Goal: Task Accomplishment & Management: Complete application form

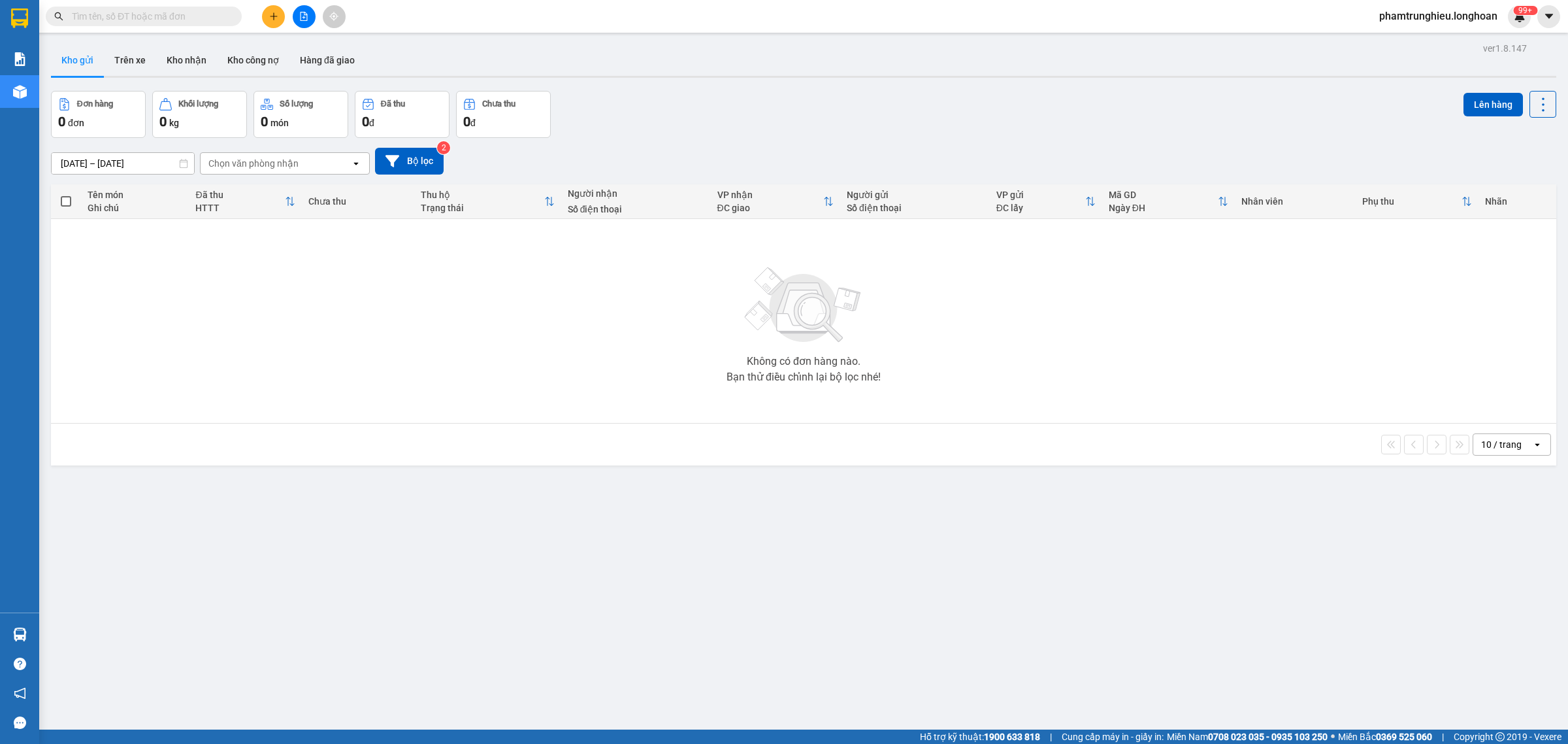
click at [148, 17] on input "text" at bounding box center [148, 16] width 154 height 14
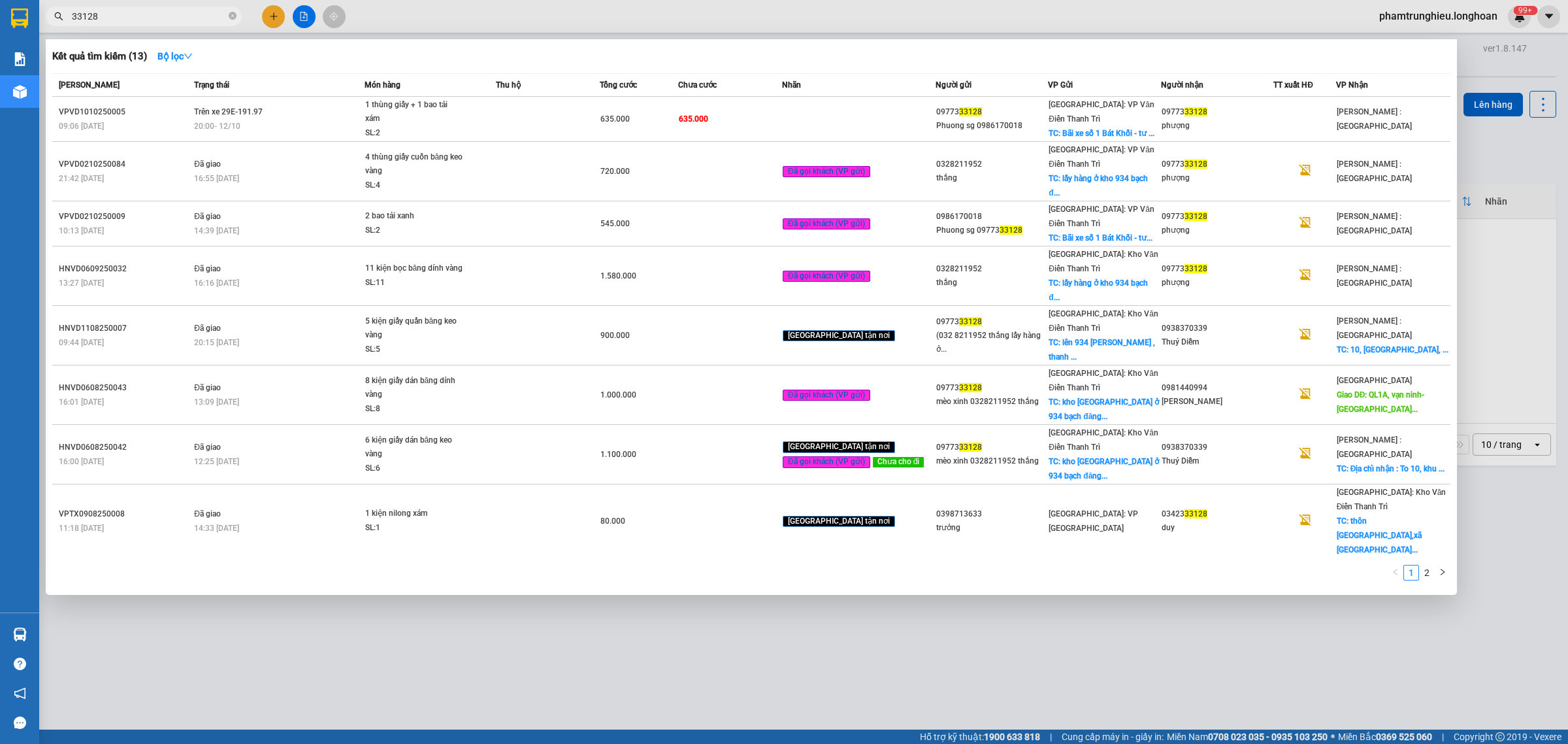
type input "33128"
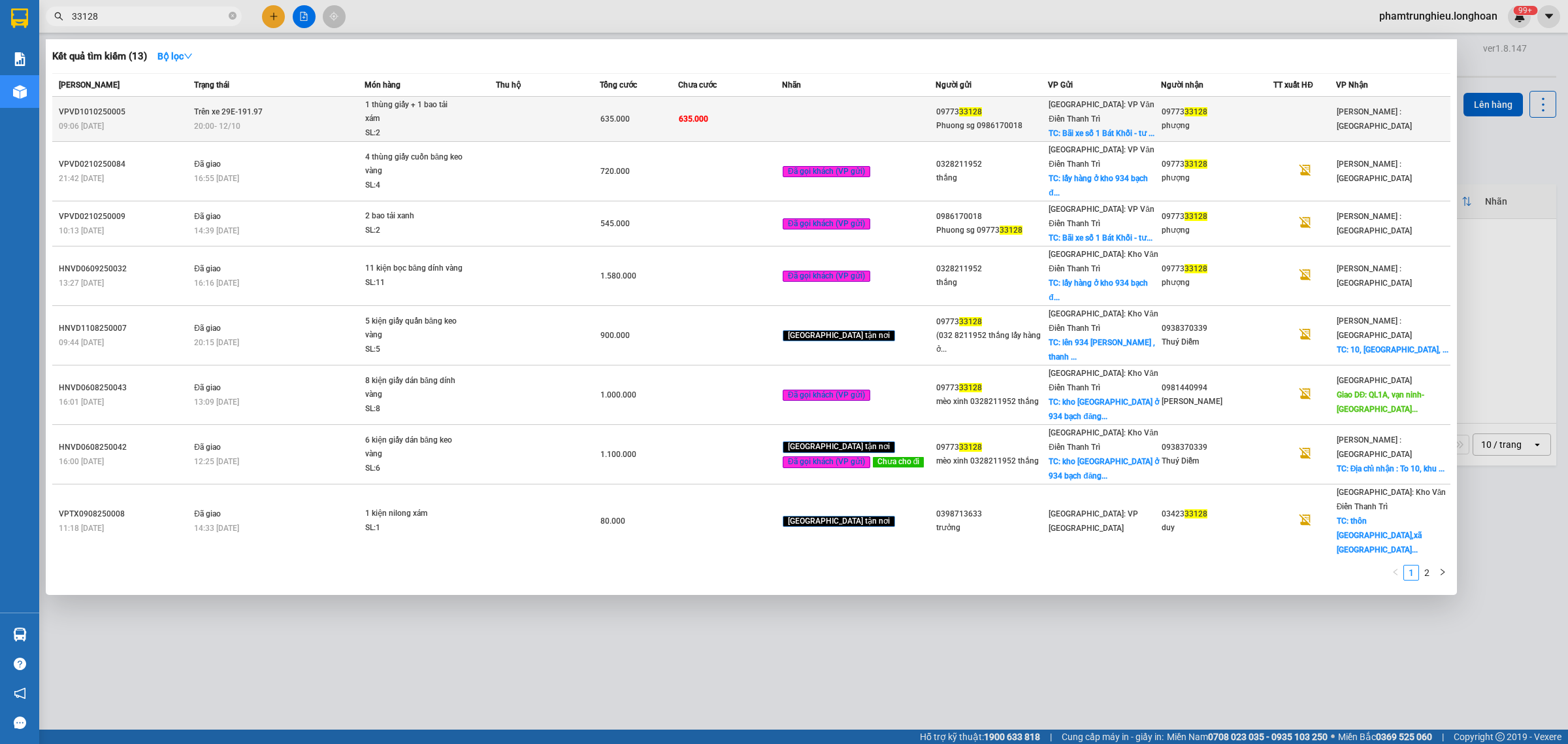
click at [276, 119] on div "20:00 [DATE]" at bounding box center [278, 126] width 169 height 14
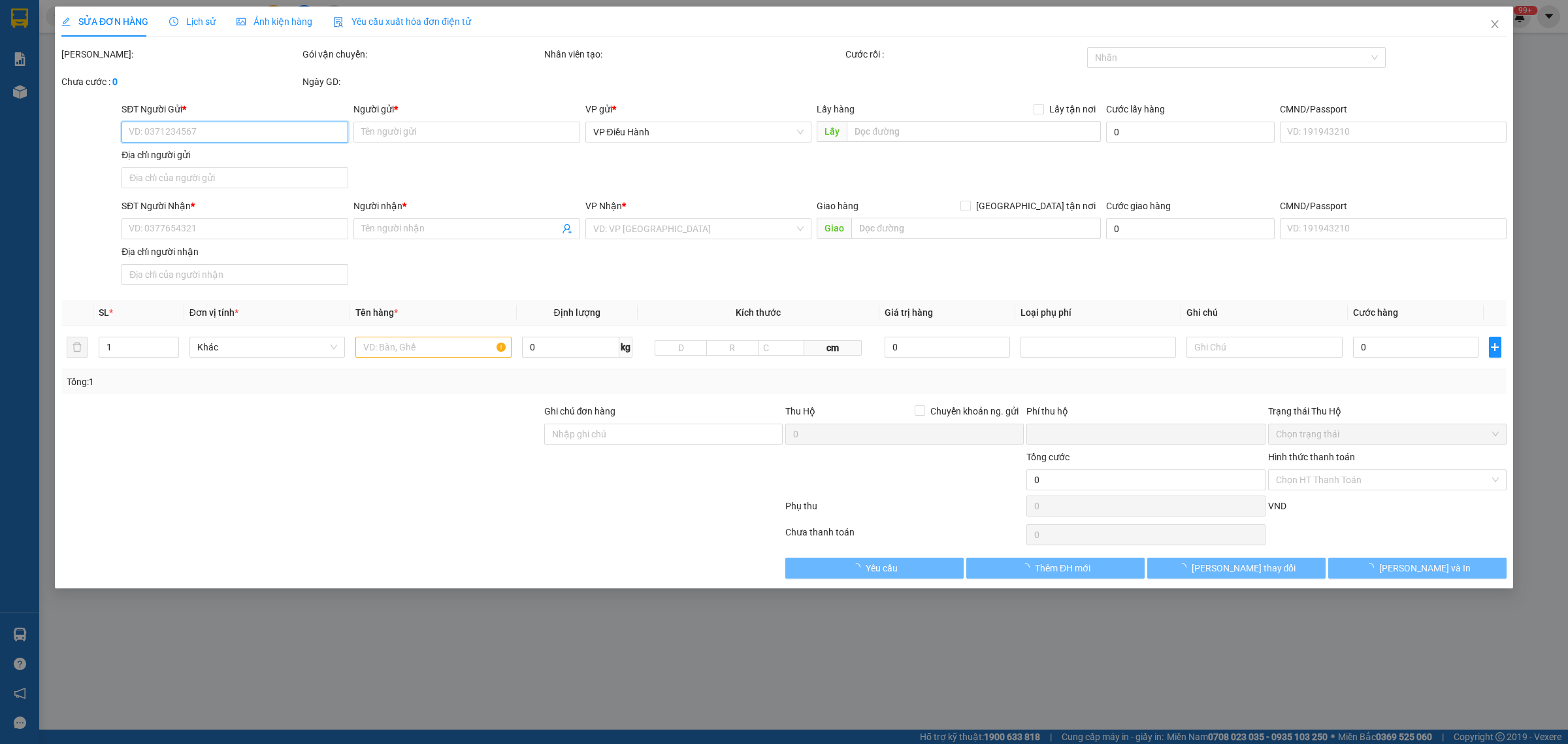
type input "0977333128"
type input "Phuong sg 0986170018"
checkbox input "true"
type input "Bãi xe số 1 Bát Khối - tư đình - [GEOGRAPHIC_DATA] , [GEOGRAPHIC_DATA]"
type input "0977333128"
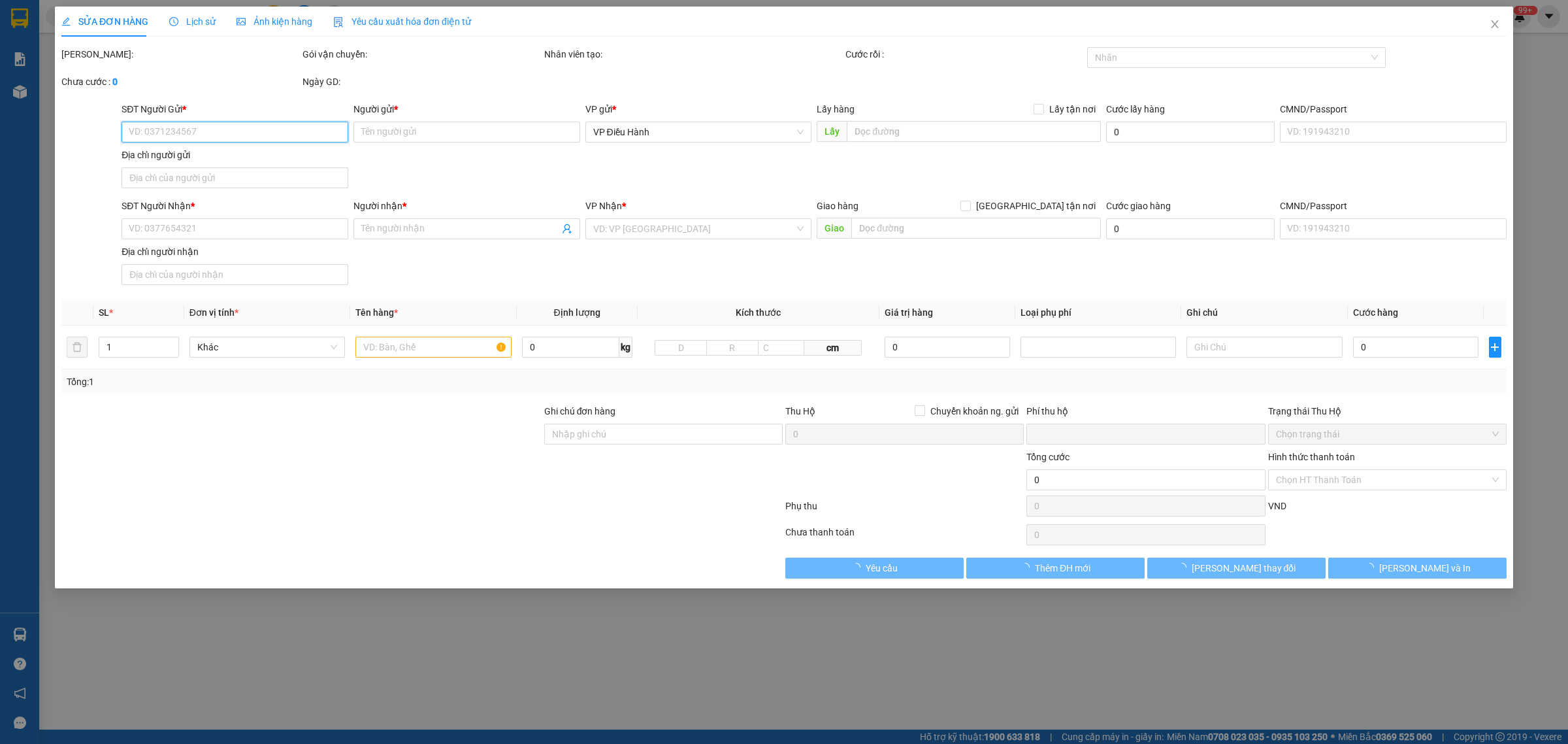
type input "phượng"
type input "0"
type input "635.000"
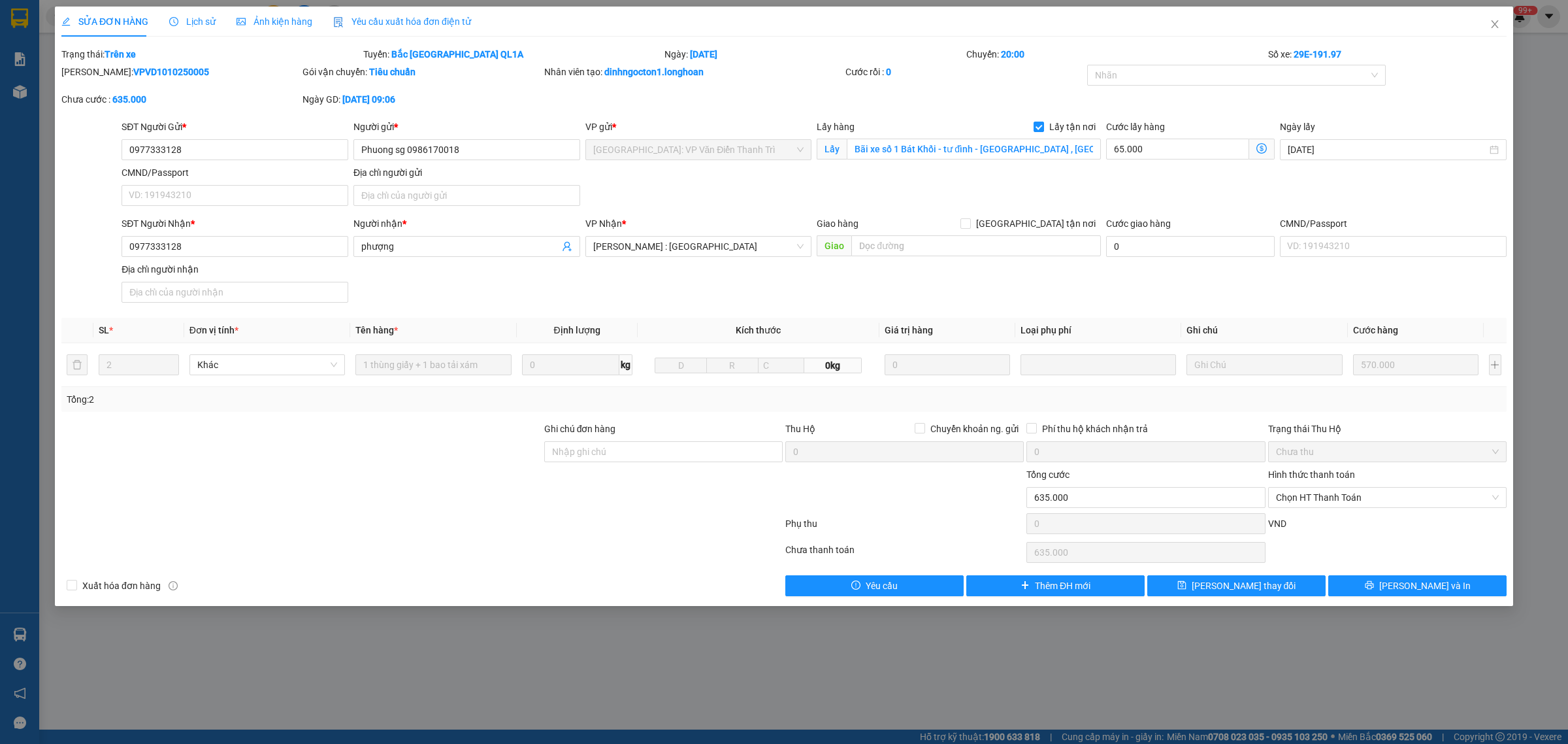
click at [201, 14] on div "Lịch sử" at bounding box center [192, 22] width 46 height 14
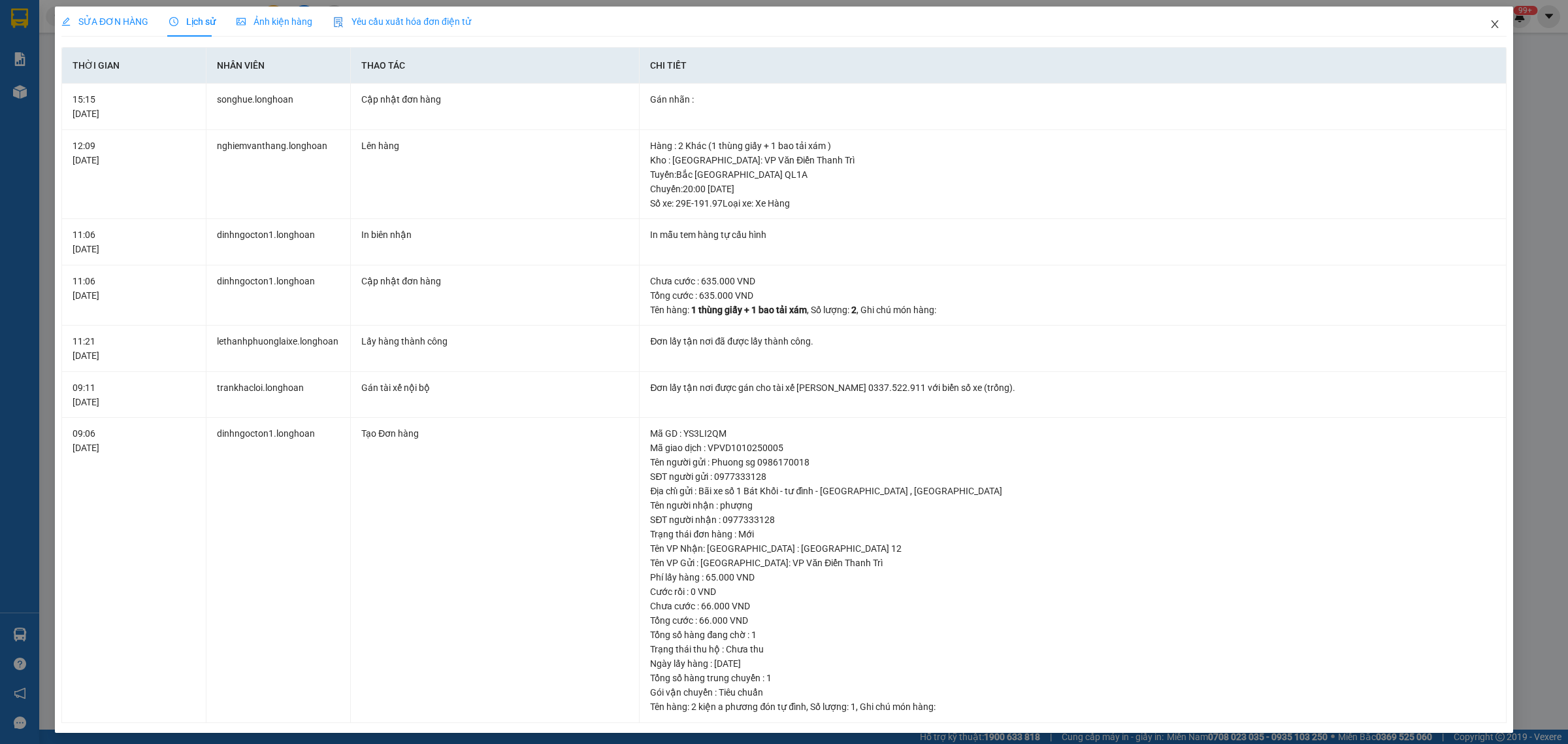
click at [1476, 22] on span "Close" at bounding box center [1494, 24] width 36 height 36
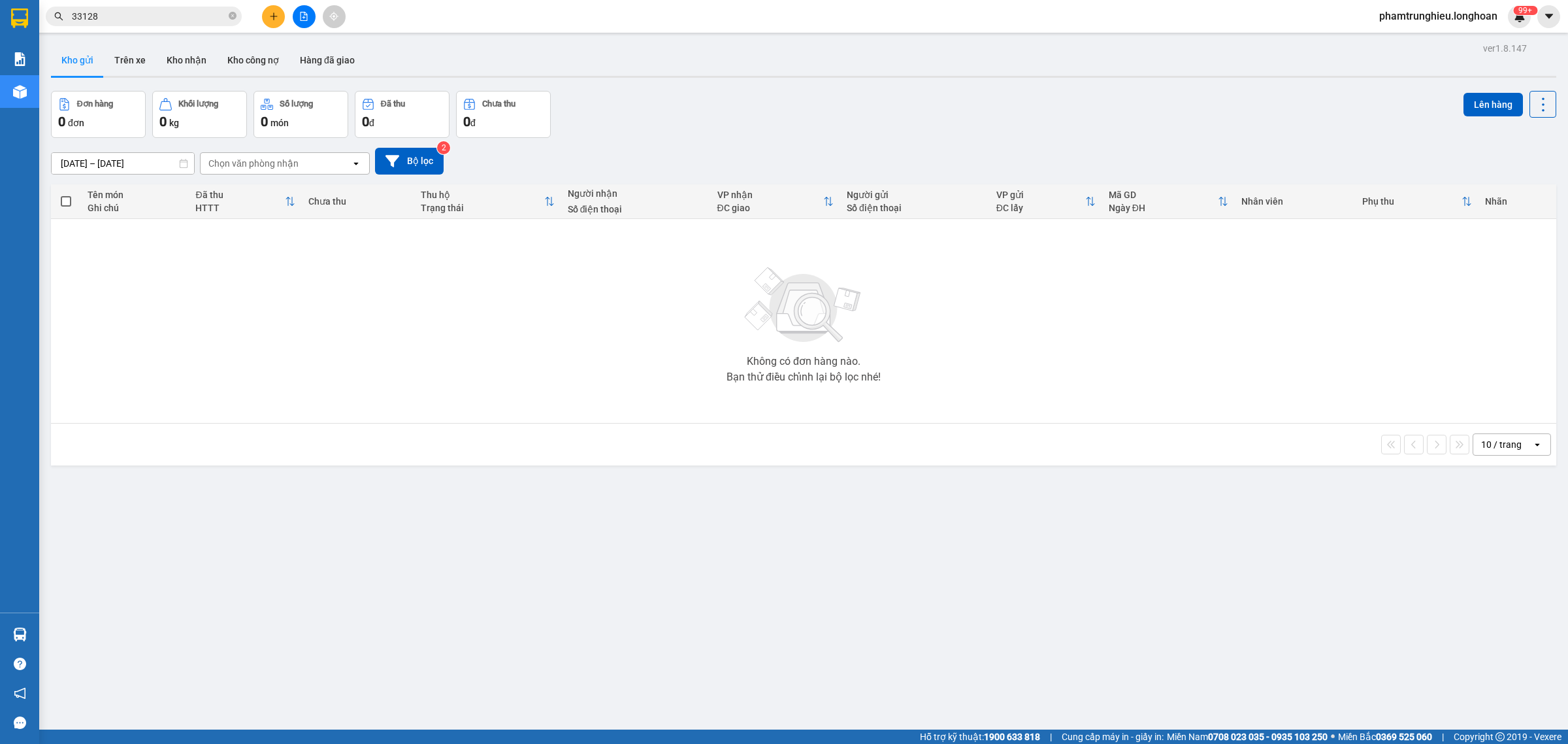
click at [185, 20] on input "33128" at bounding box center [148, 16] width 154 height 14
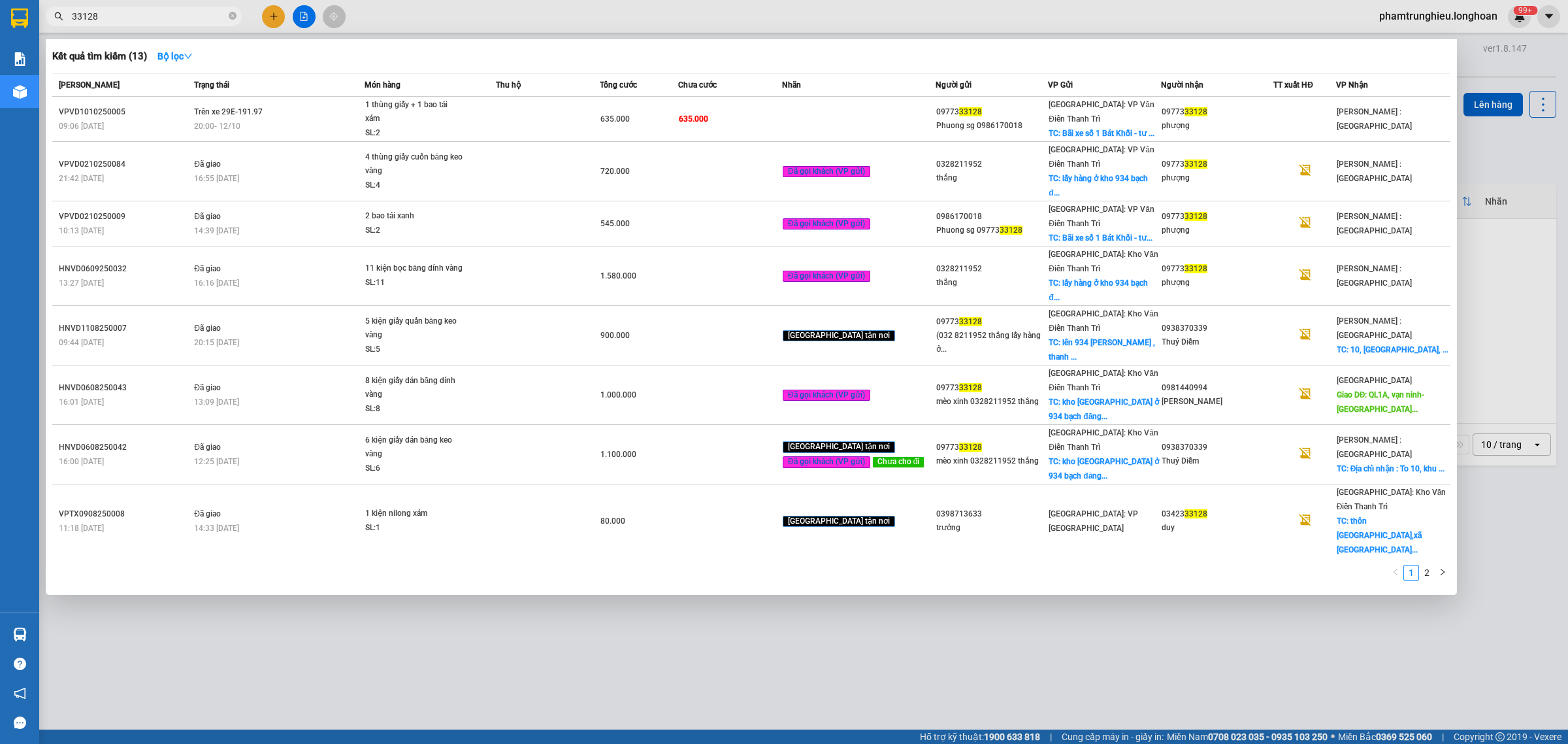
click at [185, 20] on input "33128" at bounding box center [148, 16] width 154 height 14
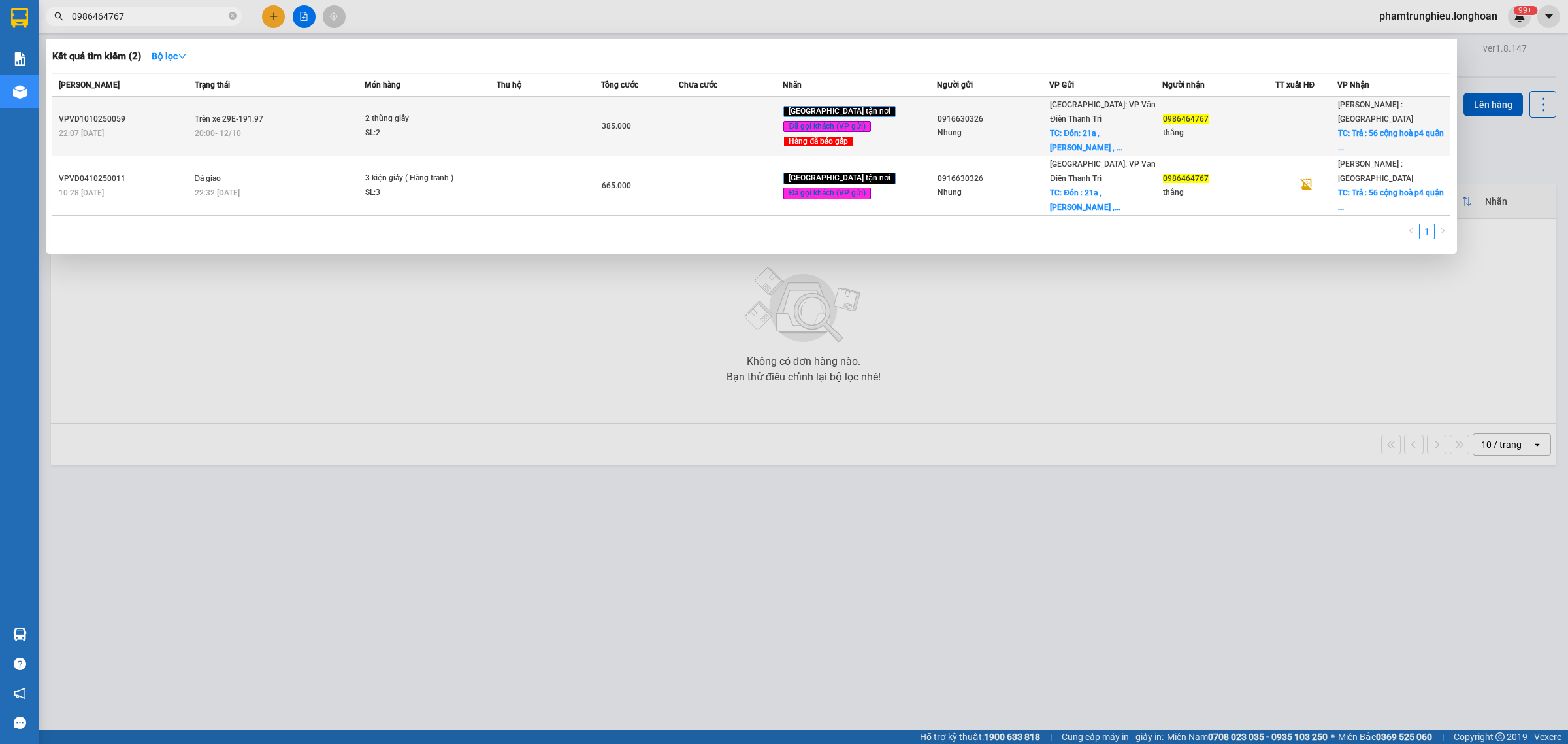
type input "0986464767"
click at [330, 134] on td "Trên xe 29E-191.97 20:00 [DATE]" at bounding box center [279, 127] width 174 height 60
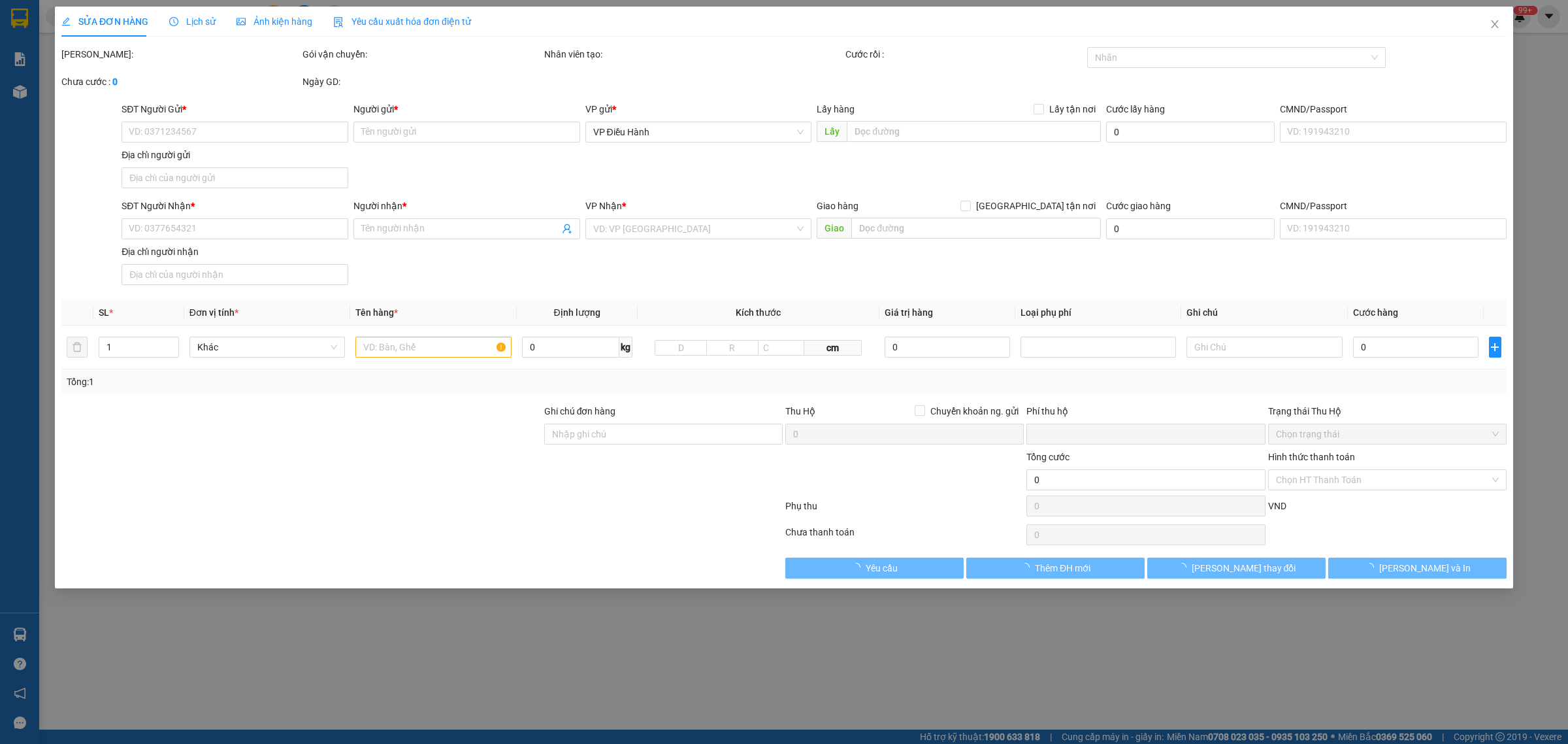
type input "0916630326"
type input "Nhung"
checkbox input "true"
type input "Đón: 21a , [PERSON_NAME] , [GEOGRAPHIC_DATA] , [GEOGRAPHIC_DATA]"
type input "65.000"
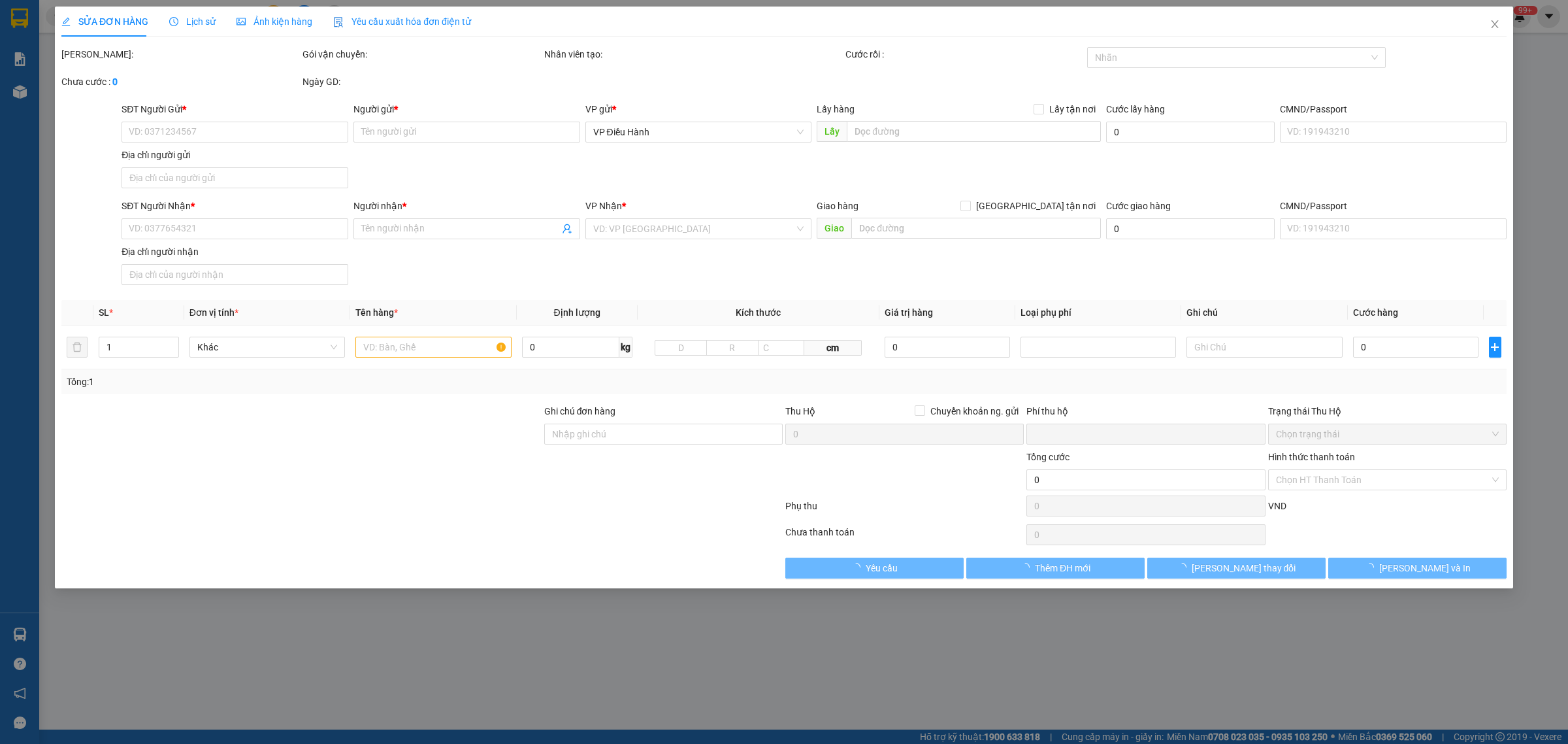
type input "0986464767"
type input "thắng"
checkbox input "true"
type input "Trả : 56 cộng hoà p4 quận [GEOGRAPHIC_DATA]"
type input "HÀNG DỄ MÓP MÉO CHÚ Ý BỐC XẾP NHẸ TAY KHÔNG ĐÈ HÀNG ( KHÔNG ĐỀN GIÁ TRỊ HÀNG )"
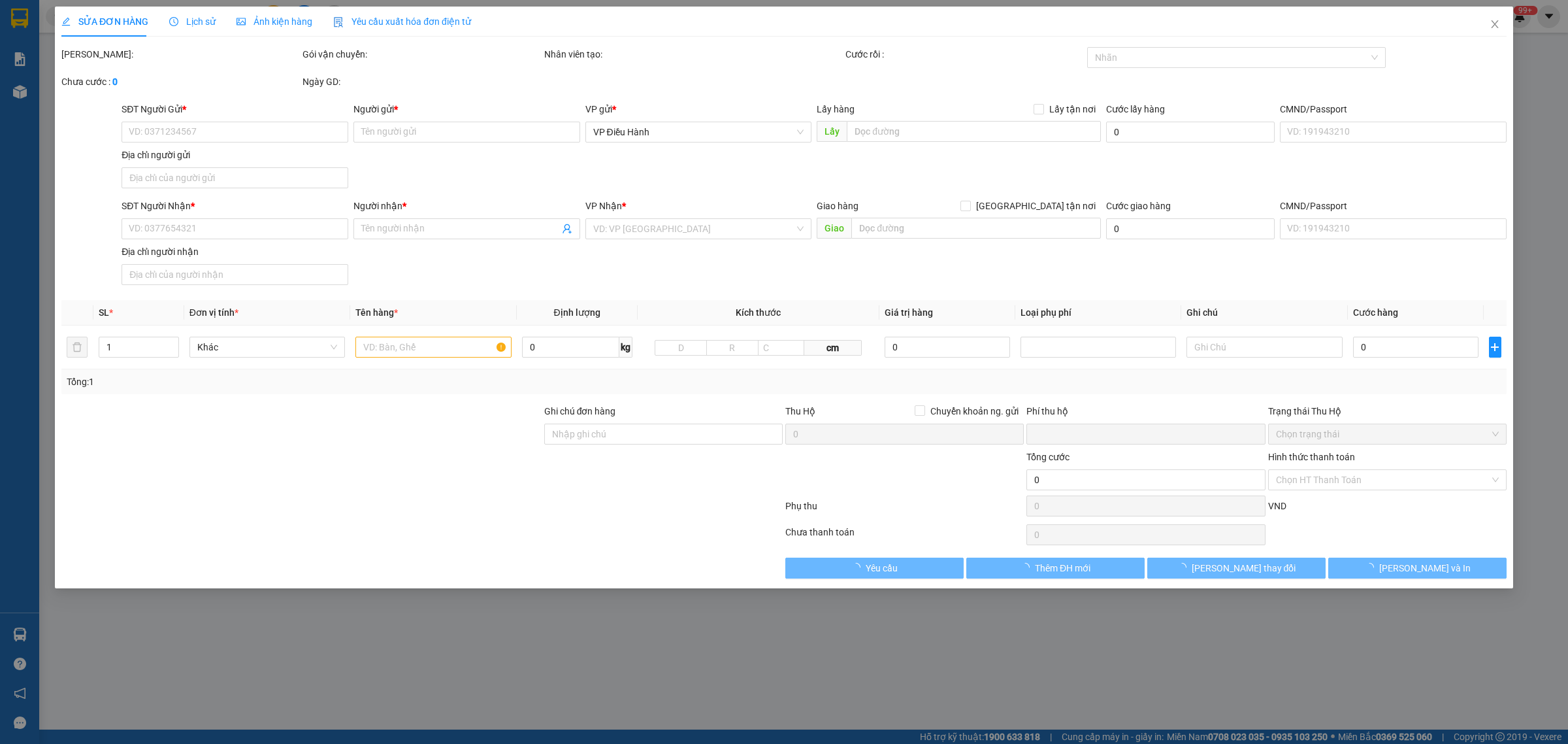
type input "0"
type input "385.000"
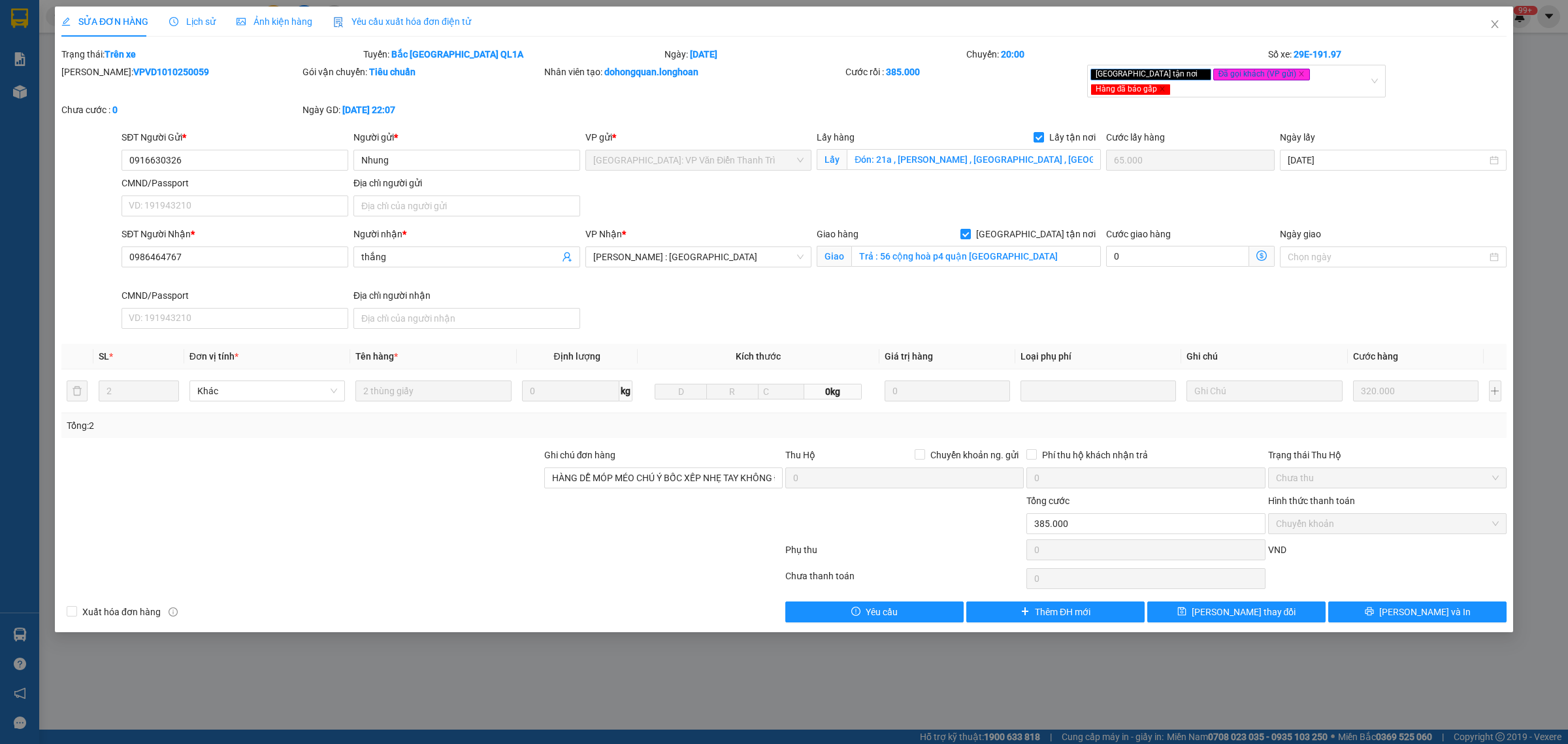
click at [181, 12] on div "Lịch sử" at bounding box center [192, 21] width 46 height 30
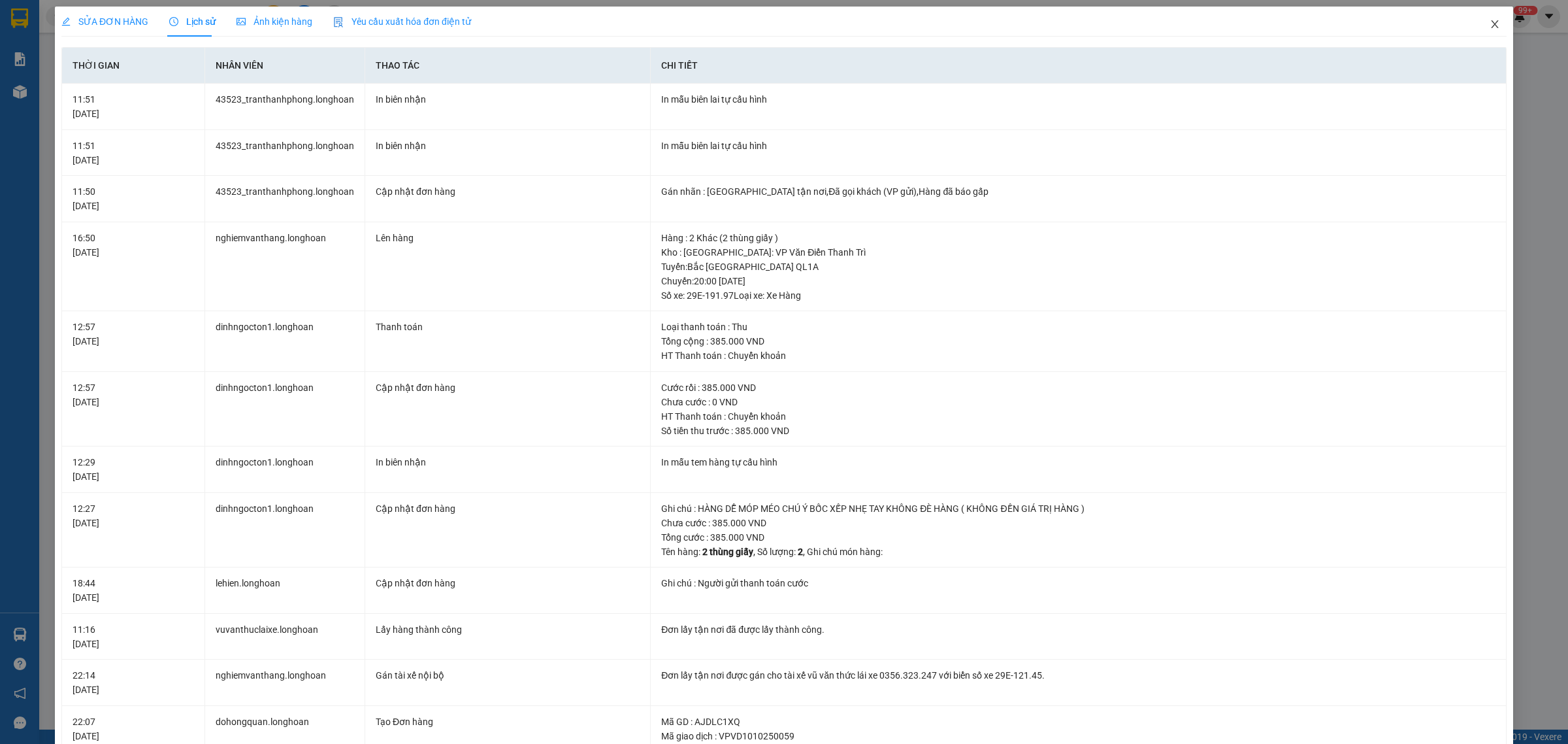
click at [1476, 23] on span "Close" at bounding box center [1494, 24] width 36 height 36
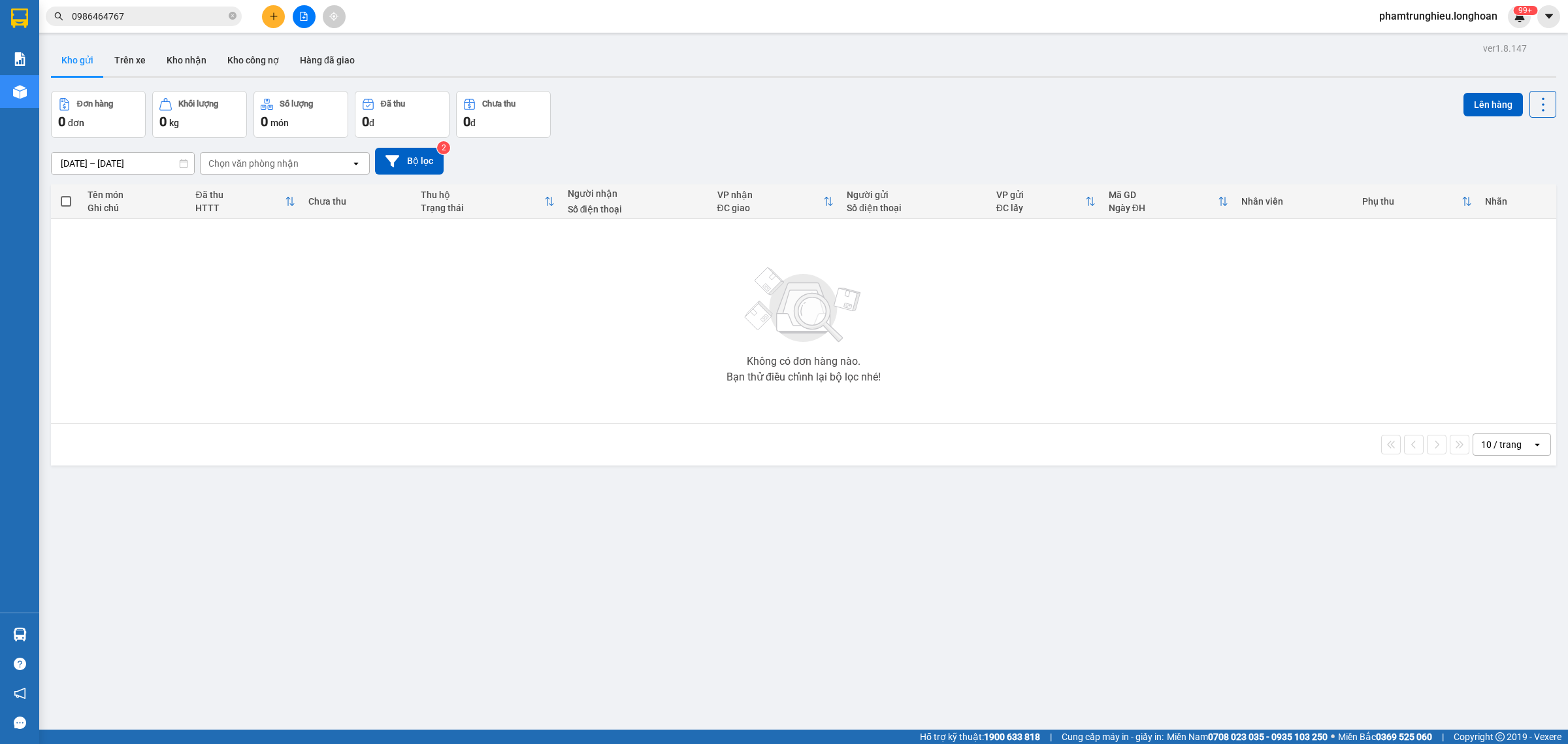
click at [180, 12] on input "0986464767" at bounding box center [148, 16] width 154 height 14
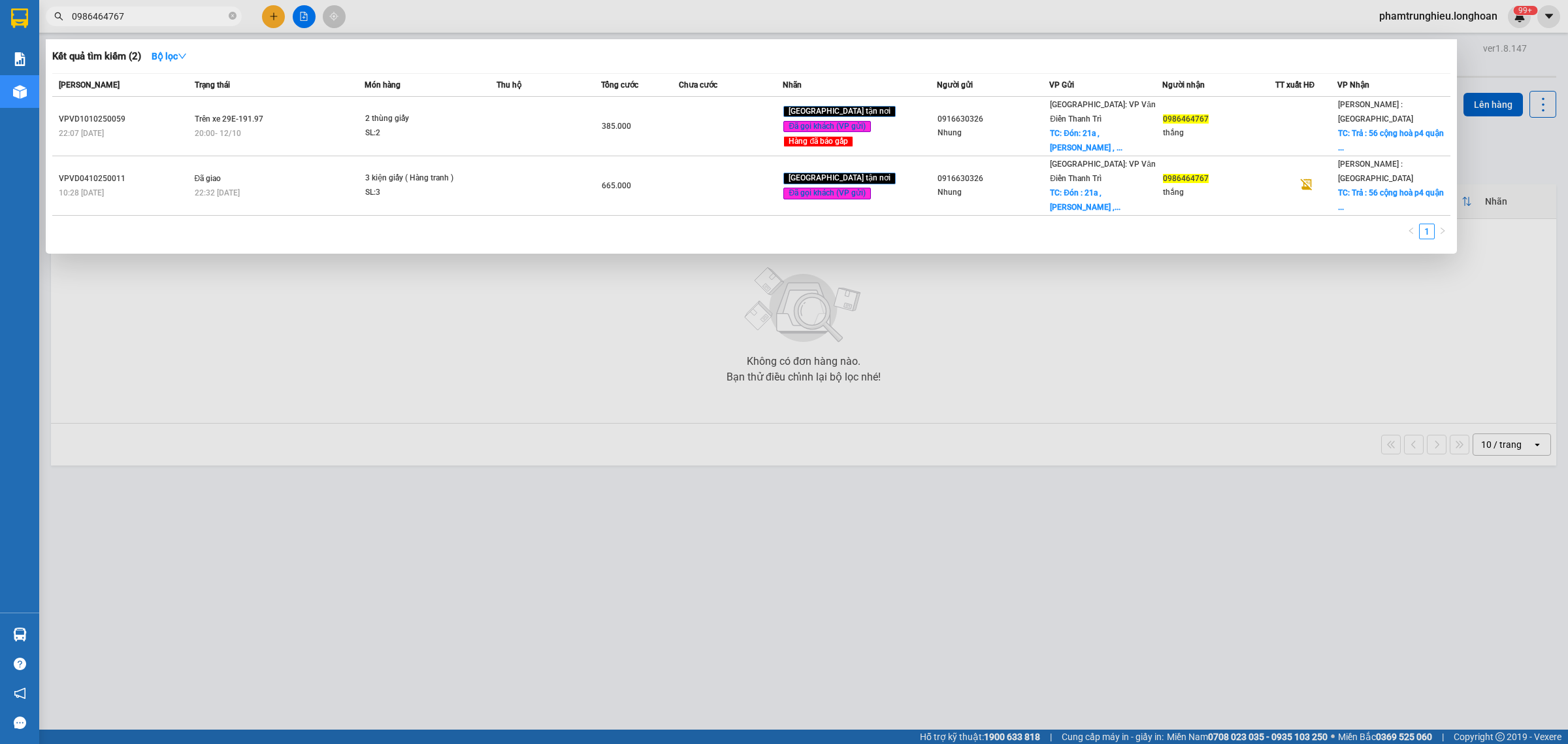
click at [180, 12] on input "0986464767" at bounding box center [148, 16] width 154 height 14
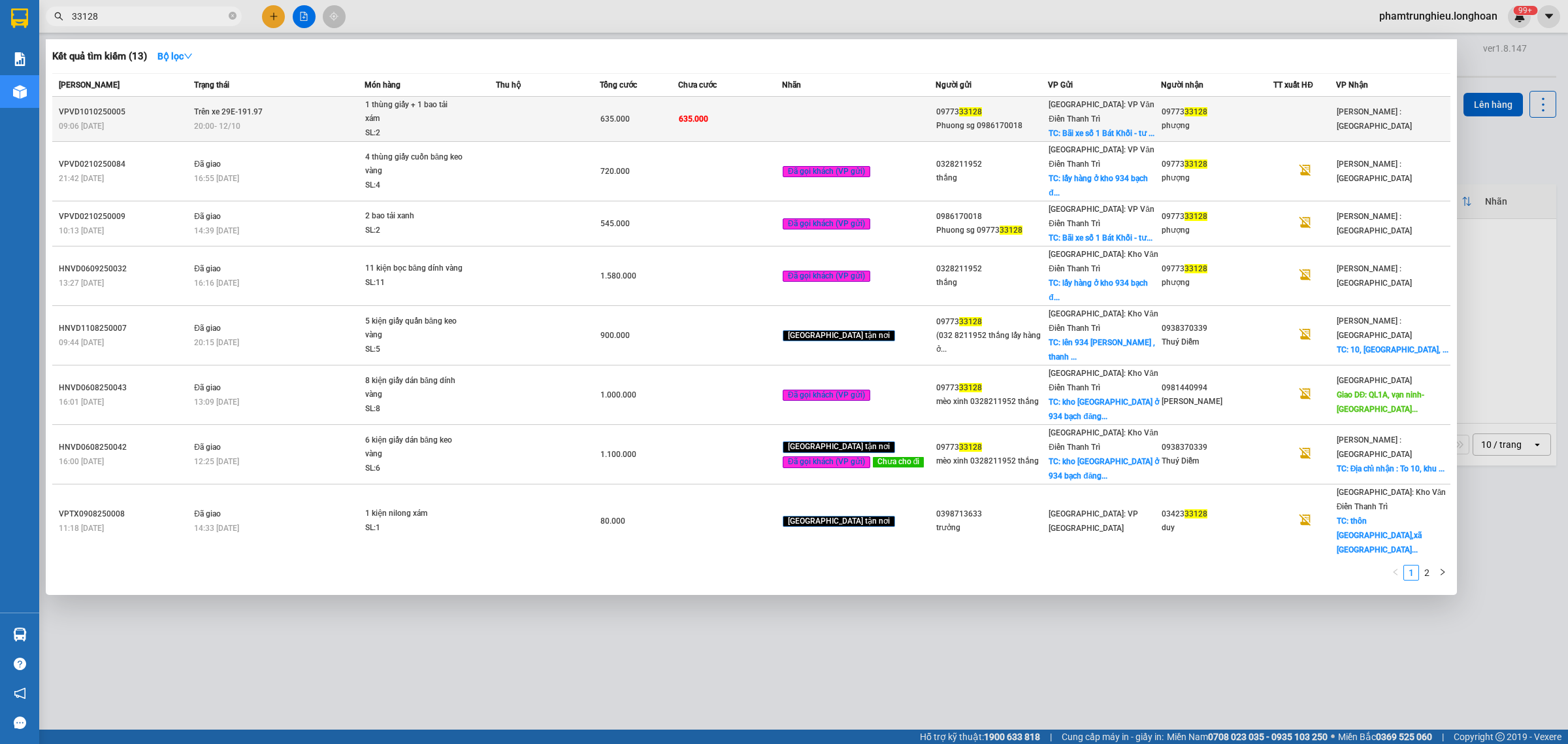
type input "33128"
click at [430, 114] on div "1 thùng giấy + 1 bao tải xám" at bounding box center [414, 111] width 98 height 28
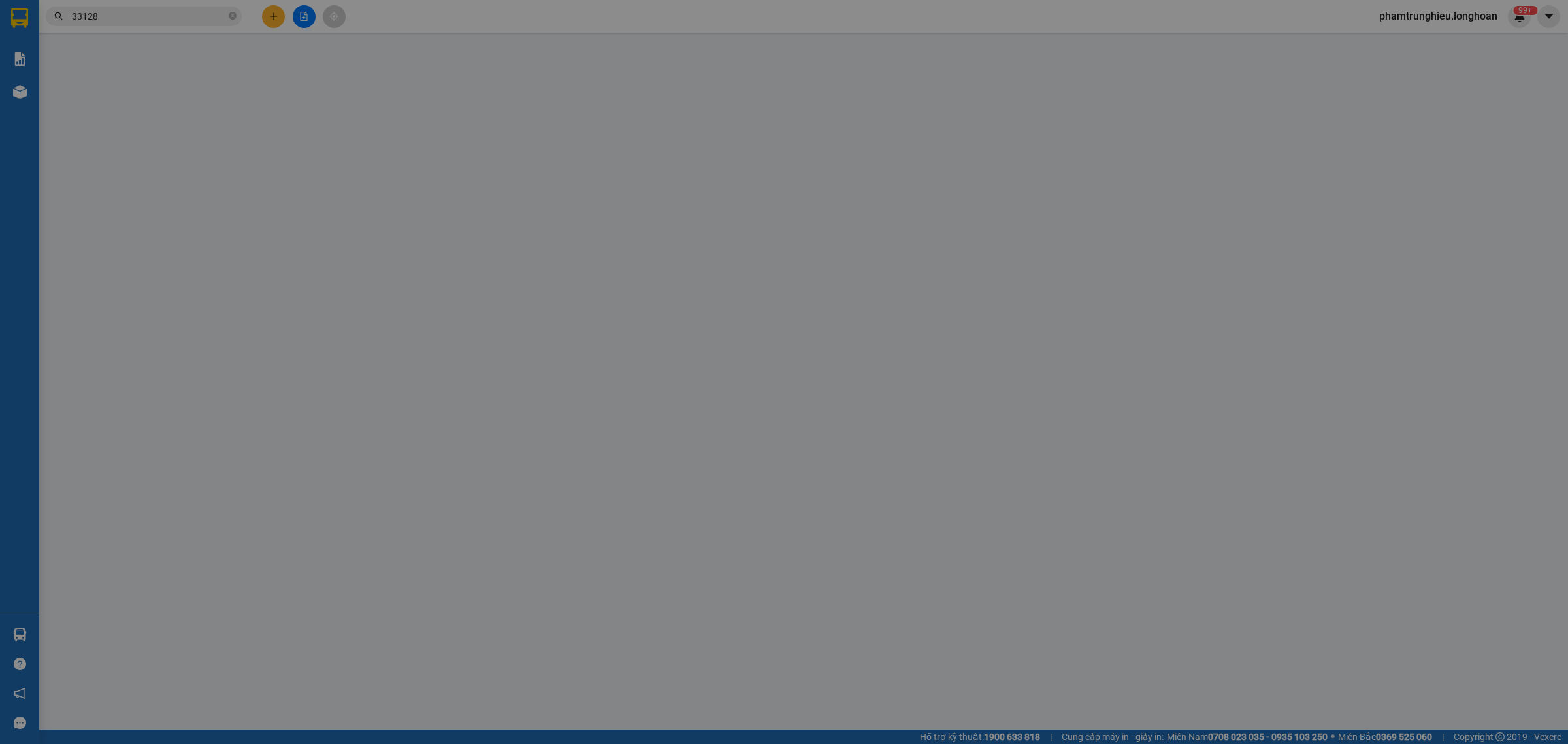
type input "0977333128"
type input "Phuong sg 0986170018"
checkbox input "true"
type input "Bãi xe số 1 Bát Khối - tư đình - [GEOGRAPHIC_DATA] , [GEOGRAPHIC_DATA]"
type input "0977333128"
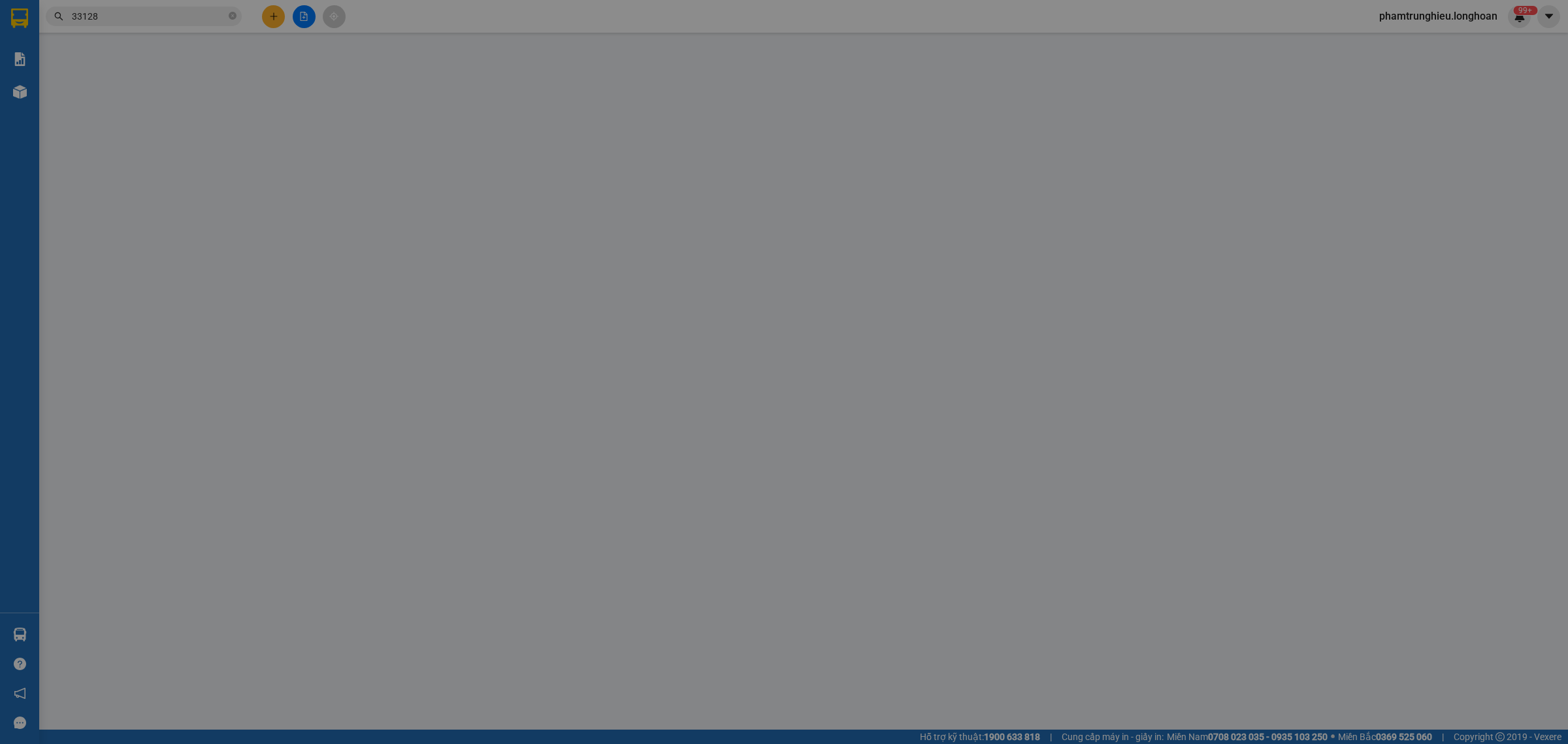
type input "phượng"
type input "0"
type input "635.000"
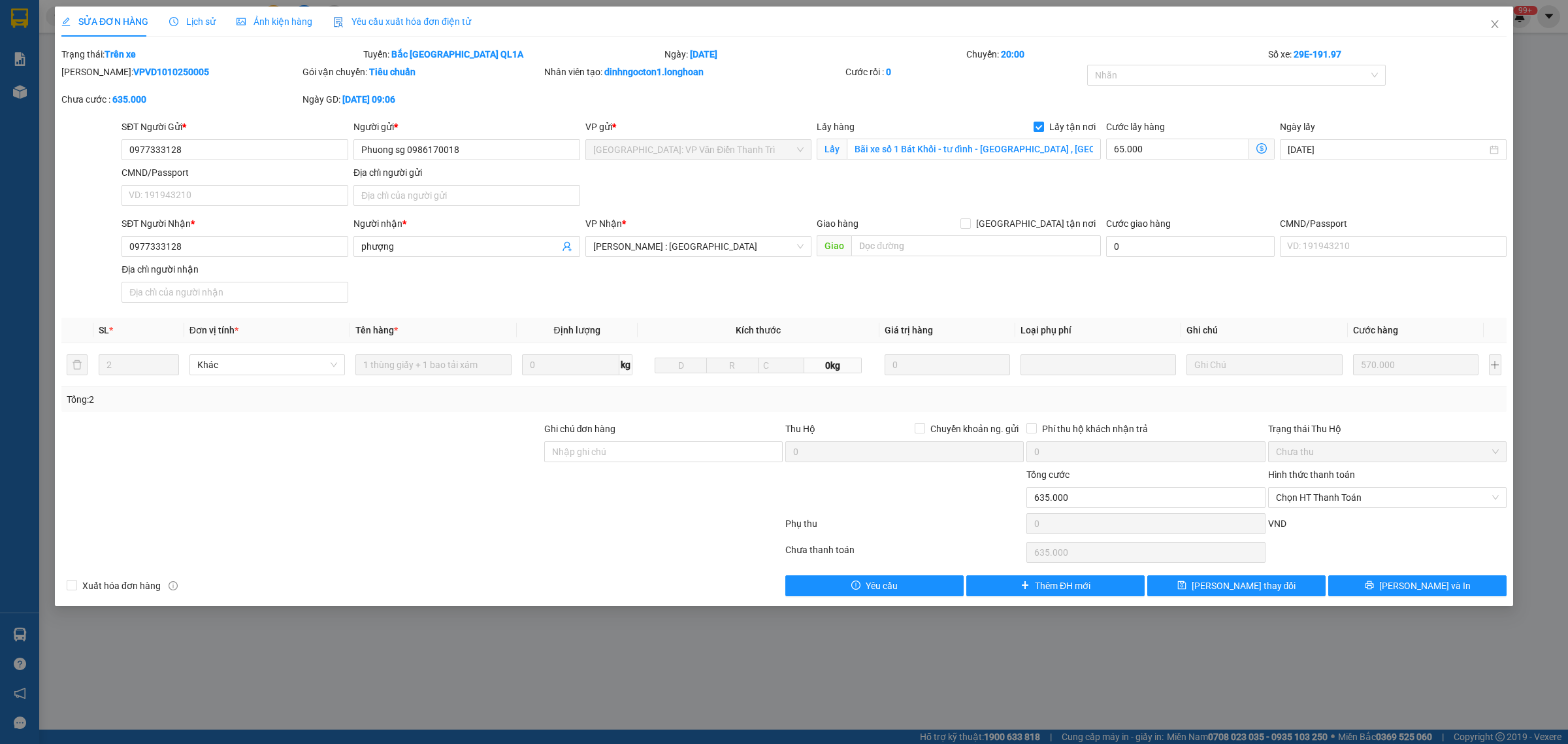
click at [185, 23] on span "Lịch sử" at bounding box center [192, 22] width 46 height 11
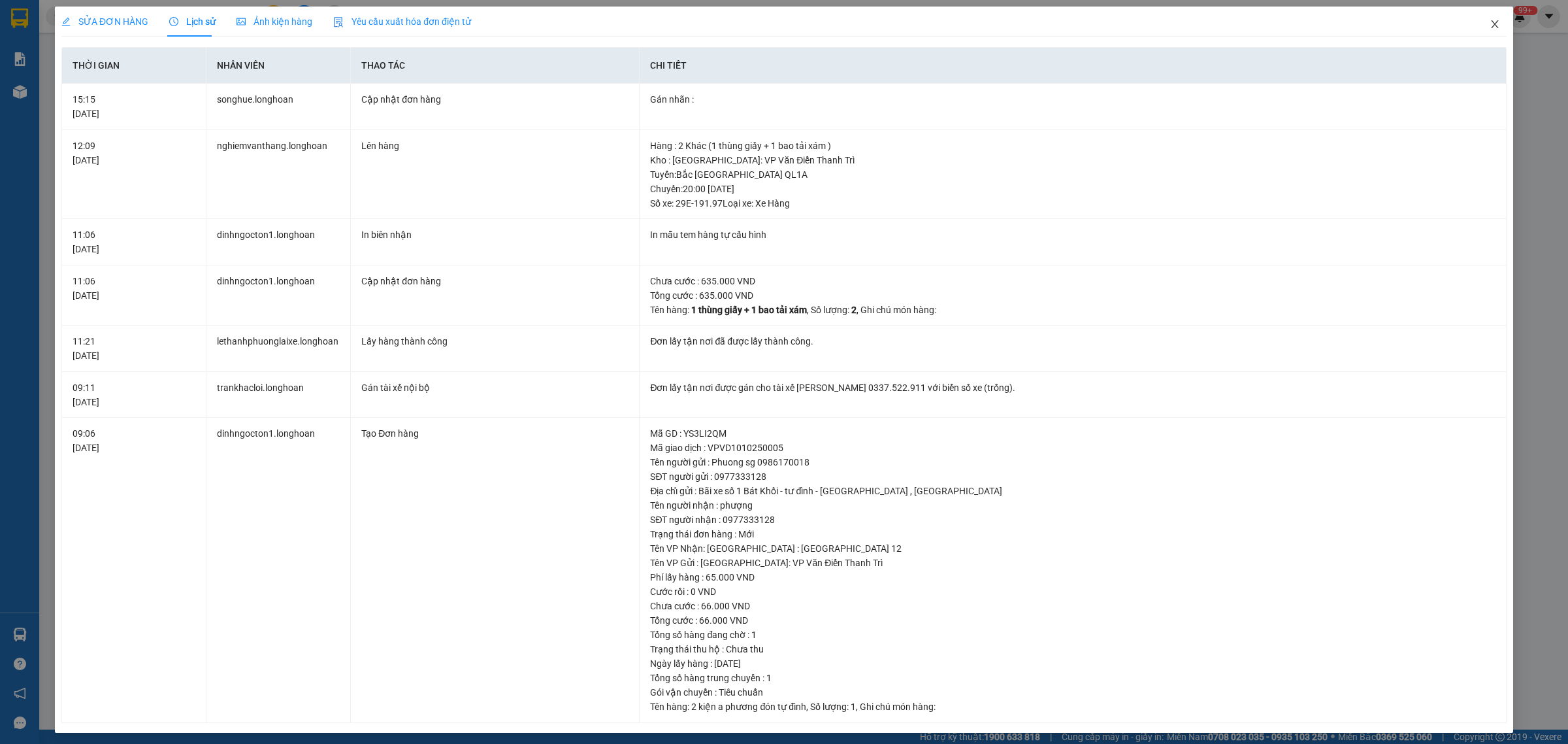
click at [1490, 27] on icon "close" at bounding box center [1494, 24] width 7 height 8
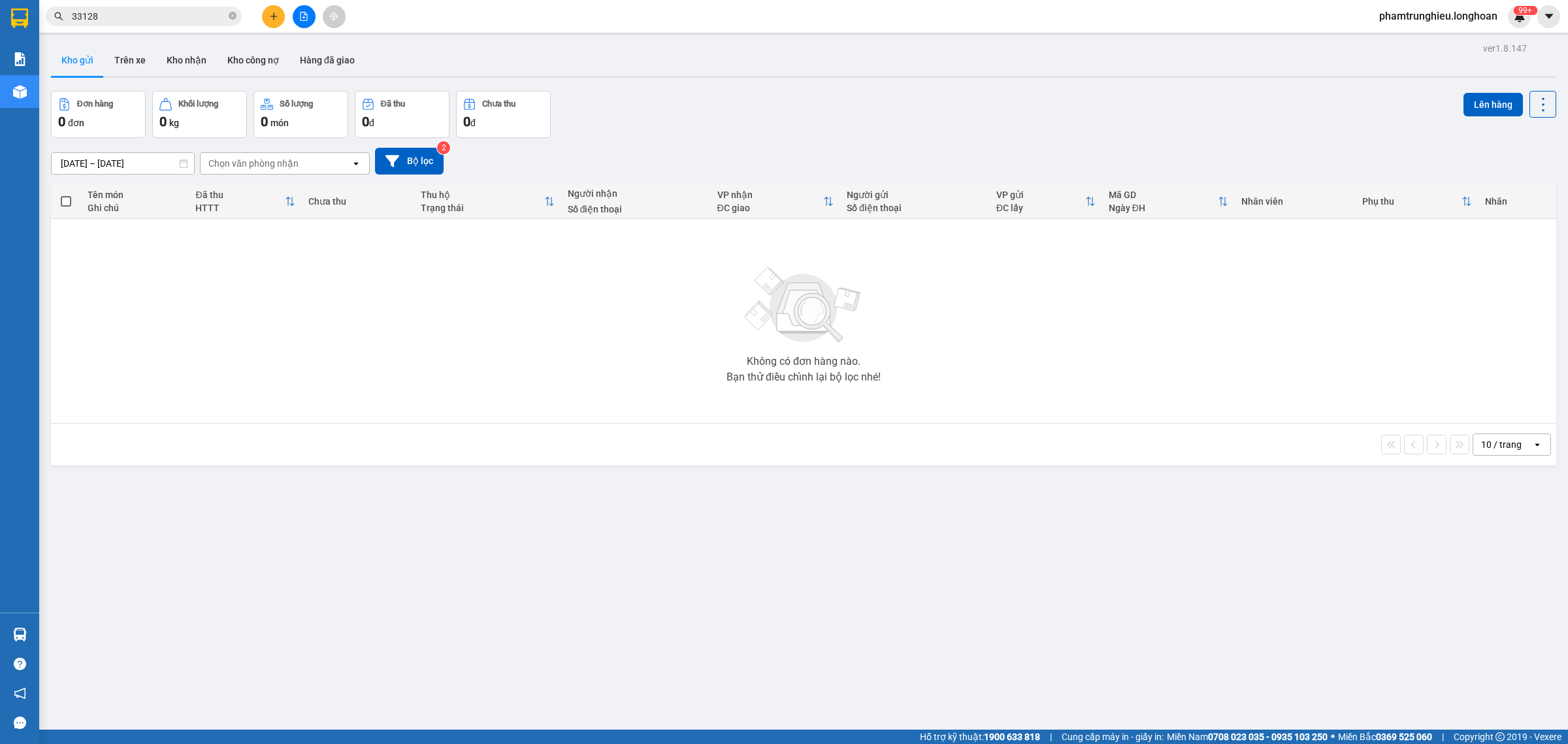
click at [164, 11] on input "33128" at bounding box center [148, 16] width 154 height 14
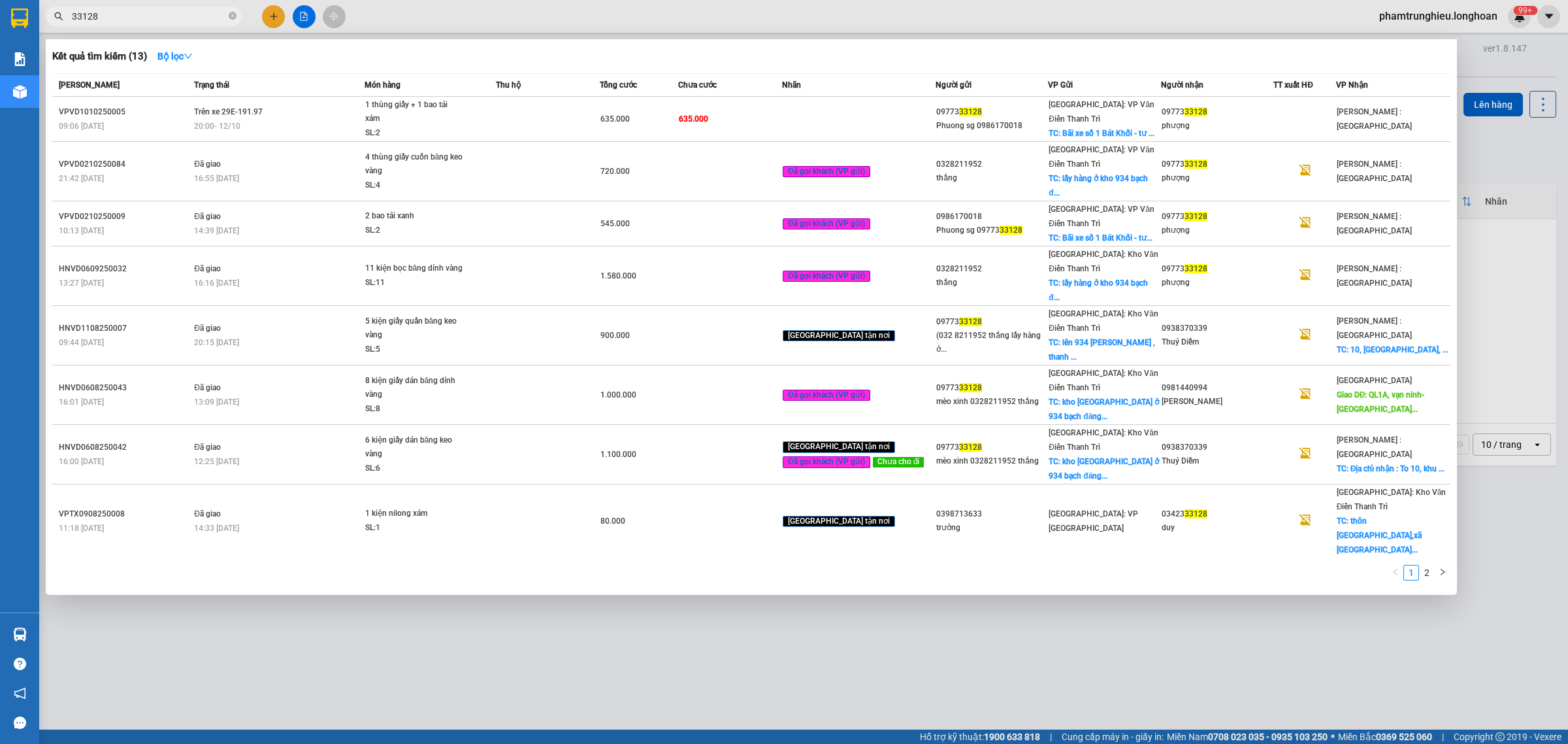
click at [164, 11] on input "33128" at bounding box center [148, 16] width 154 height 14
paste input "091146846"
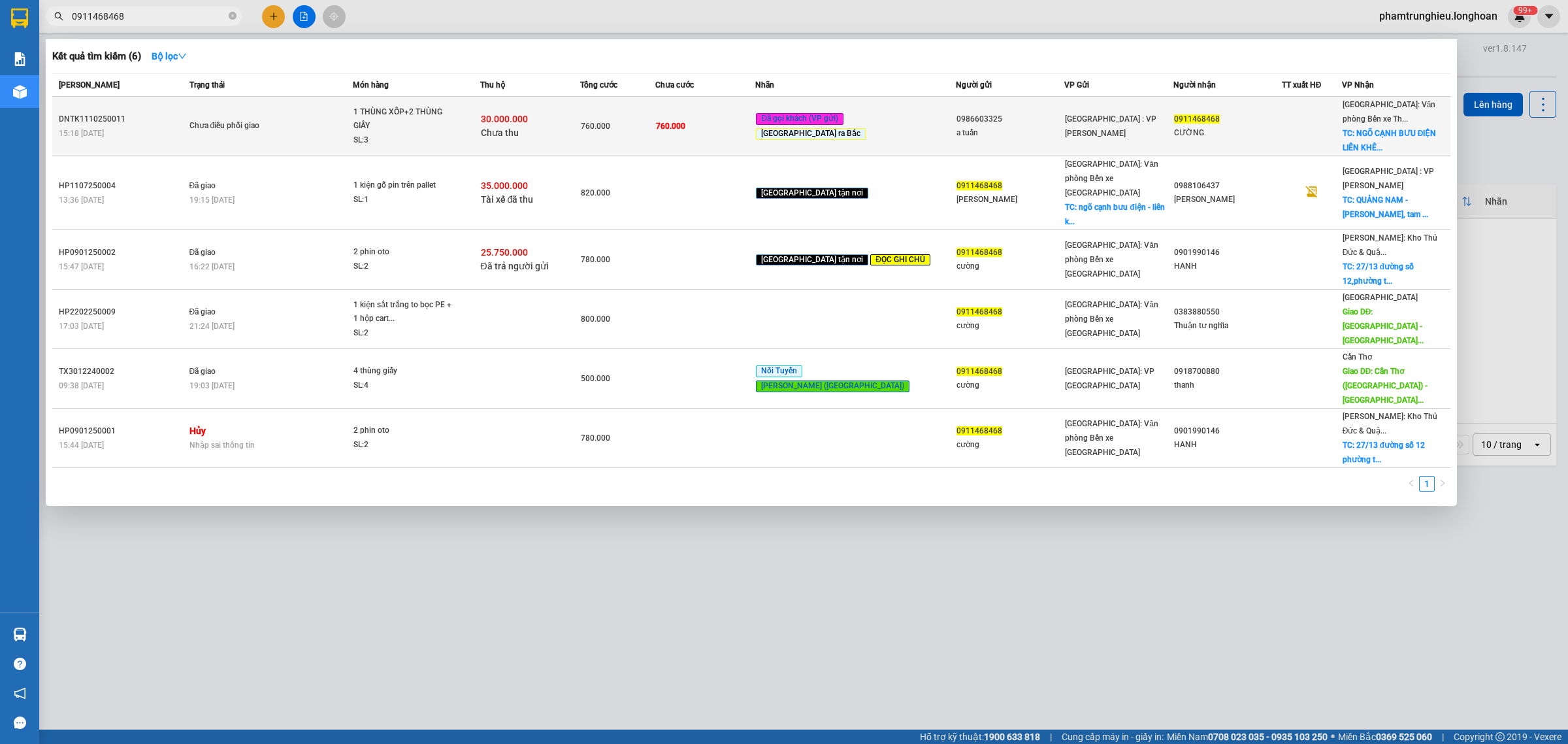
type input "0911468468"
click at [438, 110] on div "1 THÙNG XỐP+2 THÙNG GIẤY" at bounding box center [403, 119] width 98 height 28
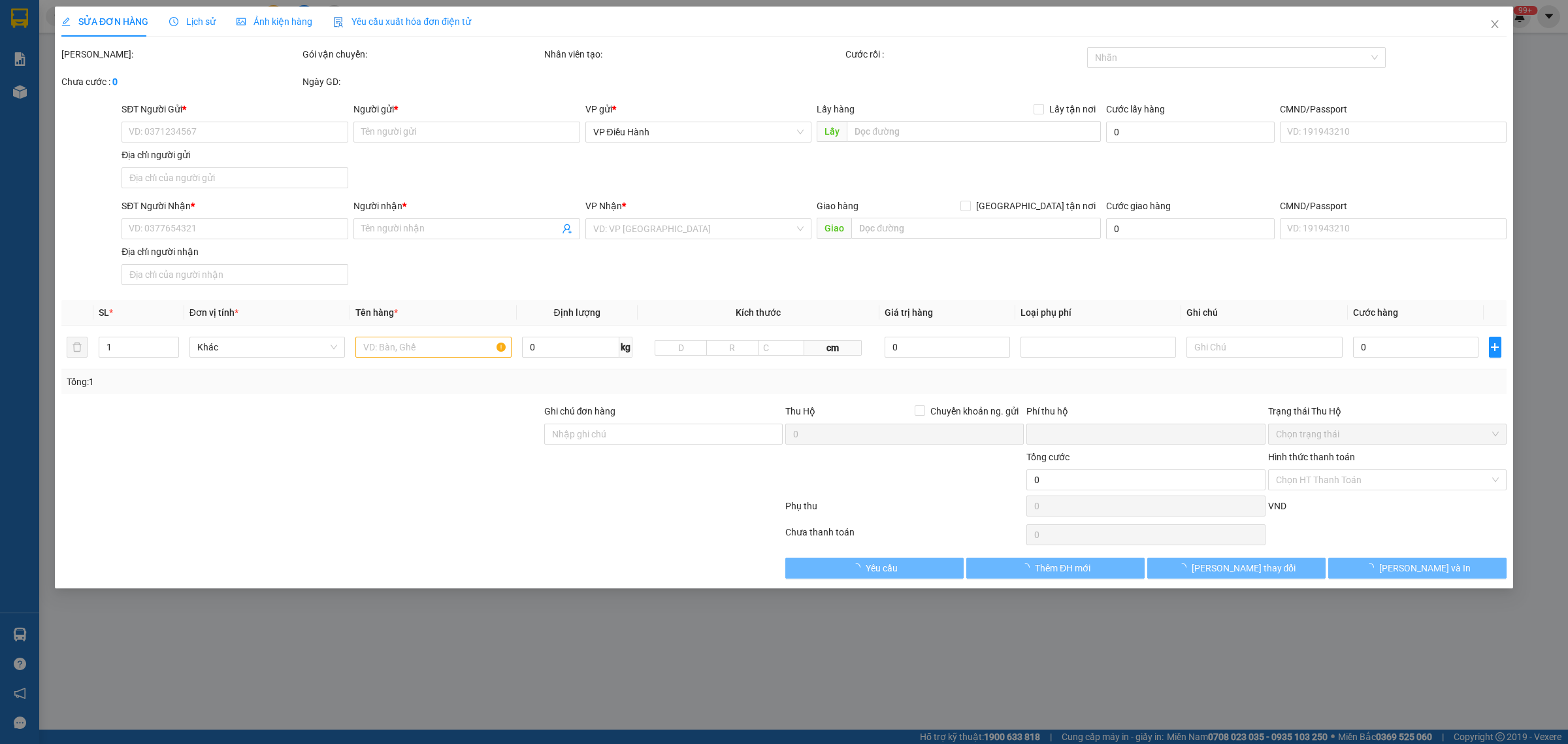
type input "0986603325"
type input "a tuấn"
type input "0911468468"
type input "CƯỜNG"
checkbox input "true"
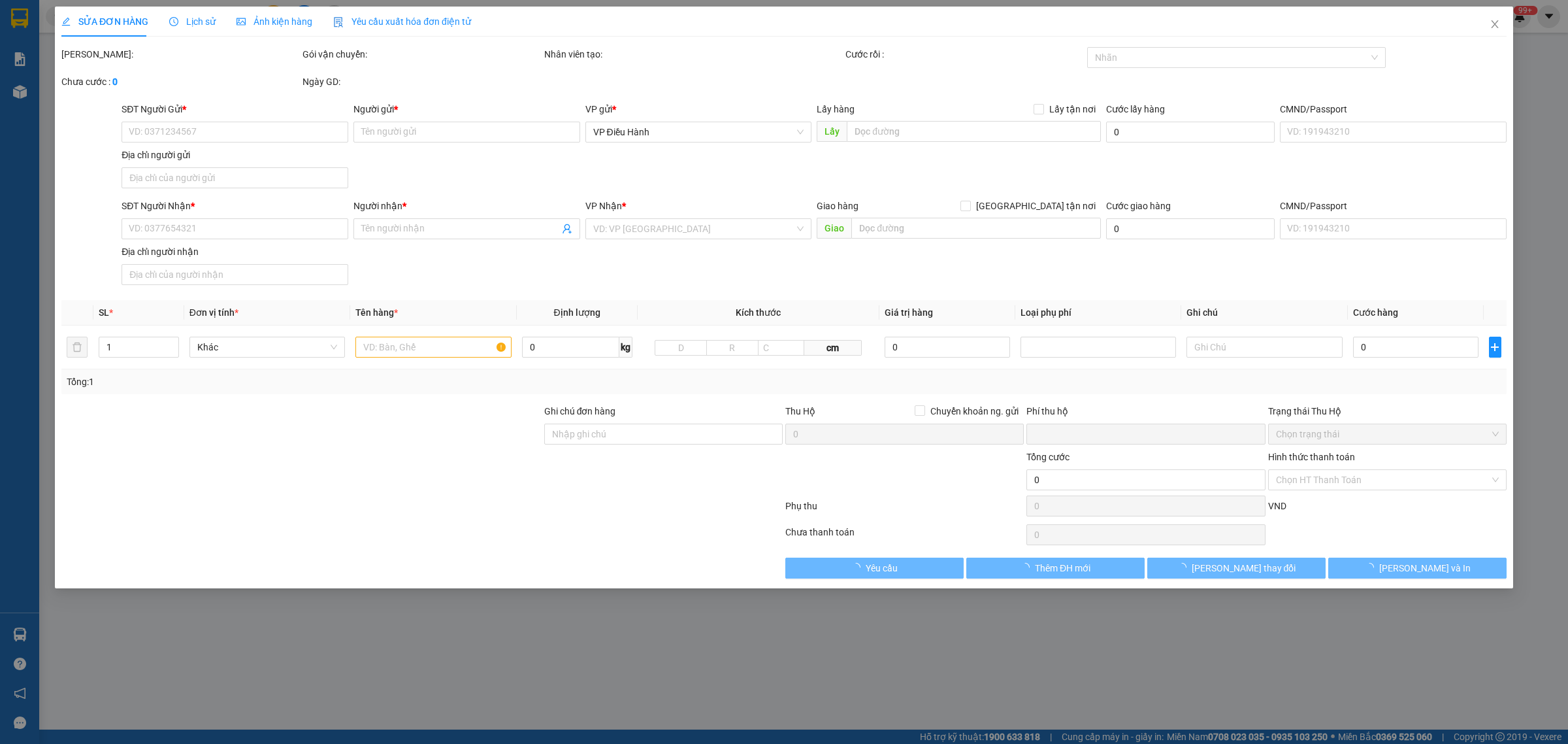
type input "NGÕ CẠNH BƯU ĐIỆN LIÊN KHÊ,THỦY NGUYÊN,[GEOGRAPHIC_DATA]"
type input "ĐỂ THEO CHIỀU.KHÔNG BAO HƯ VỠ,MÓP MÉO"
type input "760.000"
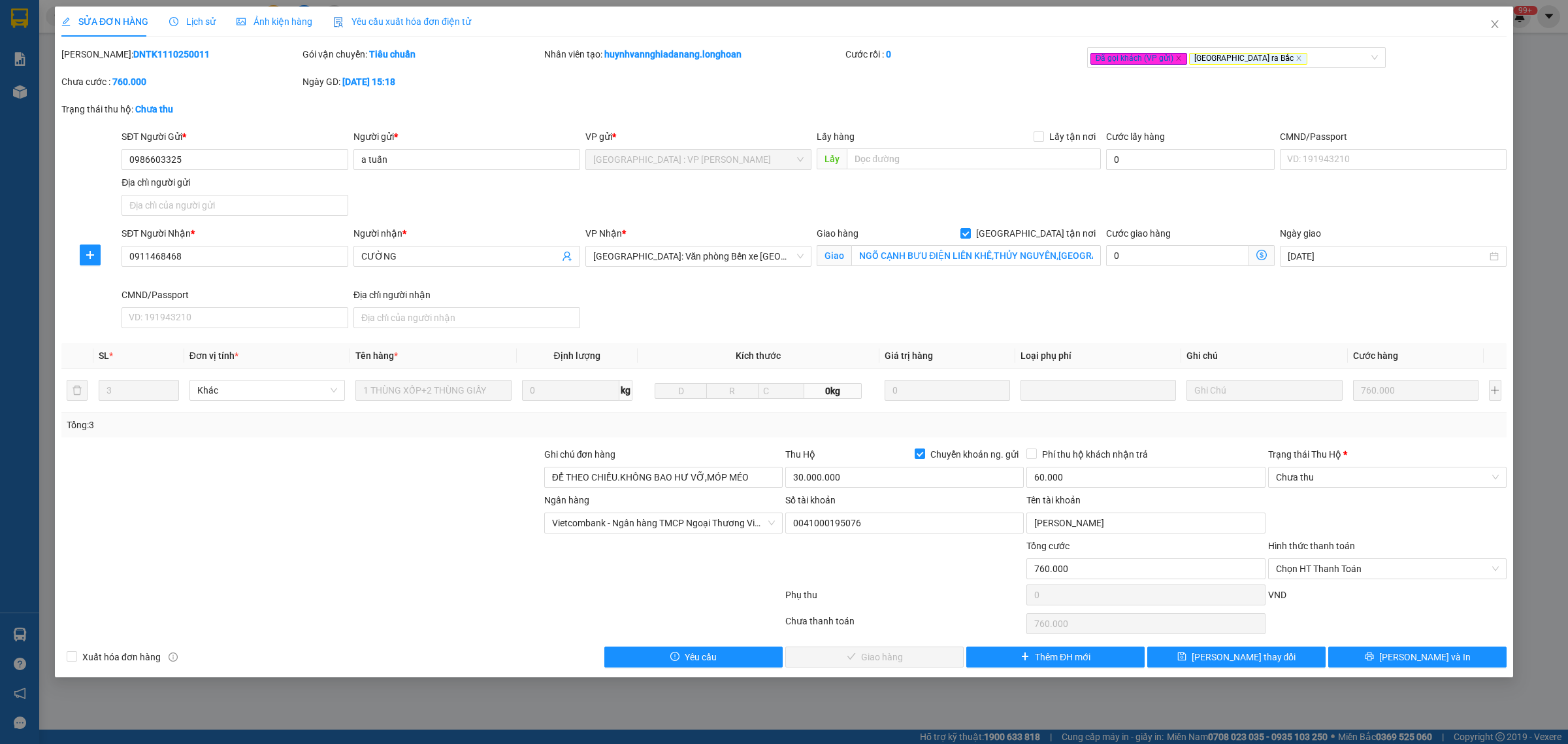
click at [197, 16] on span "Lịch sử" at bounding box center [192, 22] width 46 height 11
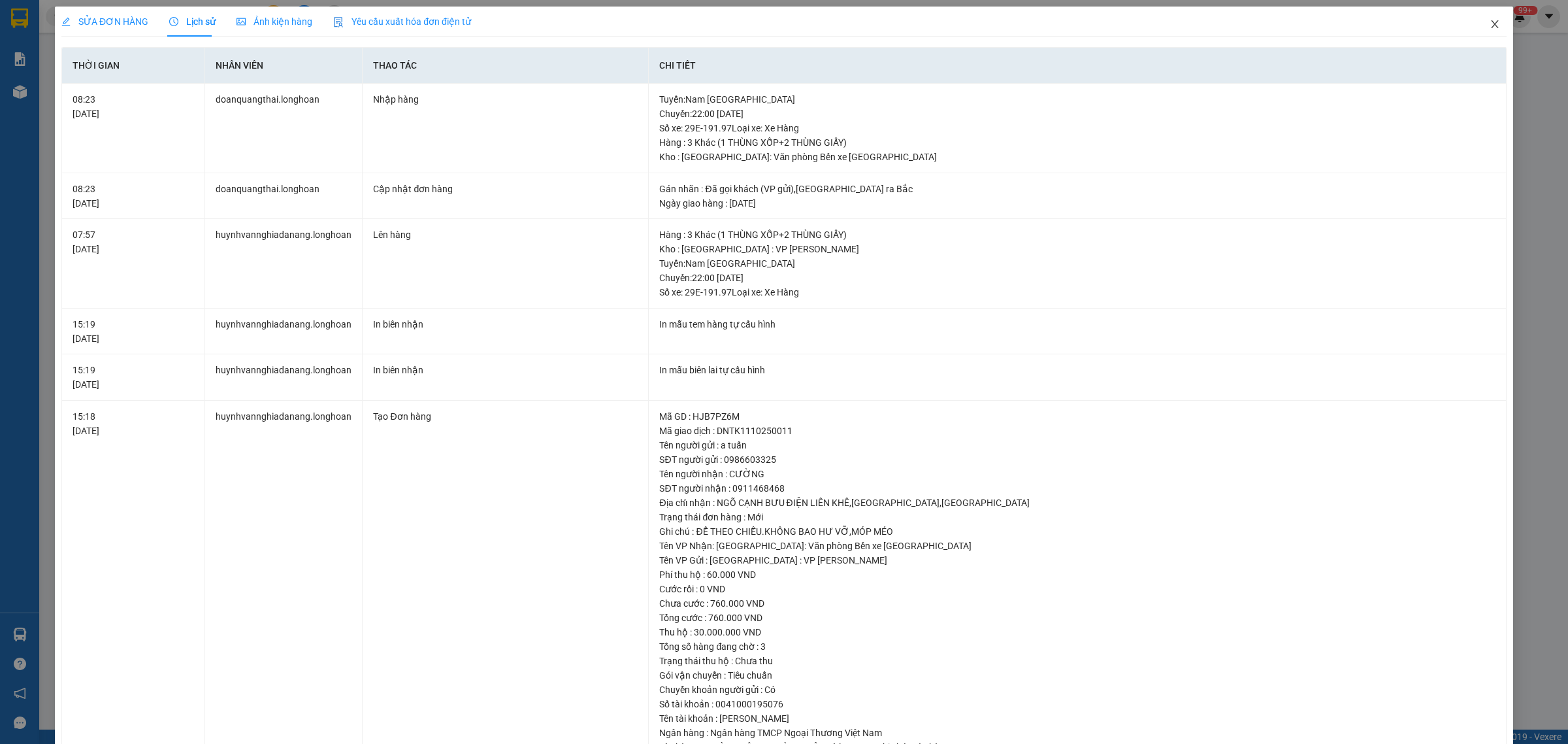
click at [1483, 30] on span "Close" at bounding box center [1494, 24] width 36 height 36
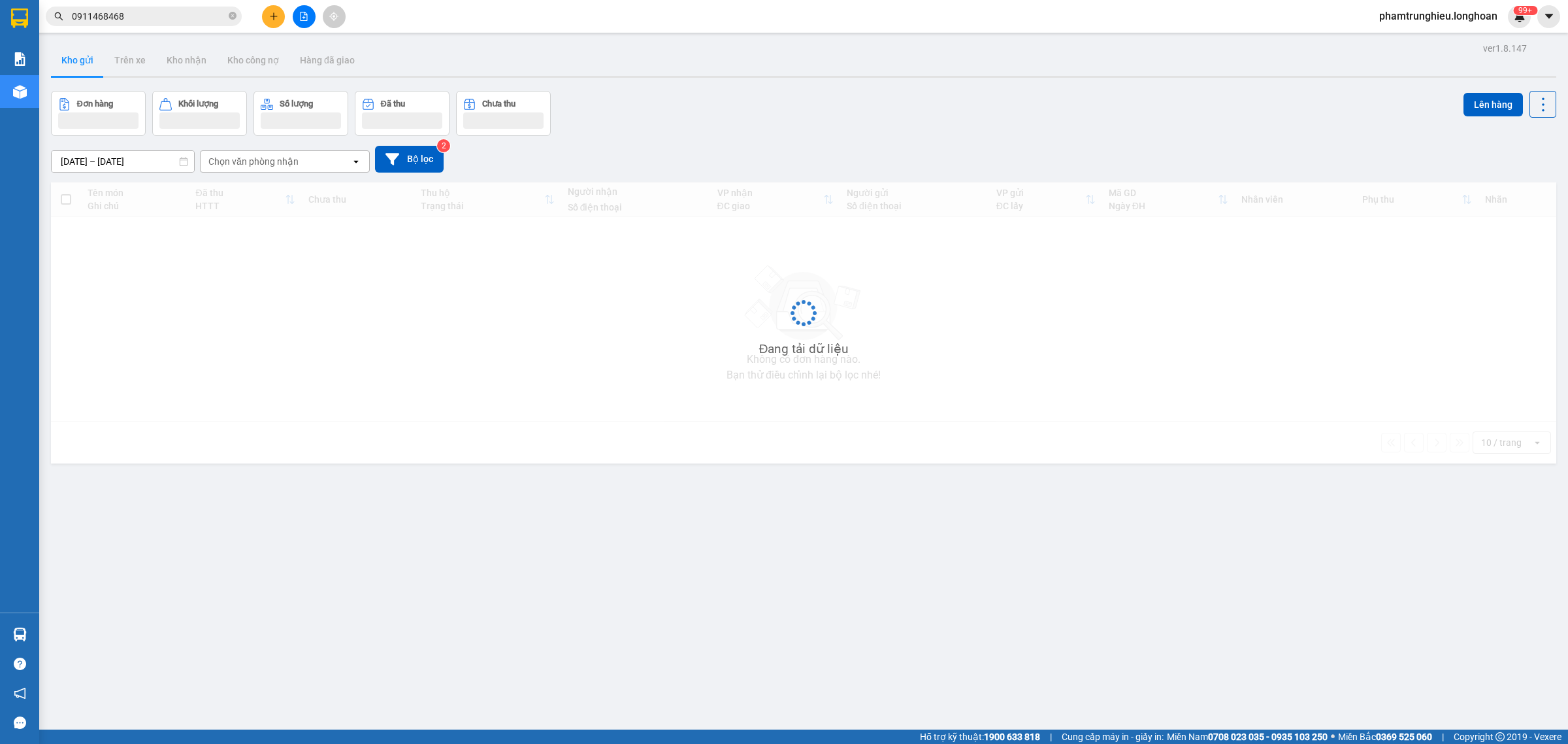
click at [154, 12] on input "0911468468" at bounding box center [148, 16] width 154 height 14
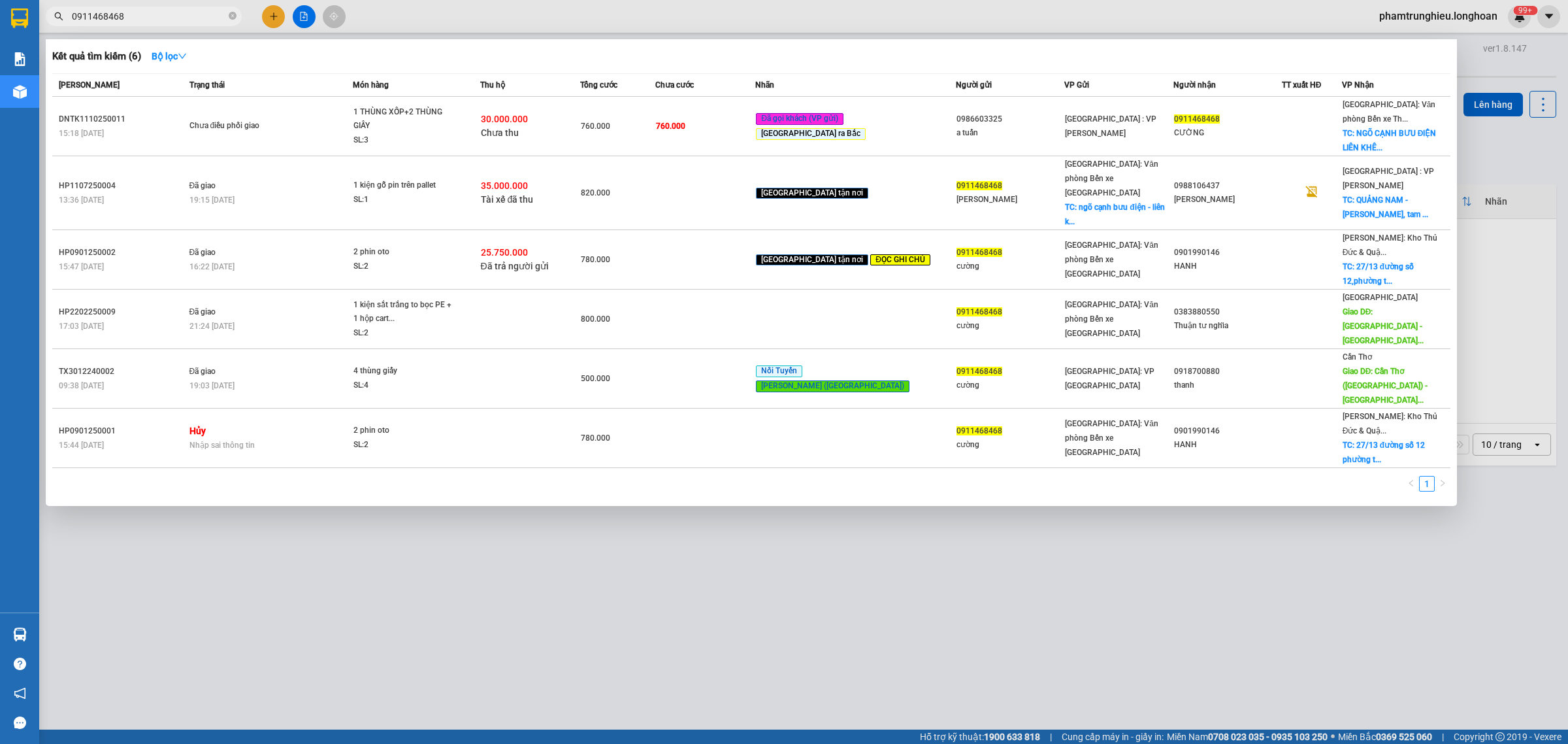
click at [154, 12] on input "0911468468" at bounding box center [148, 16] width 154 height 14
paste input "HNTH0901250006"
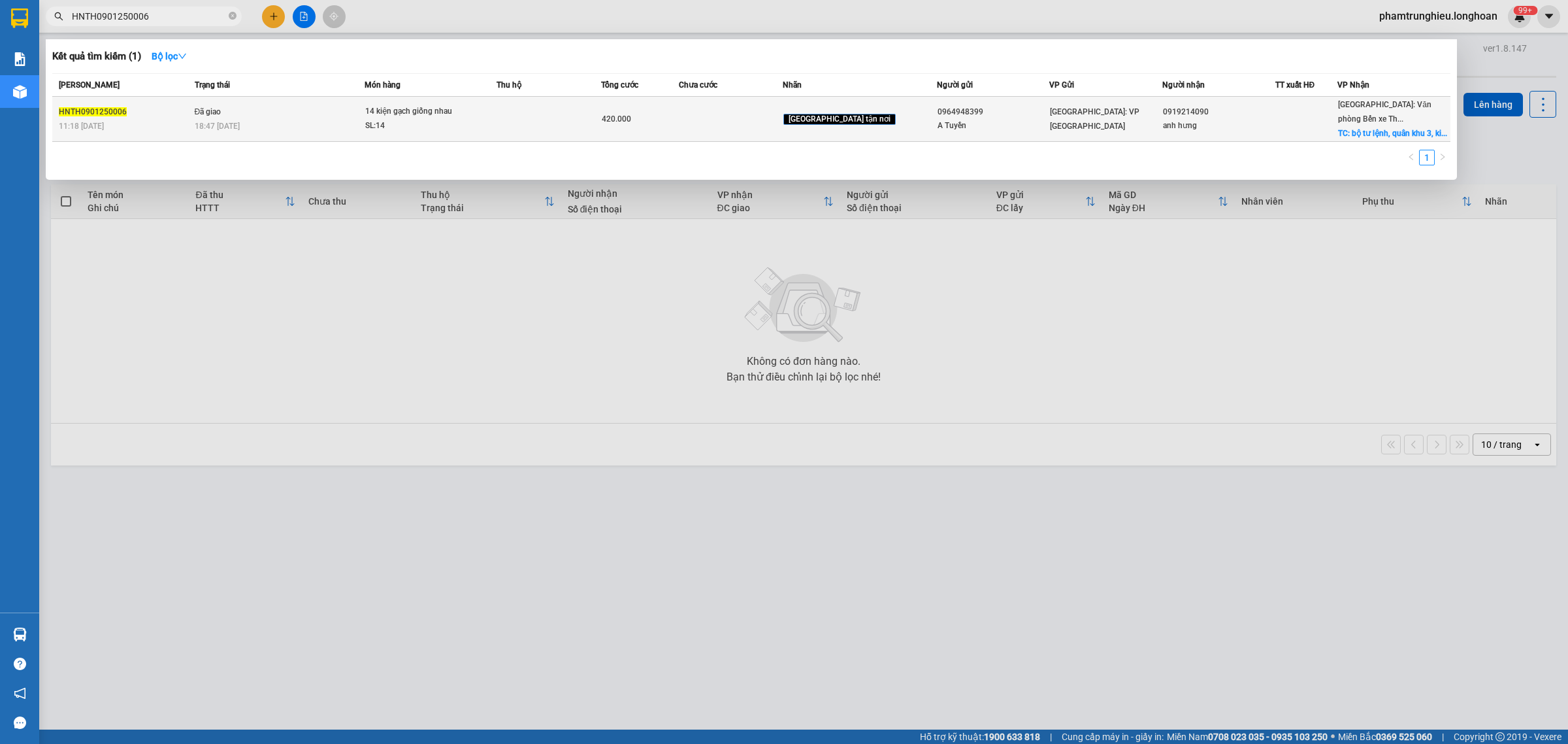
type input "HNTH0901250006"
click at [569, 112] on td at bounding box center [548, 119] width 104 height 45
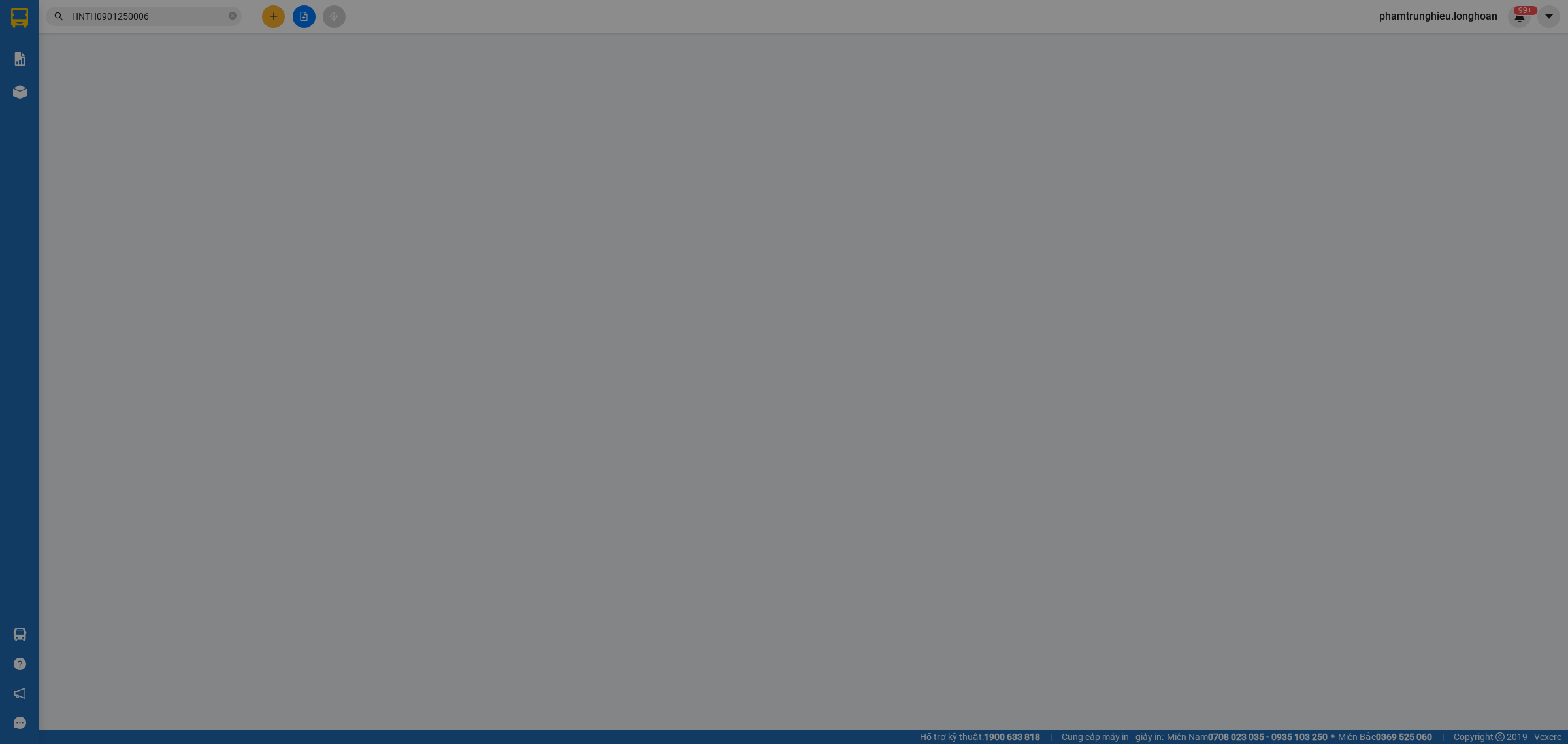
type input "0964948399"
type input "A Tuyền"
type input "0919214090"
type input "anh hưng"
checkbox input "true"
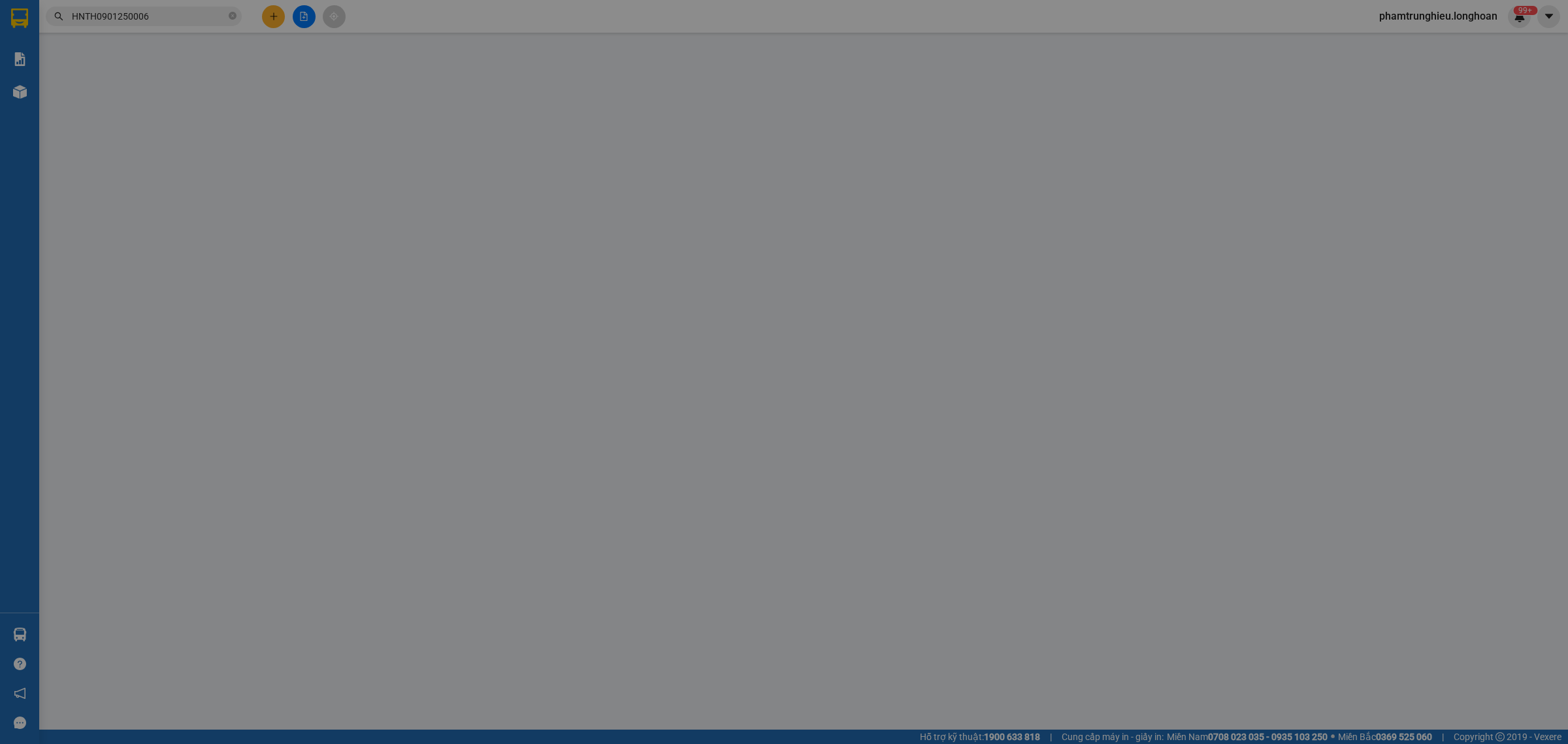
type input "bộ tư lệnh, quân khu 3, kiến an, [GEOGRAPHIC_DATA]"
type input "0"
type input "420.000"
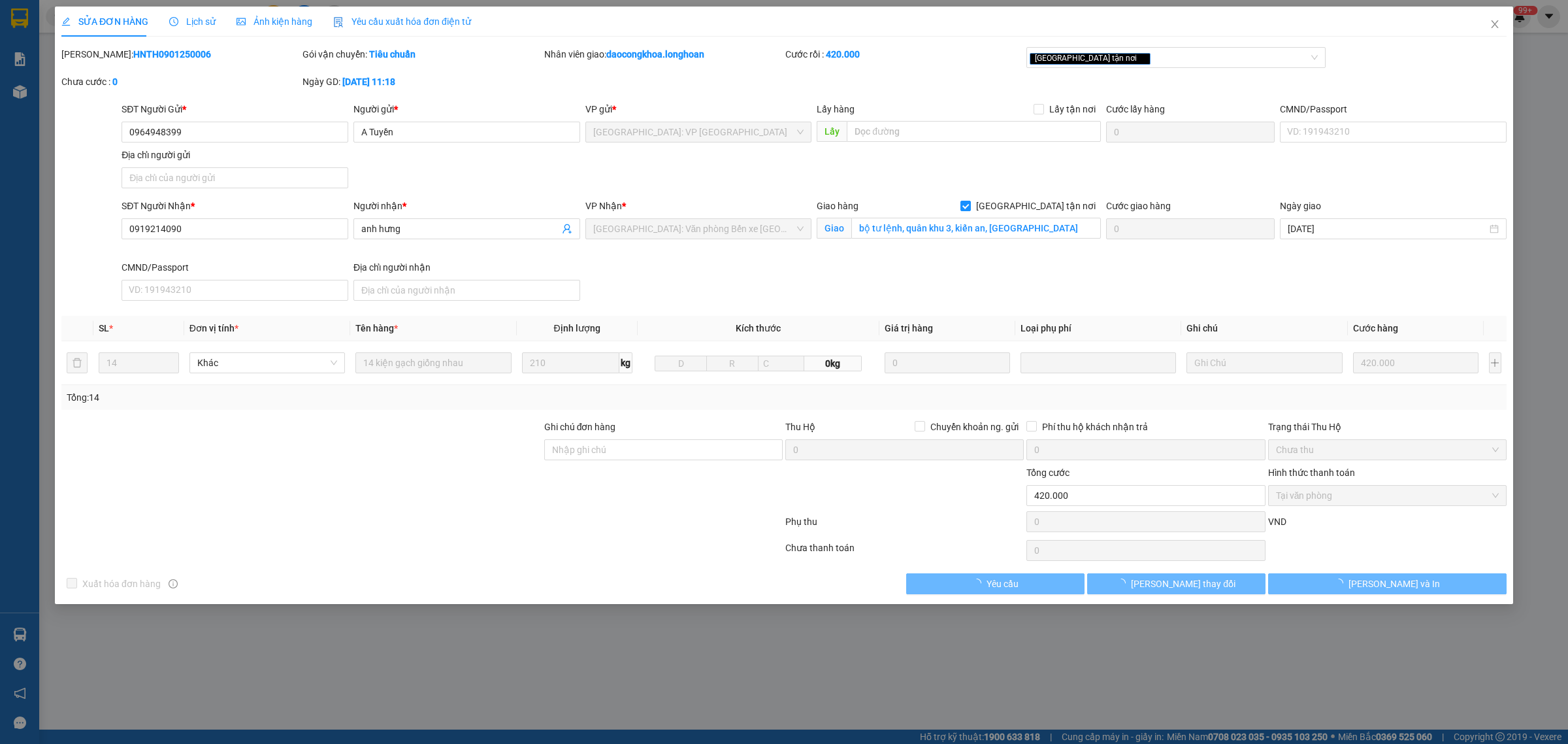
click at [178, 20] on span "Lịch sử" at bounding box center [192, 22] width 46 height 11
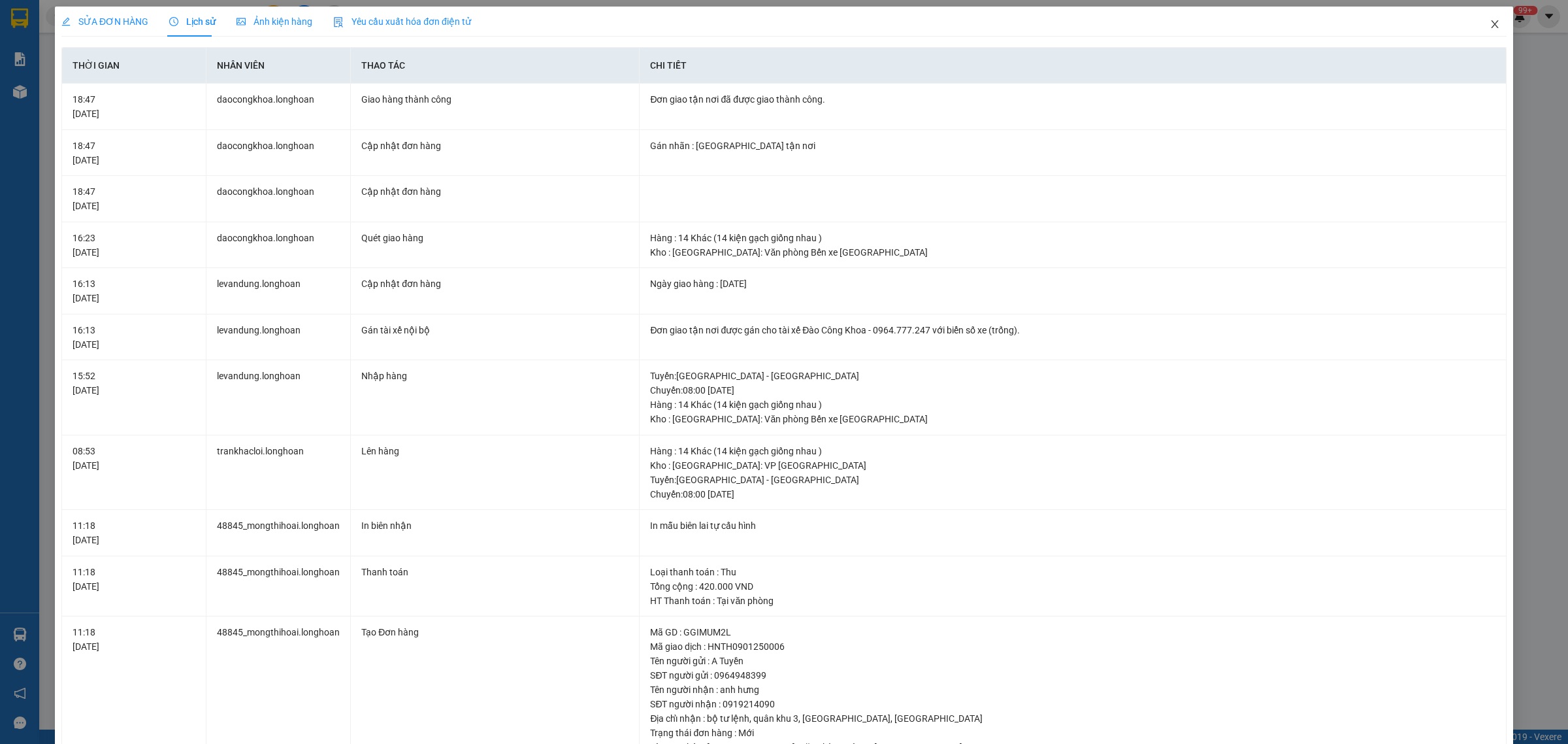
click at [1489, 20] on icon "close" at bounding box center [1495, 24] width 11 height 11
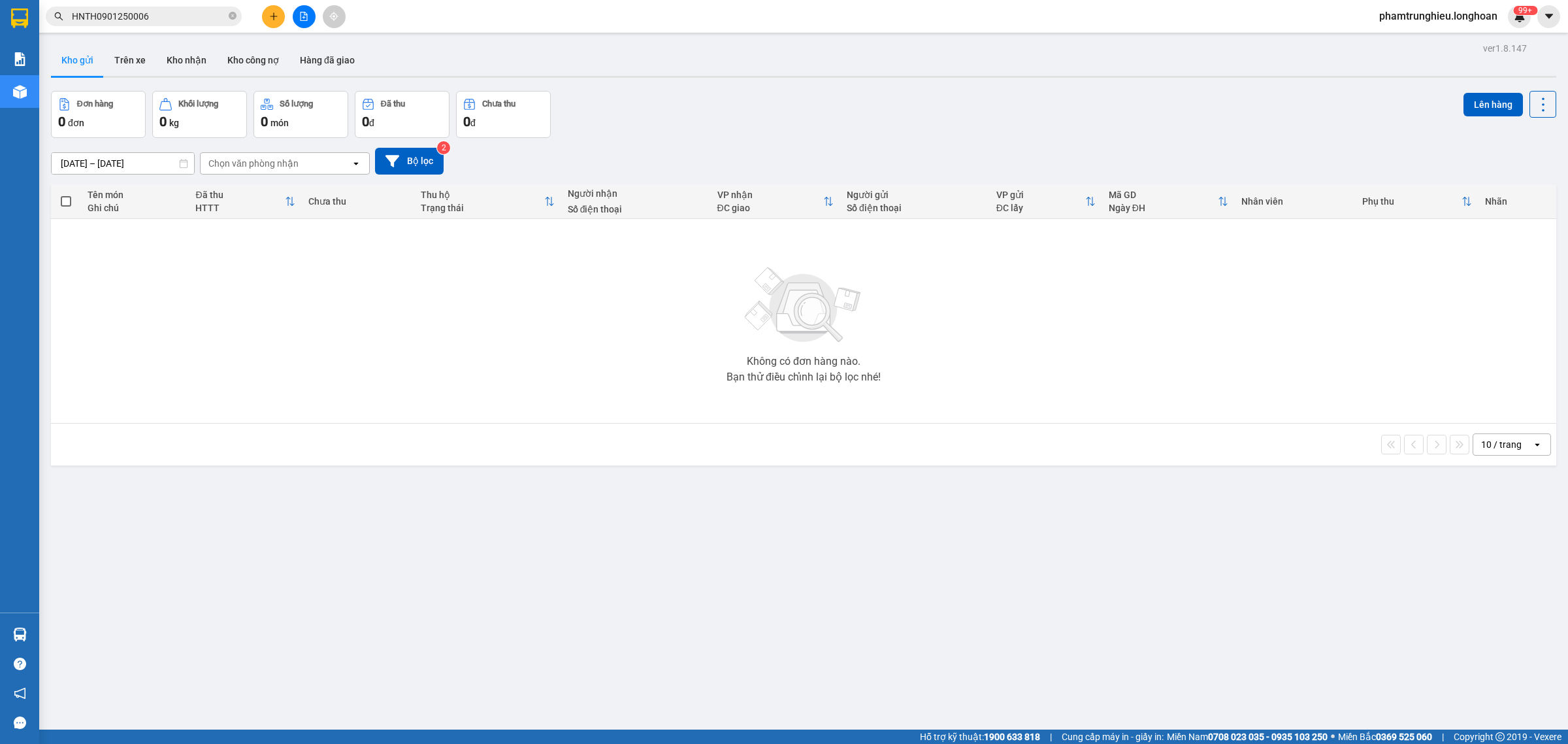
click at [188, 15] on input "HNTH0901250006" at bounding box center [148, 16] width 154 height 14
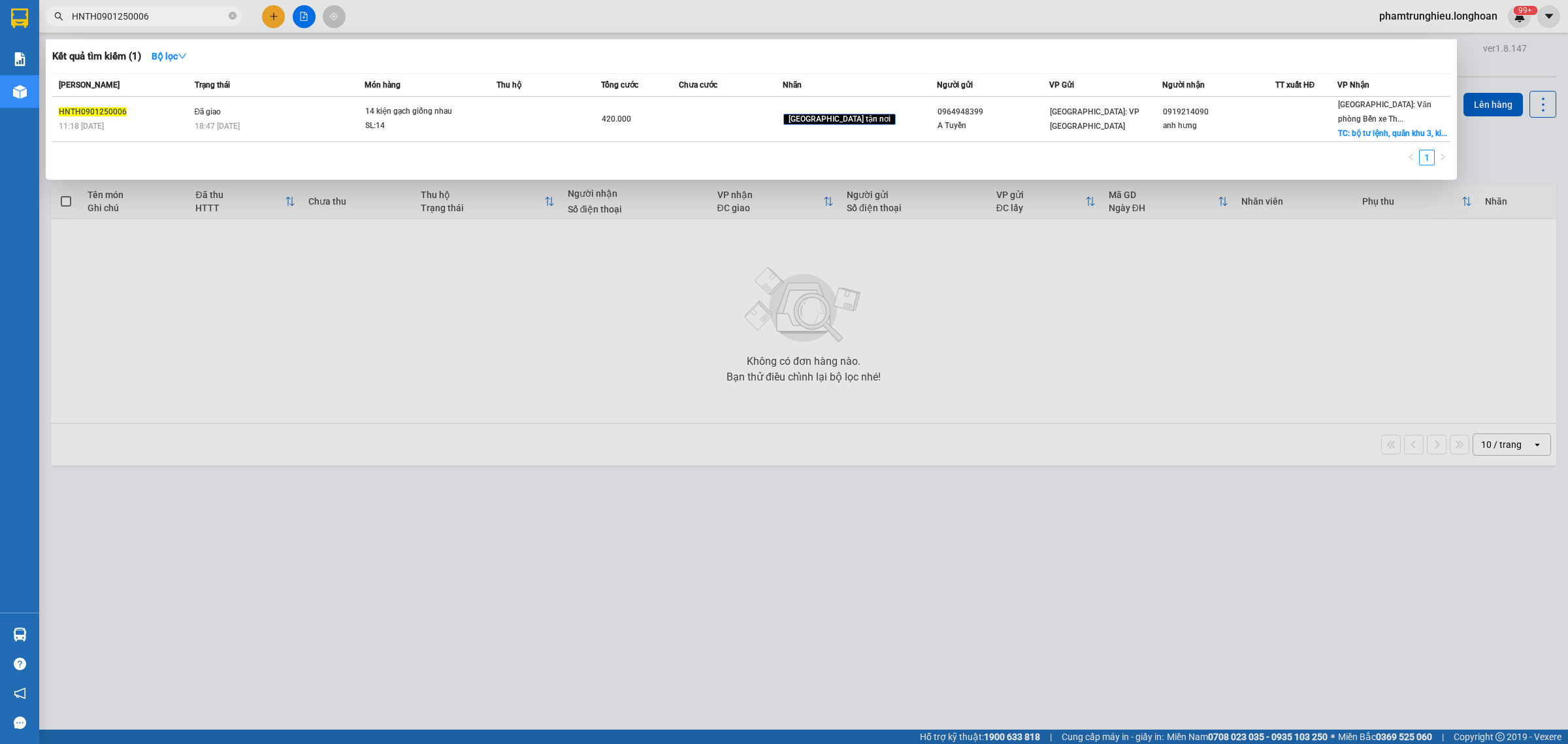
click at [188, 15] on input "HNTH0901250006" at bounding box center [148, 16] width 154 height 14
paste input "0903126908"
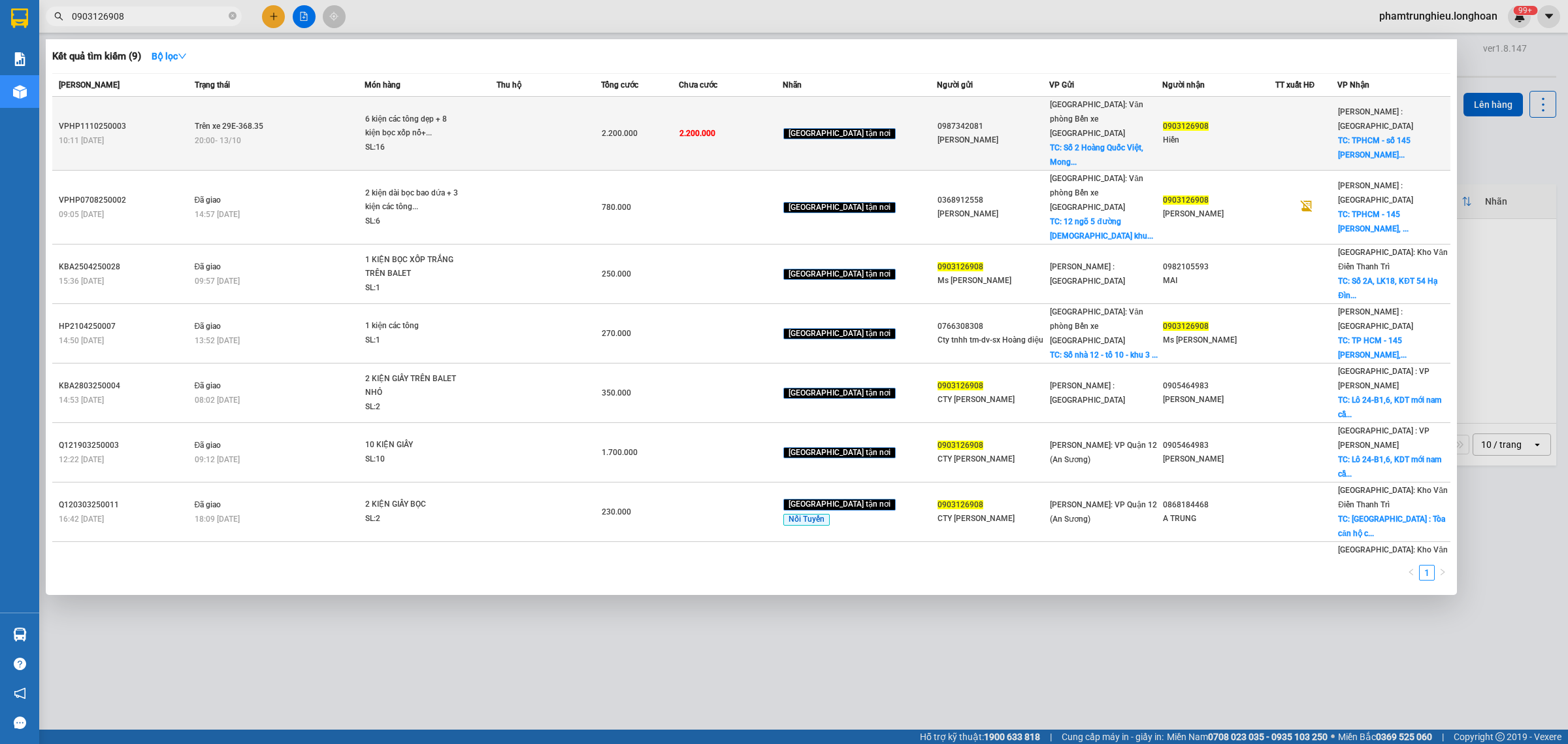
type input "0903126908"
click at [386, 126] on div "6 kiện các tông dẹp + 8 kiện bọc xốp nổ+..." at bounding box center [414, 126] width 98 height 28
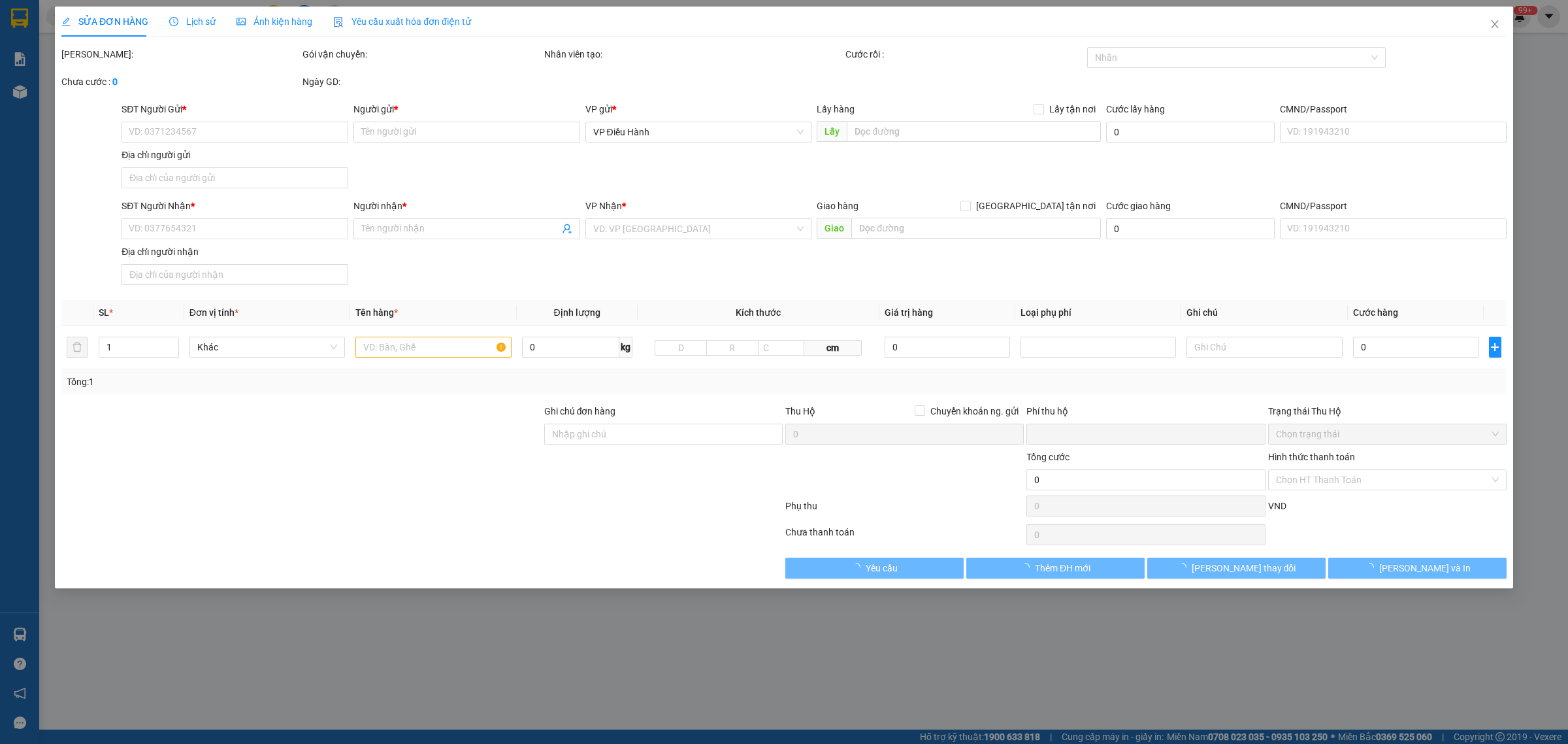
type input "0987342081"
type input "[PERSON_NAME]"
checkbox input "true"
type input "Số 2 Hoàng Quốc Việt, Mong cái"
type input "0903126908"
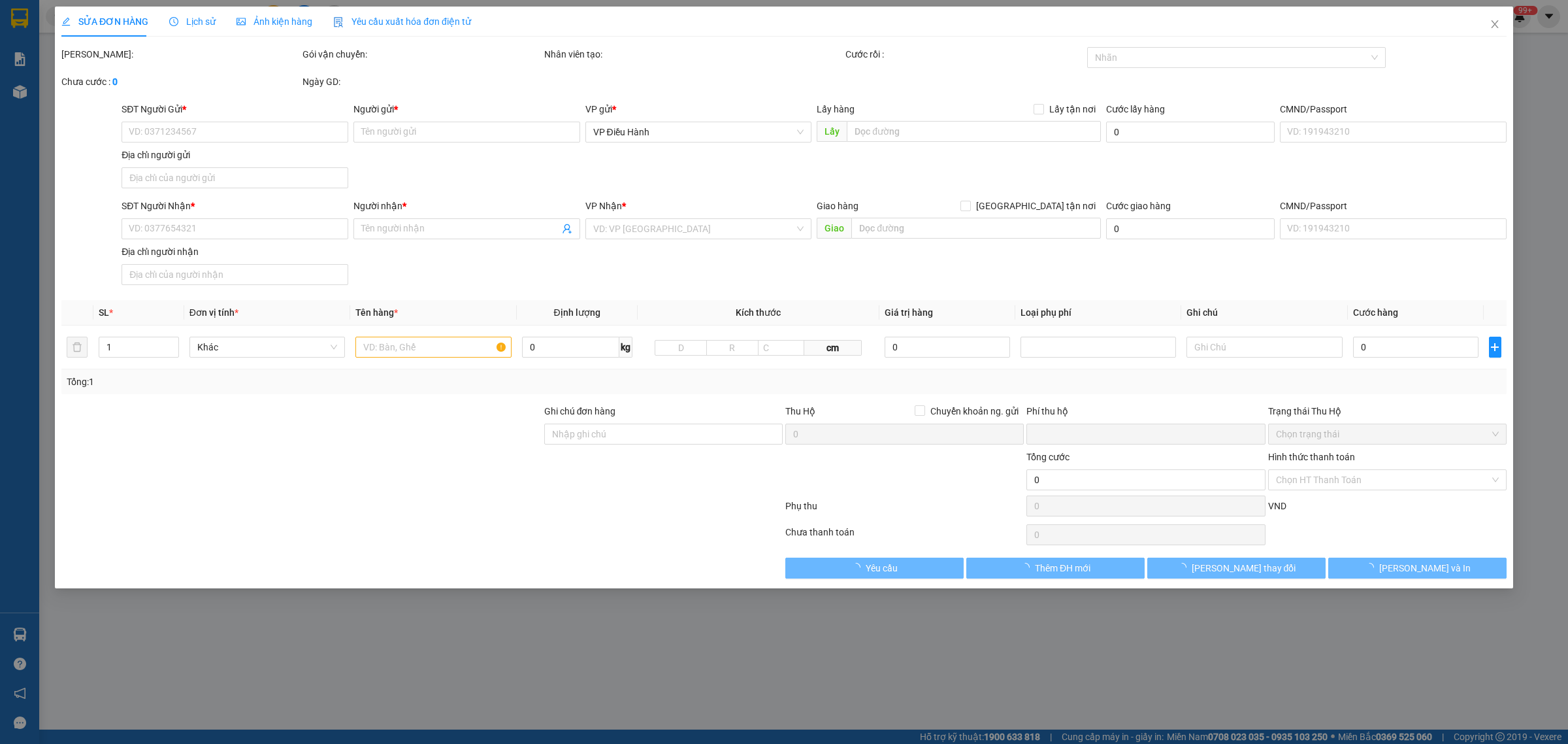
type input "Hiền"
checkbox input "true"
type input "TPHCM - số 145 [PERSON_NAME], [GEOGRAPHIC_DATA], q.12"
type input "0"
type input "2.200.000"
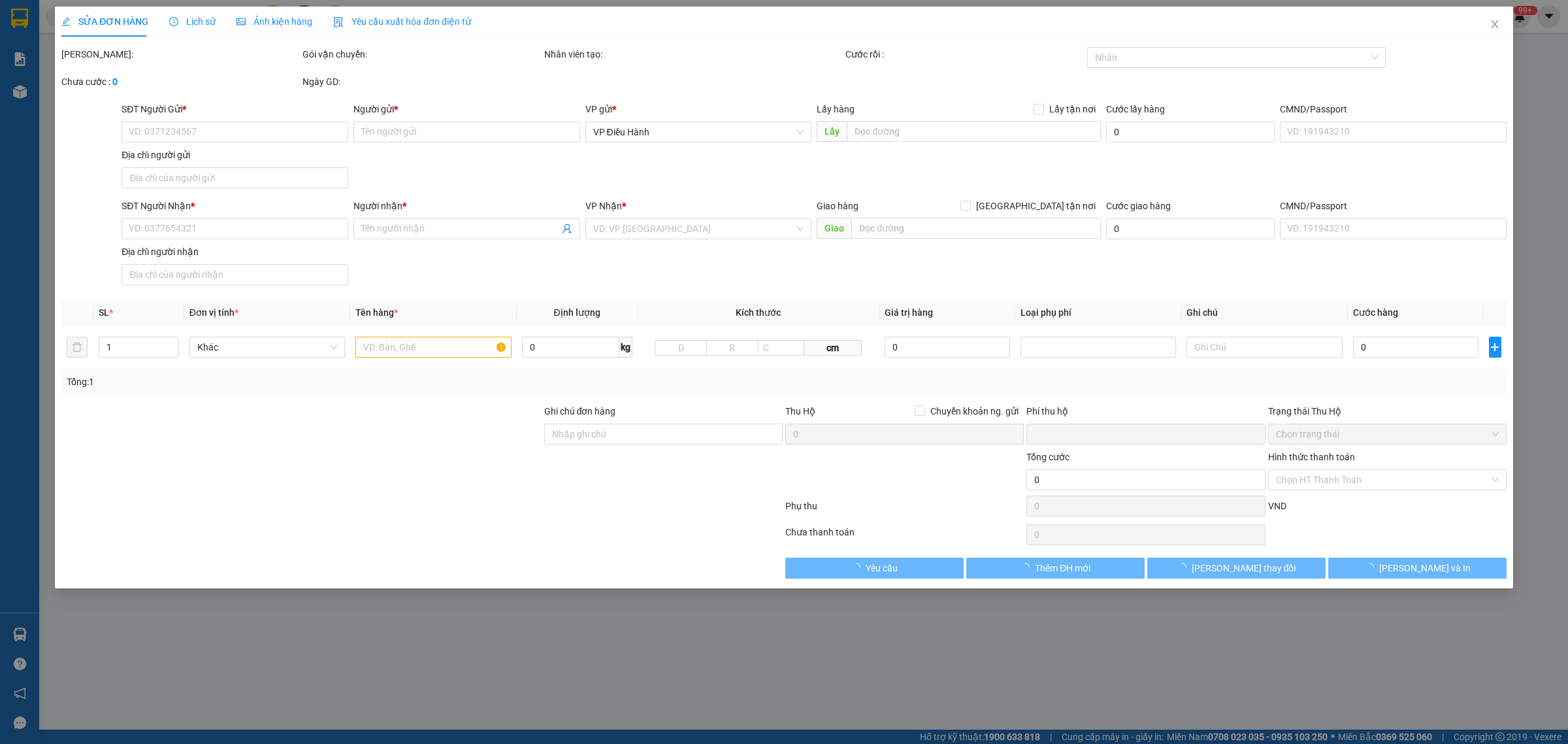
type input "2.200.000"
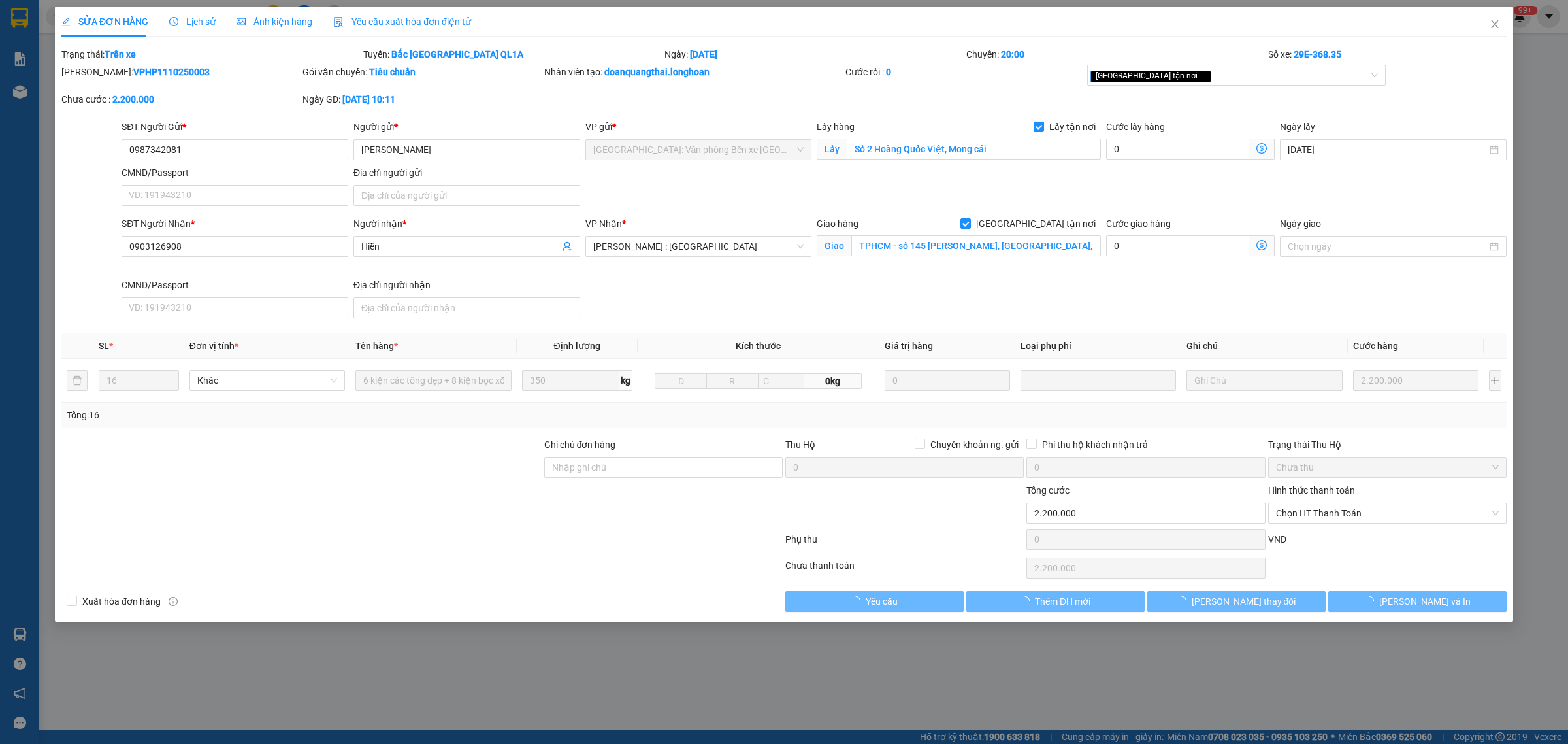
click at [178, 22] on span "Lịch sử" at bounding box center [192, 22] width 46 height 11
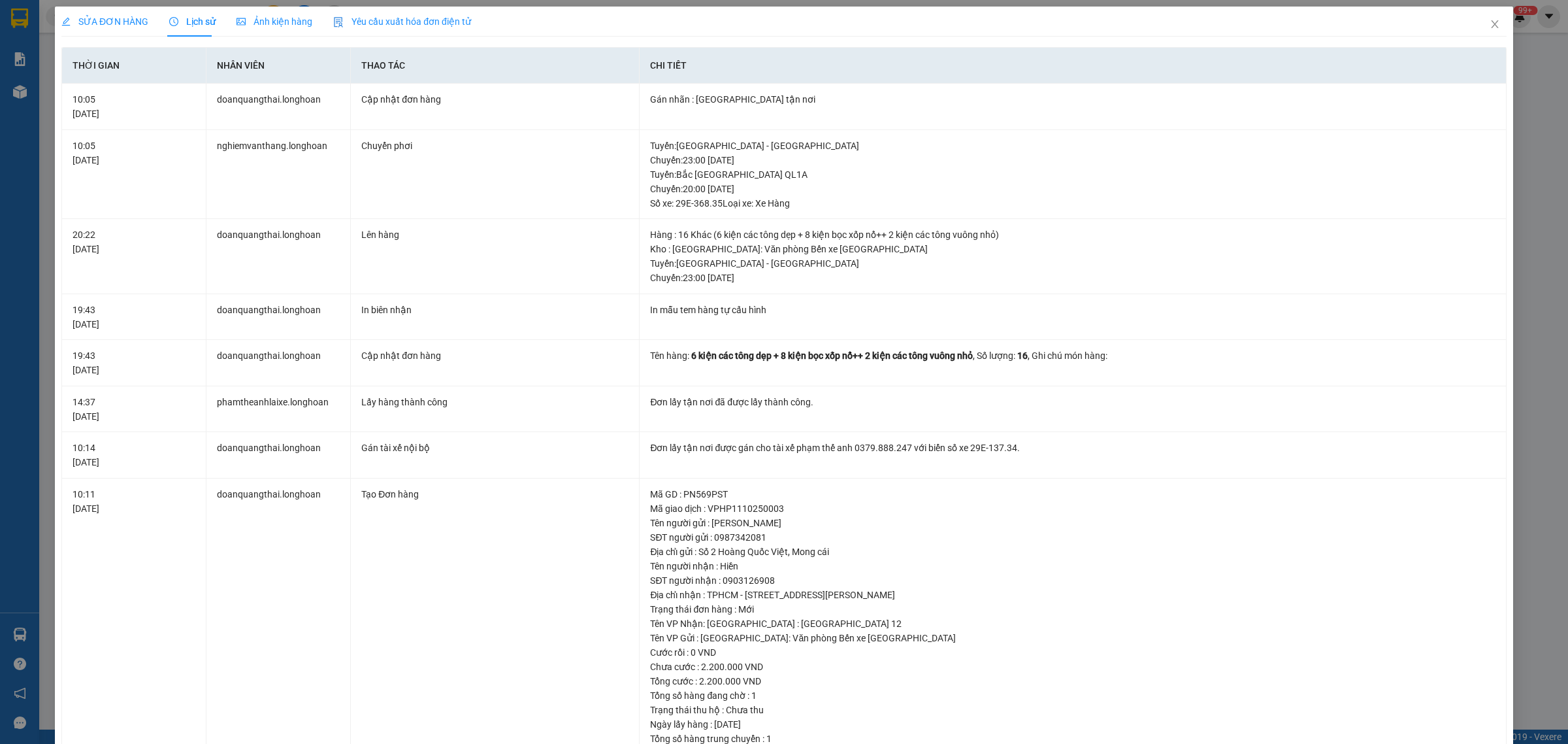
click at [121, 27] on span "SỬA ĐƠN HÀNG" at bounding box center [105, 22] width 87 height 11
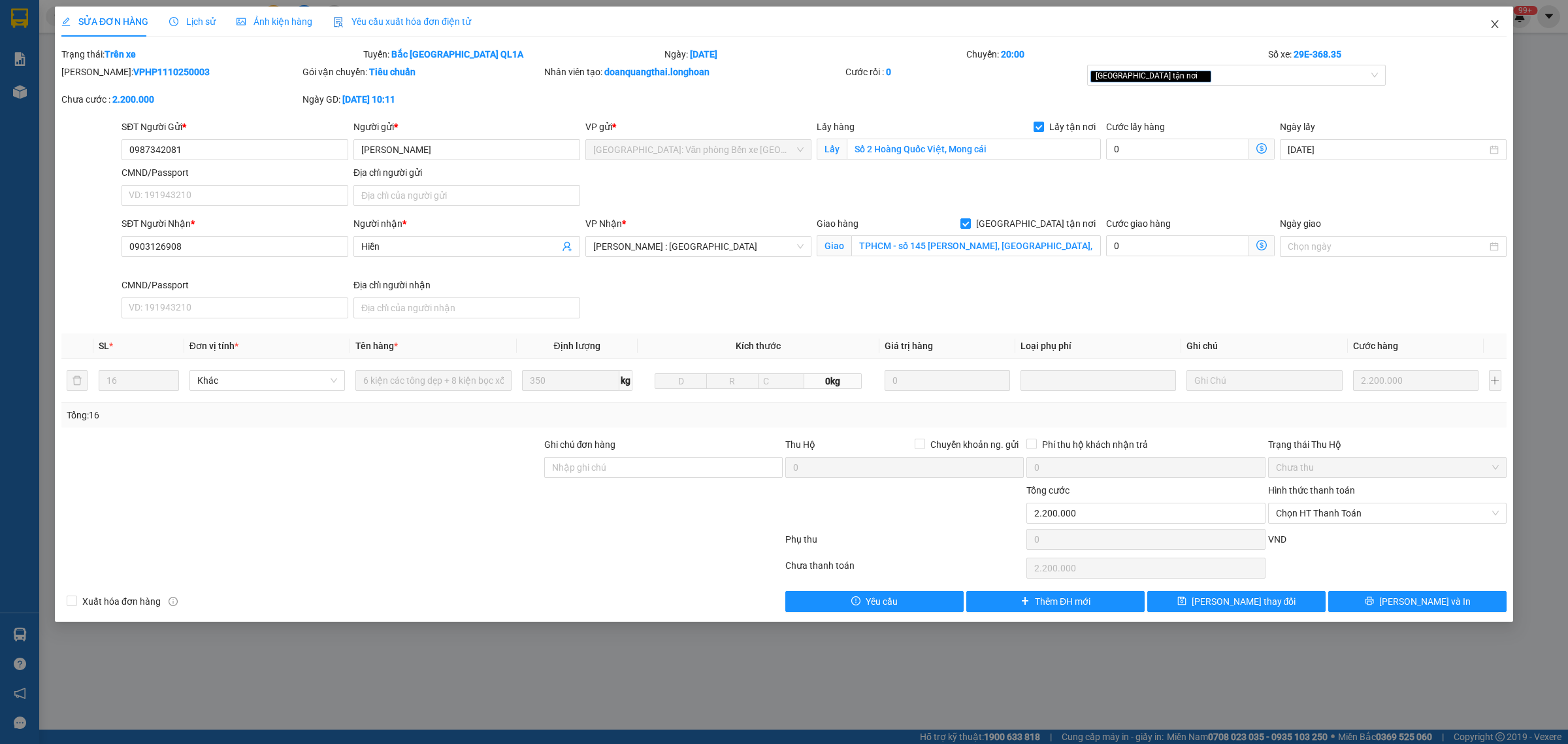
click at [1487, 27] on span "Close" at bounding box center [1494, 24] width 36 height 36
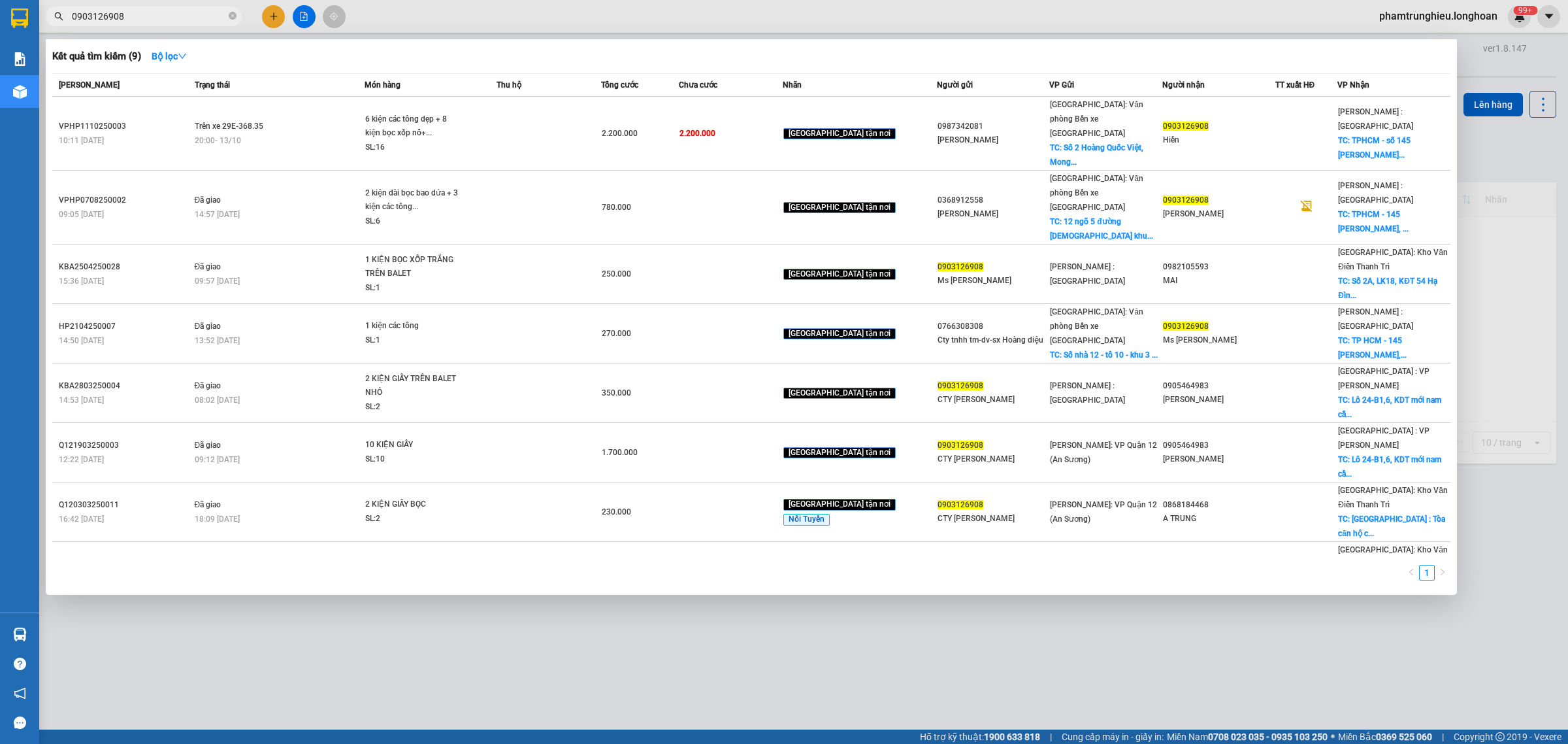
click at [199, 6] on span "0903126908" at bounding box center [144, 16] width 196 height 20
click at [177, 16] on input "0903126908" at bounding box center [148, 16] width 154 height 14
paste input "63500986"
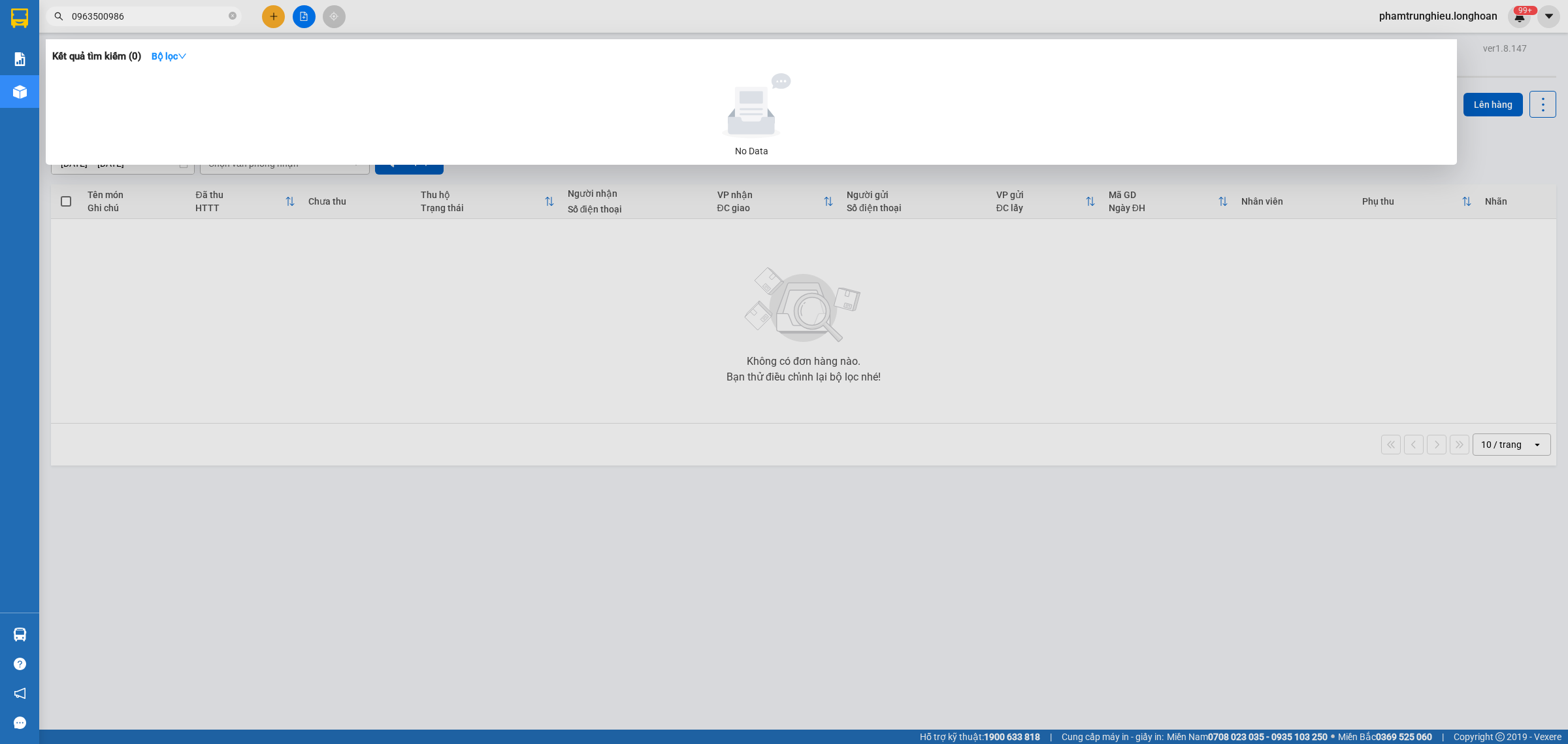
click at [194, 13] on input "0963500986" at bounding box center [148, 16] width 154 height 14
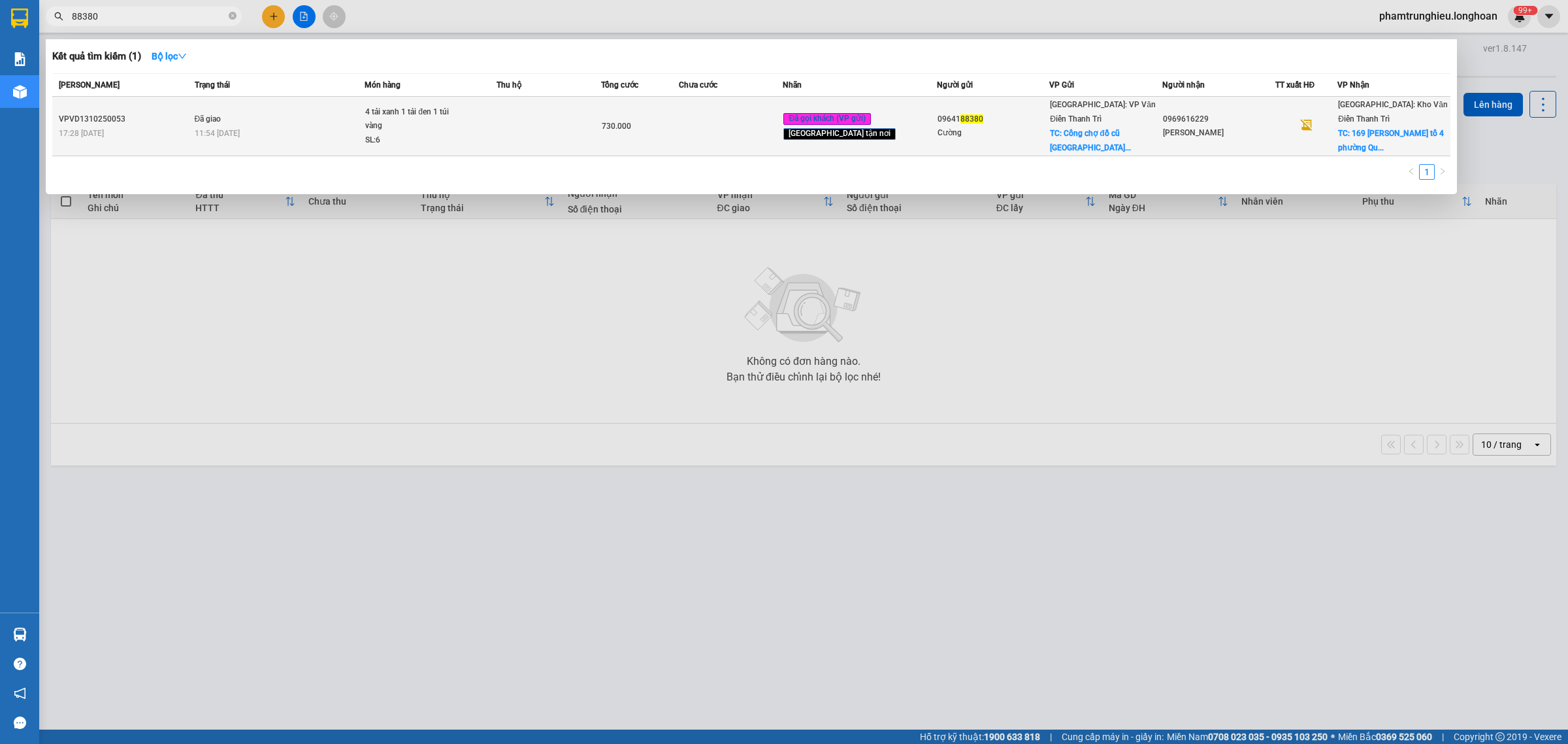
type input "88380"
click at [542, 136] on td at bounding box center [548, 127] width 104 height 60
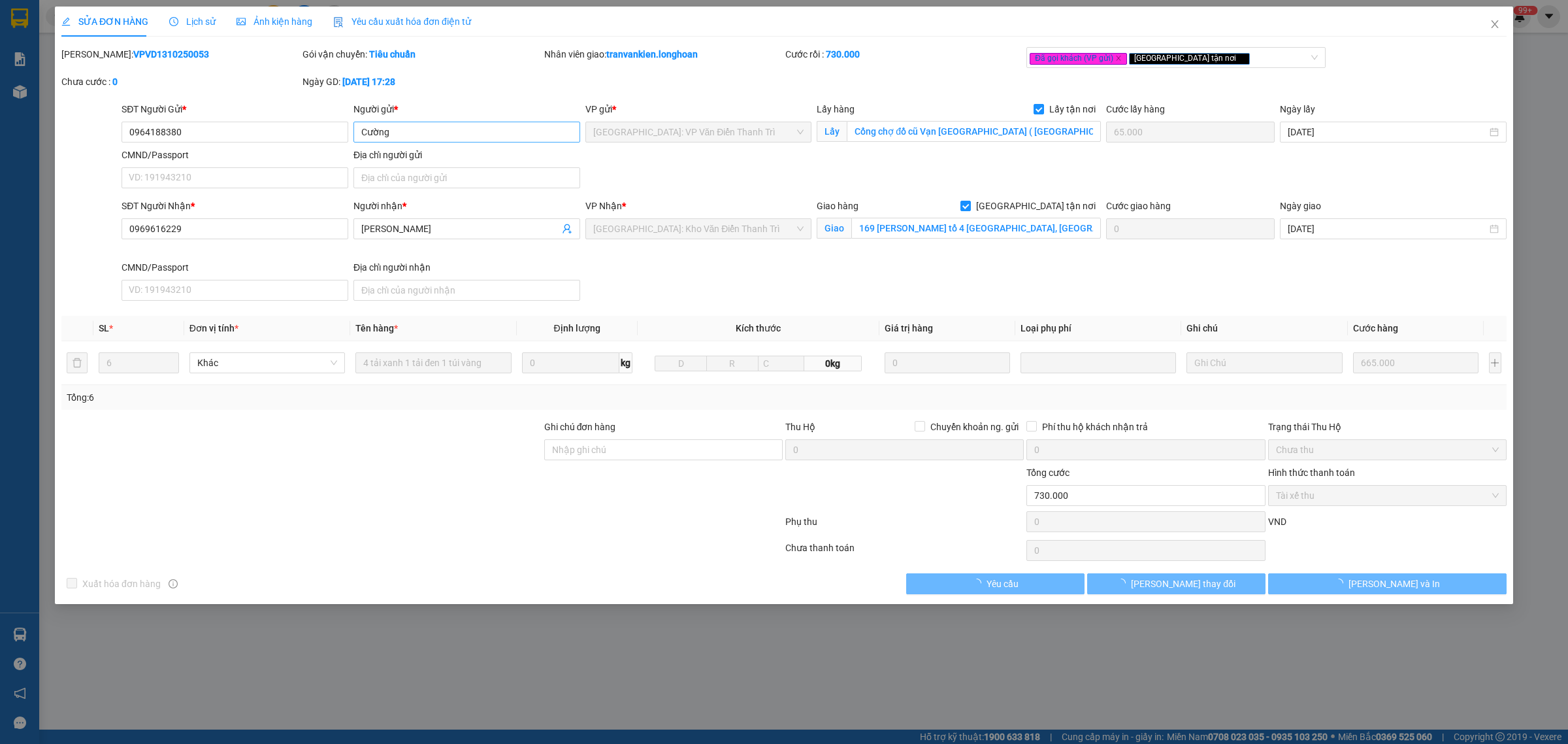
type input "0964188380"
type input "Cường"
checkbox input "true"
type input "Cổng chợ đồ cũ Vạn [GEOGRAPHIC_DATA] ( [GEOGRAPHIC_DATA])"
type input "65.000"
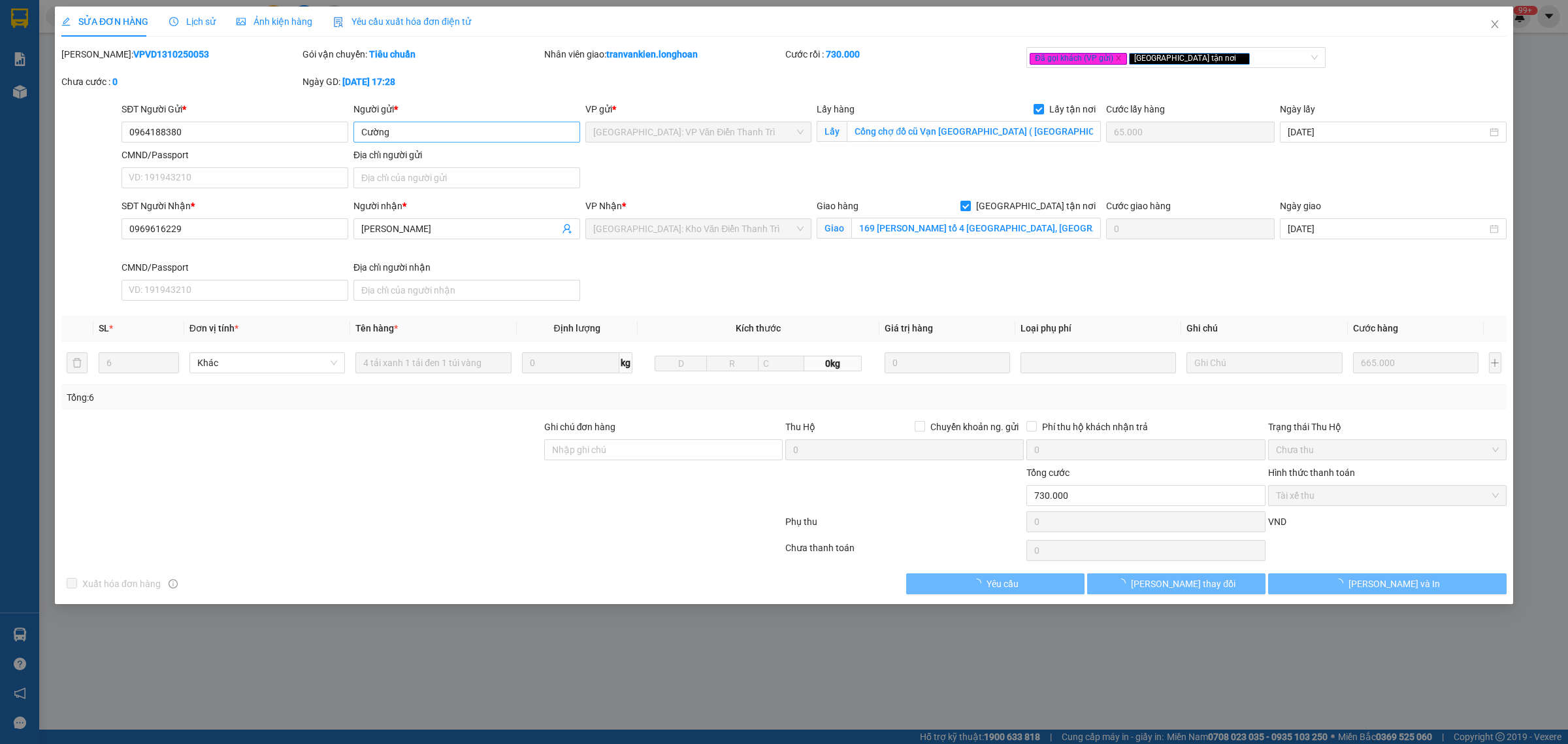
type input "0969616229"
type input "[PERSON_NAME]"
checkbox input "true"
type input "169 [PERSON_NAME] tổ 4 [GEOGRAPHIC_DATA], [GEOGRAPHIC_DATA][PERSON_NAME]"
type input "0"
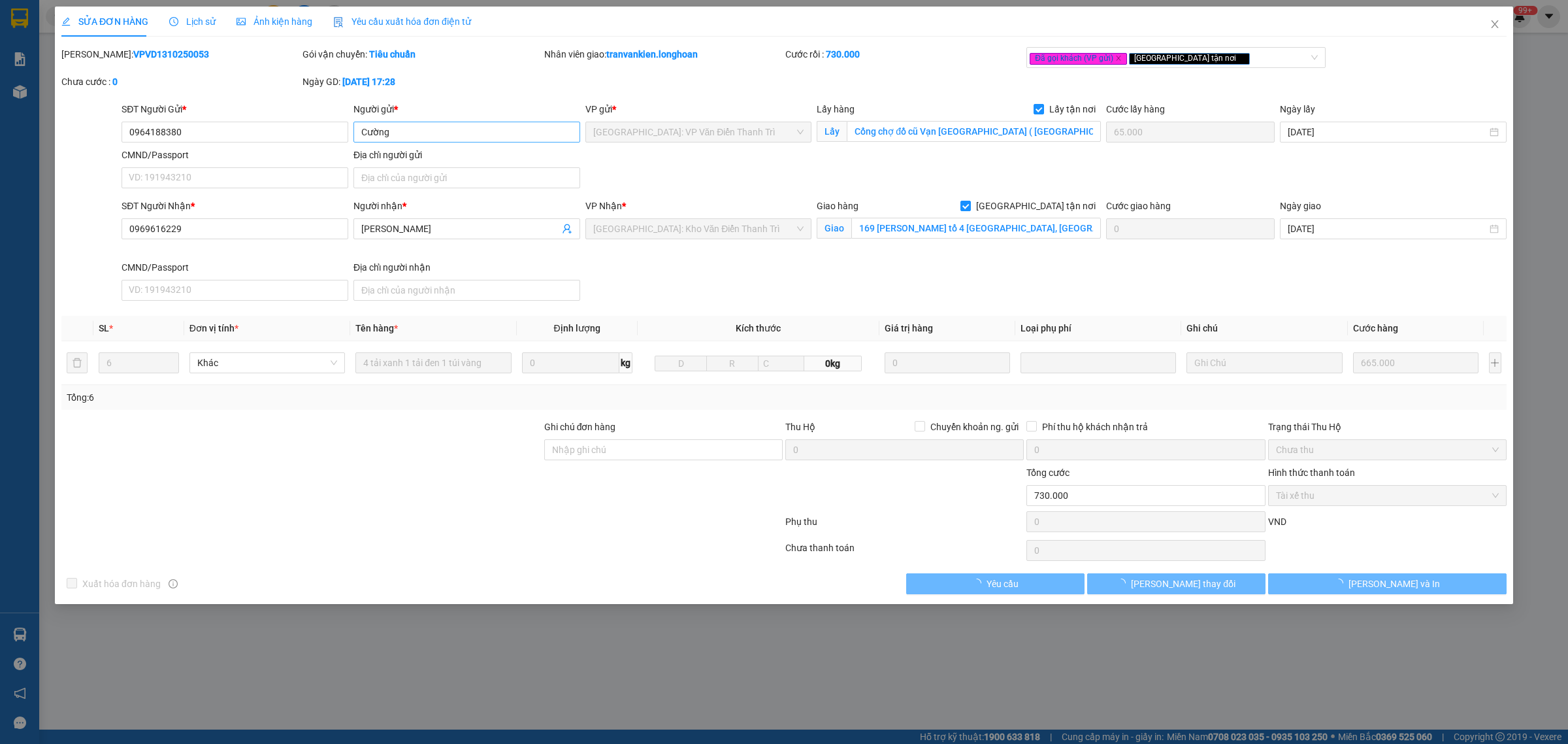
type input "730.000"
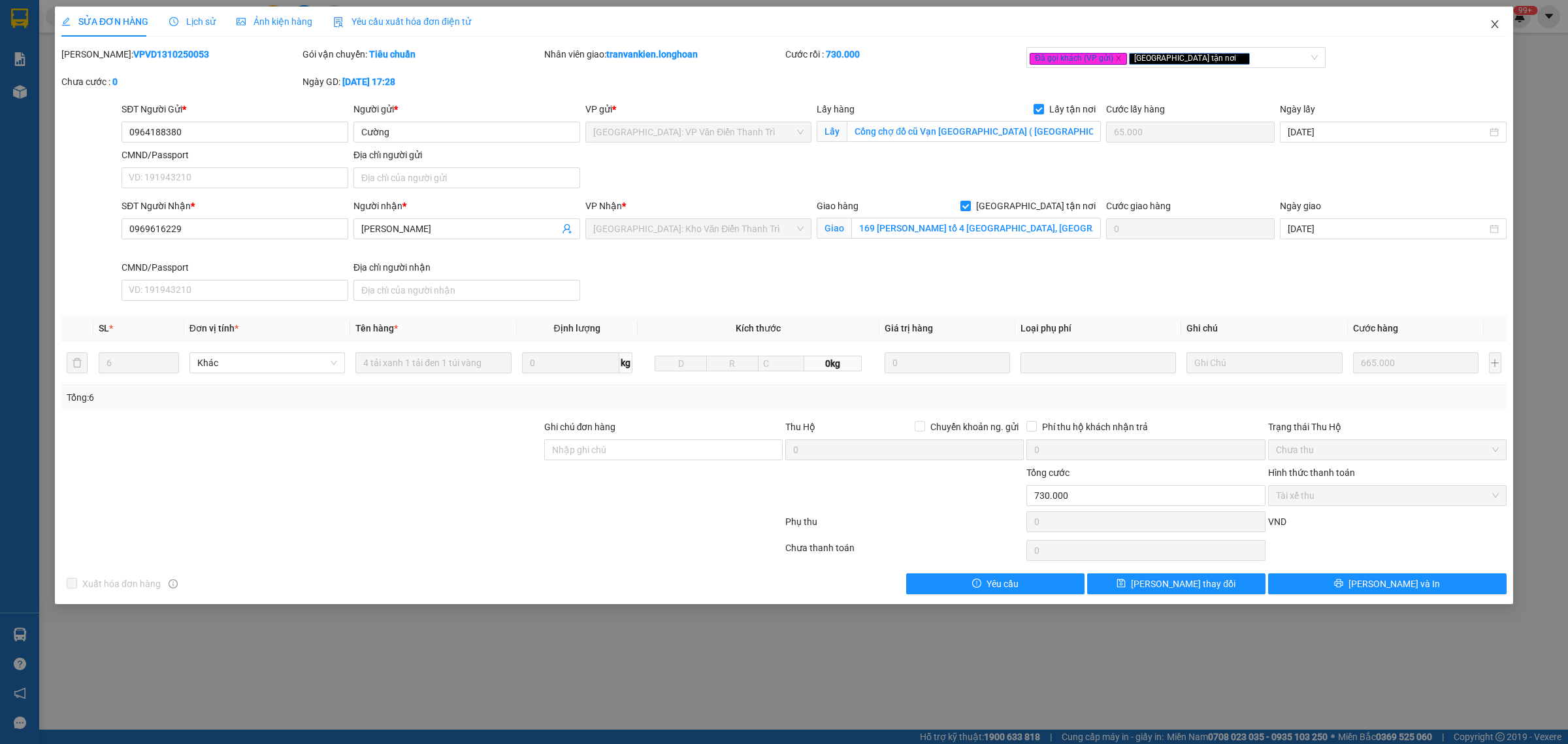
click at [1495, 24] on icon "close" at bounding box center [1494, 24] width 7 height 8
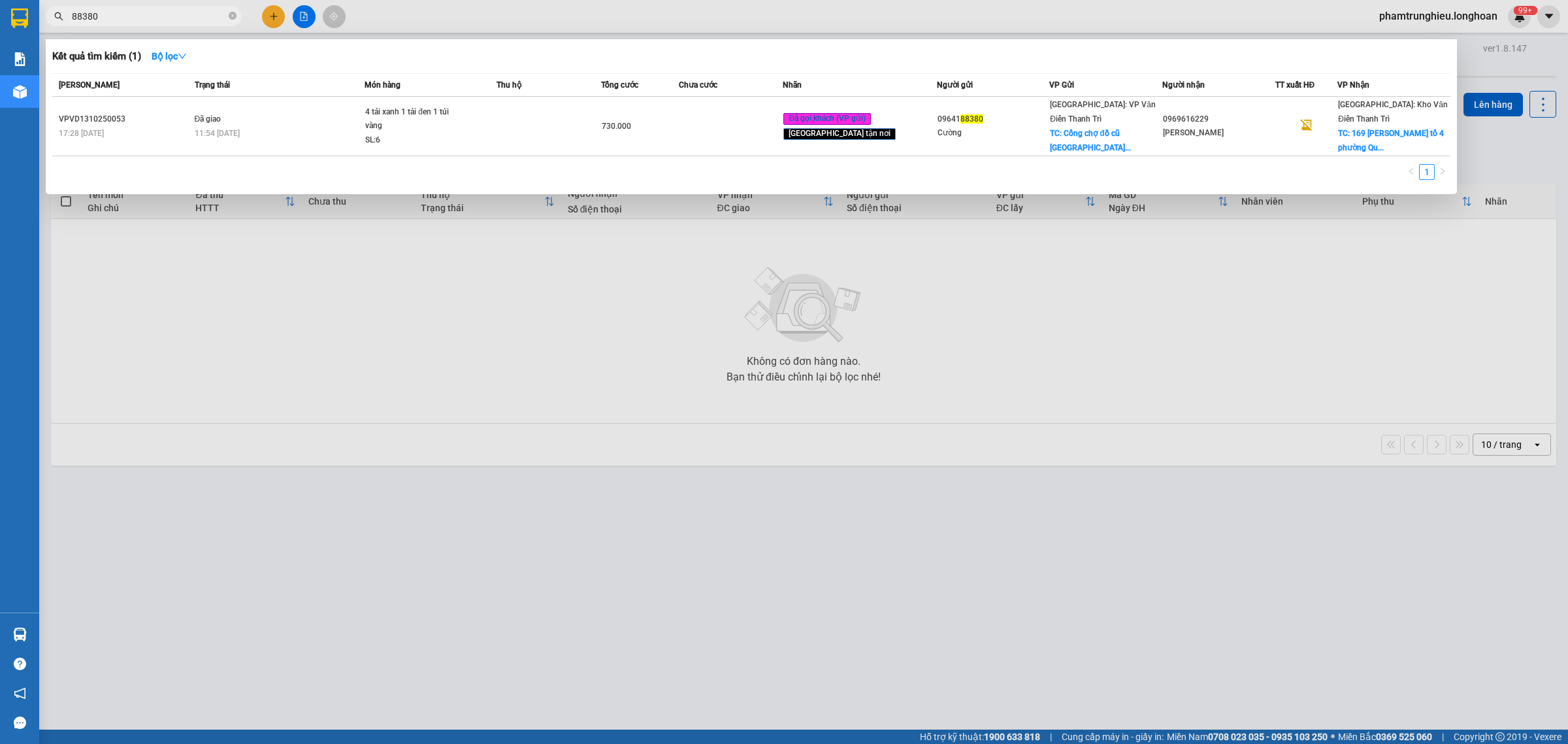
click at [154, 17] on input "88380" at bounding box center [148, 16] width 154 height 14
paste input "0363925521"
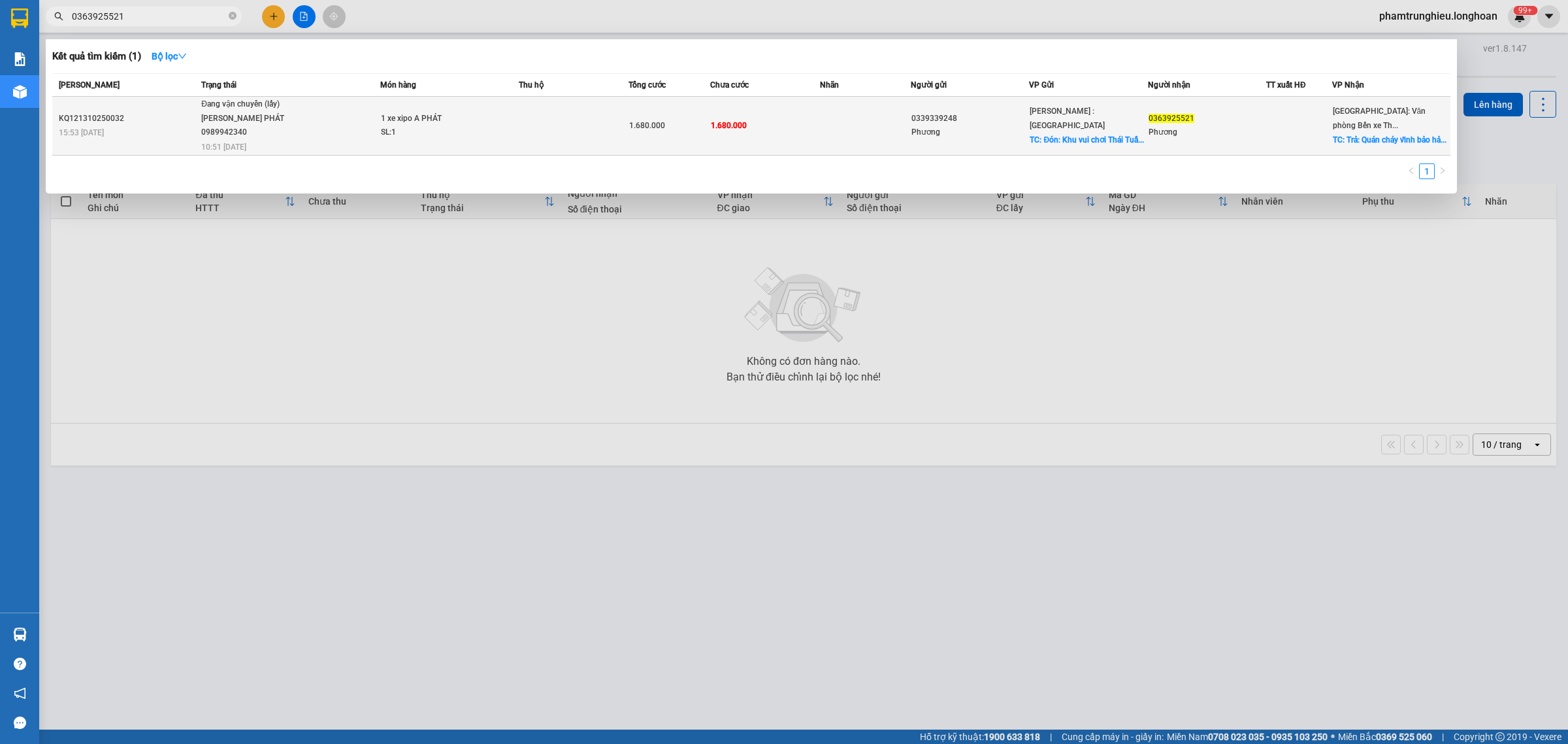
type input "0363925521"
click at [387, 126] on div "SL: 1" at bounding box center [430, 133] width 98 height 14
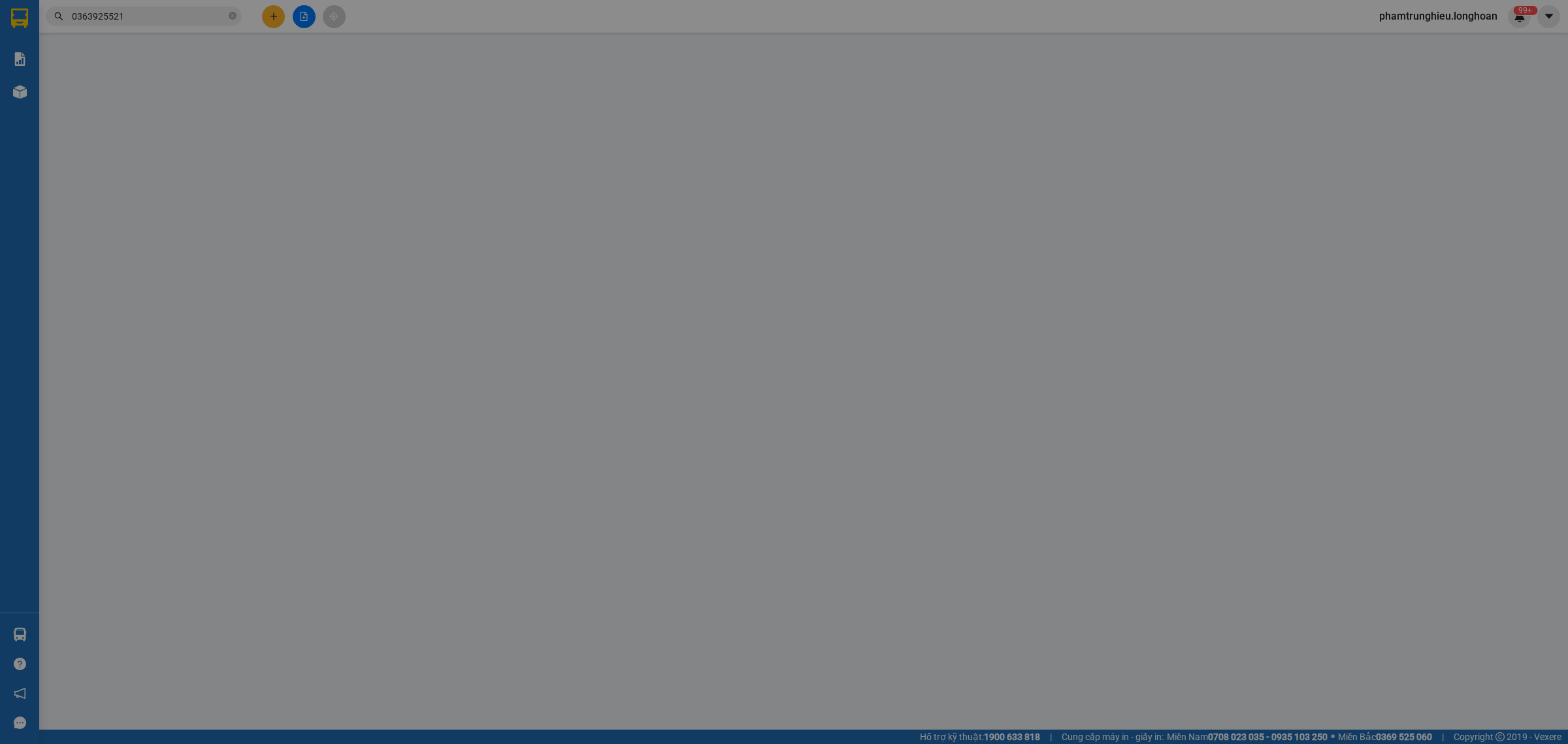
type input "0339339248"
type input "Phương"
checkbox input "true"
type input "Đón: Khu vui chơi Thái Tuấn trảng dài [GEOGRAPHIC_DATA]"
type input "0363925521"
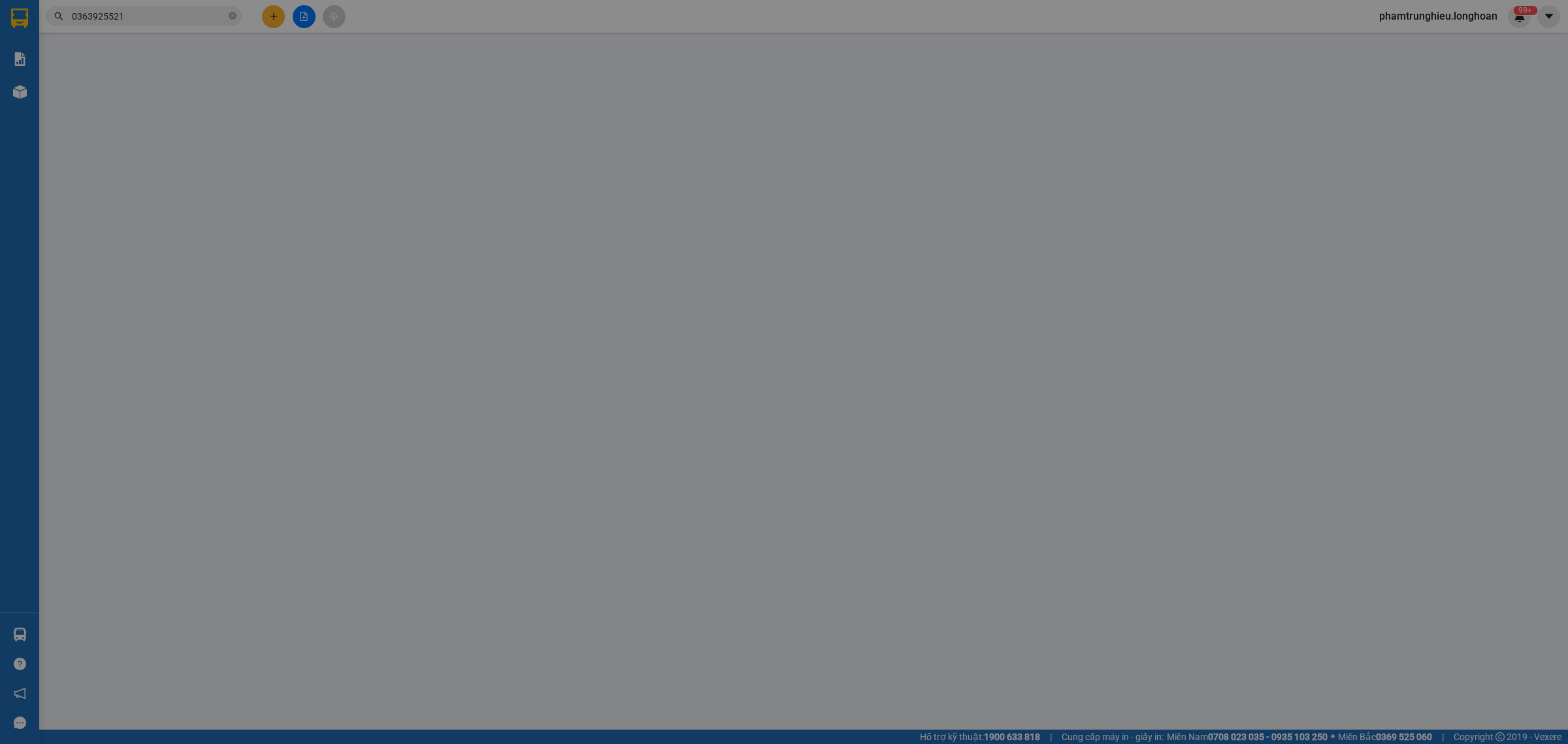
type input "Phương"
checkbox input "true"
type input "Trả: Quán cháy vĩnh bảo hải phòng"
type input "0"
type input "1.680.000"
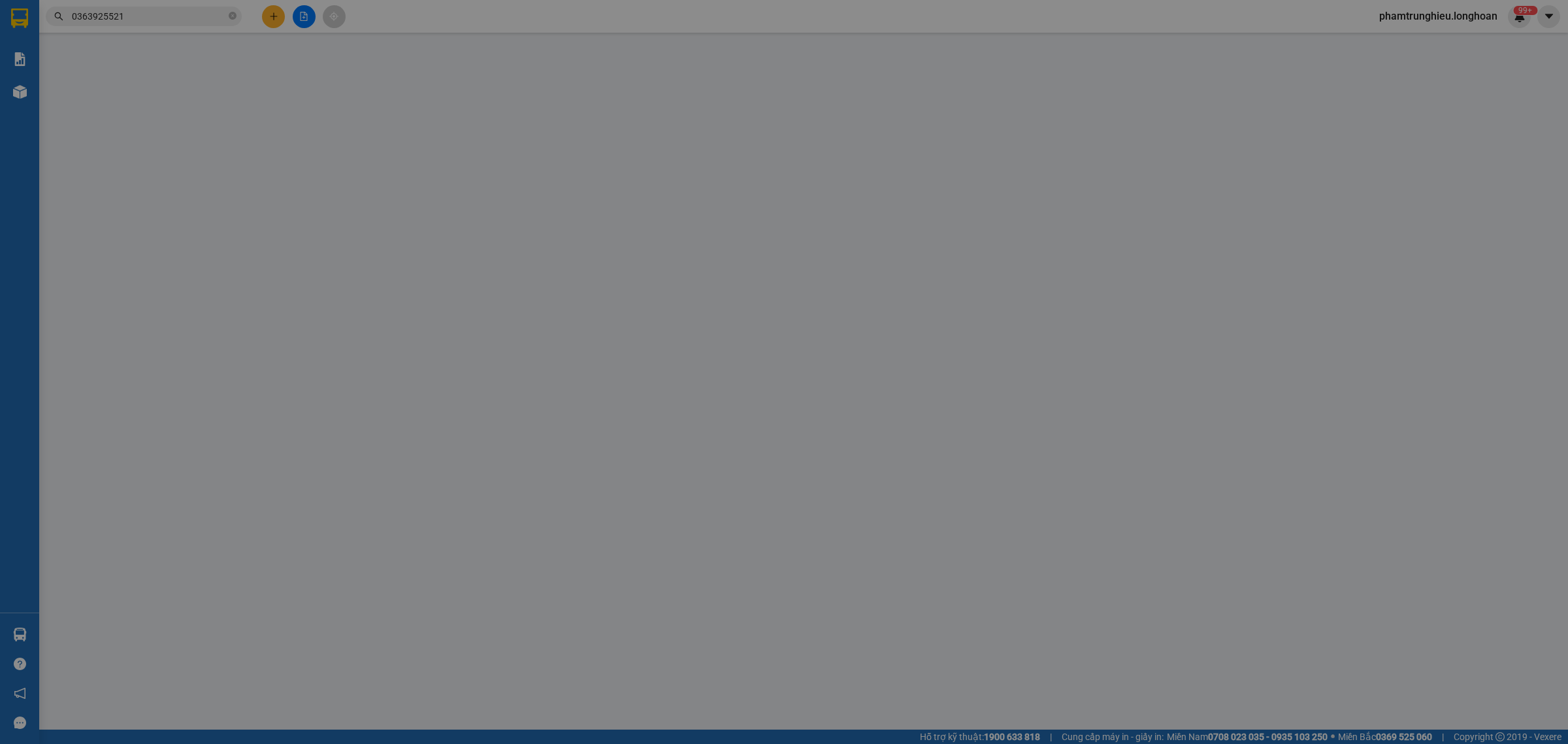
type input "1.680.000"
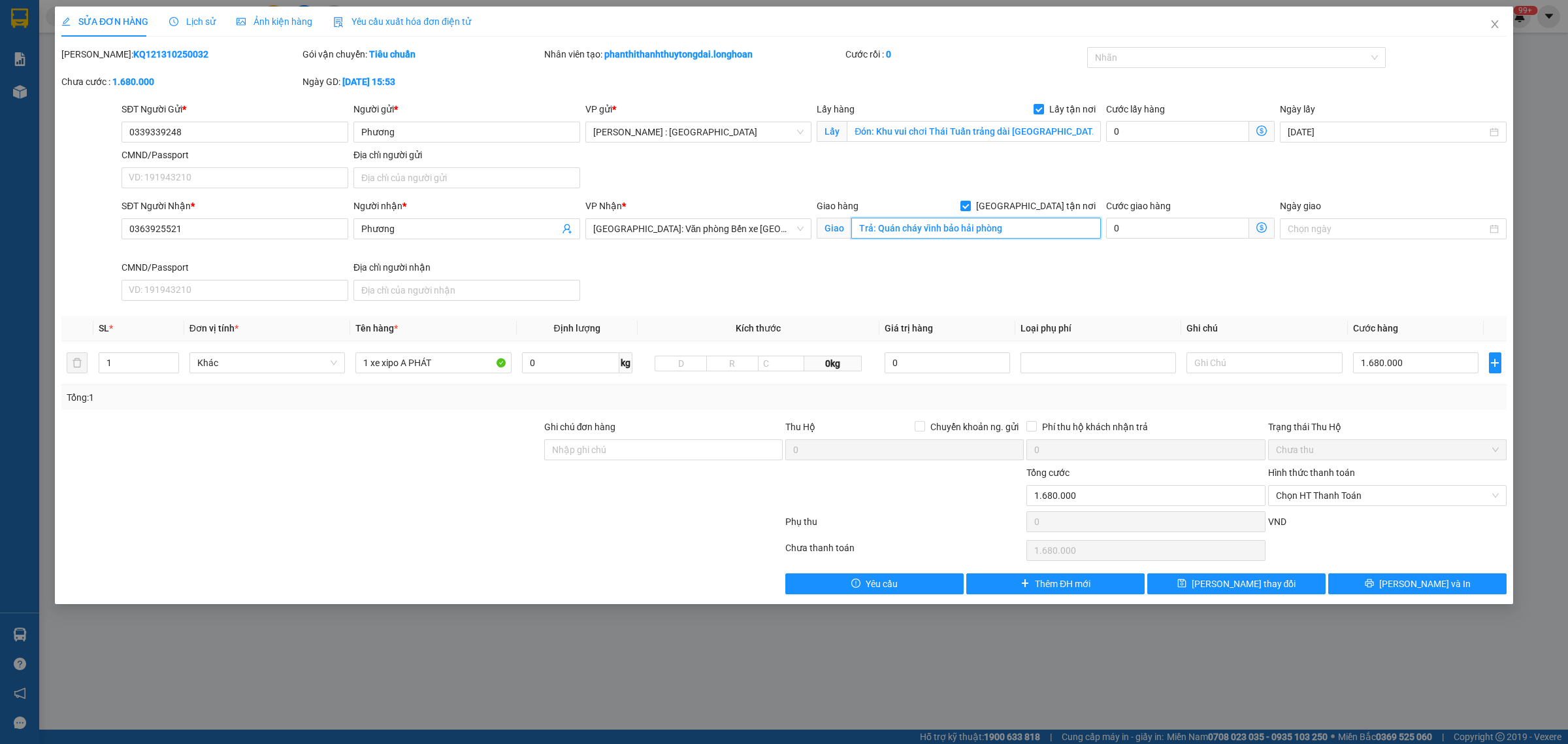
click at [1037, 230] on input "Trả: Quán cháy vĩnh bảo hải phòng" at bounding box center [976, 227] width 250 height 21
paste input "xóm 8 vĩnh phong"
type input "xóm 8 vĩnh phong vĩnh bảo [GEOGRAPHIC_DATA]"
click at [1269, 585] on button "[PERSON_NAME] thay đổi" at bounding box center [1236, 583] width 178 height 21
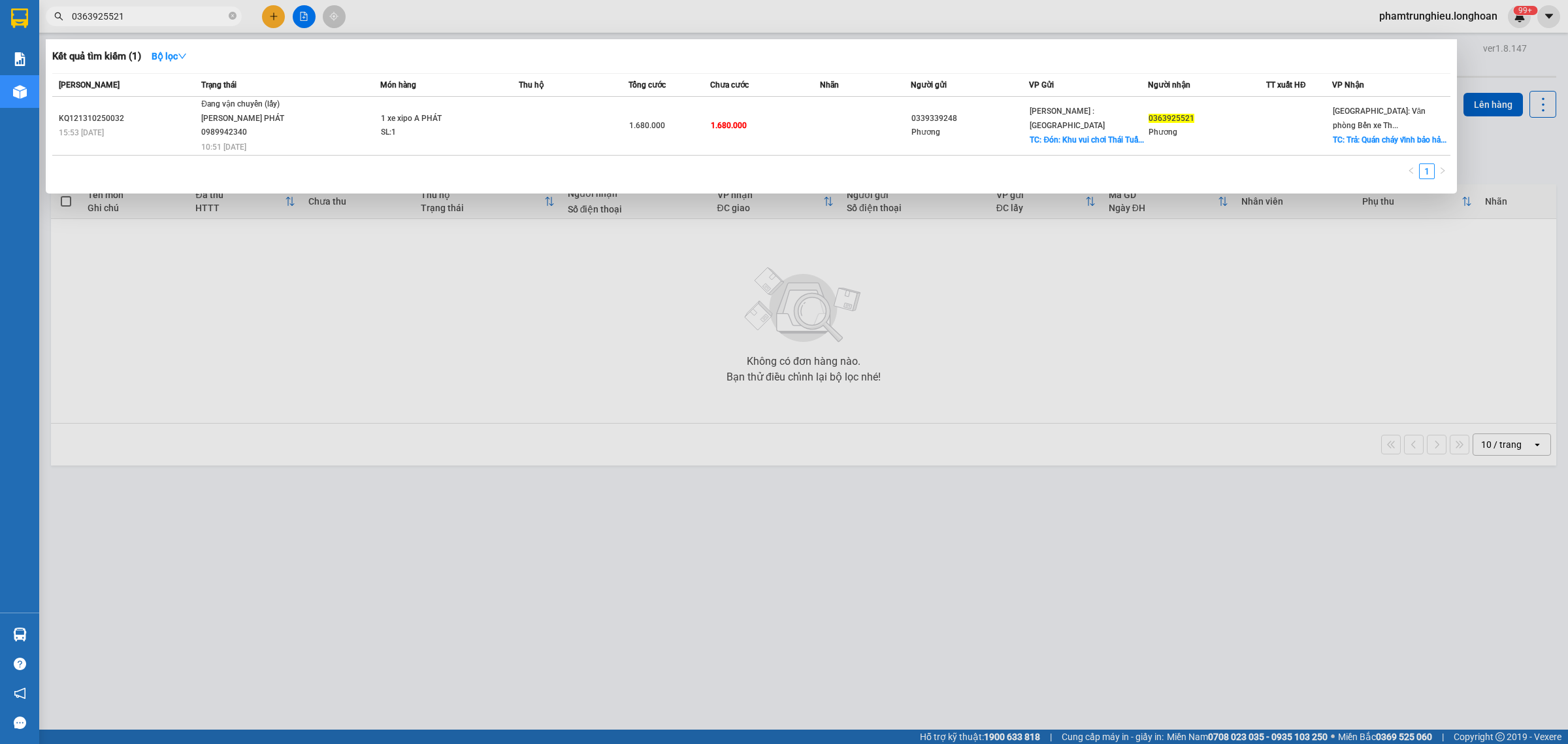
click at [168, 14] on input "0363925521" at bounding box center [148, 16] width 154 height 14
paste input "932655322"
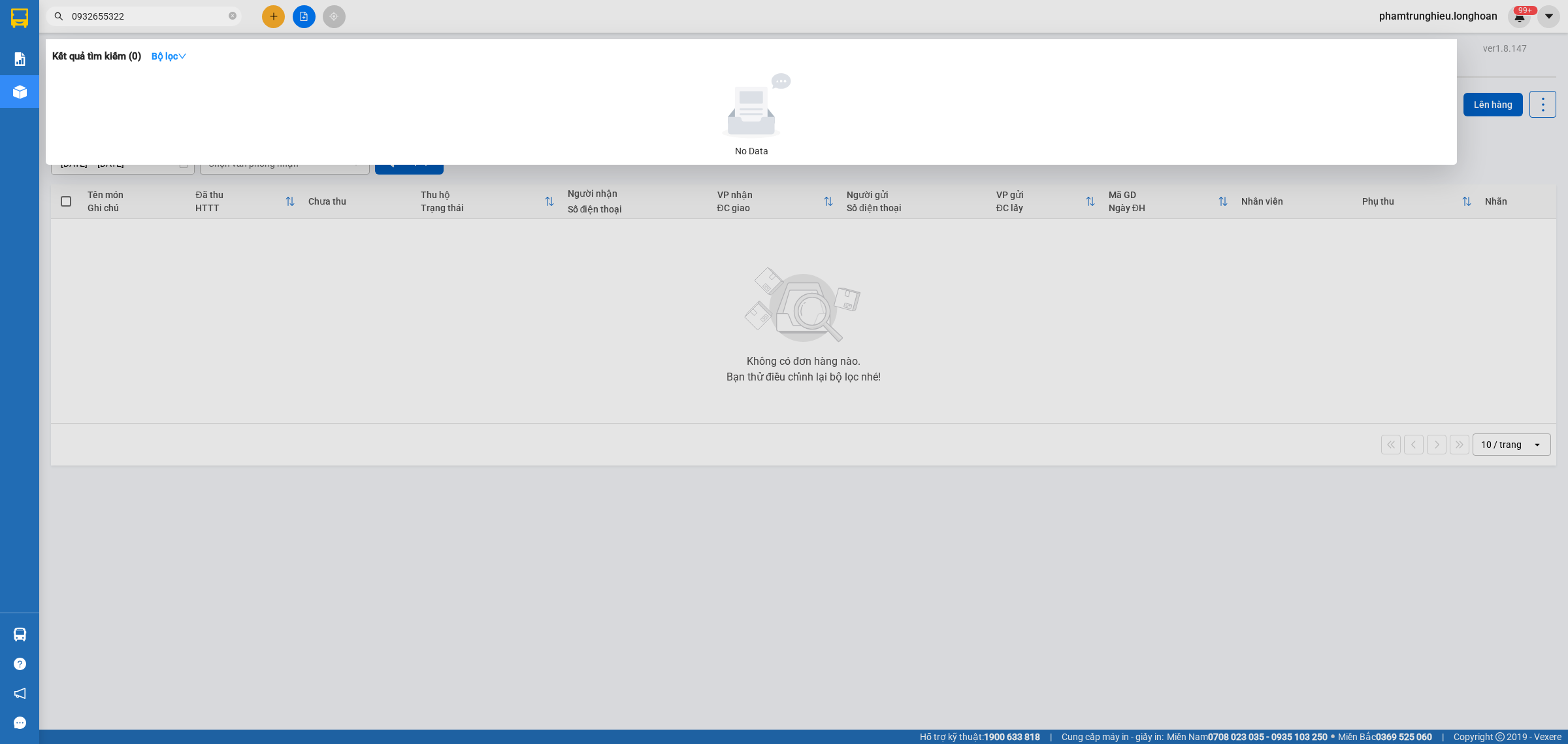
click at [196, 17] on input "0932655322" at bounding box center [148, 16] width 154 height 14
click at [154, 15] on input "0932655322" at bounding box center [148, 16] width 154 height 14
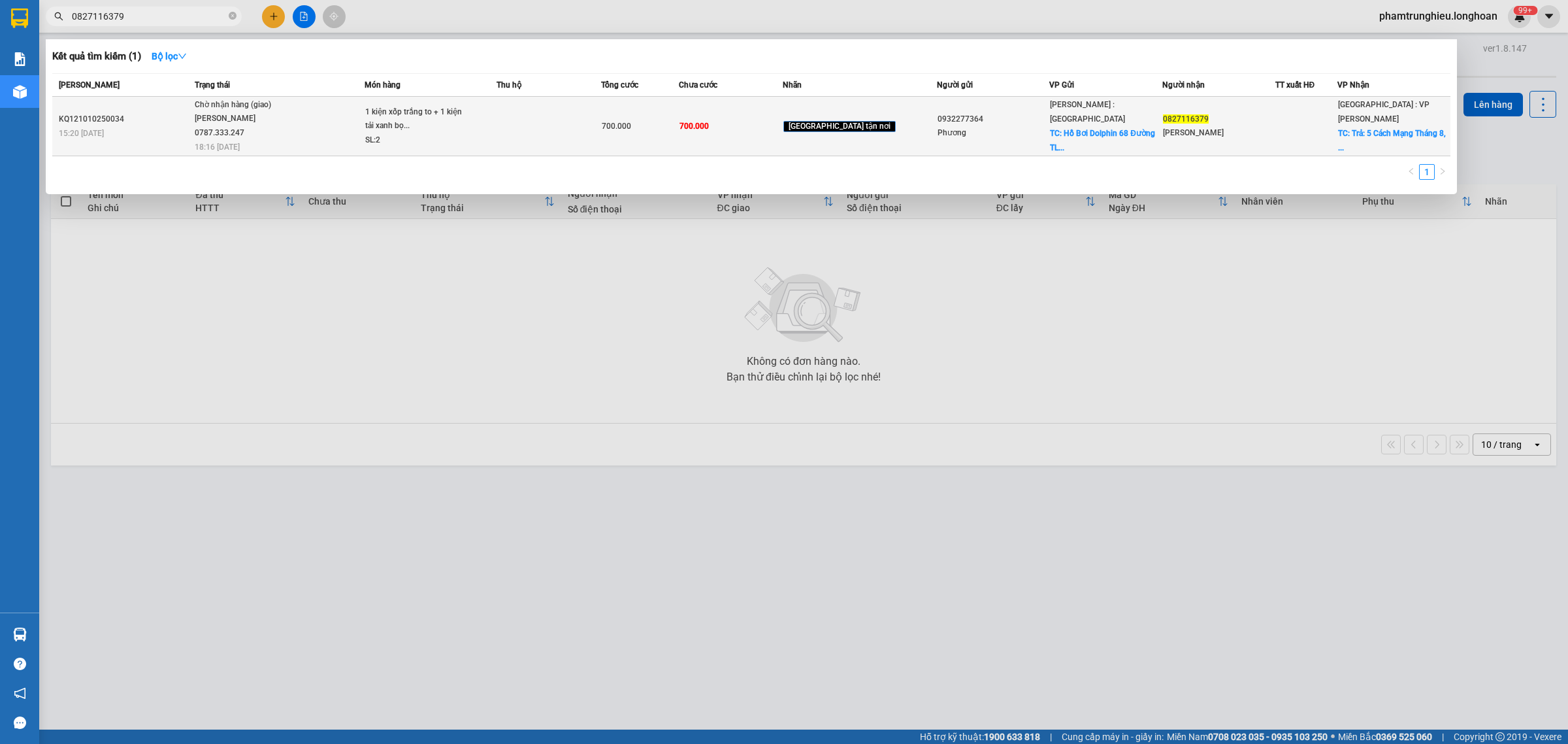
type input "0827116379"
click at [433, 129] on div "1 kiện xốp trắng to + 1 kiện tải xanh bọ..." at bounding box center [414, 119] width 98 height 28
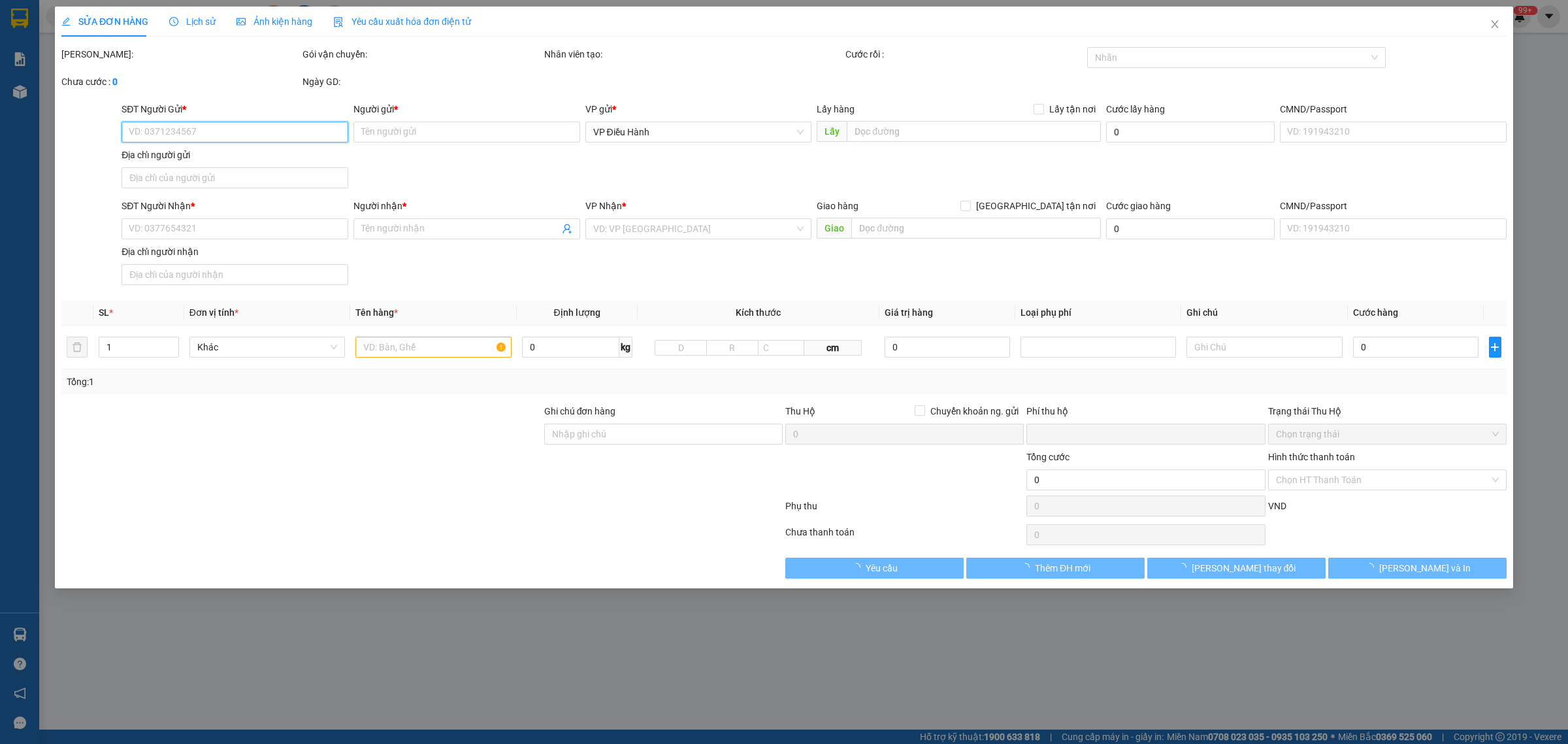
type input "0932277364"
type input "Phương"
checkbox input "true"
type input "Hồ Bơi Dolphin [STREET_ADDRESS]"
type input "0827116379"
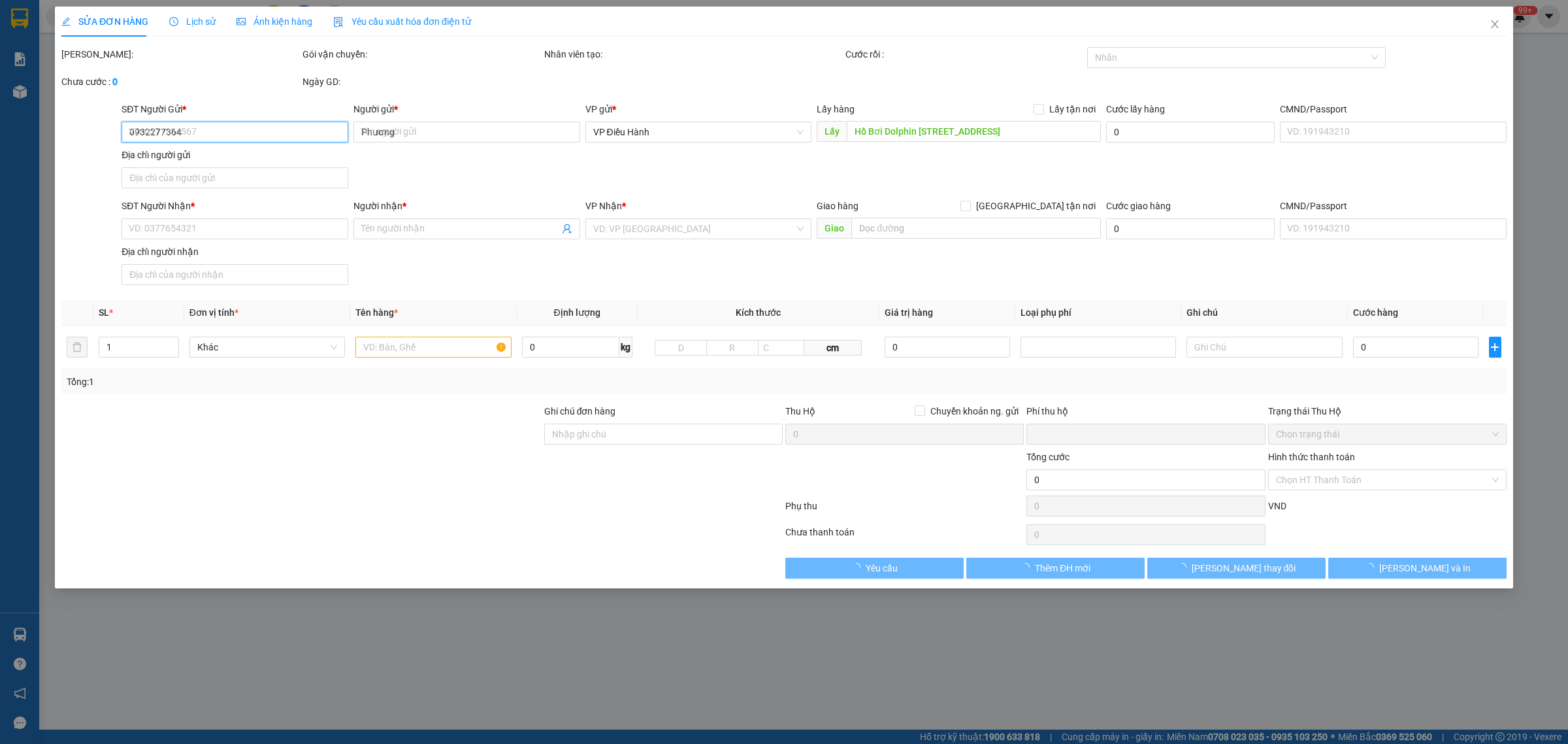
type input "[PERSON_NAME]"
checkbox input "true"
type input "Trả: 5 Cách Mạng Tháng 8, Hoà Cường Nam, [GEOGRAPHIC_DATA], [GEOGRAPHIC_DATA] 5…"
type input "NHẬN THEO KIỆN-GIAO NGUYÊN KIỆN - HƯ VỠ KHÔNG ĐỀN"
type input "0"
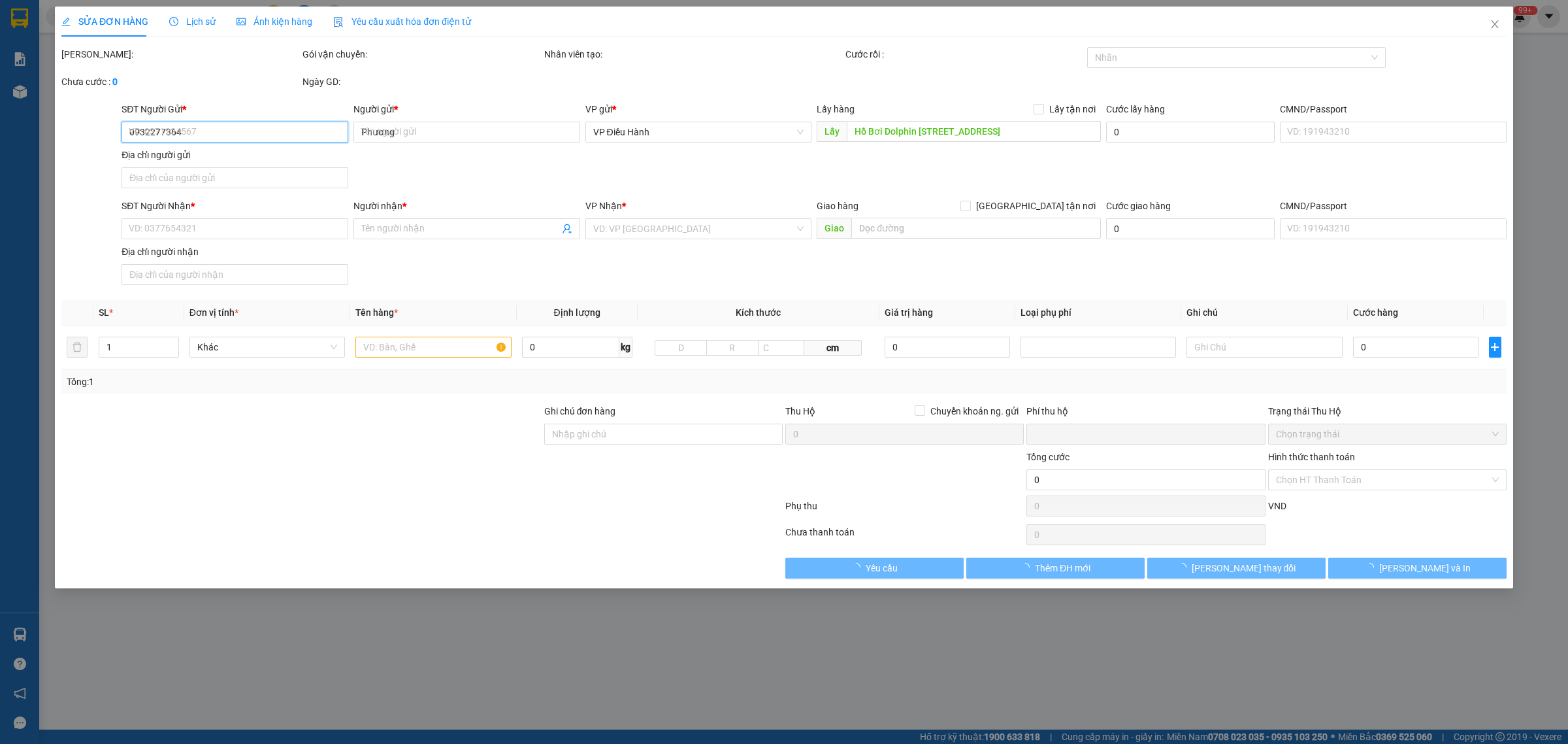
type input "700.000"
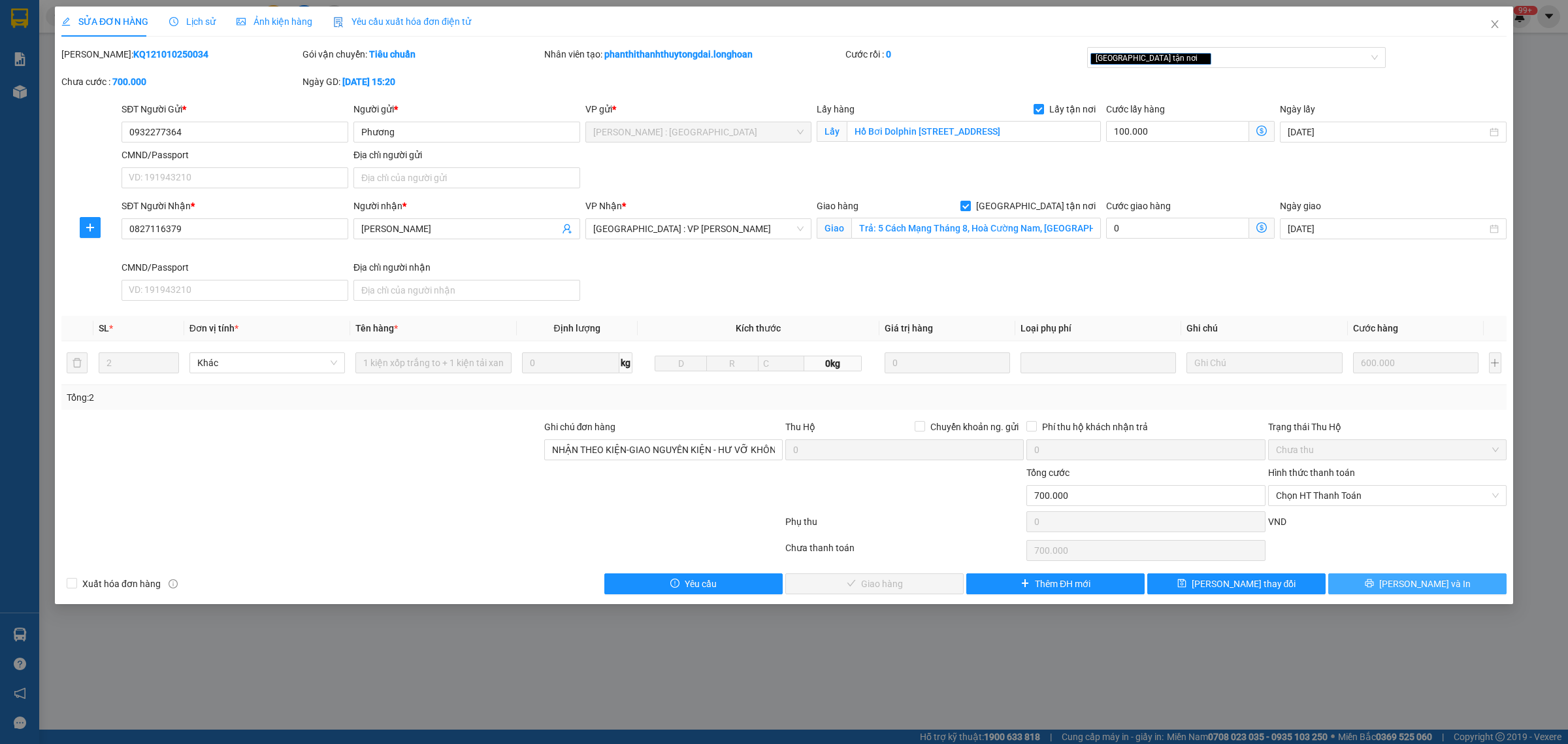
click at [1379, 589] on button "[PERSON_NAME] và In" at bounding box center [1417, 583] width 178 height 21
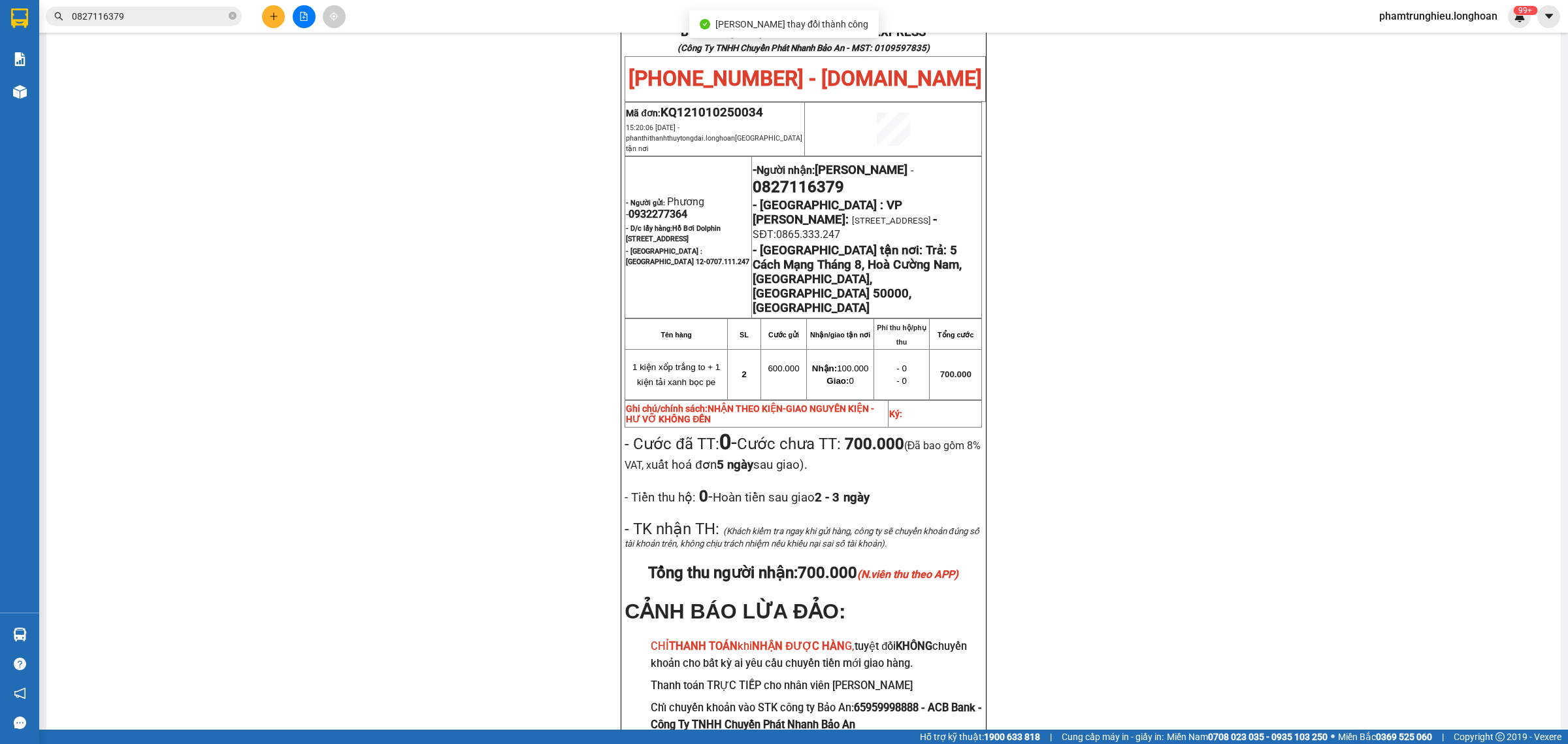
scroll to position [81, 0]
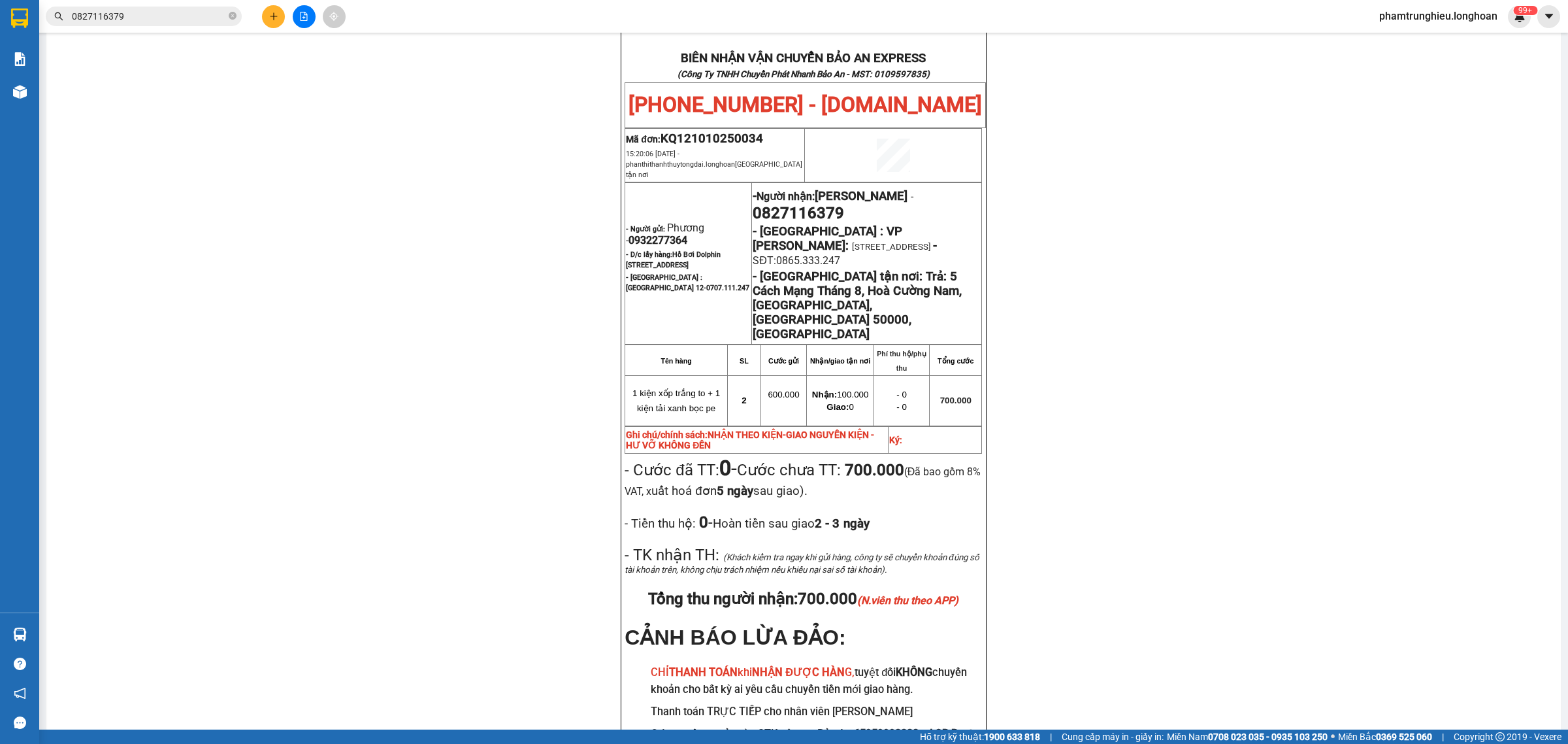
click at [178, 15] on input "0827116379" at bounding box center [148, 16] width 154 height 14
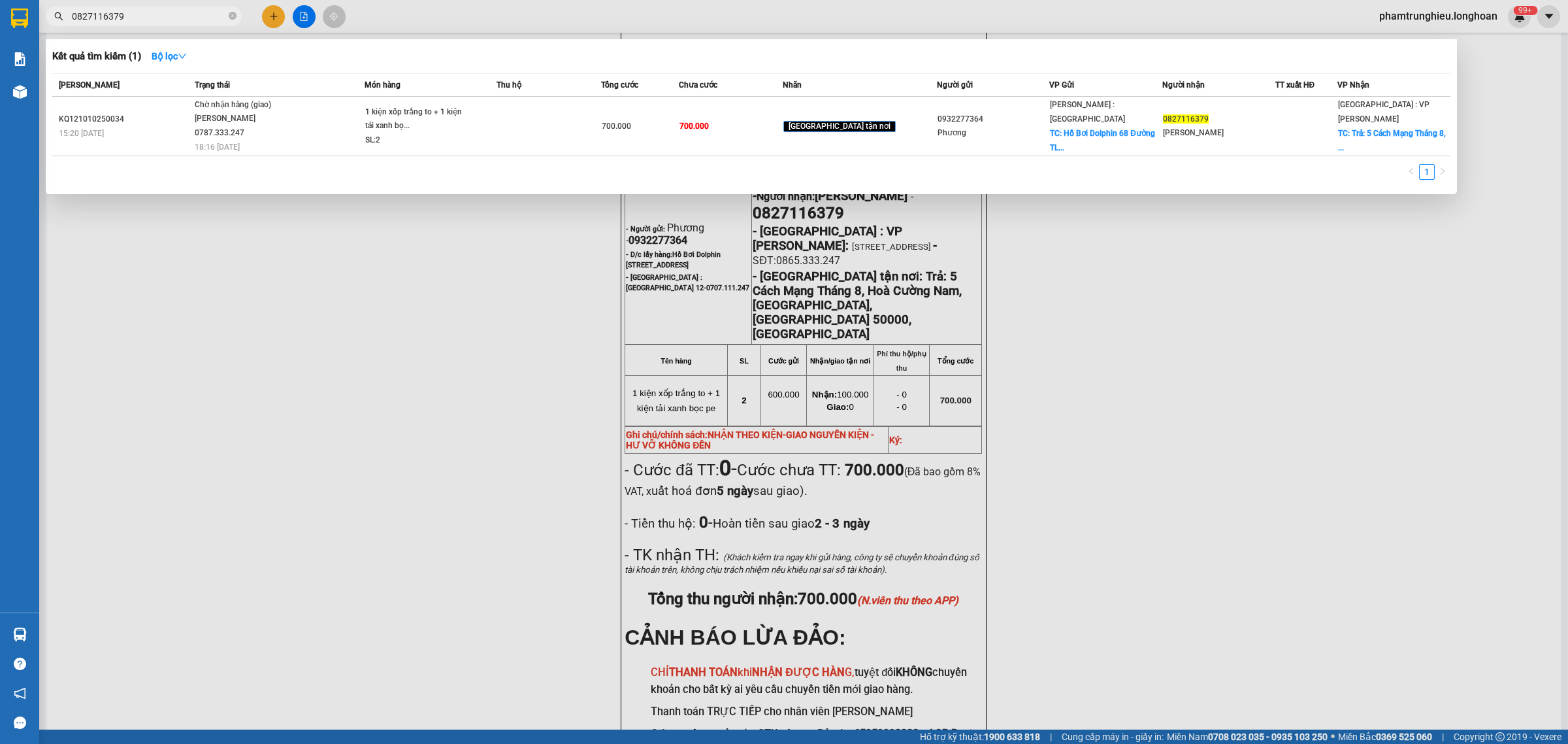
click at [178, 15] on input "0827116379" at bounding box center [148, 16] width 154 height 14
paste input "961271842"
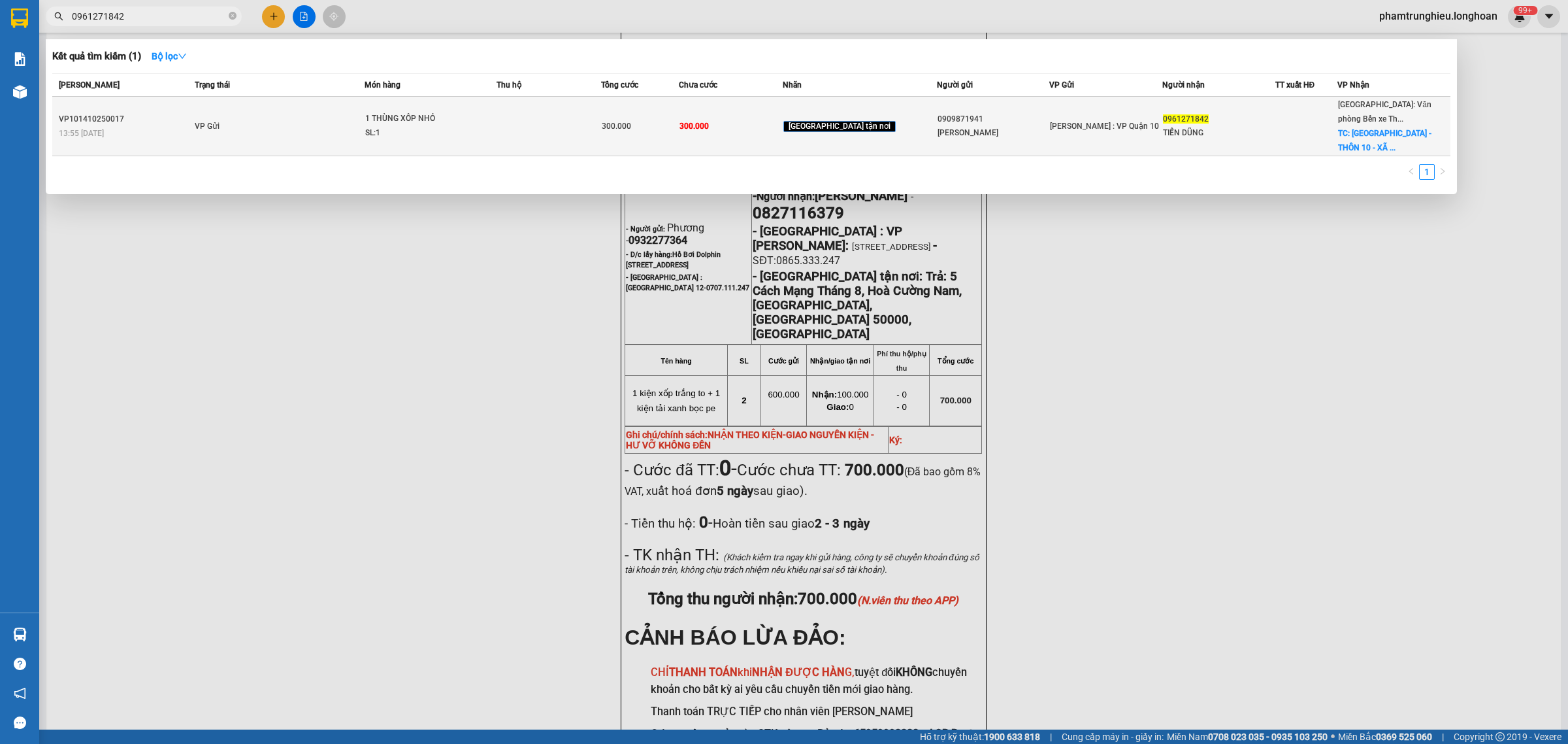
type input "0961271842"
click at [463, 131] on div "SL: 1" at bounding box center [414, 133] width 98 height 14
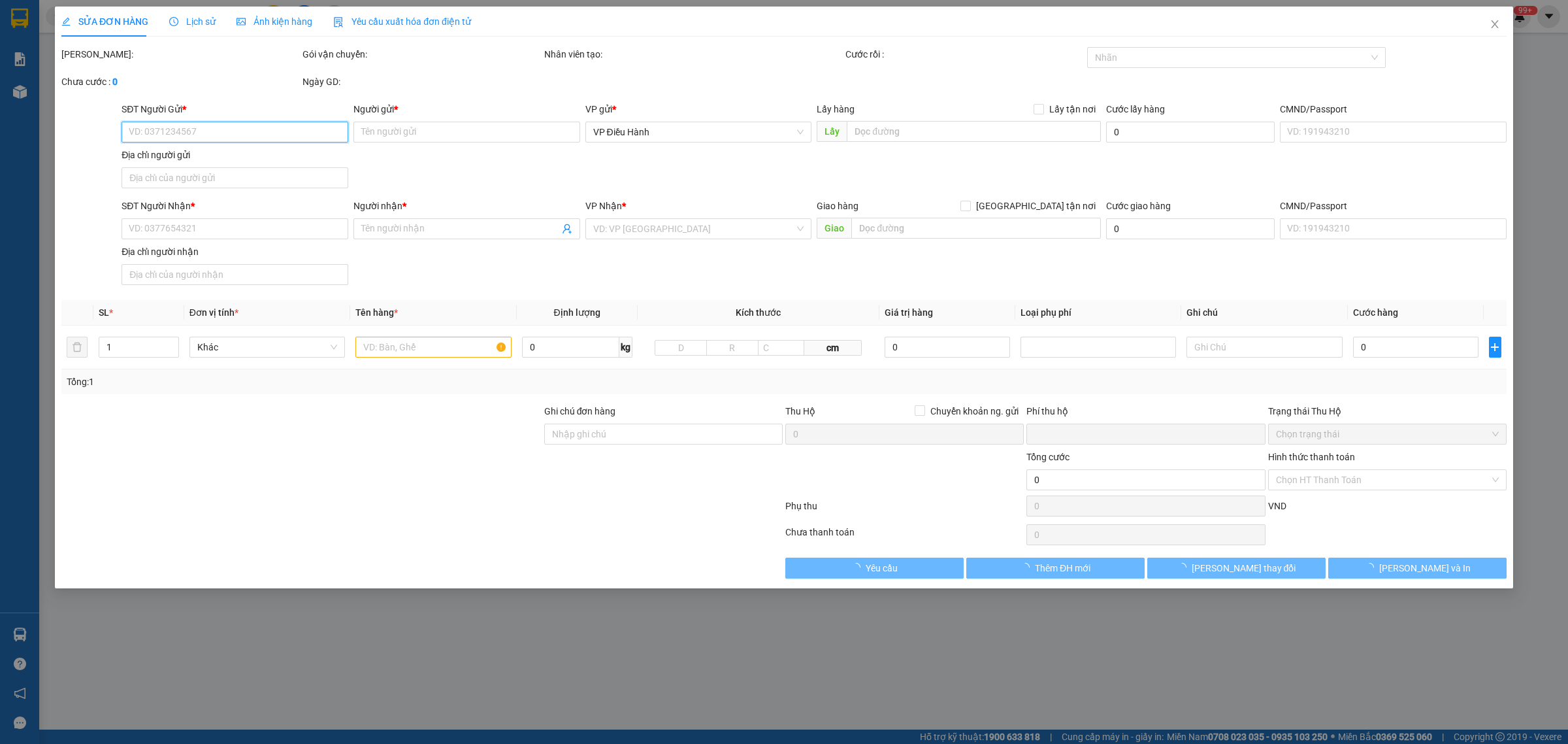
type input "0909871941"
type input "[PERSON_NAME]"
type input "0961271842"
type input "TIẾN DŨNG"
checkbox input "true"
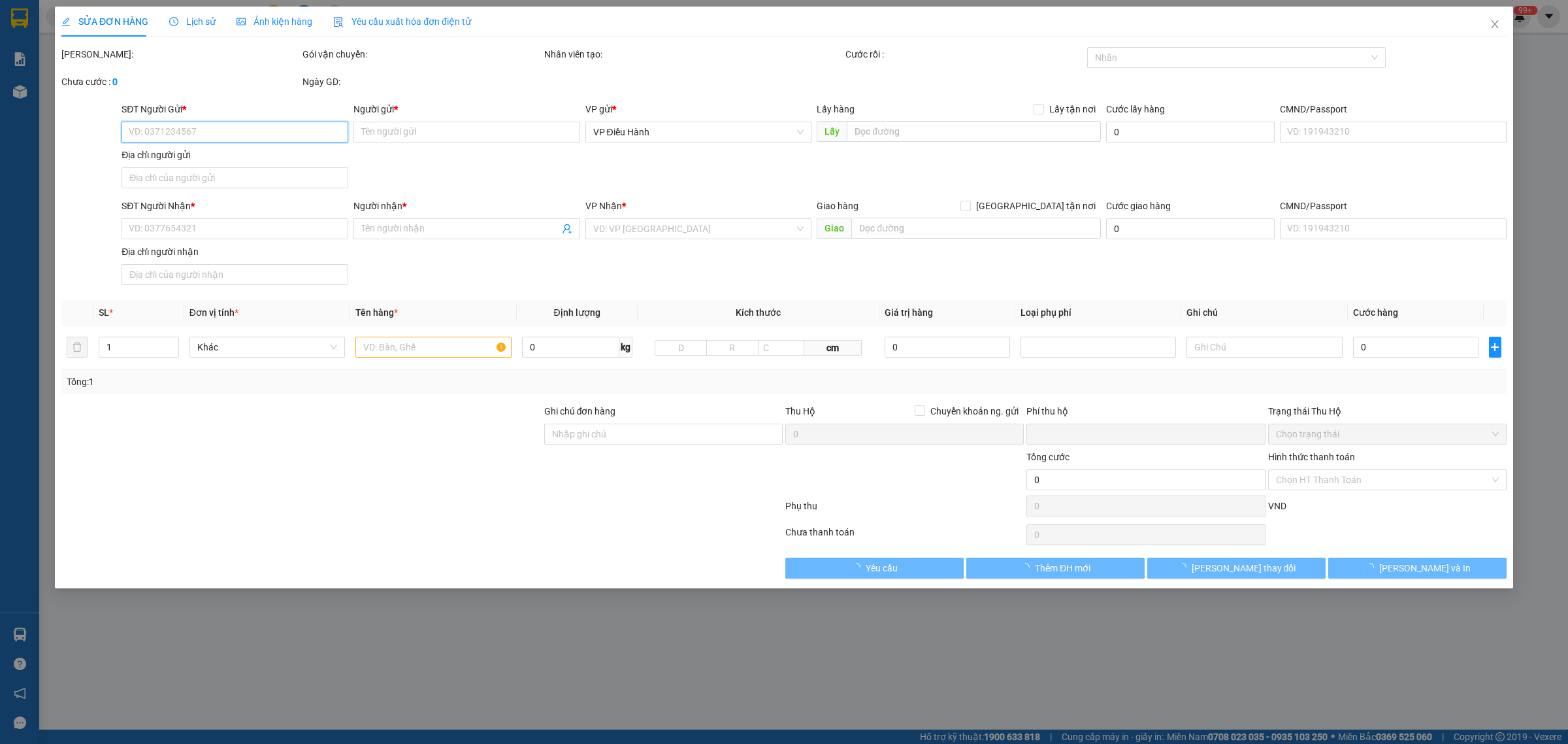
type input "[GEOGRAPHIC_DATA] - THÔN 10 - XÃ [GEOGRAPHIC_DATA] - [GEOGRAPHIC_DATA] - [GEOGR…"
type input "hàng k bao bể vỡ hư hỏng"
type input "0"
type input "300.000"
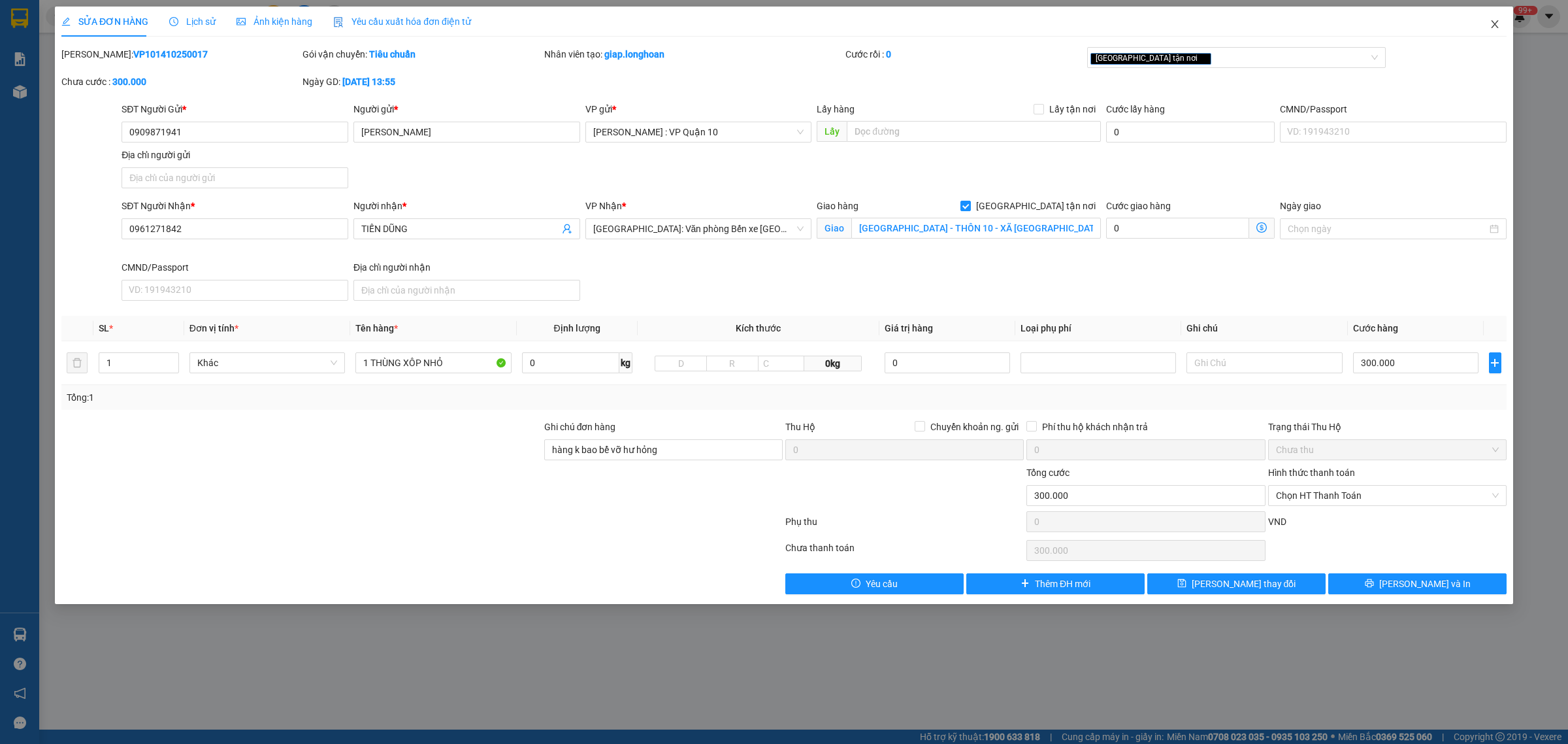
click at [1492, 20] on icon "close" at bounding box center [1495, 24] width 11 height 11
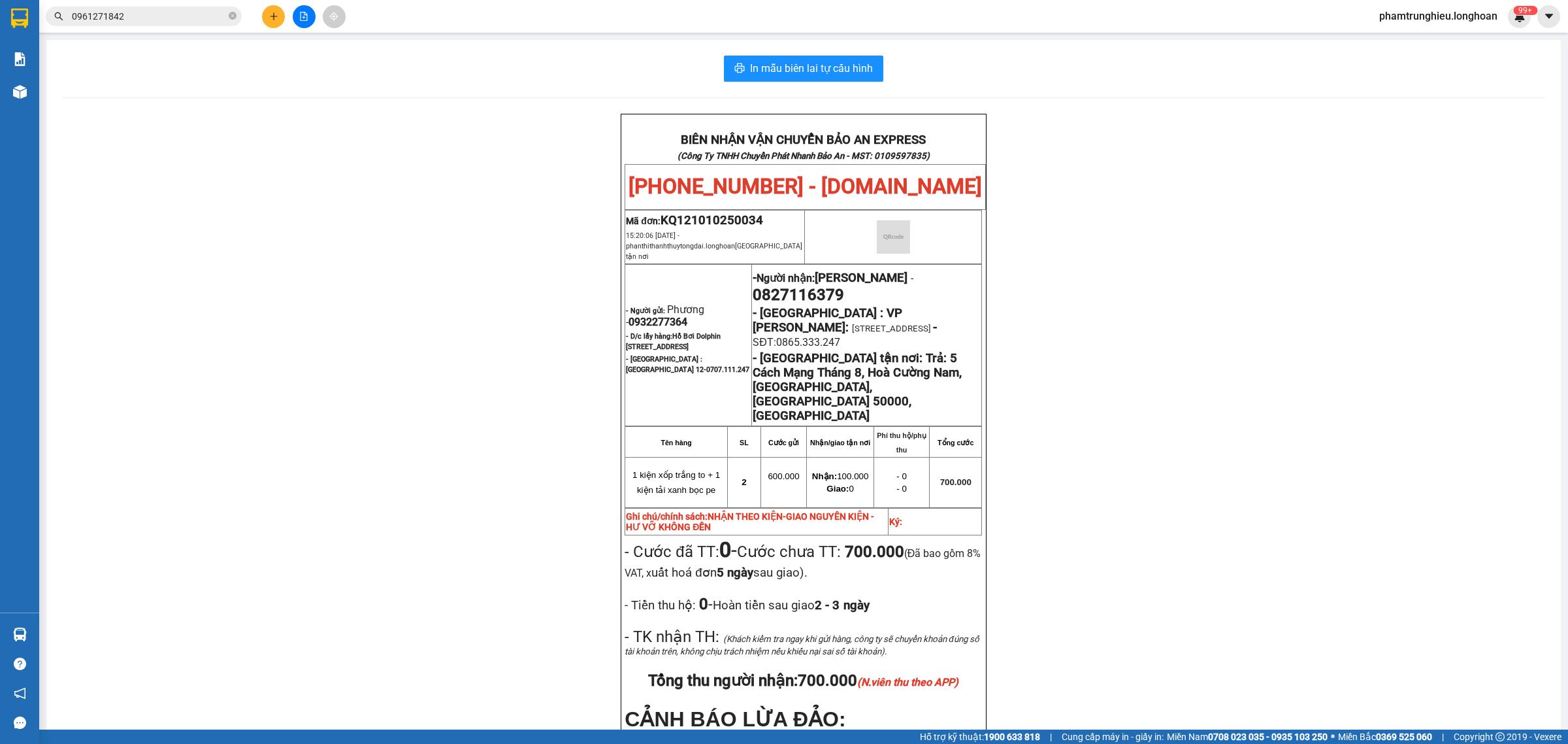
click at [142, 12] on input "0961271842" at bounding box center [148, 16] width 154 height 14
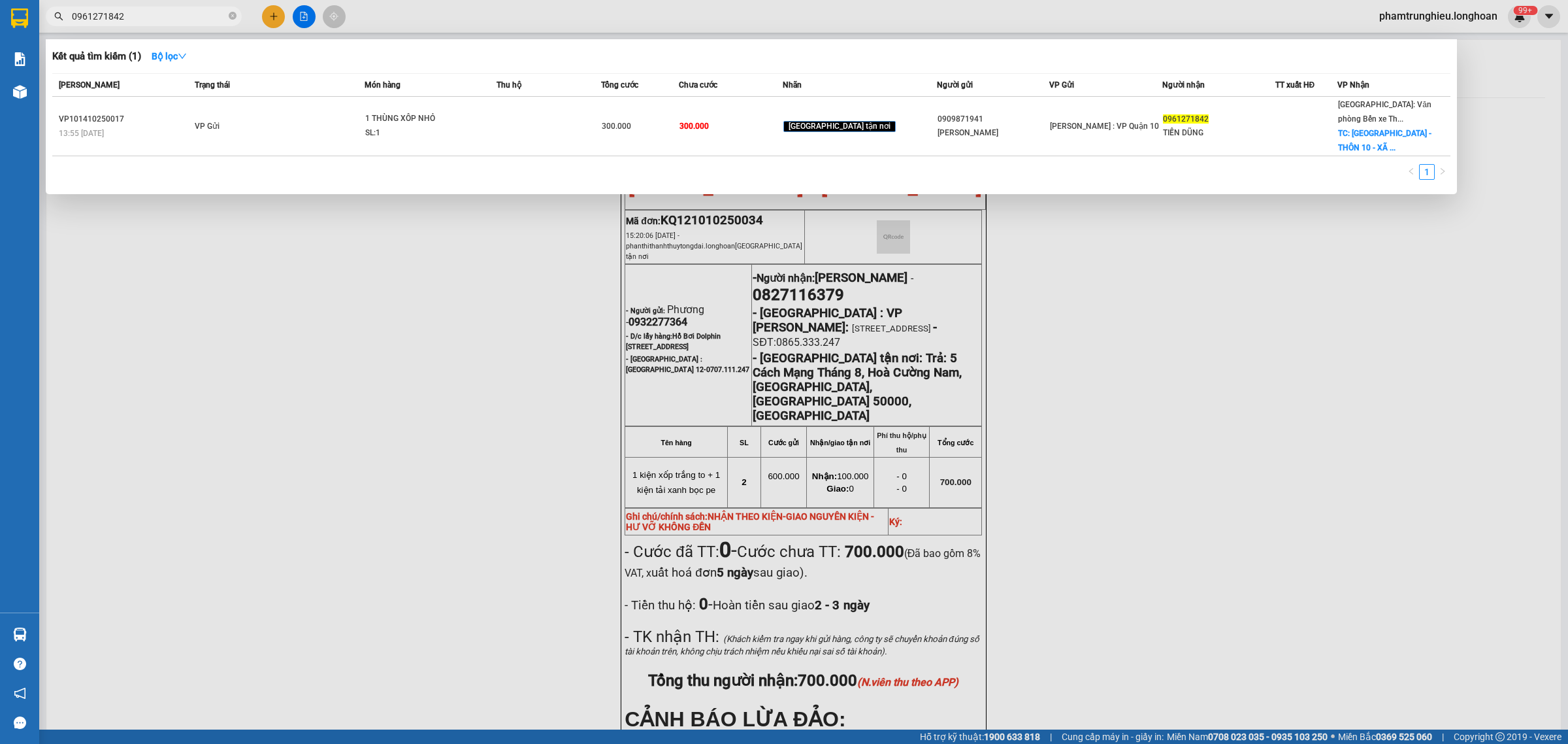
click at [142, 12] on input "0961271842" at bounding box center [148, 16] width 154 height 14
paste input "11468468"
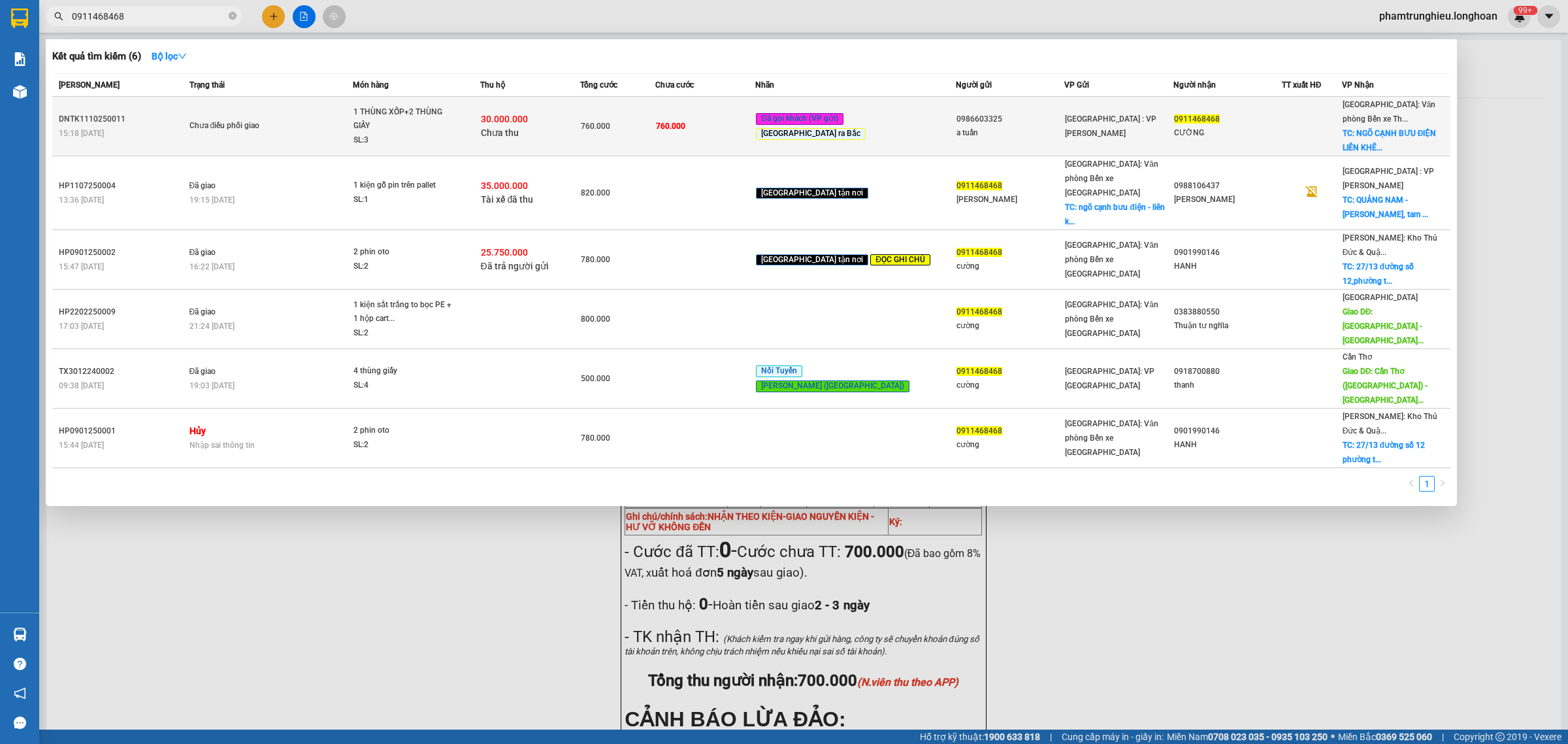
type input "0911468468"
click at [340, 128] on span "Chưa điều phối giao" at bounding box center [271, 126] width 163 height 14
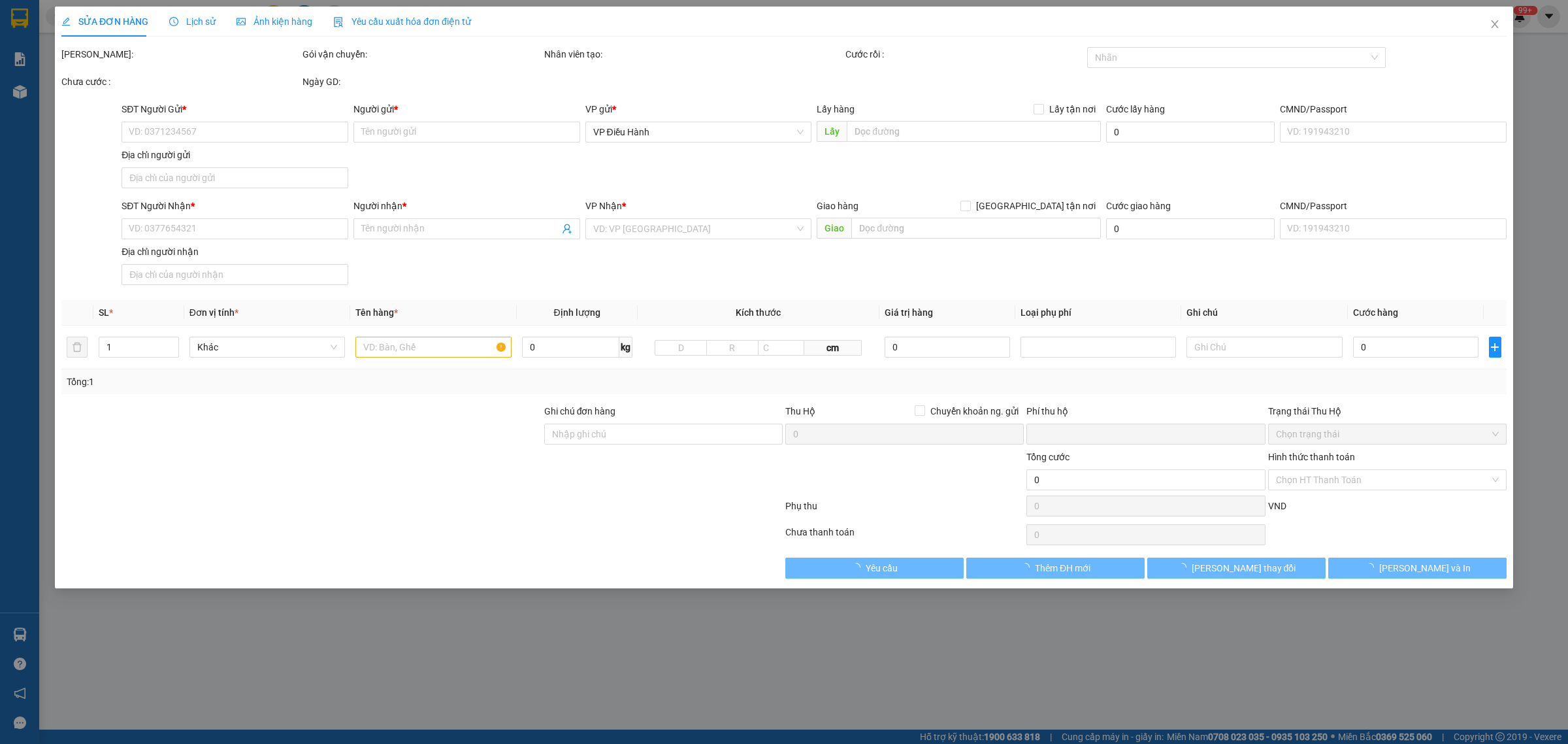
type input "0986603325"
type input "a tuấn"
type input "0911468468"
type input "CƯỜNG"
checkbox input "true"
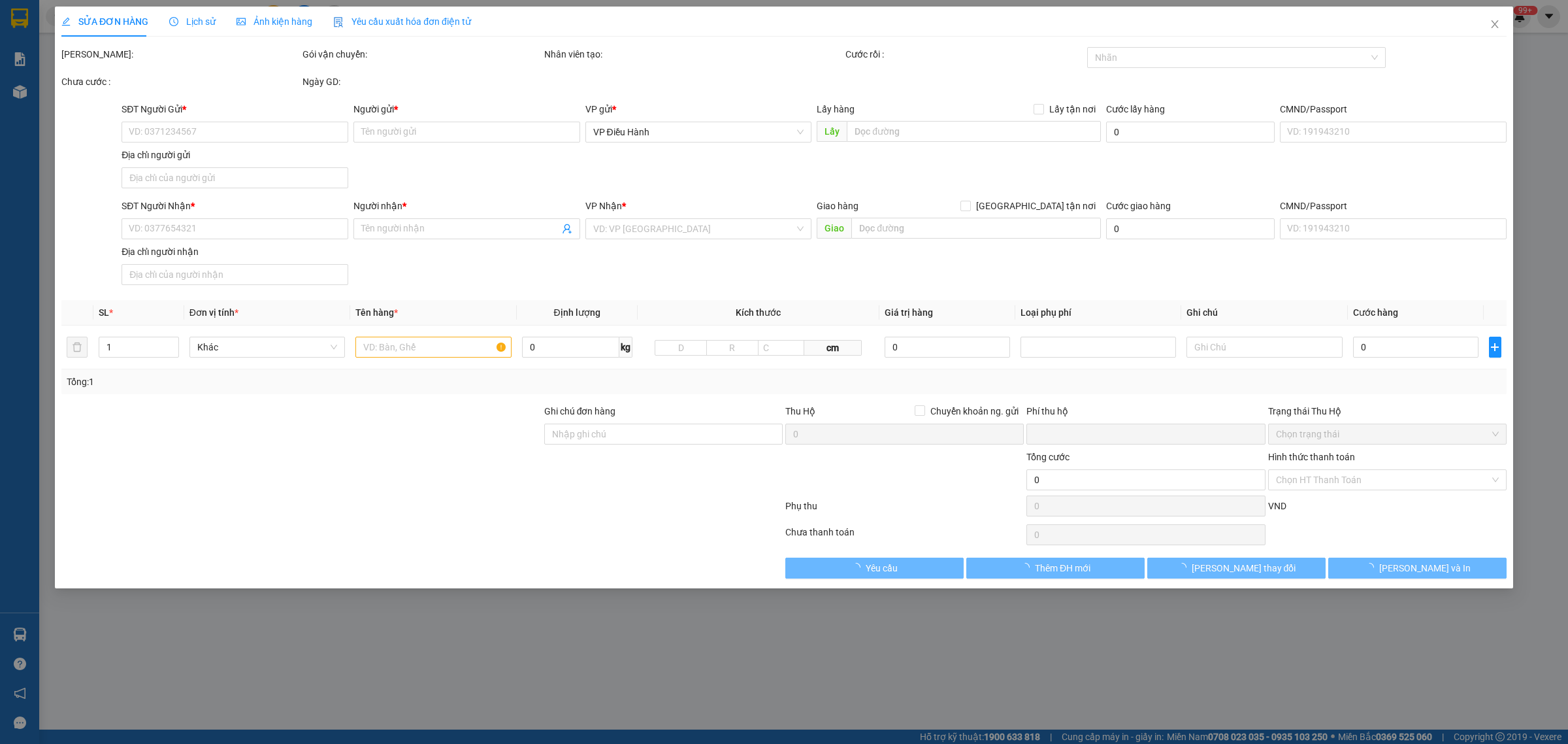
type input "NGÕ CẠNH BƯU ĐIỆN LIÊN KHÊ,THỦY NGUYÊN,[GEOGRAPHIC_DATA]"
type input "ĐỂ THEO CHIỀU.KHÔNG BAO HƯ VỠ,MÓP MÉO"
type input "760.000"
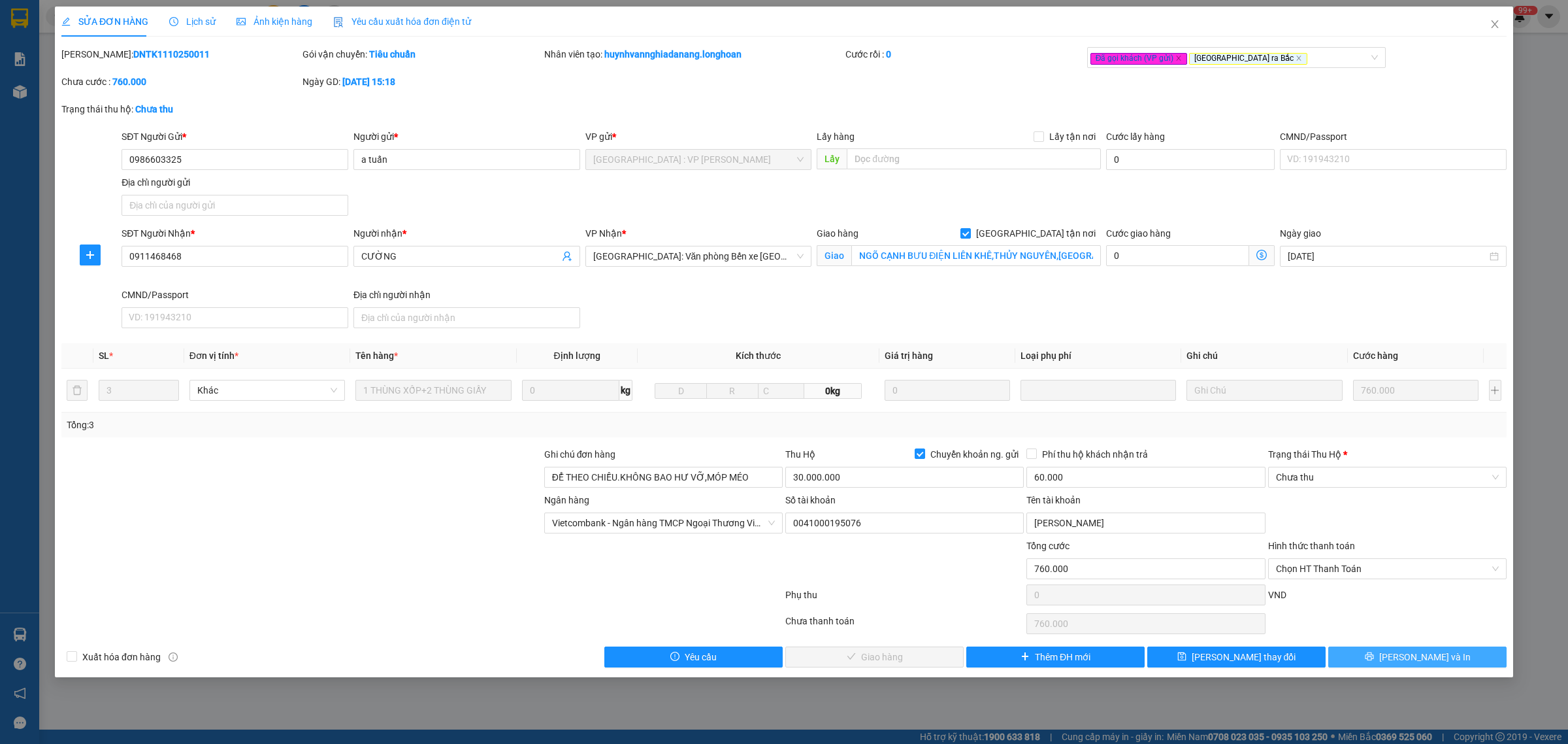
click at [1373, 661] on icon "printer" at bounding box center [1368, 655] width 8 height 8
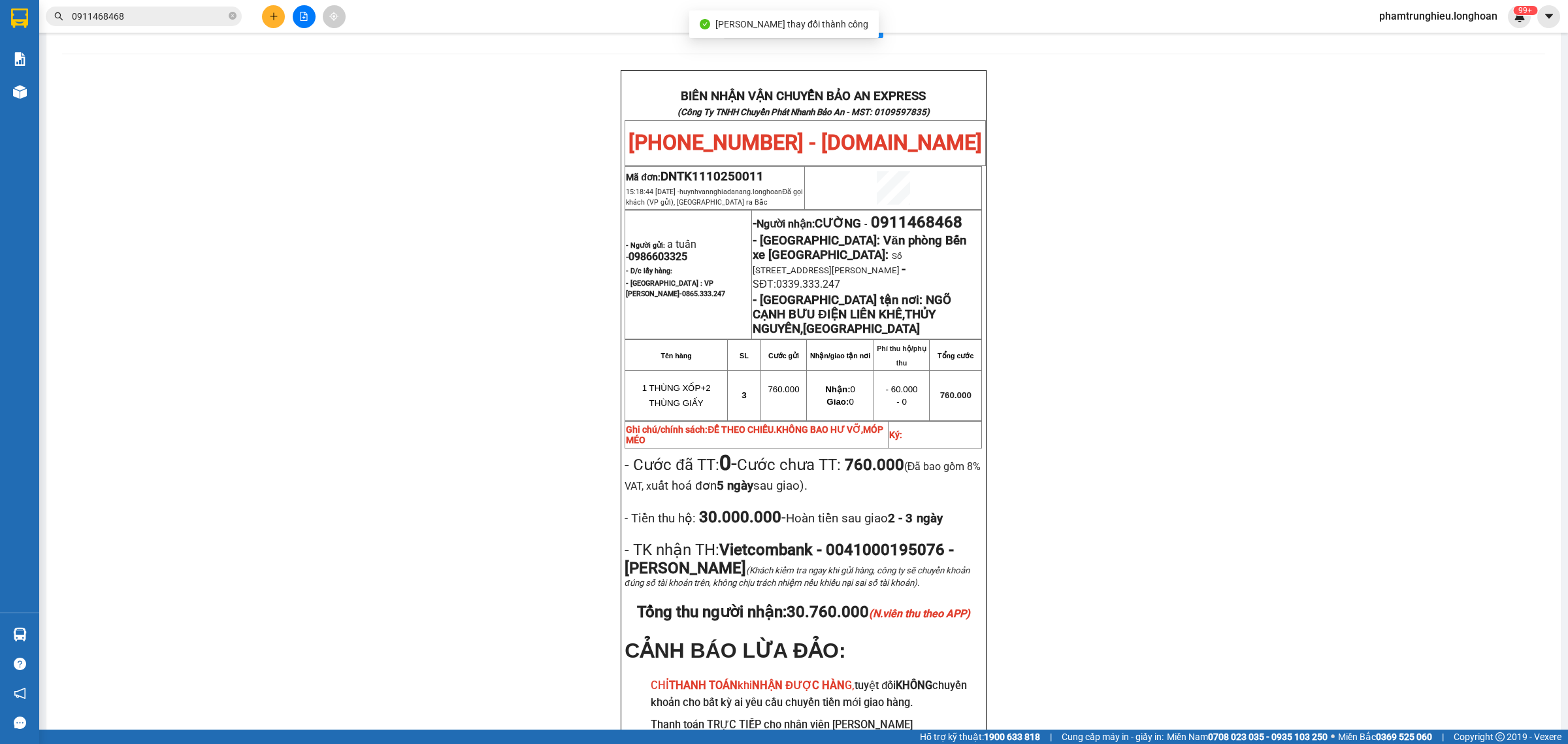
scroll to position [81, 0]
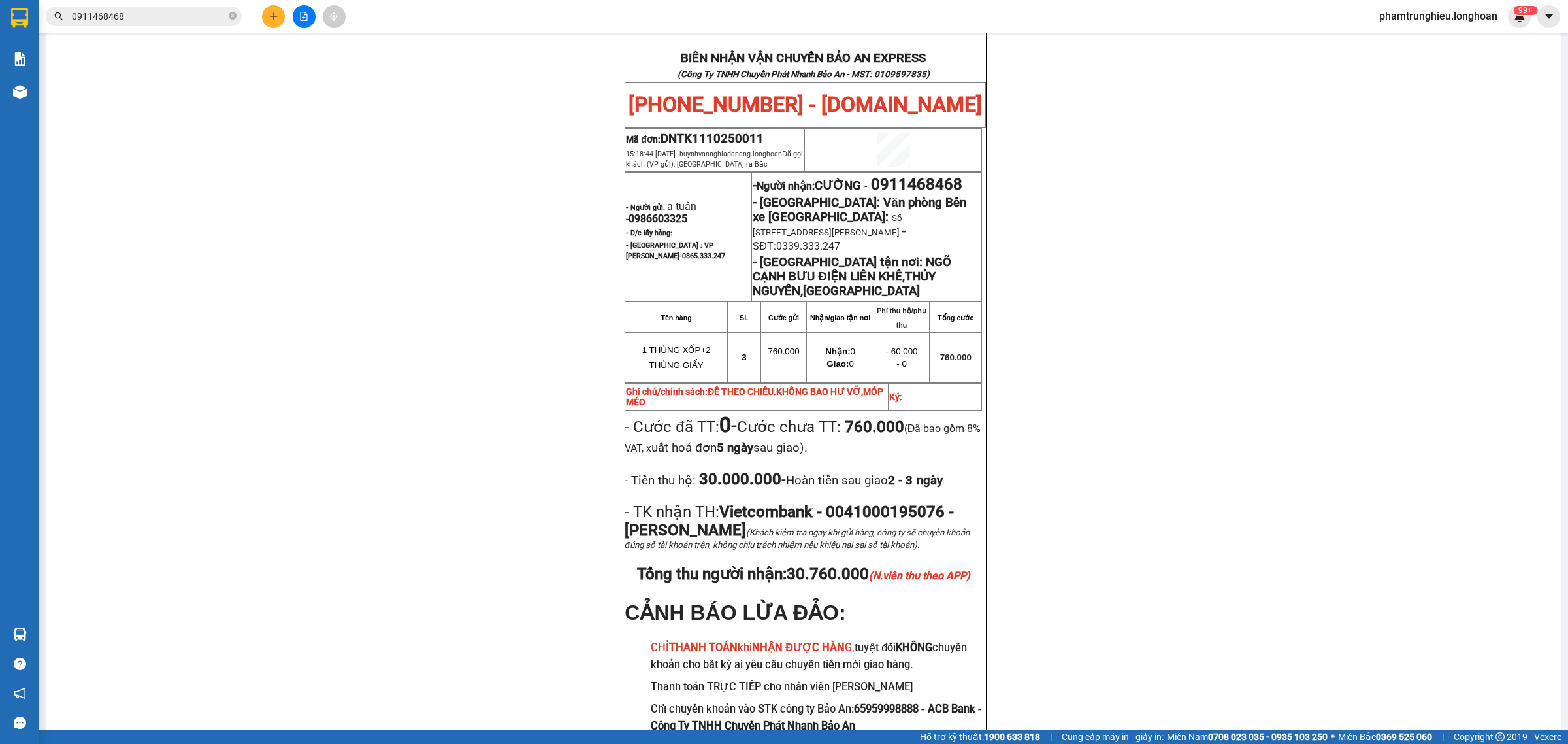
click at [194, 14] on input "0911468468" at bounding box center [148, 16] width 154 height 14
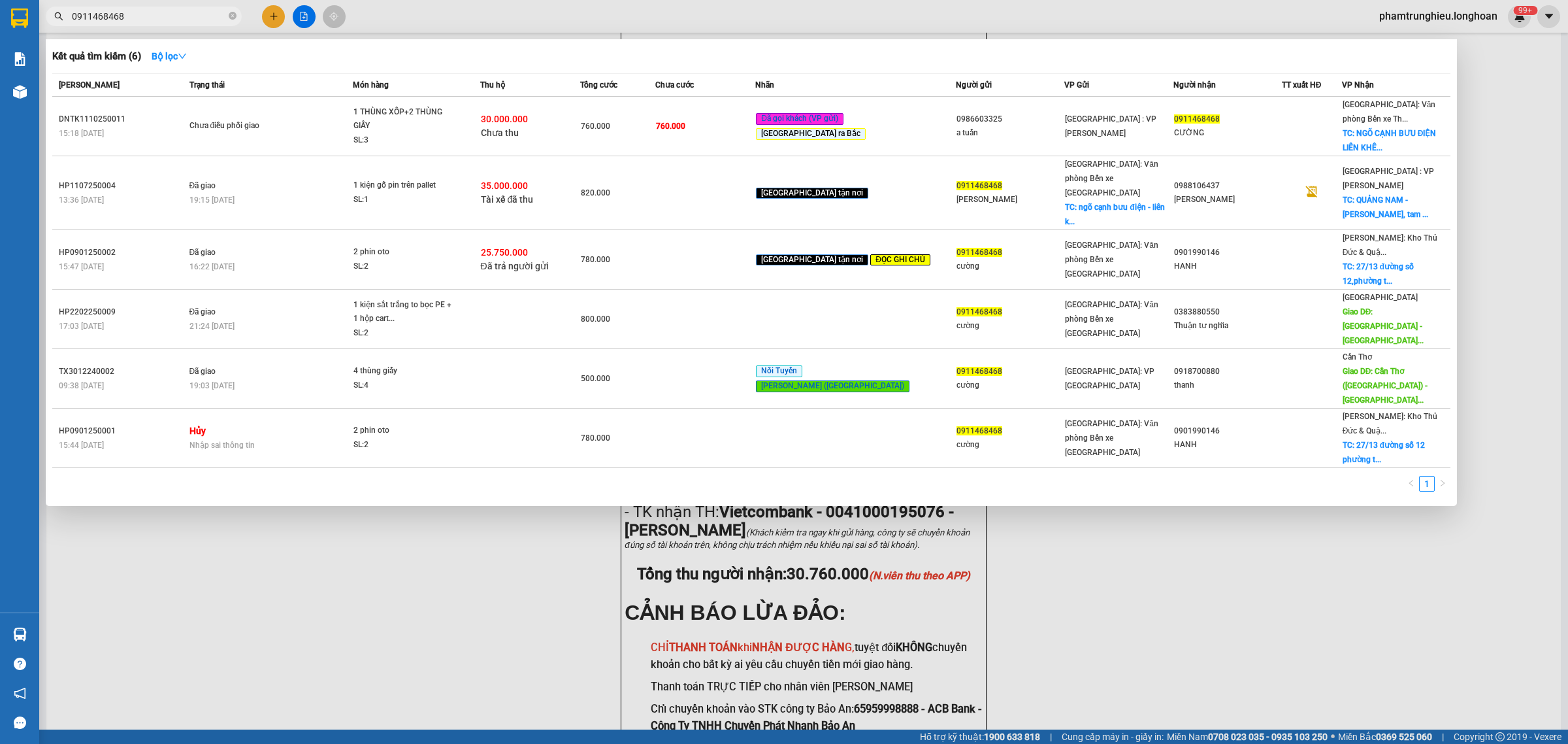
click at [193, 14] on input "0911468468" at bounding box center [148, 16] width 154 height 14
paste input "VHBT0910250019"
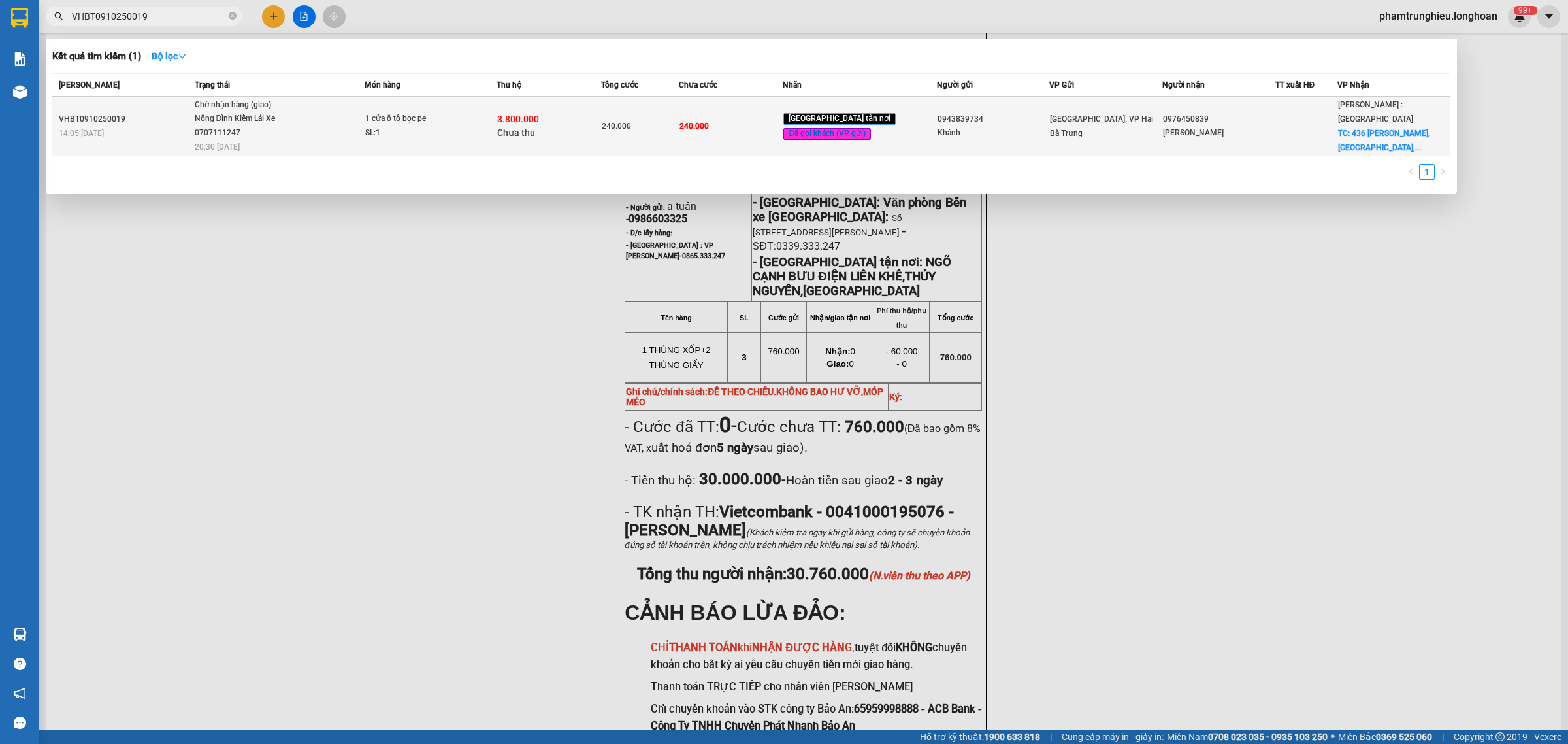
type input "VHBT0910250019"
click at [459, 129] on div "SL: 1" at bounding box center [414, 133] width 98 height 14
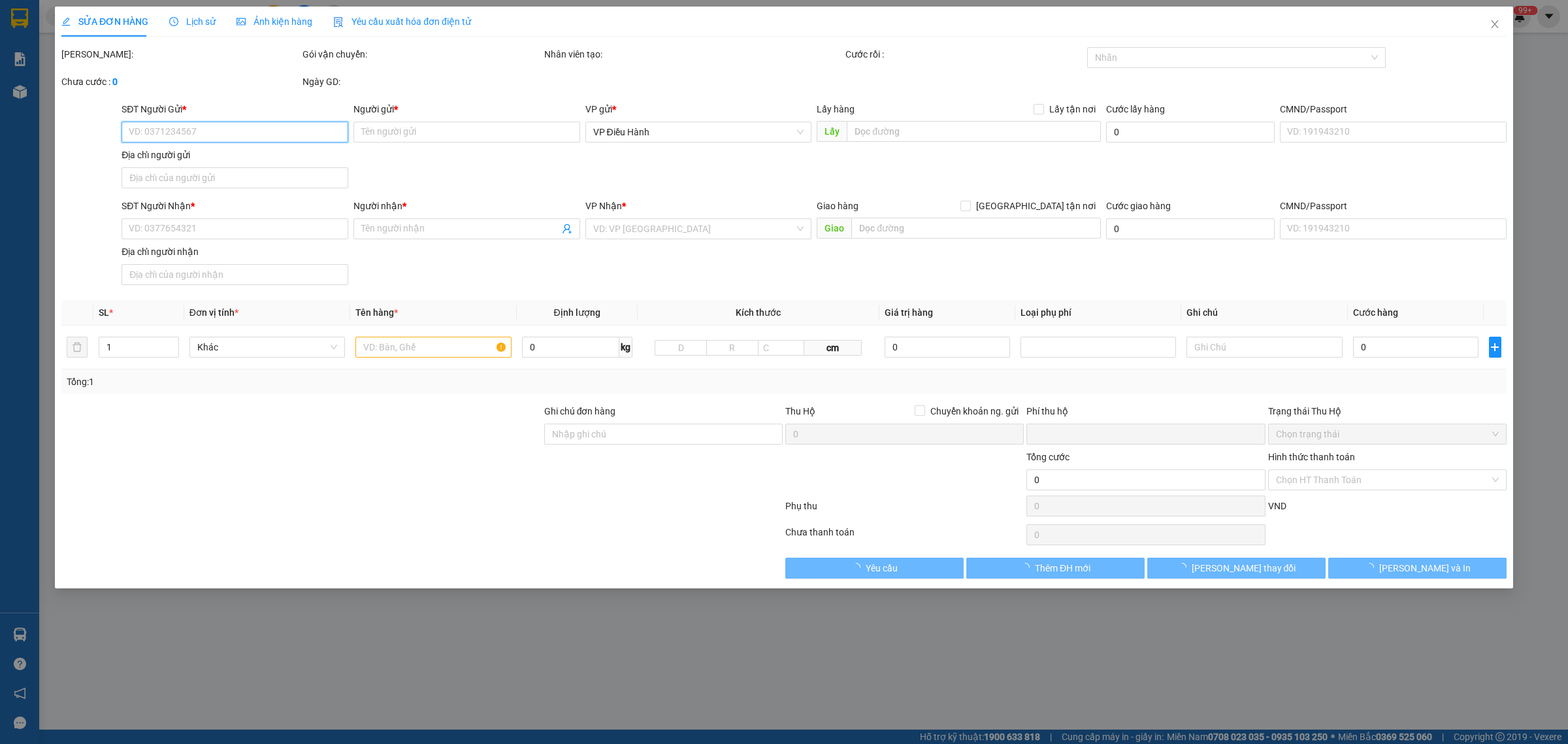
type input "0943839734"
type input "Khánh"
type input "0976450839"
type input "[PERSON_NAME]"
checkbox input "true"
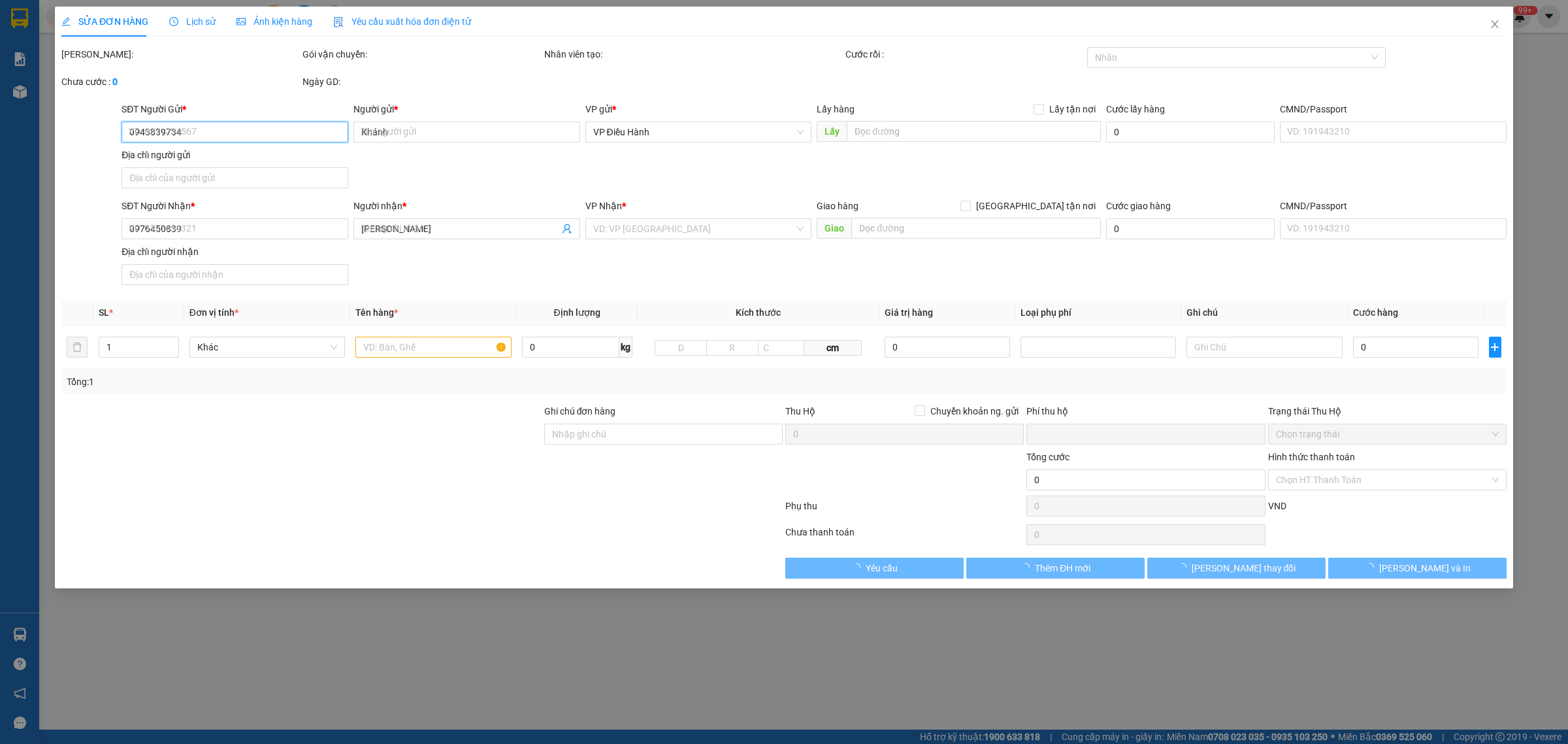
type input "436 [PERSON_NAME], [GEOGRAPHIC_DATA], [GEOGRAPHIC_DATA], [GEOGRAPHIC_DATA]"
type input "240.000"
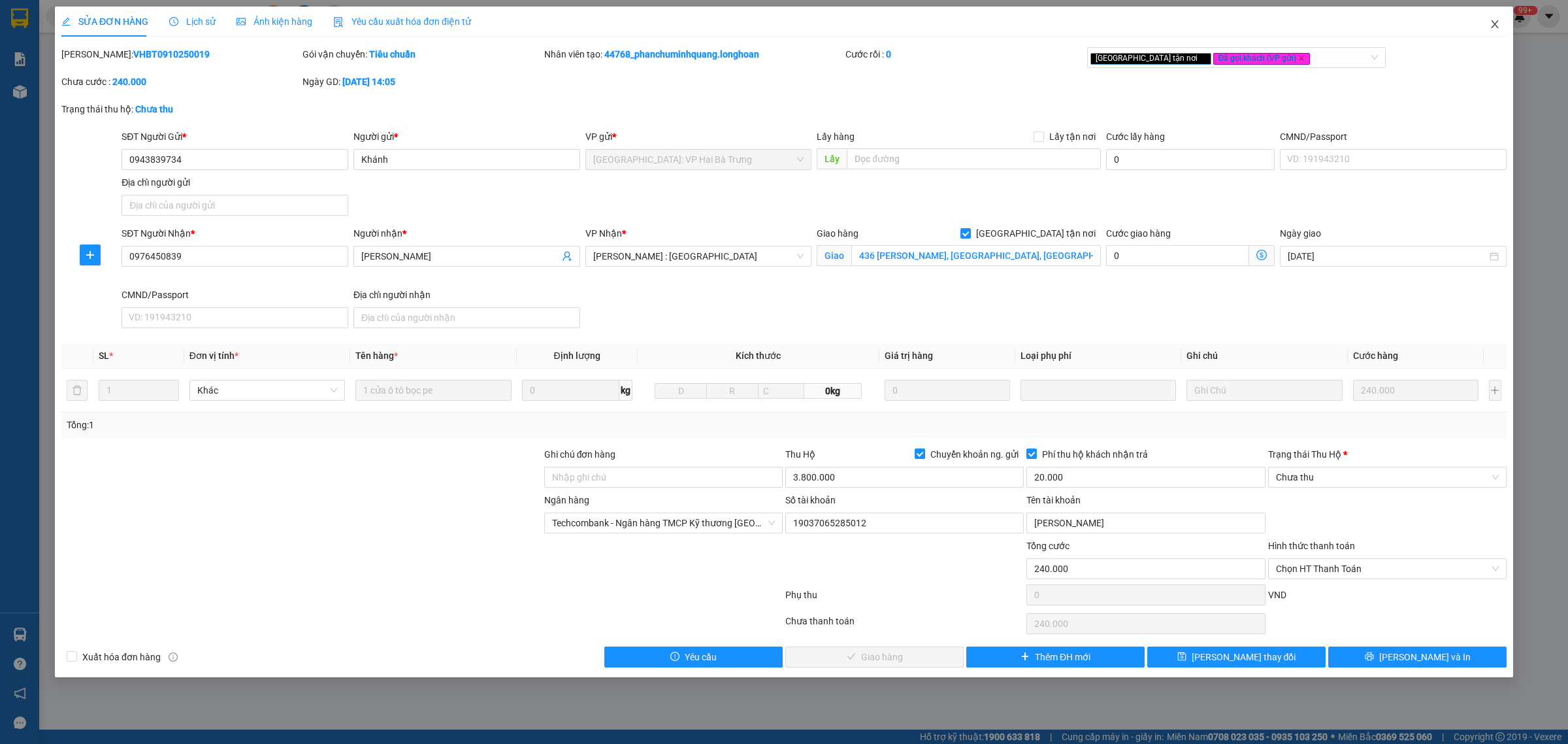
click at [1507, 28] on span "Close" at bounding box center [1494, 24] width 36 height 36
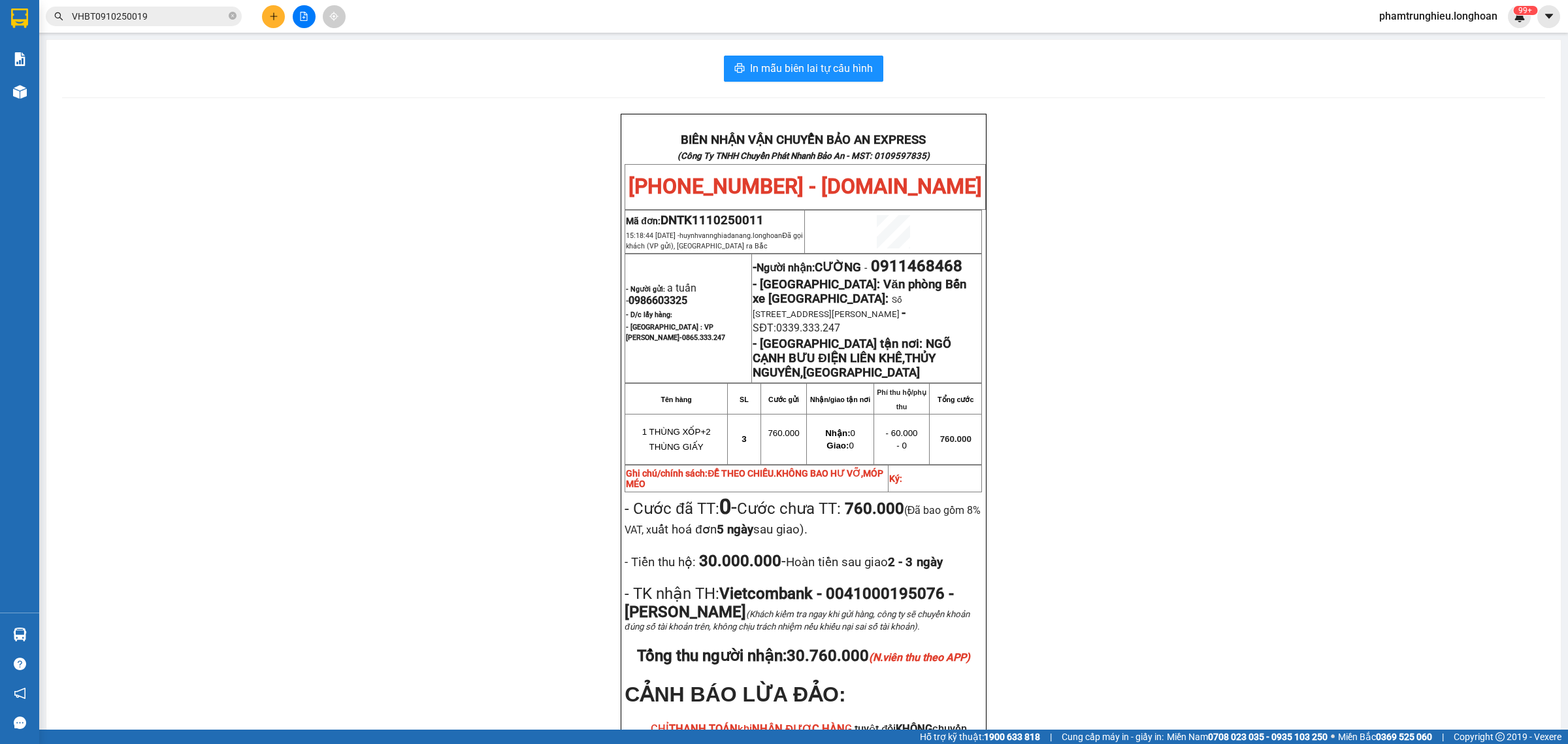
click at [174, 17] on input "VHBT0910250019" at bounding box center [148, 16] width 154 height 14
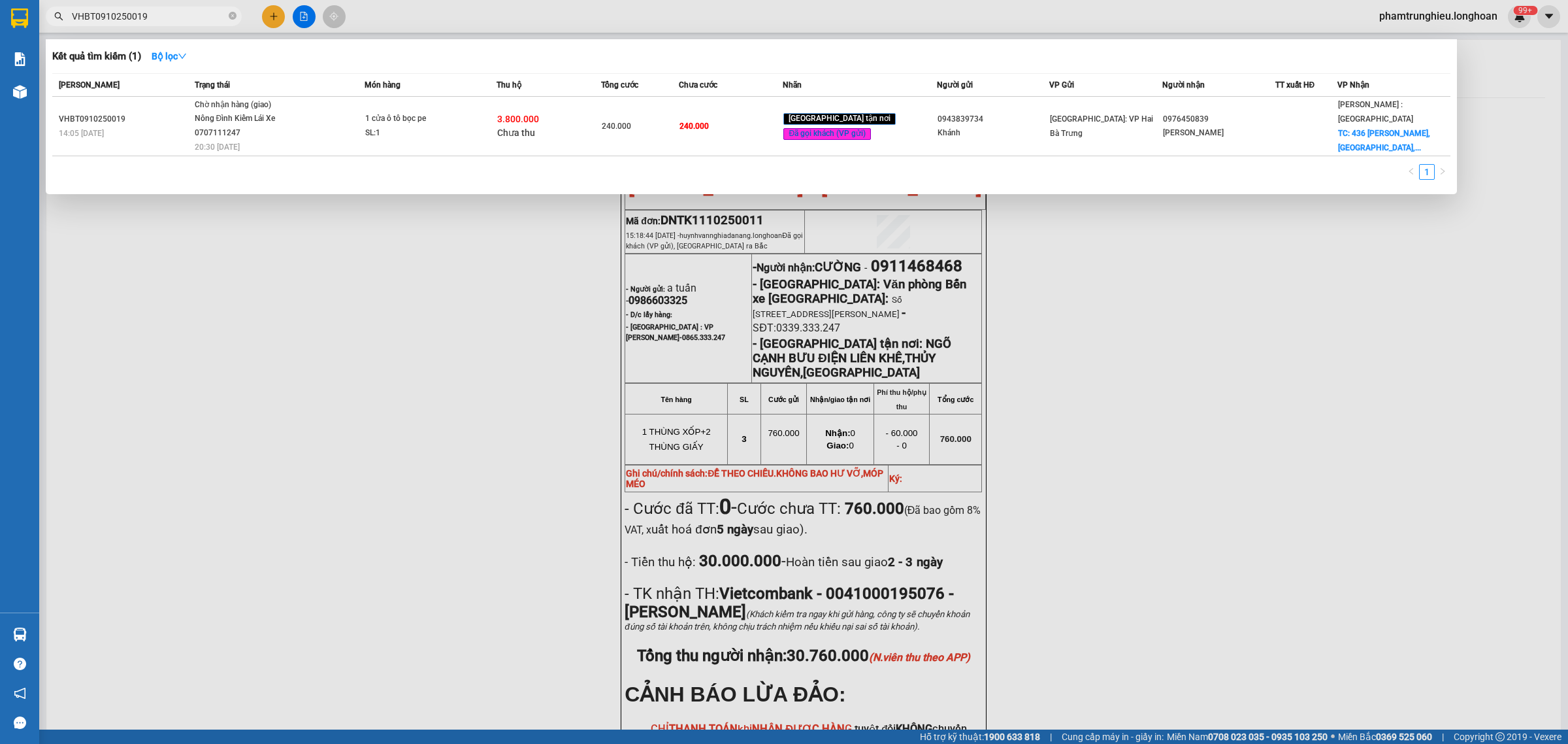
click at [174, 17] on input "VHBT0910250019" at bounding box center [148, 16] width 154 height 14
click at [168, 16] on input "VHBT0910250019" at bounding box center [148, 16] width 154 height 14
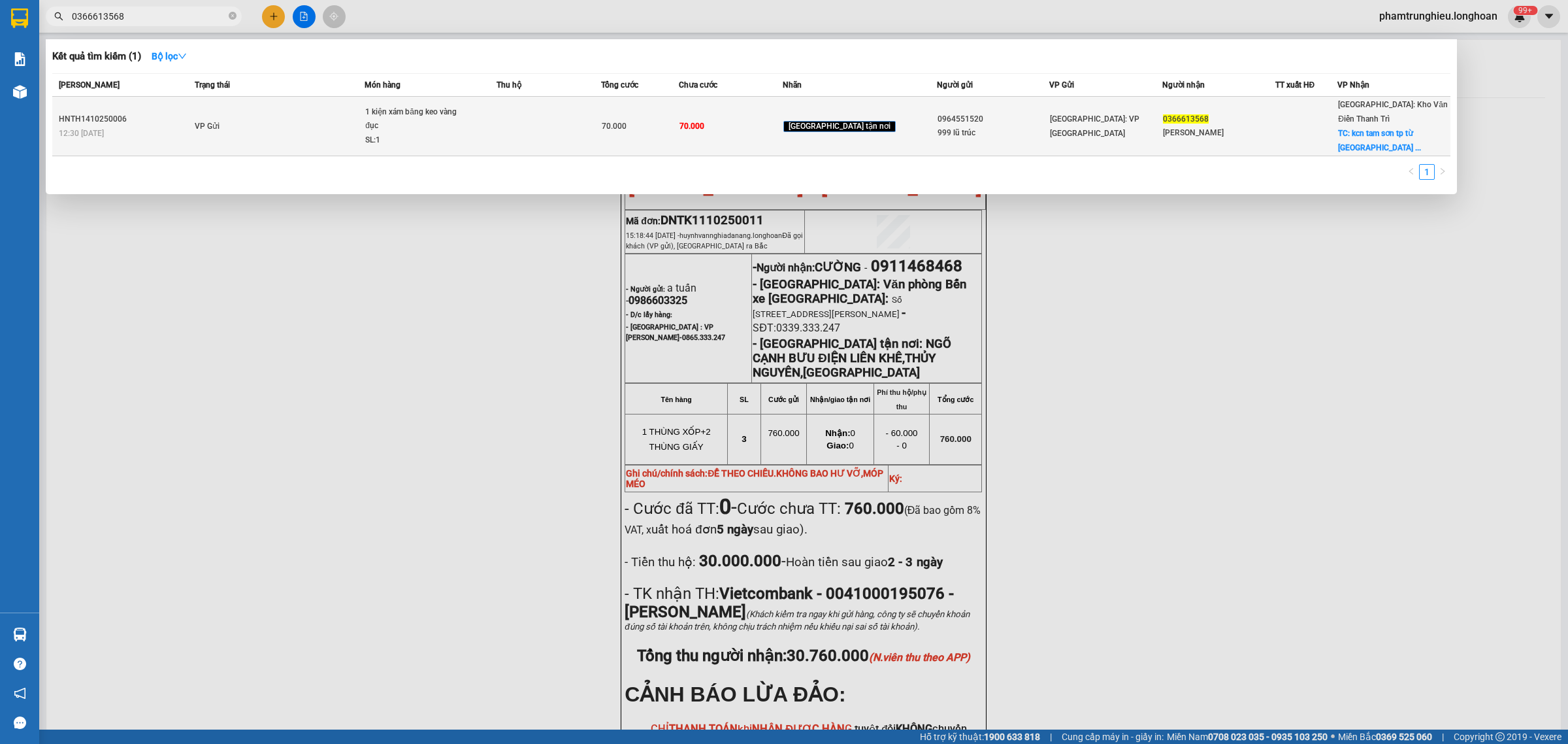
type input "0366613568"
click at [366, 121] on td "VP Gửi" at bounding box center [279, 127] width 174 height 60
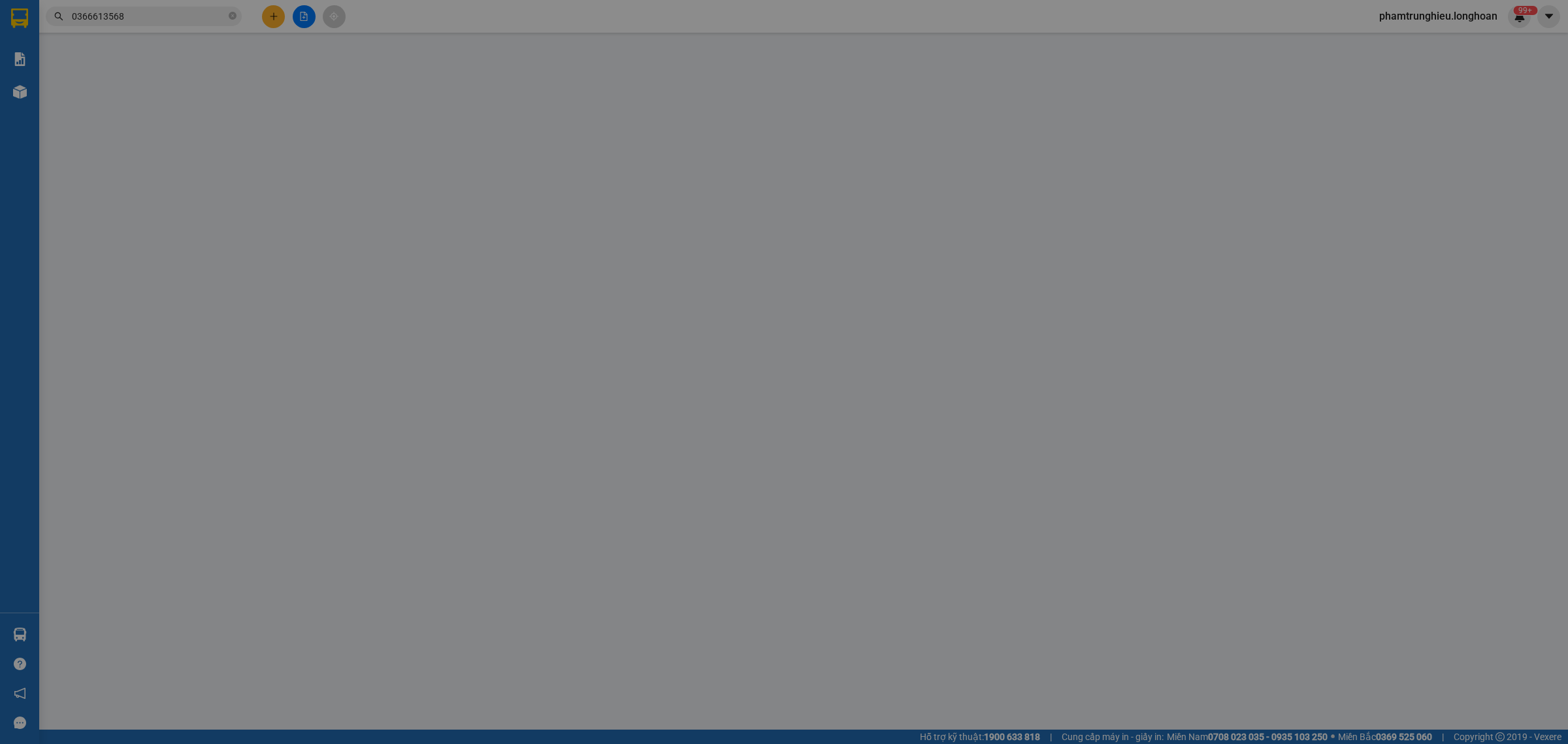
type input "0964551520"
type input "999 lũ trúc"
type input "0366613568"
type input "[PERSON_NAME]"
checkbox input "true"
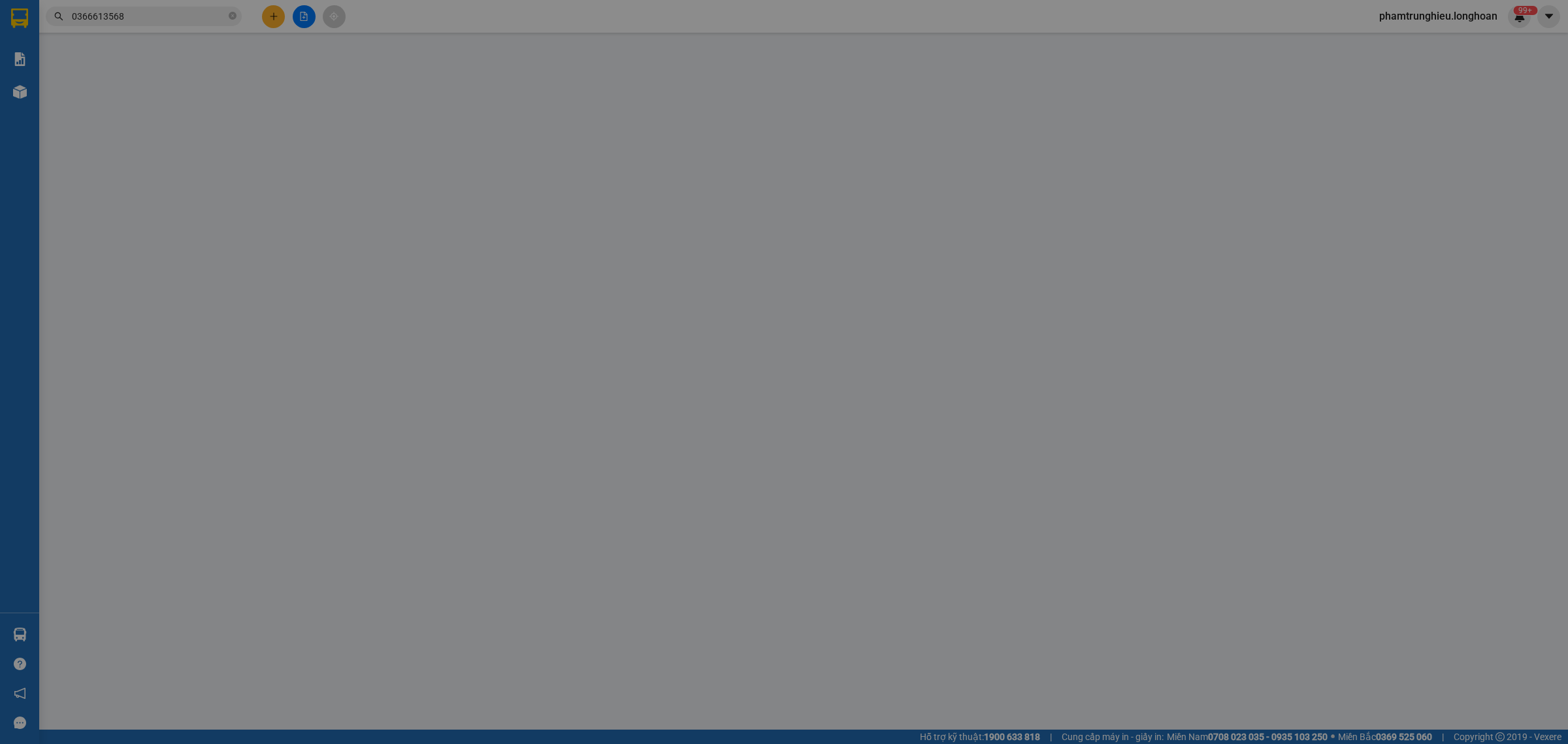
type input "kcn tam sơn tp từ [GEOGRAPHIC_DATA]"
type input "0"
type input "70.000"
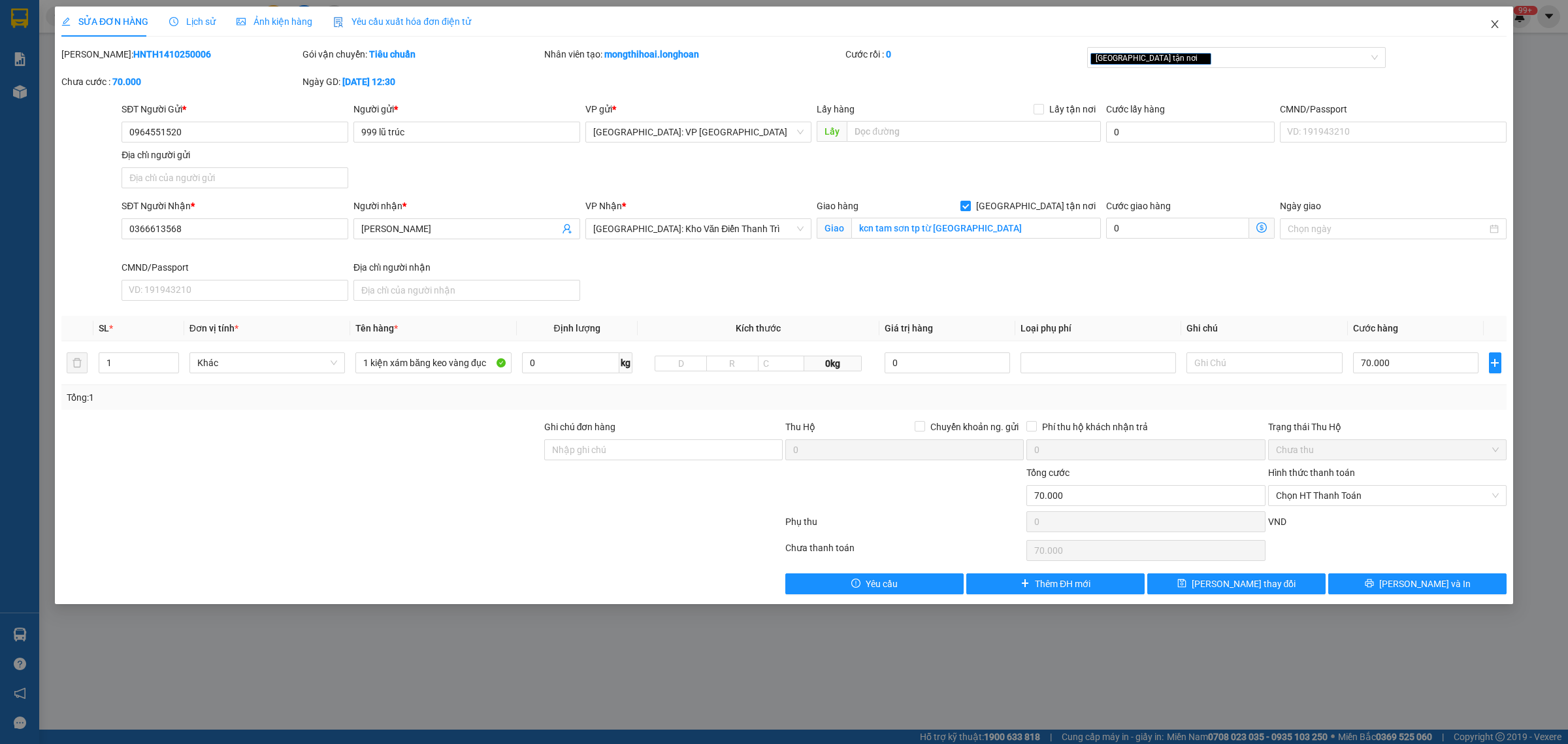
click at [1494, 23] on icon "close" at bounding box center [1495, 24] width 11 height 11
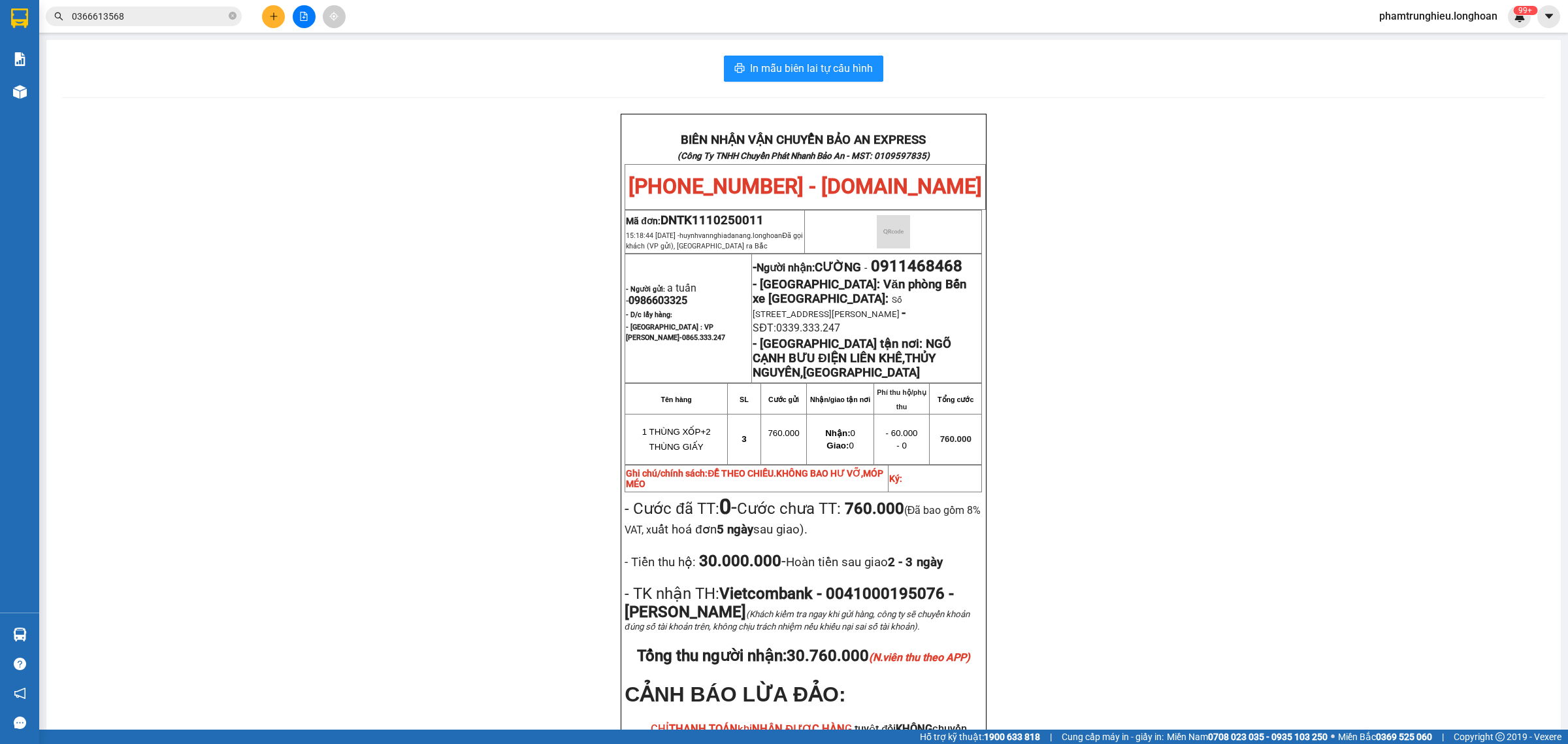
click at [194, 15] on input "0366613568" at bounding box center [148, 16] width 154 height 14
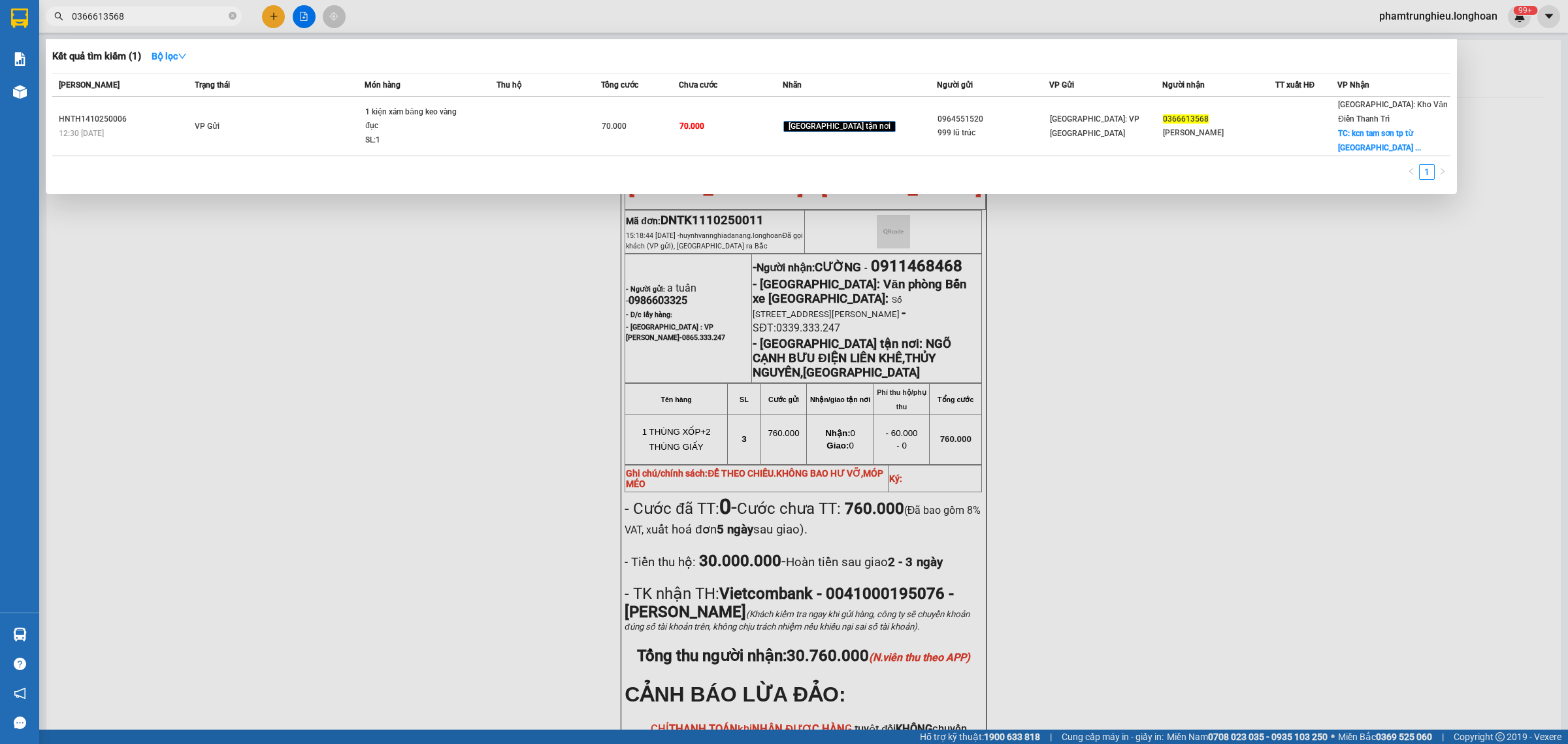
click at [194, 15] on input "0366613568" at bounding box center [148, 16] width 154 height 14
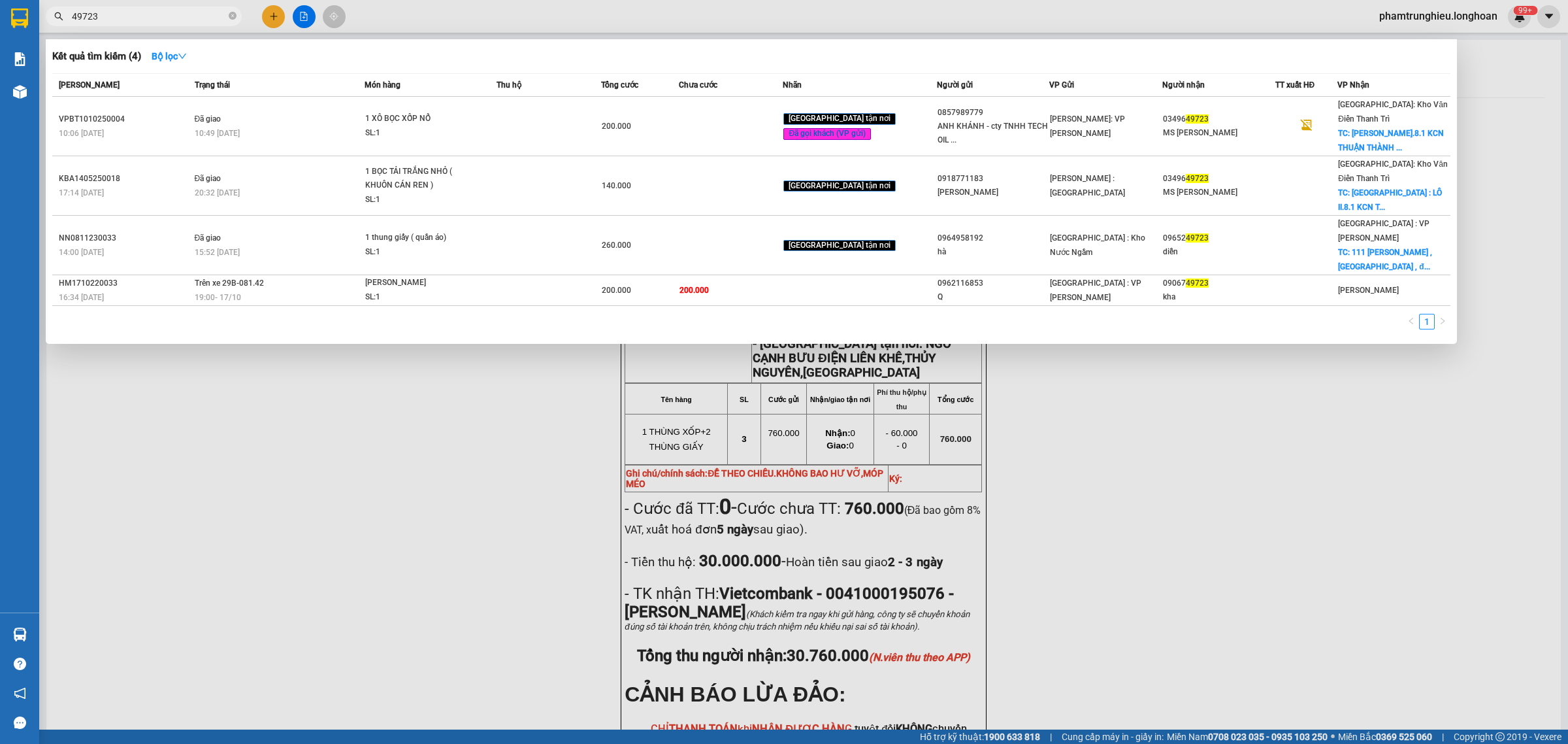
click at [128, 14] on input "49723" at bounding box center [148, 16] width 154 height 14
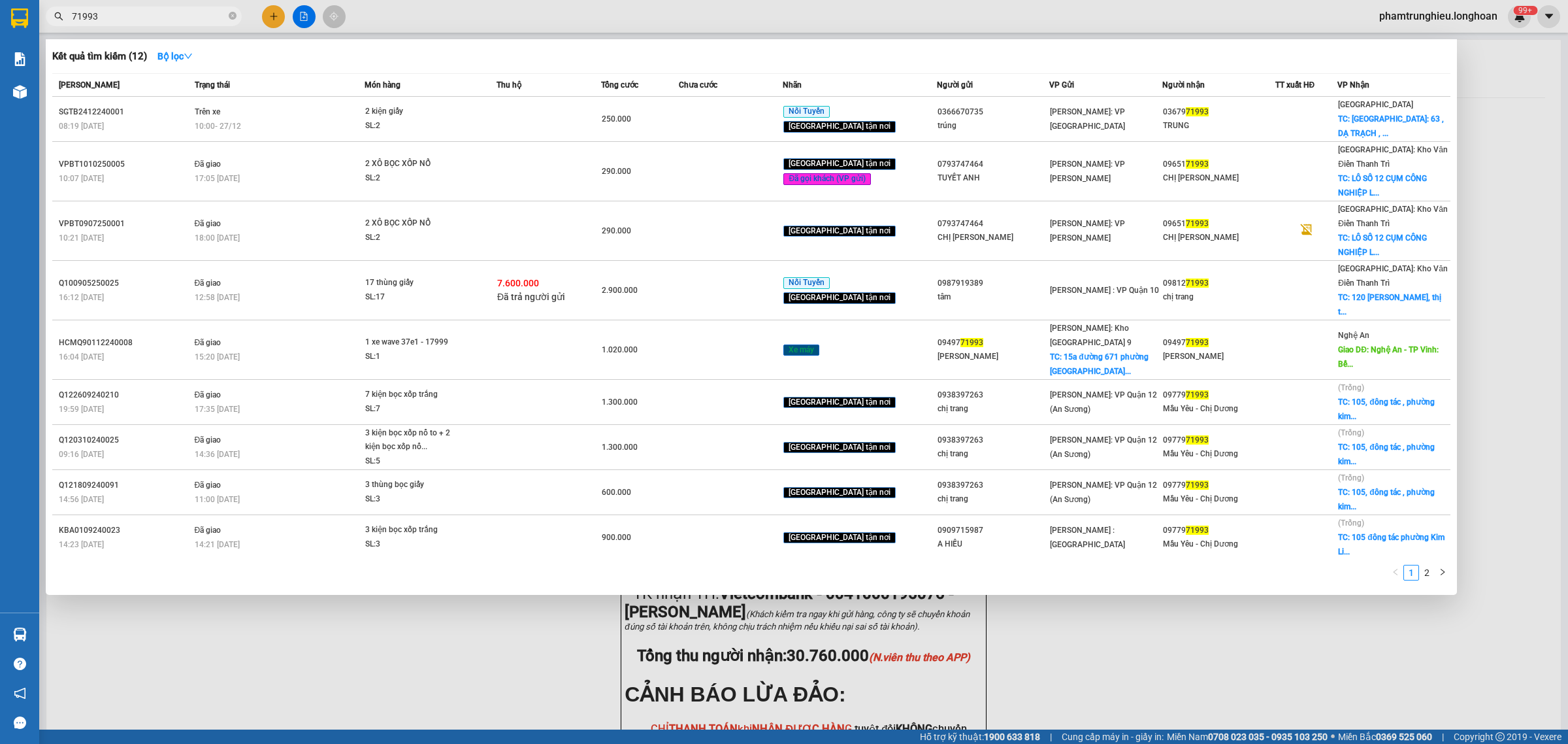
click at [181, 20] on input "71993" at bounding box center [148, 16] width 154 height 14
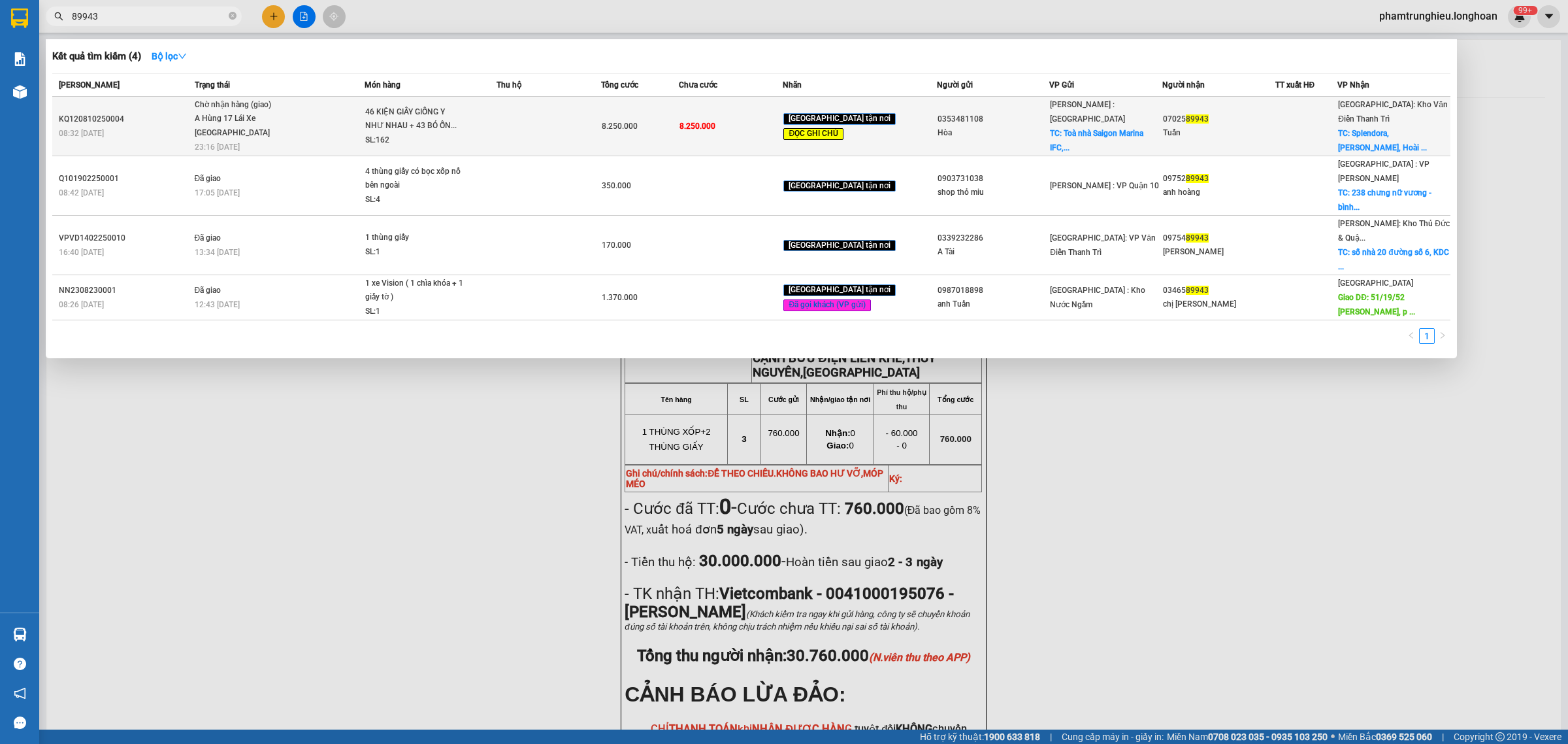
type input "89943"
click at [304, 133] on span "Chờ nhận hàng (giao) A Hùng 17 [GEOGRAPHIC_DATA] 0325666247 23:16 [DATE]" at bounding box center [280, 125] width 170 height 54
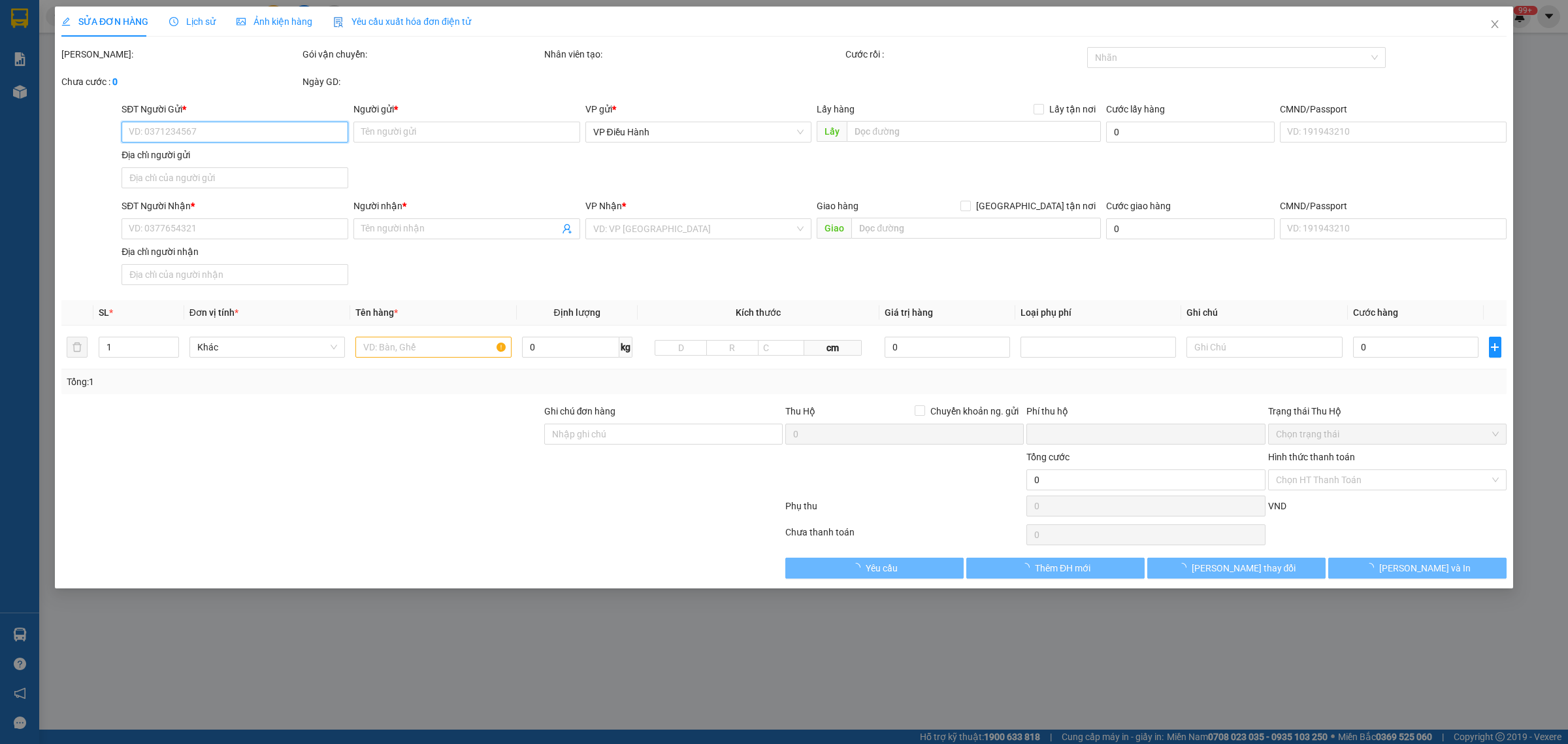
type input "0353481108"
type input "Hòa"
checkbox input "true"
type input "Toà nhà Saigon Marina IFC, số 2 [PERSON_NAME], p. [GEOGRAPHIC_DATA], HCM."
type input "0702589943"
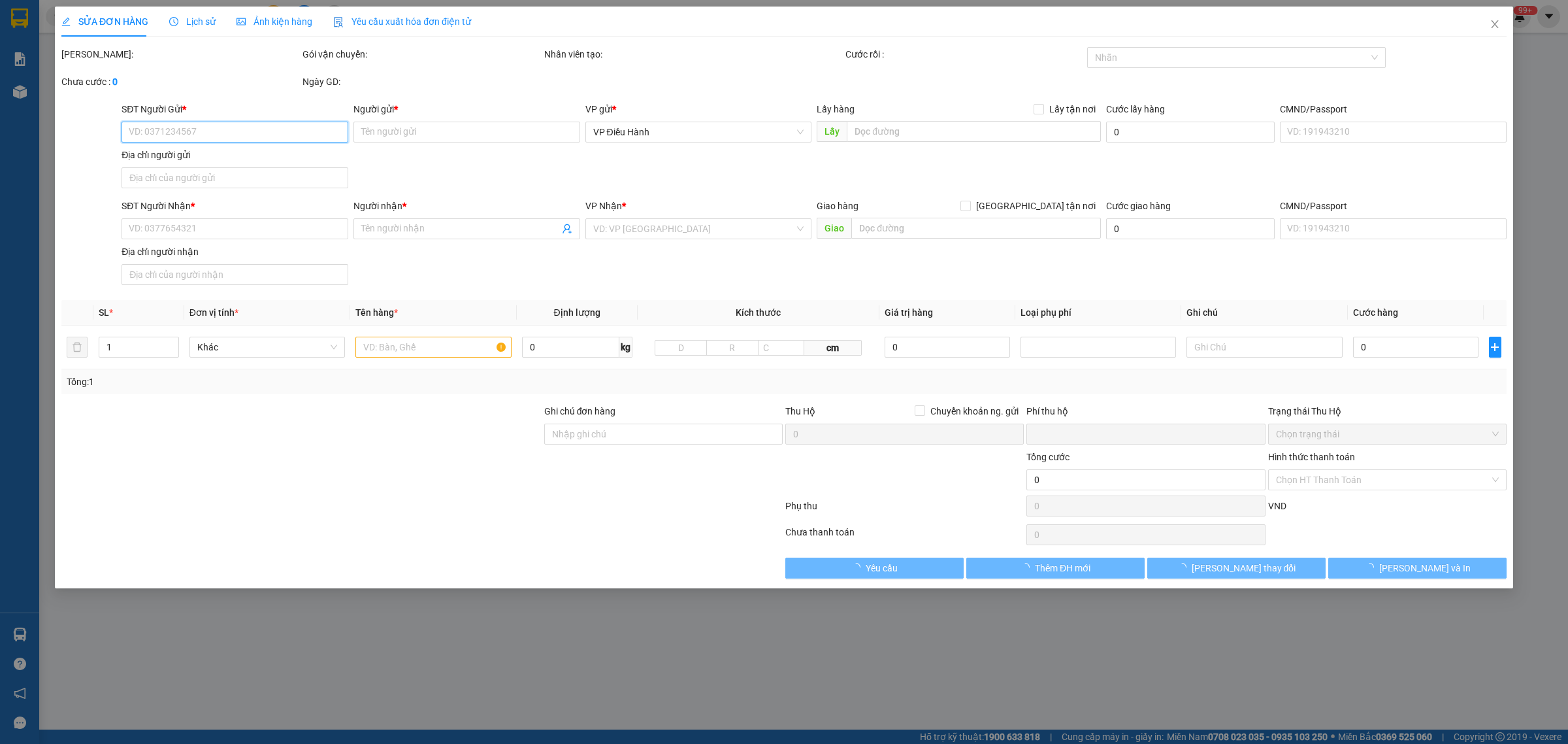
type input "Tuấn"
checkbox input "true"
type input "Splendora, [GEOGRAPHIC_DATA], [GEOGRAPHIC_DATA], [GEOGRAPHIC_DATA], [GEOGRAPHIC…"
type input "đổi địa chỉ"
type input "0"
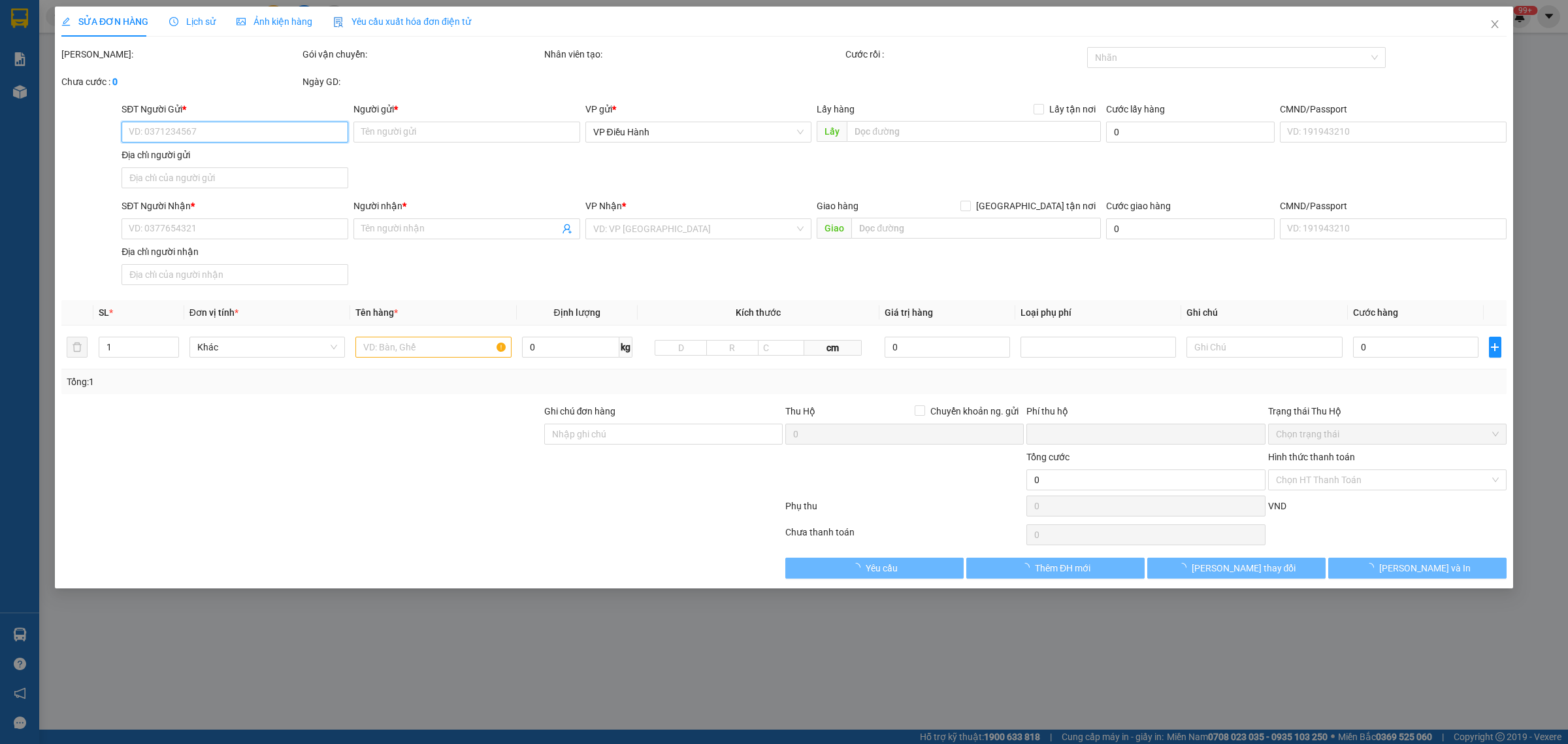
type input "8.250.000"
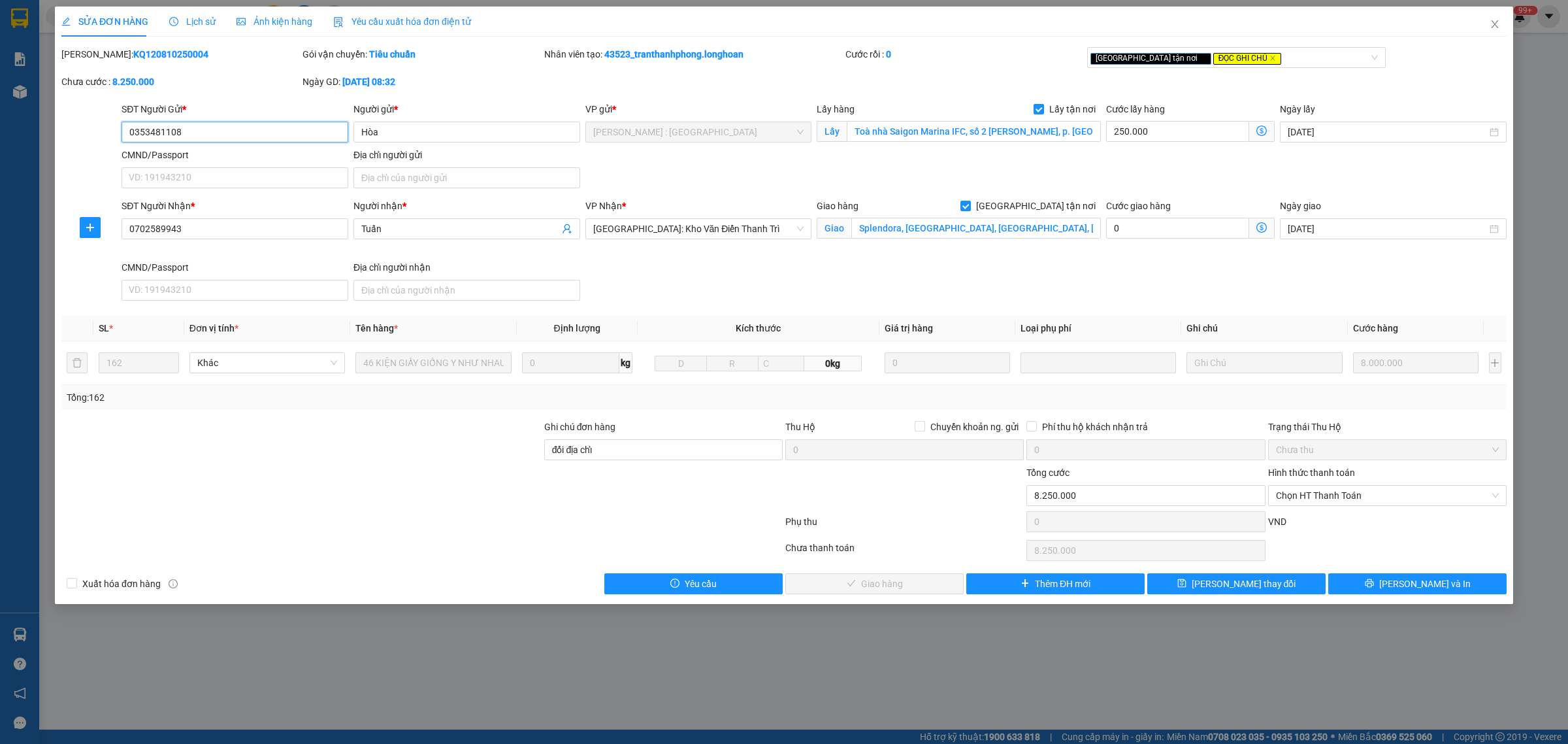
click at [204, 135] on input "0353481108" at bounding box center [234, 131] width 226 height 21
click at [204, 27] on div "Lịch sử" at bounding box center [192, 22] width 46 height 14
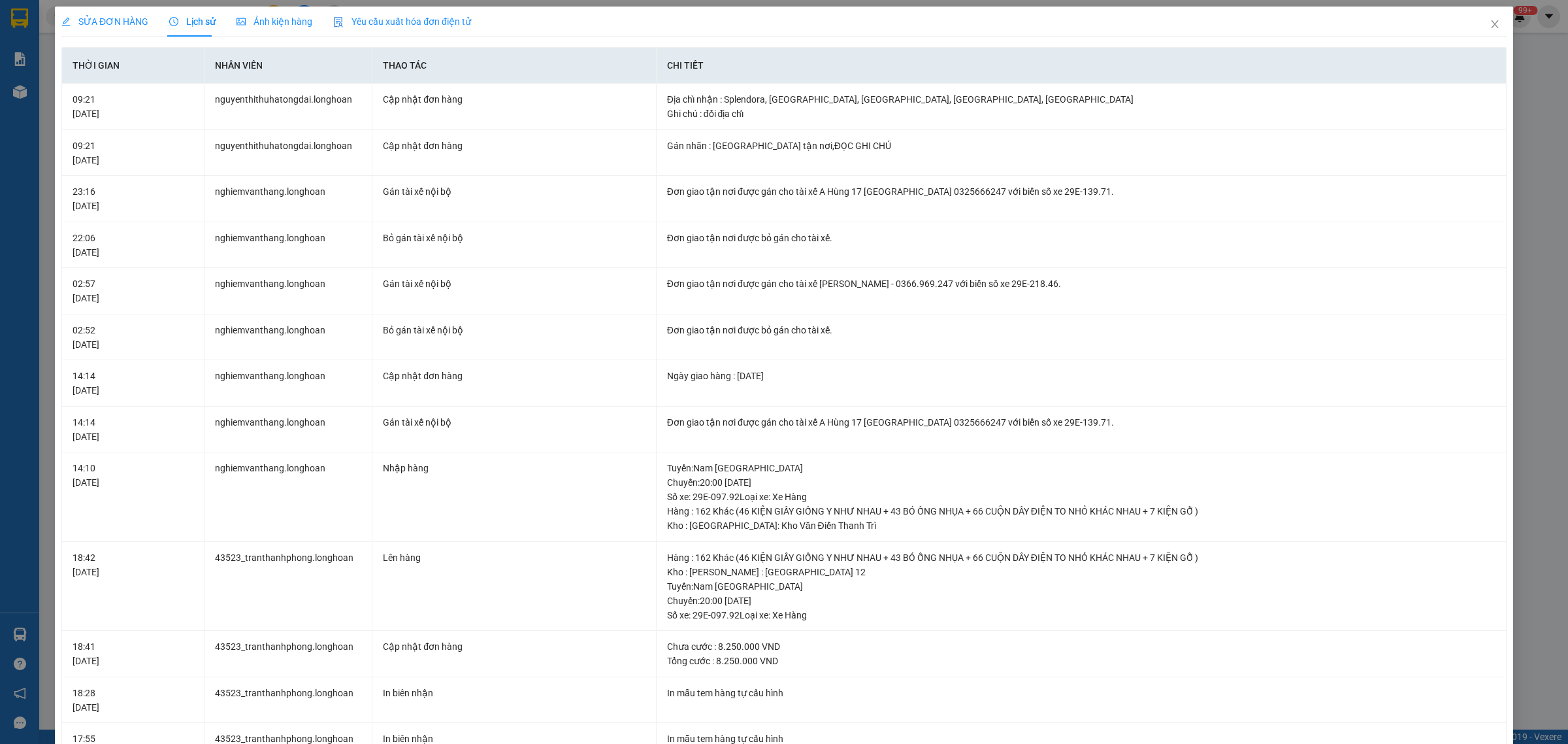
click at [100, 11] on div "SỬA ĐƠN HÀNG" at bounding box center [105, 21] width 87 height 30
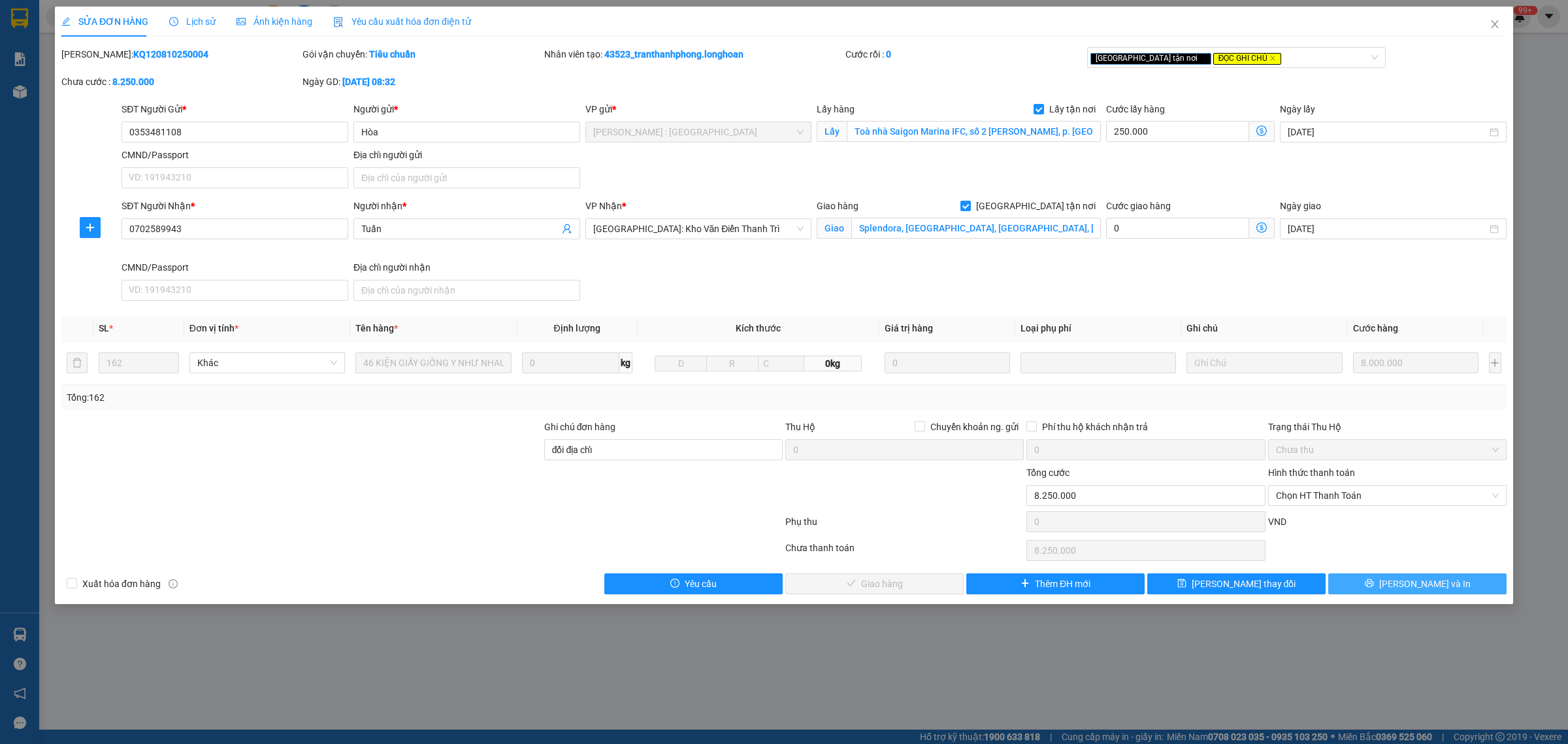
click at [1435, 588] on span "[PERSON_NAME] và In" at bounding box center [1424, 584] width 91 height 14
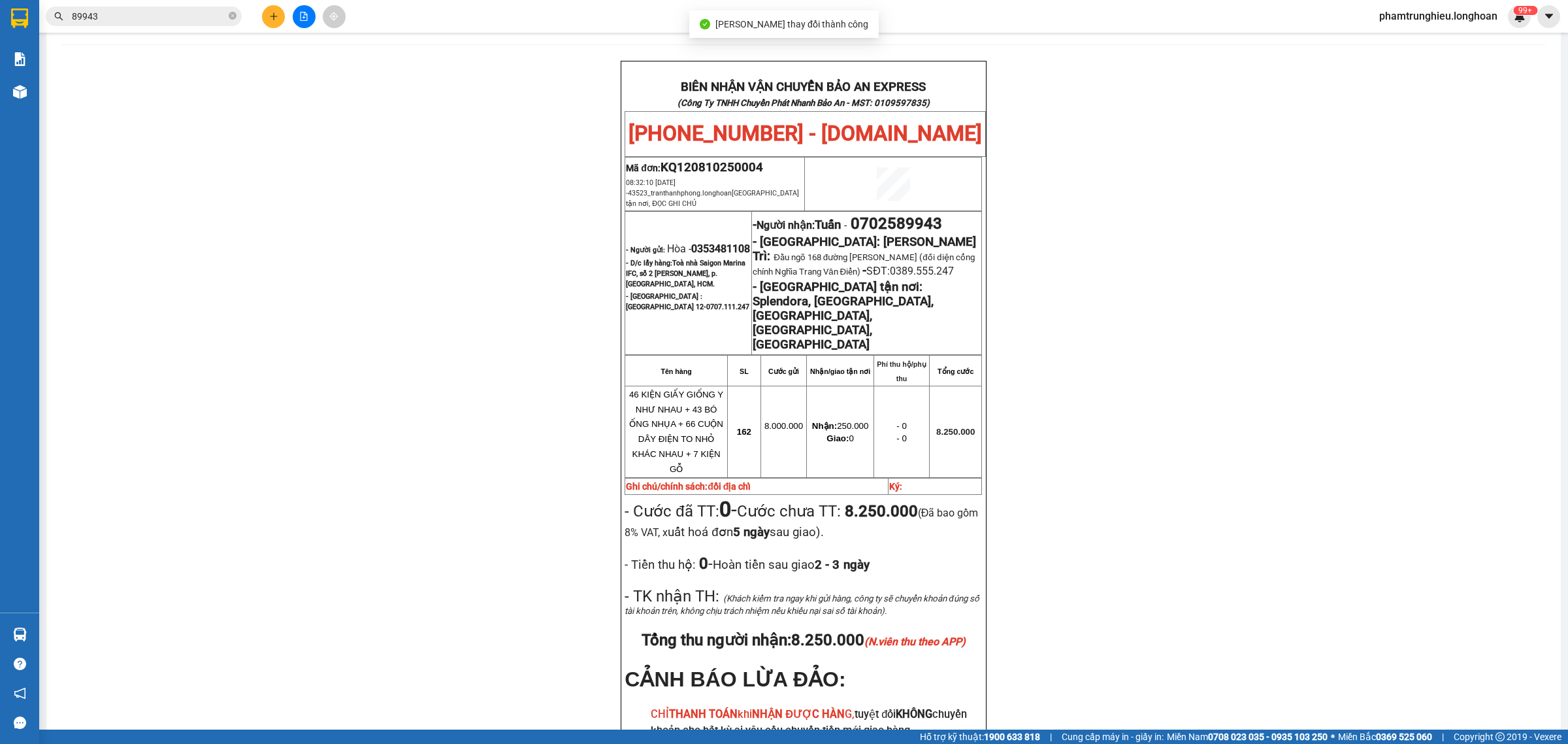
scroll to position [81, 0]
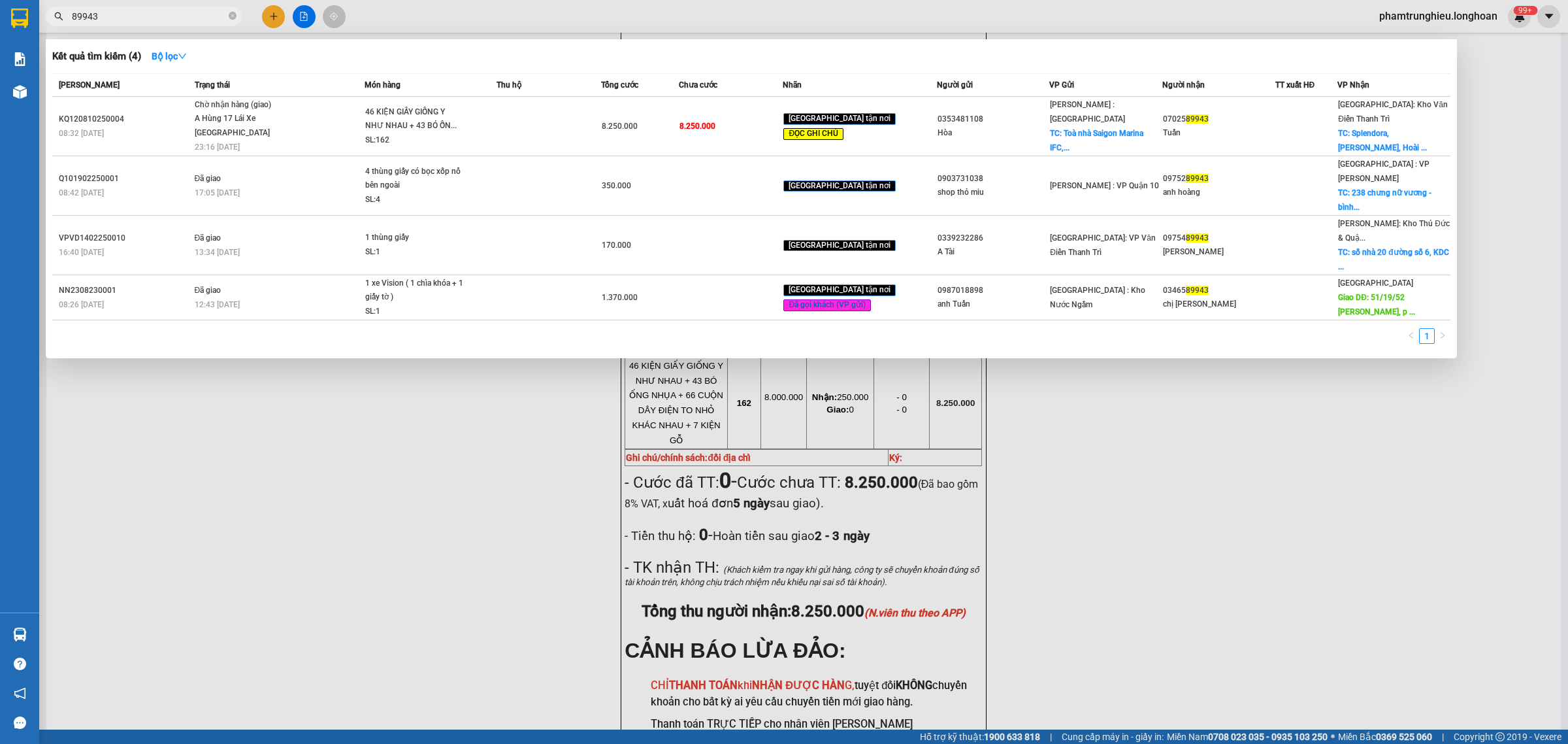
click at [154, 12] on input "89943" at bounding box center [148, 16] width 154 height 14
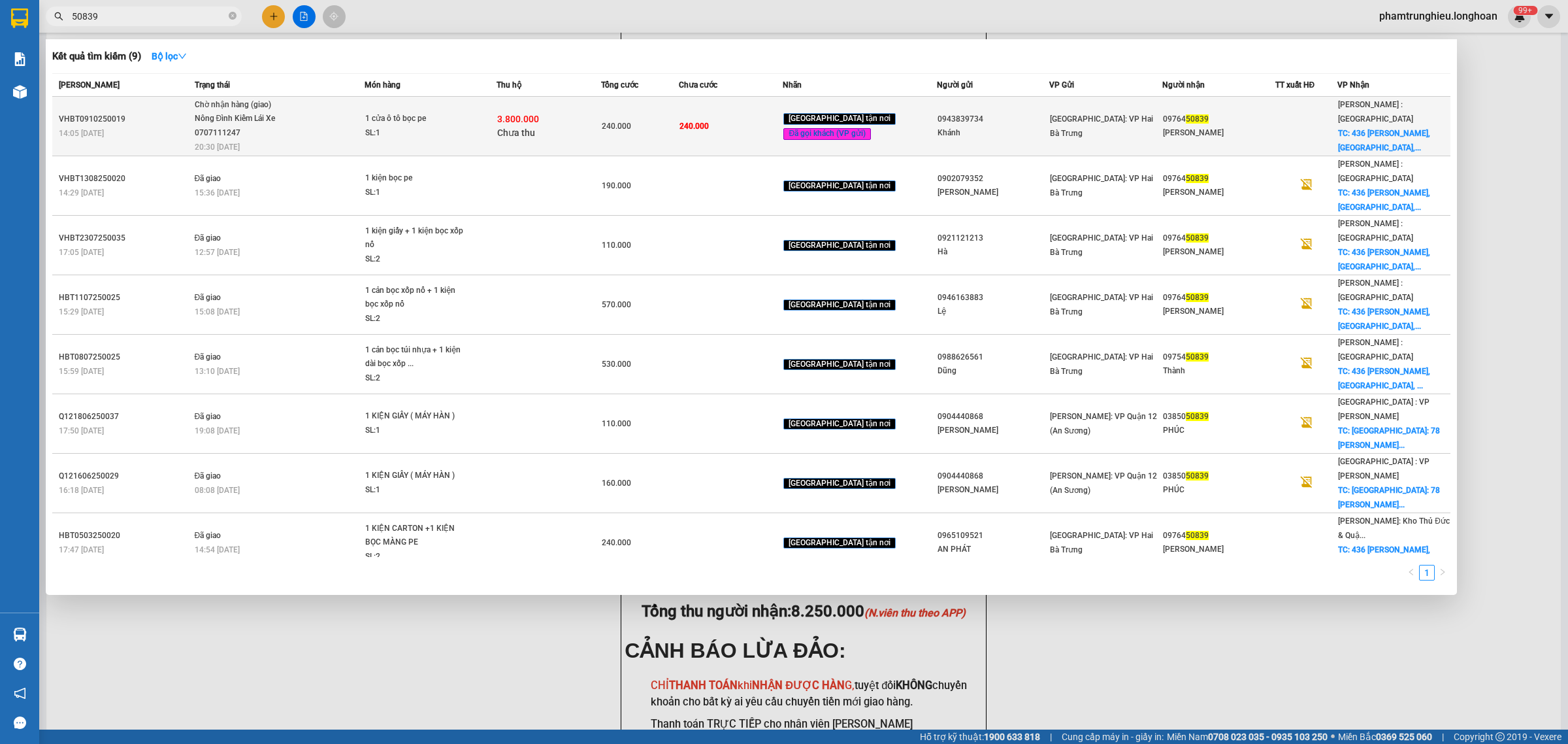
type input "50839"
click at [279, 130] on div "Nông Đình Kiểm Lái Xe 0707111247" at bounding box center [243, 125] width 98 height 28
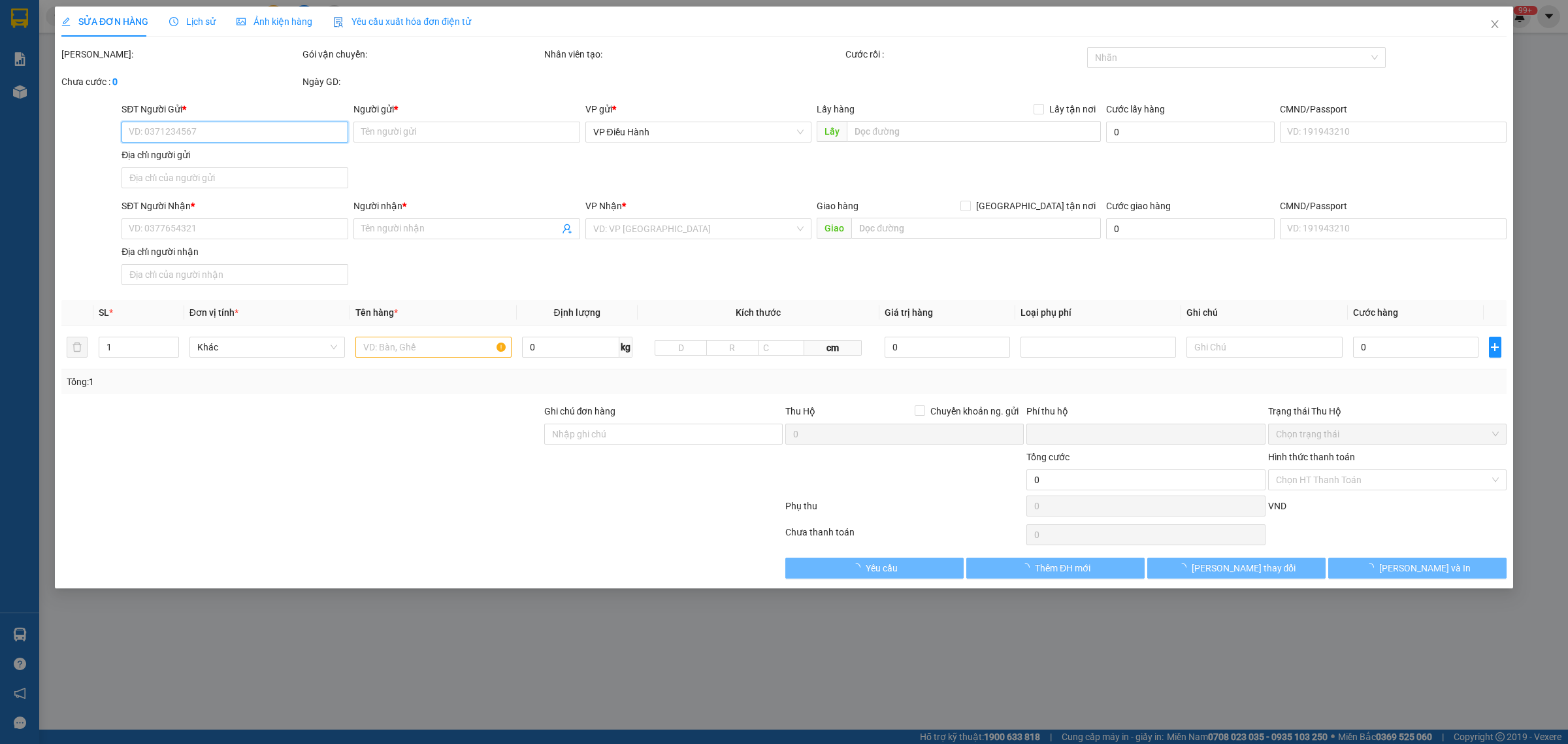
type input "0943839734"
type input "Khánh"
type input "0976450839"
type input "[PERSON_NAME]"
checkbox input "true"
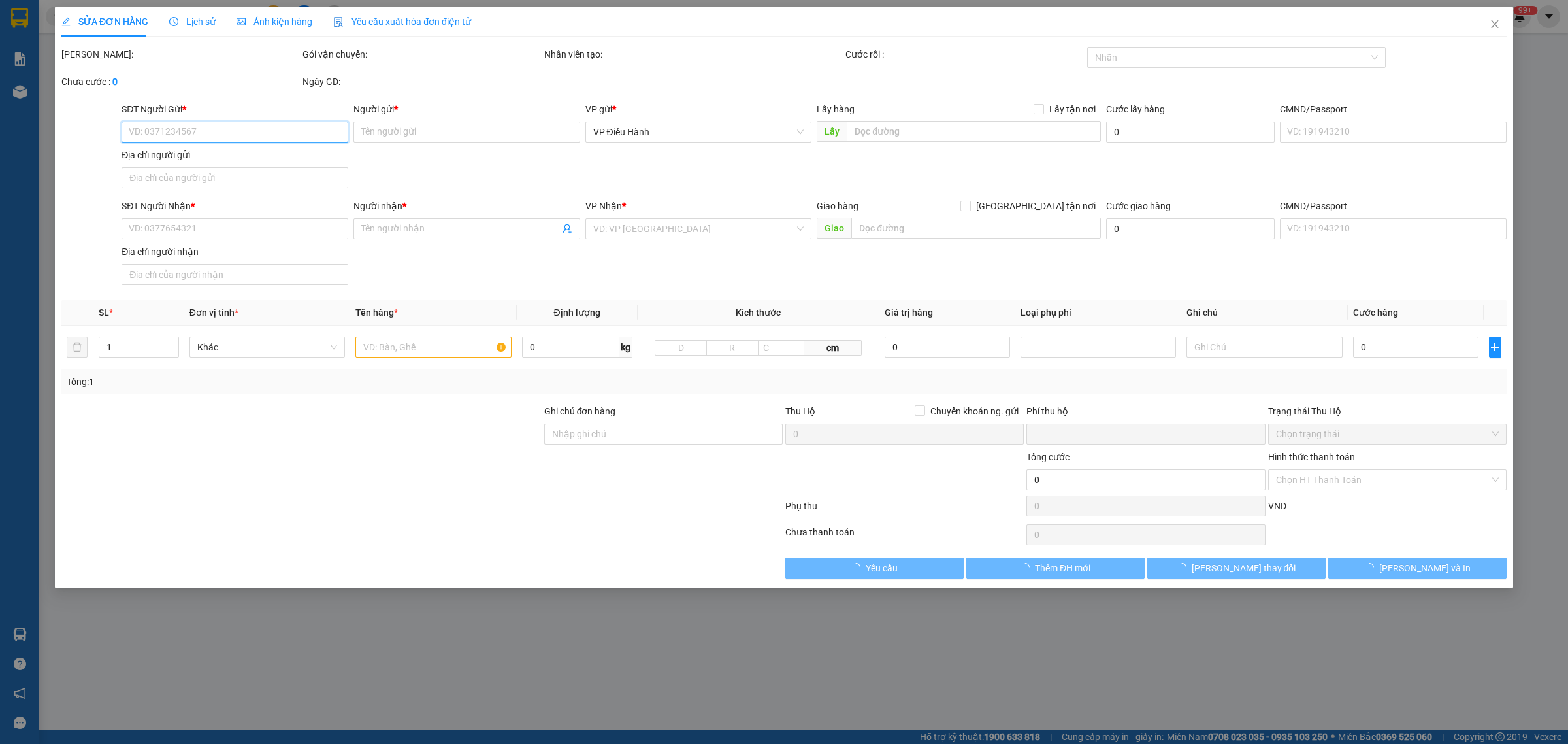
type input "436 [PERSON_NAME], [GEOGRAPHIC_DATA], [GEOGRAPHIC_DATA], [GEOGRAPHIC_DATA]"
type input "240.000"
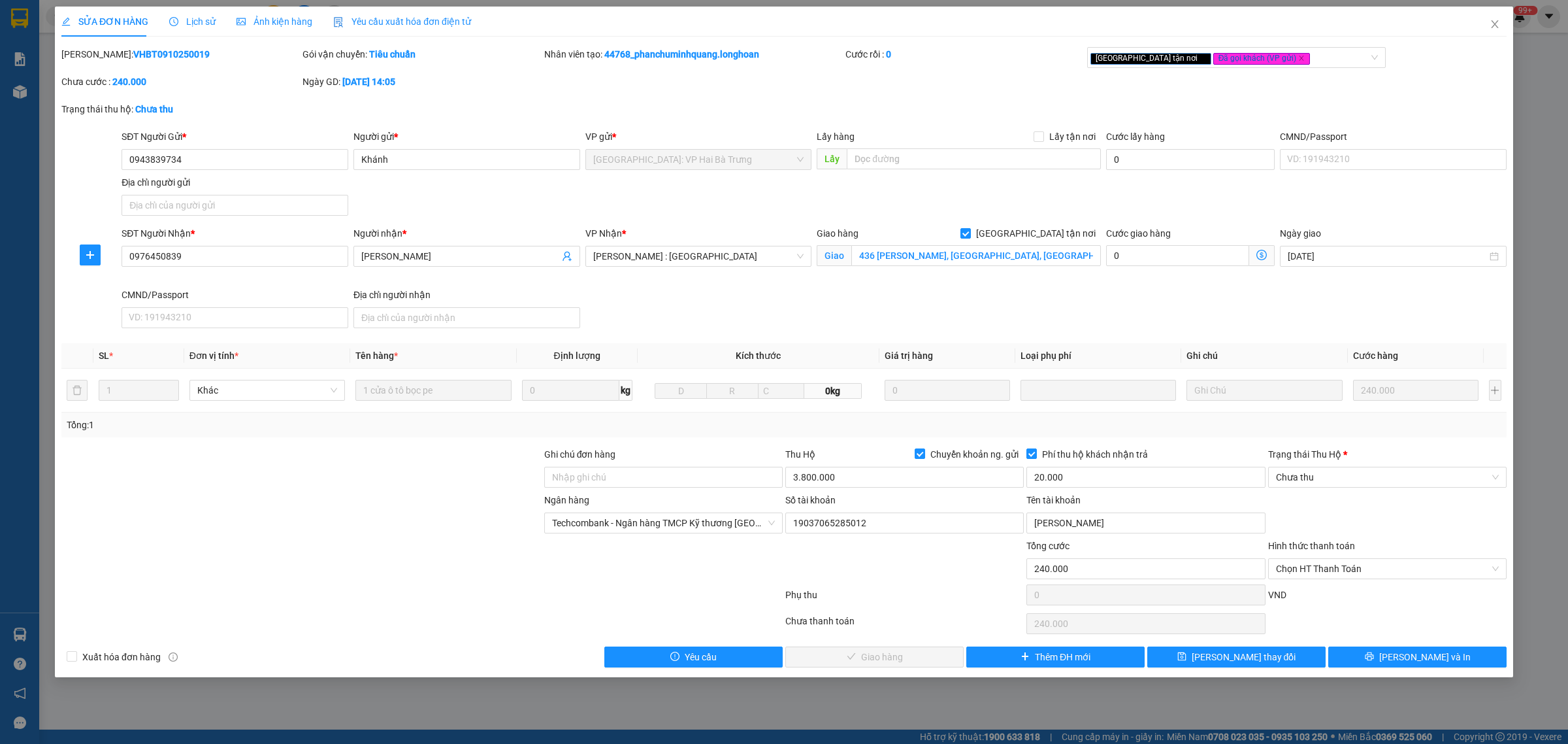
click at [195, 21] on span "Lịch sử" at bounding box center [192, 22] width 46 height 11
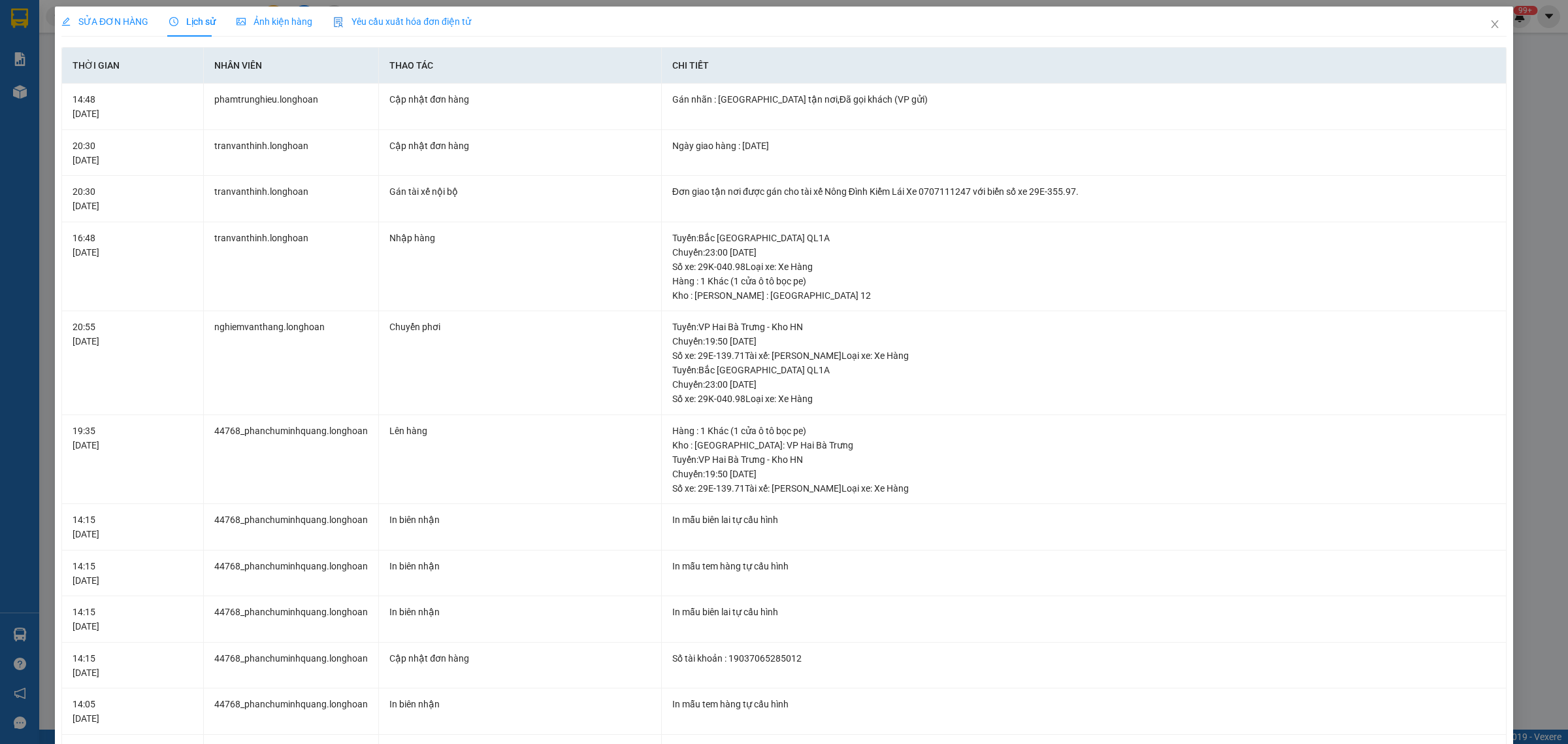
click at [105, 17] on span "SỬA ĐƠN HÀNG" at bounding box center [105, 22] width 87 height 11
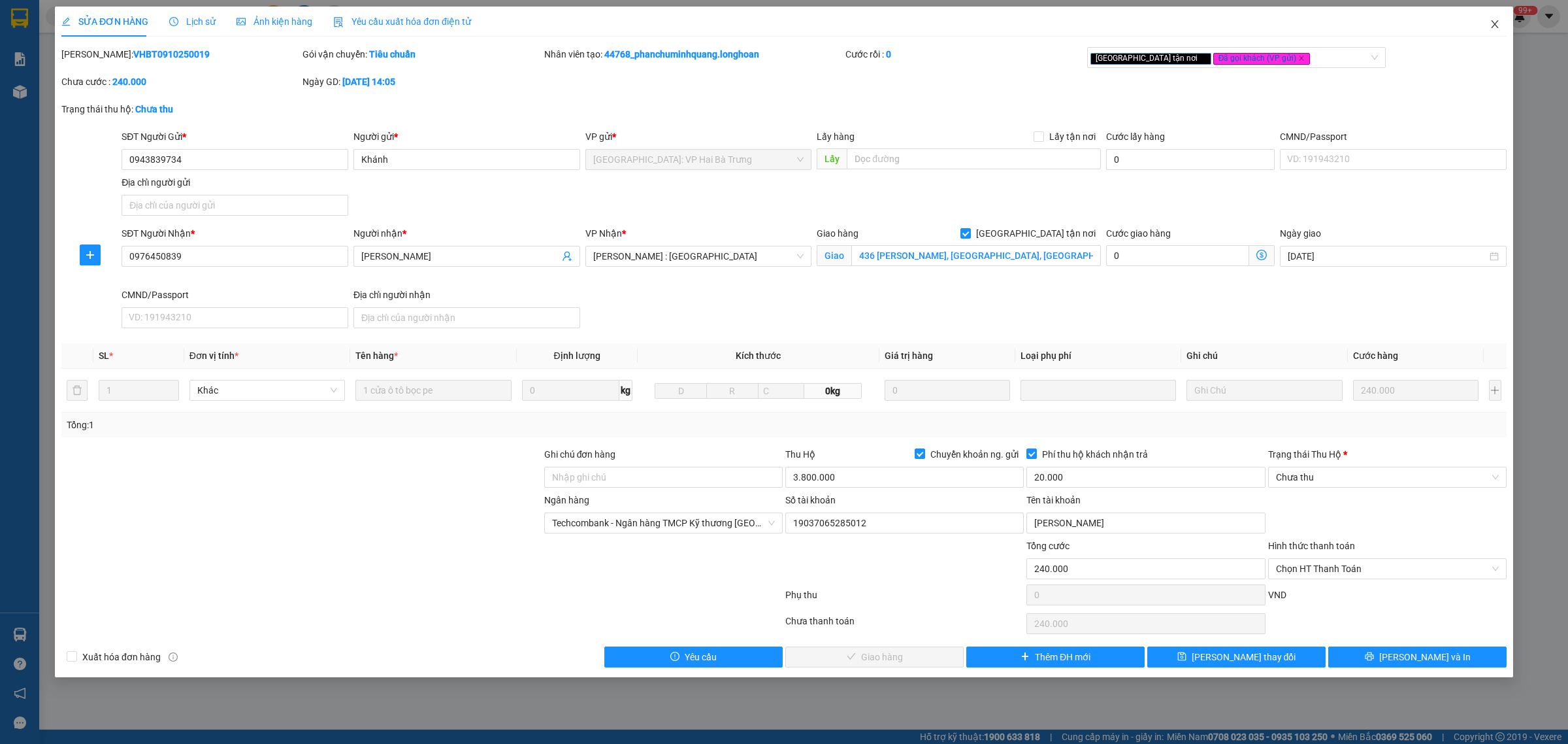
click at [1484, 24] on span "Close" at bounding box center [1494, 24] width 36 height 36
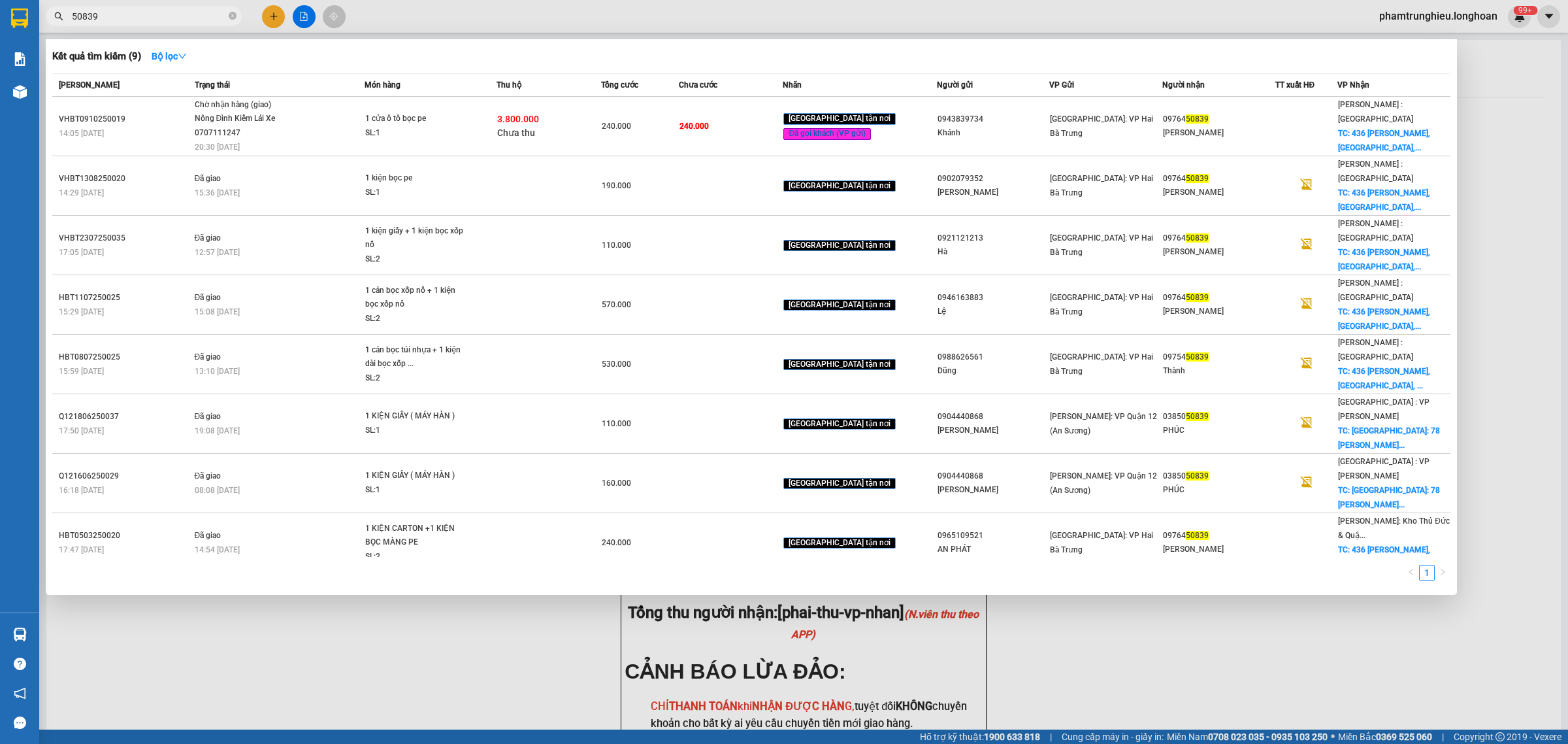
click at [162, 8] on span "50839" at bounding box center [144, 16] width 196 height 20
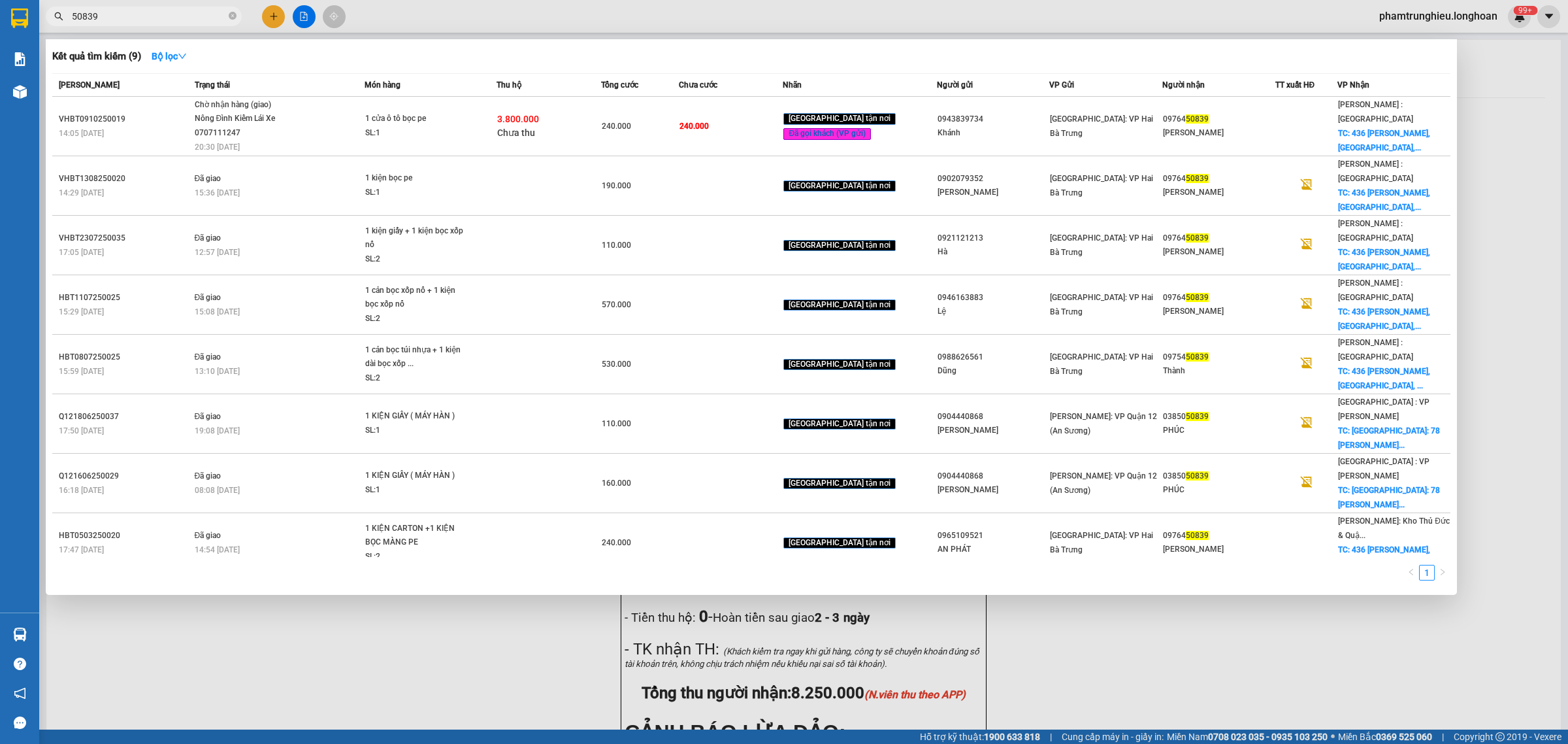
click at [139, 9] on input "50839" at bounding box center [148, 16] width 154 height 14
paste input "0772942895"
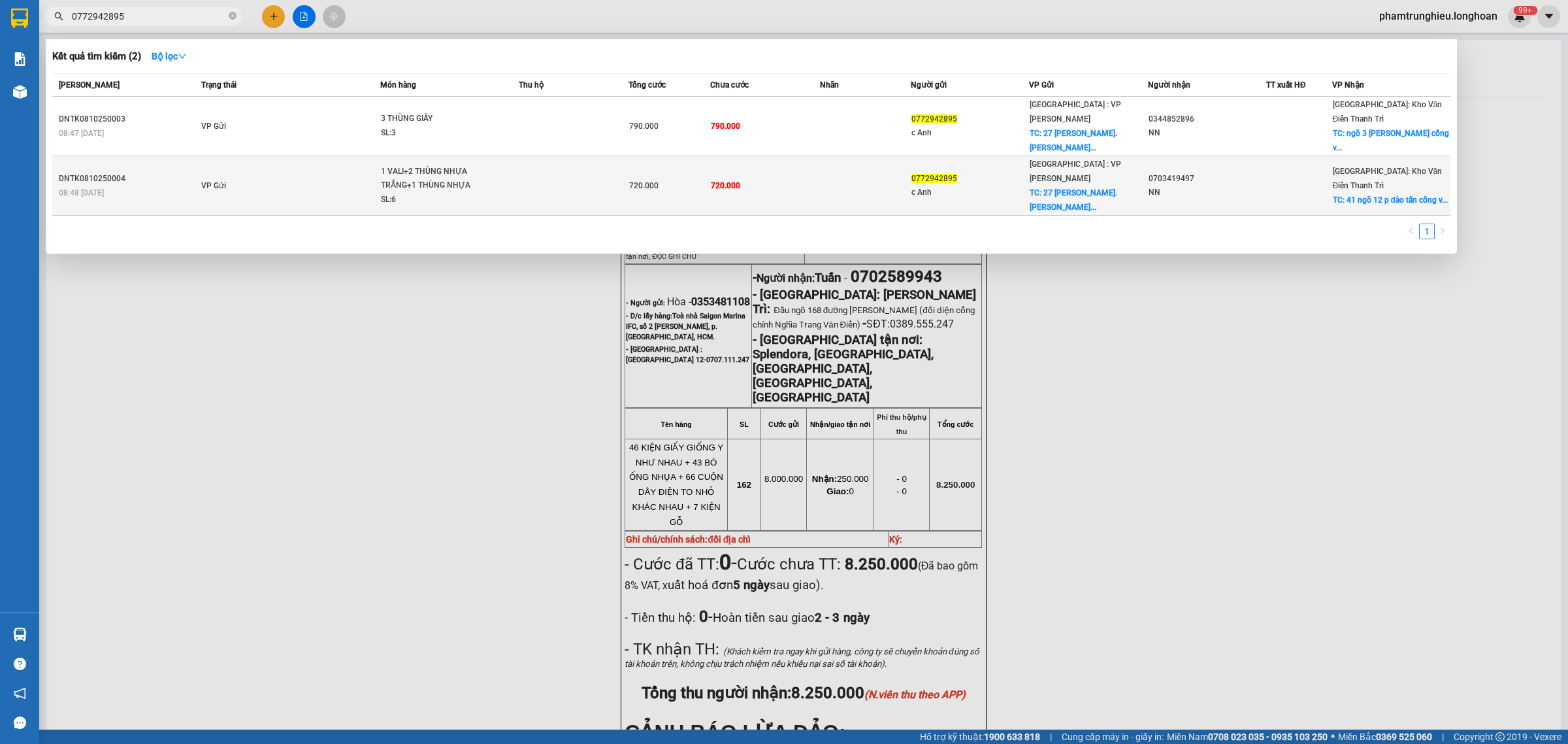
type input "0772942895"
click at [387, 165] on div "1 VALI+2 THÙNG NHỰA TRẮNG+1 THÙNG NHỰA X..." at bounding box center [430, 178] width 98 height 28
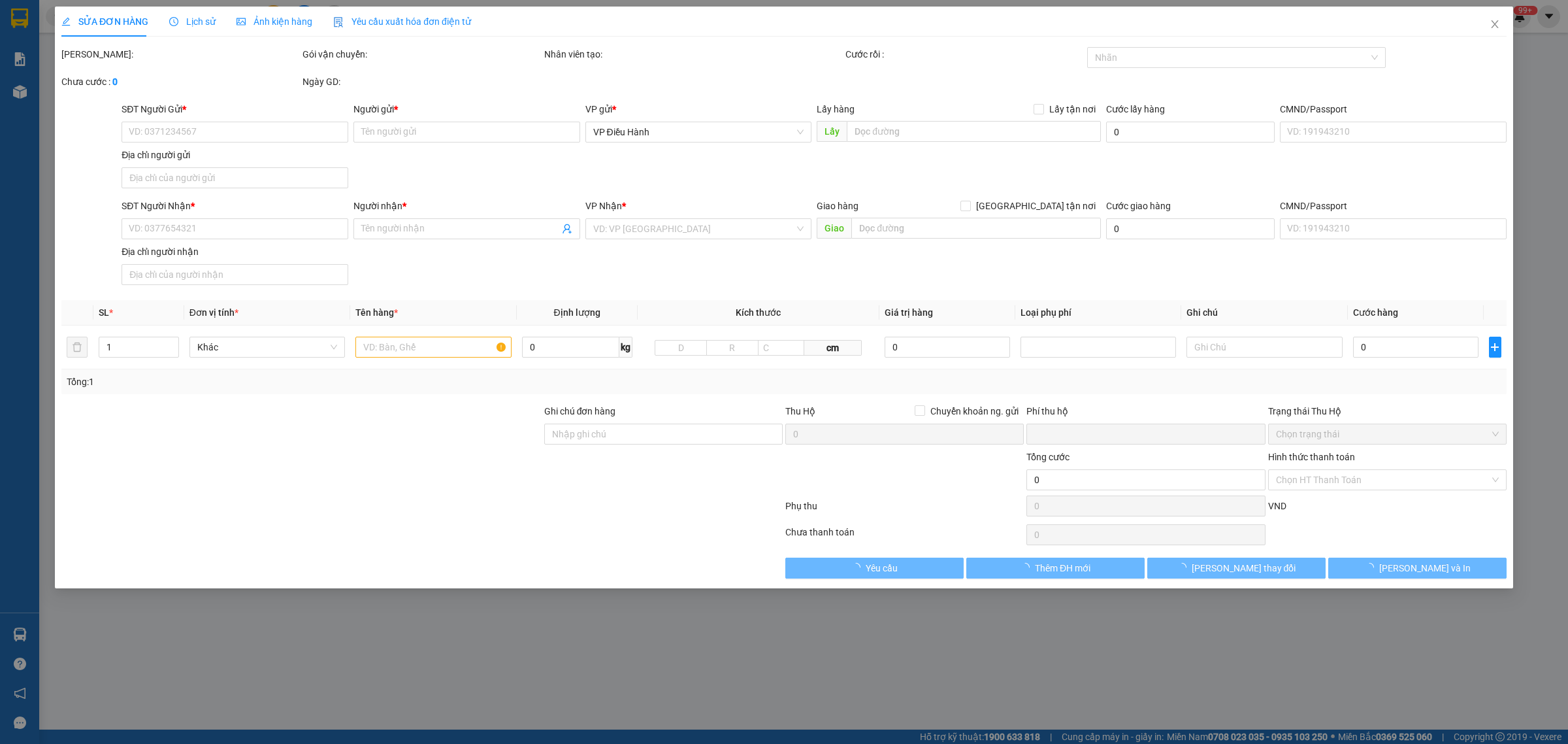
type input "0772942895"
type input "c Anh"
checkbox input "true"
type input "27 [PERSON_NAME]. [GEOGRAPHIC_DATA]. [GEOGRAPHIC_DATA], [GEOGRAPHIC_DATA]"
type input "0703419497"
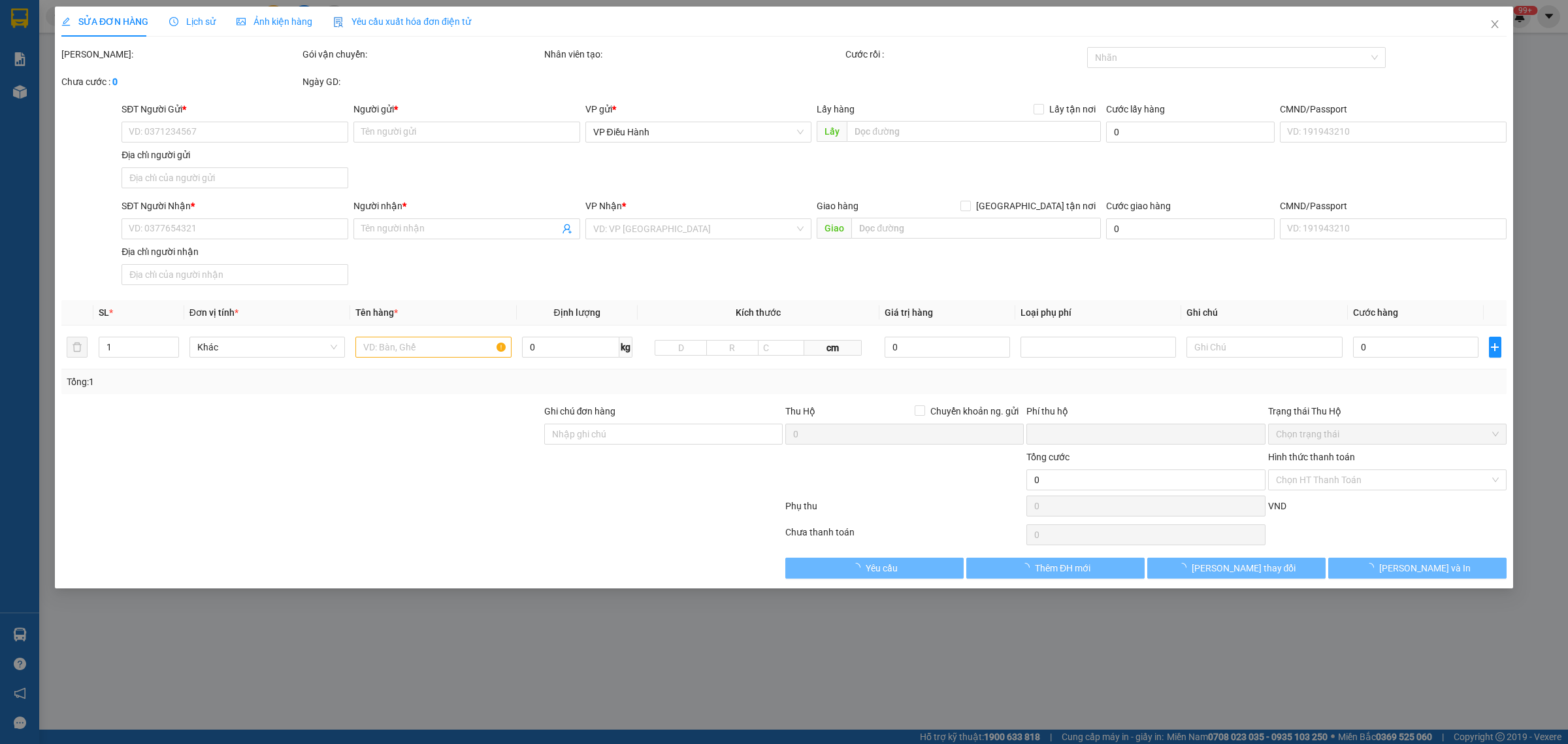
type input "NN"
checkbox input "true"
type input "41 ngõ 12 p đào tấn cống vị ba đình hn"
type input "KHÔNG BAO HƯ VỠ,MÓP MÉO"
type input "0"
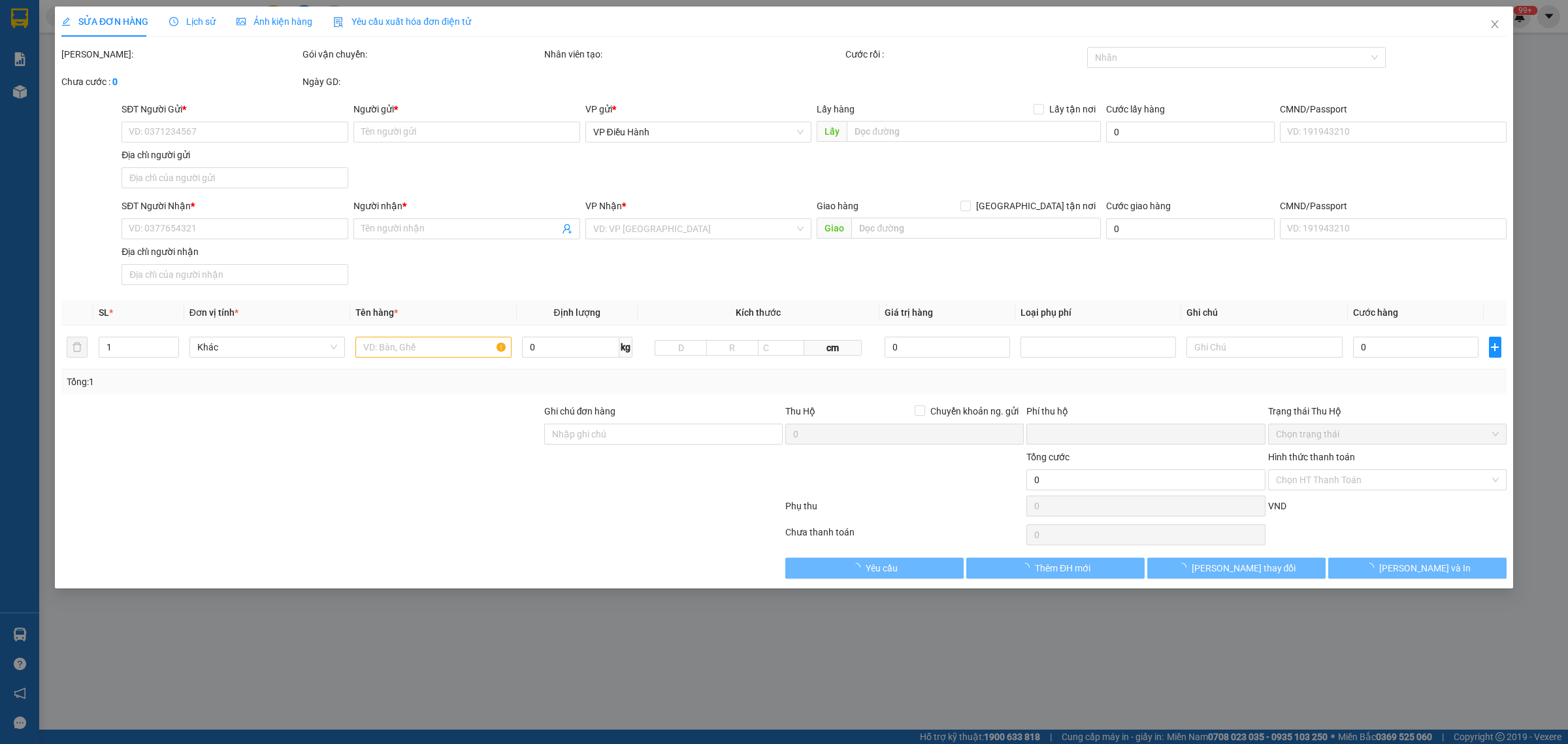
type input "720.000"
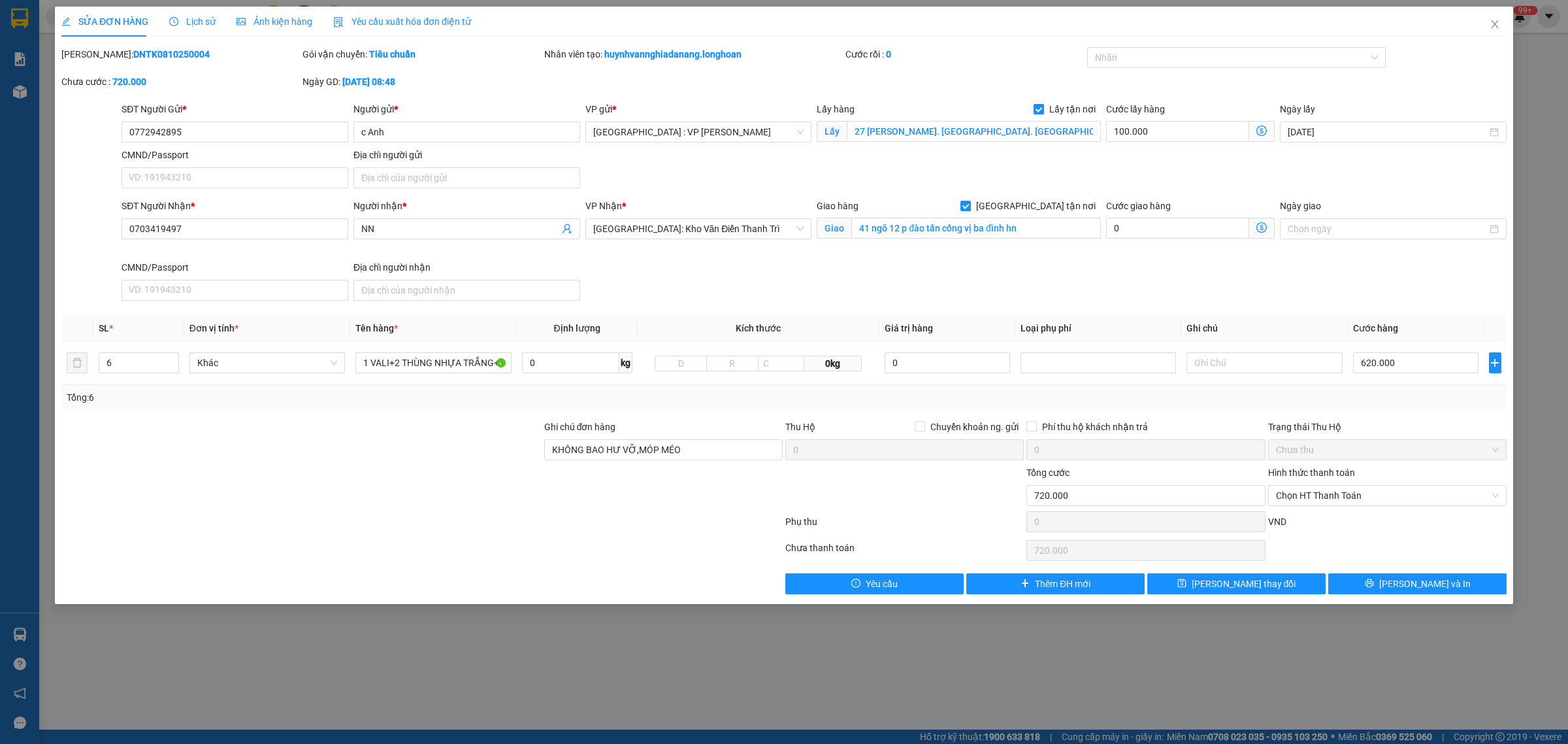
click at [195, 18] on span "Lịch sử" at bounding box center [192, 22] width 46 height 11
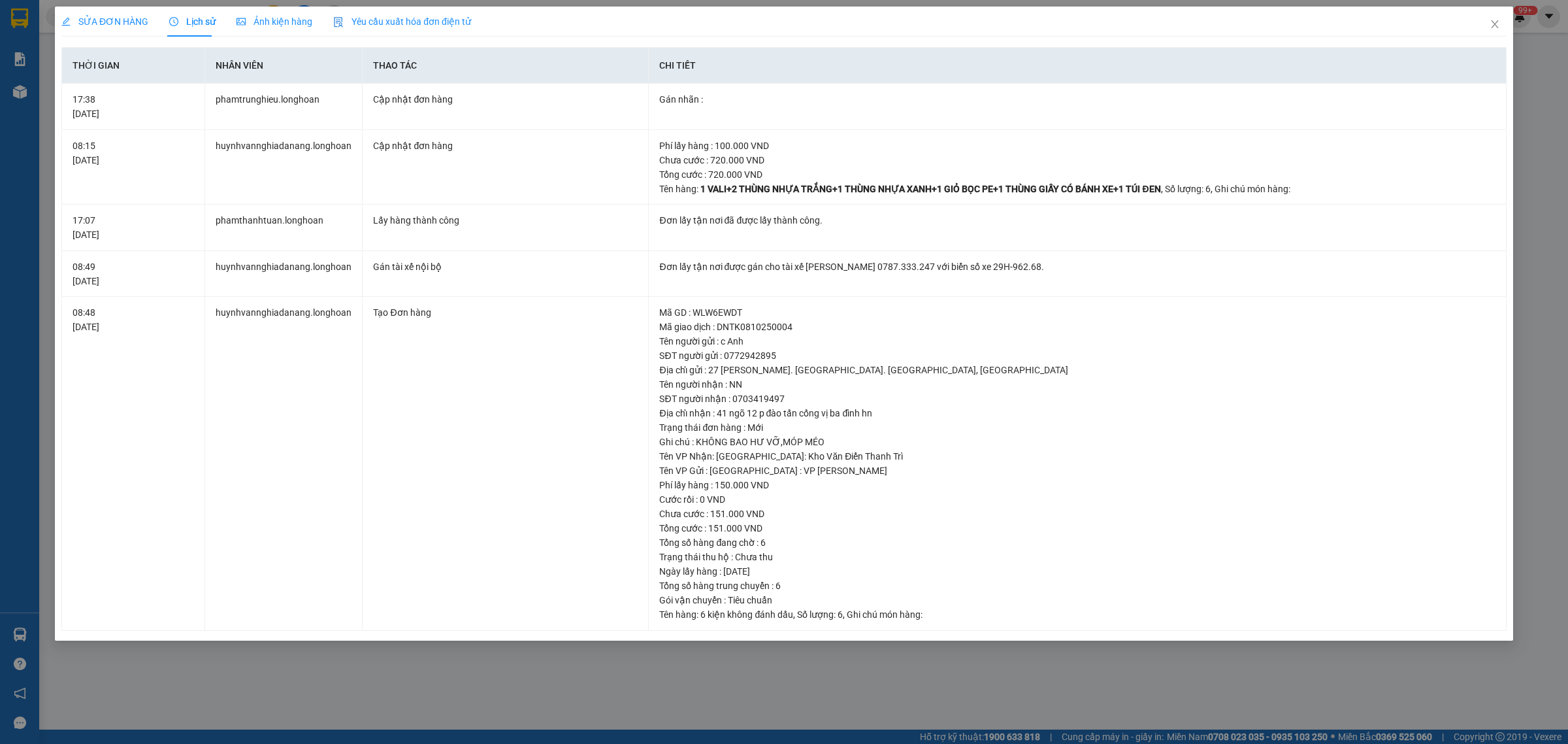
click at [111, 20] on span "SỬA ĐƠN HÀNG" at bounding box center [105, 22] width 87 height 11
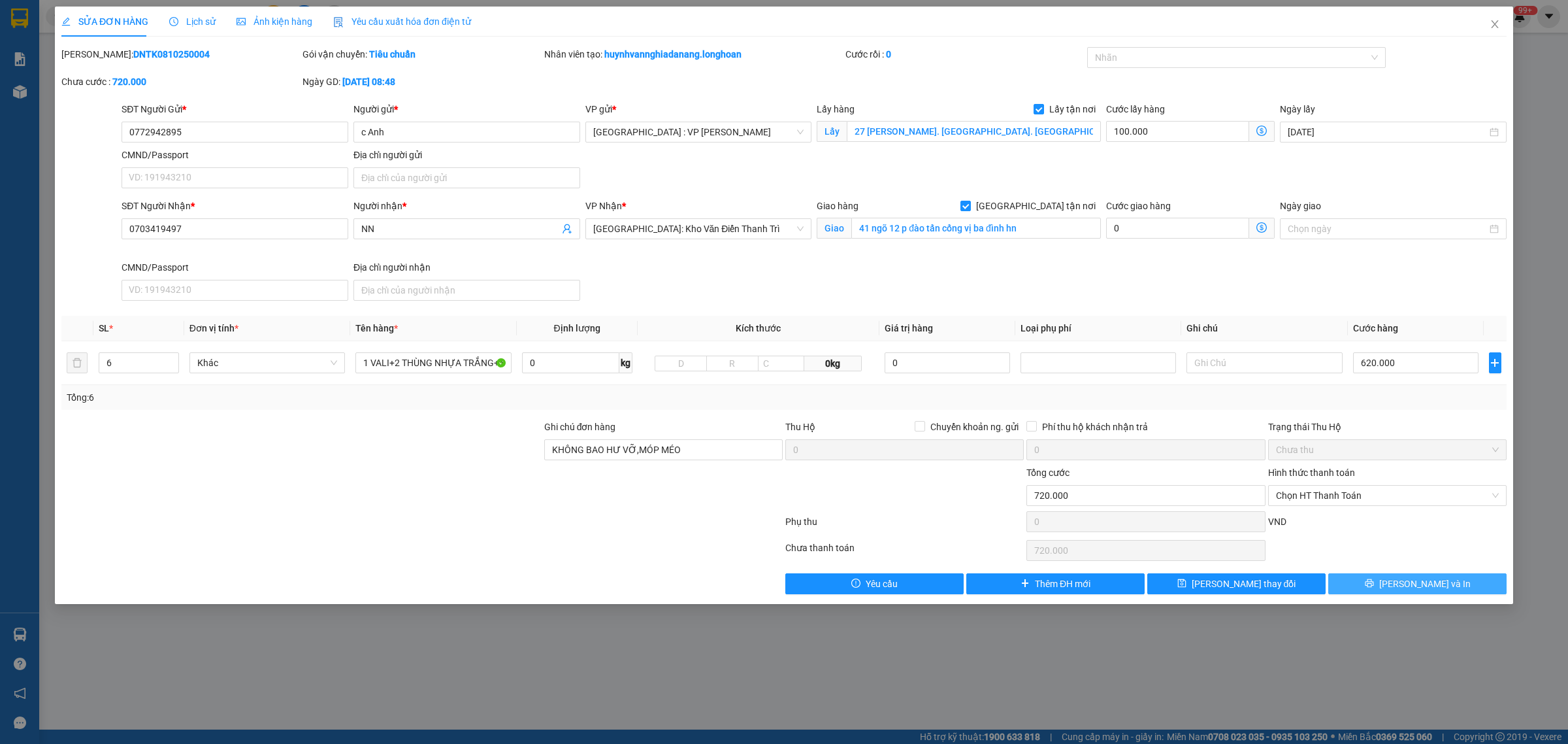
click at [1373, 584] on icon "printer" at bounding box center [1369, 583] width 9 height 9
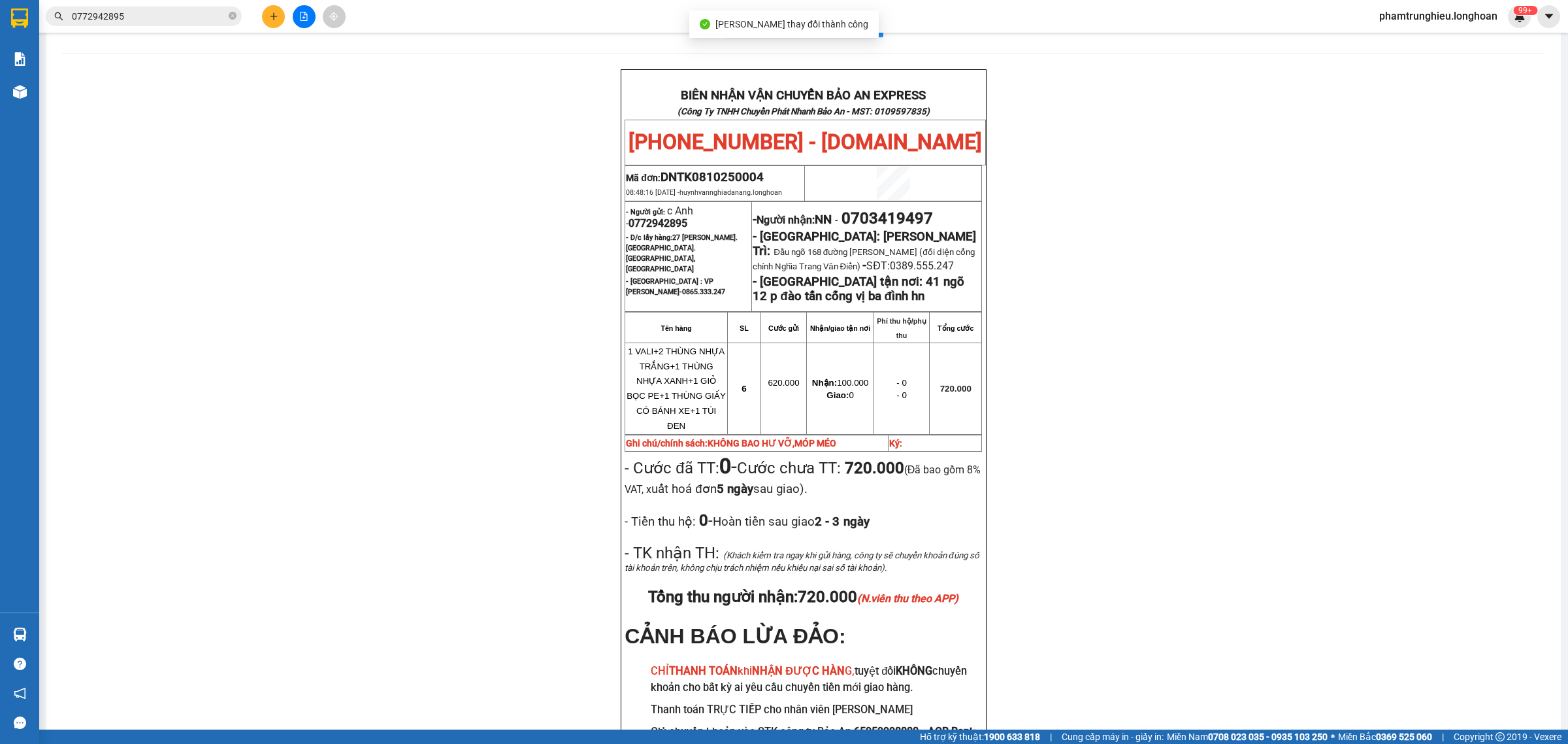
scroll to position [81, 0]
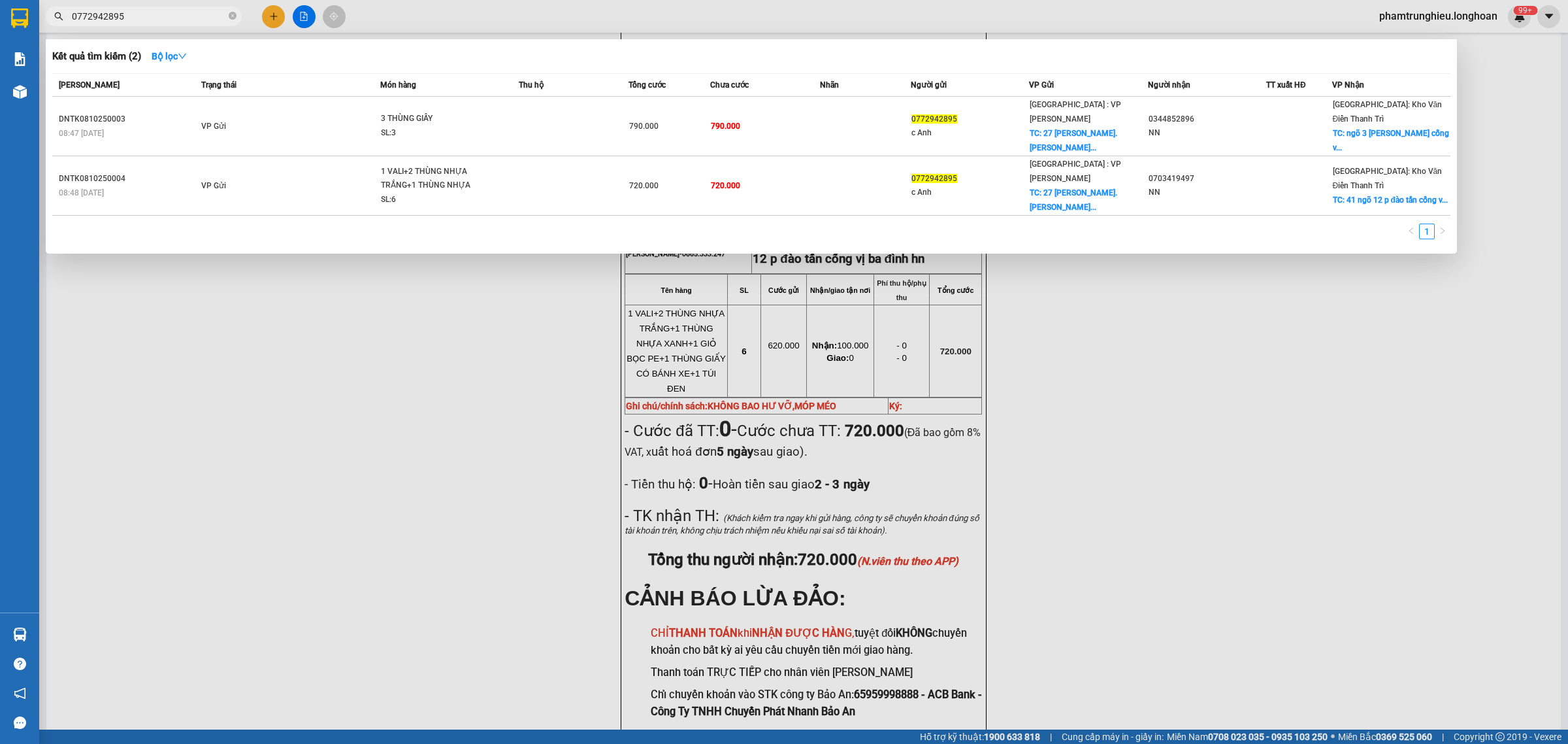
click at [166, 21] on input "0772942895" at bounding box center [148, 16] width 154 height 14
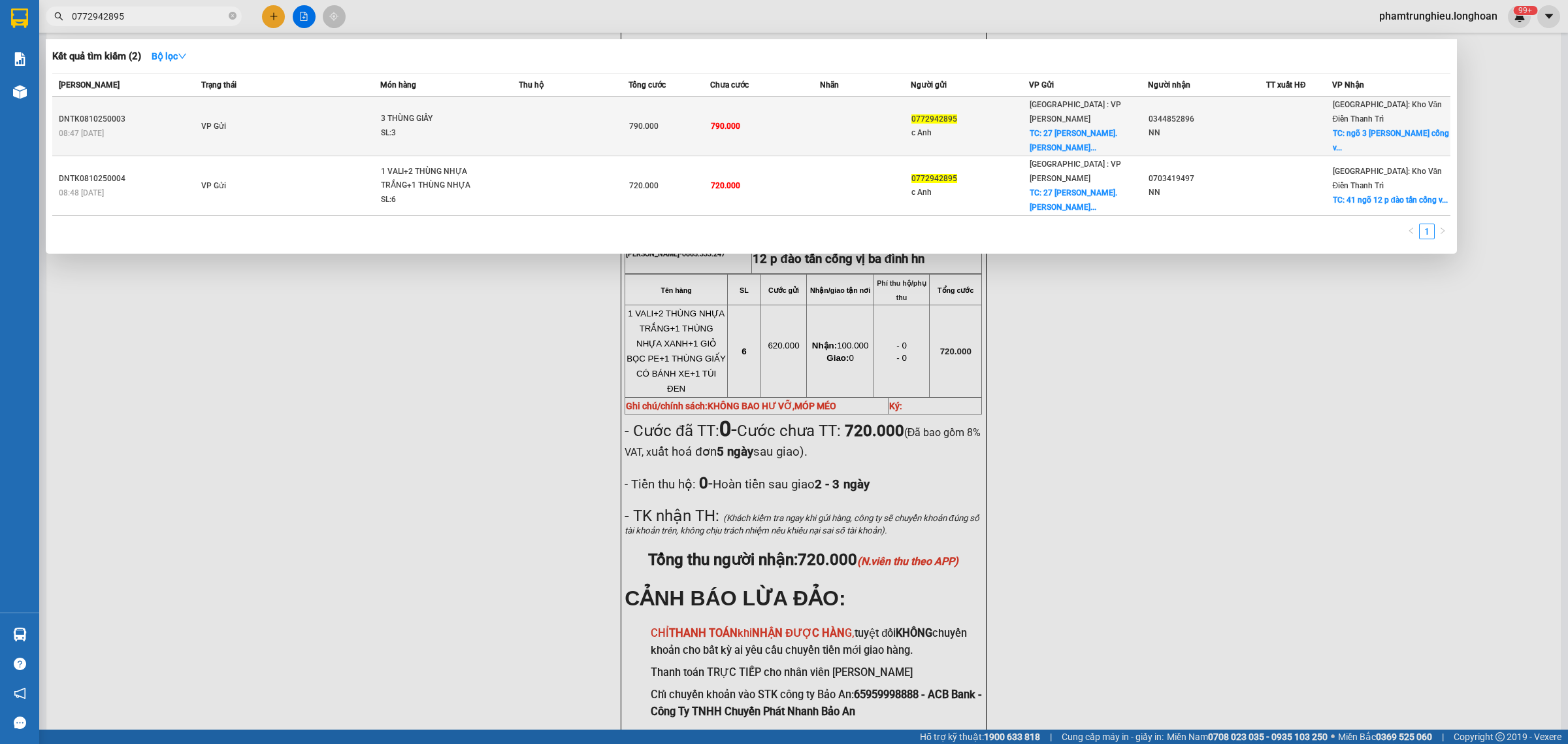
click at [357, 122] on td "VP Gửi" at bounding box center [289, 127] width 182 height 60
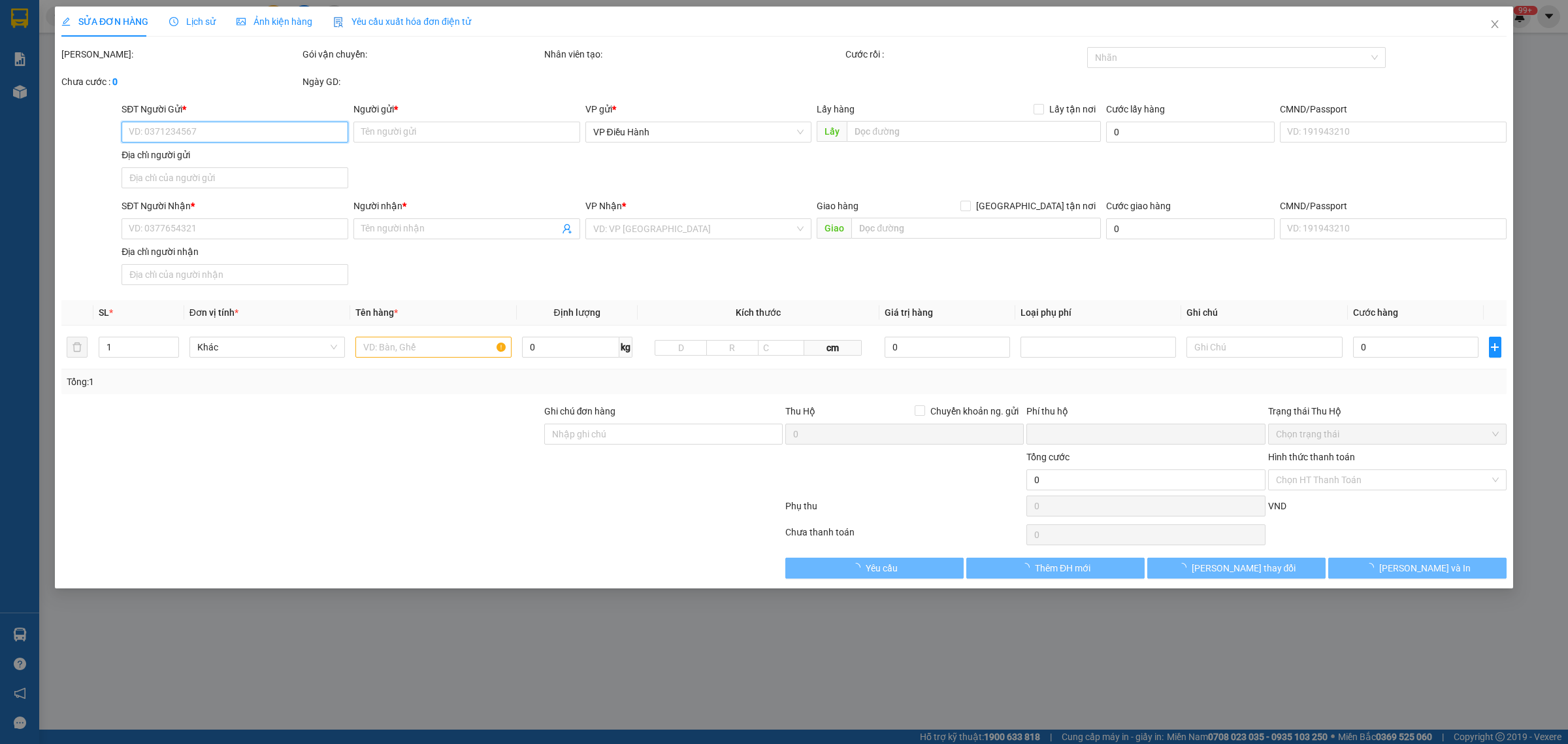
type input "0772942895"
type input "c Anh"
checkbox input "true"
type input "27 [PERSON_NAME]. [GEOGRAPHIC_DATA]. [GEOGRAPHIC_DATA], [GEOGRAPHIC_DATA]"
type input "0344852896"
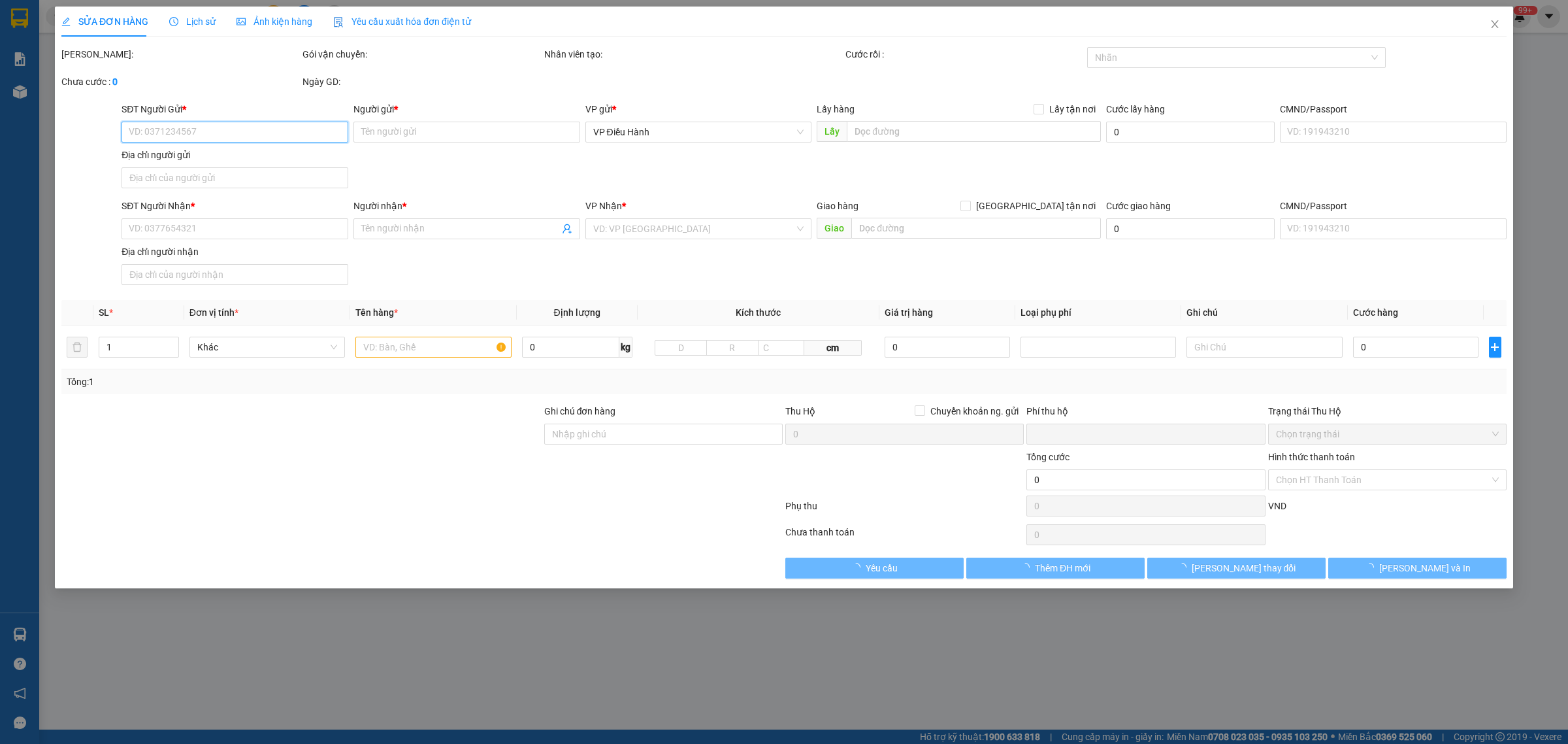
type input "NN"
checkbox input "true"
type input "ngõ 3 [PERSON_NAME] cống vị ba đình hn"
type input "KHÔNG BAO HƯ VỠ,MÓP MÉO"
type input "0"
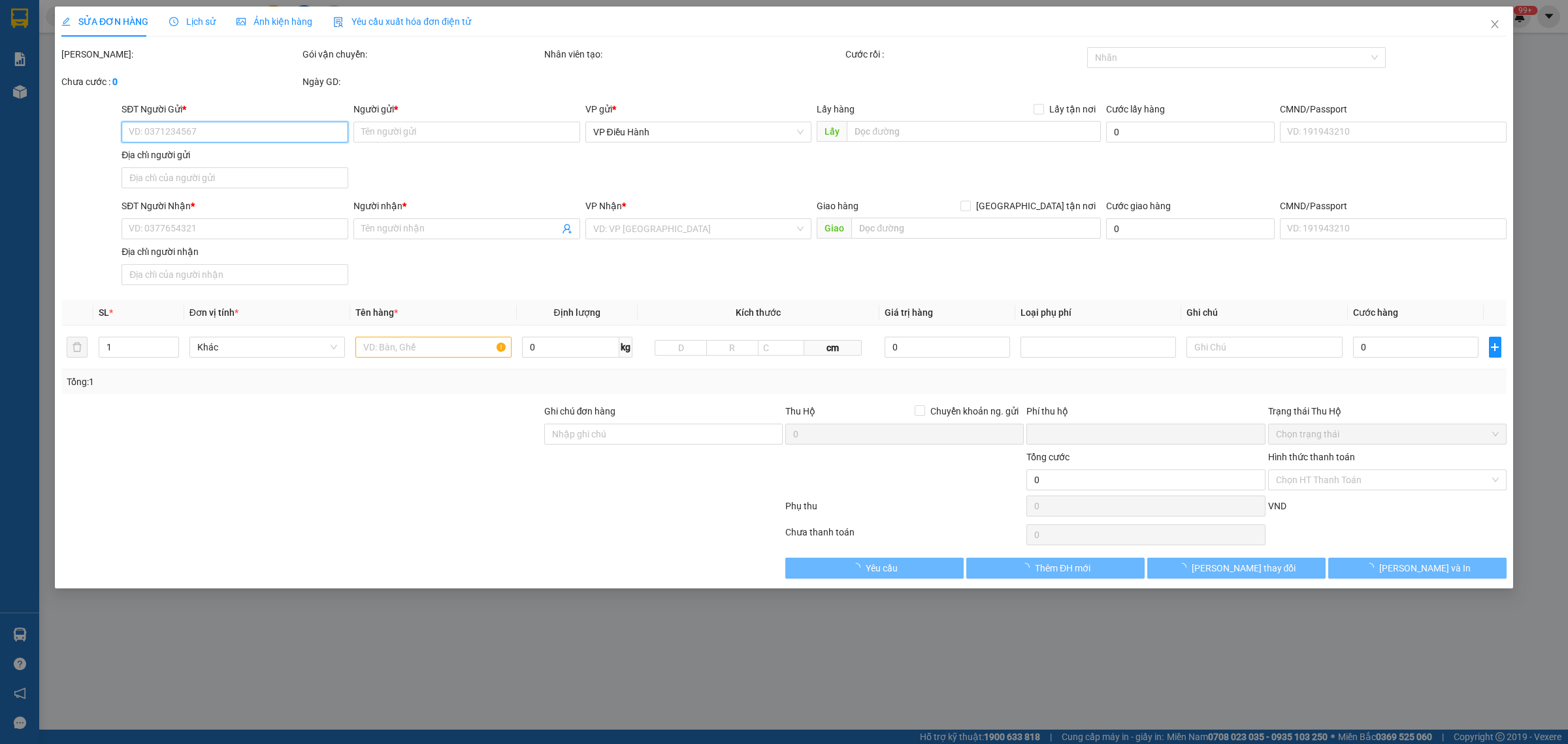
type input "790.000"
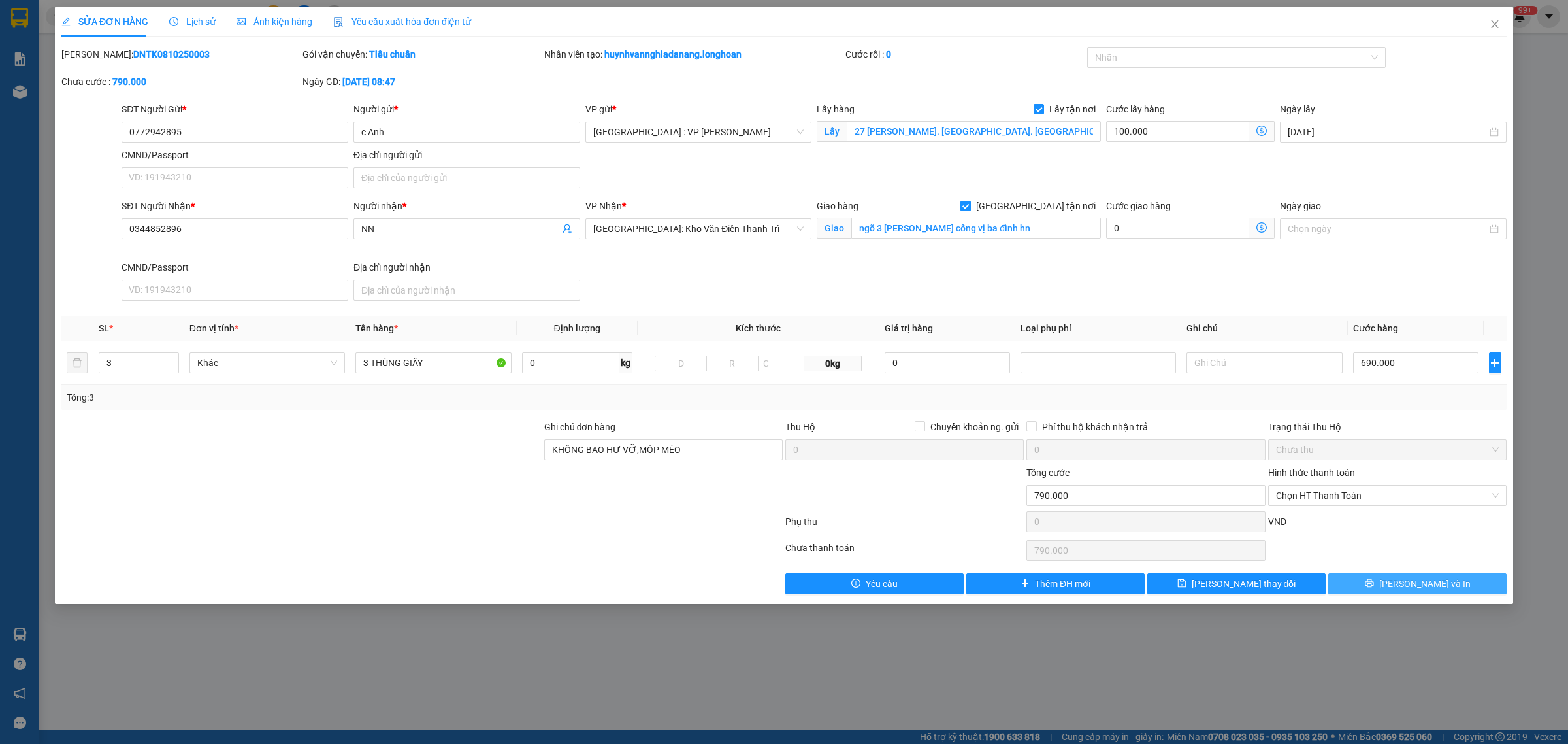
click at [1419, 581] on span "[PERSON_NAME] và In" at bounding box center [1424, 584] width 91 height 14
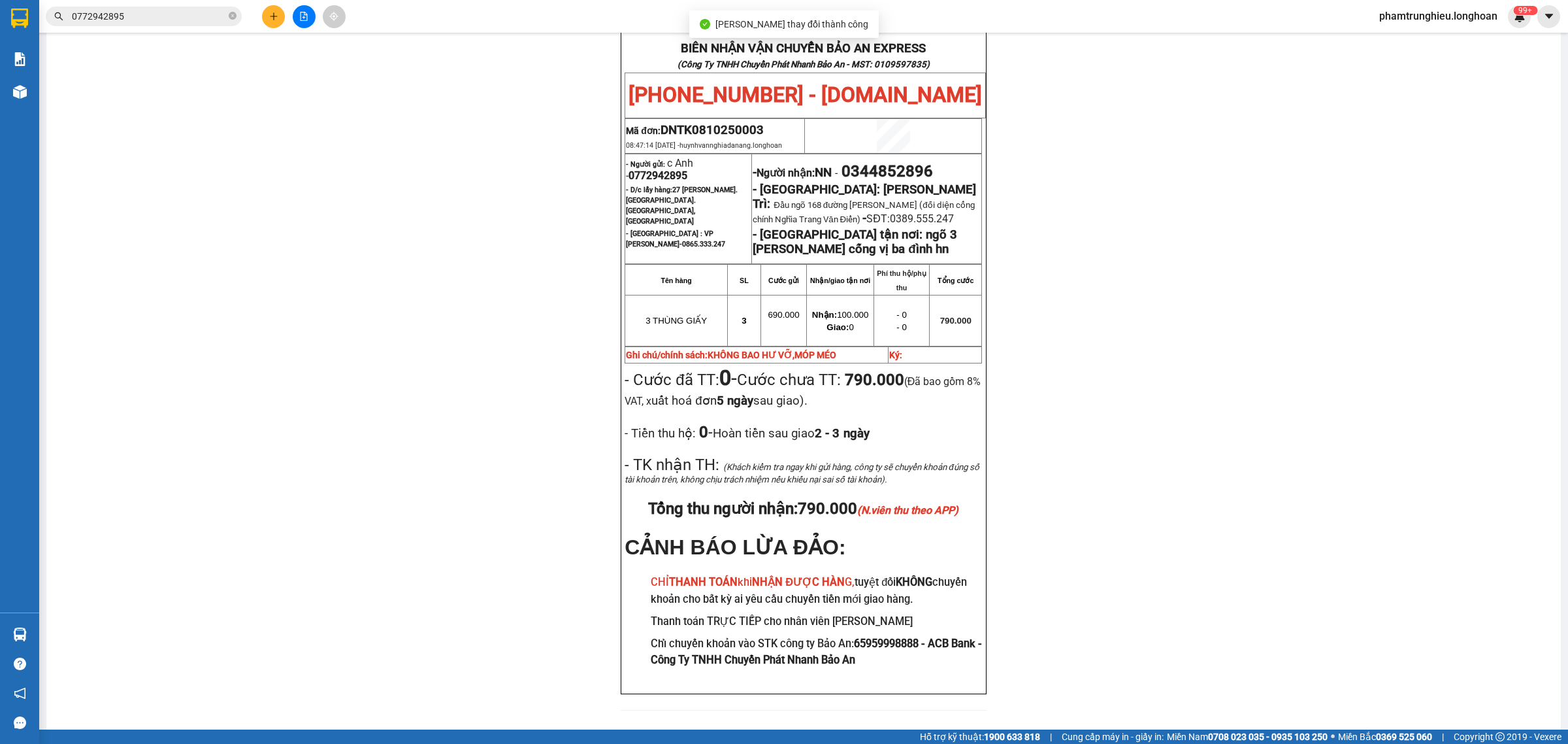
scroll to position [64, 0]
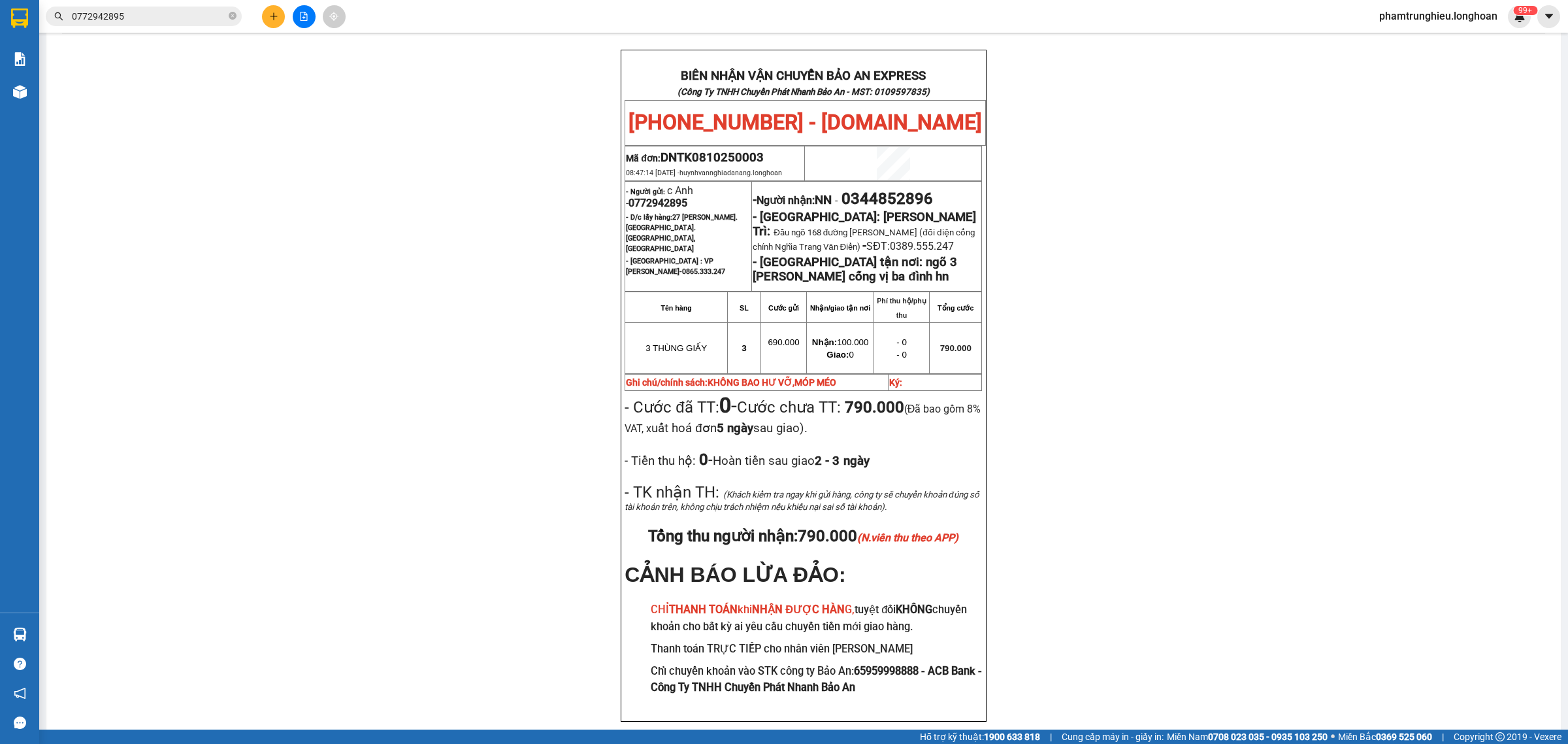
click at [166, 21] on input "0772942895" at bounding box center [148, 16] width 154 height 14
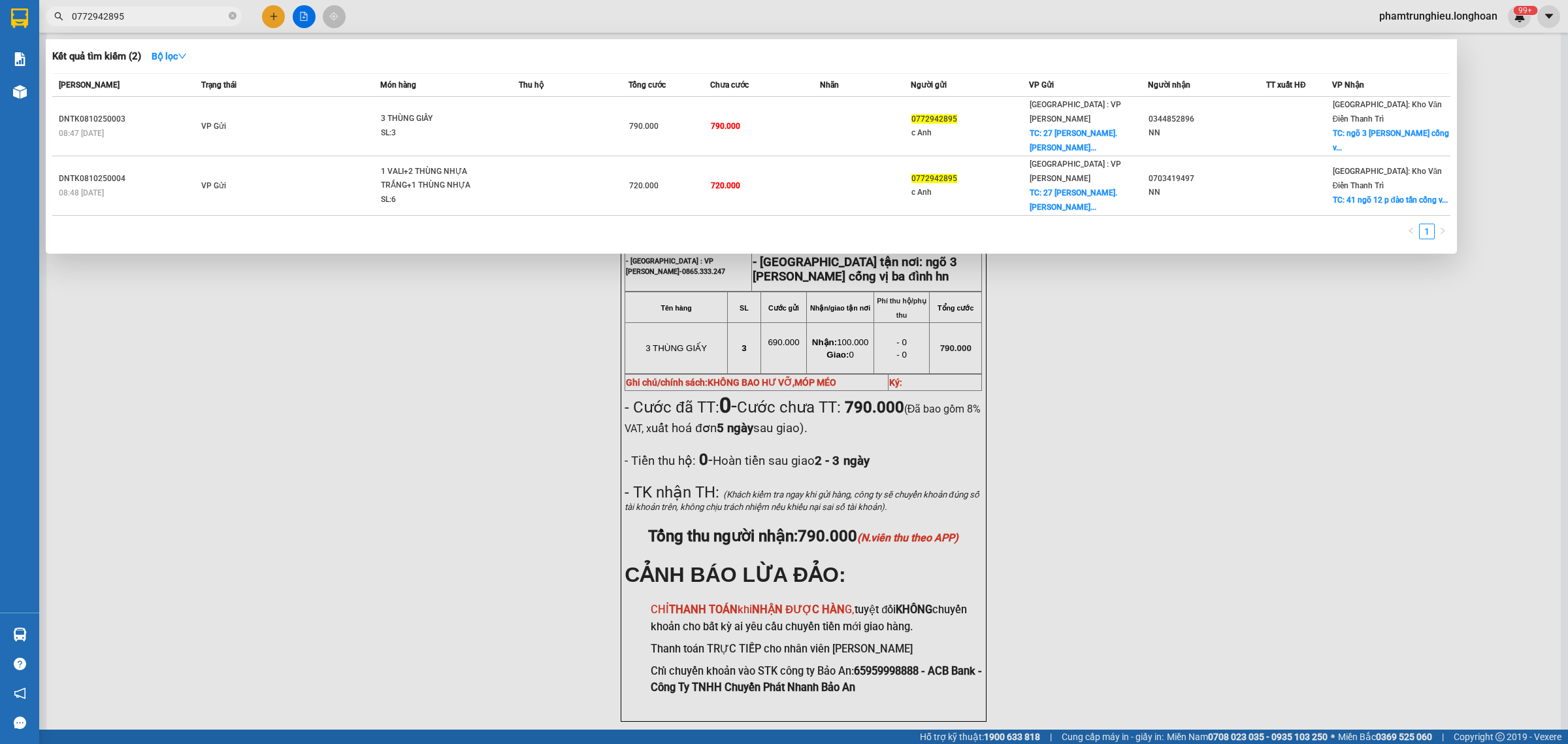
click at [166, 21] on input "0772942895" at bounding box center [148, 16] width 154 height 14
paste input "587990050"
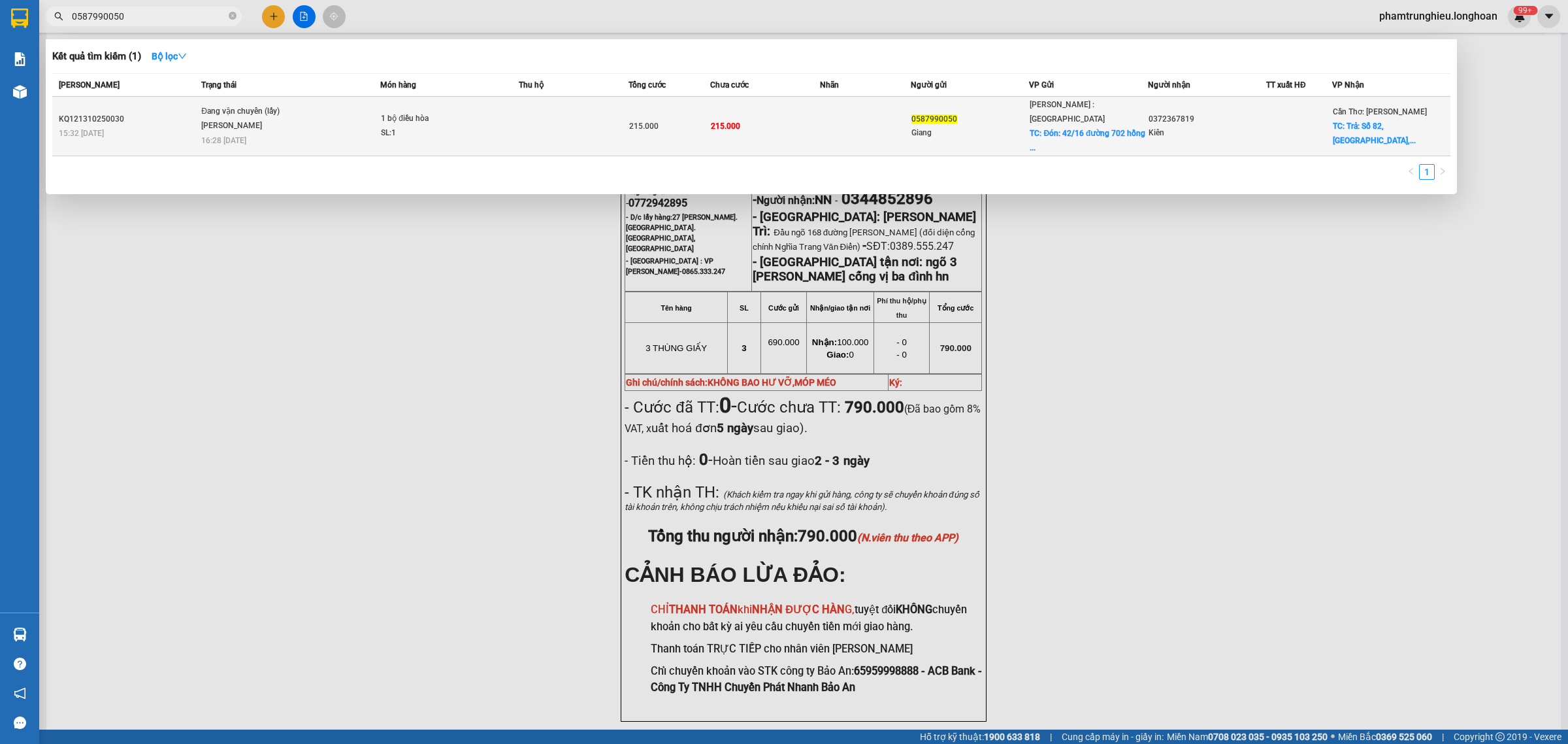
type input "0587990050"
click at [309, 118] on span "Đang vận chuyển (lấy) [PERSON_NAME] 16:28 [DATE]" at bounding box center [290, 125] width 178 height 40
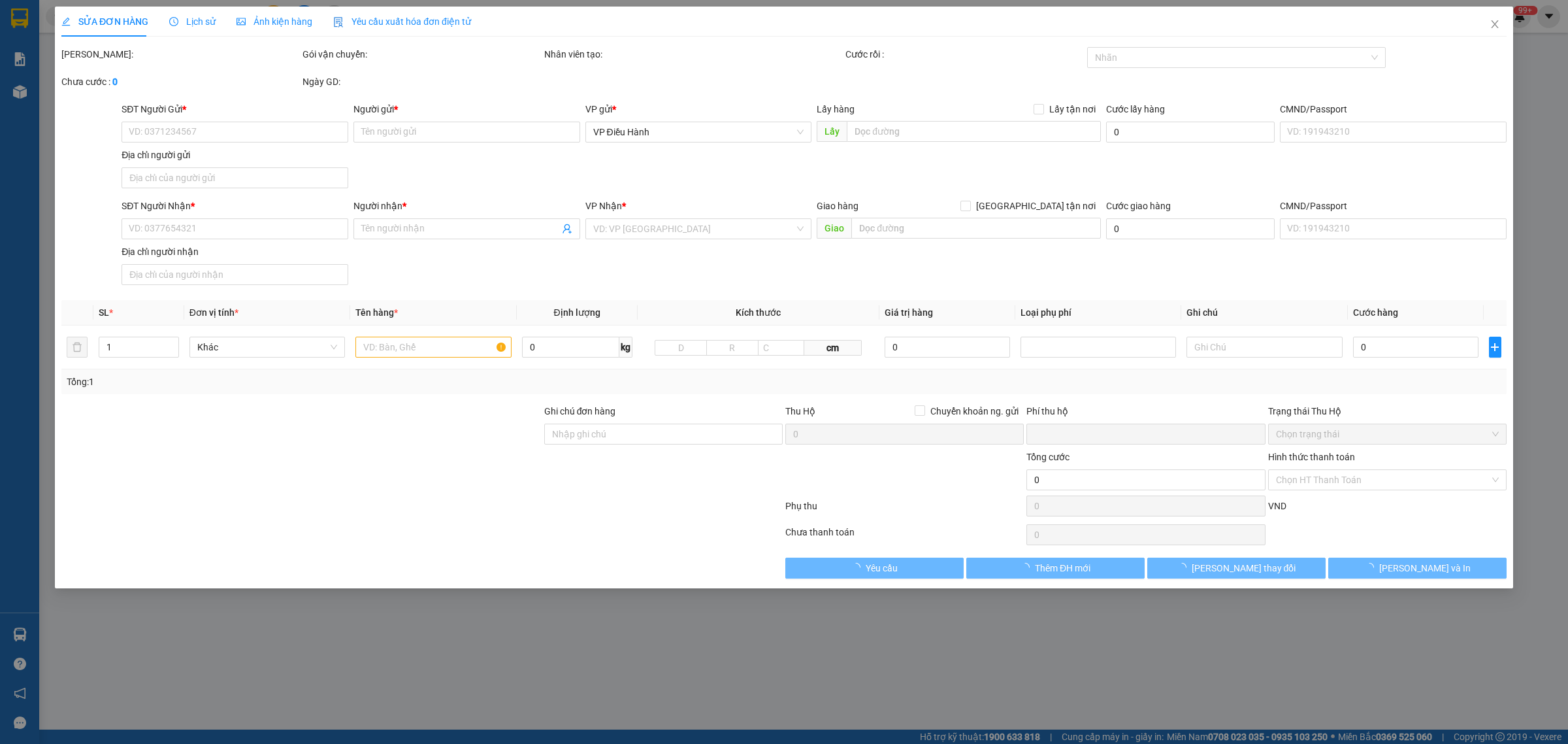
type input "0587990050"
type input "Giang"
checkbox input "true"
type input "Đón: [STREET_ADDRESS]"
type input "0372367819"
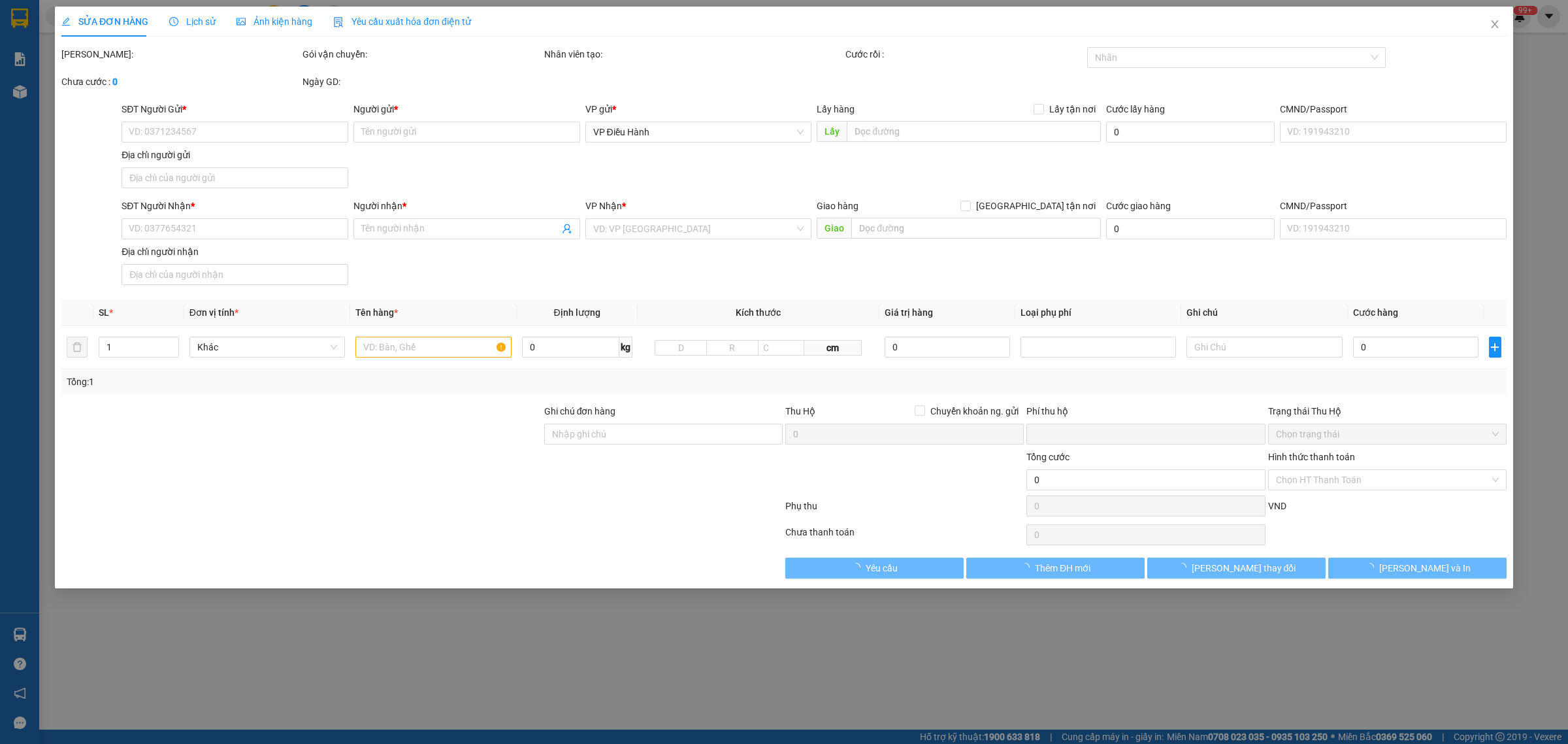
type input "Kiên"
checkbox input "true"
type input "Trả: [GEOGRAPHIC_DATA], [GEOGRAPHIC_DATA], xã [GEOGRAPHIC_DATA], [GEOGRAPHIC_DA…"
type input "0"
type input "215.000"
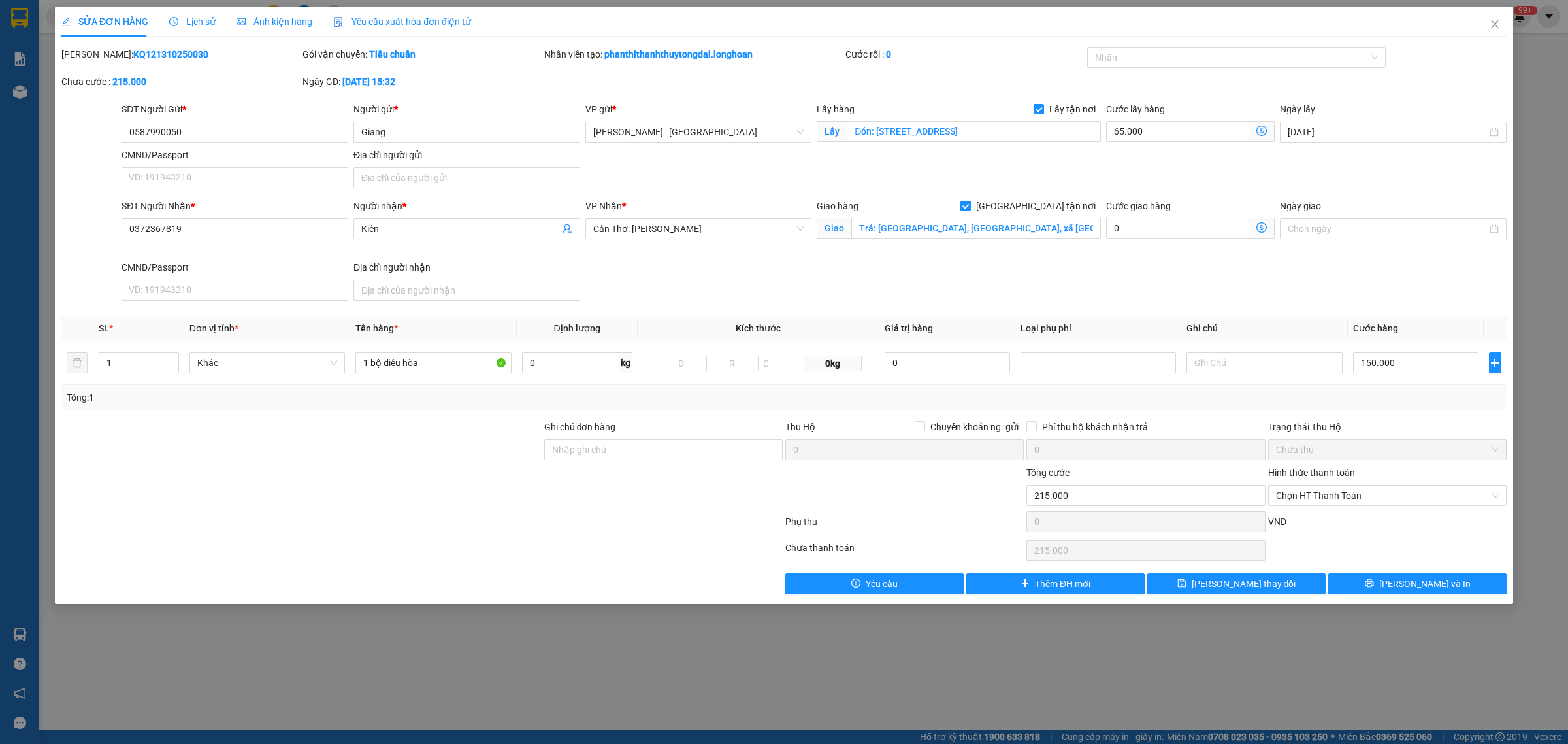
click at [203, 20] on span "Lịch sử" at bounding box center [192, 22] width 46 height 11
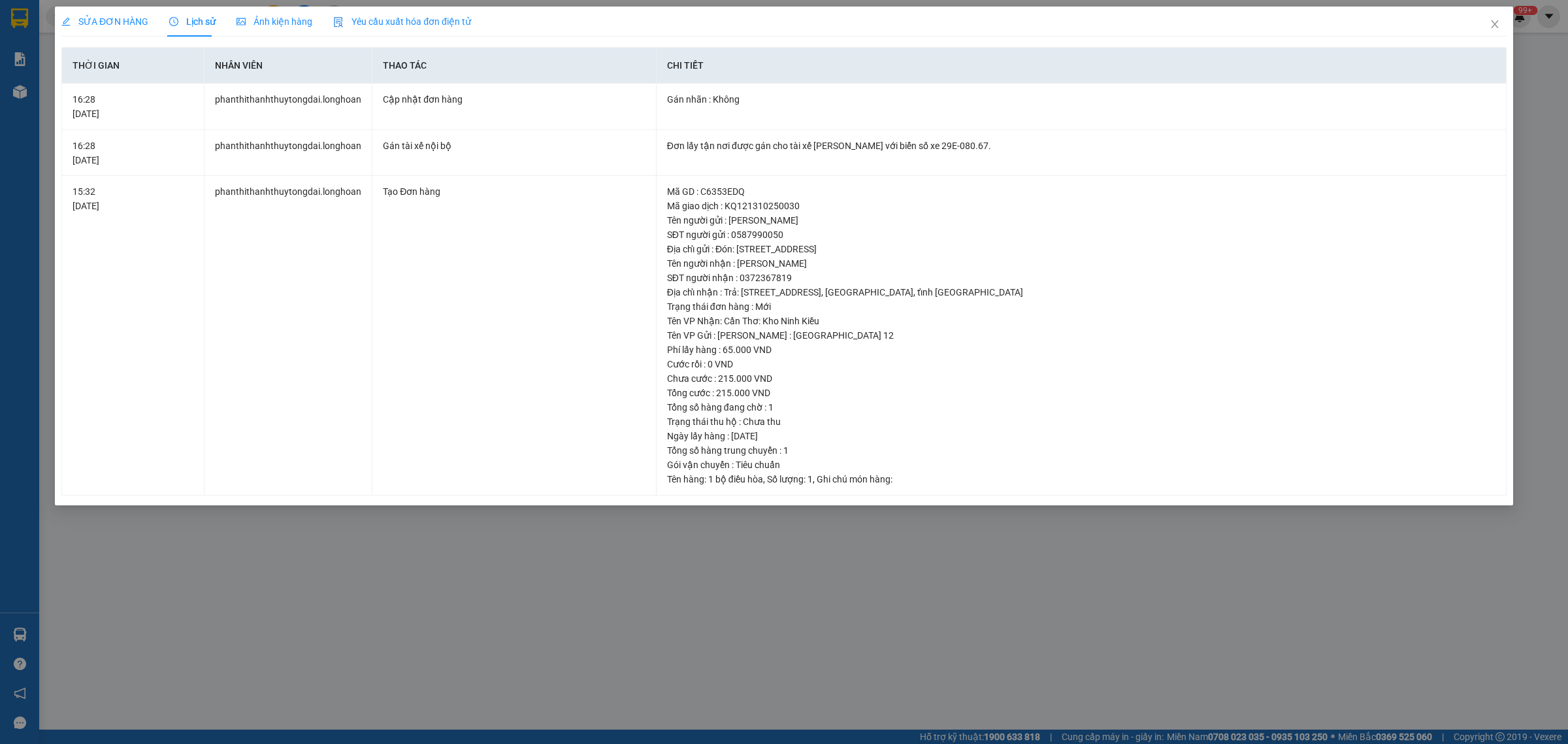
click at [111, 24] on span "SỬA ĐƠN HÀNG" at bounding box center [105, 22] width 87 height 11
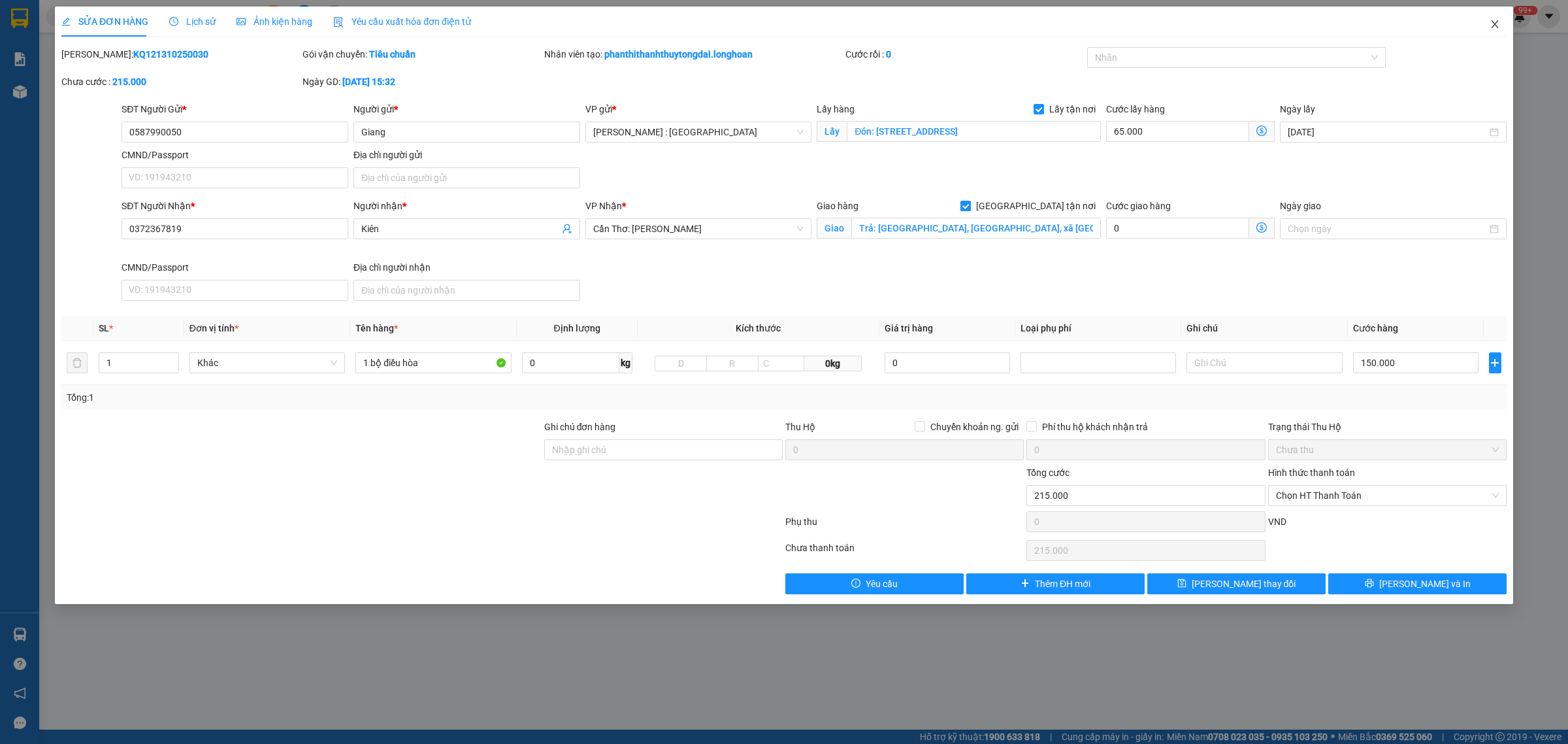
click at [1502, 24] on span "Close" at bounding box center [1494, 24] width 36 height 36
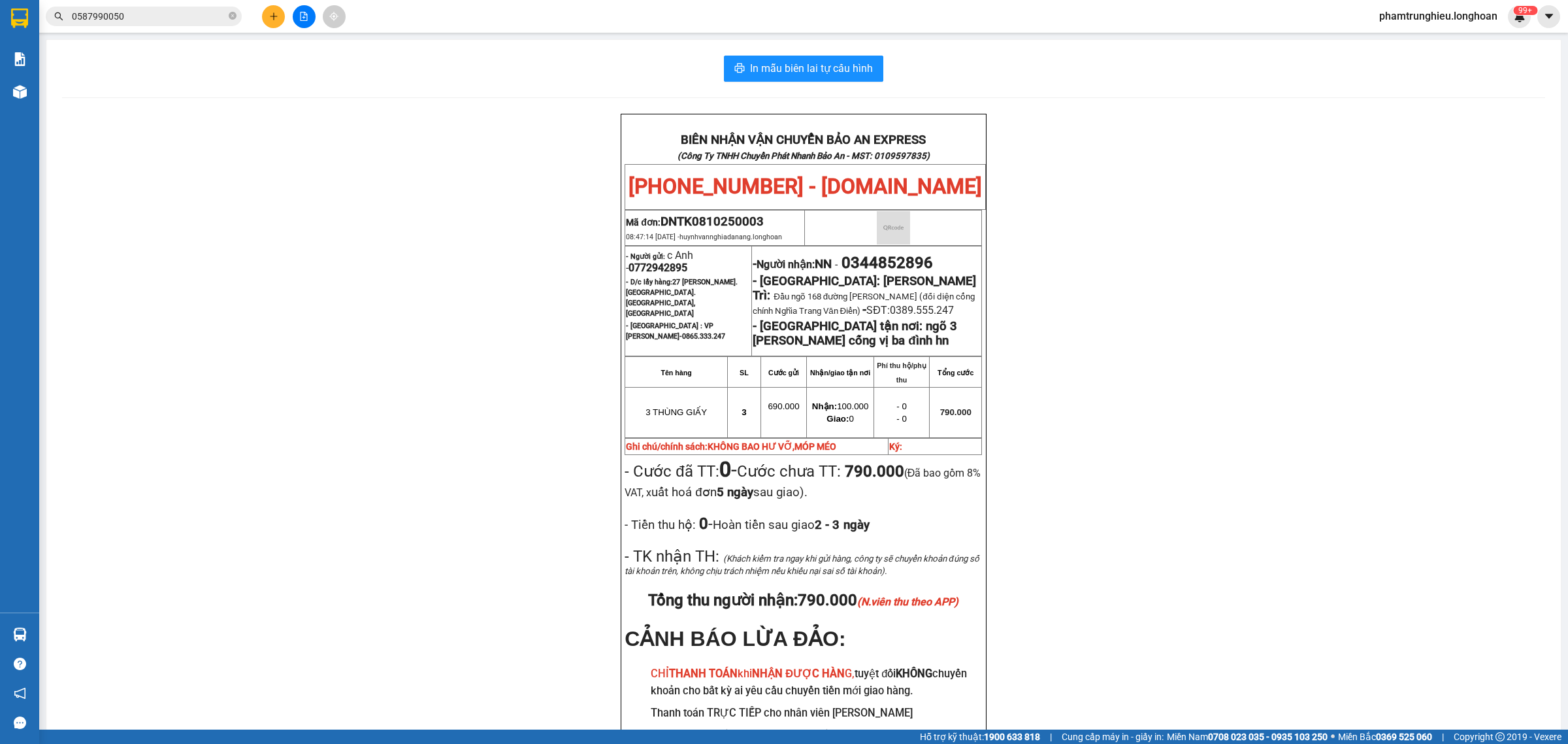
click at [147, 11] on input "0587990050" at bounding box center [148, 16] width 154 height 14
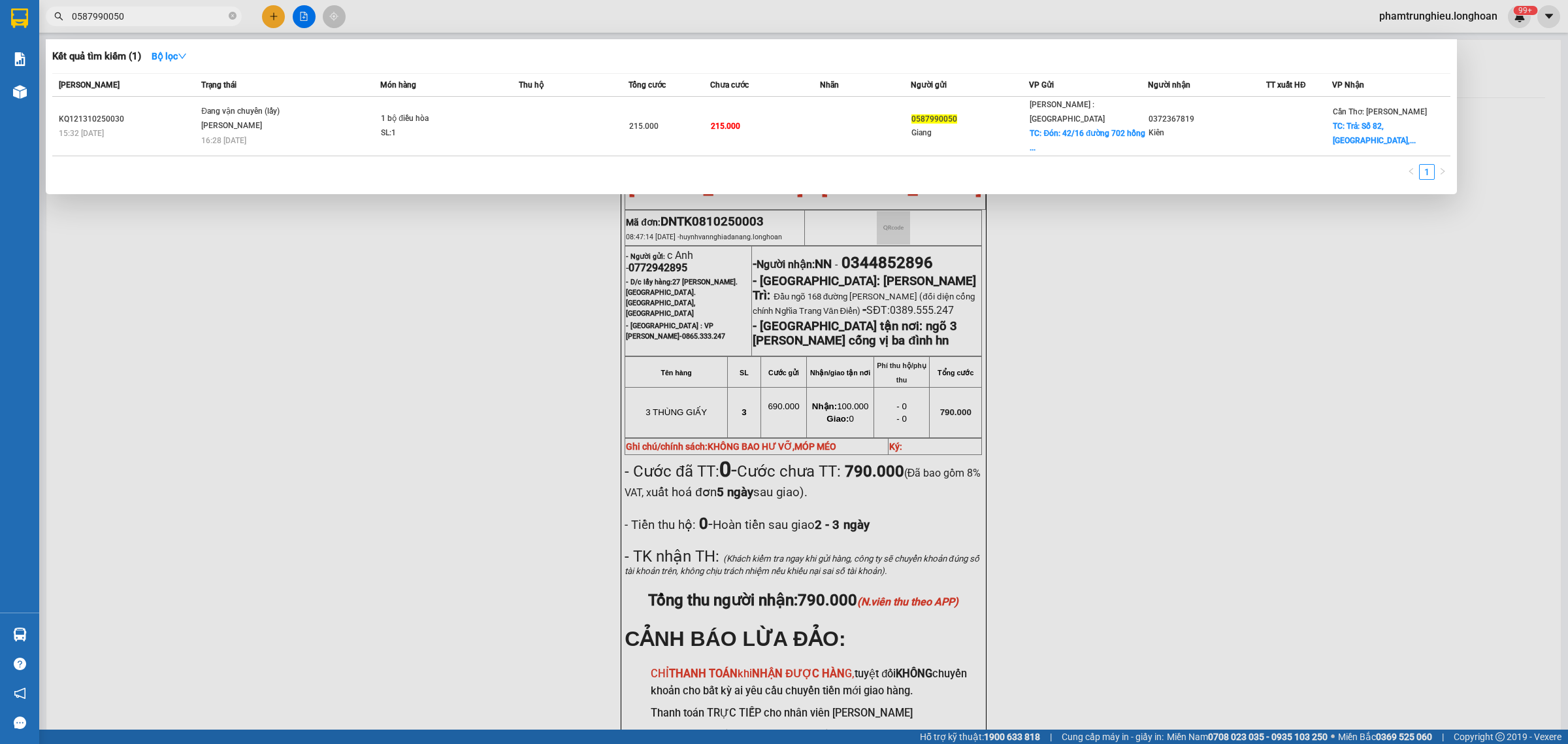
click at [147, 11] on input "0587990050" at bounding box center [148, 16] width 154 height 14
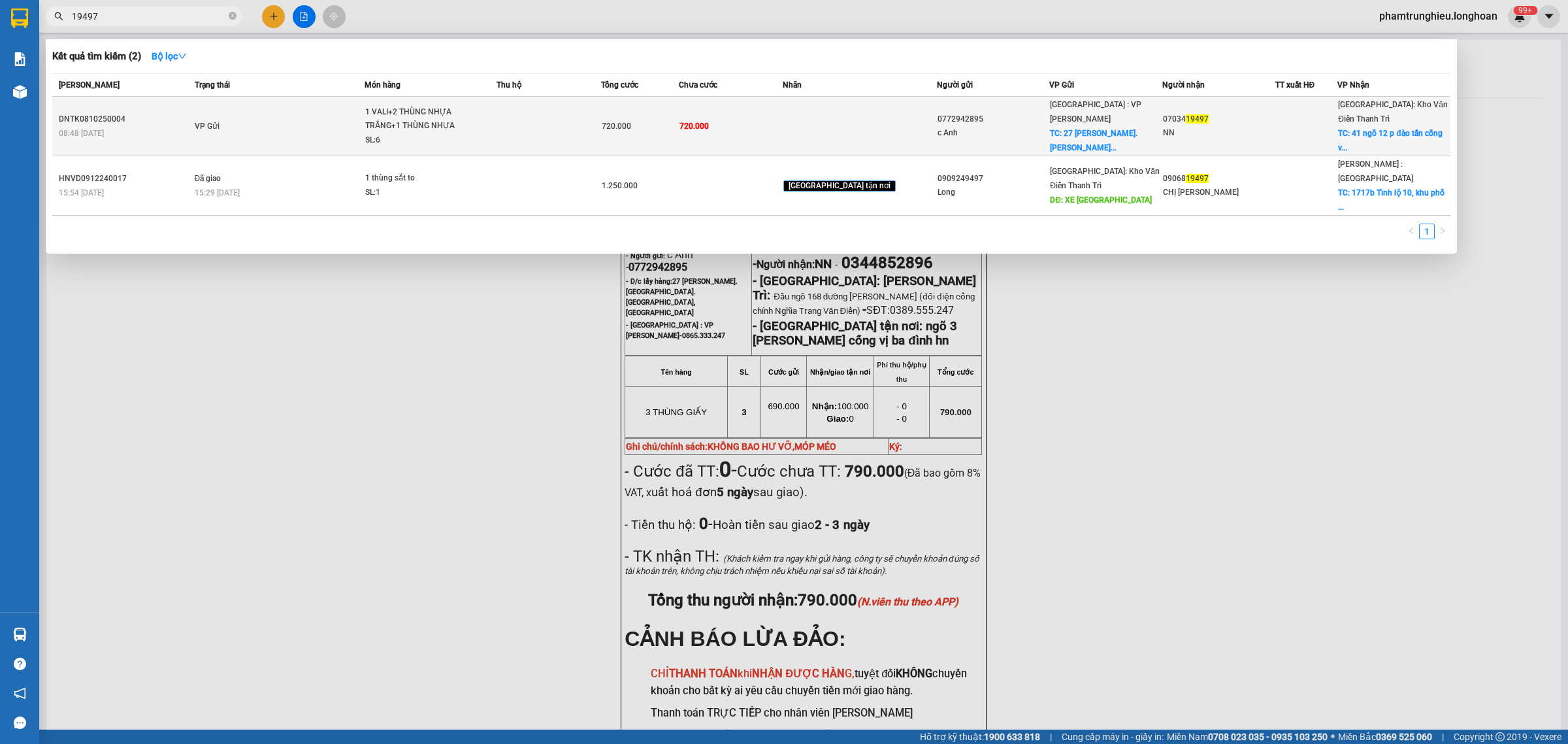
click at [390, 118] on div "1 VALI+2 THÙNG NHỰA TRẮNG+1 THÙNG NHỰA X..." at bounding box center [414, 119] width 98 height 28
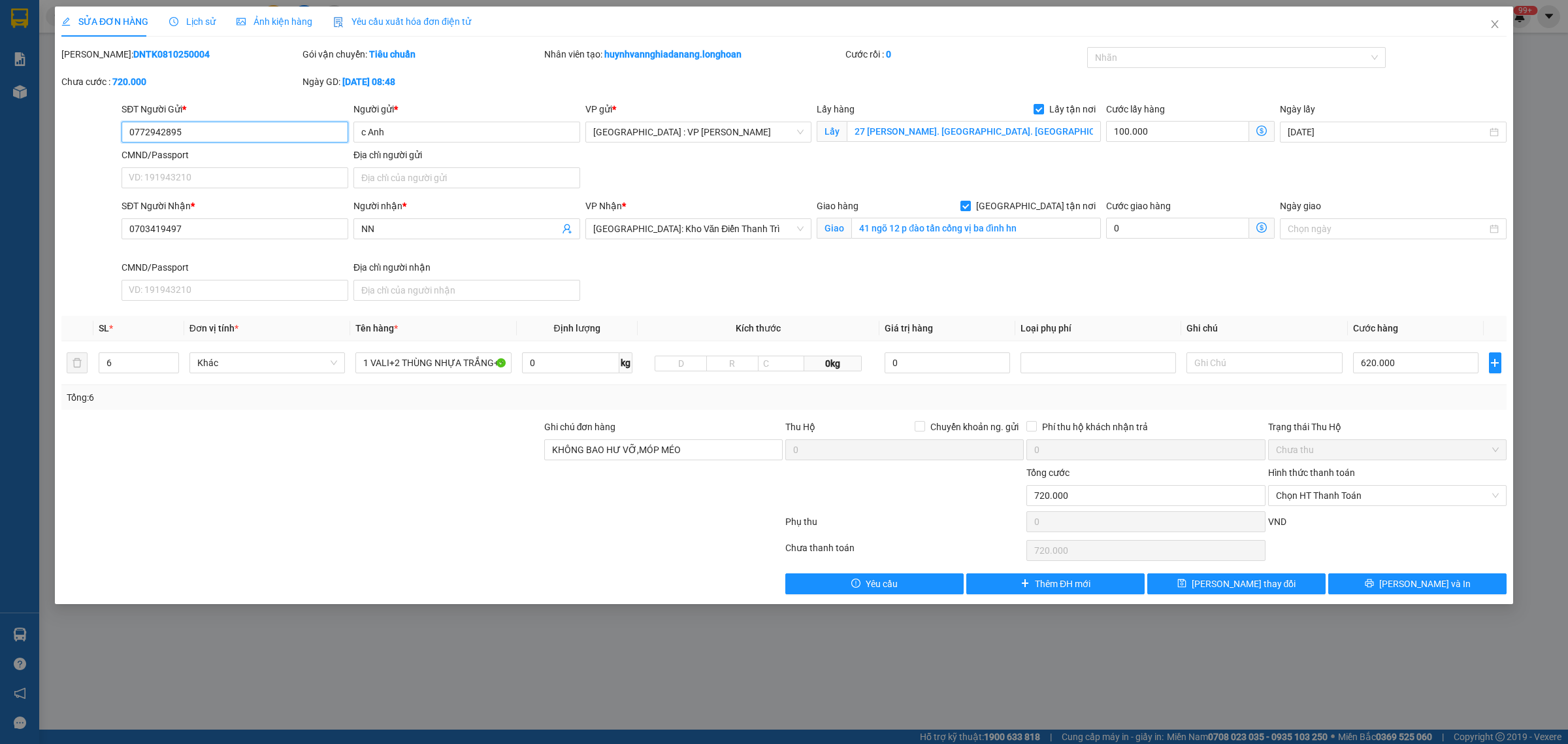
click at [265, 138] on input "0772942895" at bounding box center [234, 131] width 226 height 21
click at [1490, 20] on icon "close" at bounding box center [1495, 24] width 11 height 11
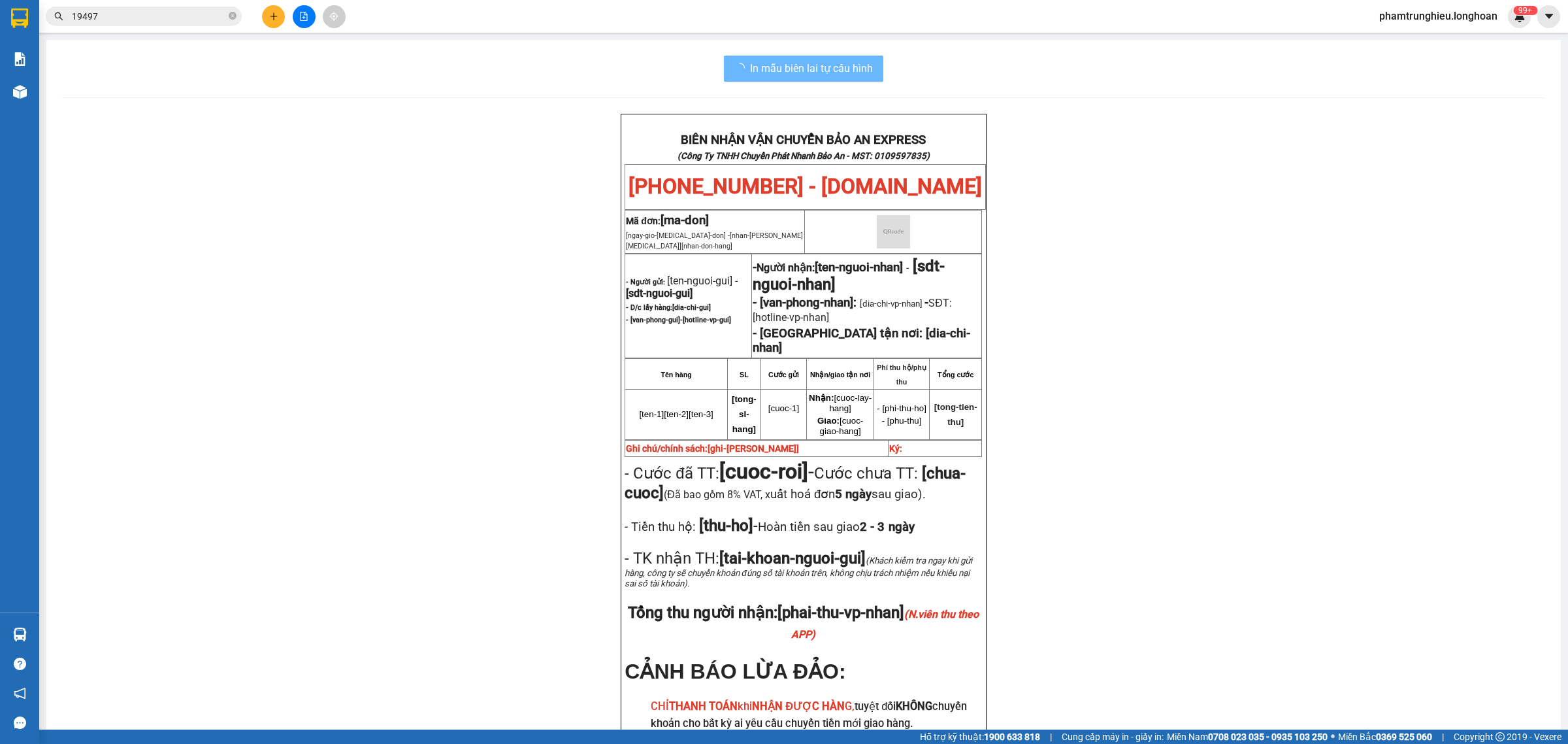
click at [175, 10] on input "19497" at bounding box center [148, 16] width 154 height 14
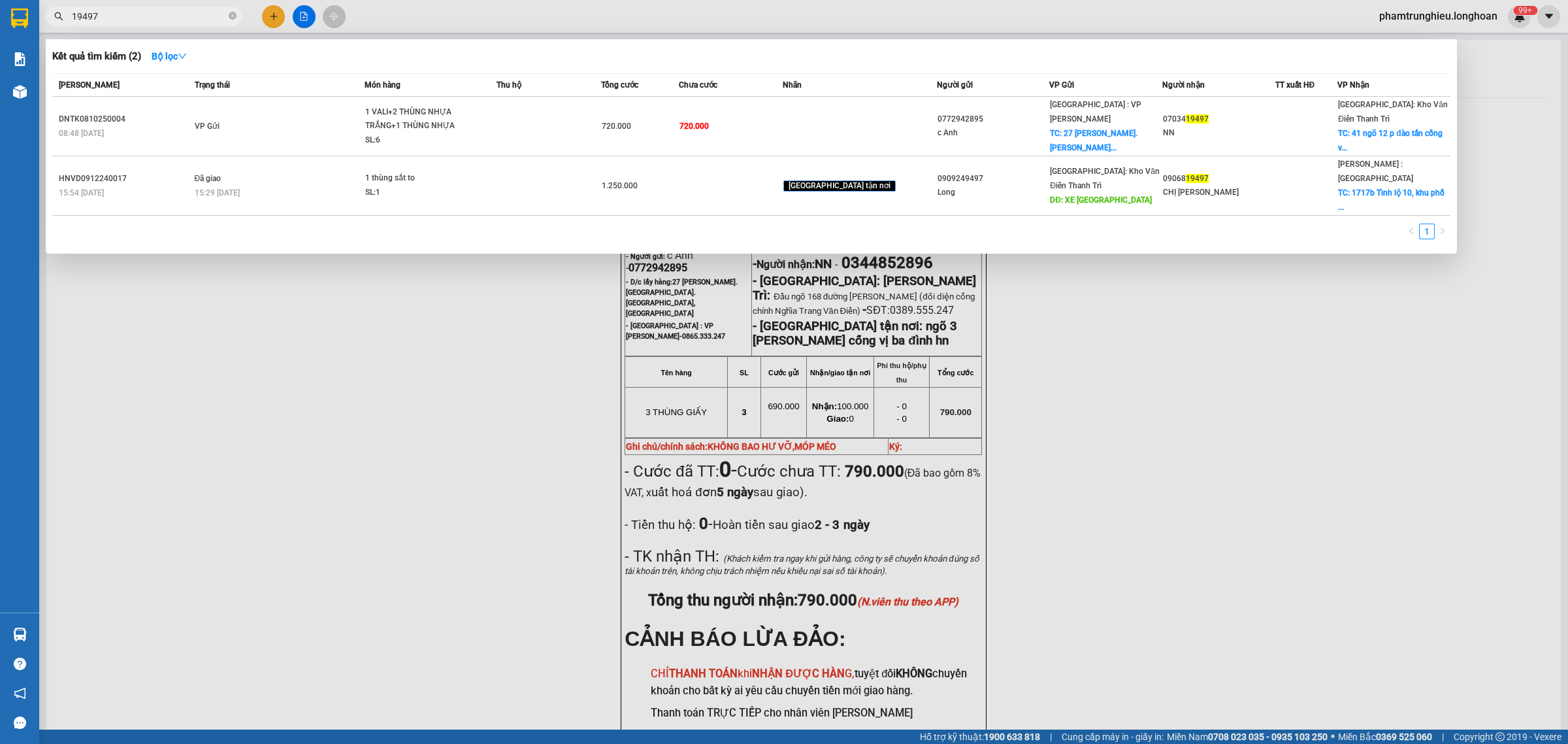
click at [175, 10] on input "19497" at bounding box center [148, 16] width 154 height 14
paste input "0916630326"
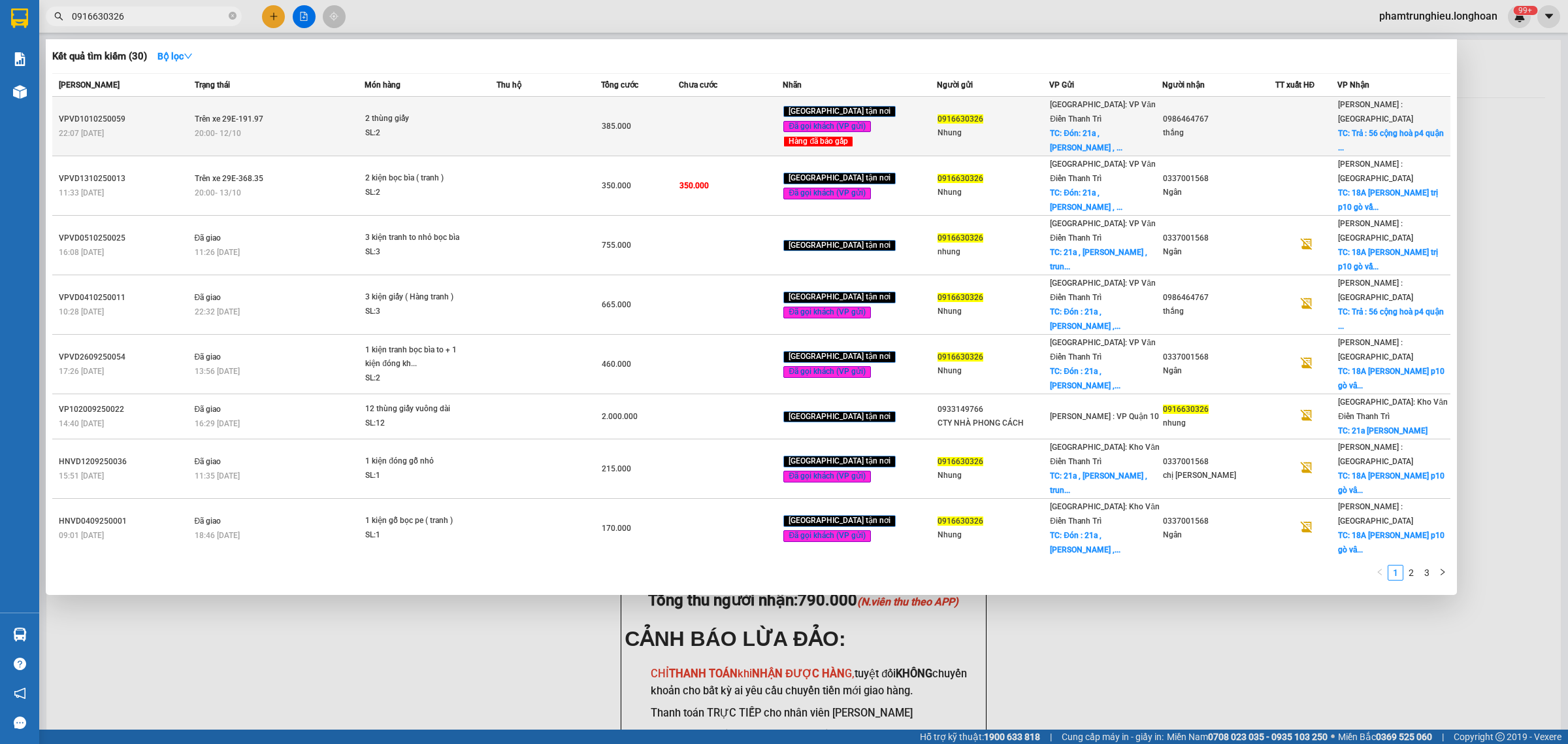
click at [395, 116] on div "2 thùng giấy" at bounding box center [414, 119] width 98 height 14
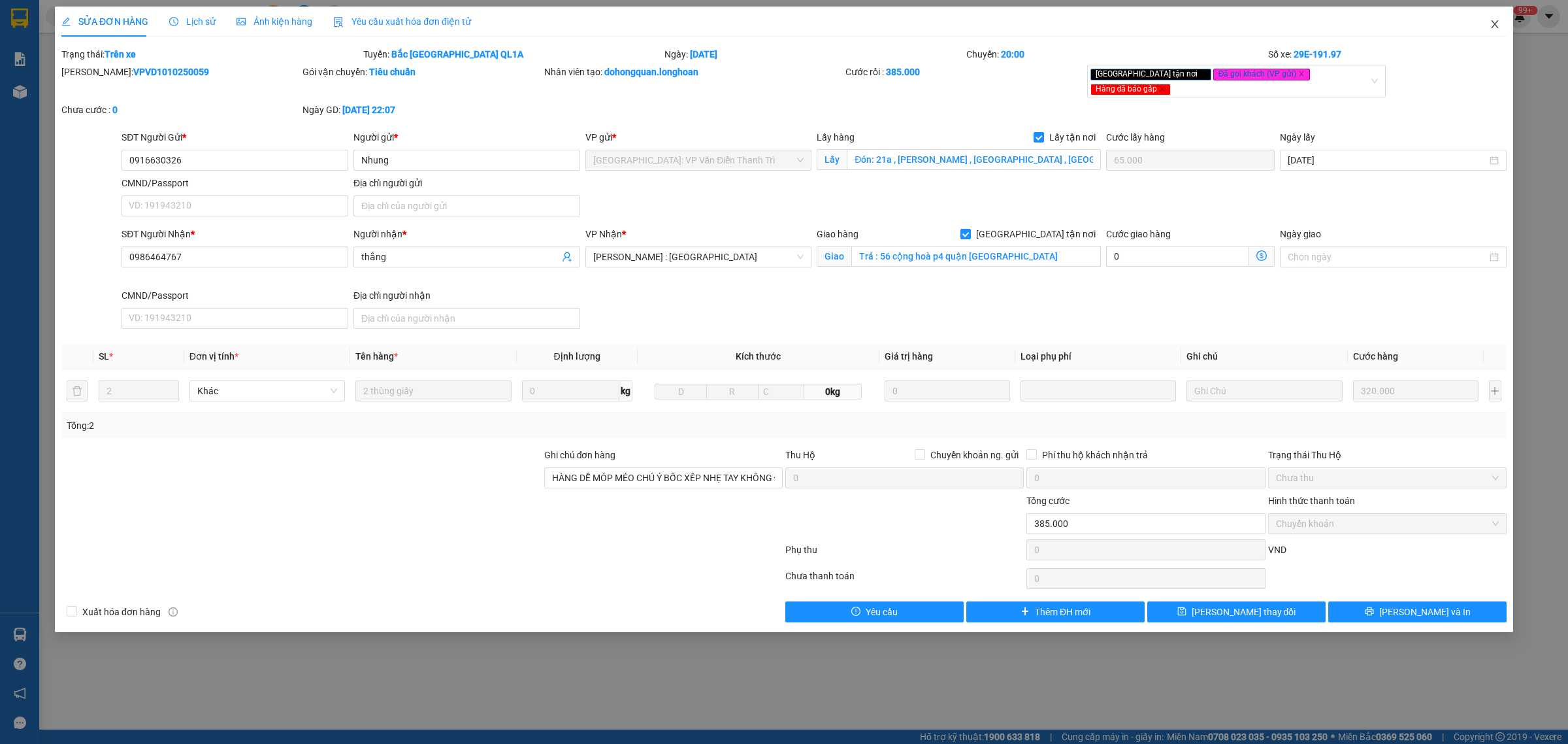
click at [1494, 24] on icon "close" at bounding box center [1494, 24] width 7 height 8
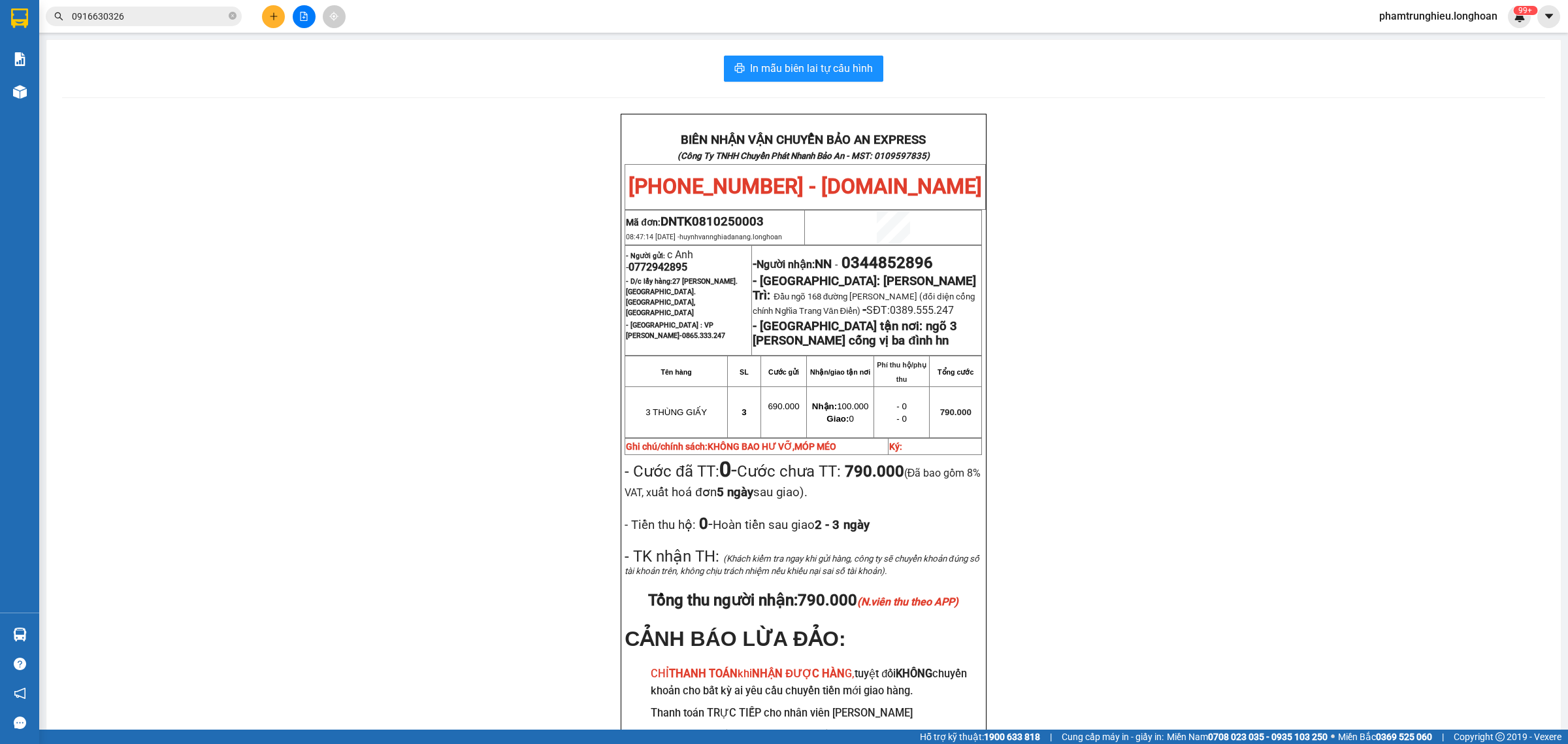
click at [157, 5] on div "Kết quả tìm kiếm ( 30 ) Bộ lọc Mã ĐH Trạng thái Món hàng Thu hộ Tổng cước Chưa …" at bounding box center [128, 16] width 255 height 23
click at [151, 17] on input "0916630326" at bounding box center [148, 16] width 154 height 14
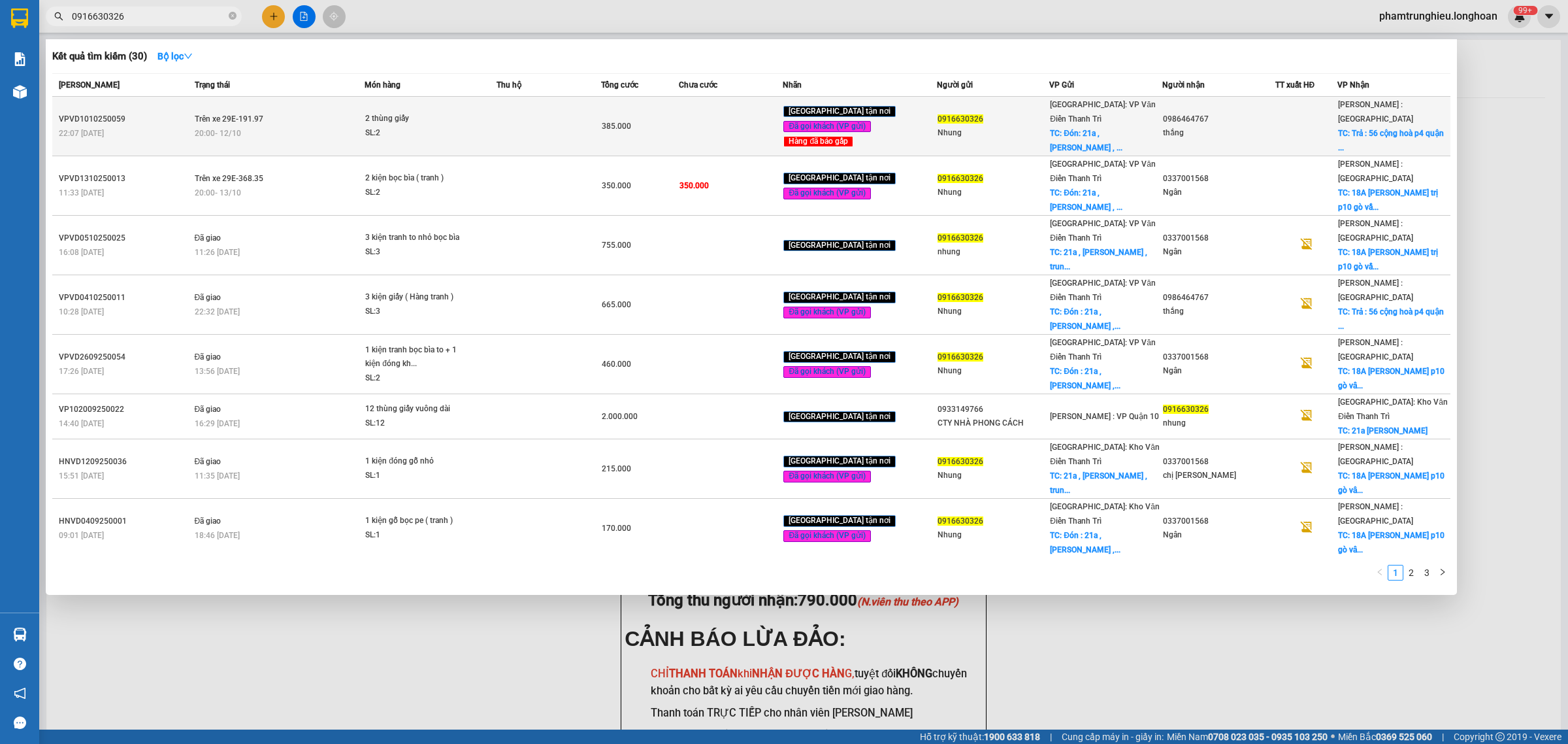
click at [487, 116] on span "2 thùng giấy SL: 2" at bounding box center [431, 125] width 130 height 28
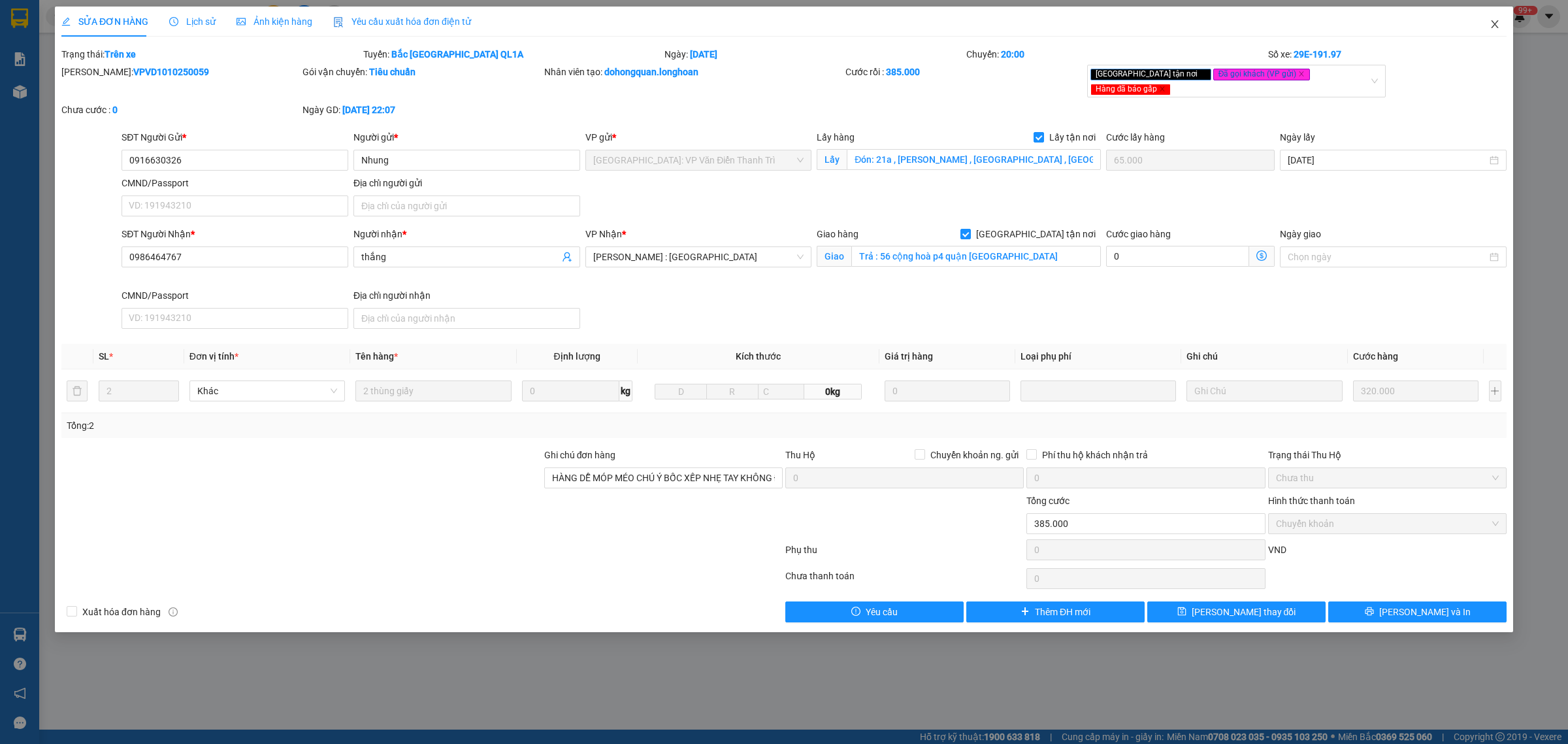
click at [1487, 24] on span "Close" at bounding box center [1494, 24] width 36 height 36
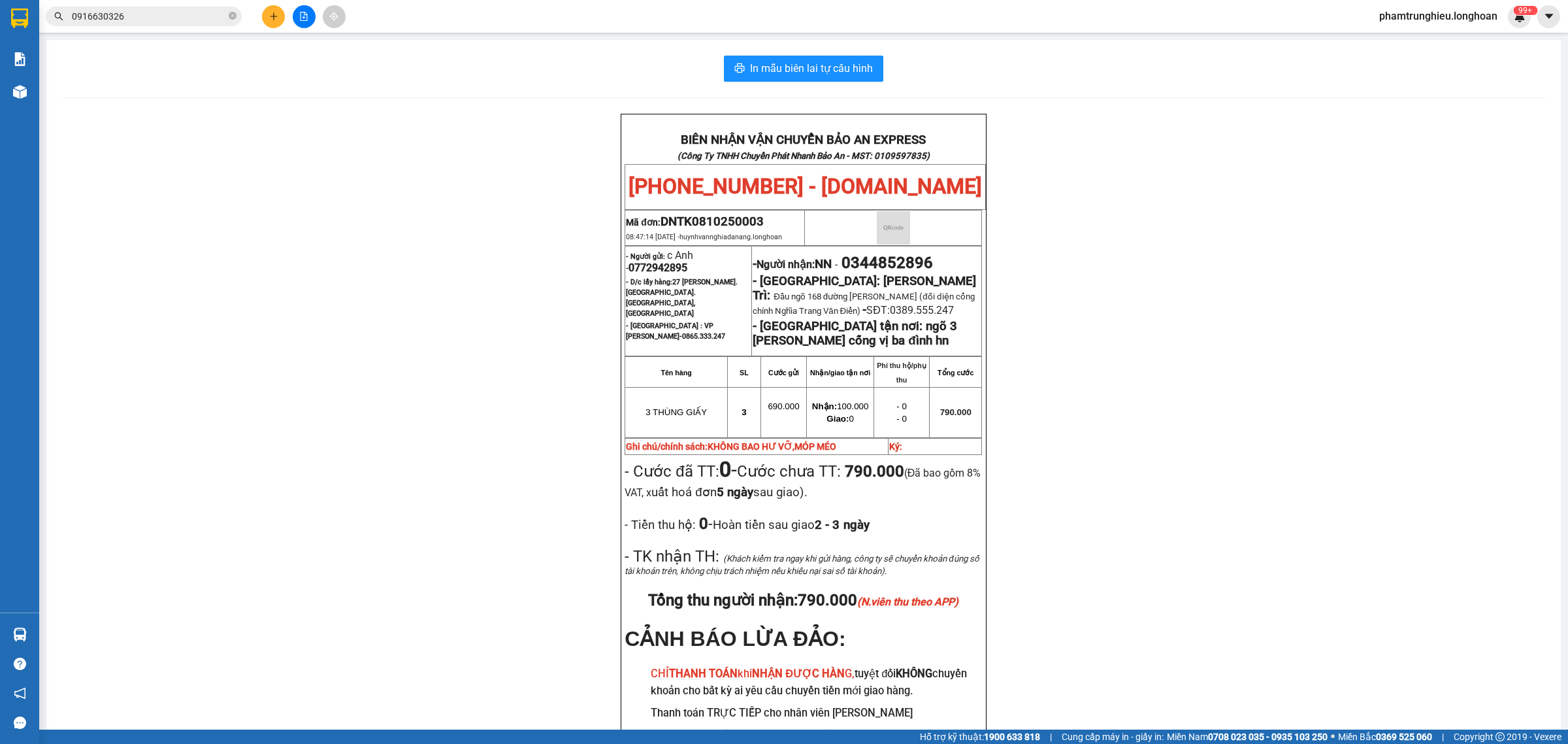
click at [175, 21] on input "0916630326" at bounding box center [148, 16] width 154 height 14
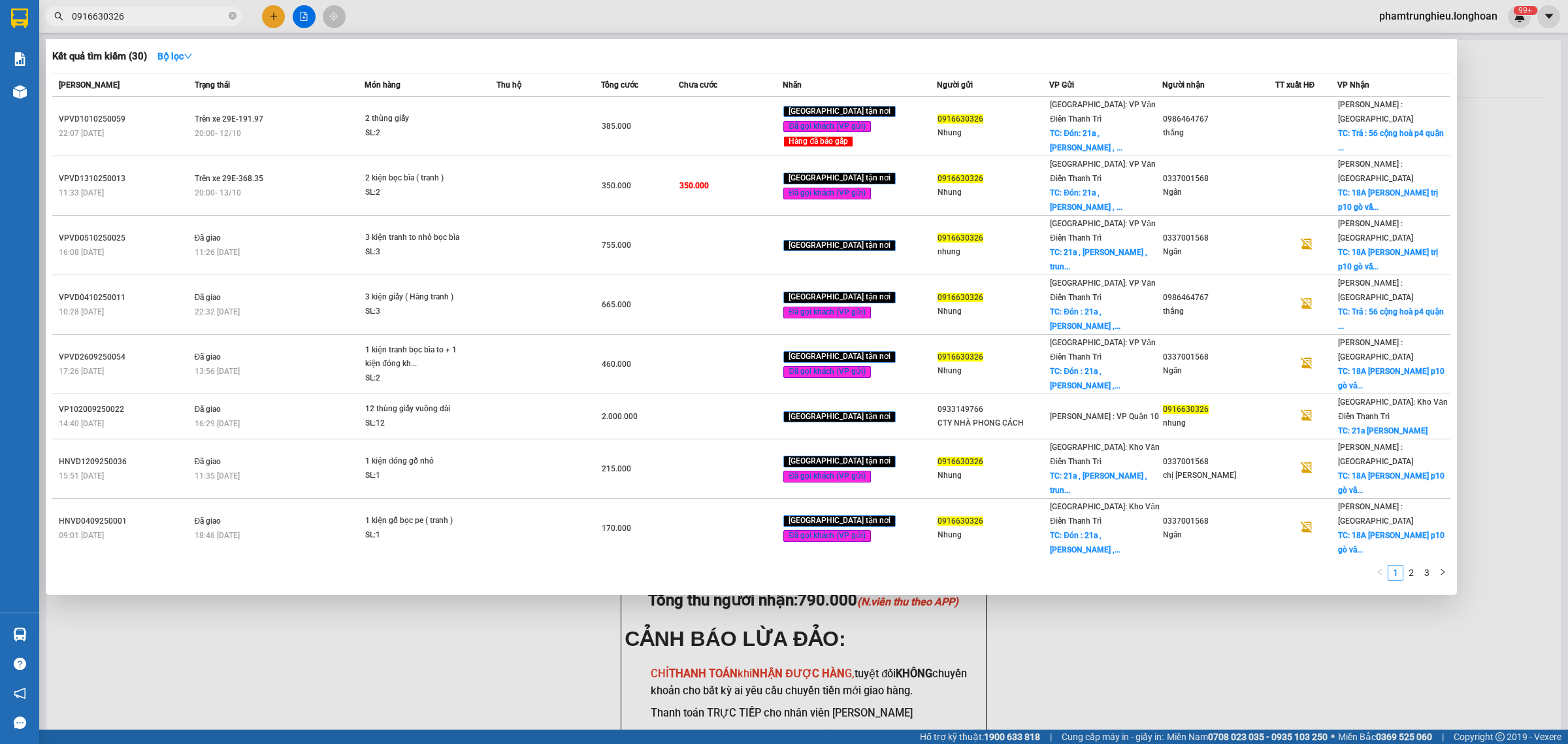
click at [175, 21] on input "0916630326" at bounding box center [148, 16] width 154 height 14
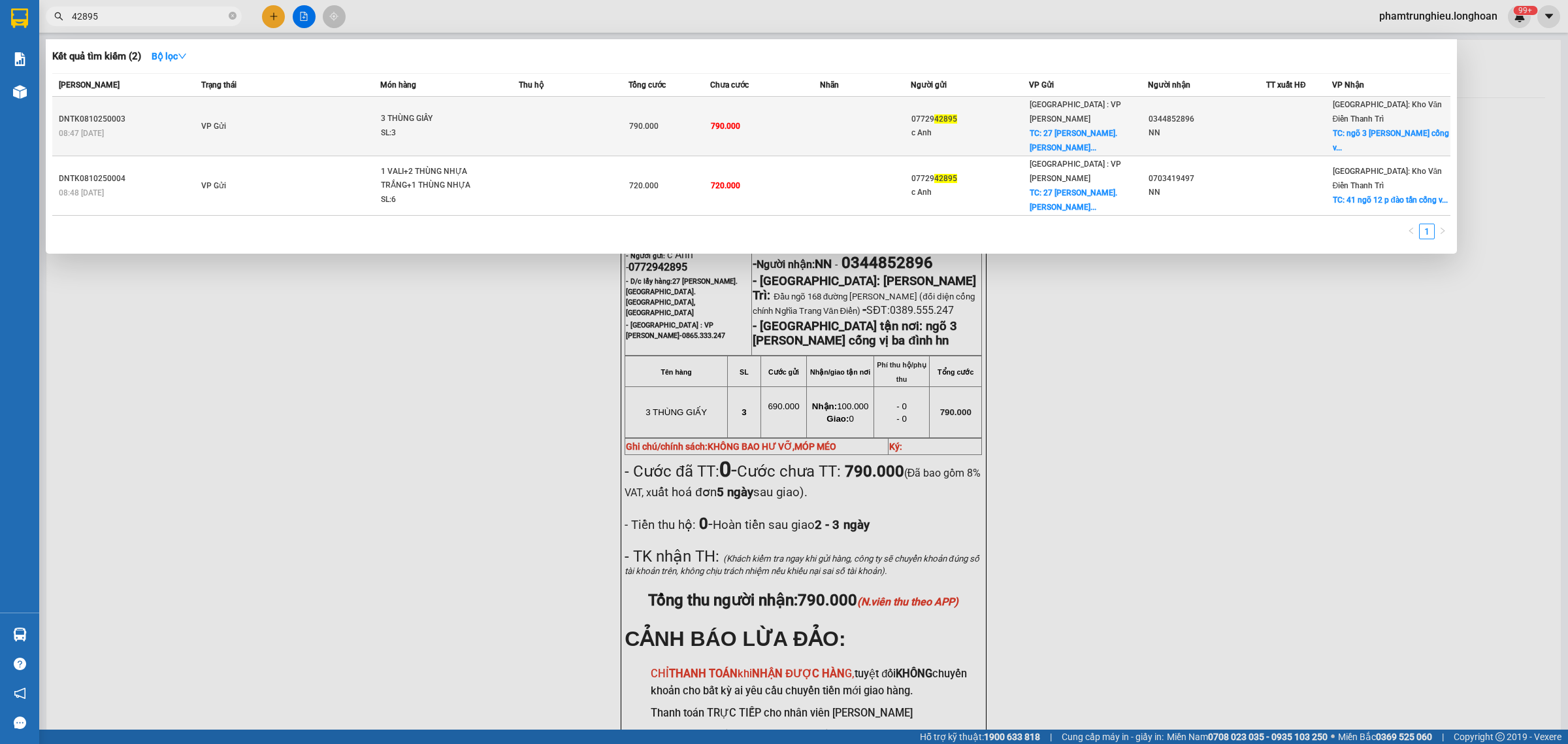
click at [340, 119] on td "VP Gửi" at bounding box center [289, 127] width 182 height 60
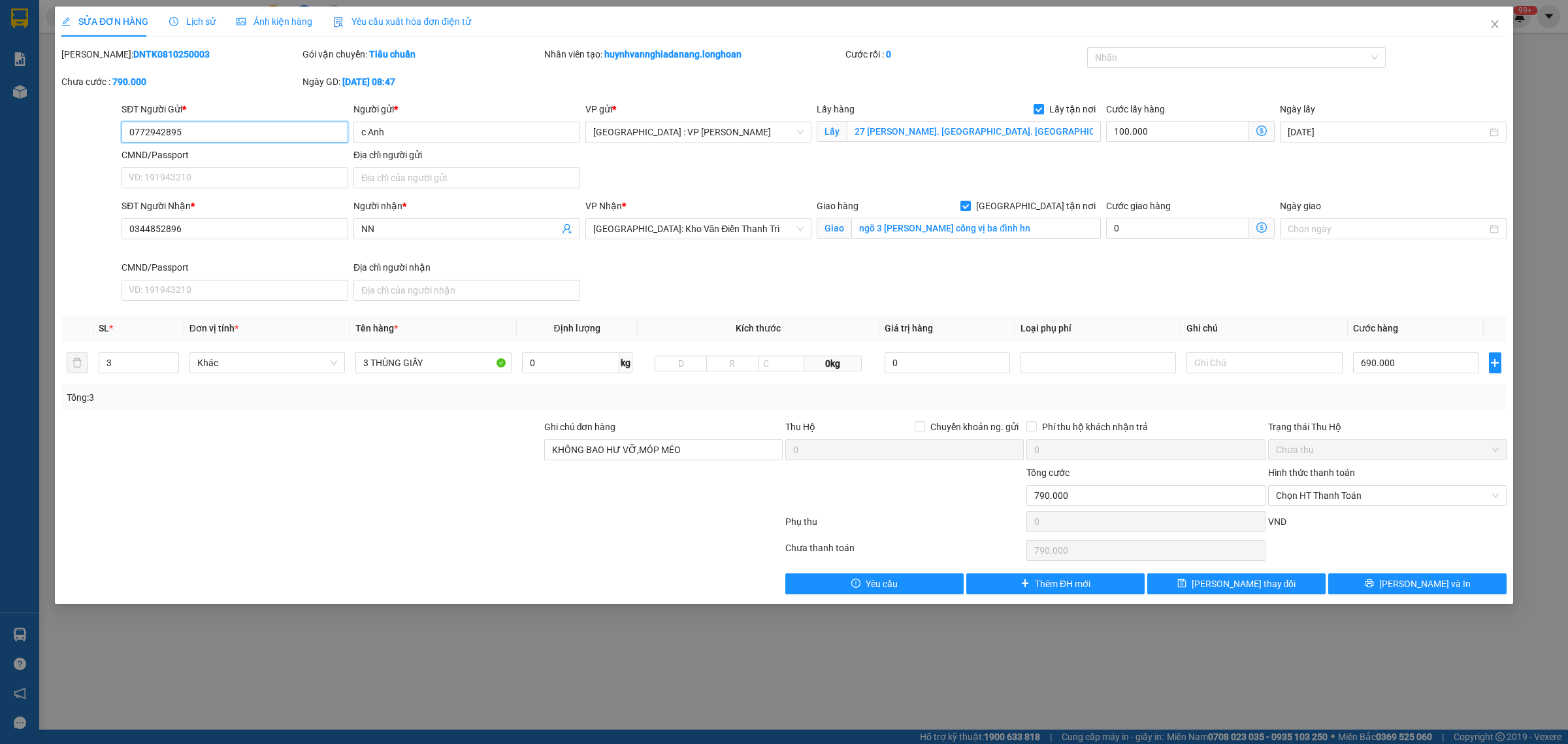
click at [270, 141] on input "0772942895" at bounding box center [234, 131] width 226 height 21
click at [1491, 24] on icon "close" at bounding box center [1495, 24] width 11 height 11
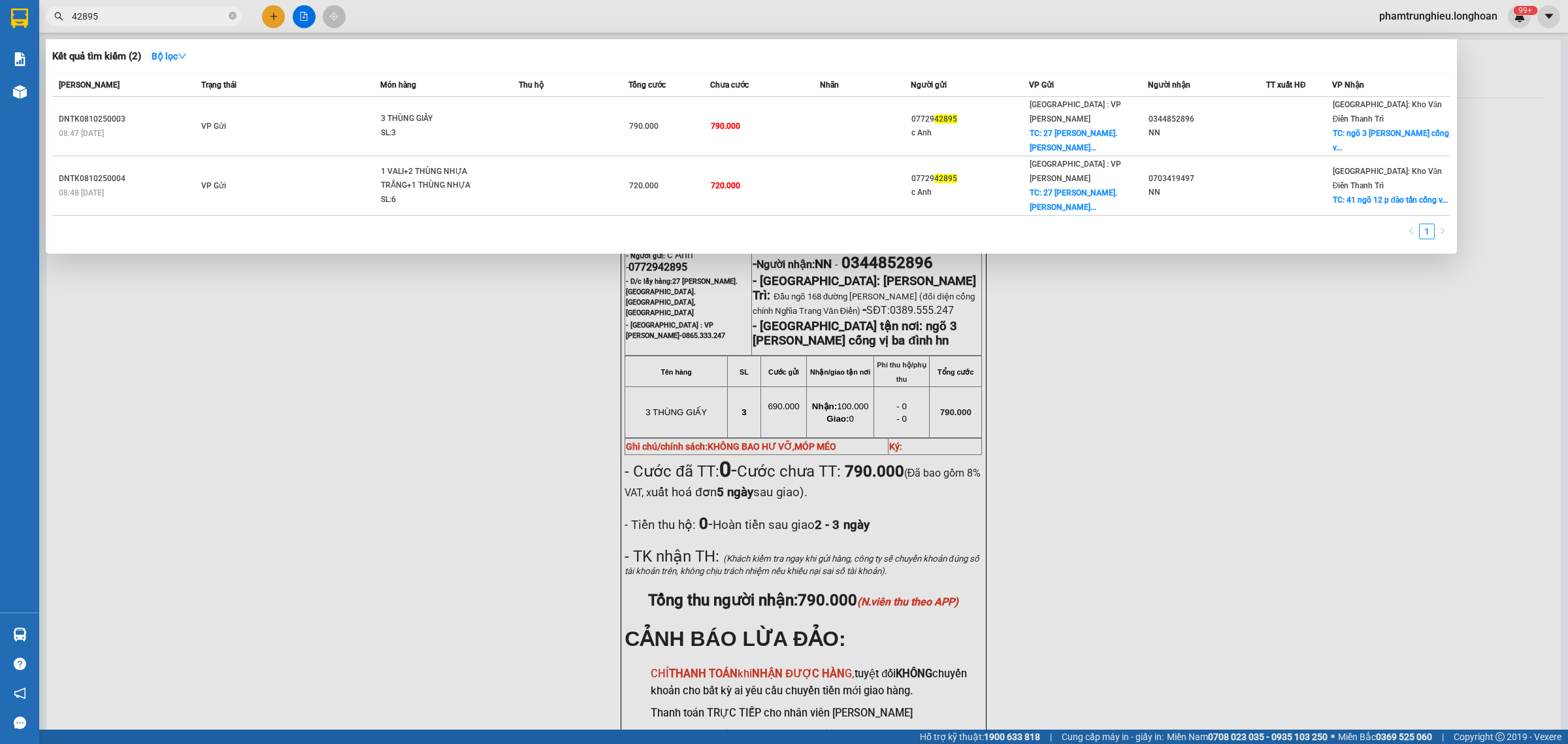
click at [197, 20] on input "42895" at bounding box center [148, 16] width 154 height 14
paste input "0979.801.077"
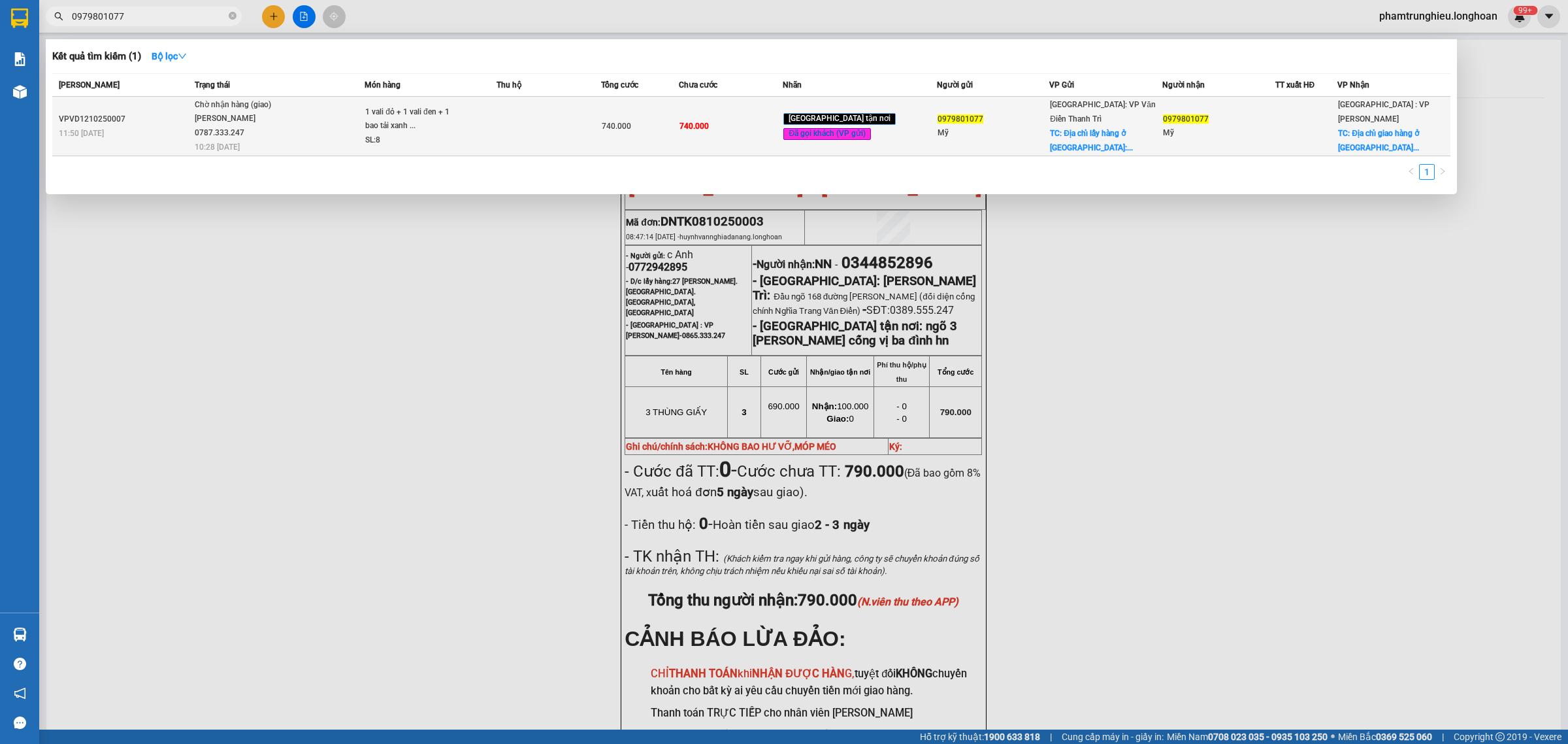
click at [377, 126] on div "1 vali đỏ + 1 vali đen + 1 bao tải xanh ..." at bounding box center [414, 119] width 98 height 28
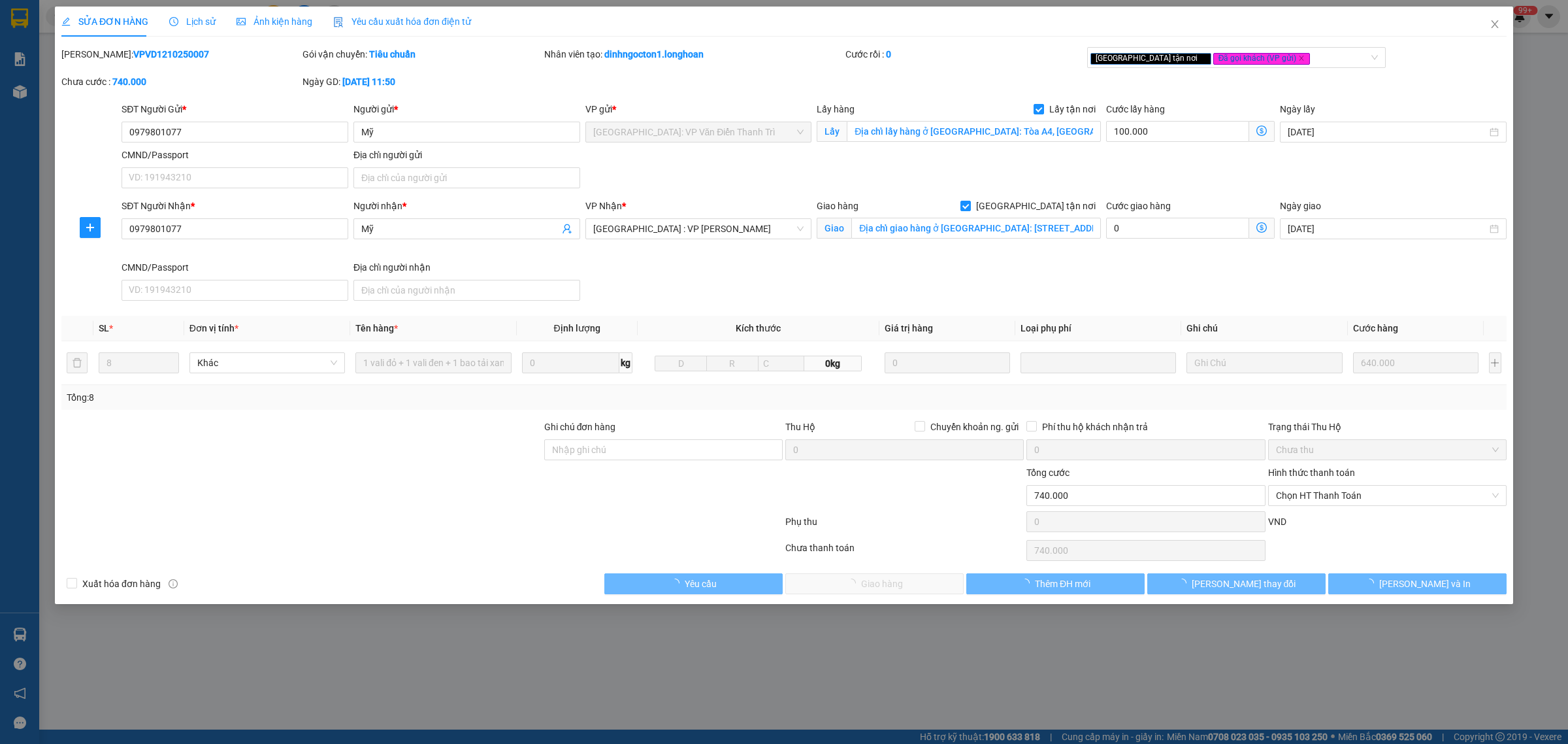
click at [173, 24] on icon "clock-circle" at bounding box center [174, 22] width 9 height 9
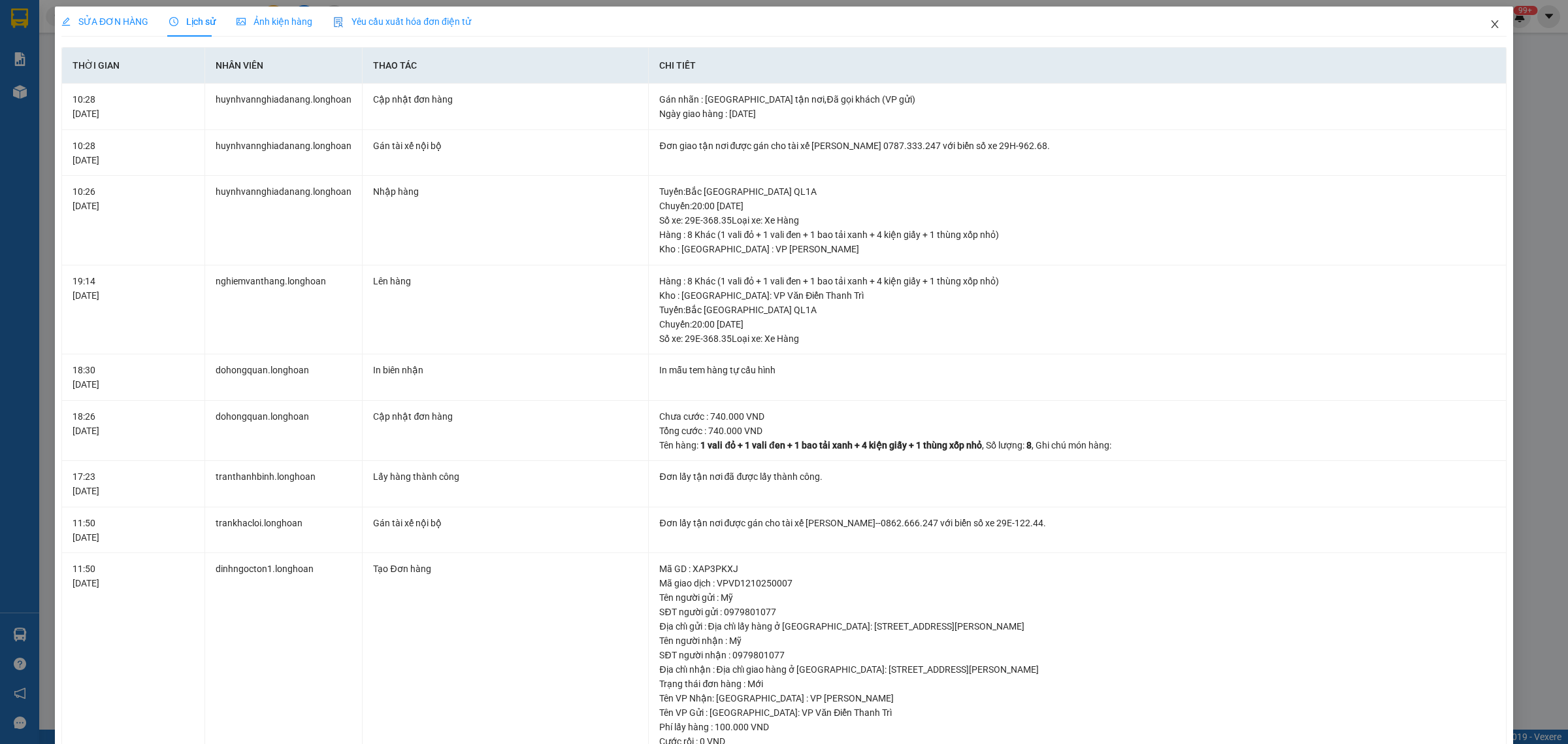
drag, startPoint x: 1483, startPoint y: 24, endPoint x: 296, endPoint y: 0, distance: 1187.2
click at [1490, 24] on icon "close" at bounding box center [1494, 24] width 7 height 8
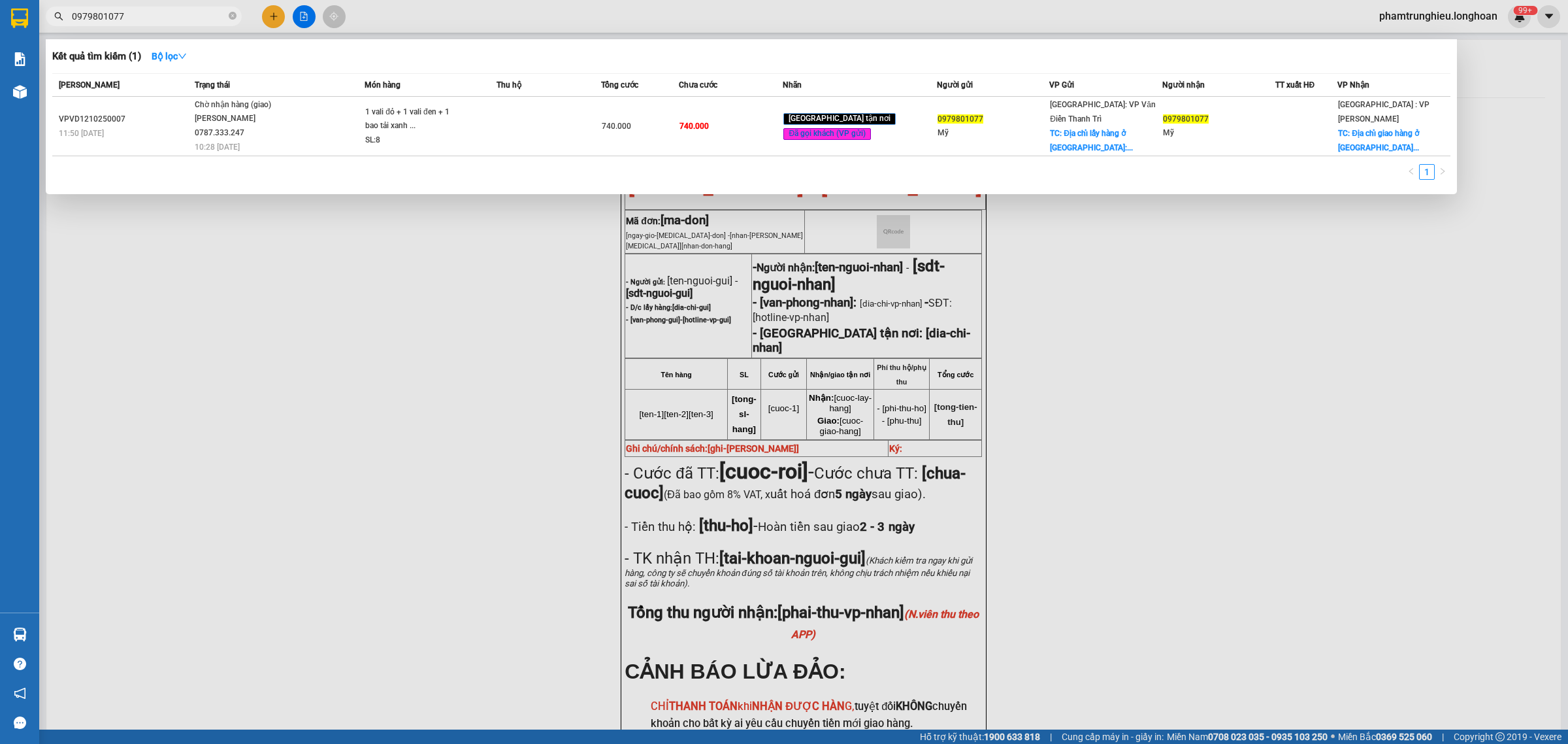
click at [142, 17] on input "0979801077" at bounding box center [148, 16] width 154 height 14
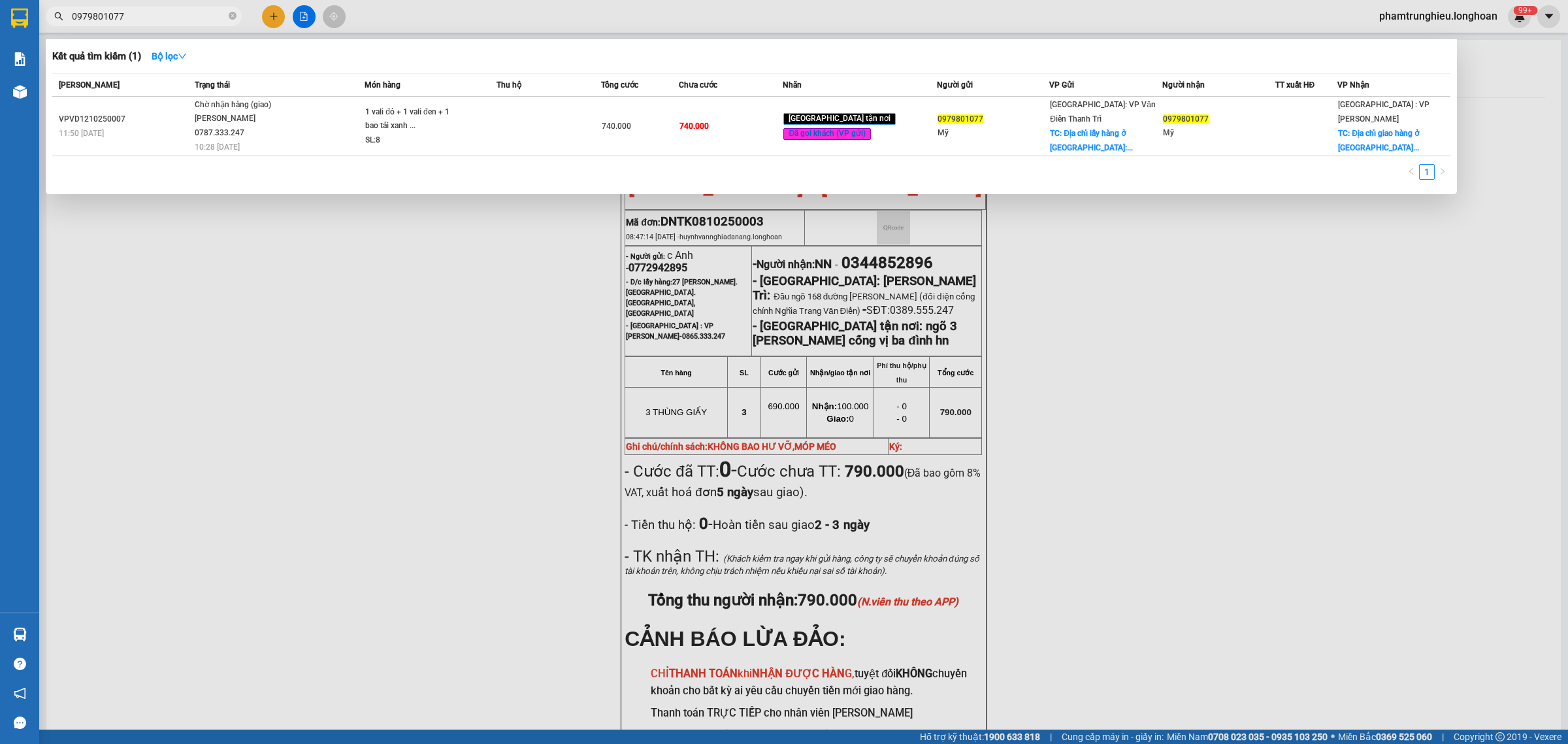
paste input "888486634"
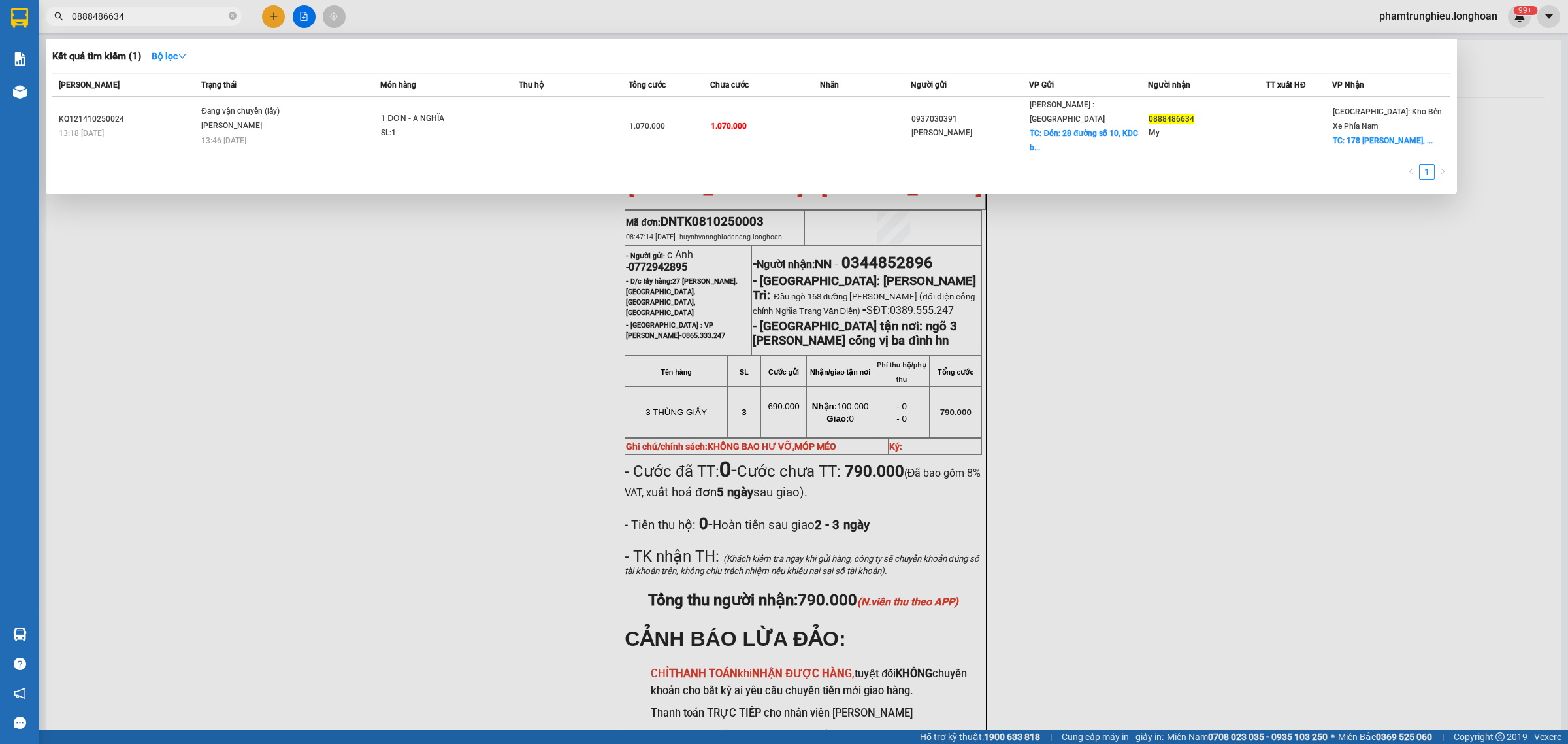
click at [158, 22] on input "0888486634" at bounding box center [148, 16] width 154 height 14
click at [158, 17] on input "0888486634" at bounding box center [148, 16] width 154 height 14
click at [167, 12] on input "0888486634" at bounding box center [148, 16] width 154 height 14
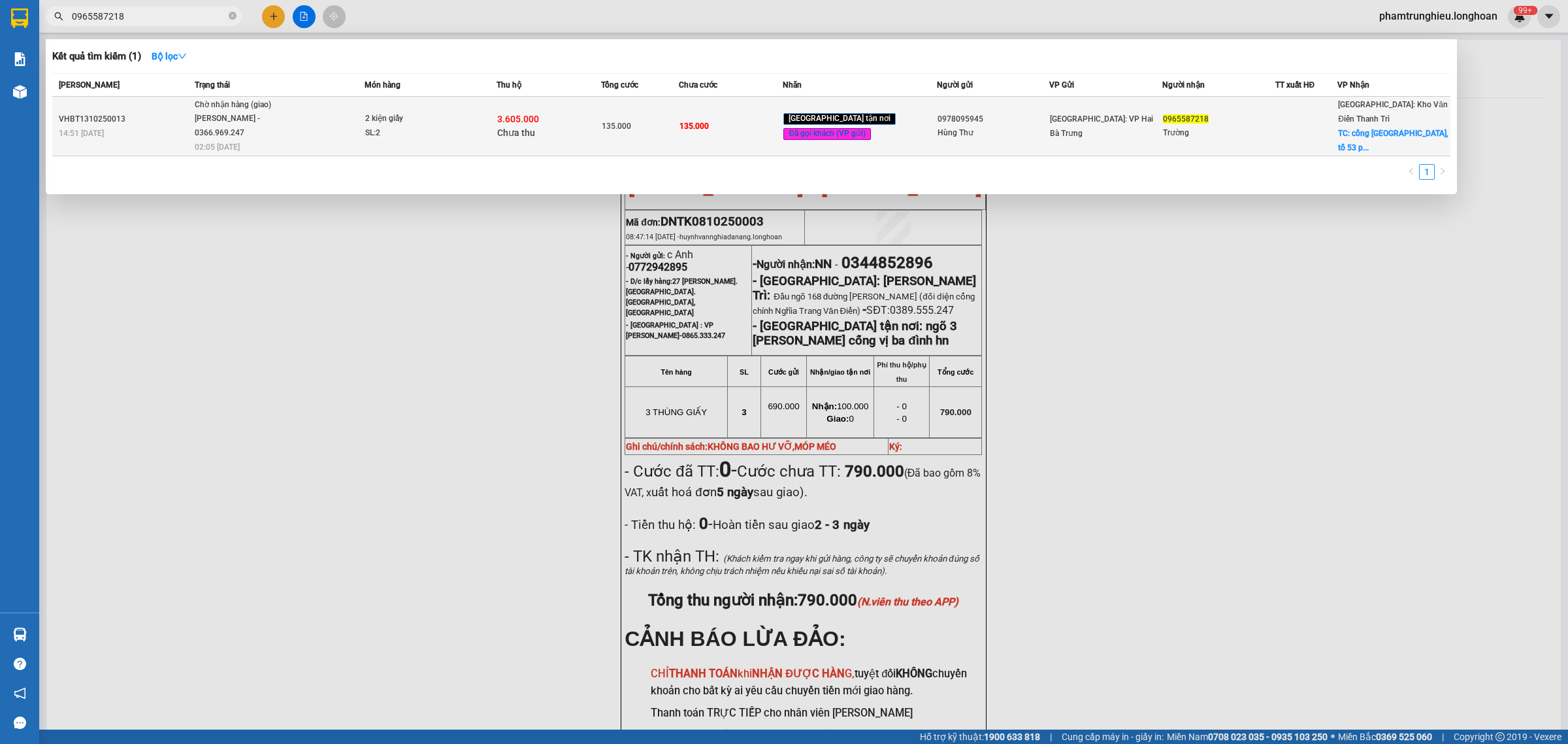
click at [290, 116] on div "[PERSON_NAME] - 0366.969.247" at bounding box center [243, 125] width 98 height 28
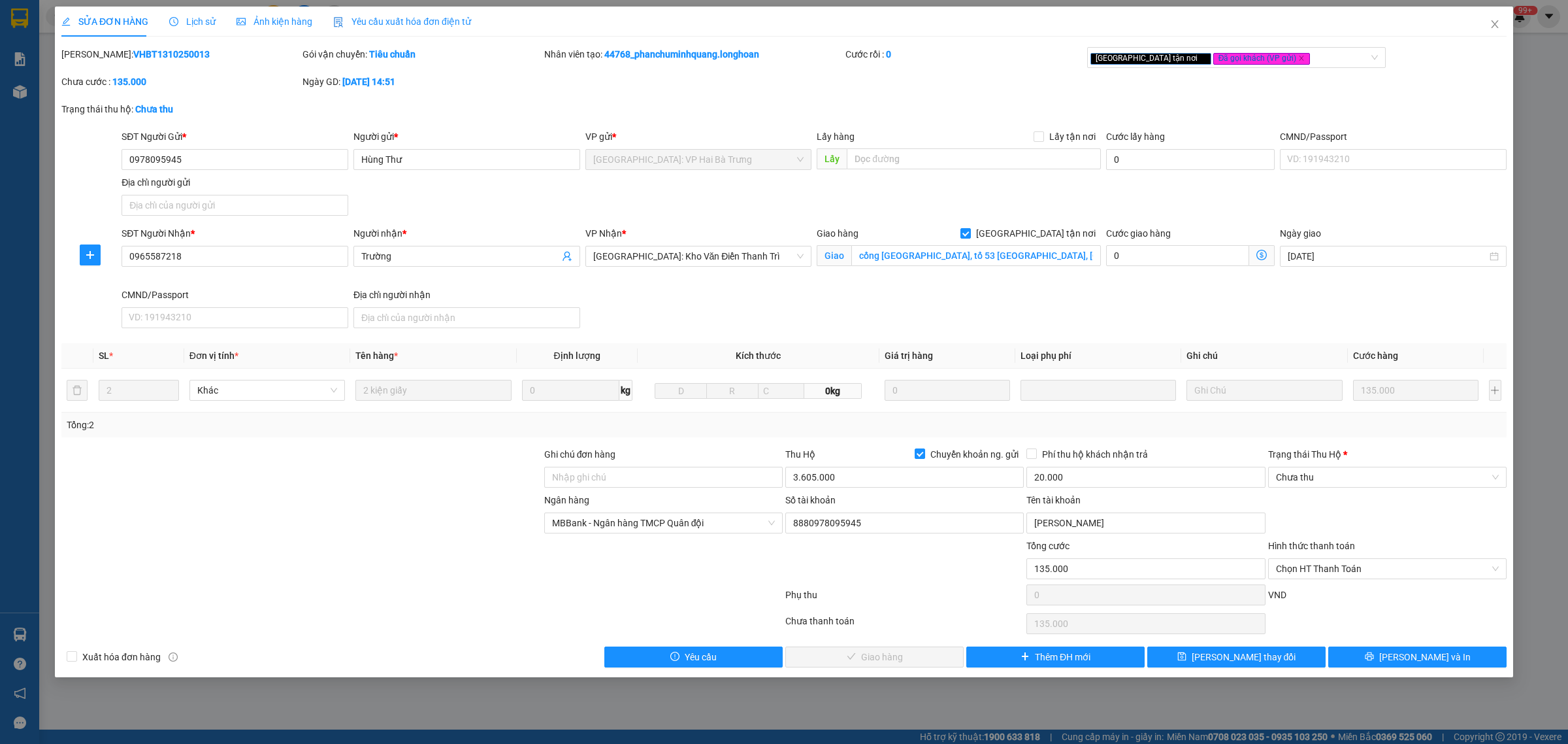
click at [199, 24] on span "Lịch sử" at bounding box center [192, 22] width 46 height 11
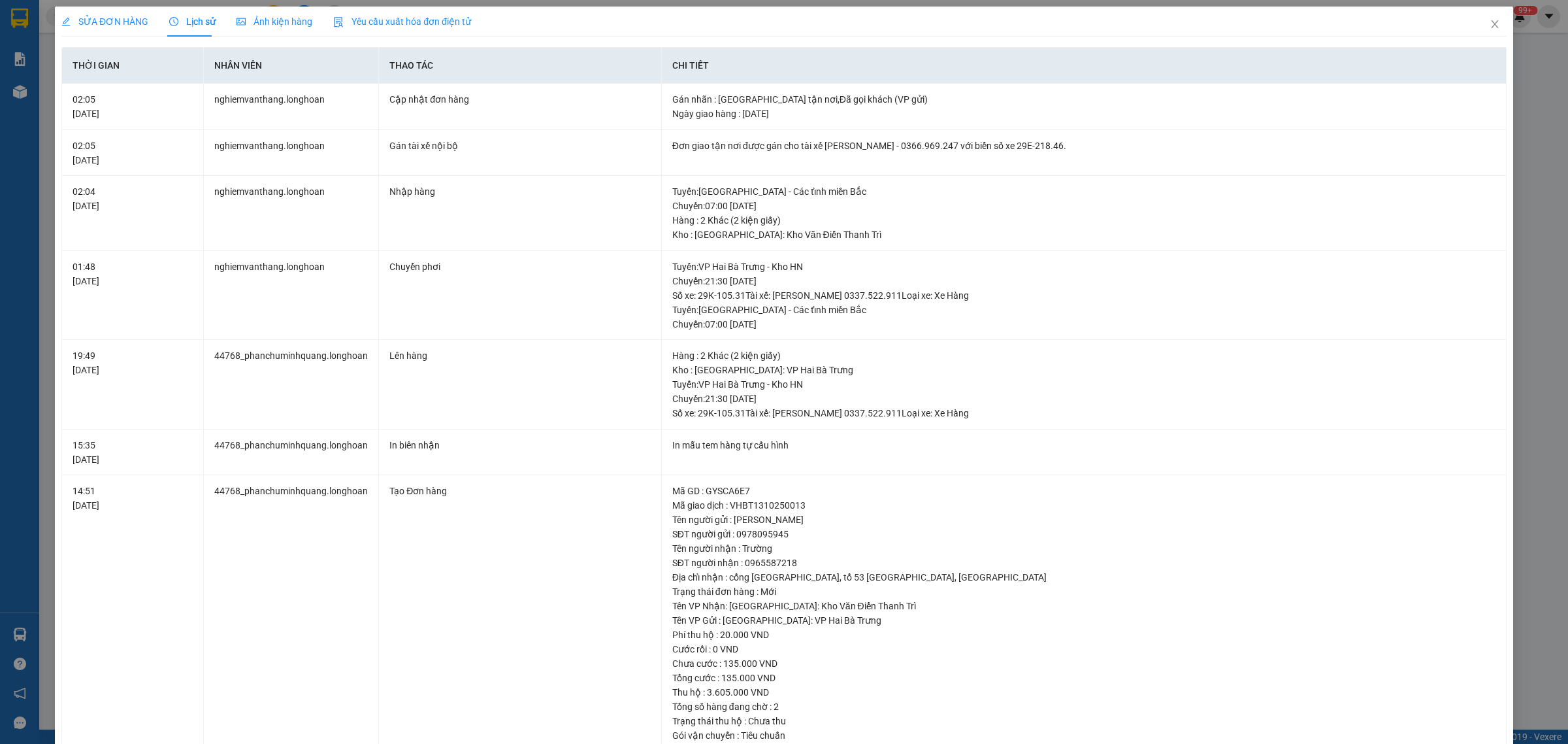
click at [116, 24] on span "SỬA ĐƠN HÀNG" at bounding box center [105, 22] width 87 height 11
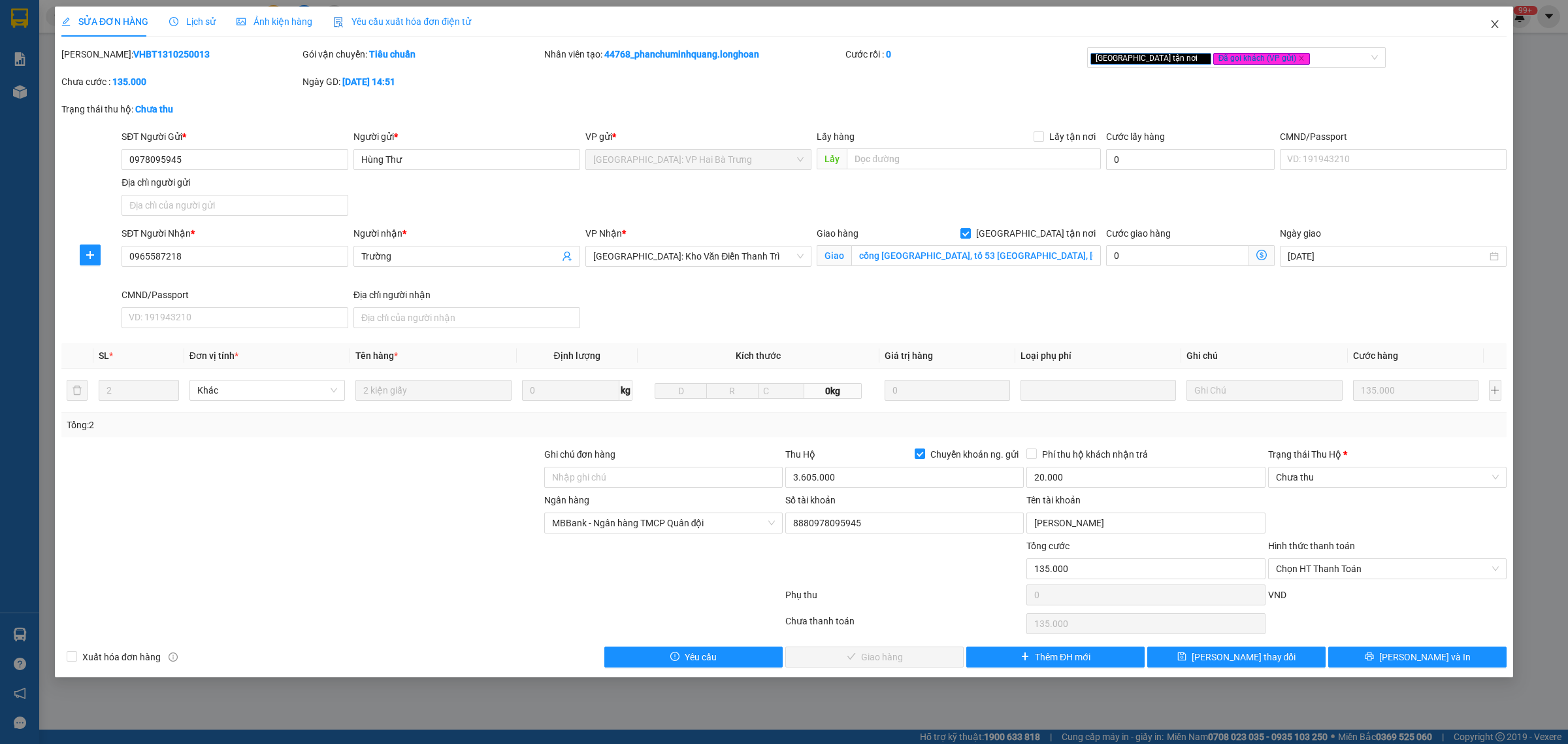
click at [1489, 26] on icon "close" at bounding box center [1495, 24] width 11 height 11
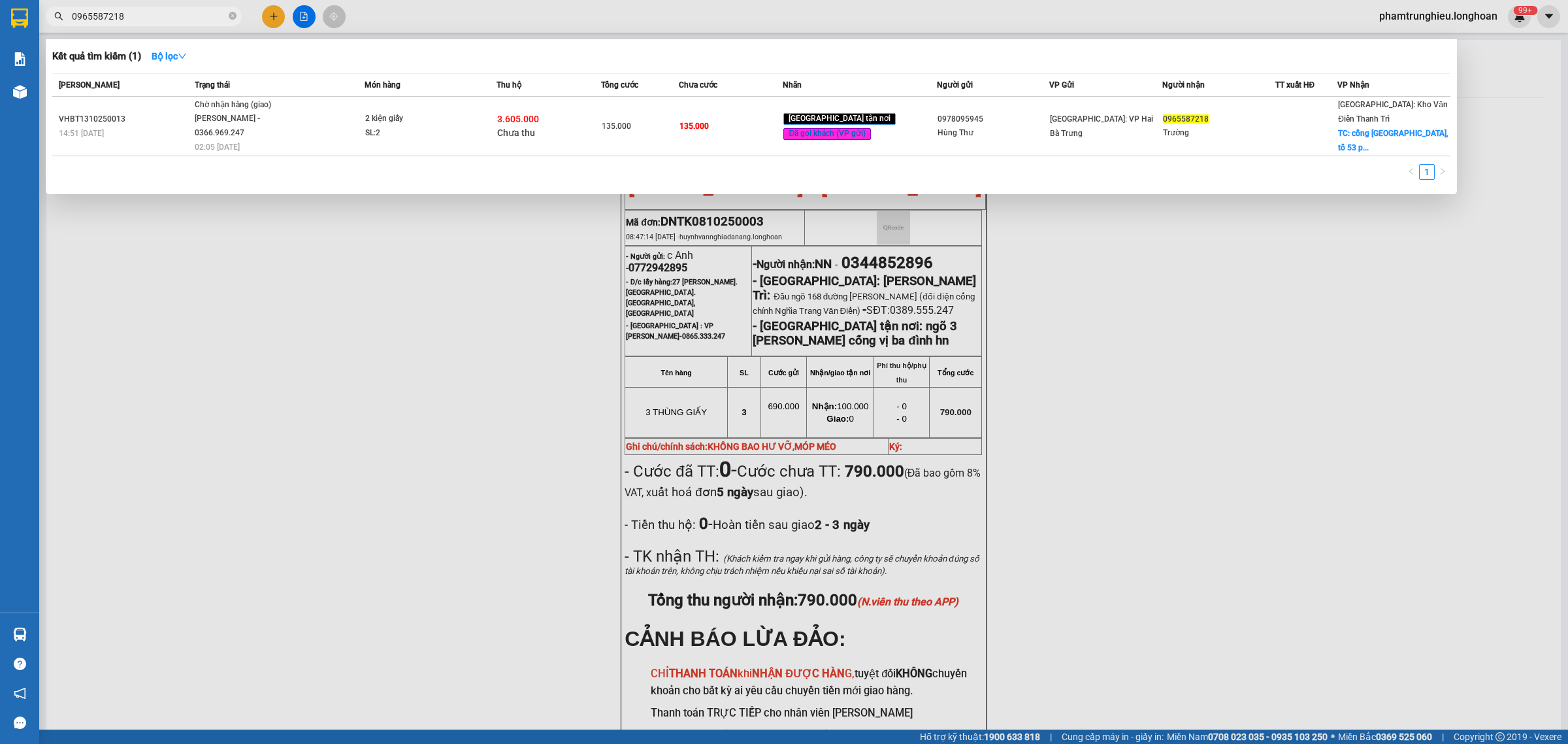
click at [160, 15] on input "0965587218" at bounding box center [148, 16] width 154 height 14
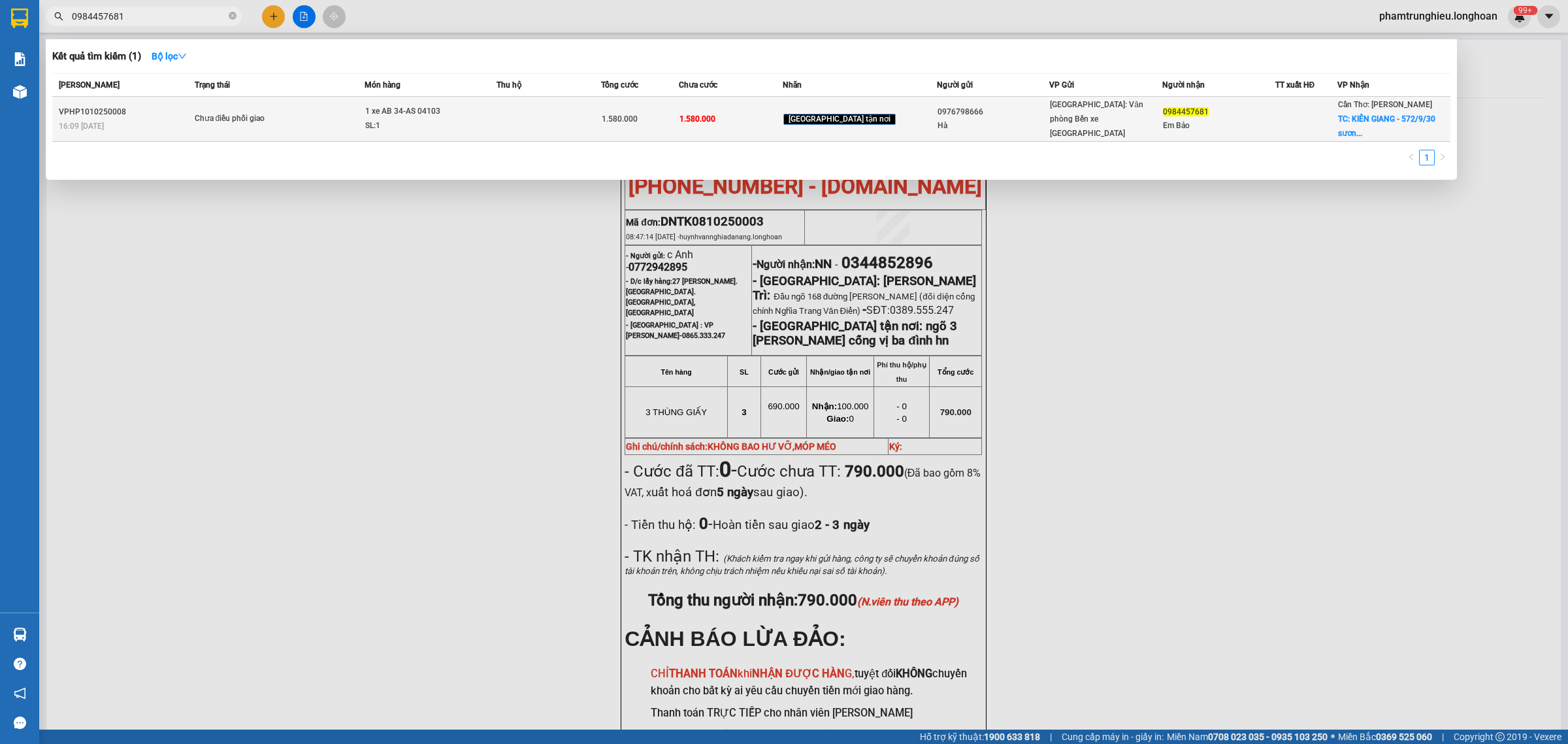
click at [364, 126] on td "Chưa điều phối giao" at bounding box center [279, 119] width 174 height 45
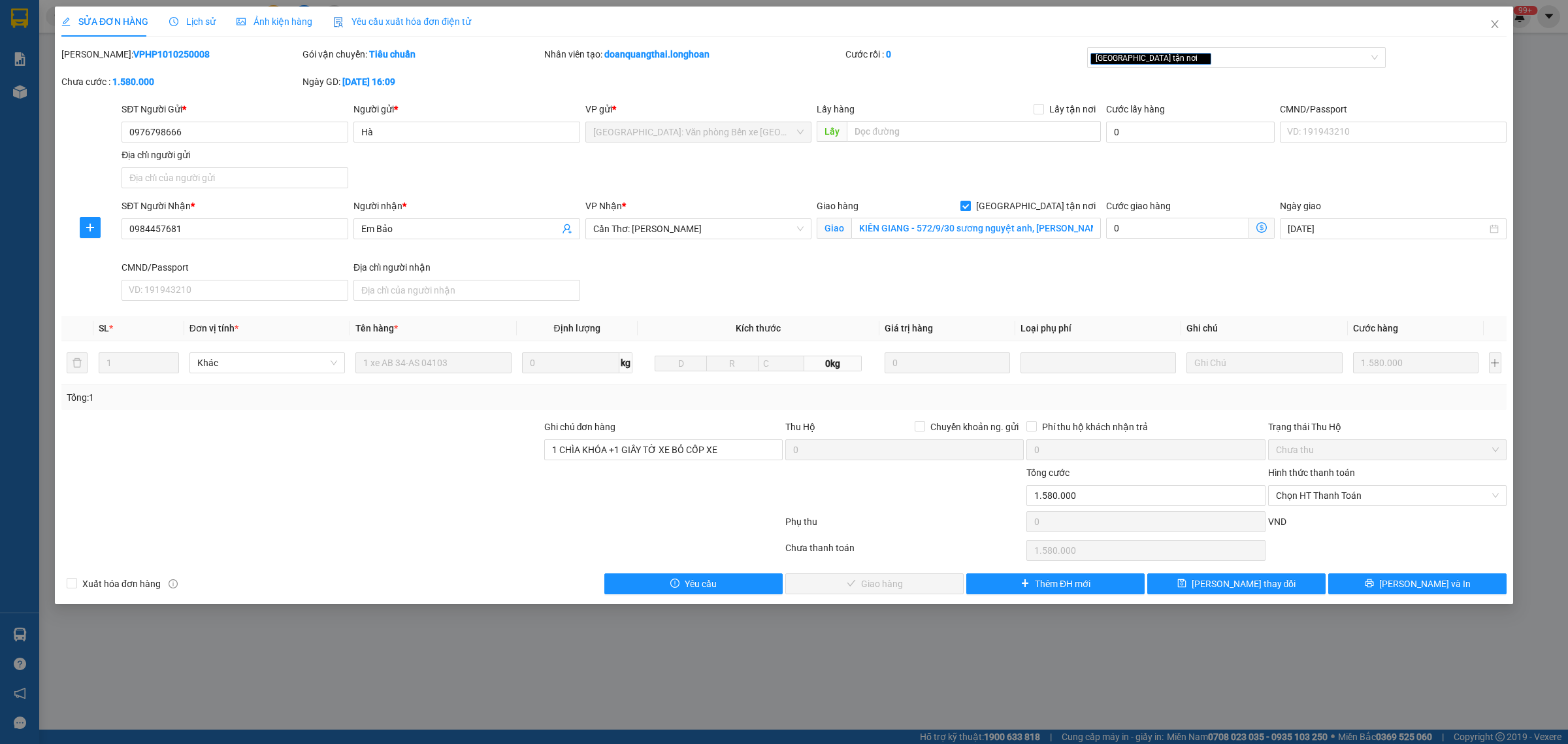
click at [187, 13] on div "Lịch sử" at bounding box center [192, 21] width 46 height 30
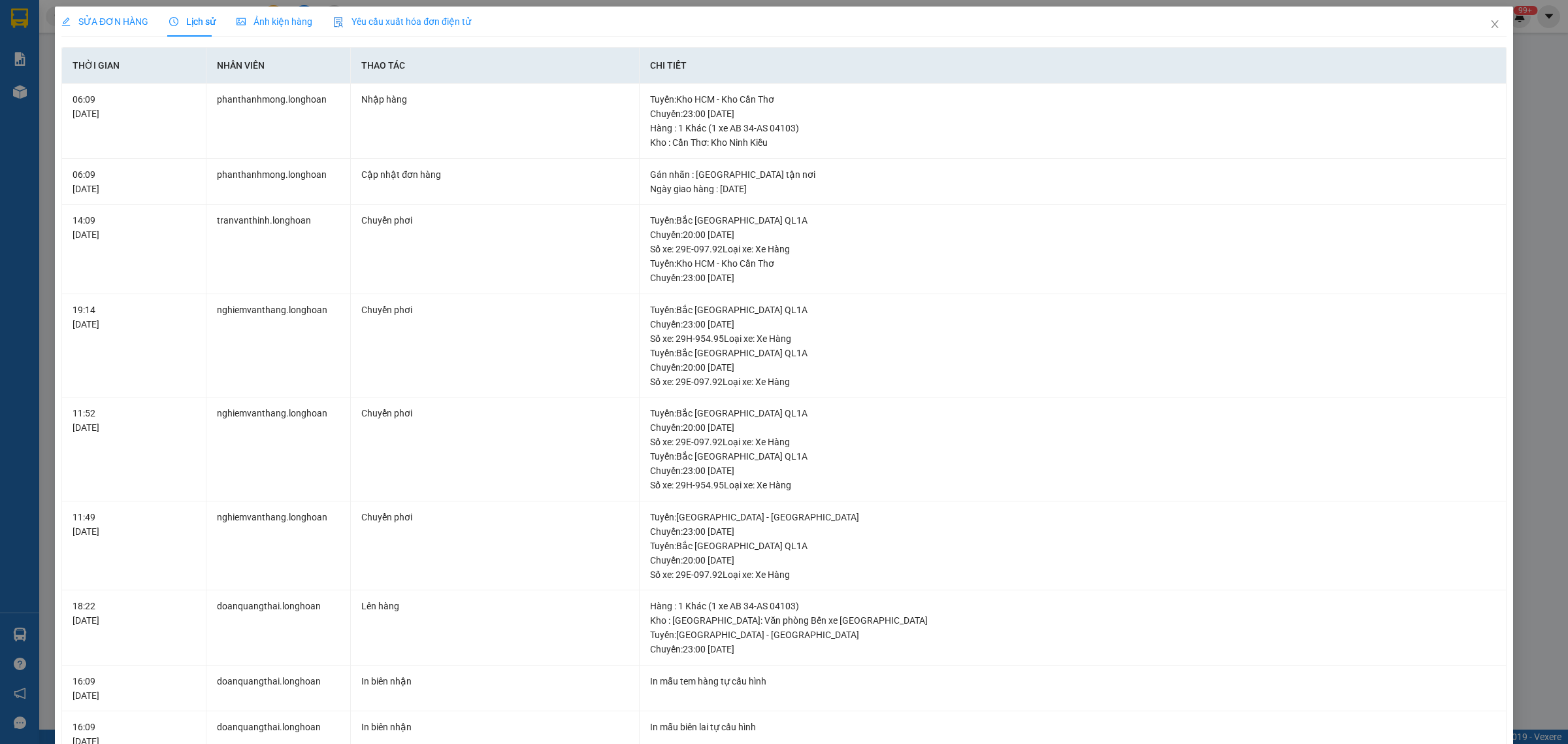
click at [119, 27] on span "SỬA ĐƠN HÀNG" at bounding box center [105, 22] width 87 height 11
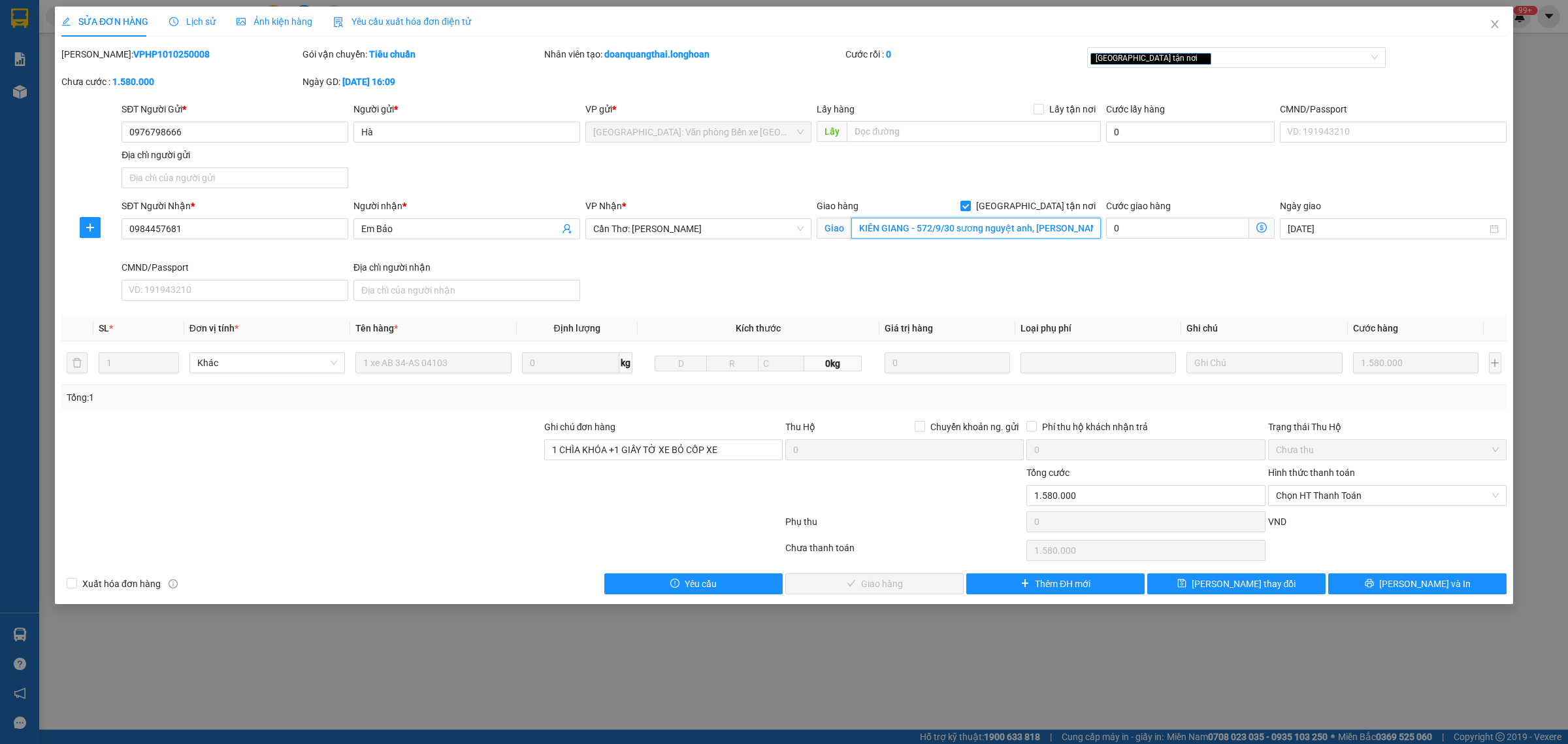
click at [1063, 229] on input "KIÊN GIANG - 572/9/30 sương nguyệt anh, [PERSON_NAME] lạc, rạch giá" at bounding box center [976, 227] width 250 height 21
click at [1503, 23] on span "Close" at bounding box center [1494, 24] width 36 height 36
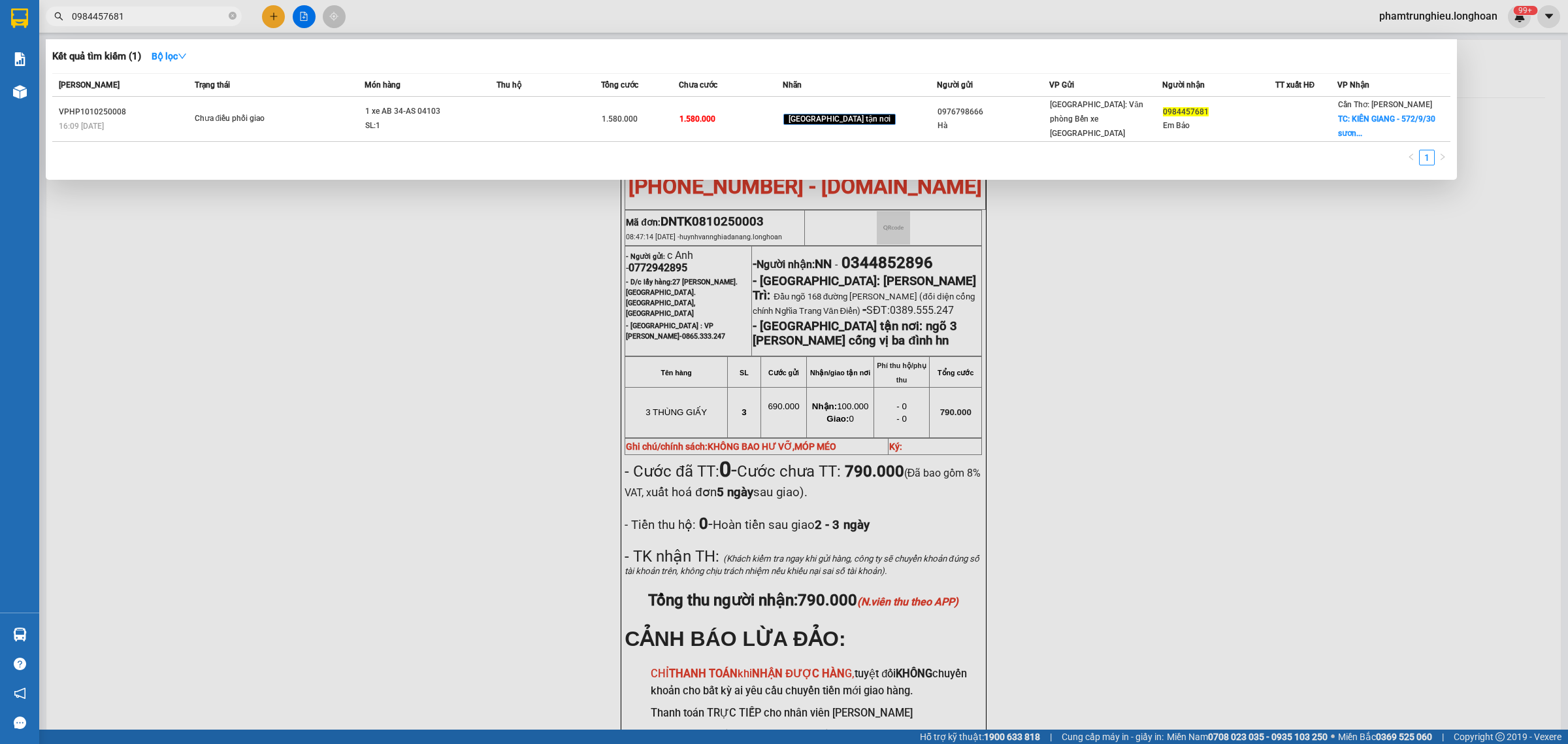
click at [168, 14] on input "0984457681" at bounding box center [148, 16] width 154 height 14
paste input "66 870 002"
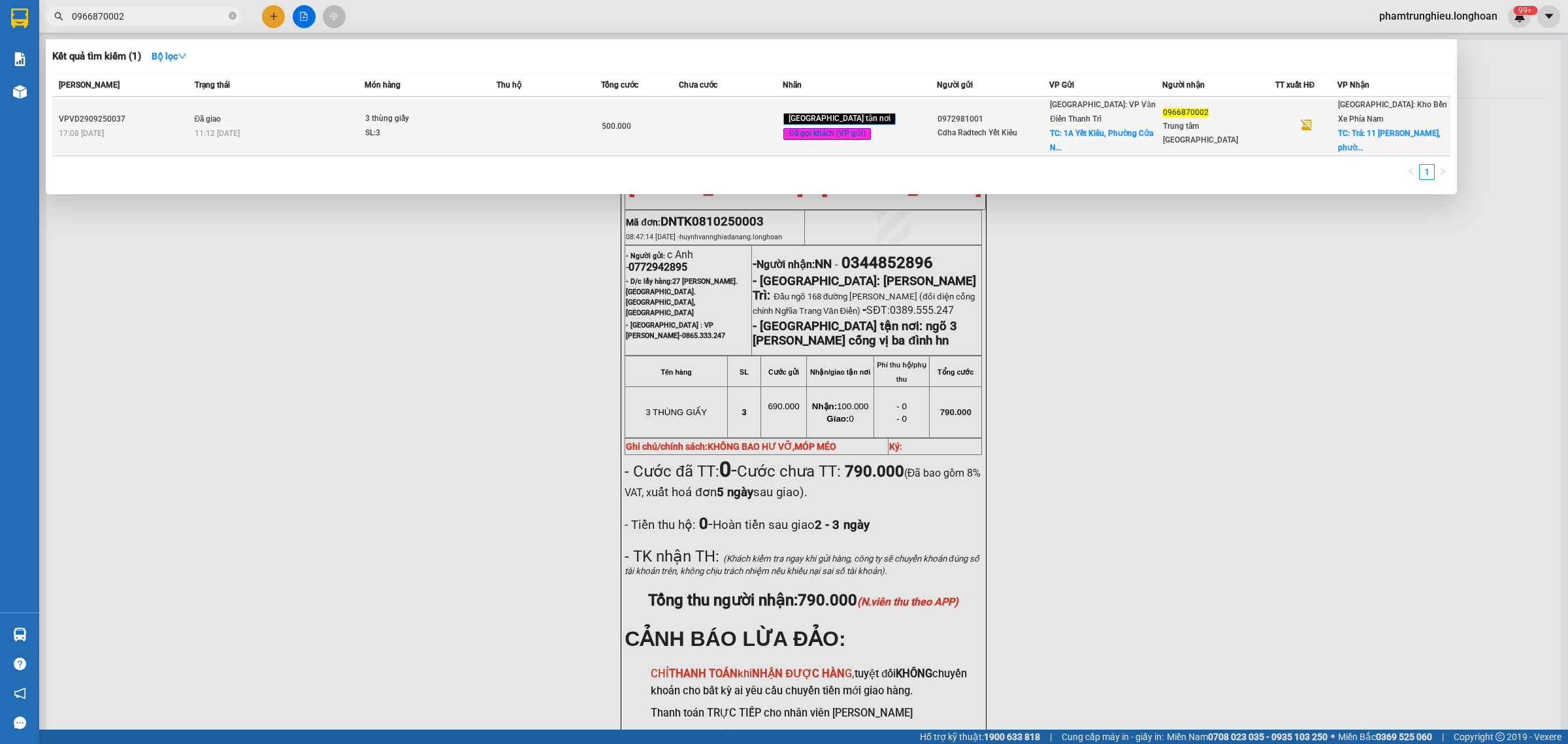
click at [435, 126] on div "SL: 3" at bounding box center [414, 133] width 98 height 14
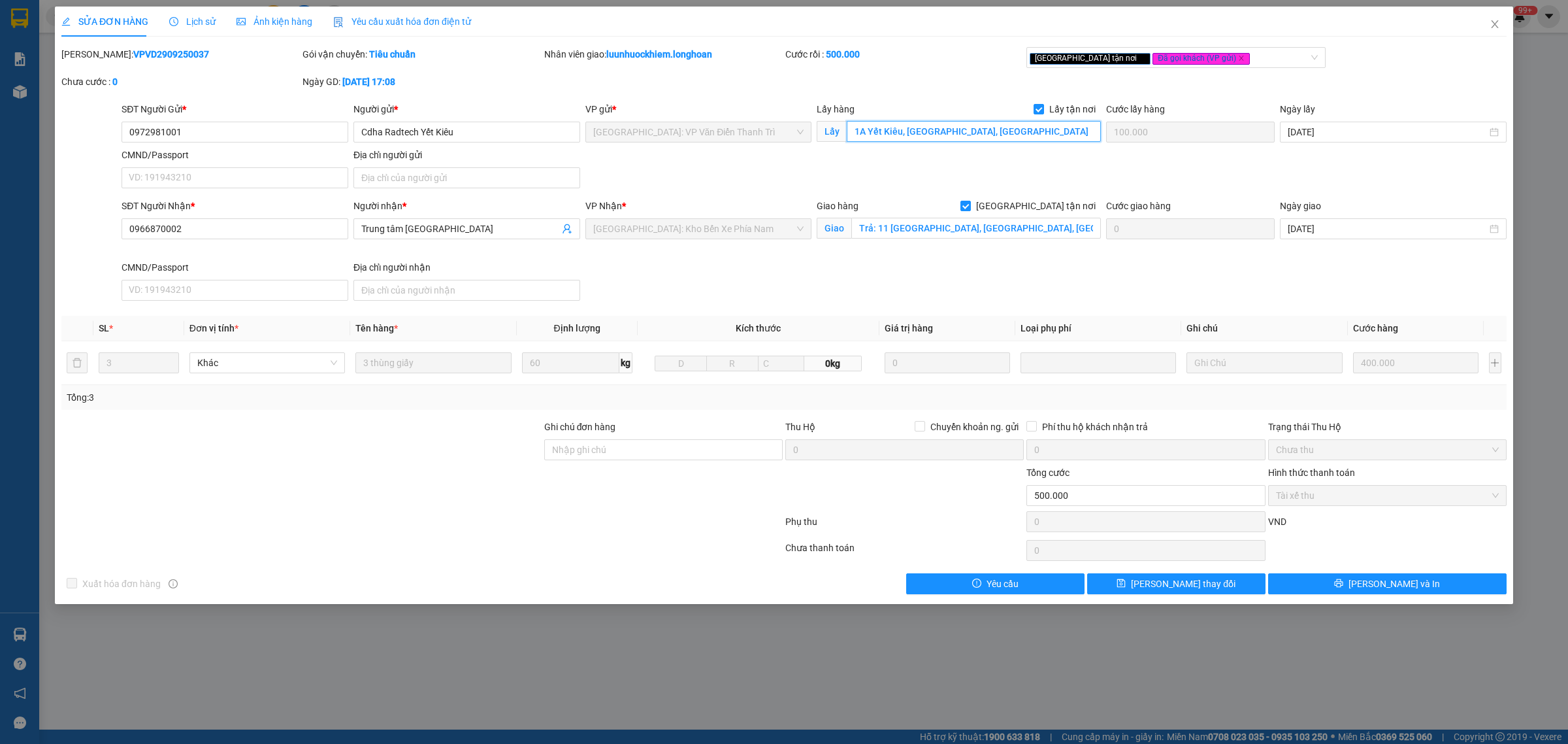
click at [967, 132] on input "1A Yết Kiêu, [GEOGRAPHIC_DATA], [GEOGRAPHIC_DATA]" at bounding box center [974, 131] width 254 height 21
click at [193, 135] on input "0972981001" at bounding box center [234, 131] width 226 height 21
click at [204, 227] on input "0966870002" at bounding box center [234, 228] width 226 height 21
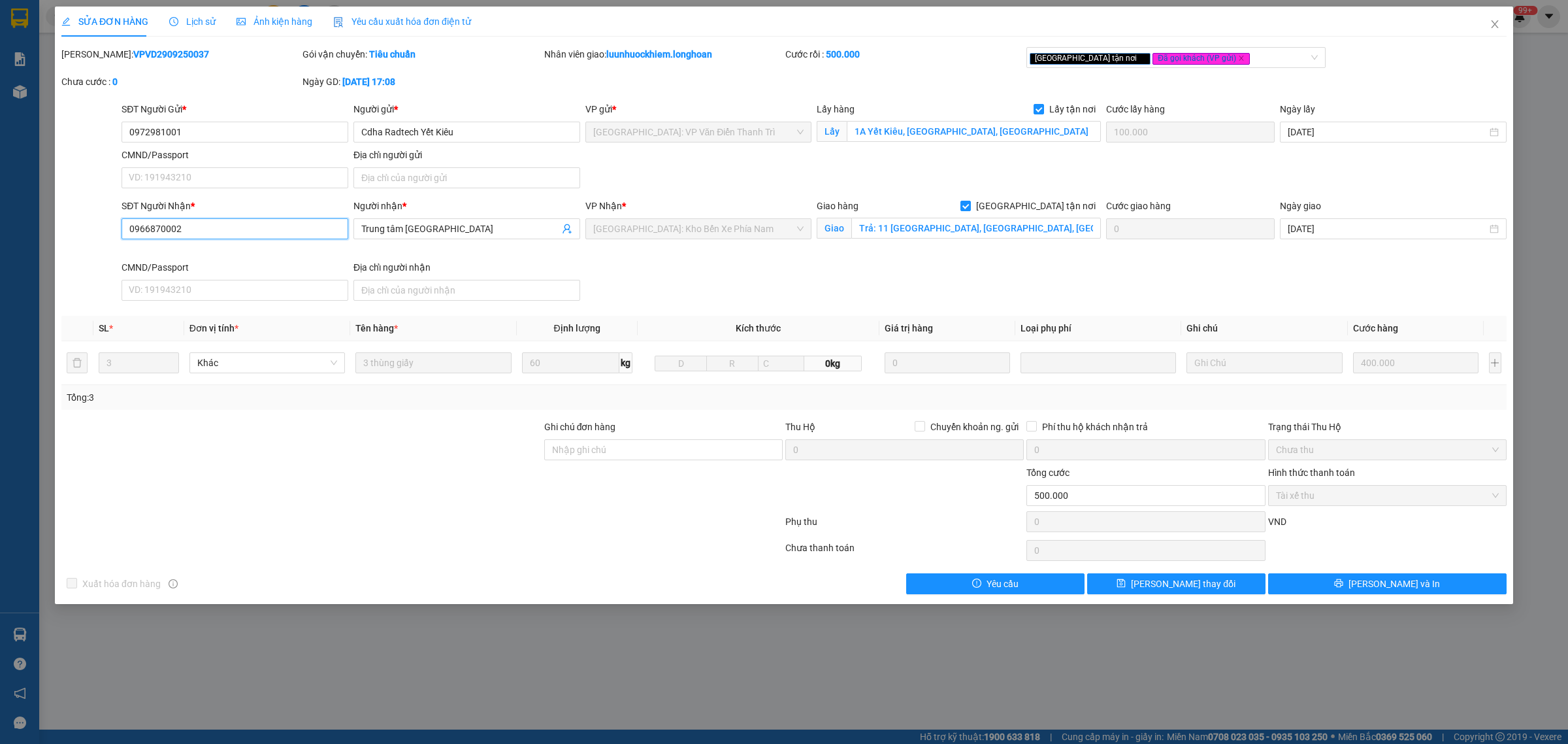
click at [204, 227] on input "0966870002" at bounding box center [234, 228] width 226 height 21
click at [1492, 24] on icon "close" at bounding box center [1495, 24] width 11 height 11
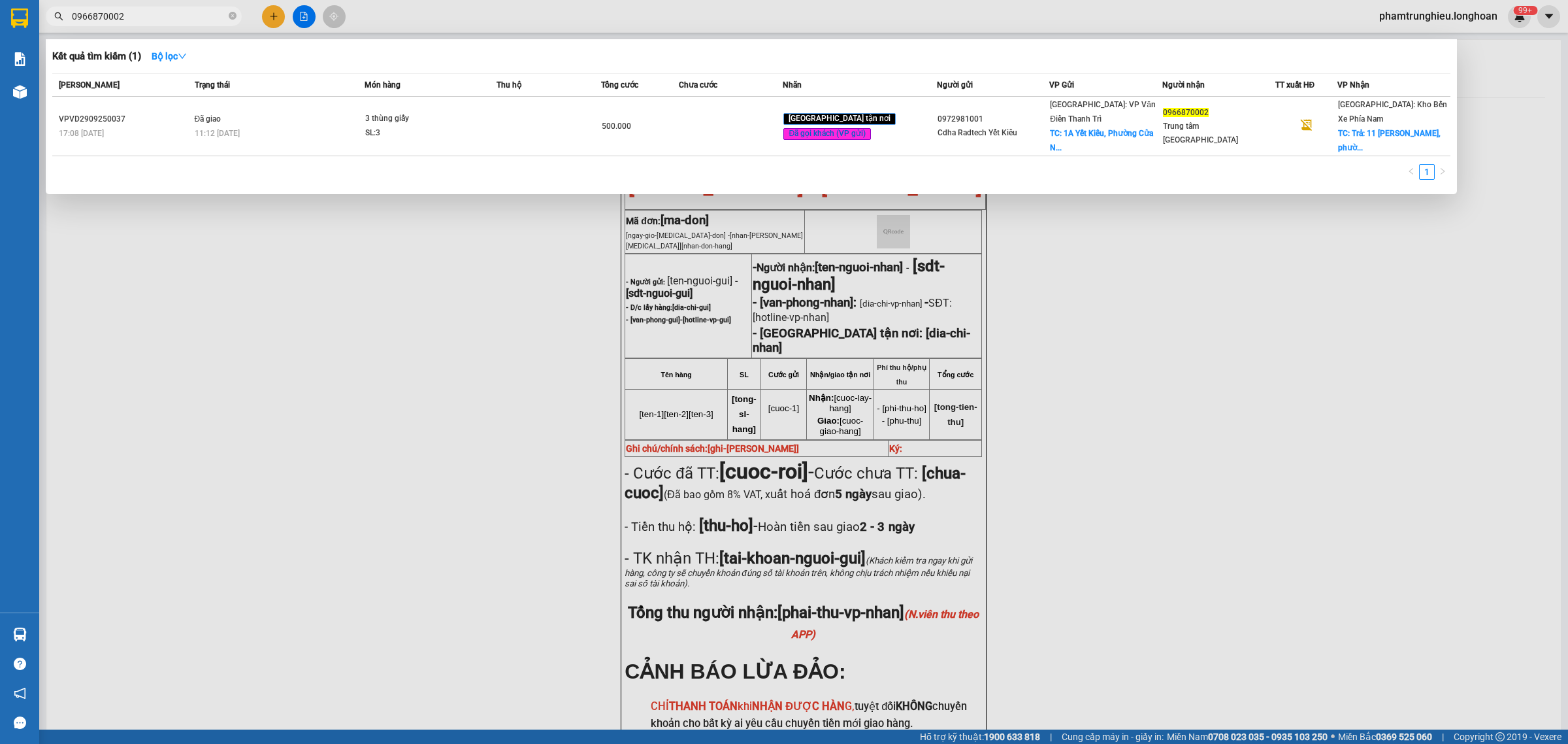
click at [173, 17] on input "0966870002" at bounding box center [148, 16] width 154 height 14
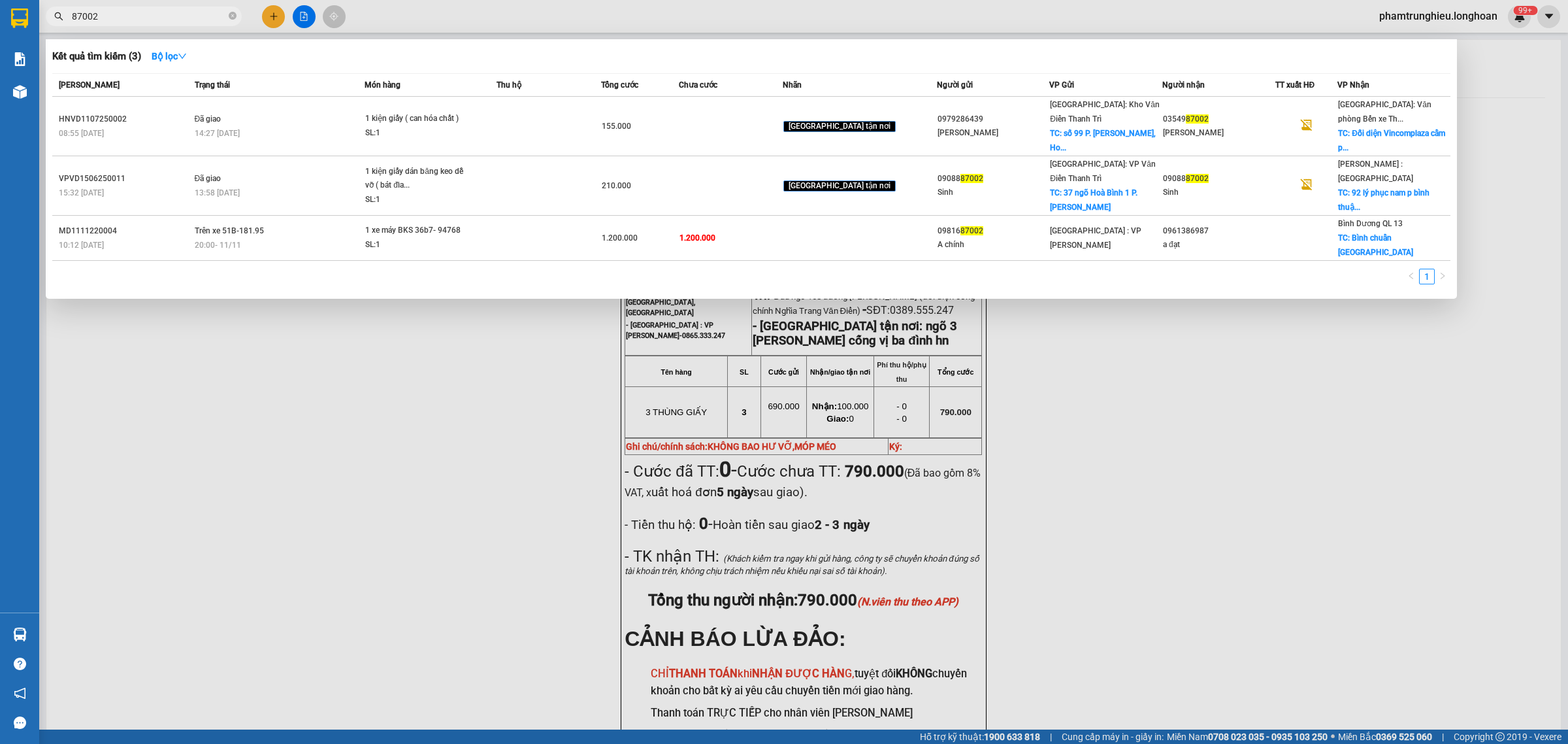
click at [131, 11] on input "87002" at bounding box center [148, 16] width 154 height 14
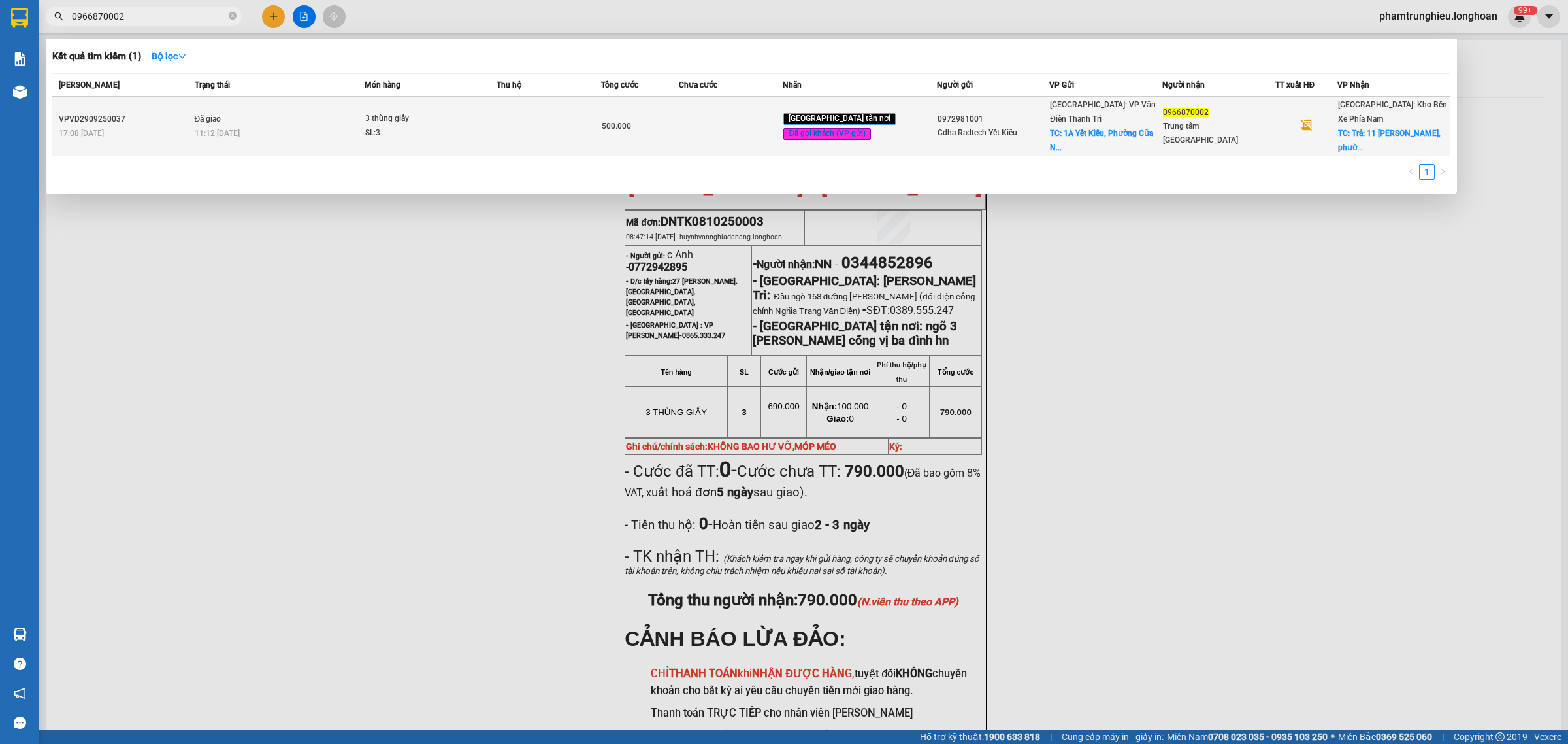
click at [418, 112] on div "3 thùng giấy" at bounding box center [414, 119] width 98 height 14
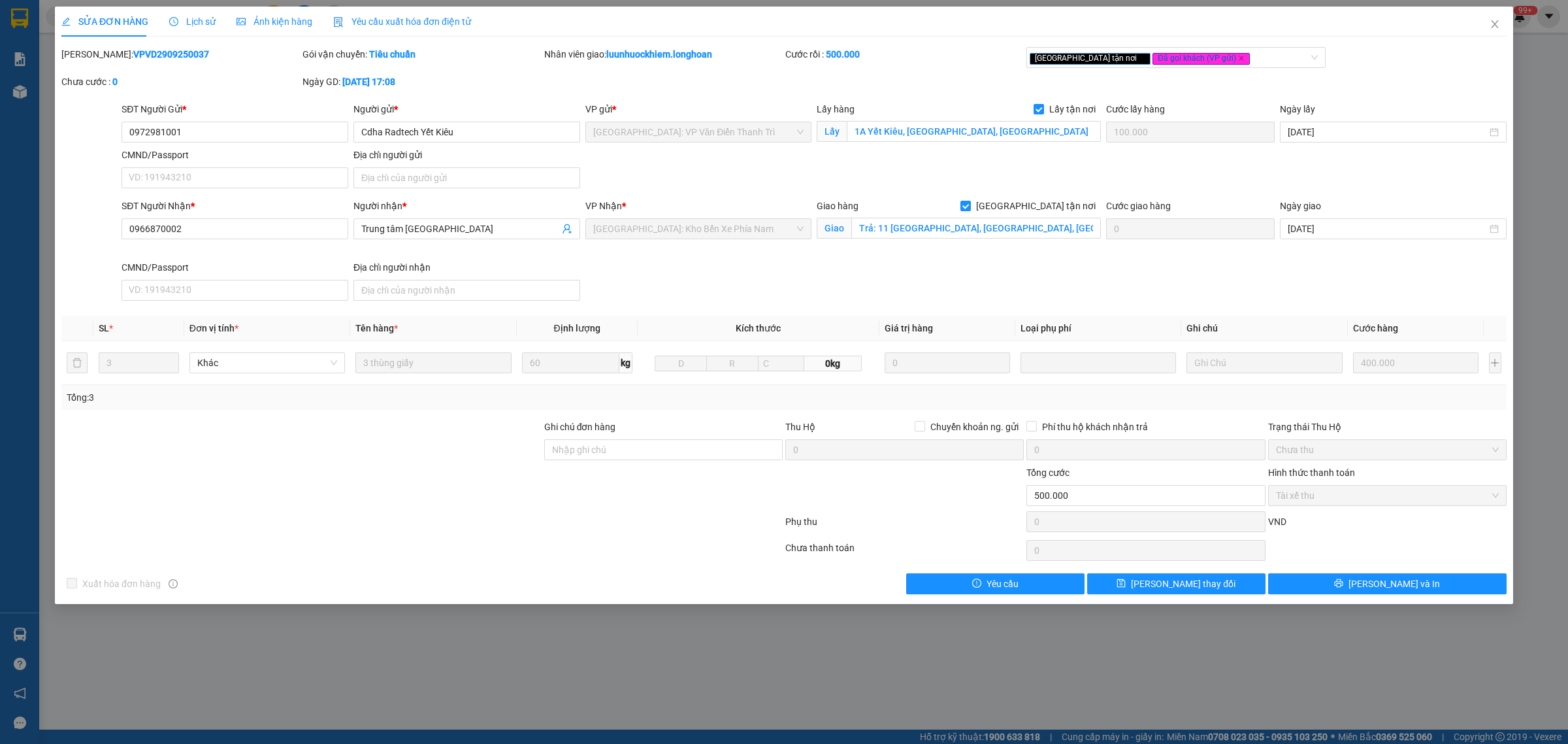
click at [151, 59] on b "VPVD2909250037" at bounding box center [171, 54] width 76 height 11
click at [133, 55] on b "VPVD2909250037" at bounding box center [171, 54] width 76 height 11
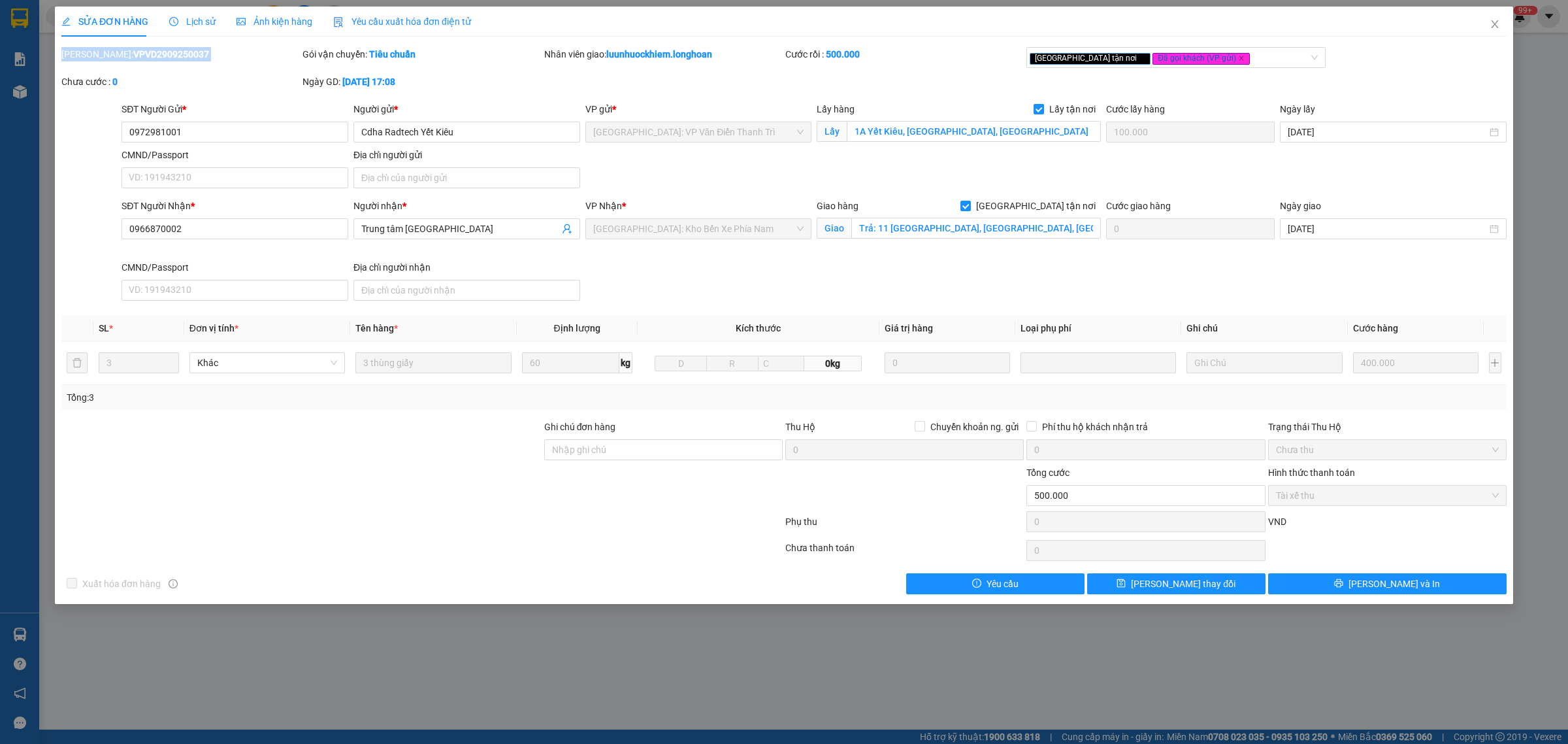
click at [151, 56] on b "VPVD2909250037" at bounding box center [171, 54] width 76 height 11
click at [147, 52] on b "VPVD2909250037" at bounding box center [171, 54] width 76 height 11
copy b "VPVD2909250037"
click at [1481, 27] on span "Close" at bounding box center [1494, 24] width 36 height 36
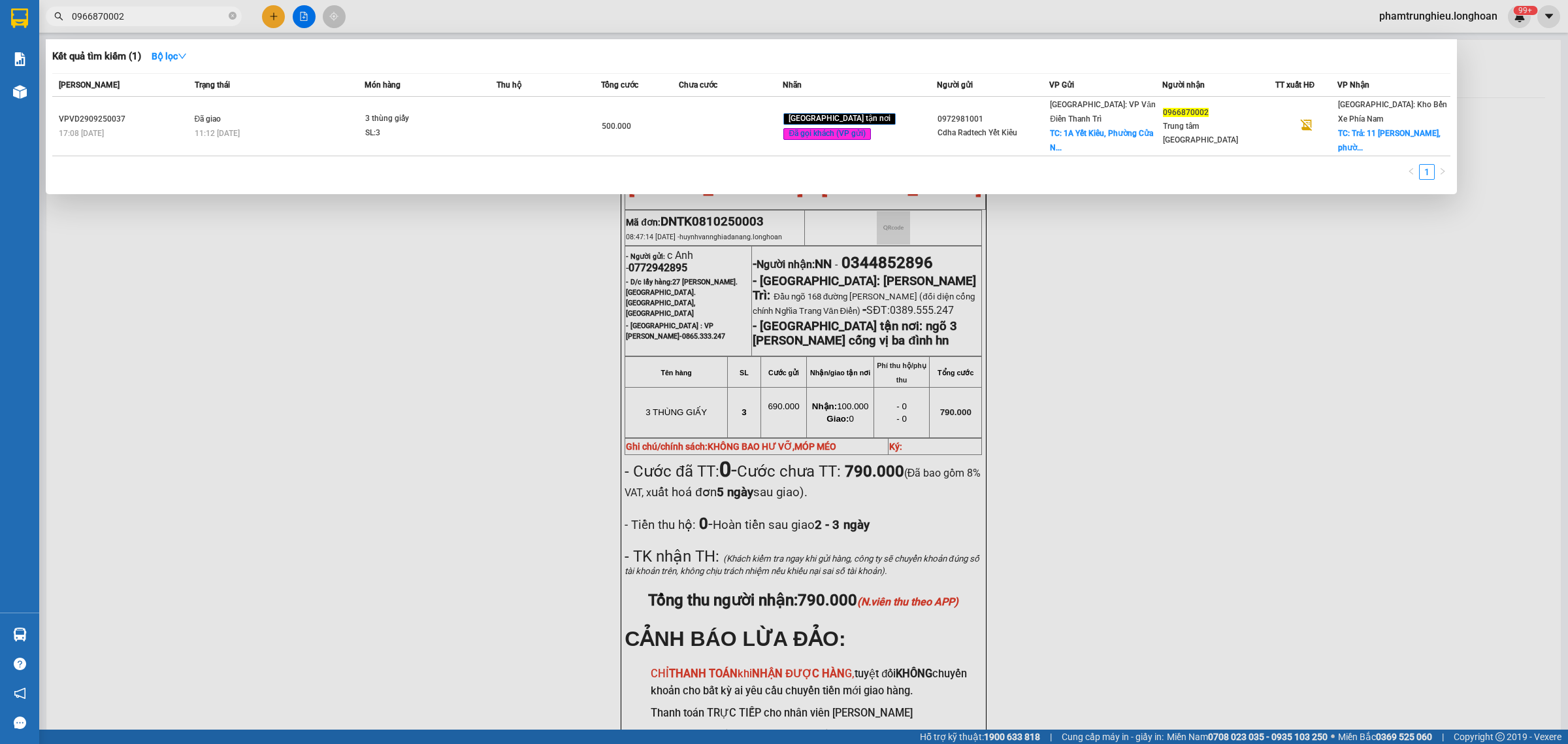
click at [166, 16] on input "0966870002" at bounding box center [148, 16] width 154 height 14
paste input "888666045"
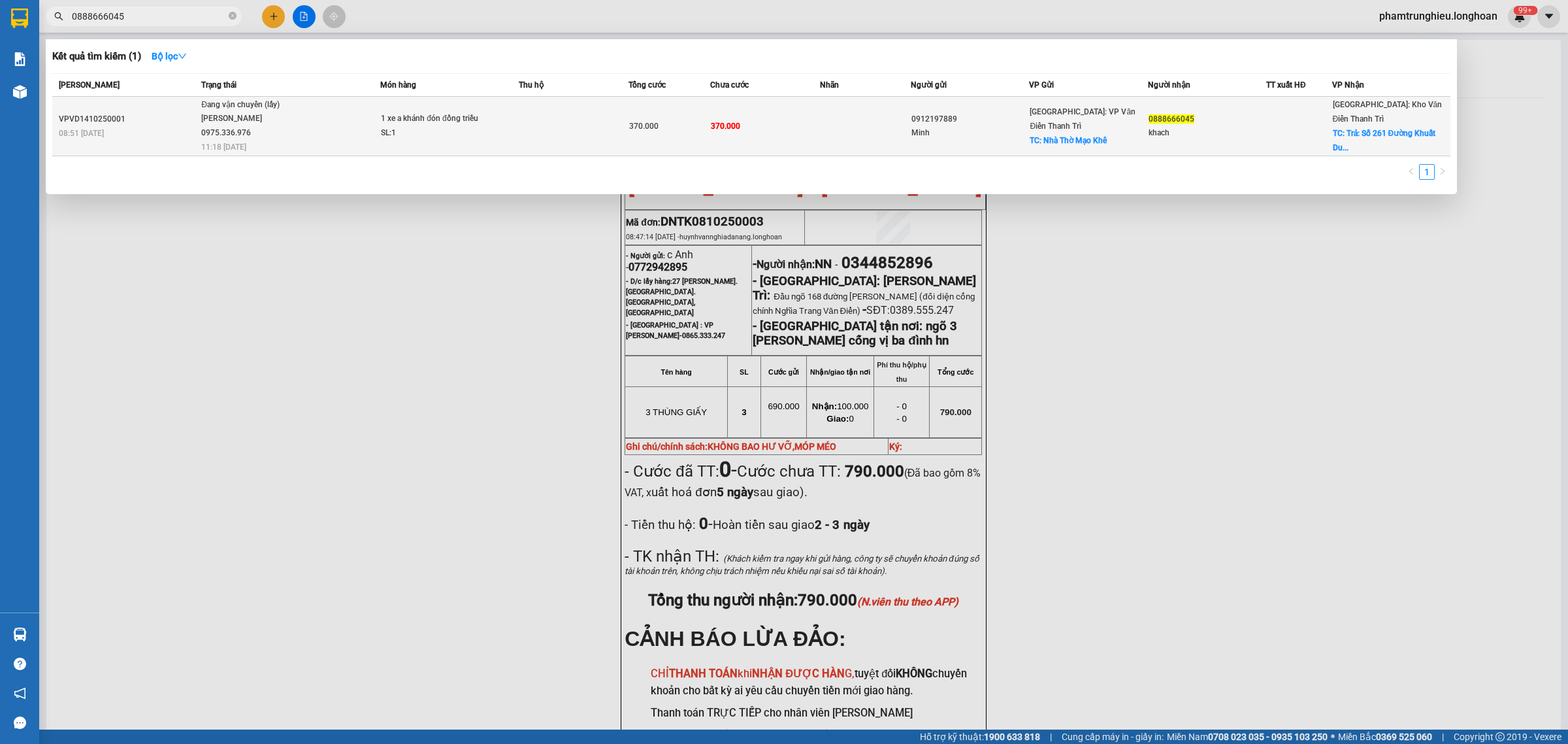
click at [380, 119] on td "1 xe a khánh đón đồng triều SL: 1" at bounding box center [449, 127] width 138 height 60
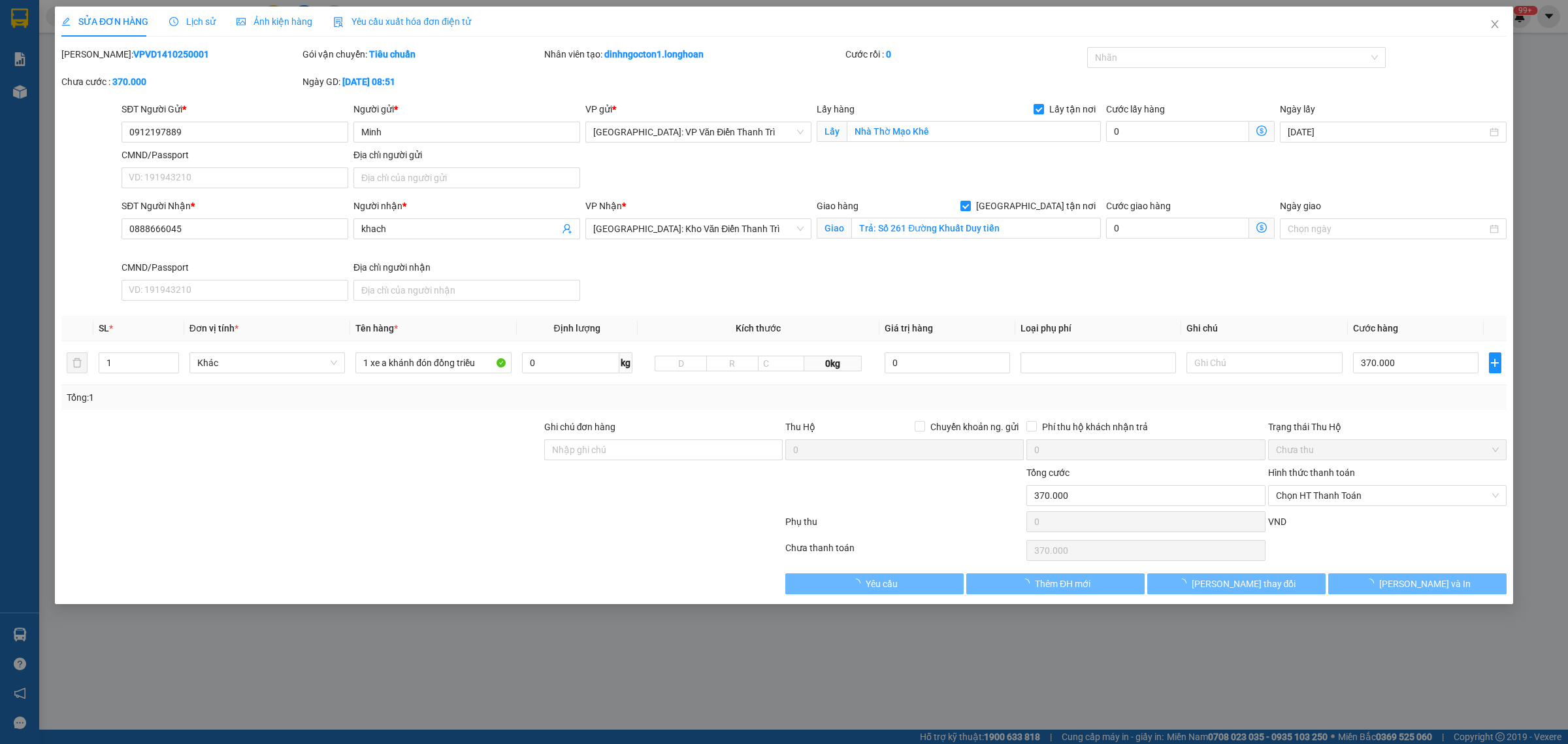
click at [187, 27] on div "Lịch sử" at bounding box center [192, 22] width 46 height 14
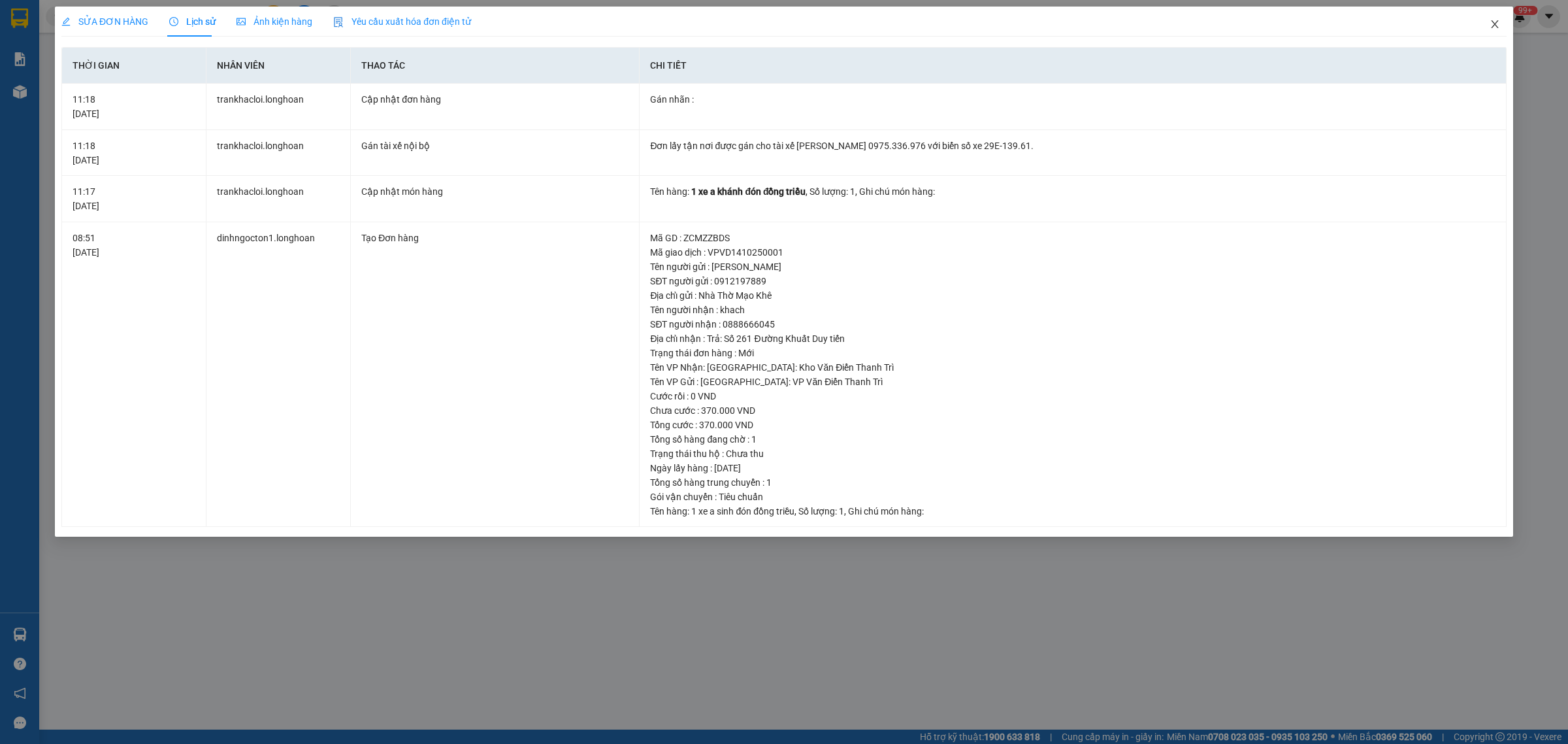
click at [1500, 24] on span "Close" at bounding box center [1494, 24] width 36 height 36
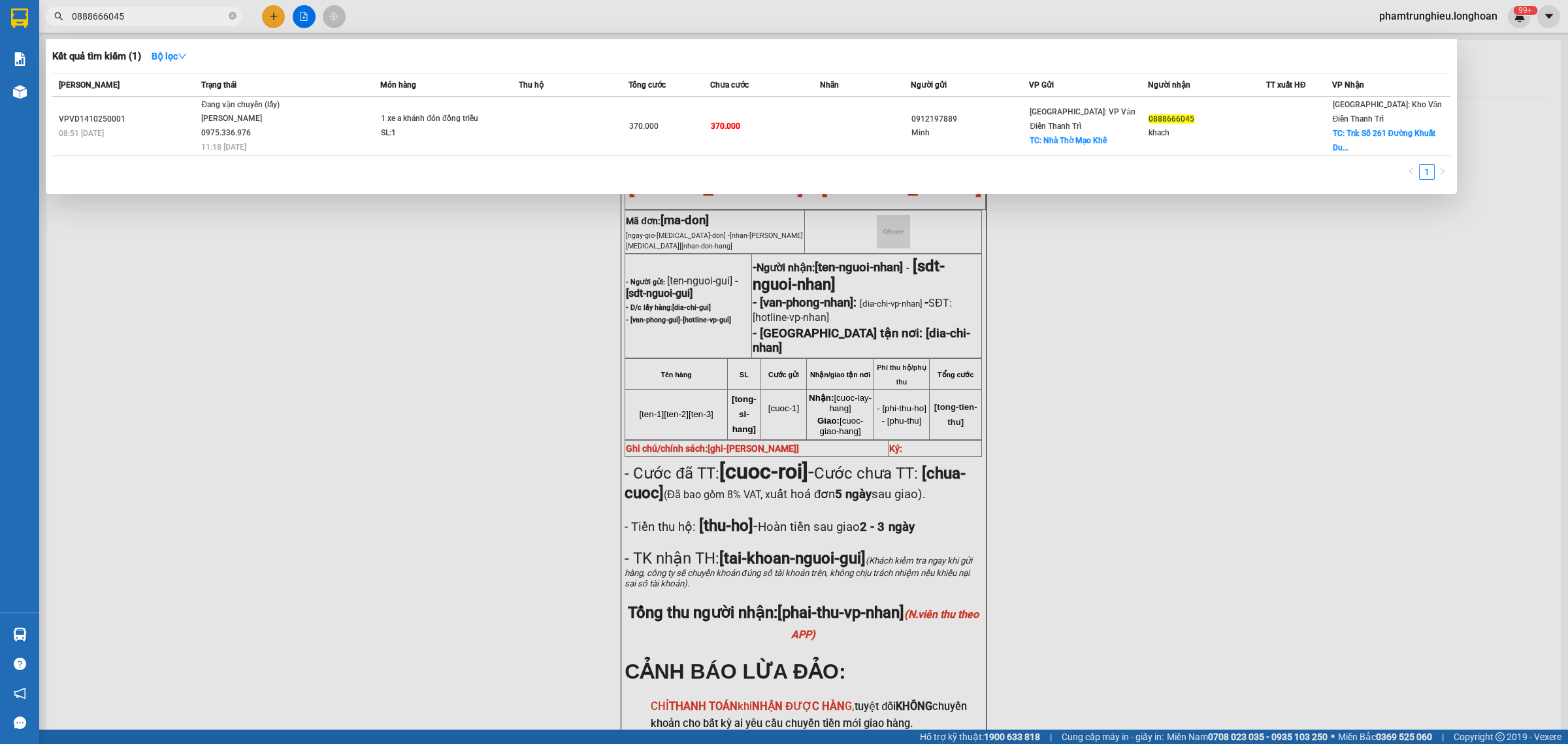
click at [174, 13] on input "0888666045" at bounding box center [148, 16] width 154 height 14
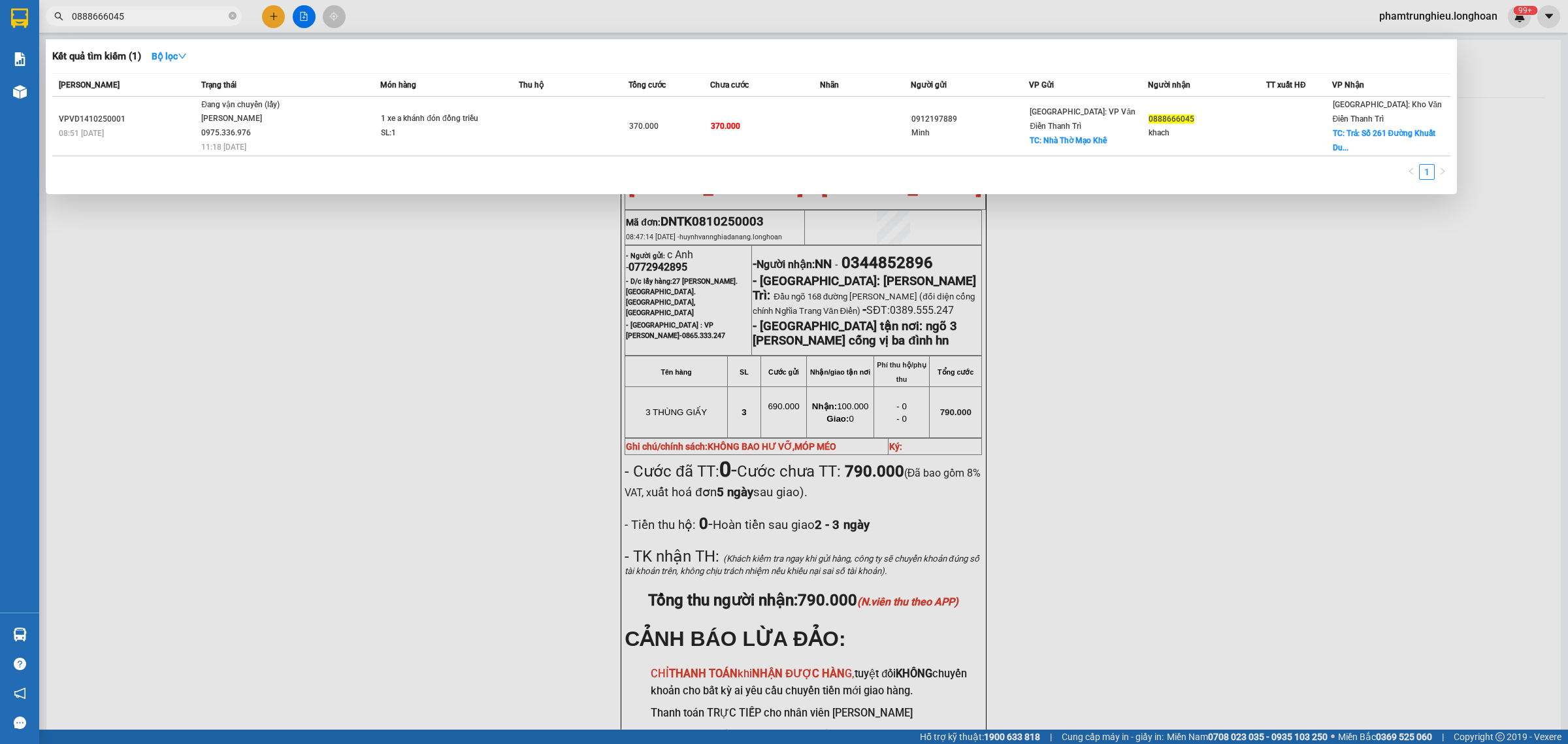
paste input "355312346"
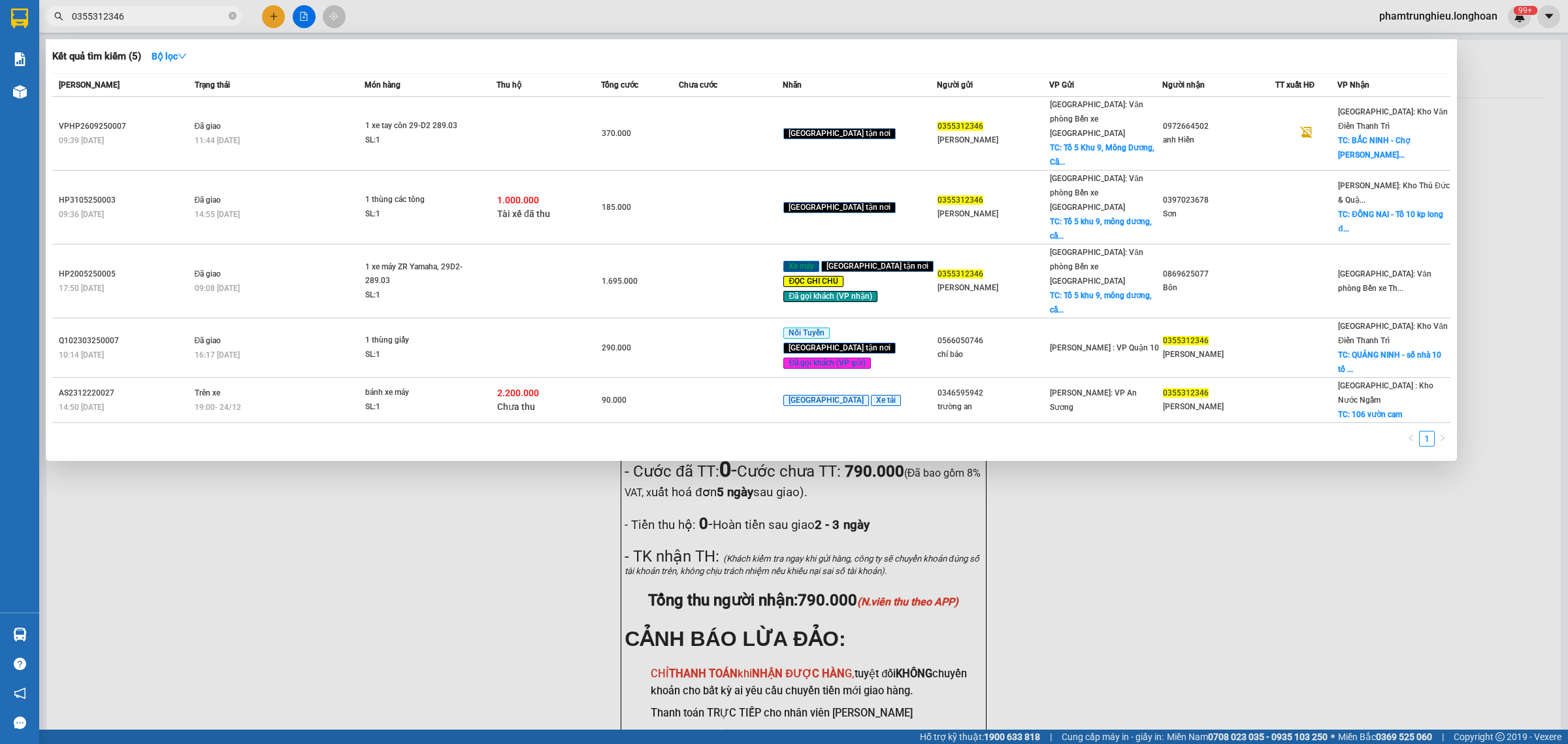
click at [167, 17] on input "0355312346" at bounding box center [148, 16] width 154 height 14
paste input "977461105"
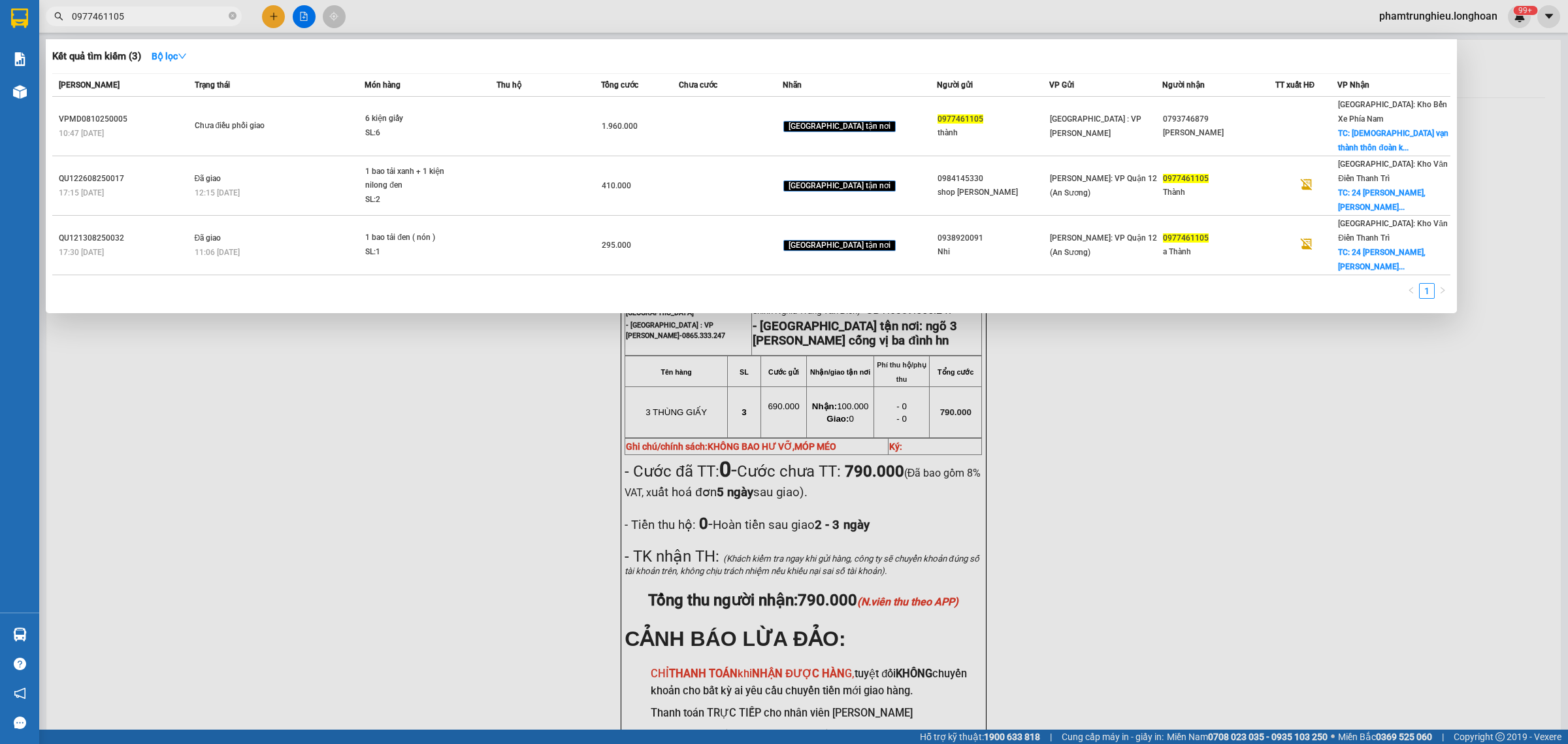
click at [155, 11] on input "0977461105" at bounding box center [148, 16] width 154 height 14
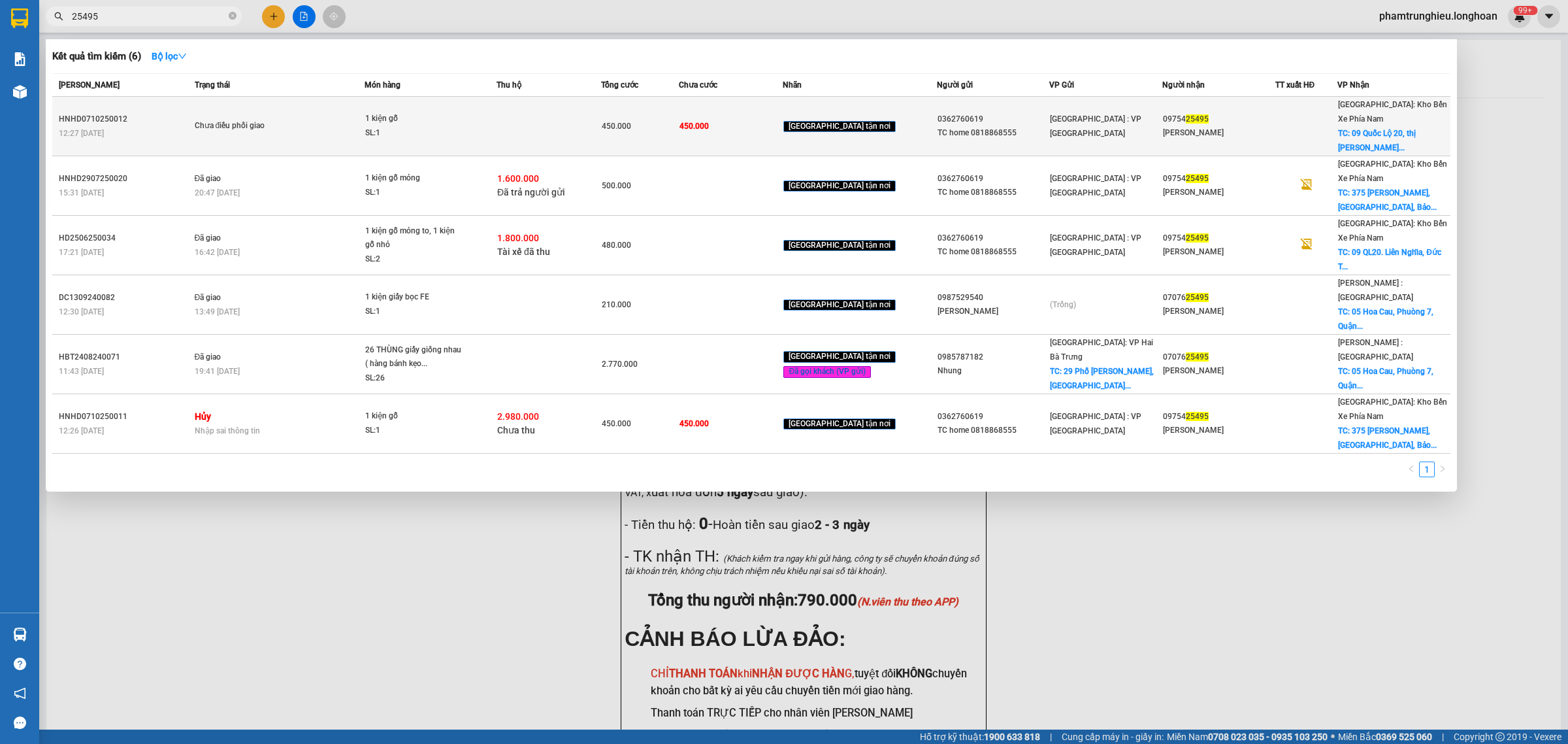
click at [363, 110] on td "Chưa điều phối giao" at bounding box center [279, 127] width 174 height 60
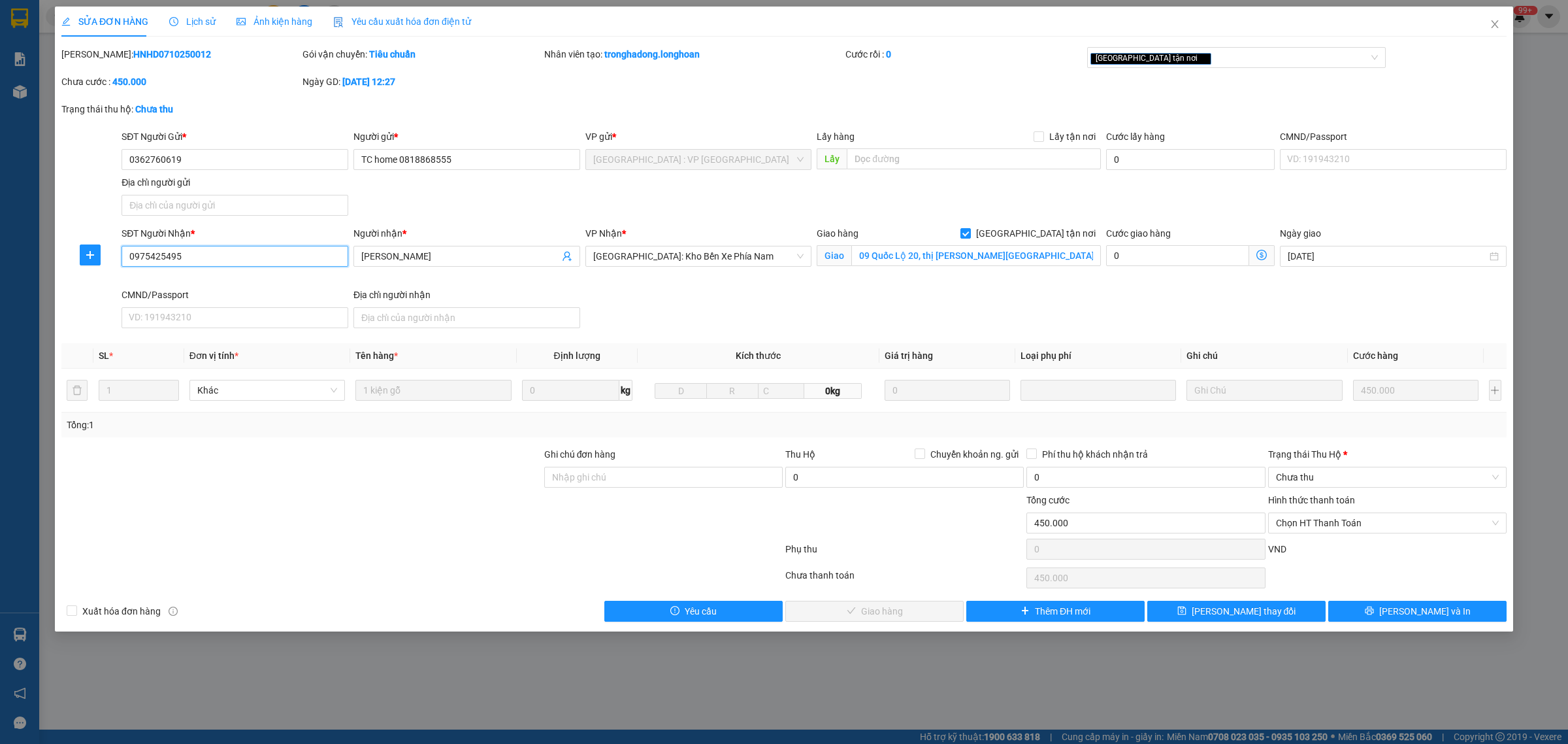
click at [220, 255] on input "0975425495" at bounding box center [234, 255] width 226 height 21
click at [494, 216] on div "SĐT Người Gửi * 0362760619 Người gửi * TC home 0818868555 VP gửi * [GEOGRAPHIC_…" at bounding box center [813, 175] width 1390 height 91
click at [718, 199] on div "SĐT Người Gửi * 0362760619 Người gửi * TC home 0818868555 VP gửi * [GEOGRAPHIC_…" at bounding box center [813, 175] width 1390 height 91
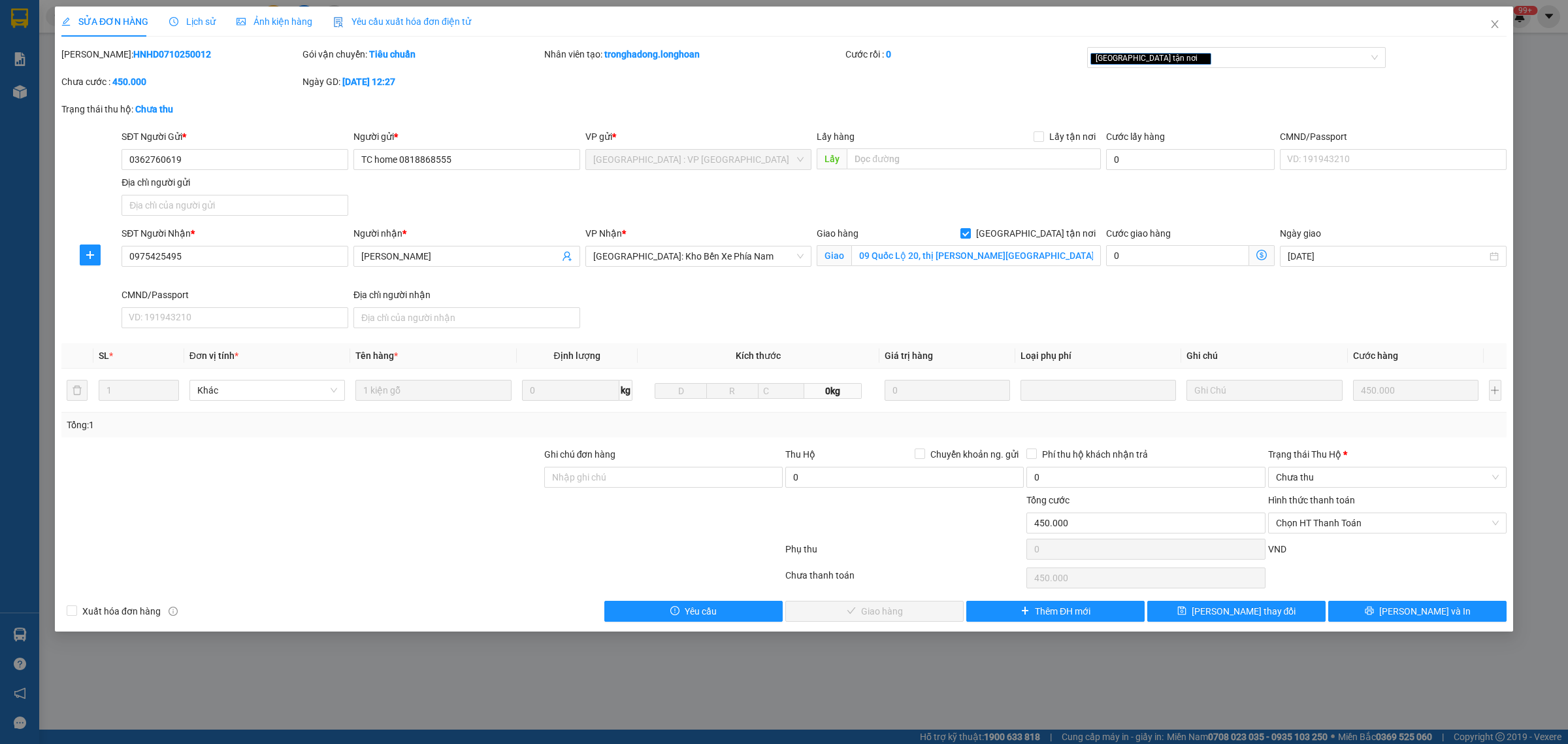
click at [194, 22] on span "Lịch sử" at bounding box center [192, 22] width 46 height 11
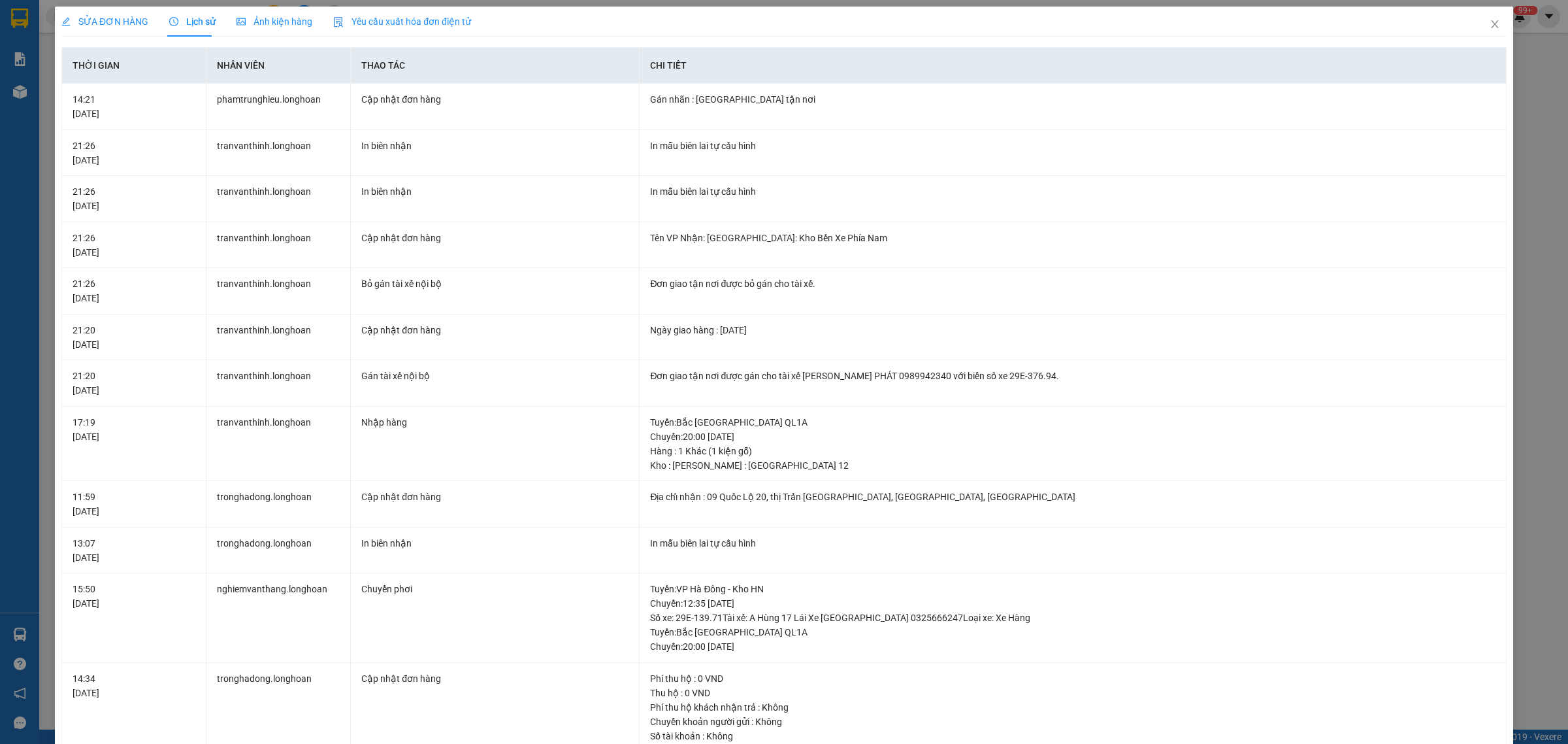
click at [116, 16] on span "SỬA ĐƠN HÀNG" at bounding box center [105, 22] width 87 height 11
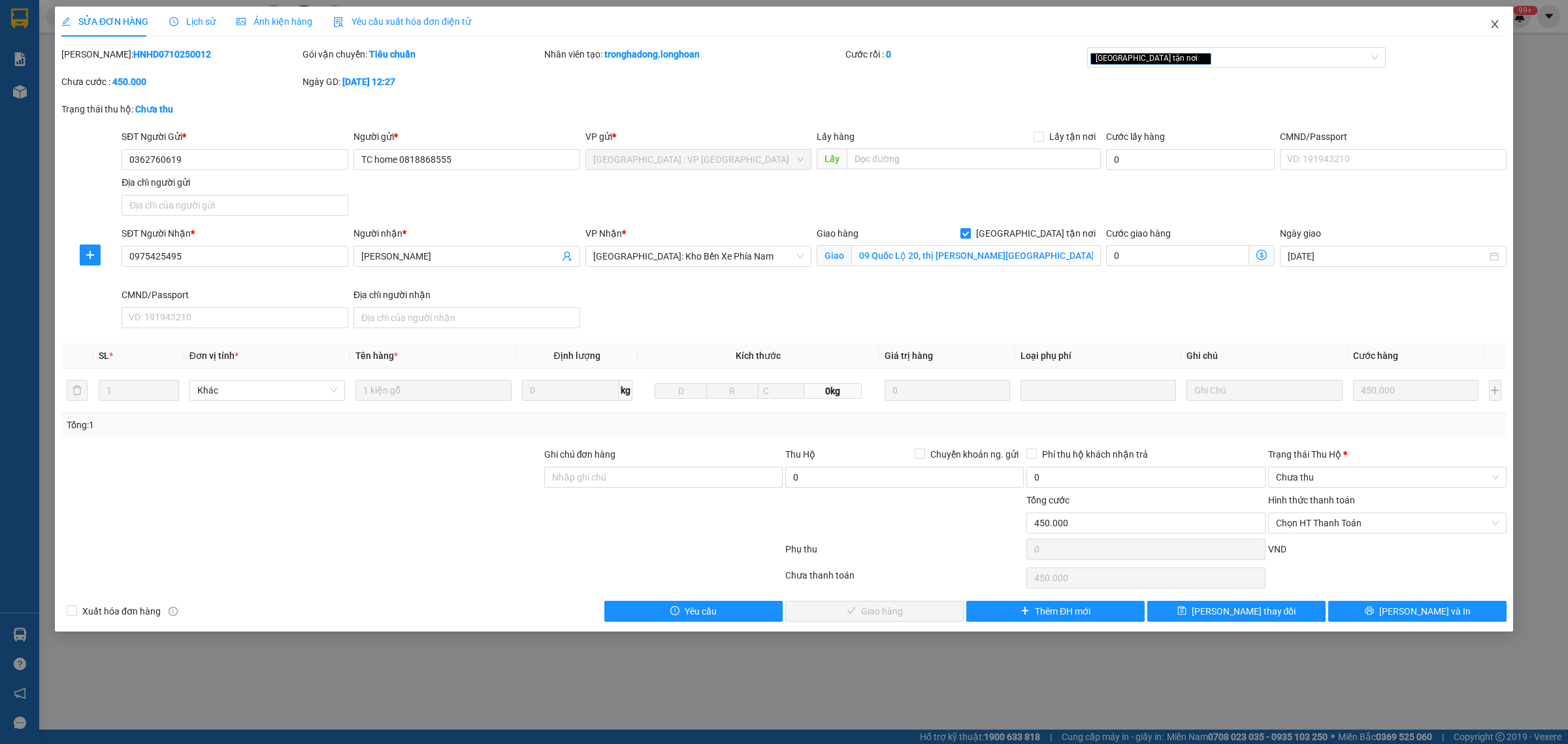
drag, startPoint x: 1493, startPoint y: 26, endPoint x: 1431, endPoint y: 33, distance: 62.4
click at [1494, 26] on icon "close" at bounding box center [1495, 24] width 11 height 11
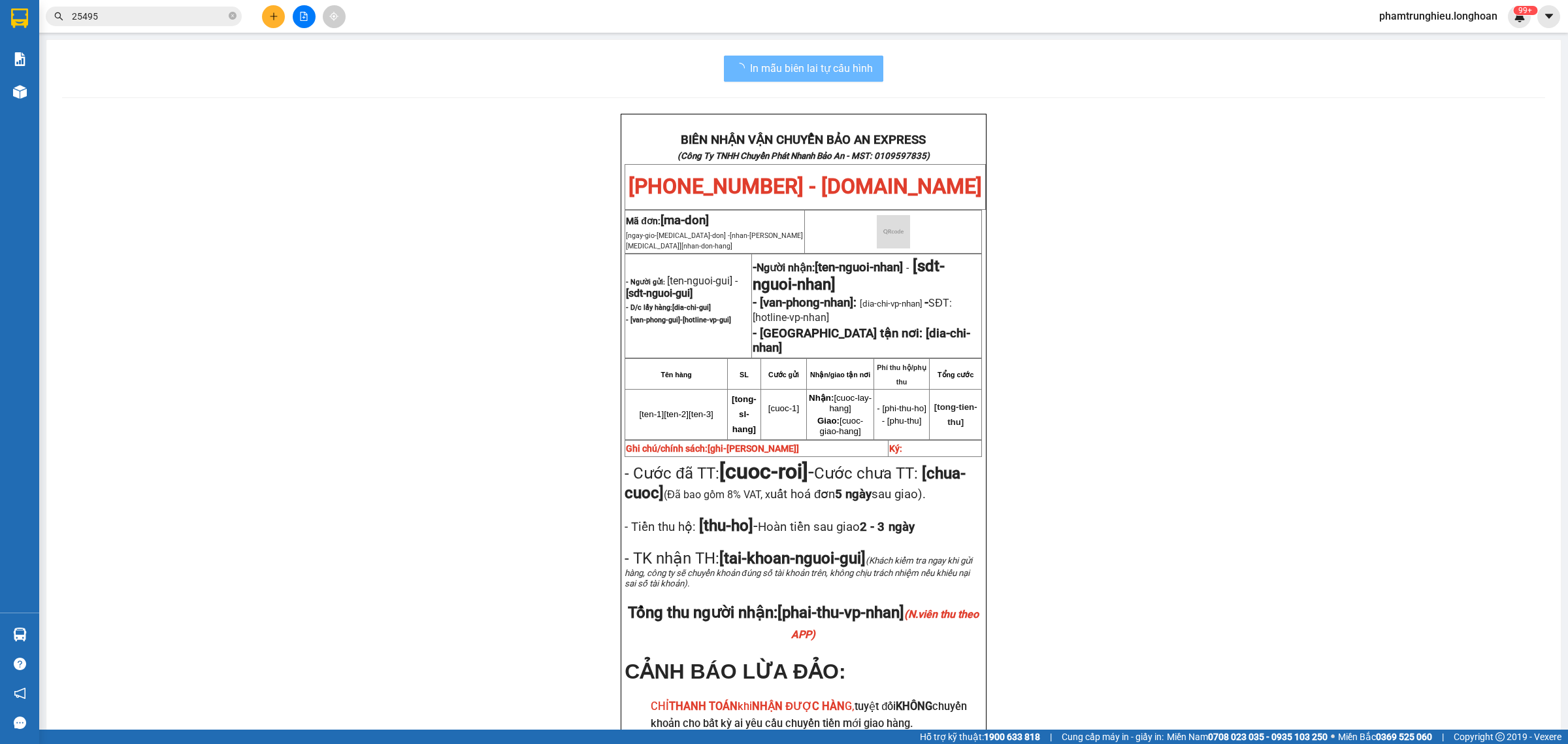
click at [152, 11] on input "25495" at bounding box center [148, 16] width 154 height 14
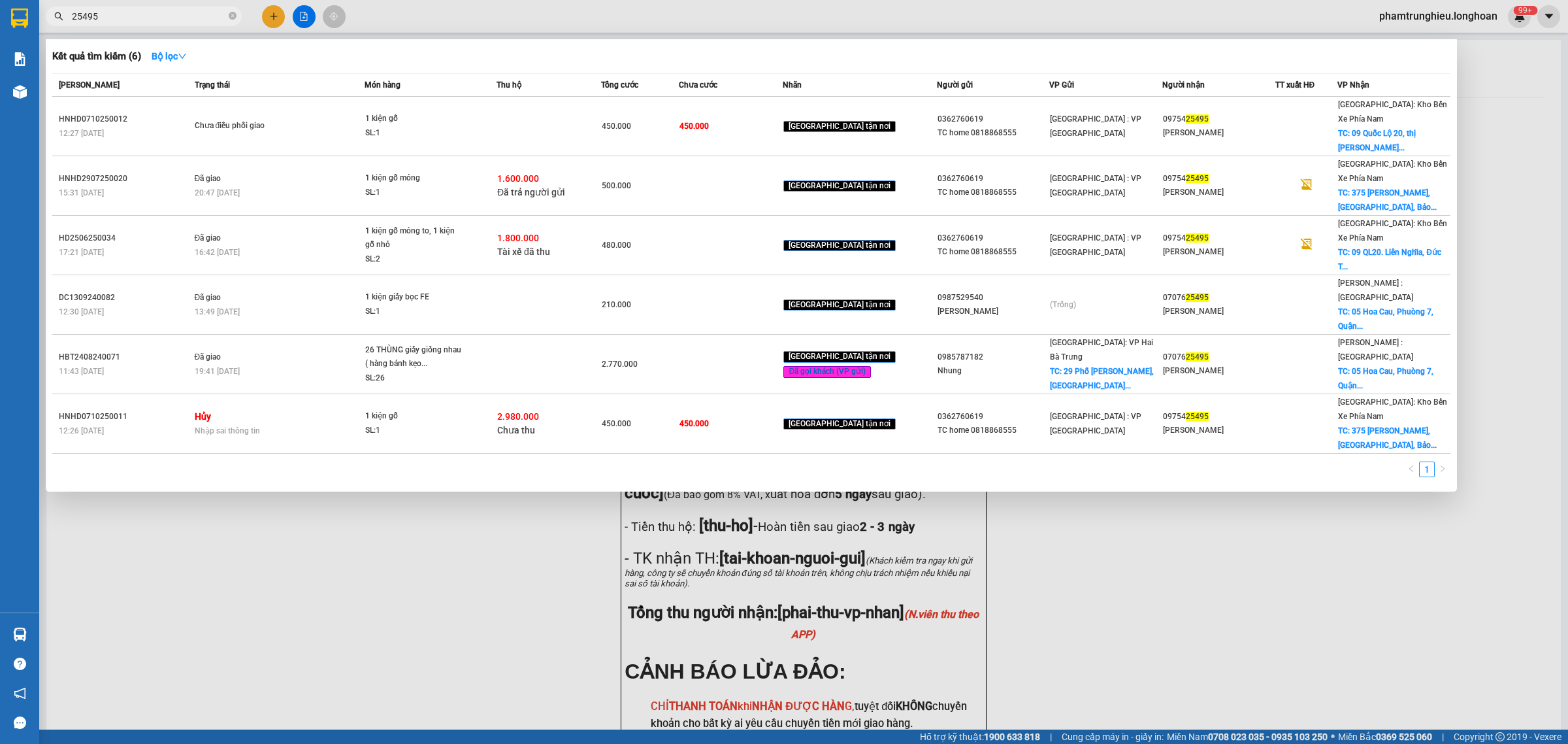
click at [152, 11] on input "25495" at bounding box center [148, 16] width 154 height 14
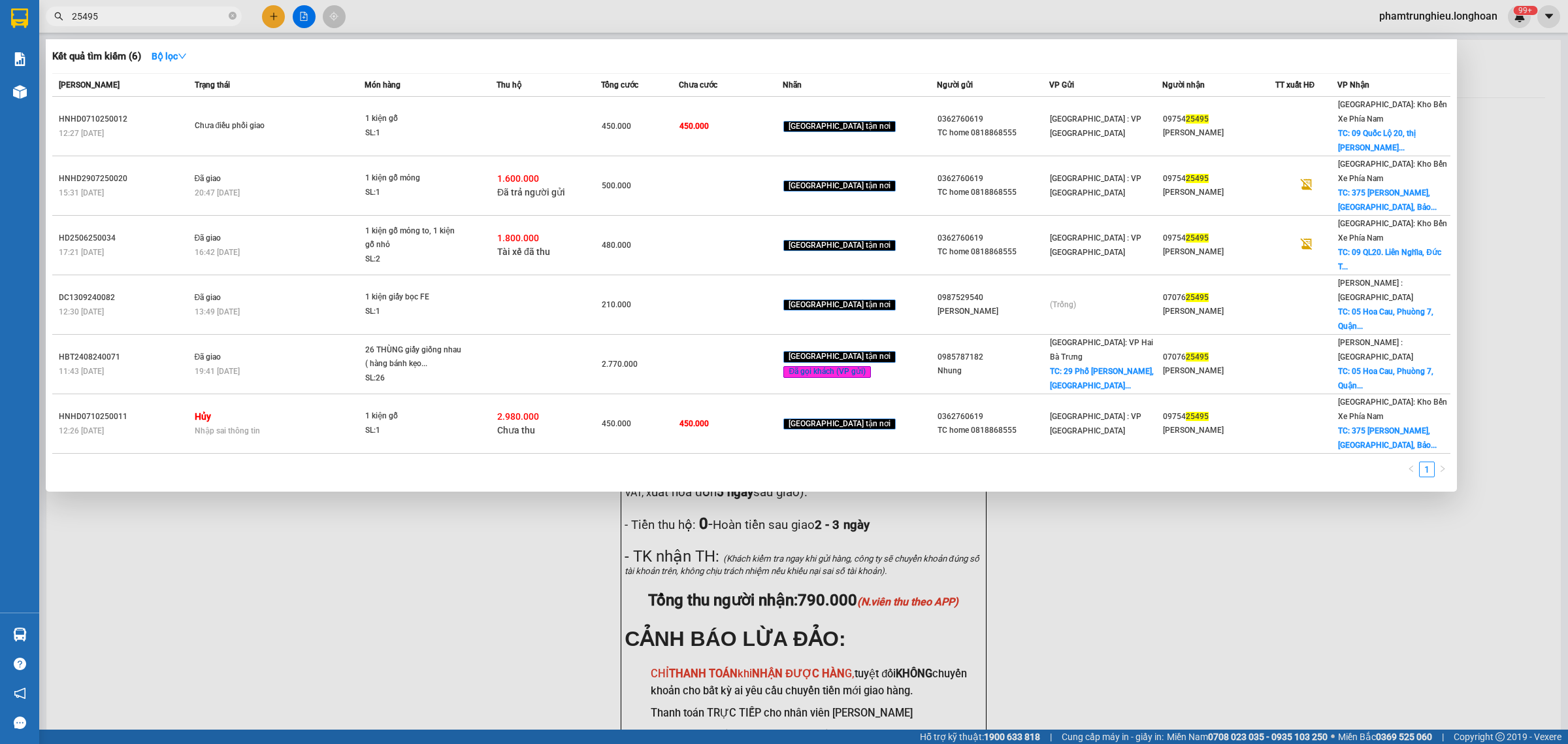
paste input "0911468468"
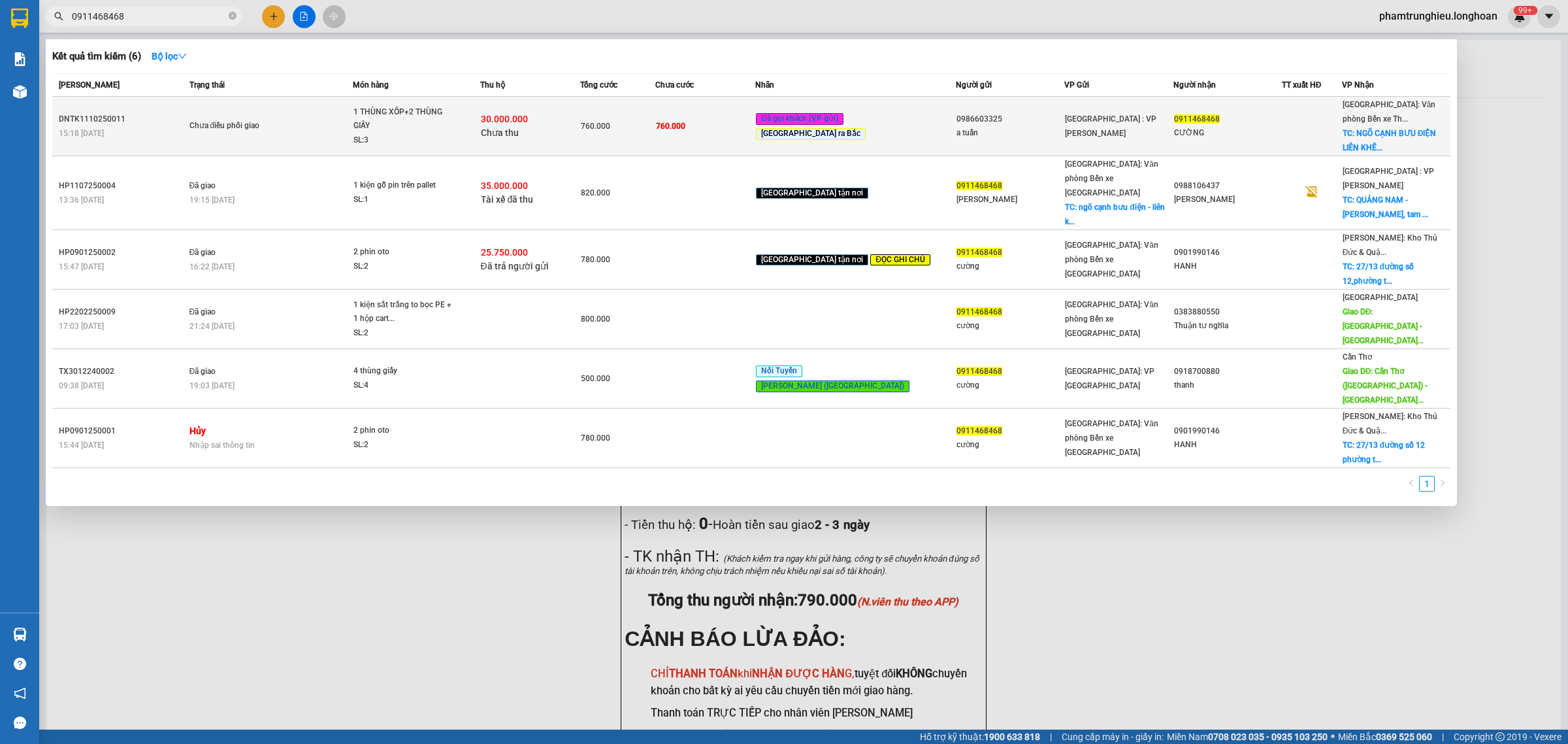
click at [997, 135] on div "a tuấn" at bounding box center [1010, 132] width 107 height 14
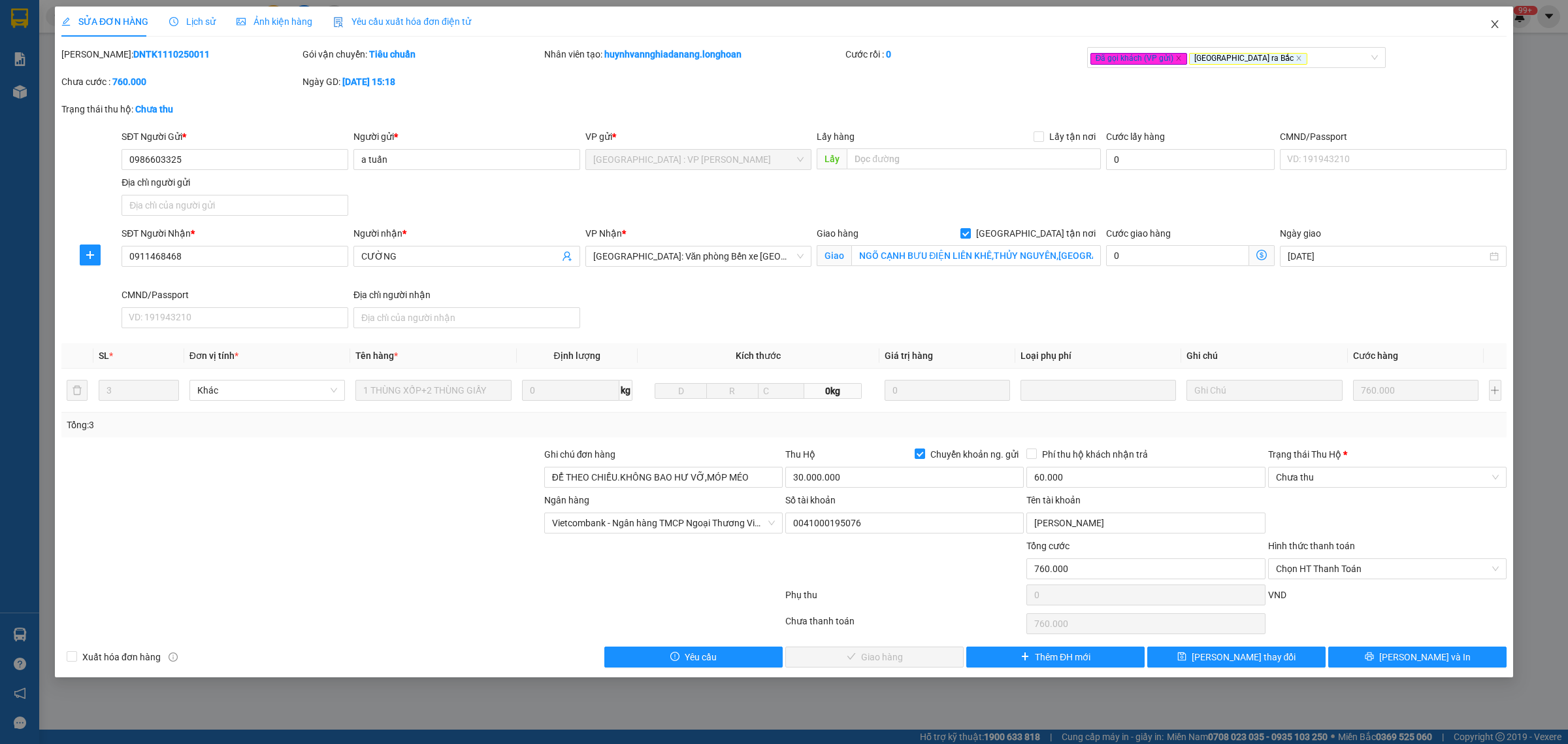
click at [1490, 26] on icon "close" at bounding box center [1495, 24] width 11 height 11
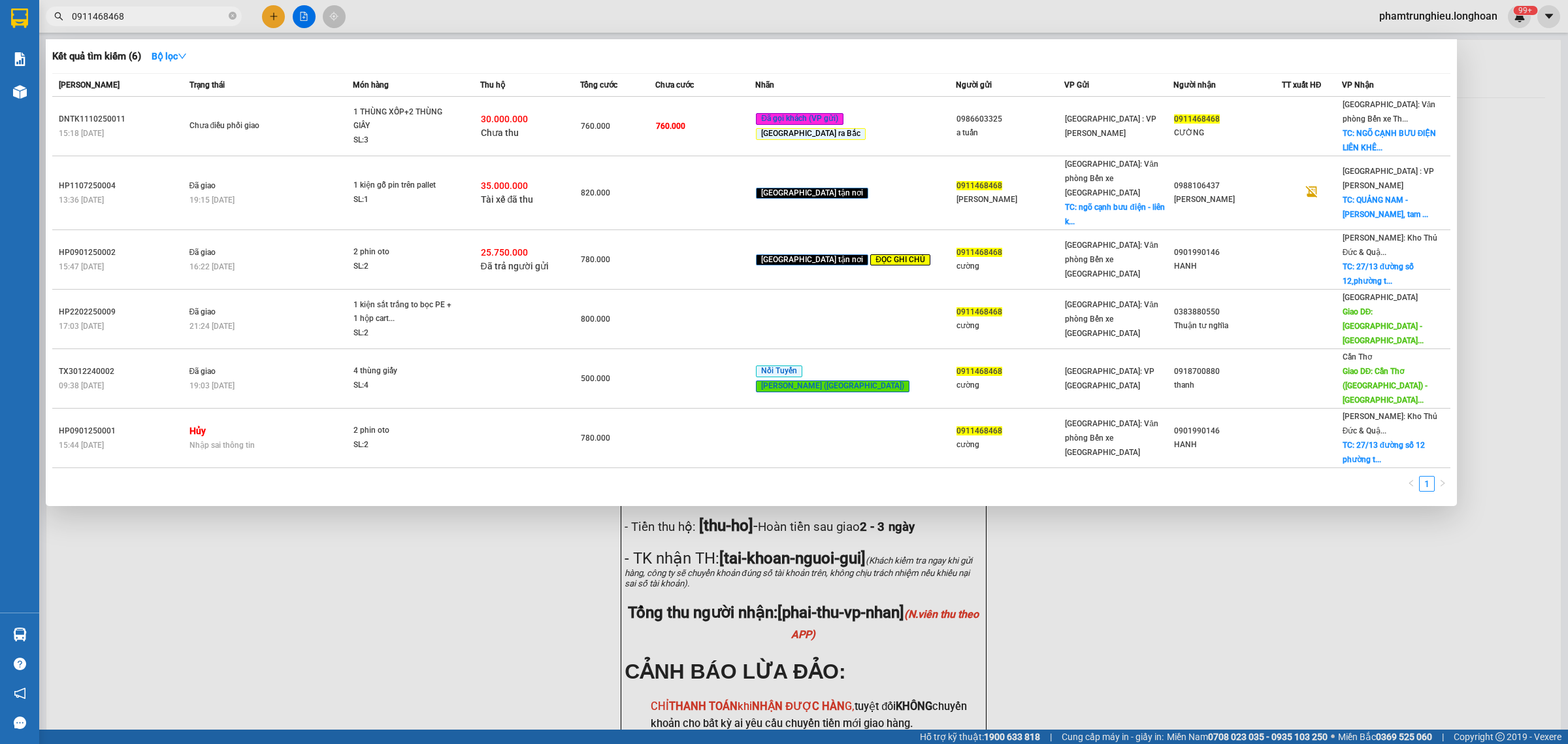
click at [177, 8] on span "0911468468" at bounding box center [144, 16] width 196 height 20
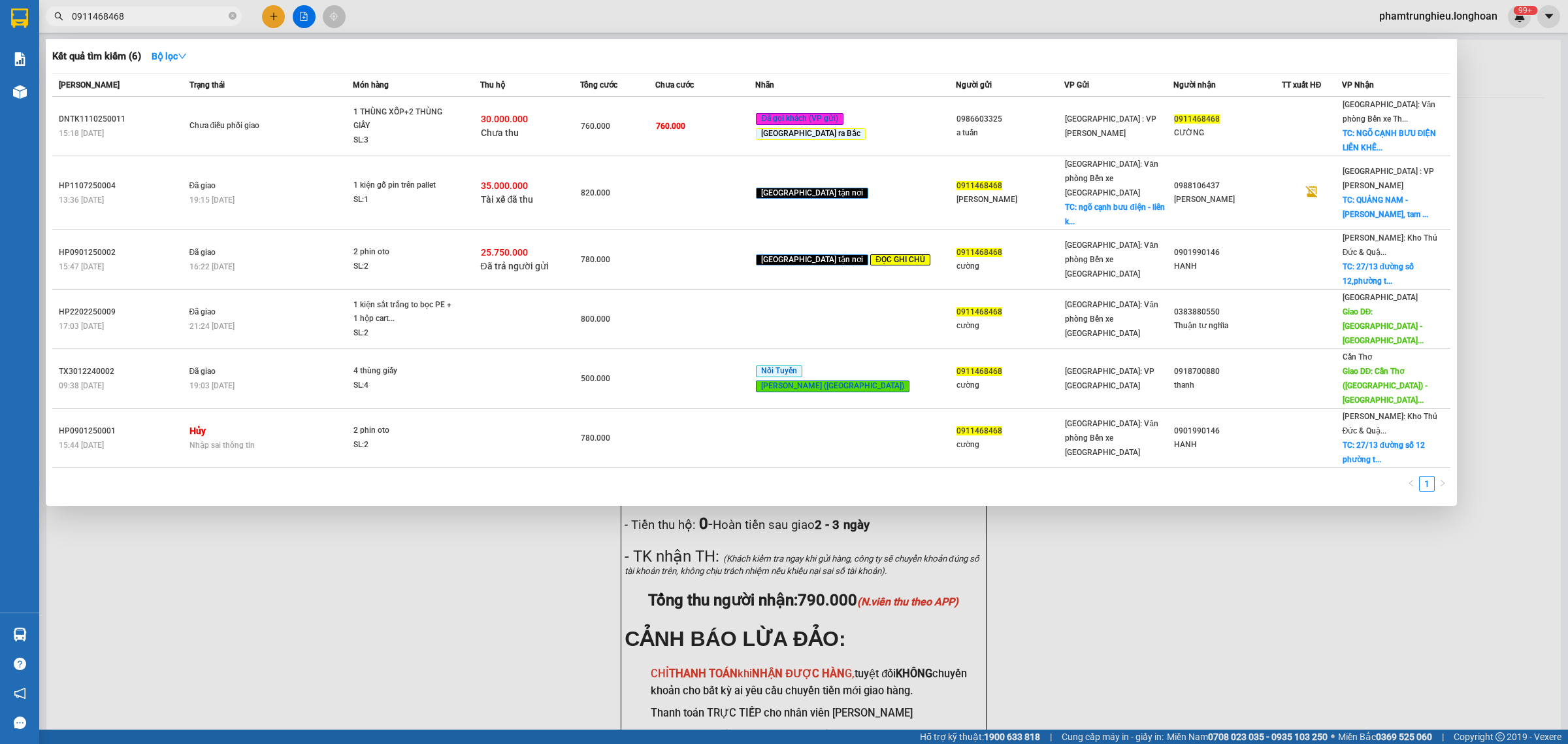
click at [157, 16] on input "0911468468" at bounding box center [148, 16] width 154 height 14
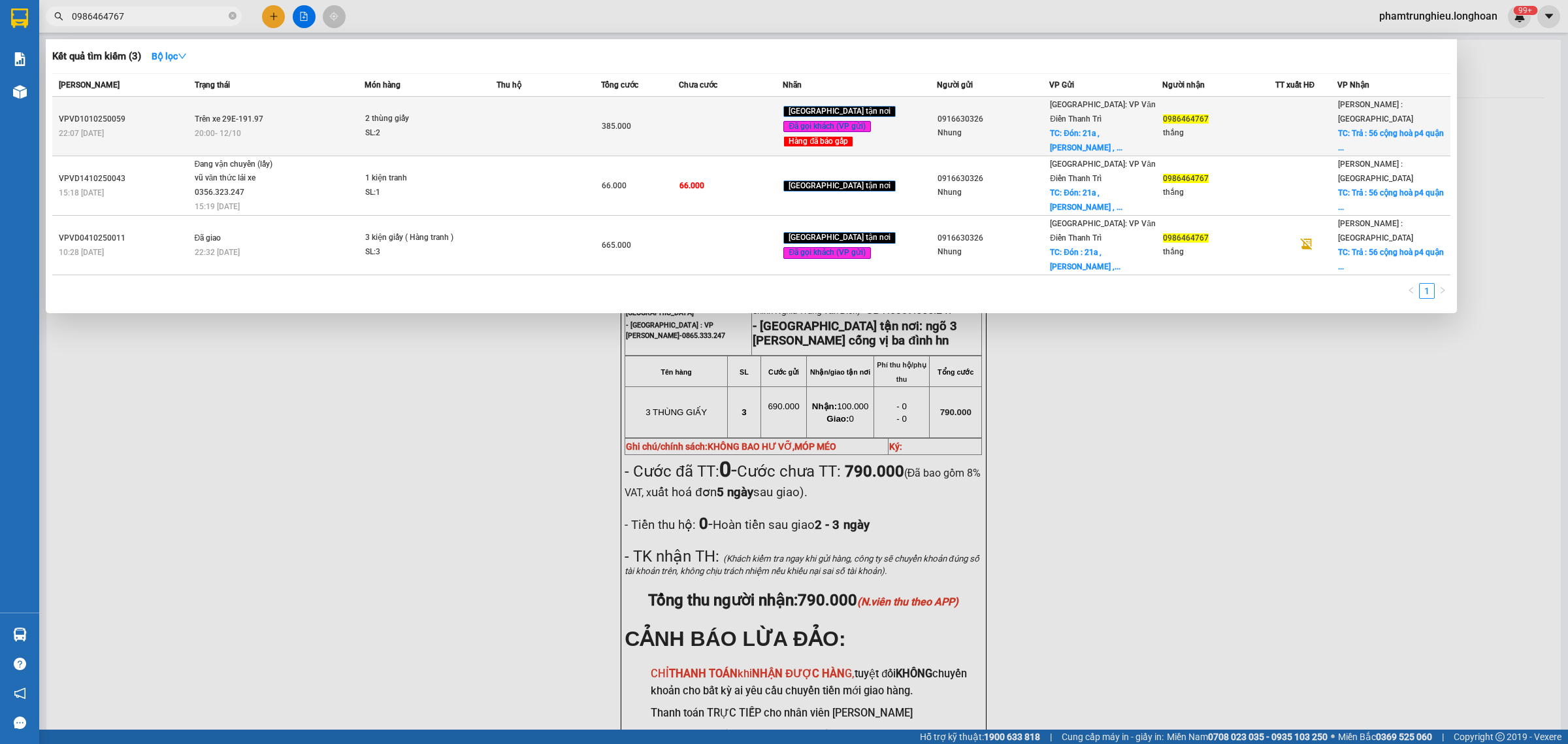
click at [442, 111] on div "2 thùng giấy" at bounding box center [414, 119] width 98 height 14
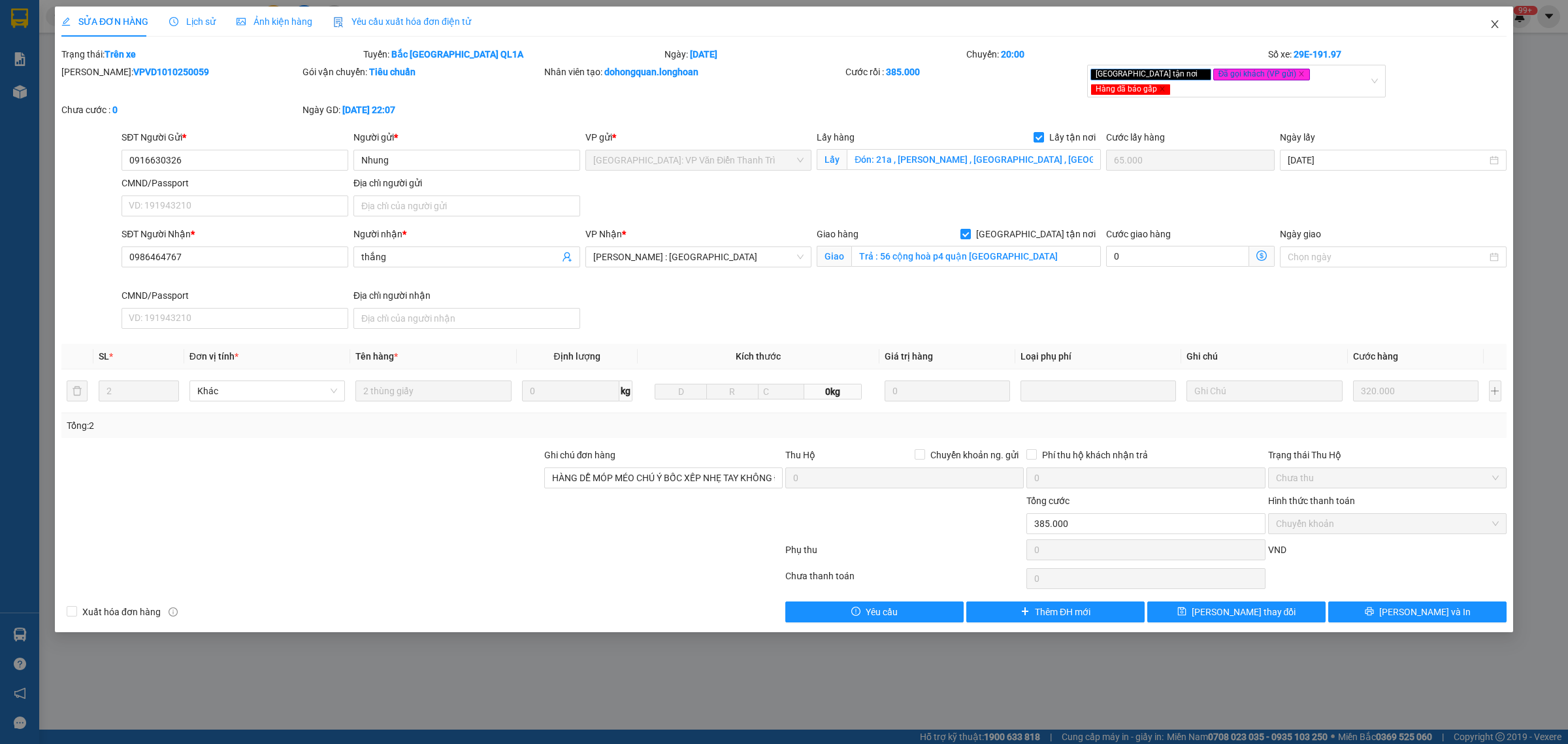
click at [1490, 24] on icon "close" at bounding box center [1495, 24] width 11 height 11
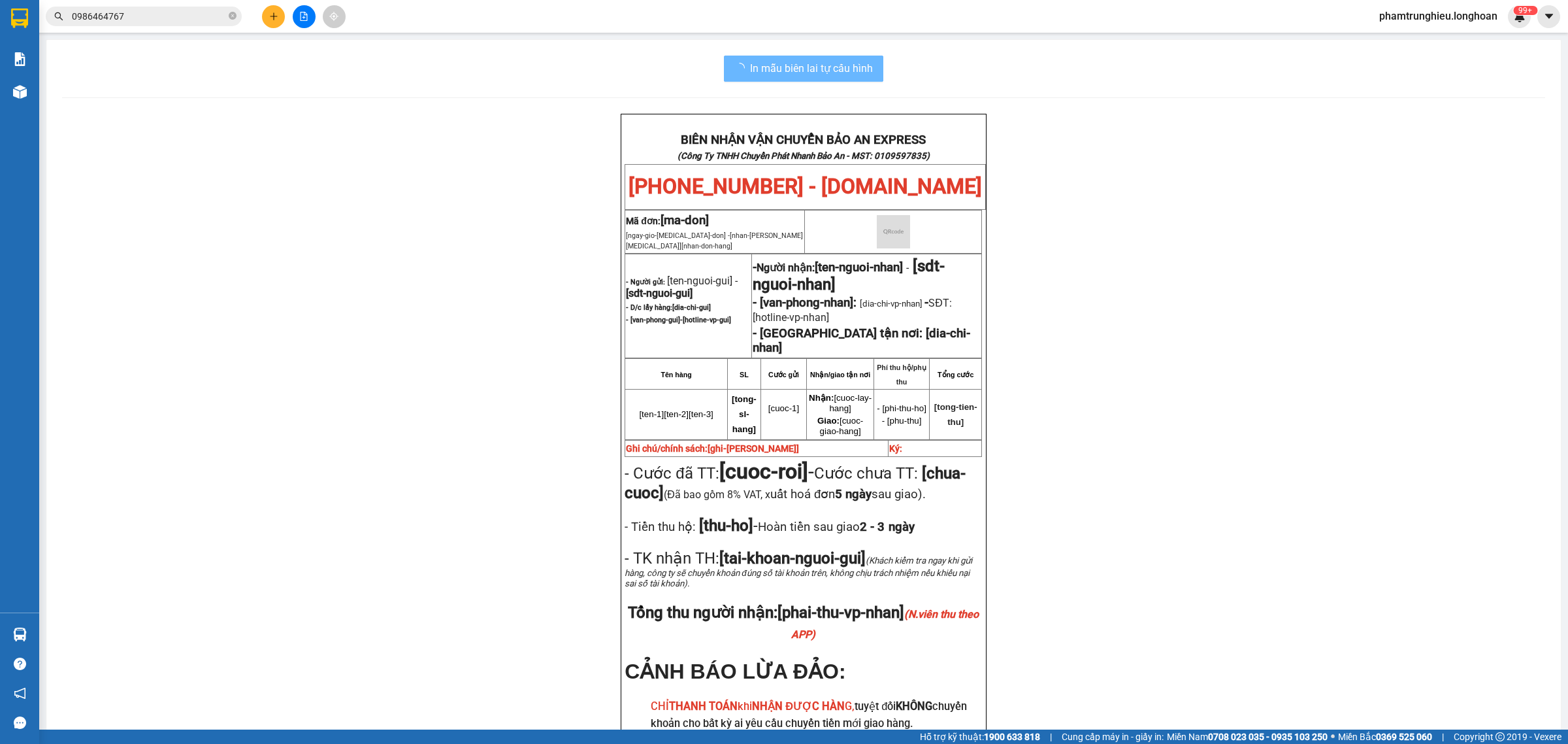
click at [188, 17] on input "0986464767" at bounding box center [148, 16] width 154 height 14
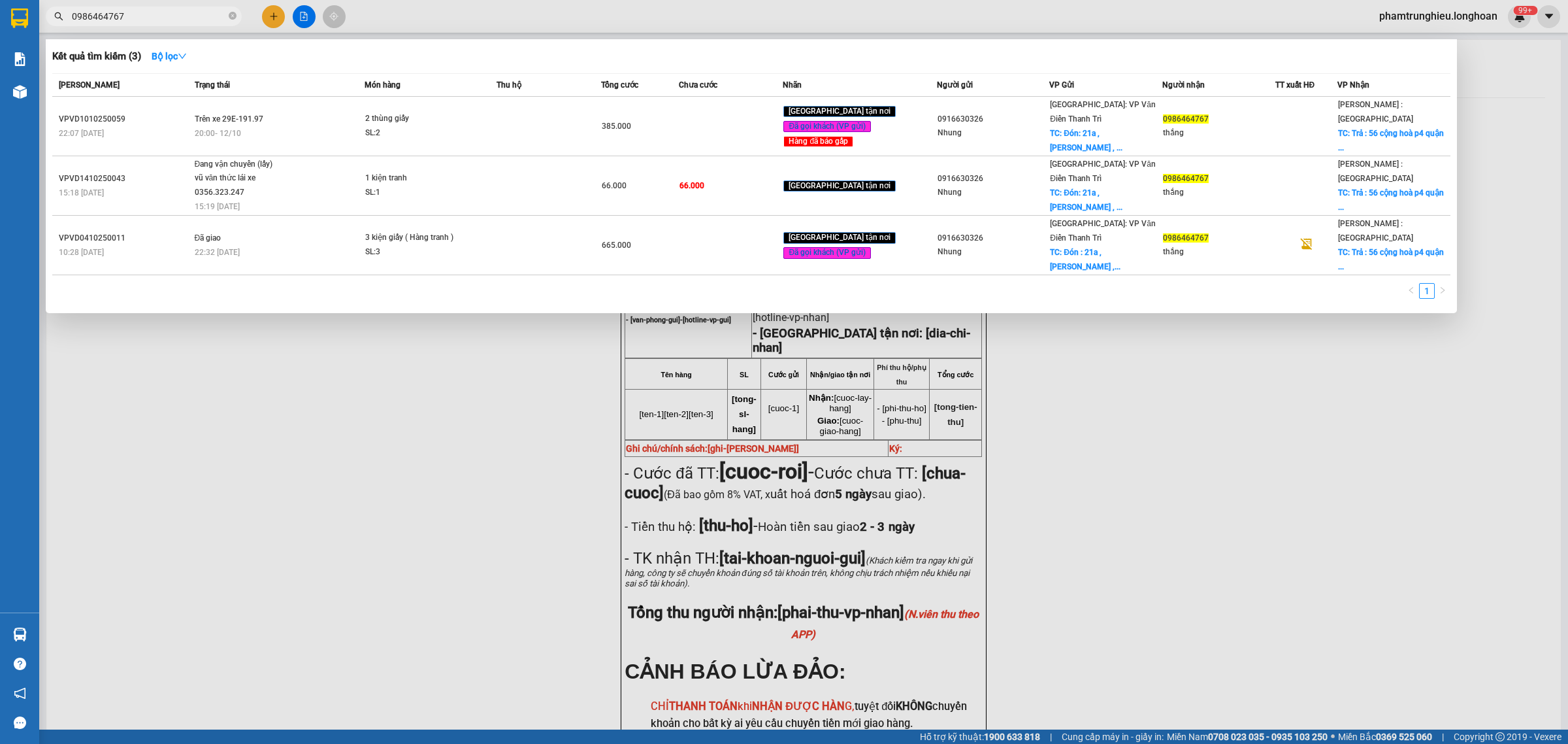
click at [188, 17] on input "0986464767" at bounding box center [148, 16] width 154 height 14
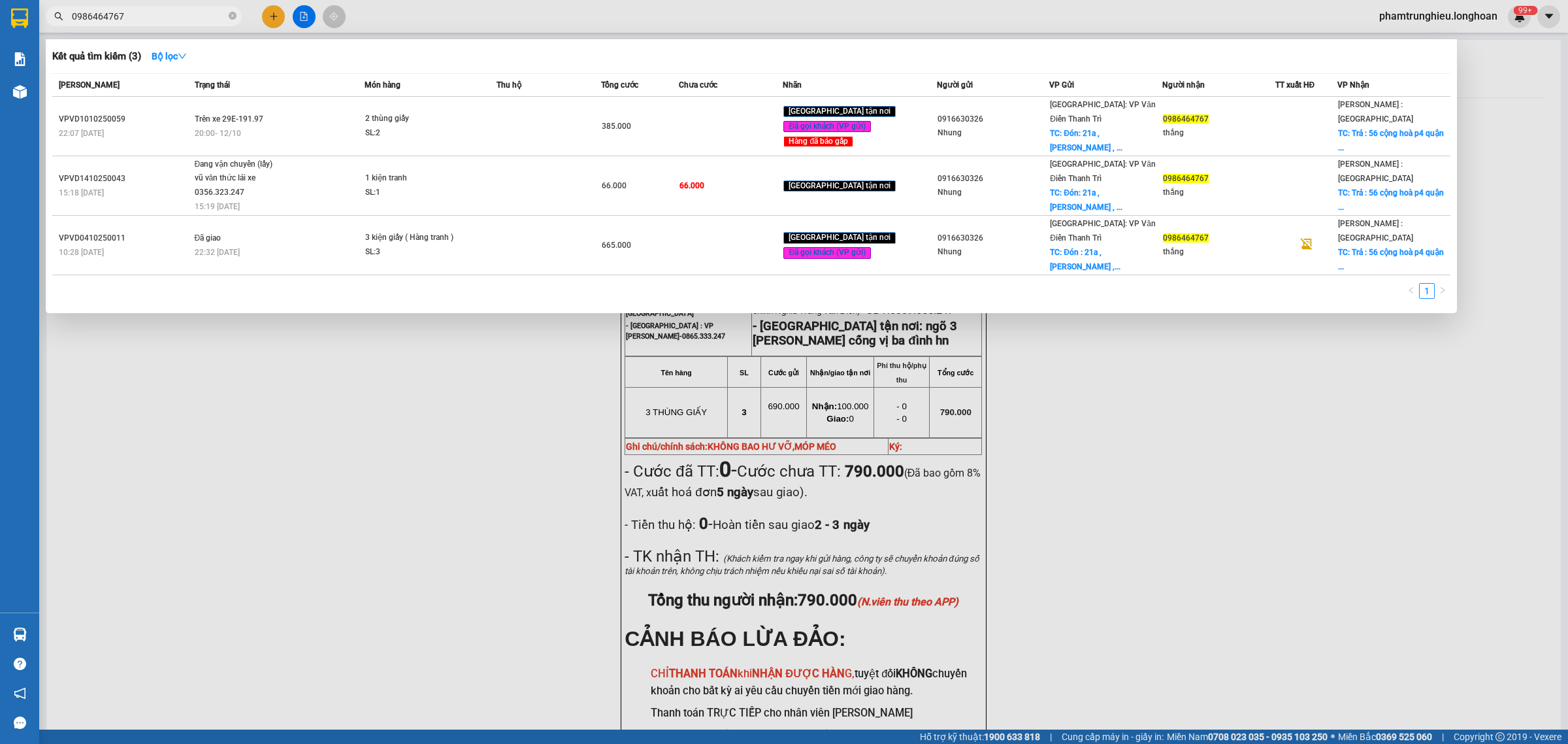
paste input "326828891"
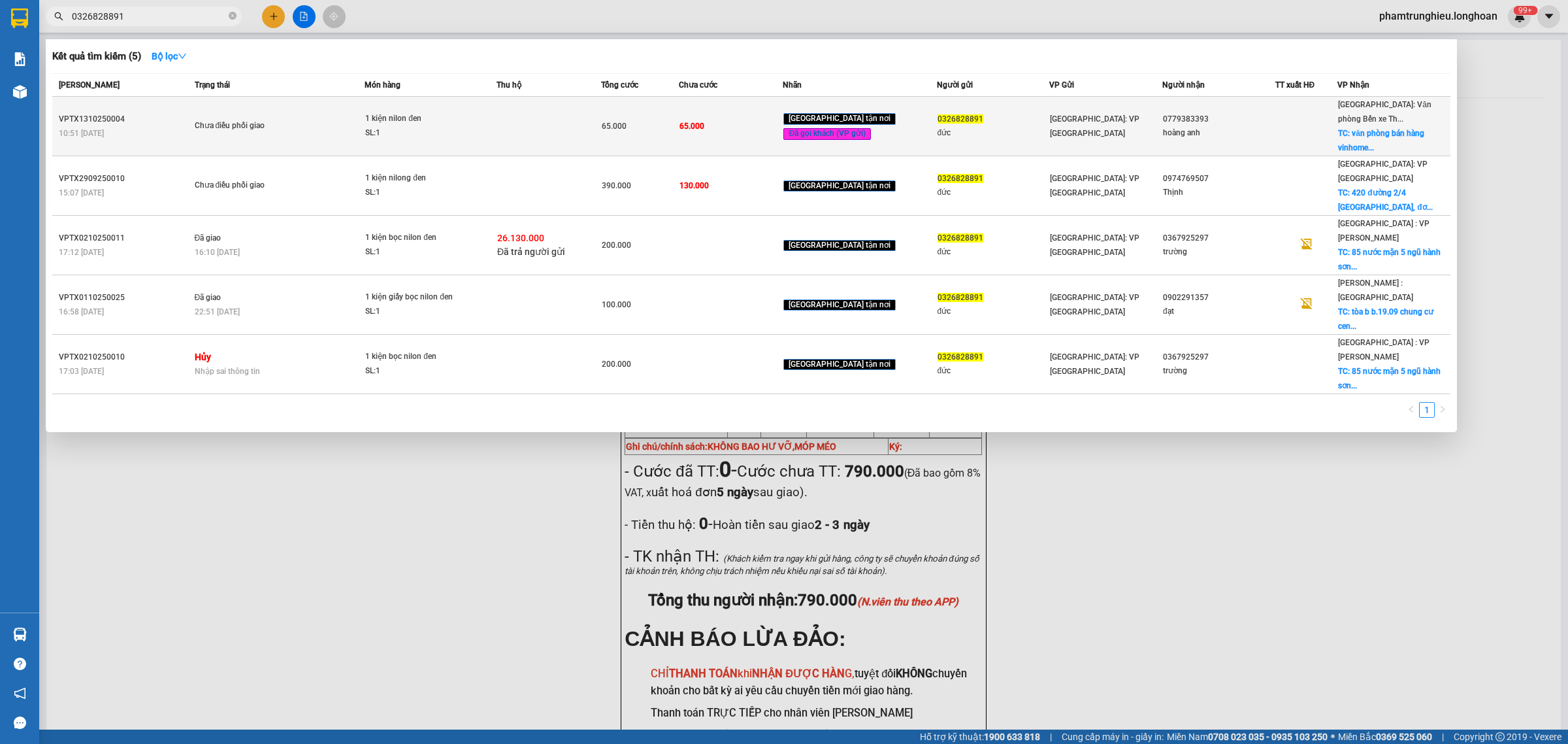
click at [423, 126] on div "SL: 1" at bounding box center [414, 133] width 98 height 14
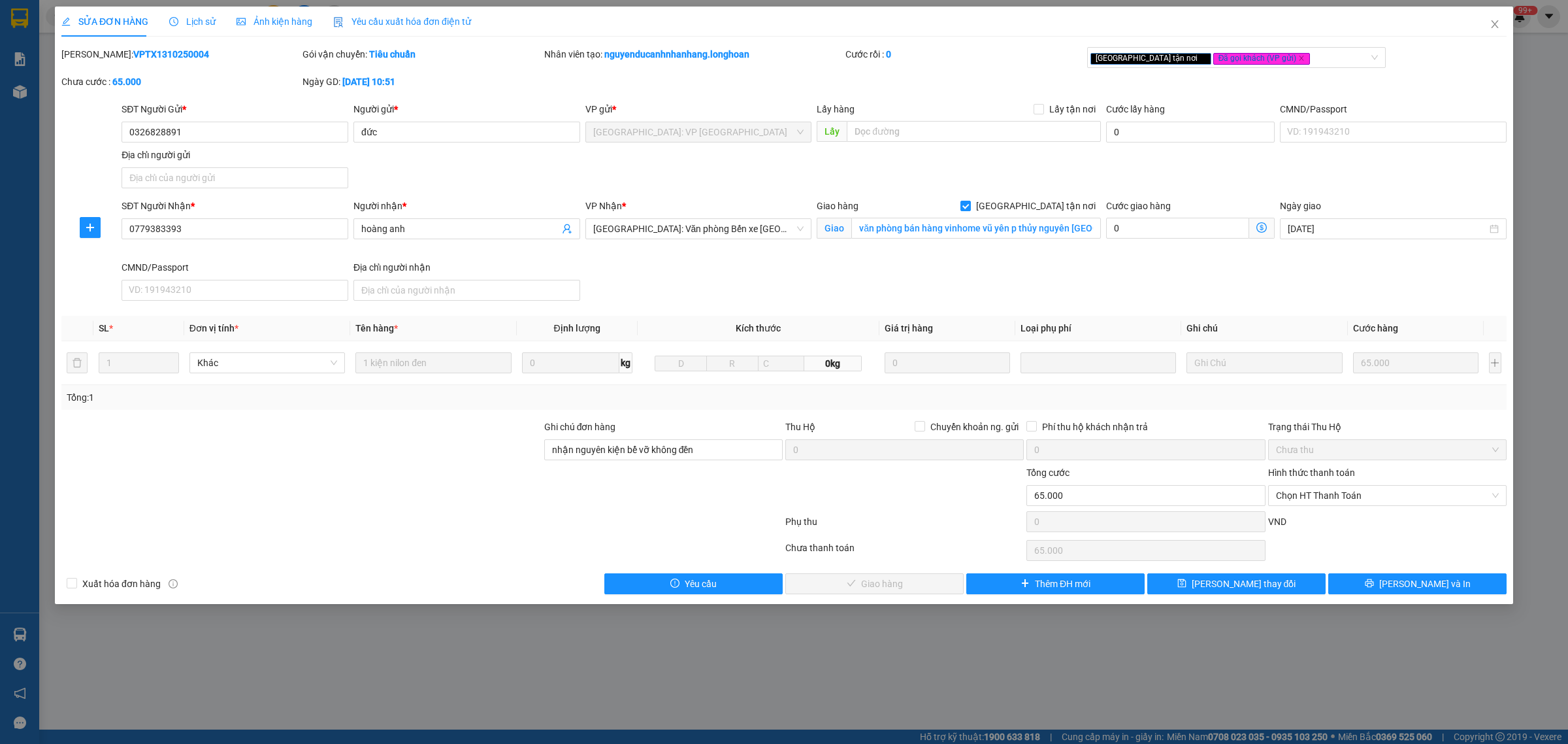
click at [198, 22] on span "Lịch sử" at bounding box center [192, 22] width 46 height 11
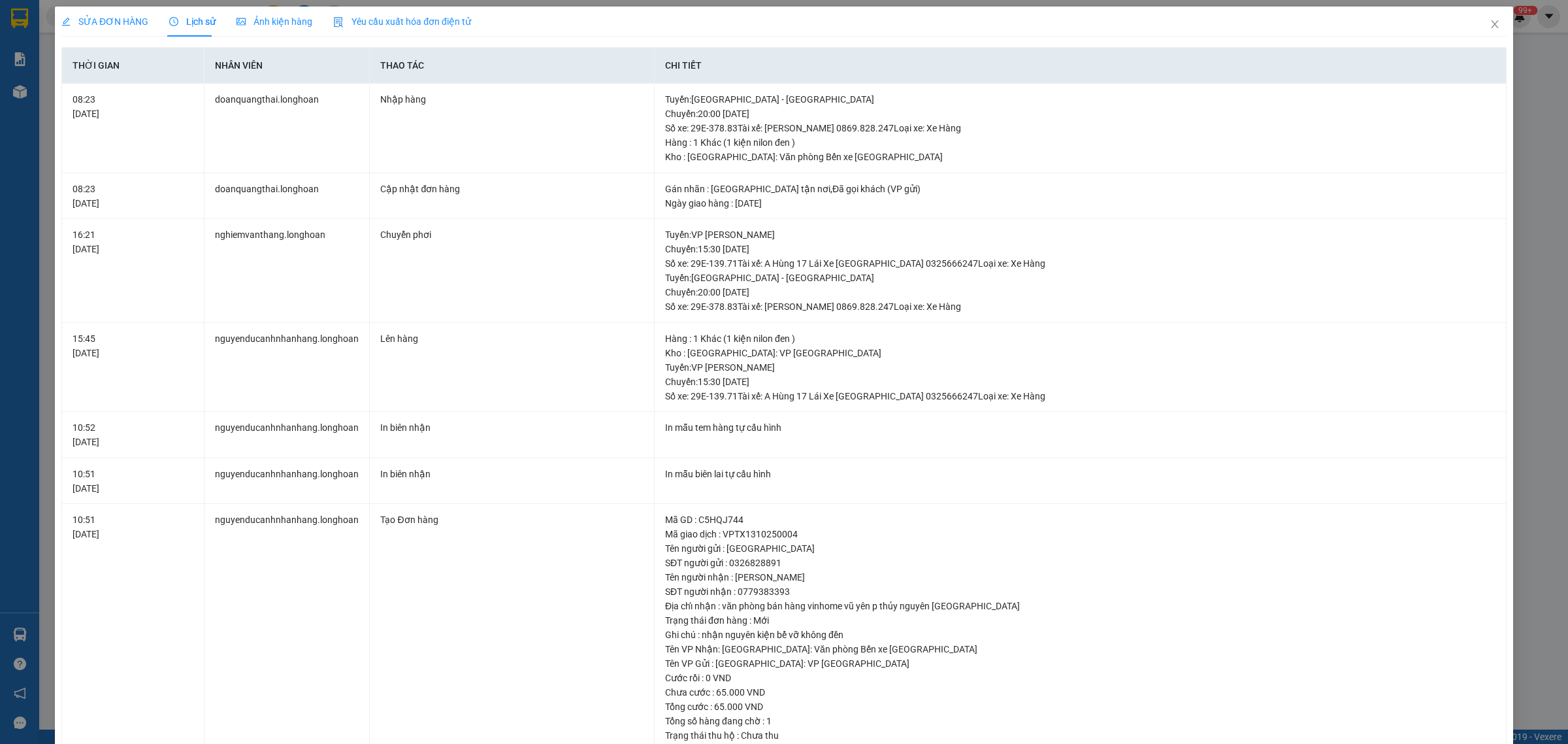
click at [76, 23] on span "SỬA ĐƠN HÀNG" at bounding box center [105, 22] width 87 height 11
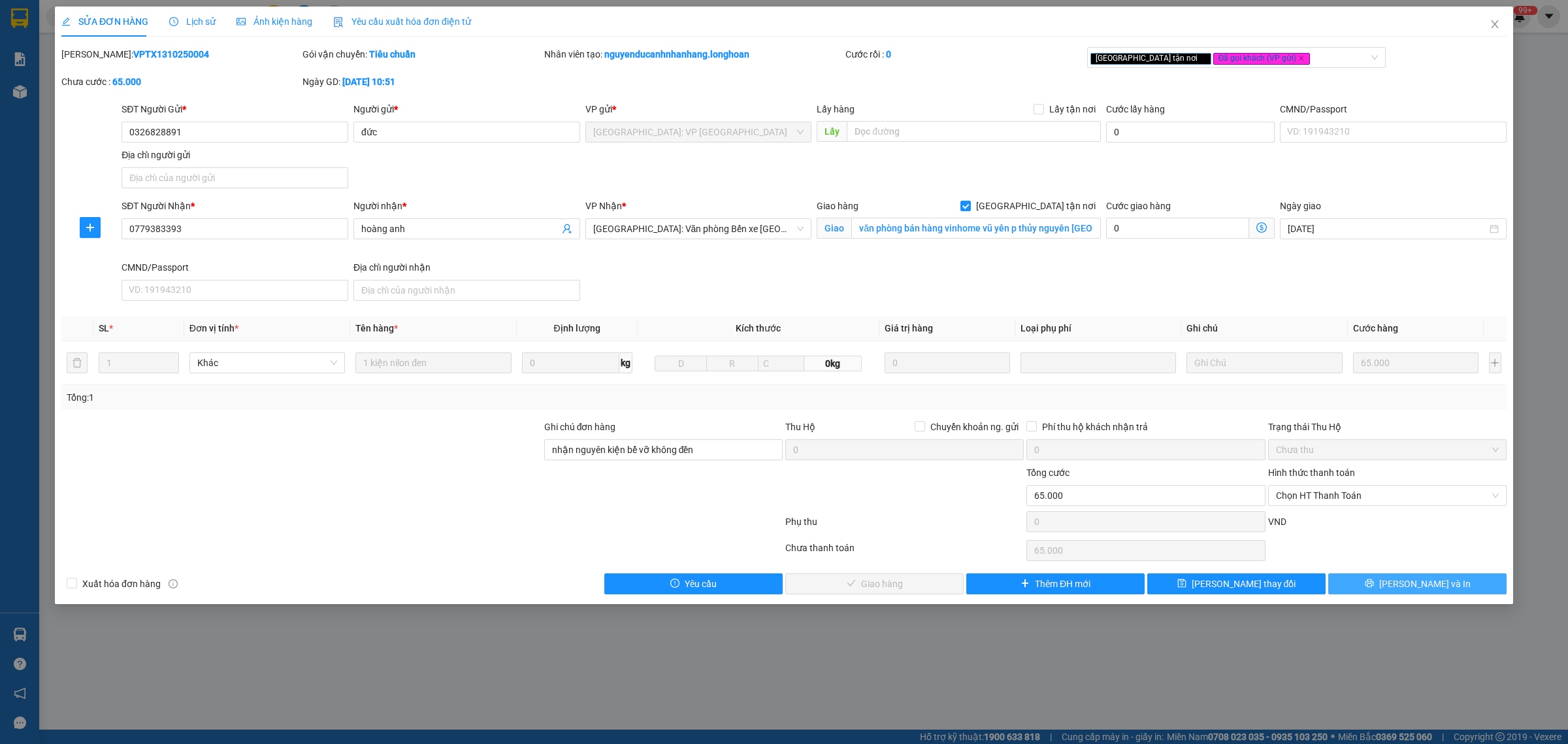
click at [1416, 587] on span "[PERSON_NAME] và In" at bounding box center [1424, 584] width 91 height 14
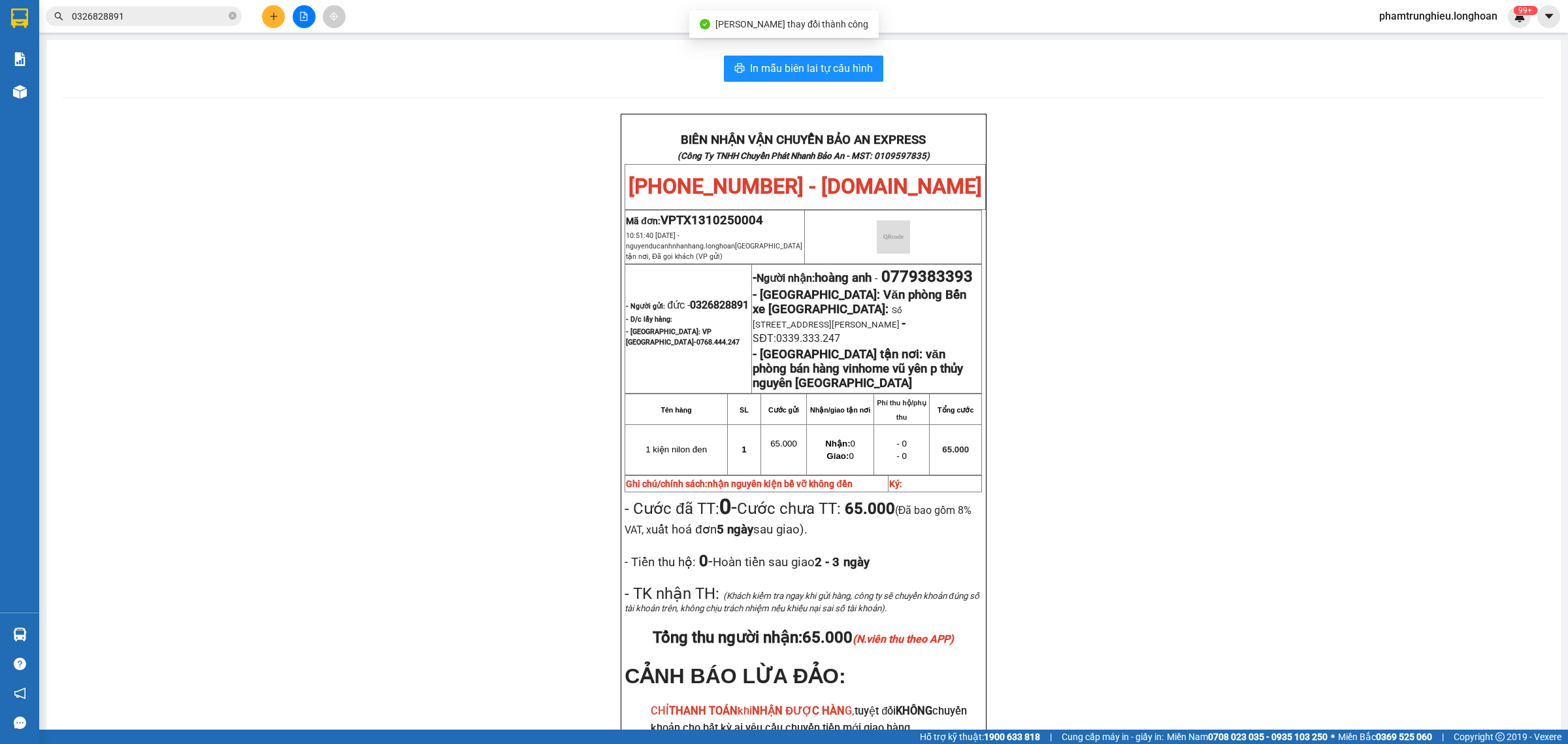
scroll to position [81, 0]
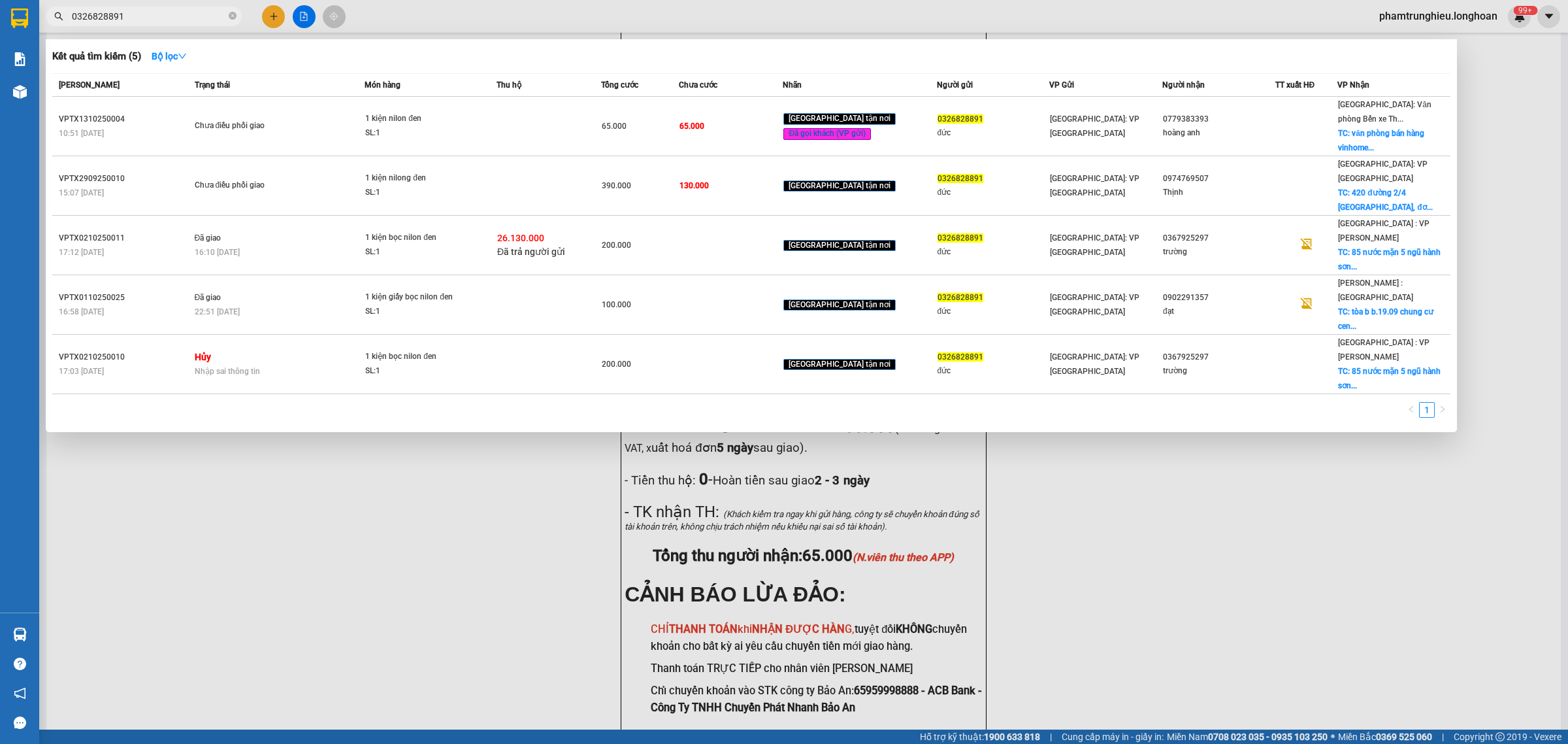
click at [171, 14] on input "0326828891" at bounding box center [148, 16] width 154 height 14
paste input "33926379"
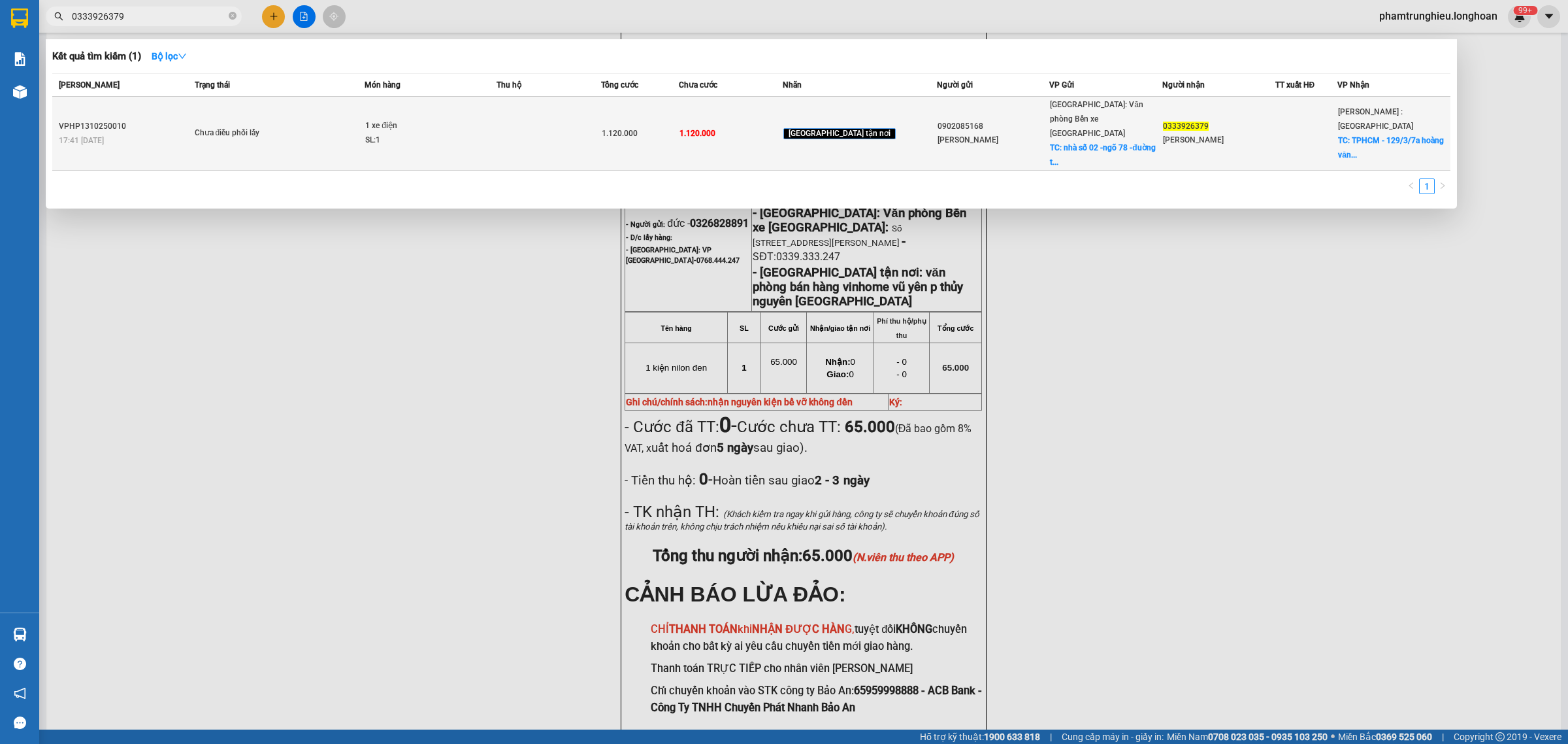
click at [351, 126] on span "Chưa điều phối lấy" at bounding box center [280, 133] width 170 height 14
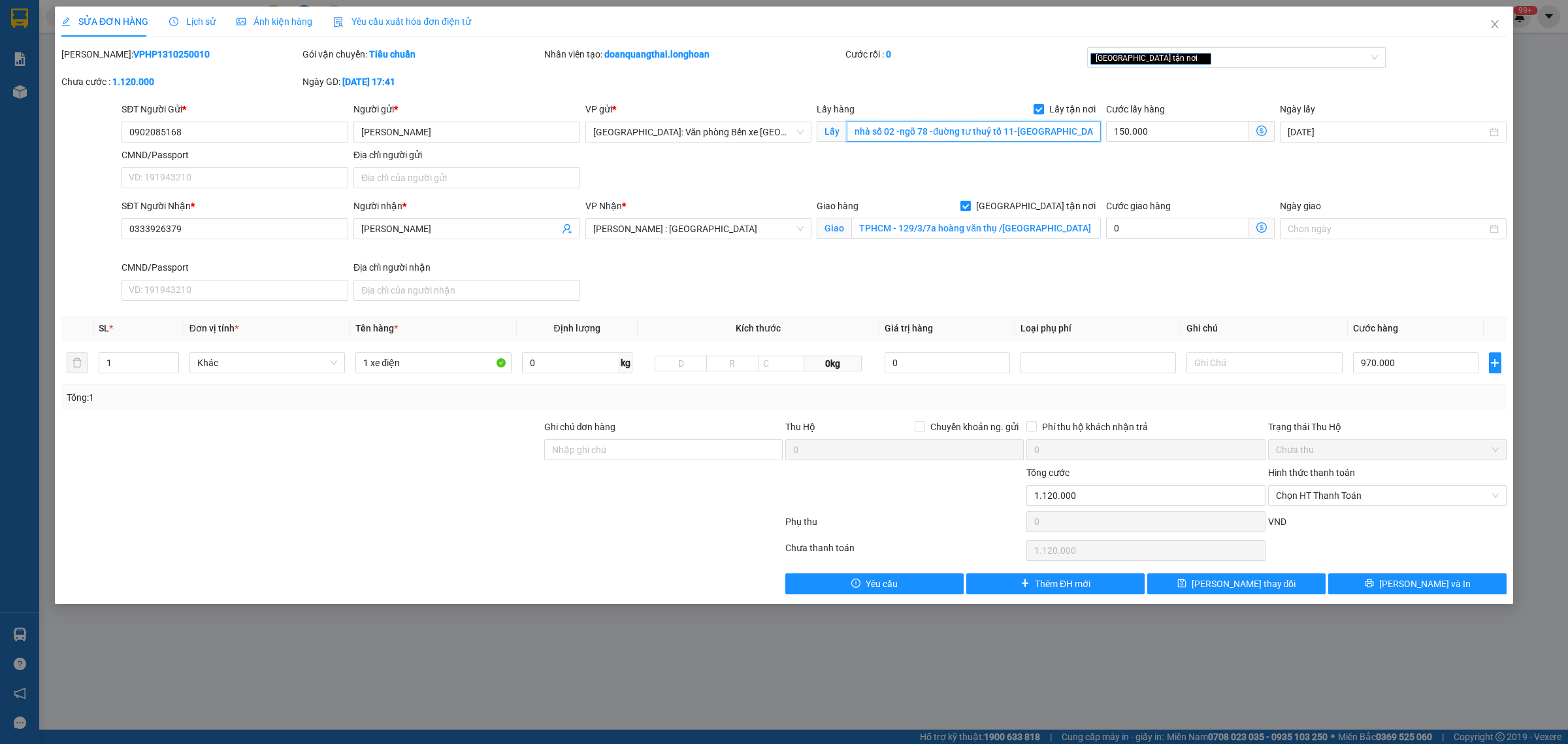
click at [1019, 139] on input "nhà số 02 -ngõ 78 -đuờng tư thuỷ tổ 11-[GEOGRAPHIC_DATA]-[GEOGRAPHIC_DATA]" at bounding box center [974, 131] width 254 height 21
click at [1072, 135] on input "nhà số 02 -ngõ 78 -đuờng tư thuỷ tổ 11-[GEOGRAPHIC_DATA]-[GEOGRAPHIC_DATA]" at bounding box center [974, 131] width 254 height 21
click at [1504, 18] on span "Close" at bounding box center [1494, 24] width 36 height 36
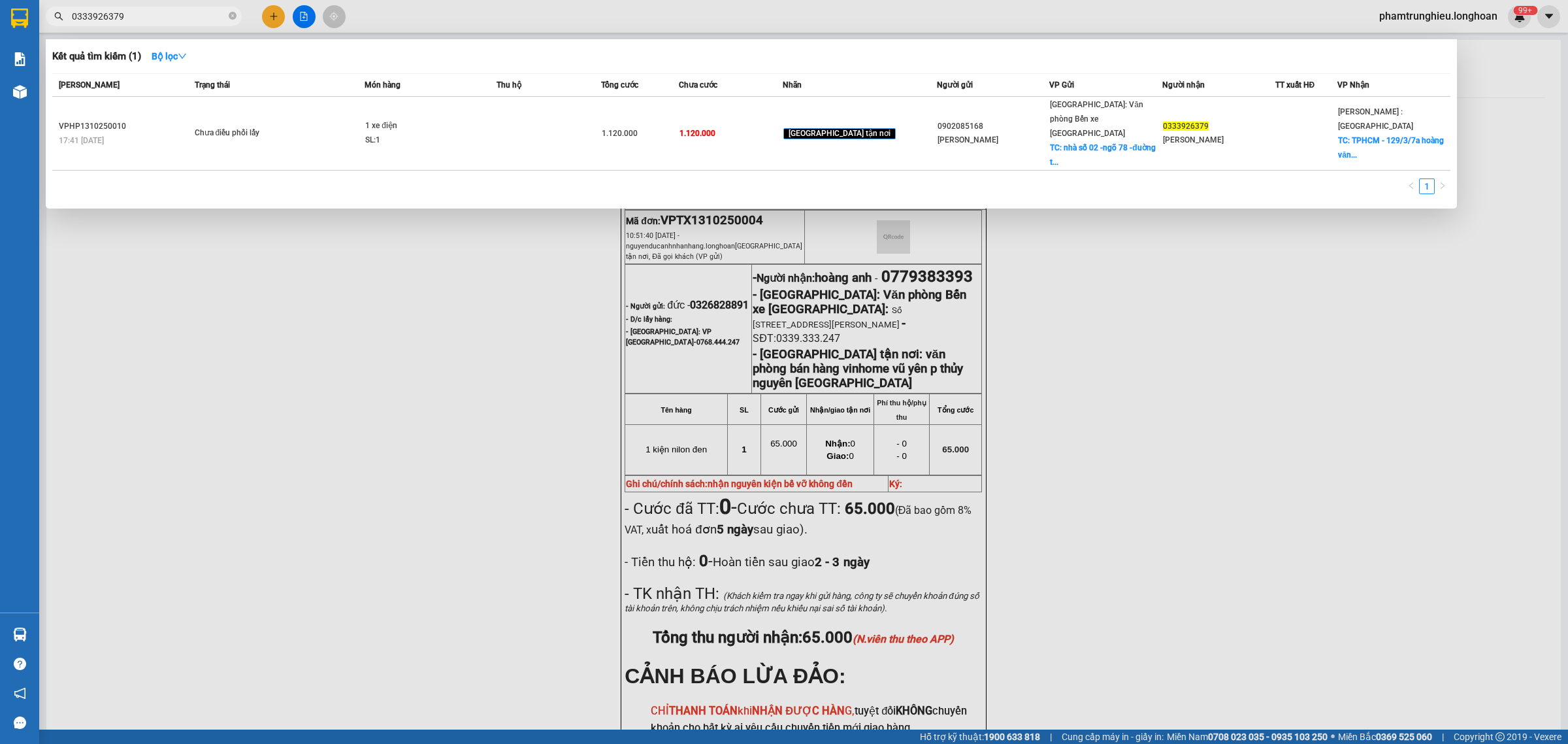
click at [151, 17] on input "0333926379" at bounding box center [148, 16] width 154 height 14
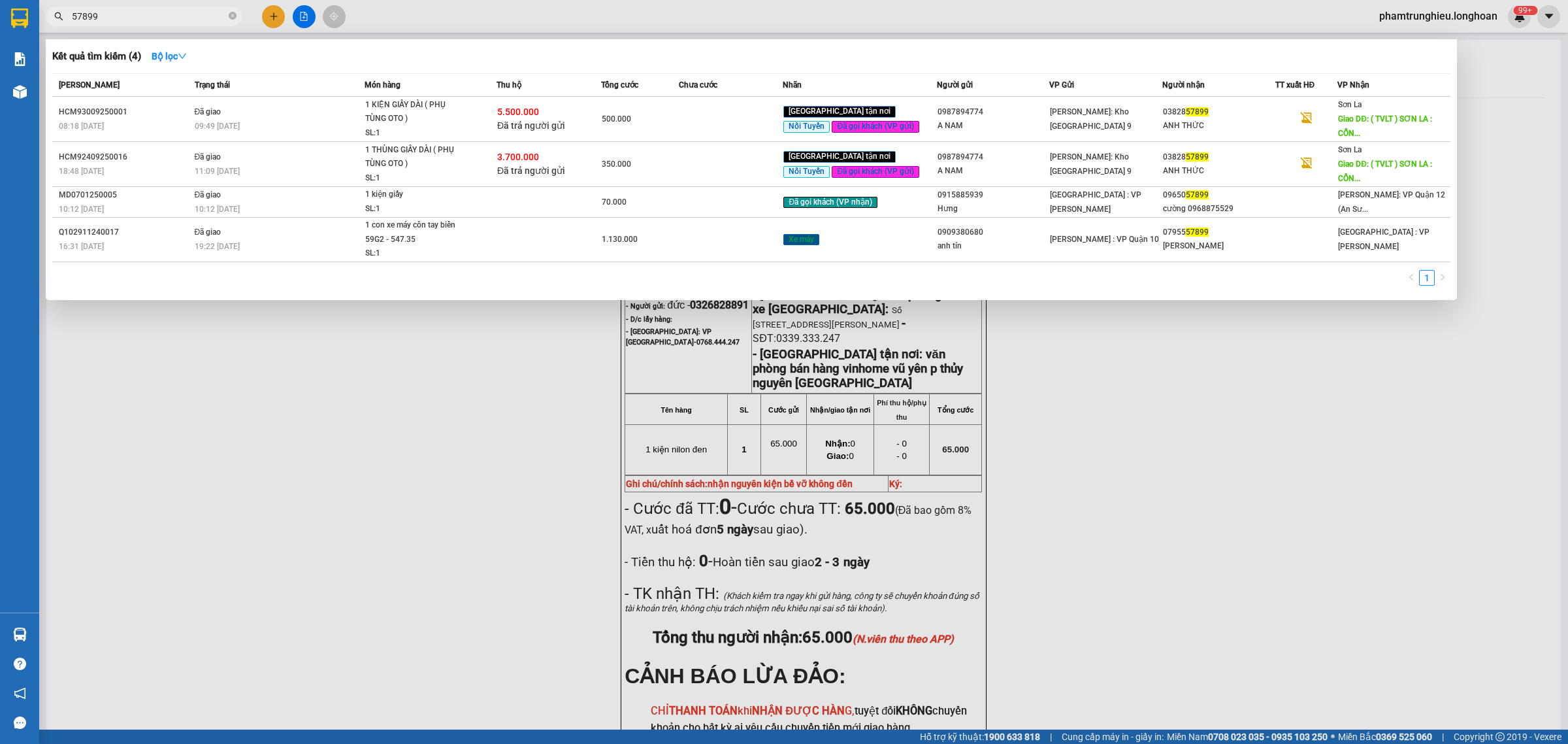
click at [154, 14] on input "57899" at bounding box center [148, 16] width 154 height 14
paste input "0815032455"
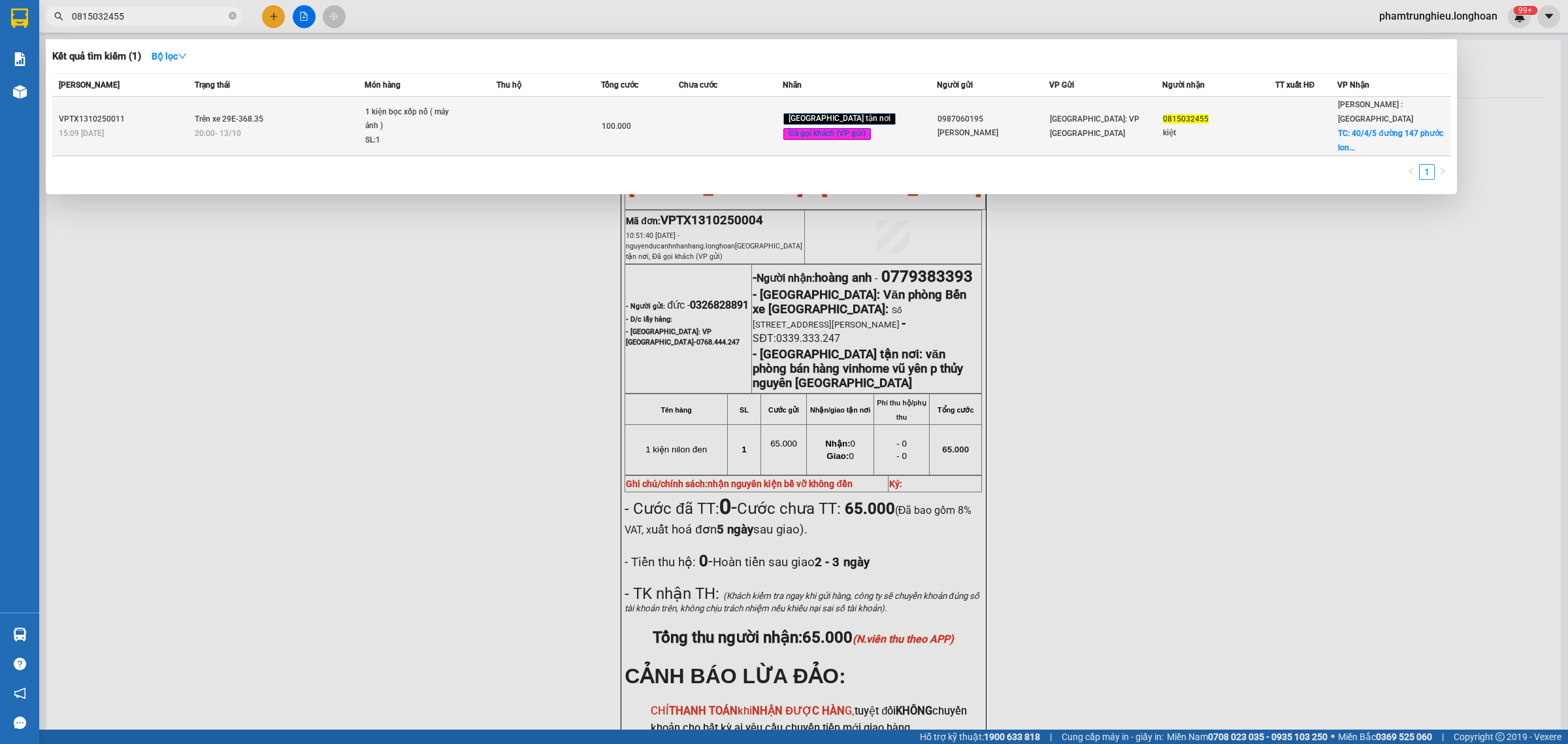
click at [441, 119] on div "1 kiện bọc xốp nổ ( máy ảnh )" at bounding box center [414, 119] width 98 height 28
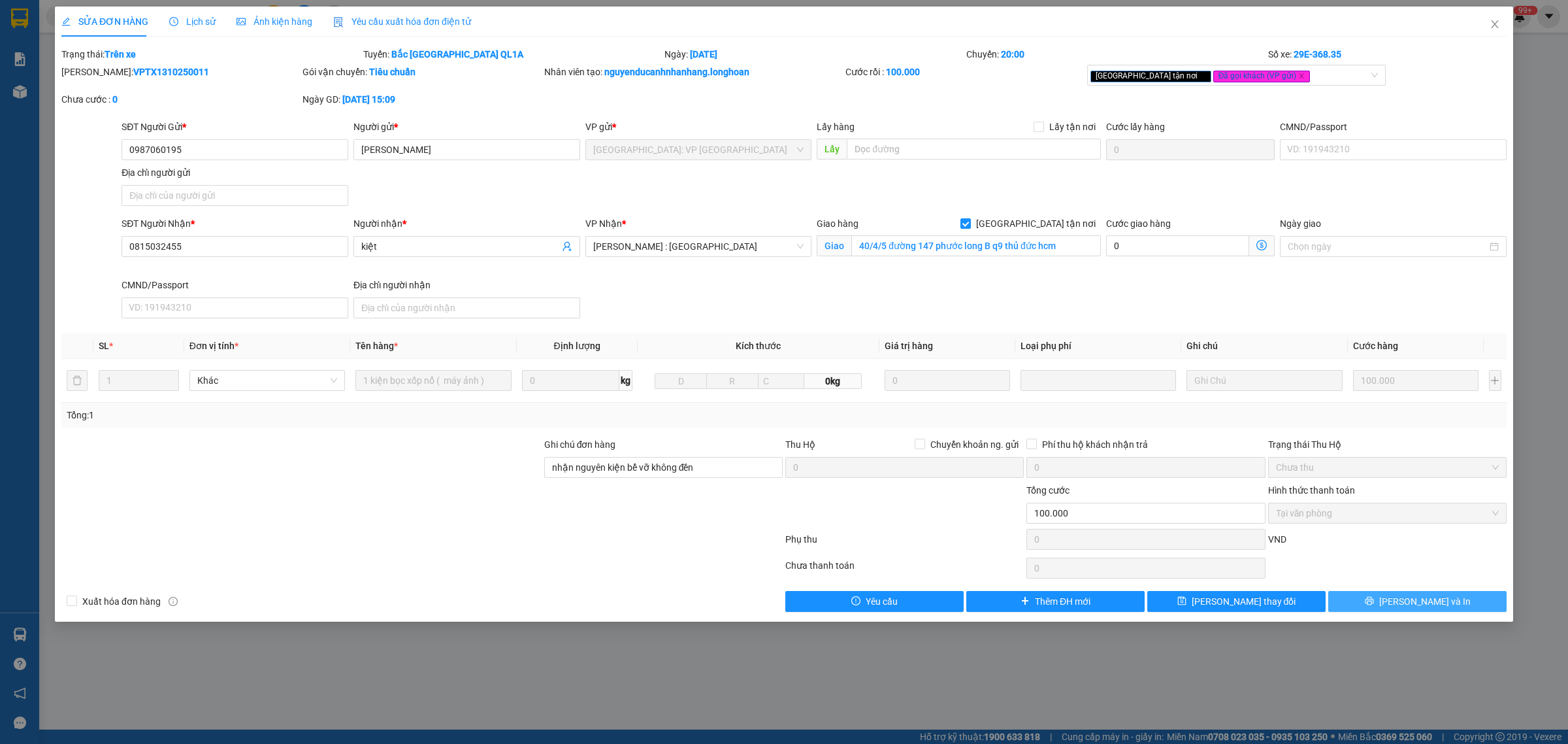
click at [1414, 603] on span "[PERSON_NAME] và In" at bounding box center [1424, 601] width 91 height 14
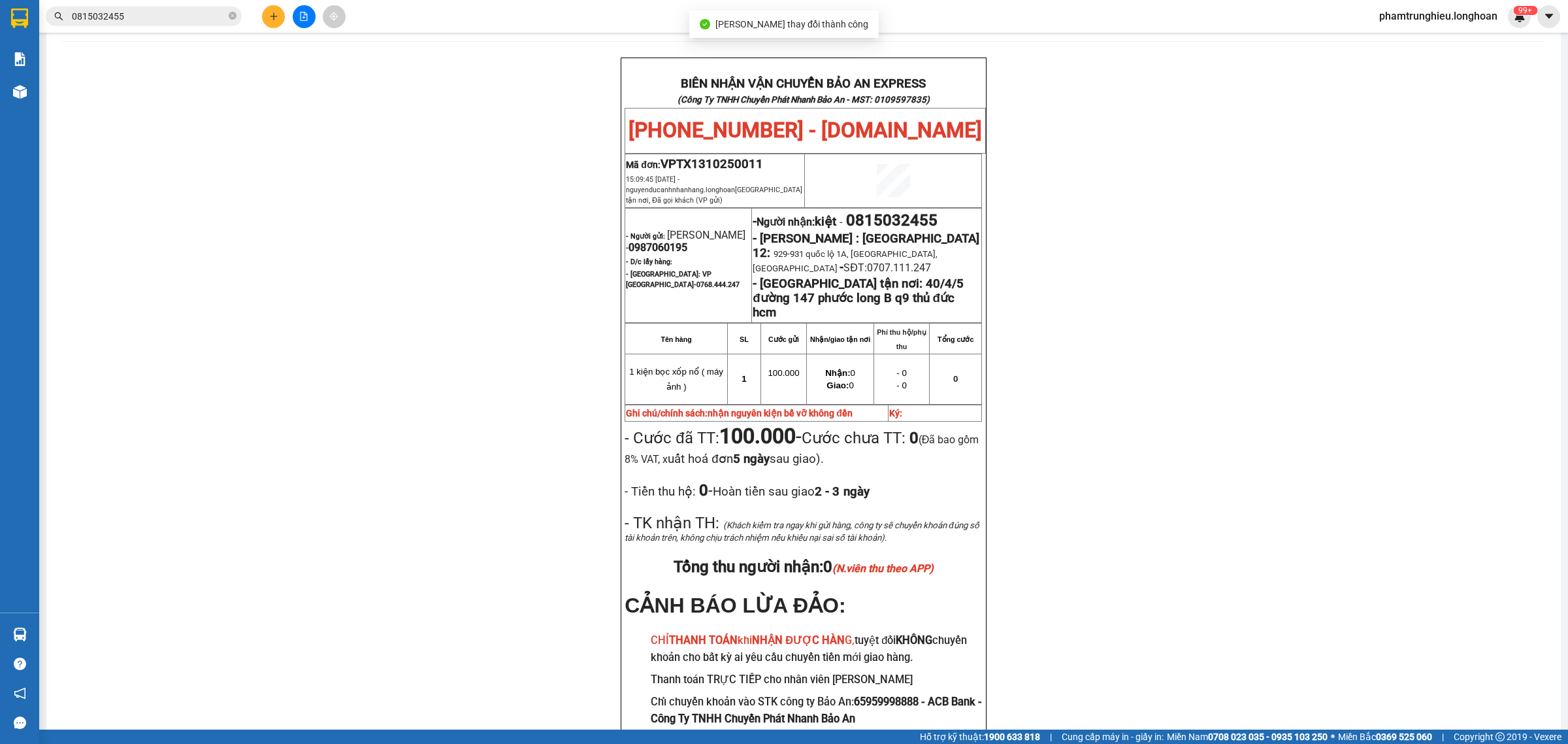
scroll to position [81, 0]
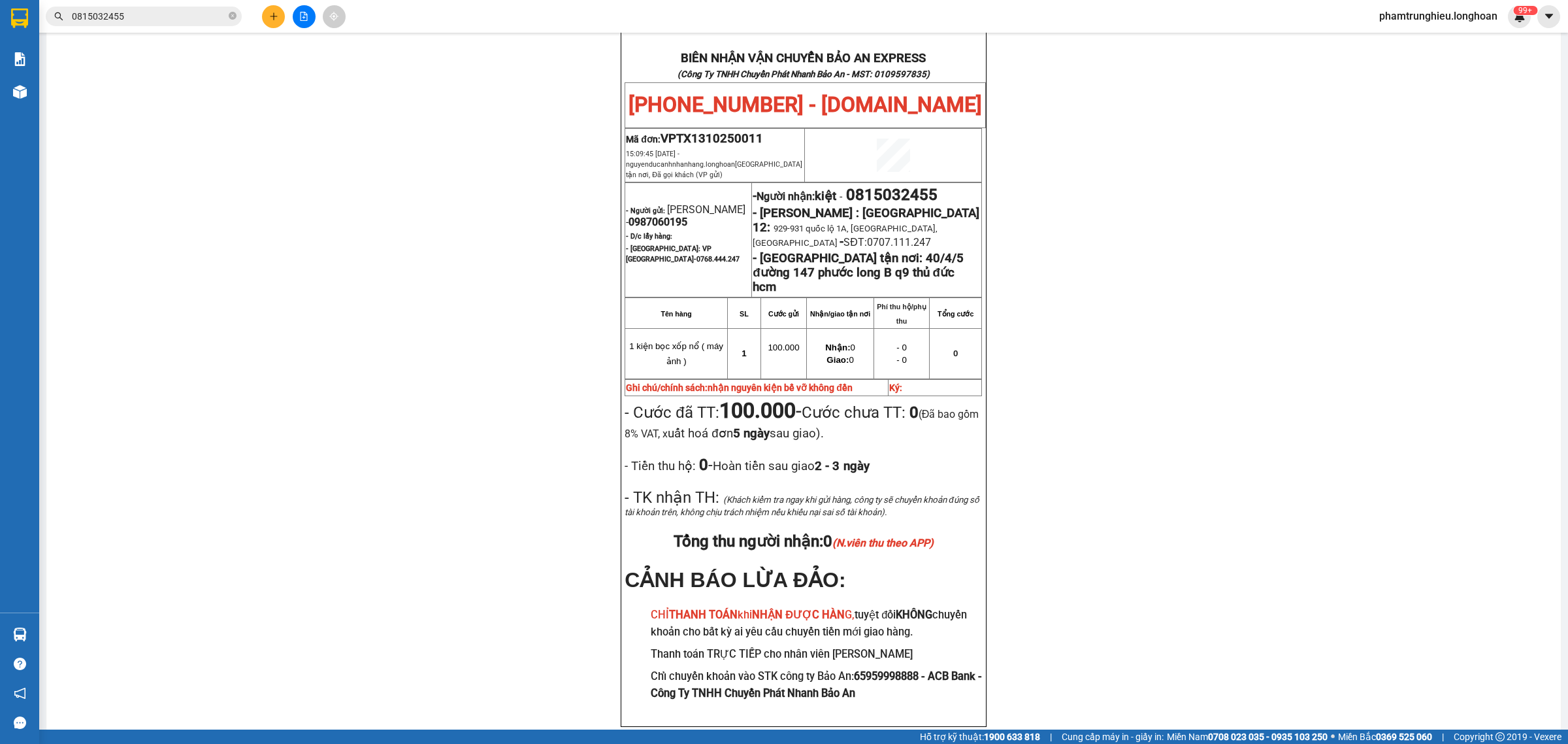
click at [139, 9] on input "0815032455" at bounding box center [148, 16] width 154 height 14
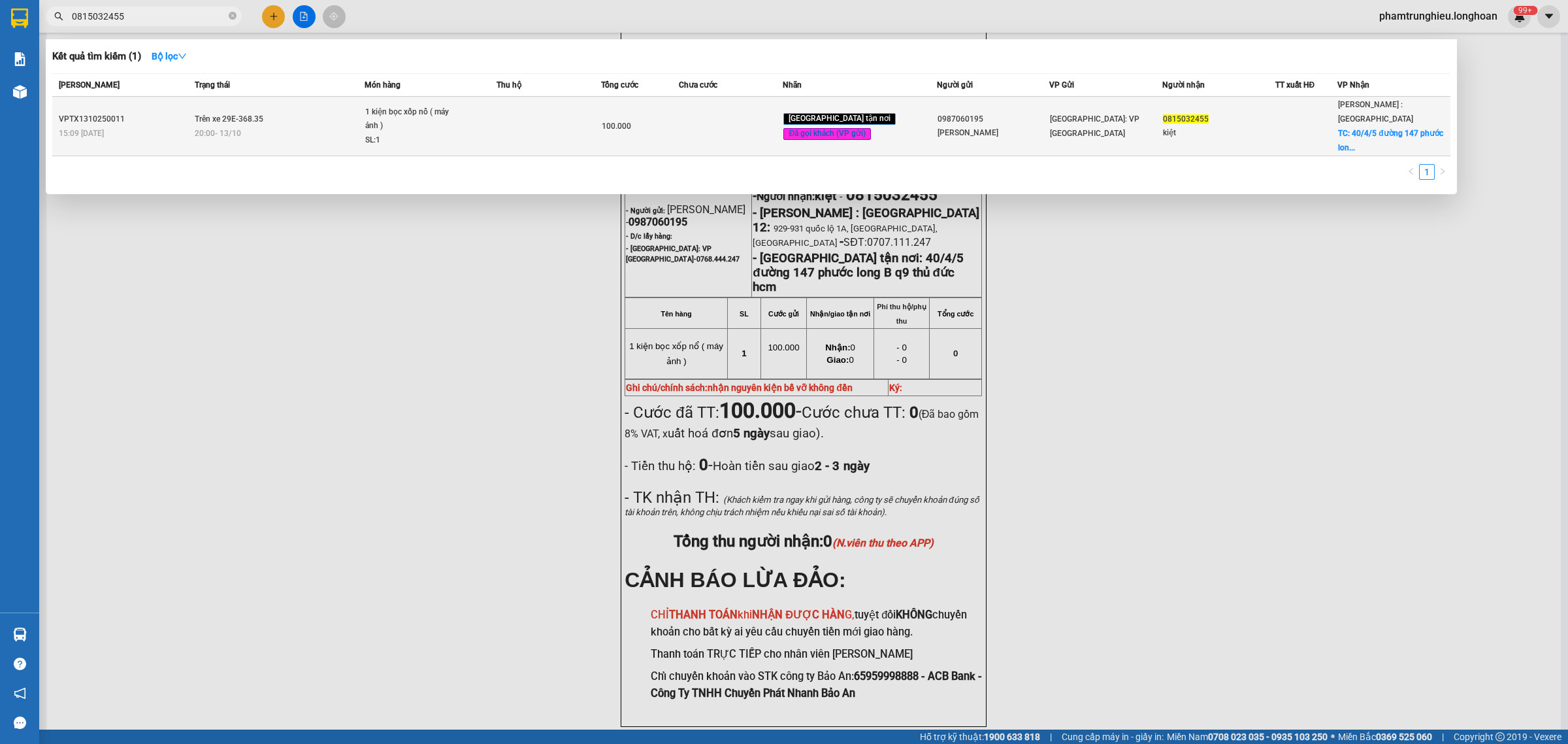
click at [314, 108] on td "Trên xe 29E-368.35 20:00 [DATE]" at bounding box center [279, 127] width 174 height 60
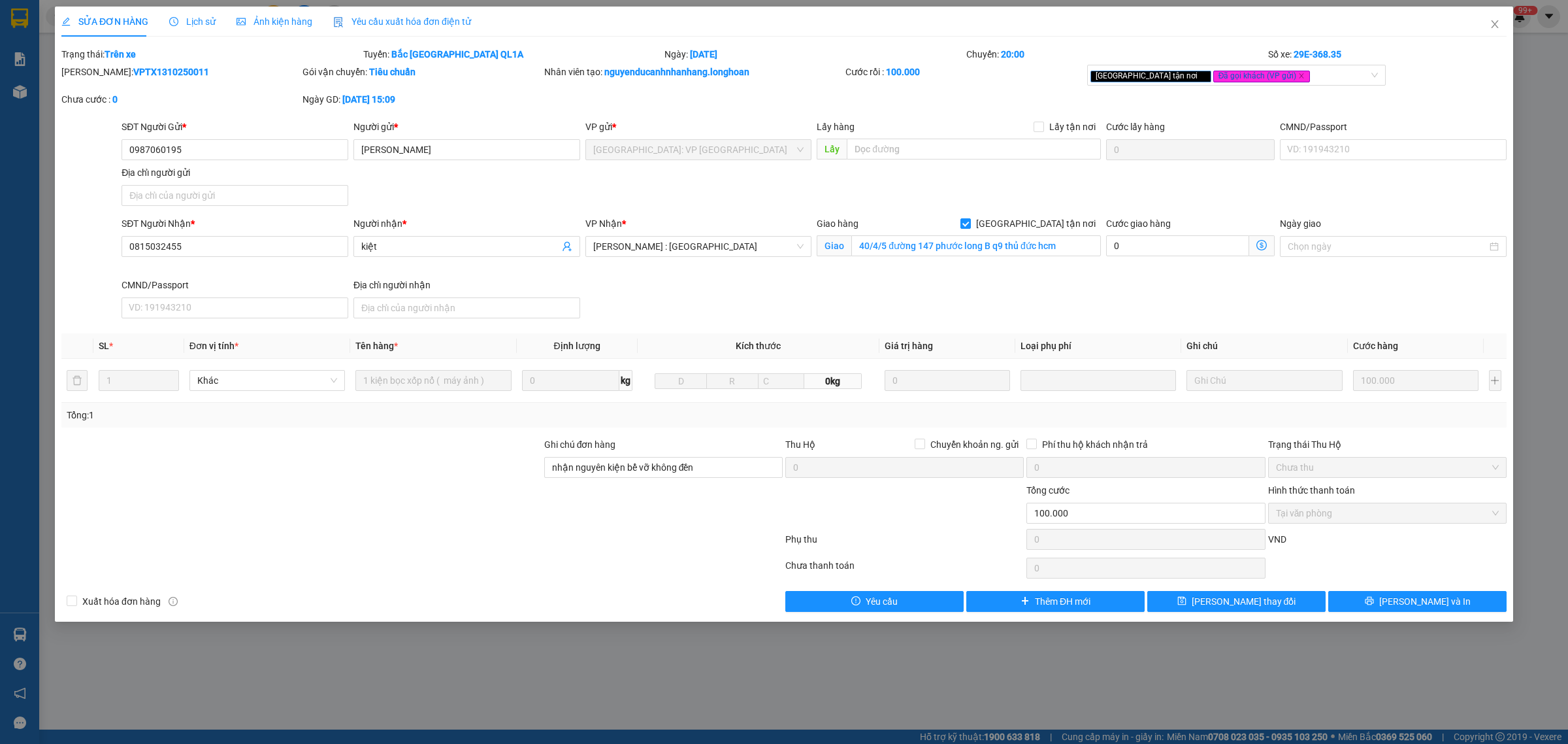
click at [187, 21] on span "Lịch sử" at bounding box center [192, 22] width 46 height 11
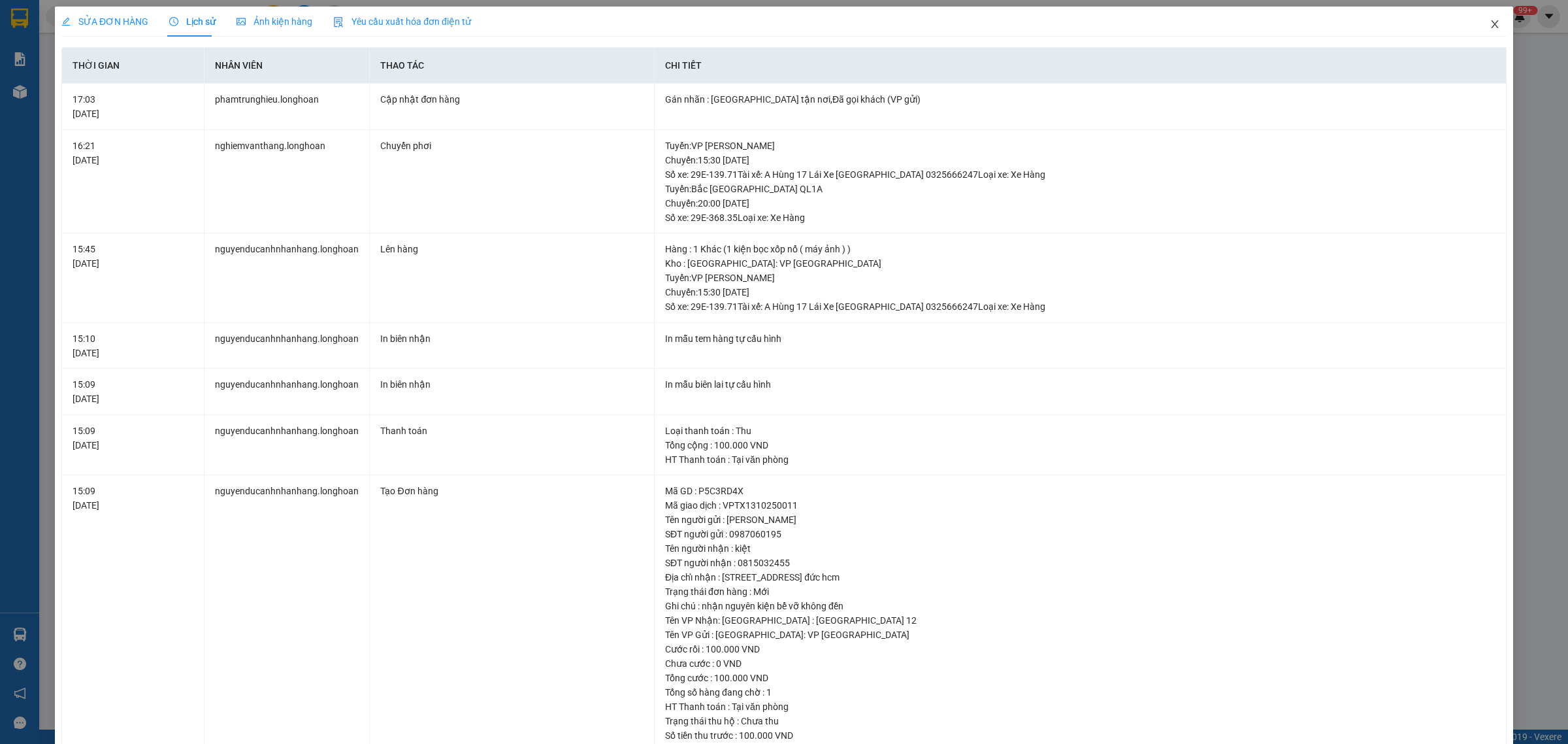
click at [1489, 24] on icon "close" at bounding box center [1495, 24] width 11 height 11
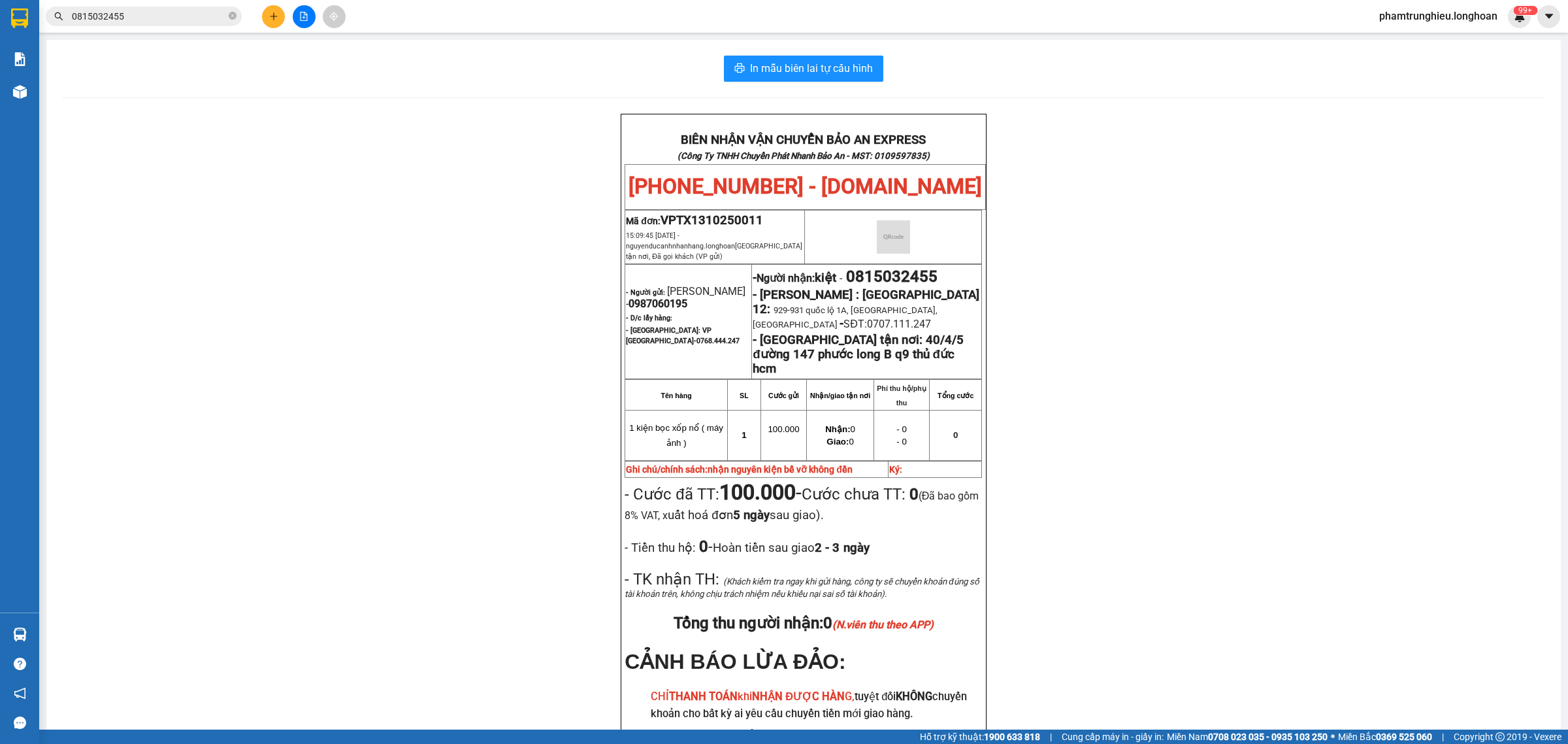
click at [142, 12] on input "0815032455" at bounding box center [148, 16] width 154 height 14
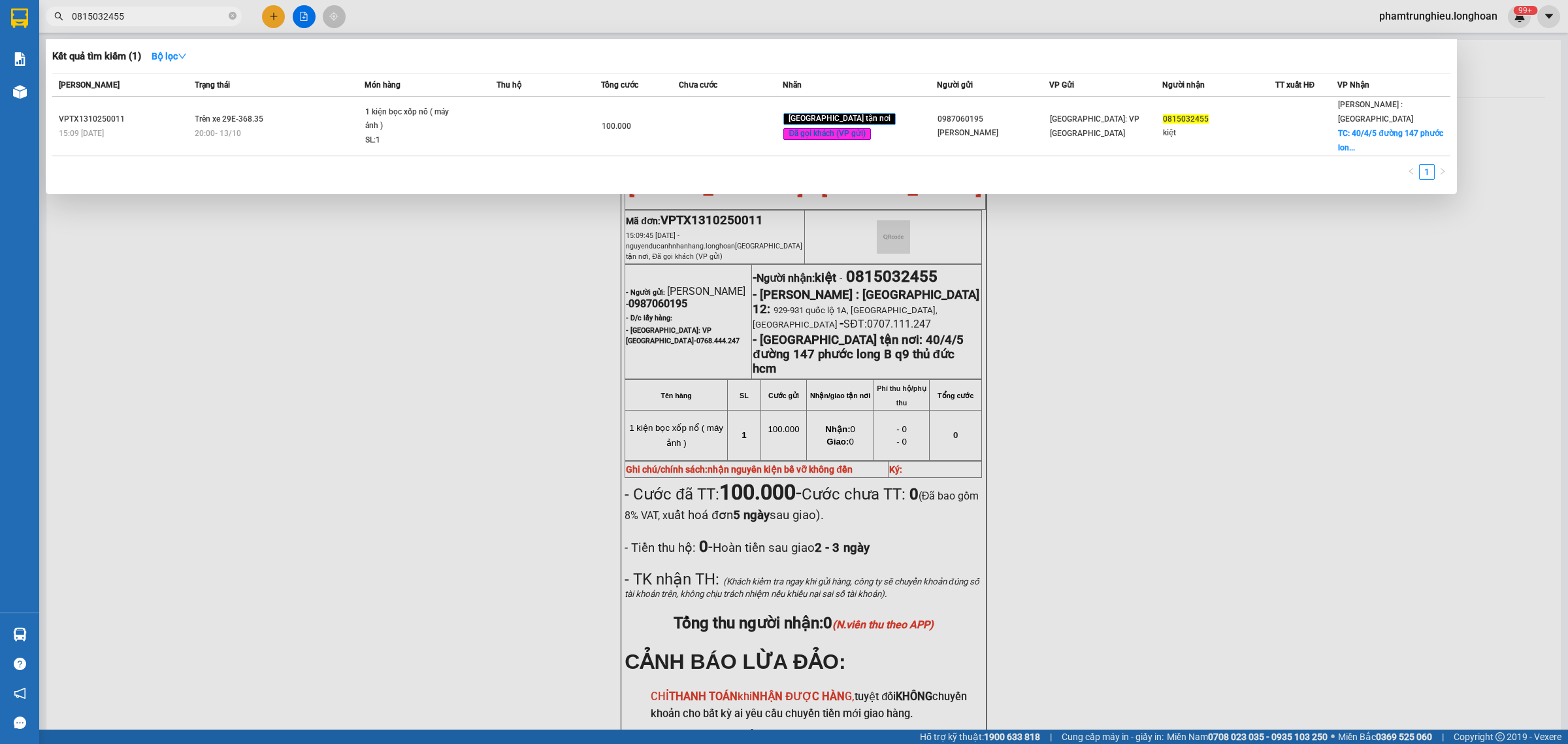
click at [142, 12] on input "0815032455" at bounding box center [148, 16] width 154 height 14
paste input "912197889"
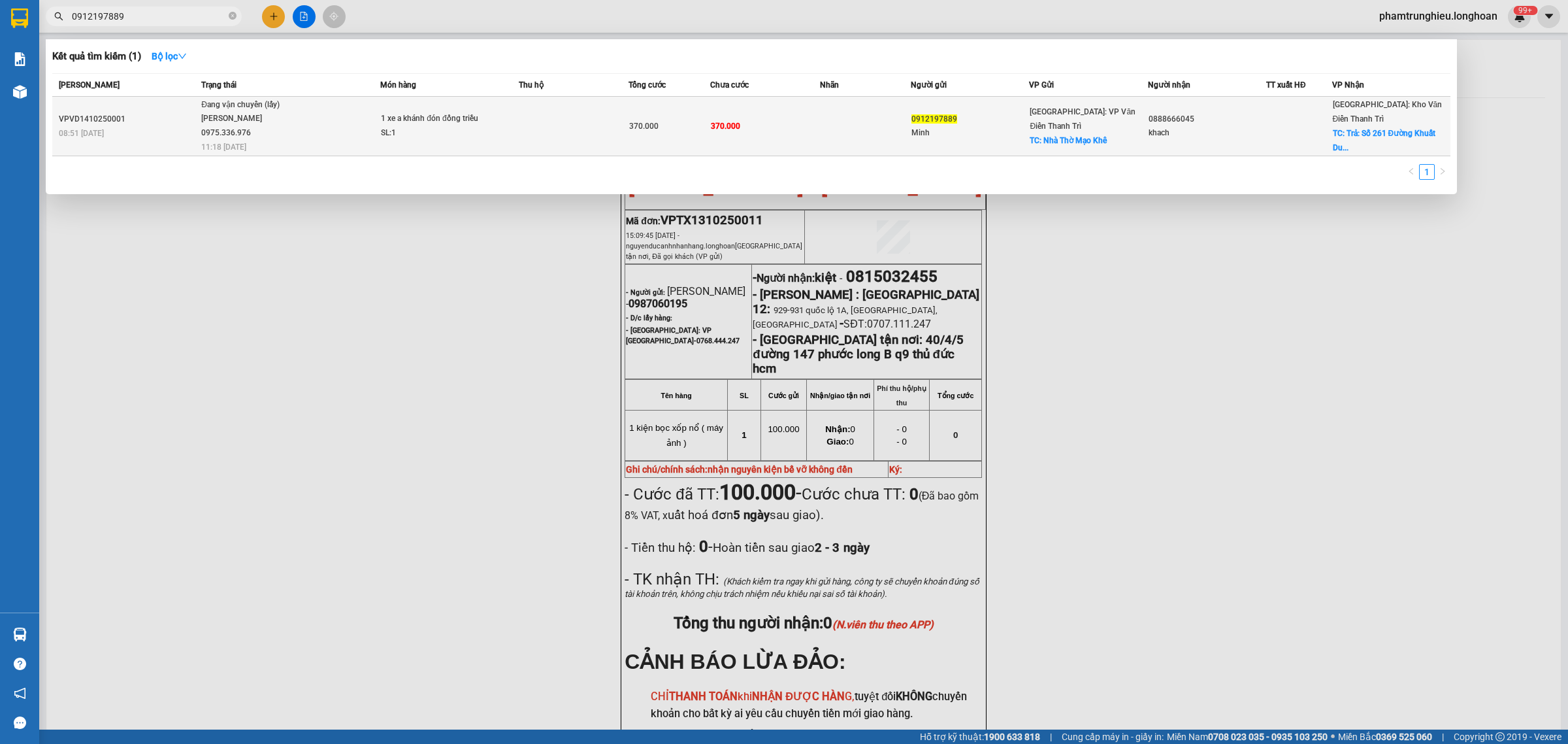
click at [338, 121] on span "Đang vận chuyển (lấy) [PERSON_NAME] 0975.336.976 11:18 [DATE]" at bounding box center [290, 125] width 178 height 54
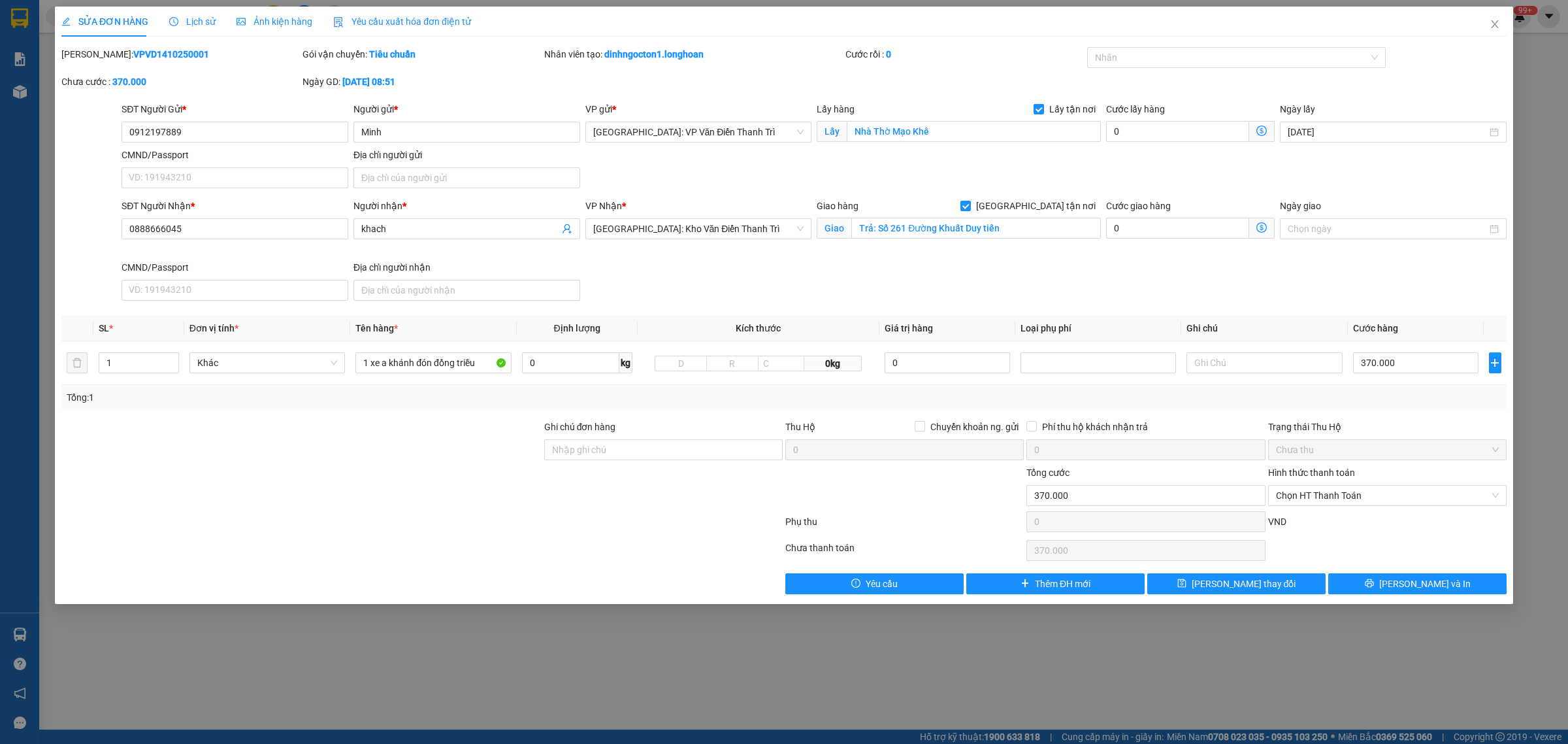
click at [197, 21] on span "Lịch sử" at bounding box center [192, 22] width 46 height 11
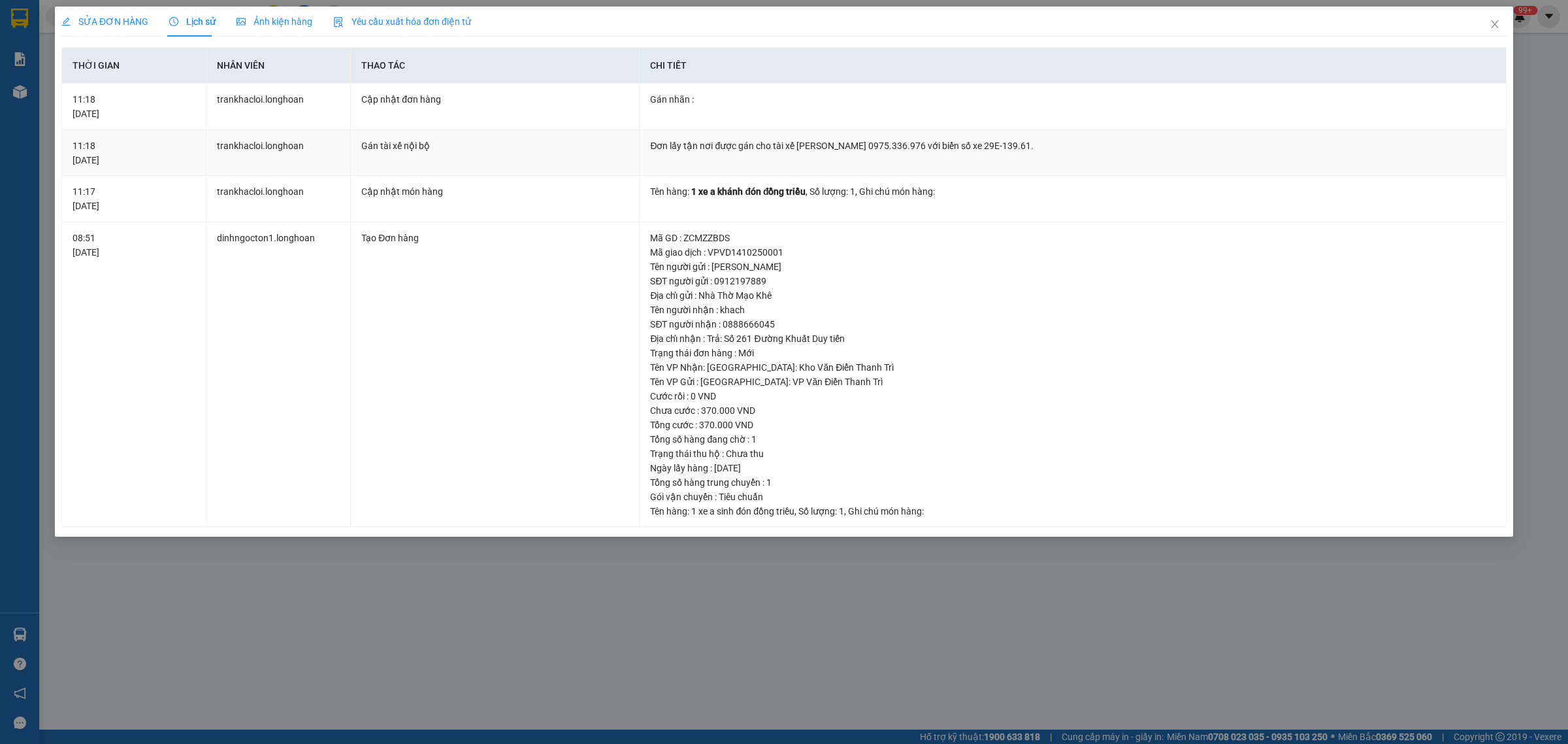
click at [883, 145] on div "Đơn lấy tận nơi được gán cho tài xế [PERSON_NAME] 0975.336.976 với biển số xe 2…" at bounding box center [1072, 146] width 845 height 14
copy div "0975.336.976"
click at [1489, 27] on icon "close" at bounding box center [1495, 24] width 11 height 11
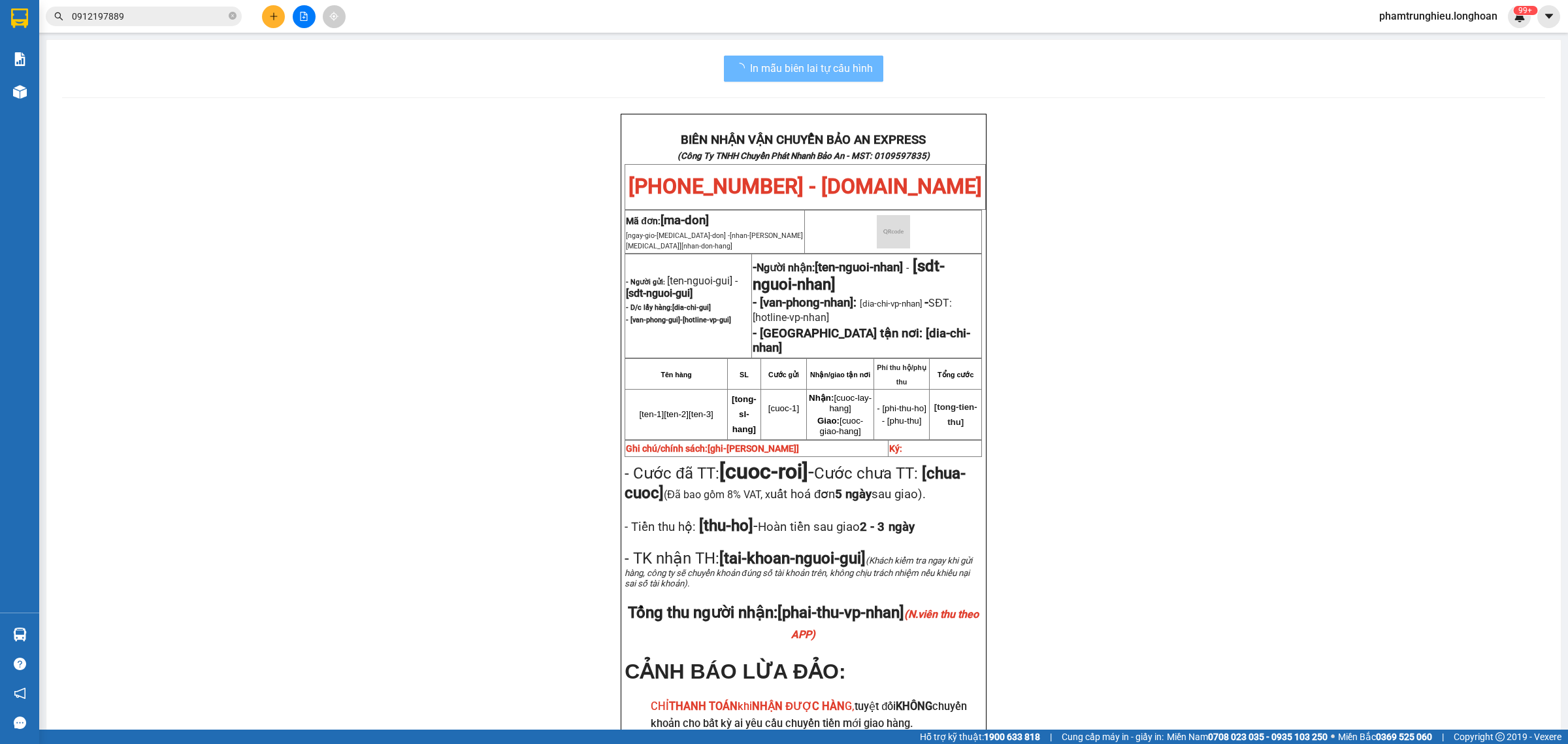
click at [180, 17] on input "0912197889" at bounding box center [148, 16] width 154 height 14
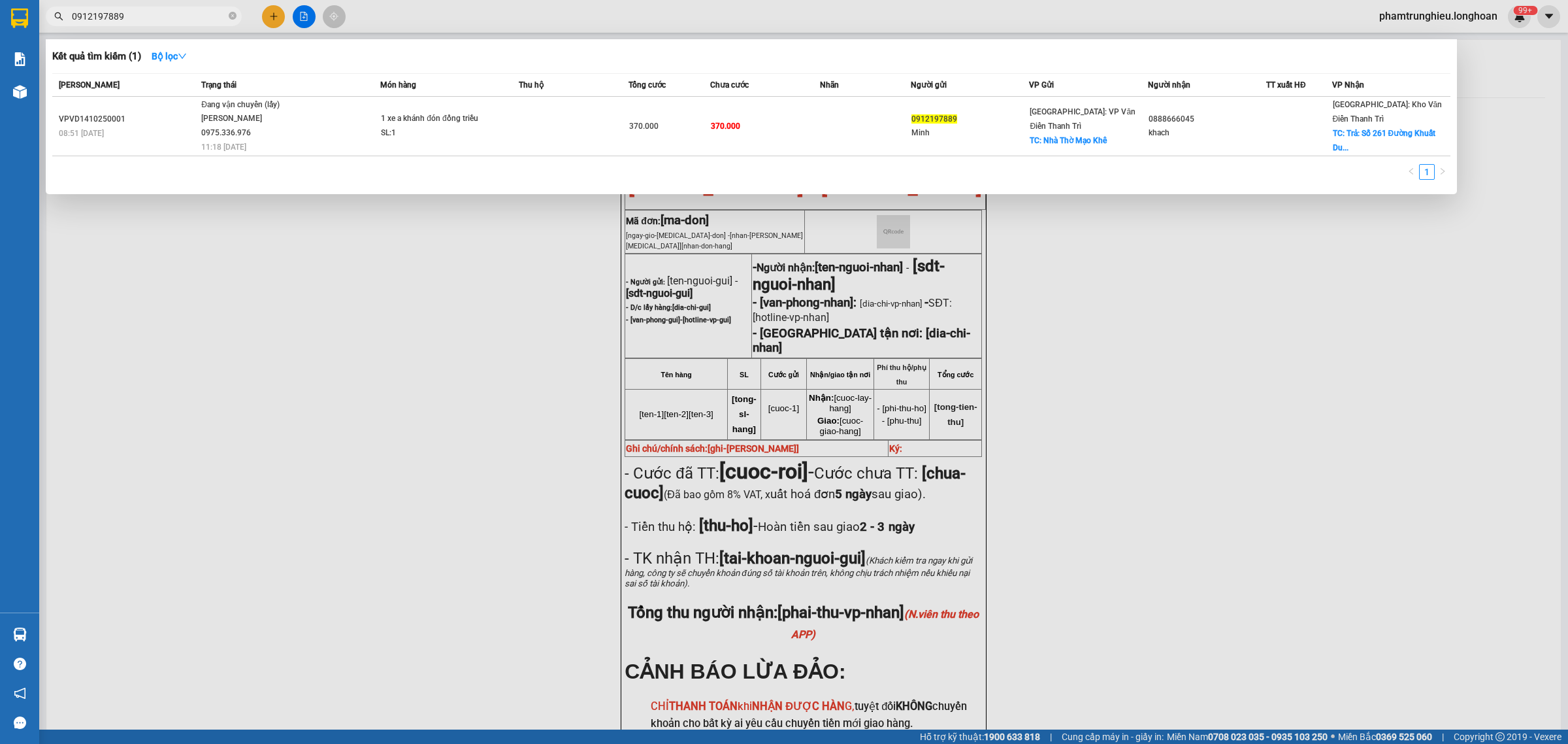
click at [180, 17] on input "0912197889" at bounding box center [148, 16] width 154 height 14
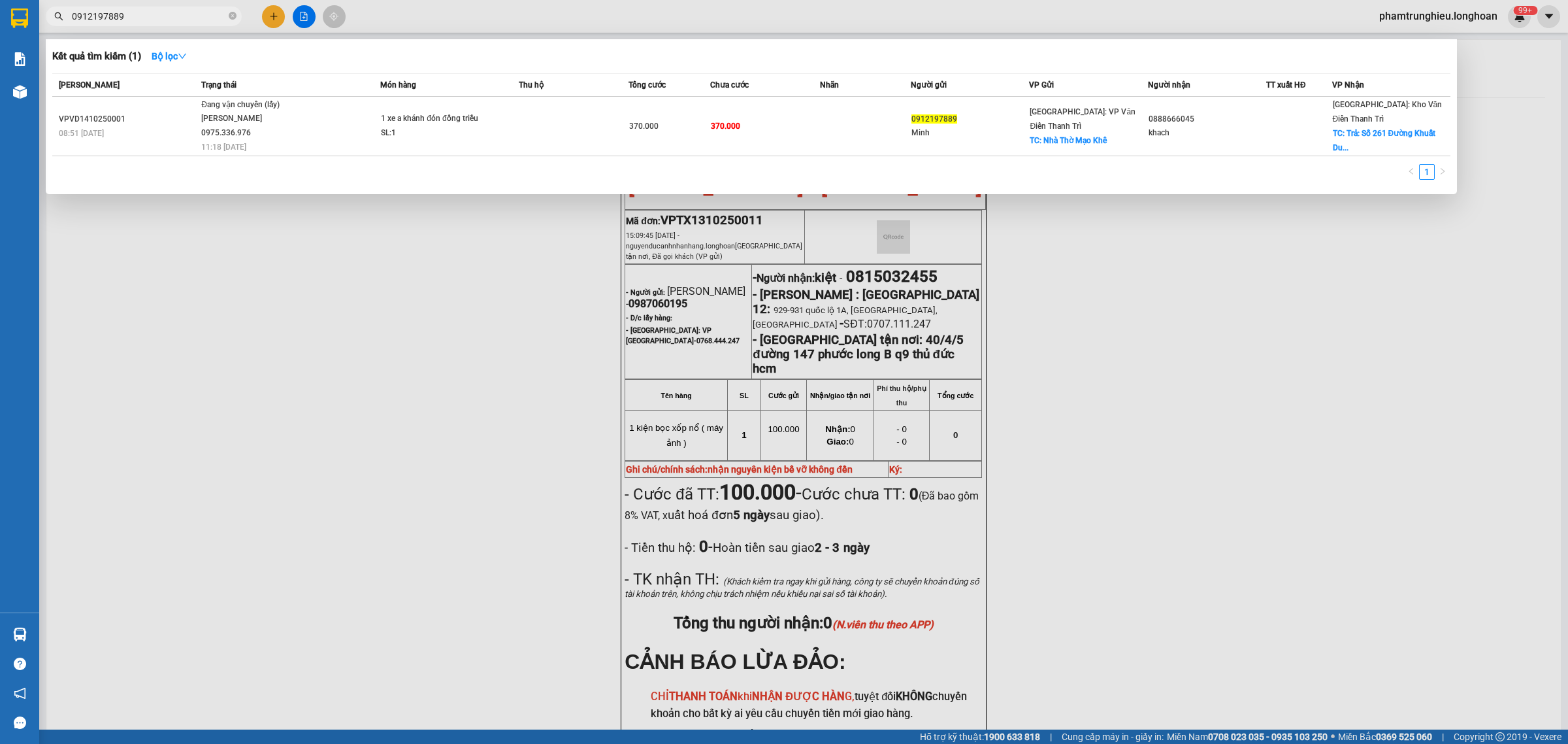
paste input "03296665"
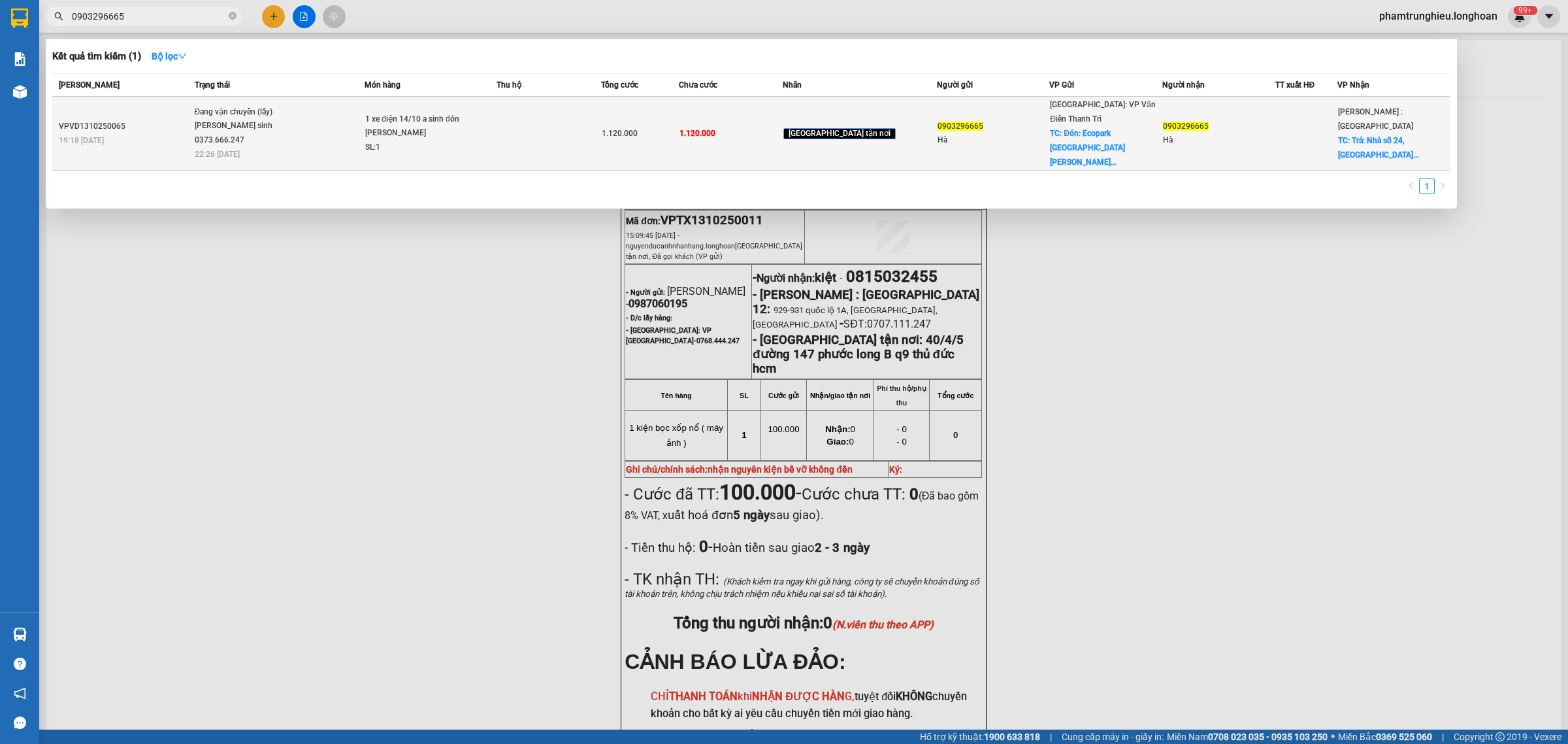
click at [354, 111] on span "Đang vận chuyển (lấy) [PERSON_NAME] sinh 0373.666.247 22:26 [DATE]" at bounding box center [280, 132] width 170 height 54
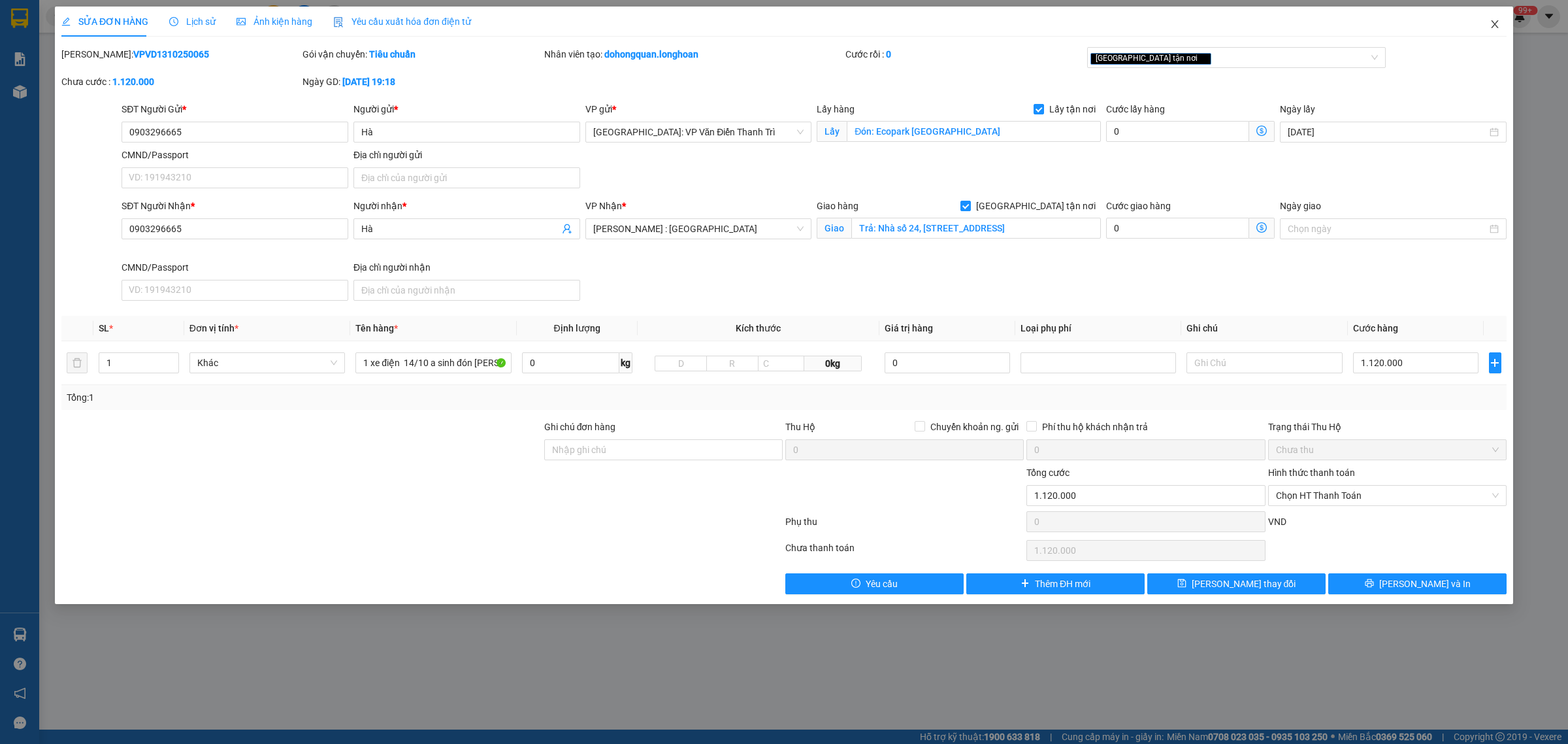
click at [1496, 24] on icon "close" at bounding box center [1494, 24] width 7 height 8
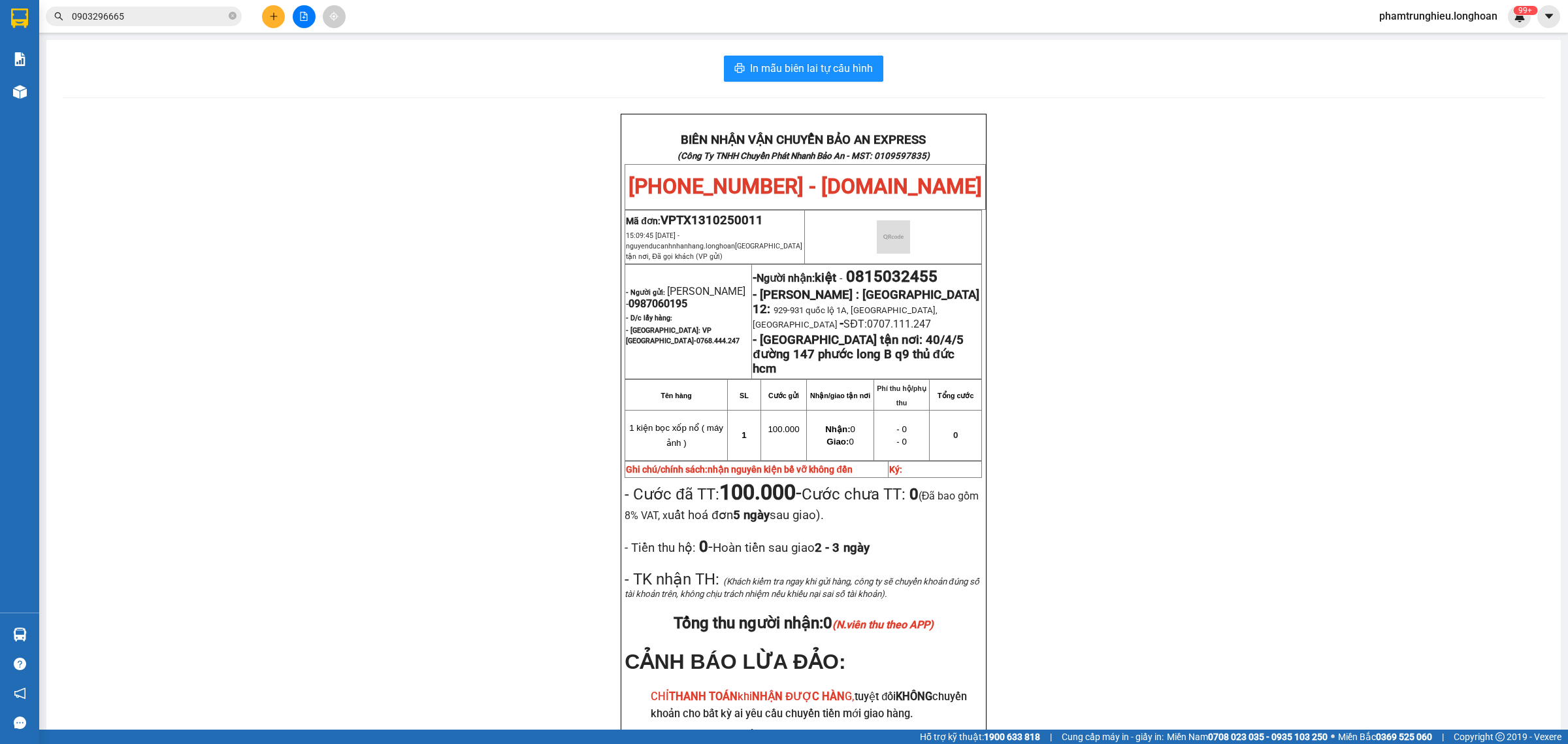
click at [191, 11] on input "0903296665" at bounding box center [148, 16] width 154 height 14
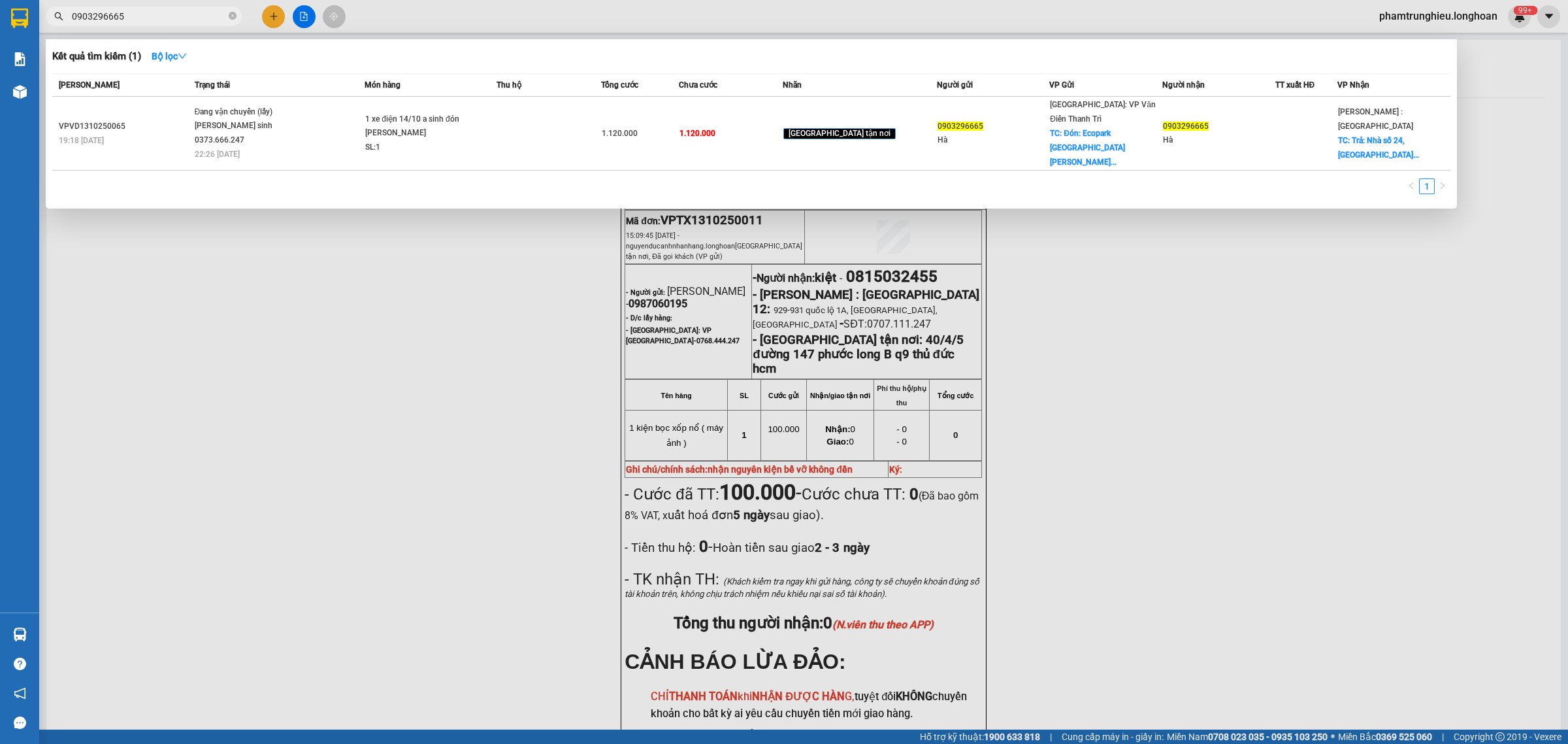
click at [182, 17] on input "0903296665" at bounding box center [148, 16] width 154 height 14
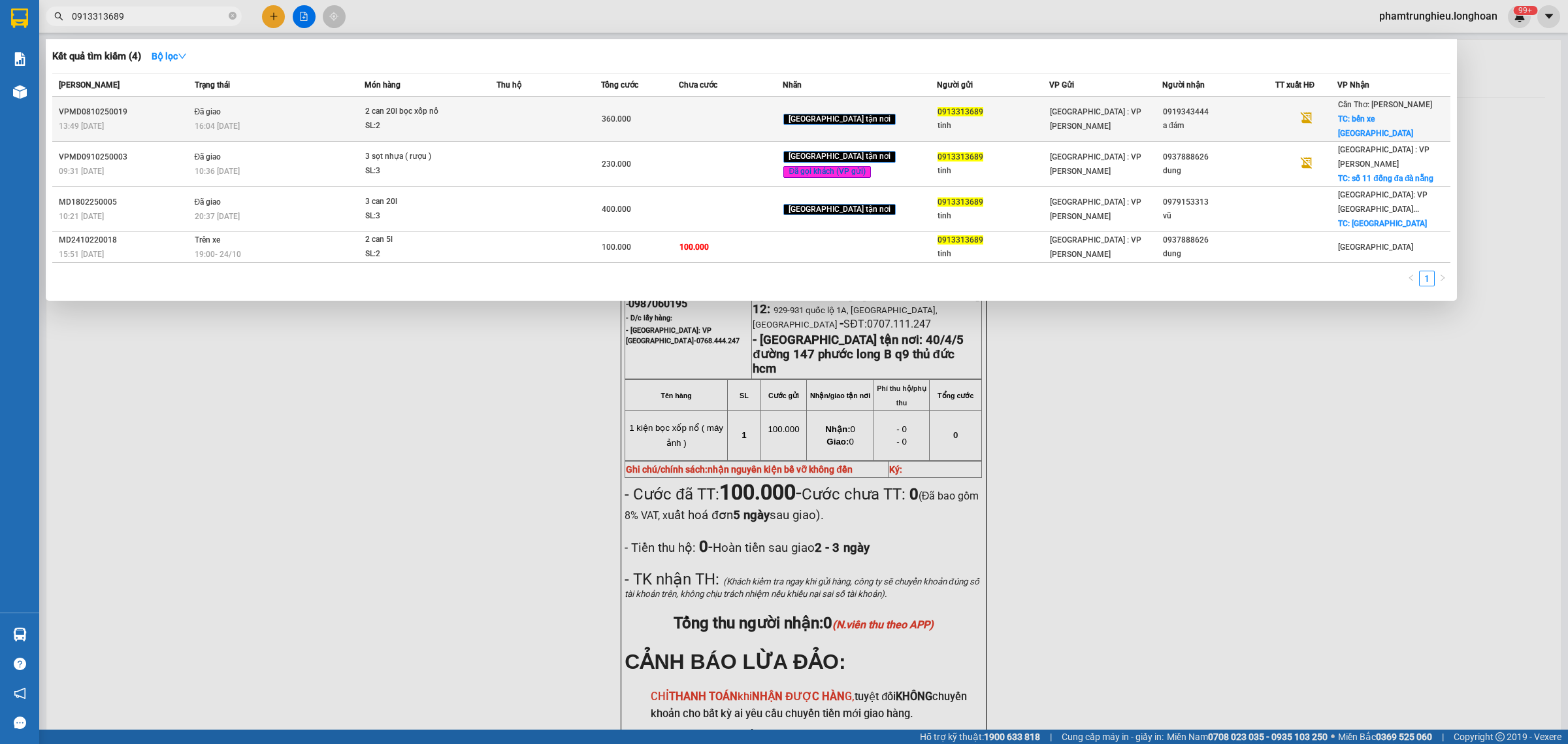
click at [328, 99] on td "Đã giao 16:04 [DATE]" at bounding box center [279, 119] width 174 height 45
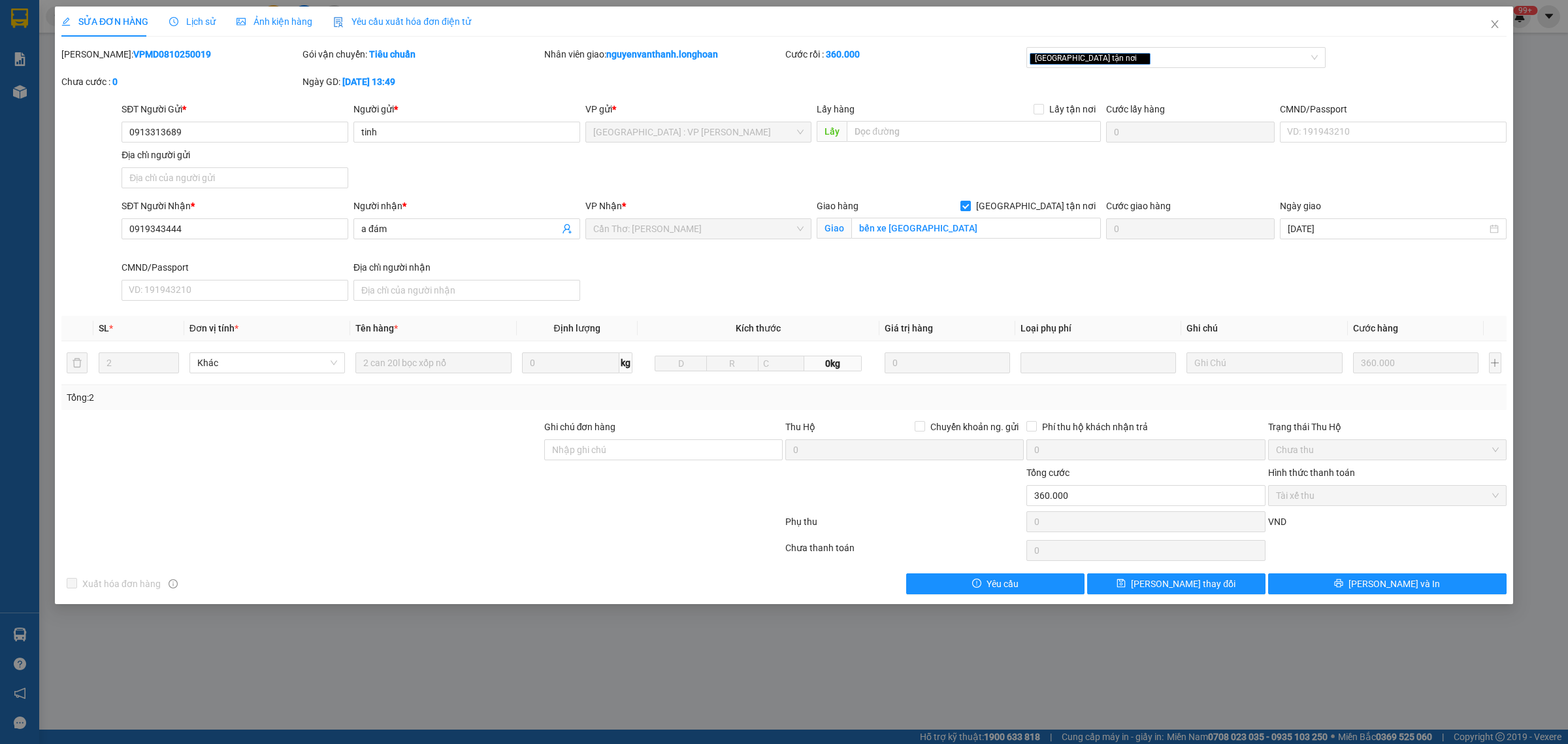
click at [194, 24] on span "Lịch sử" at bounding box center [192, 22] width 46 height 11
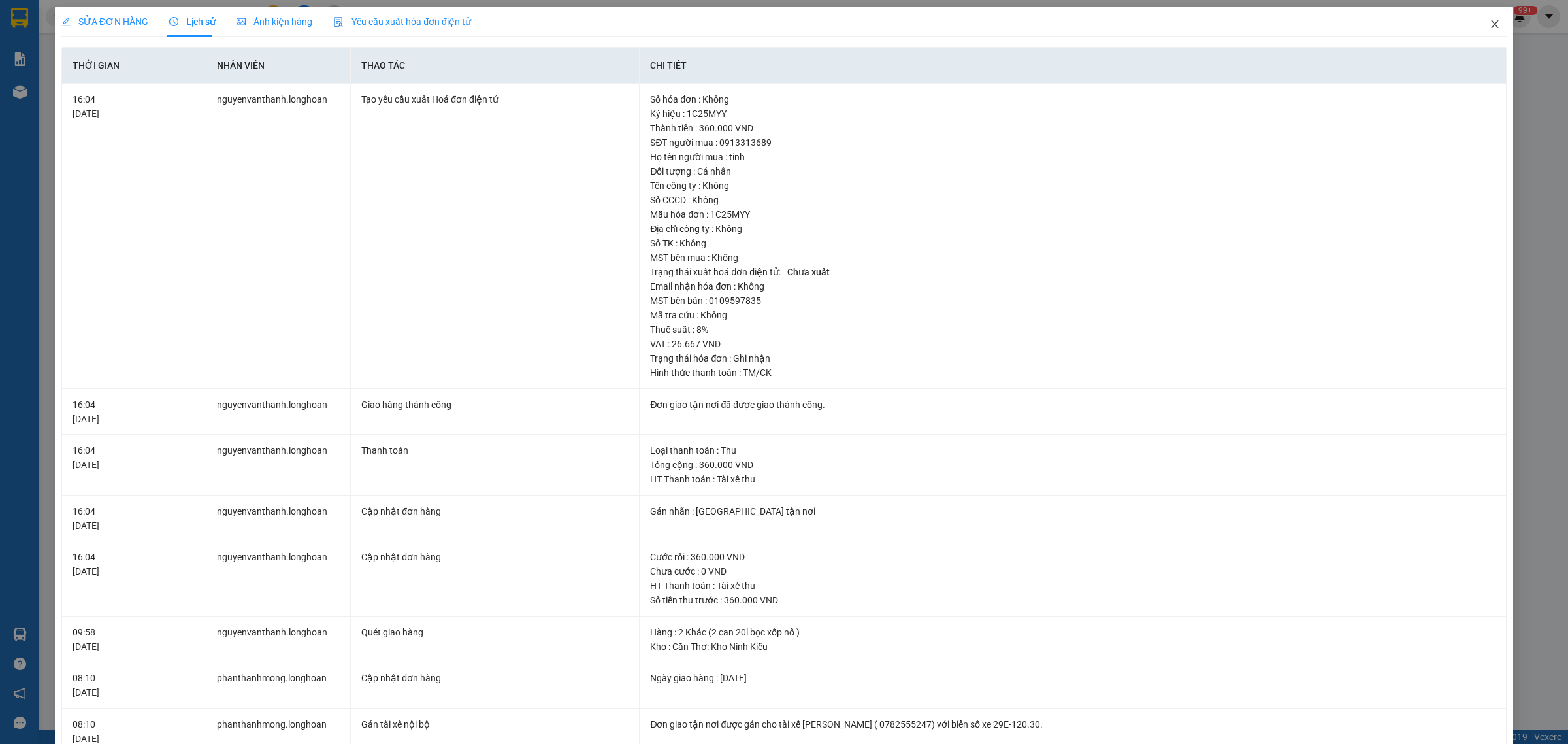
click at [1489, 24] on icon "close" at bounding box center [1495, 24] width 11 height 11
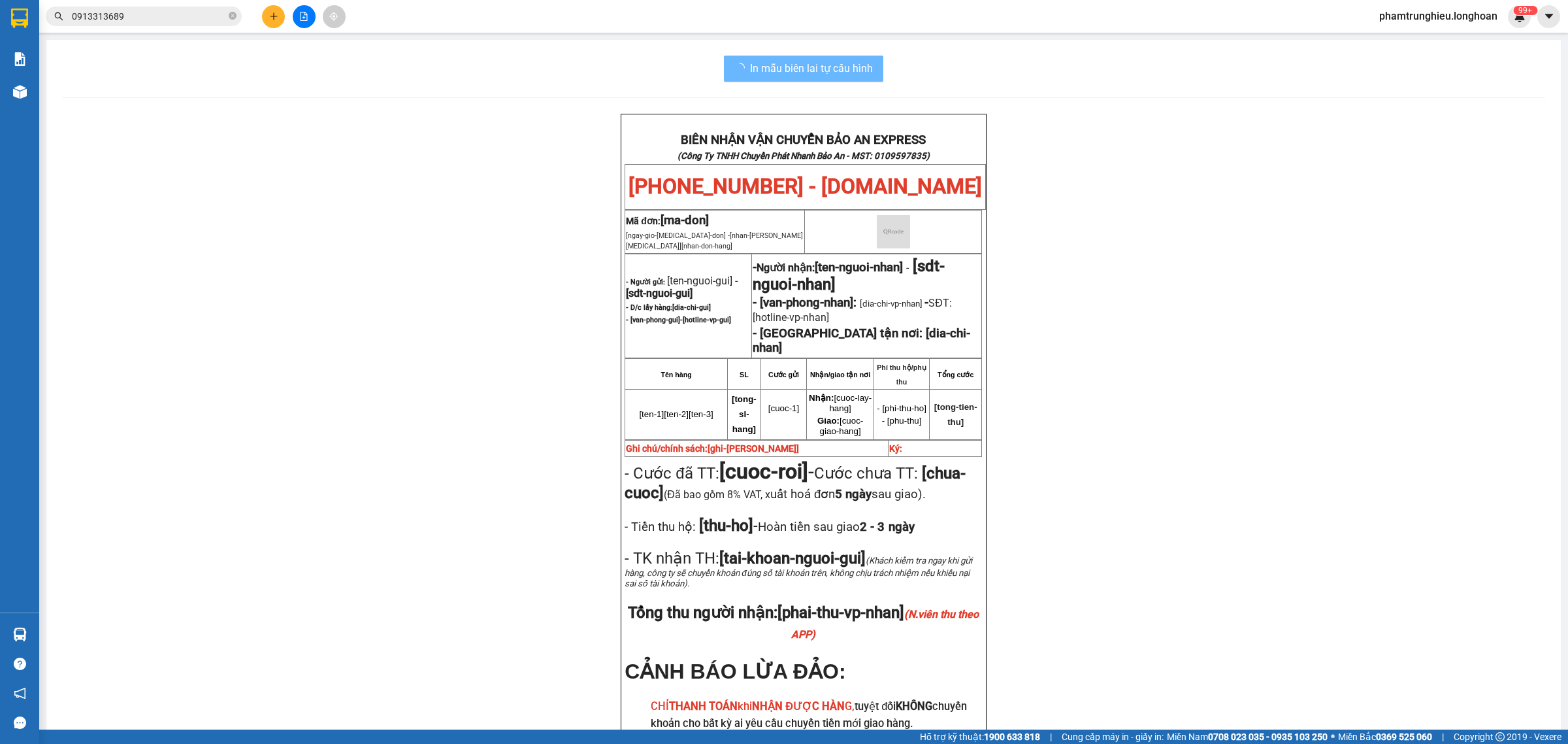
click at [177, 14] on input "0913313689" at bounding box center [148, 16] width 154 height 14
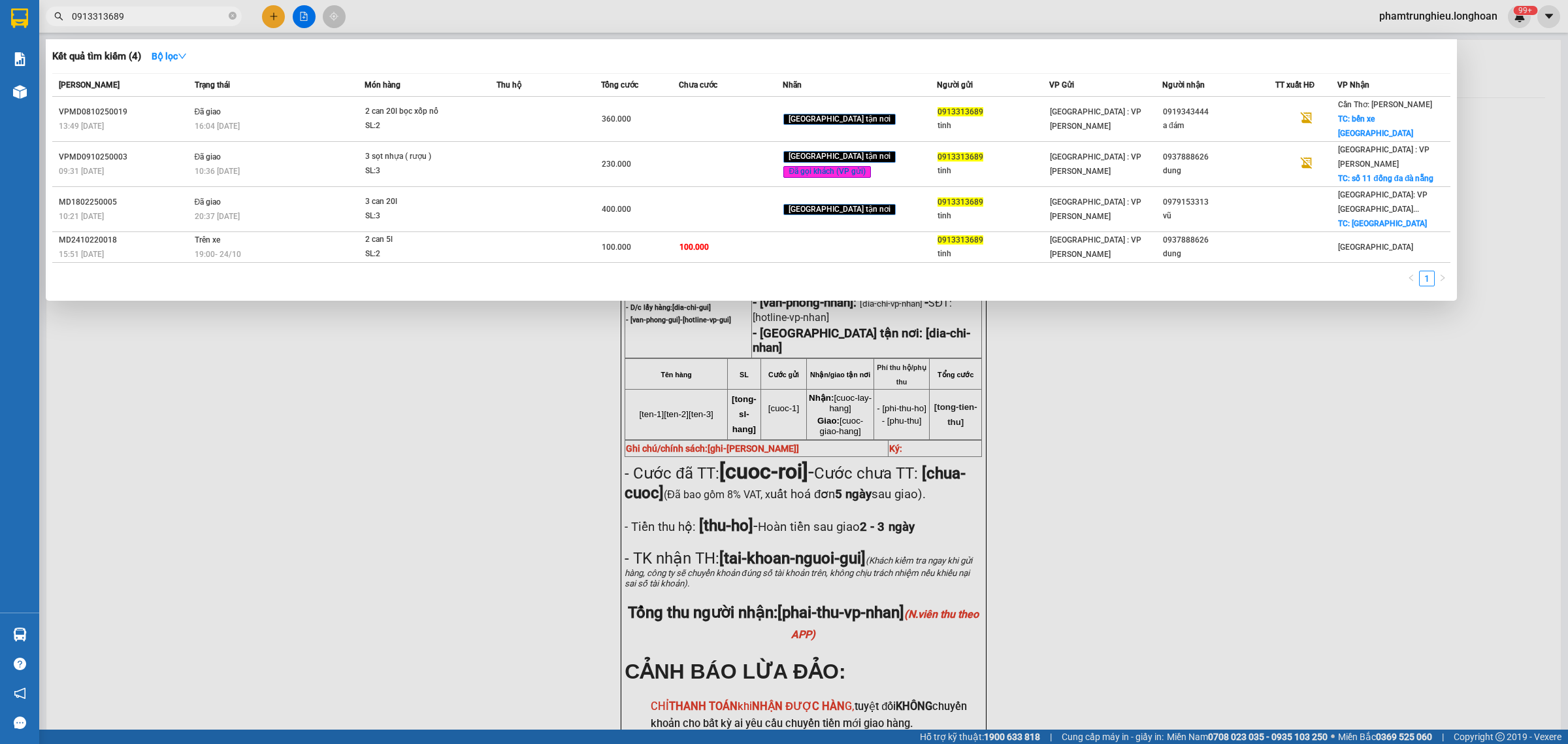
click at [177, 14] on input "0913313689" at bounding box center [148, 16] width 154 height 14
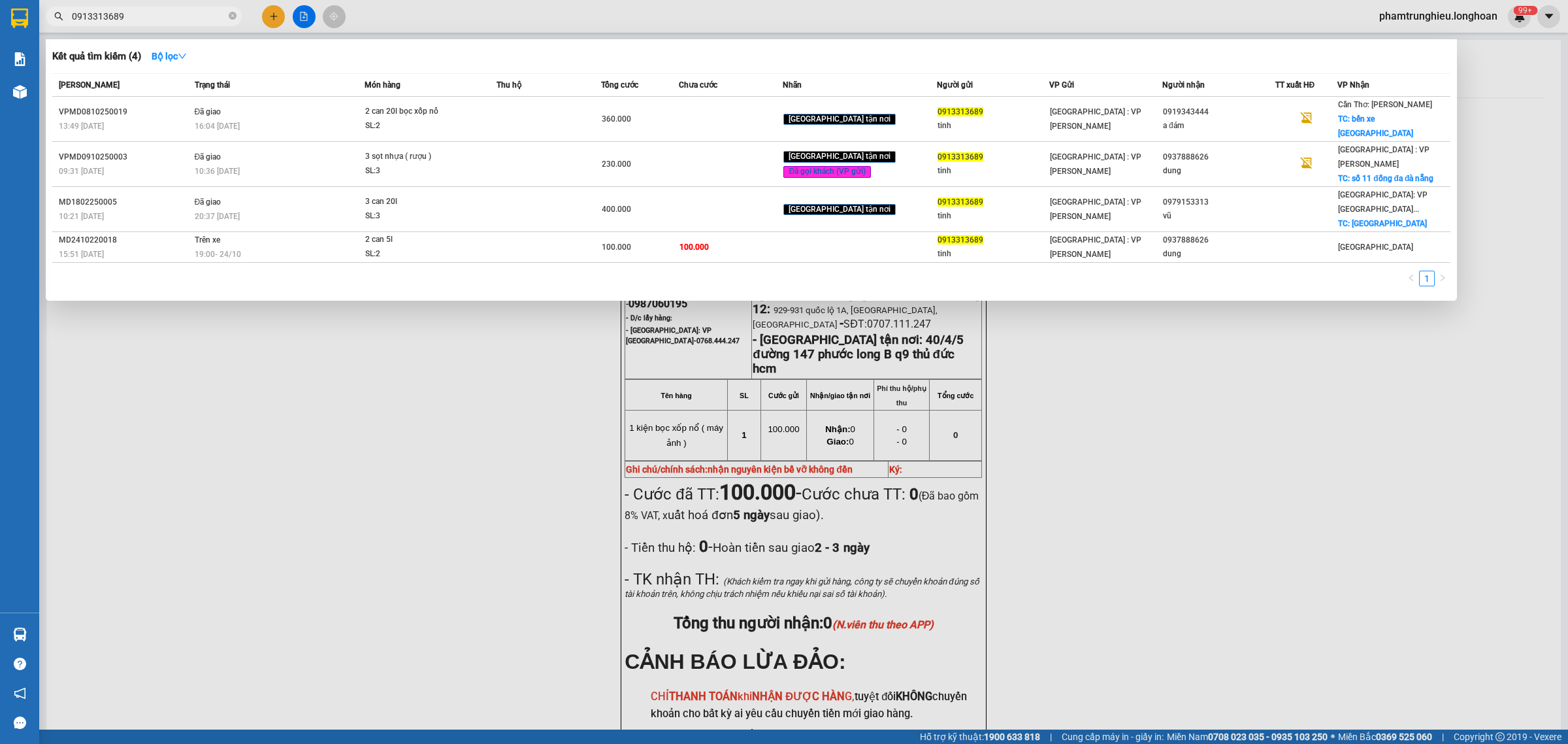
paste input "888666045"
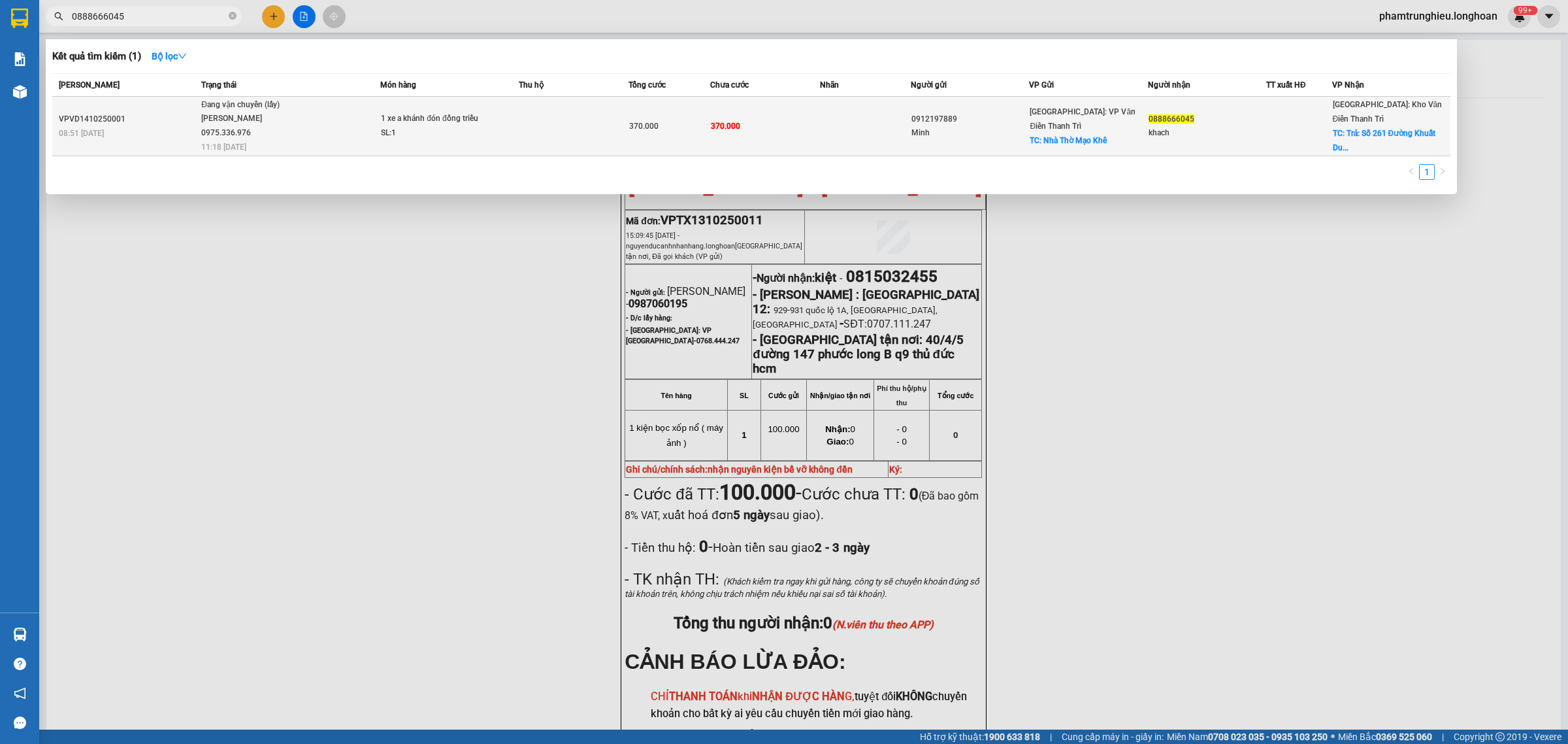
click at [339, 121] on span "Đang vận chuyển (lấy) [PERSON_NAME] 0975.336.976 11:18 [DATE]" at bounding box center [290, 125] width 178 height 54
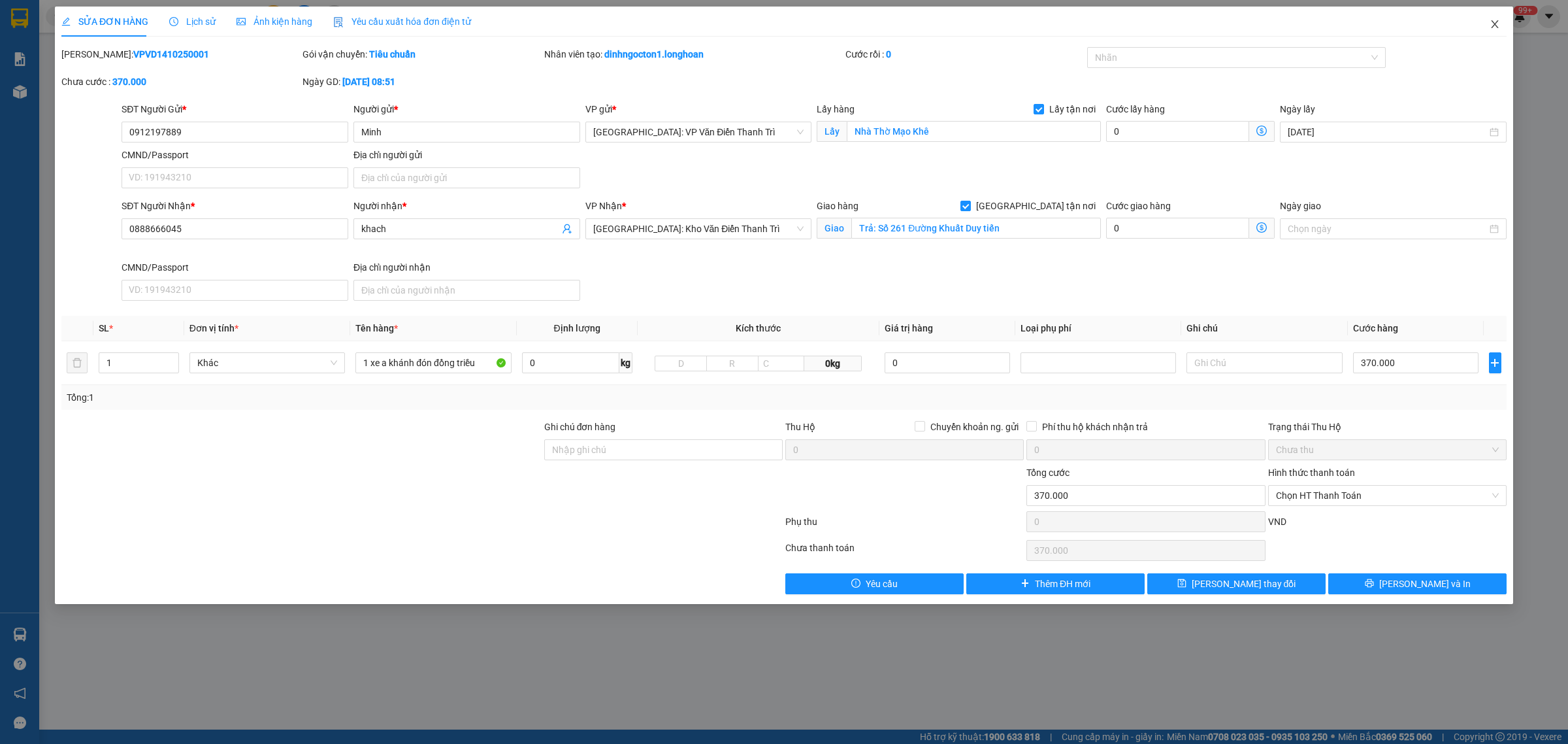
drag, startPoint x: 1489, startPoint y: 23, endPoint x: 1485, endPoint y: 34, distance: 11.7
click at [1490, 23] on icon "close" at bounding box center [1495, 24] width 11 height 11
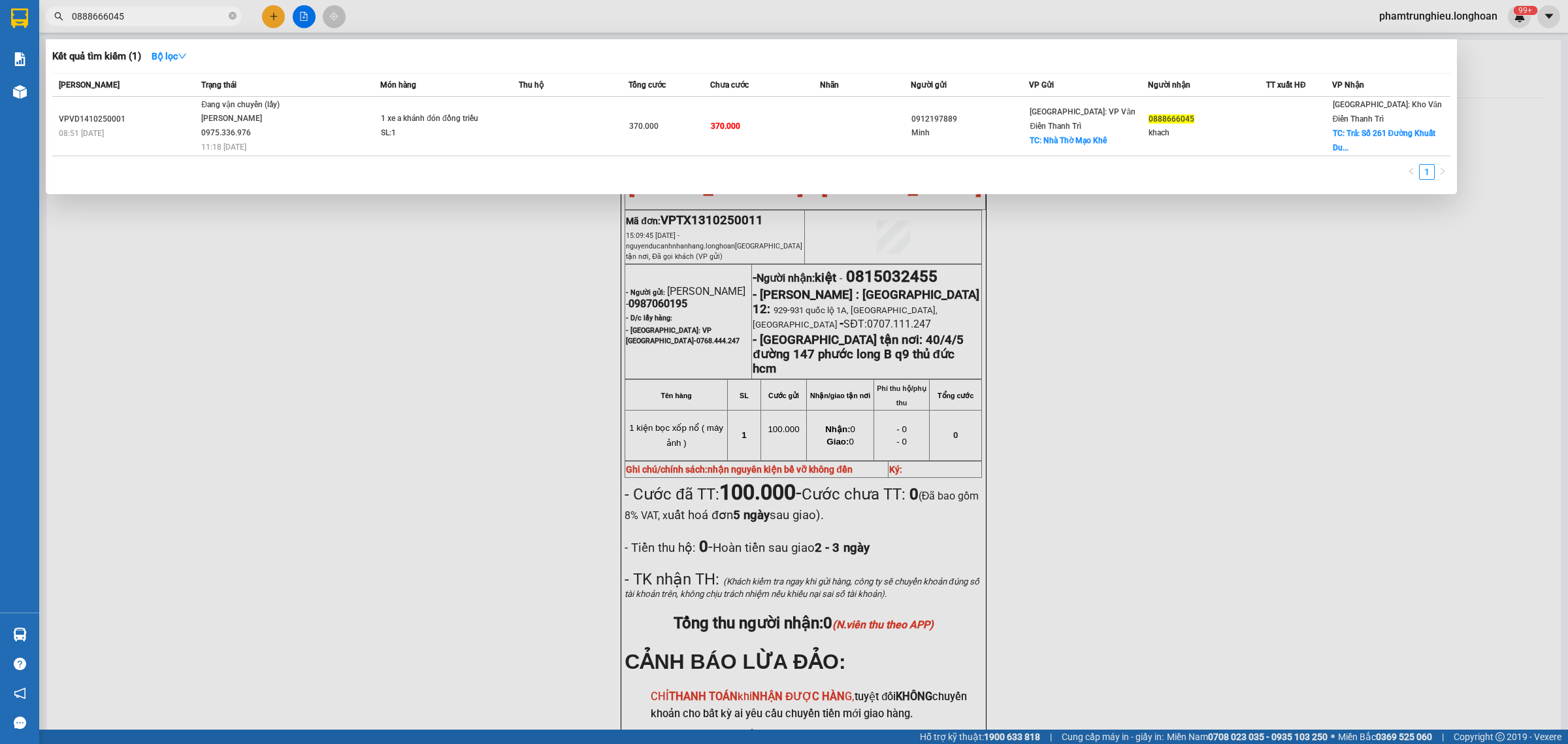
click at [205, 17] on input "0888666045" at bounding box center [148, 16] width 154 height 14
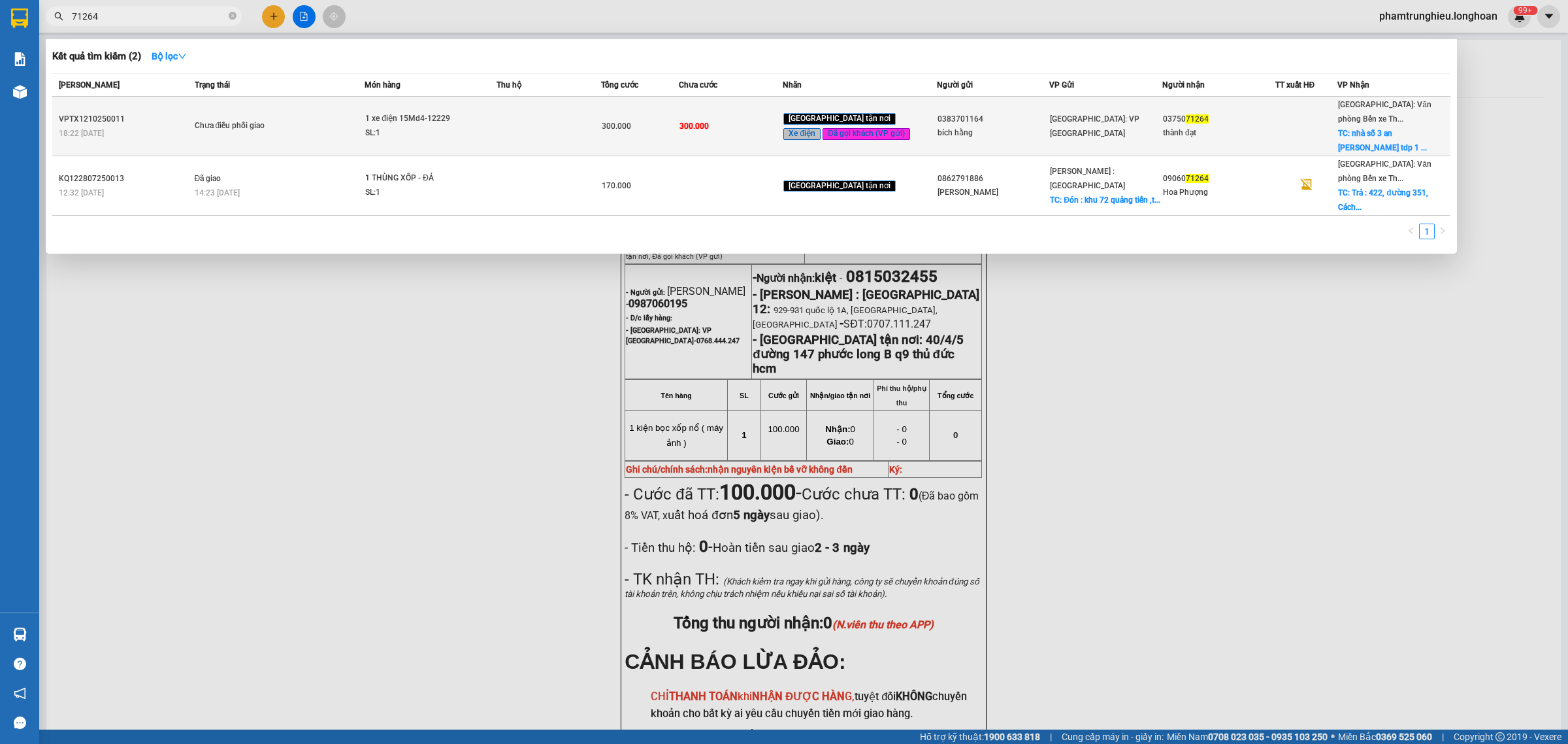
click at [549, 128] on td at bounding box center [548, 127] width 104 height 60
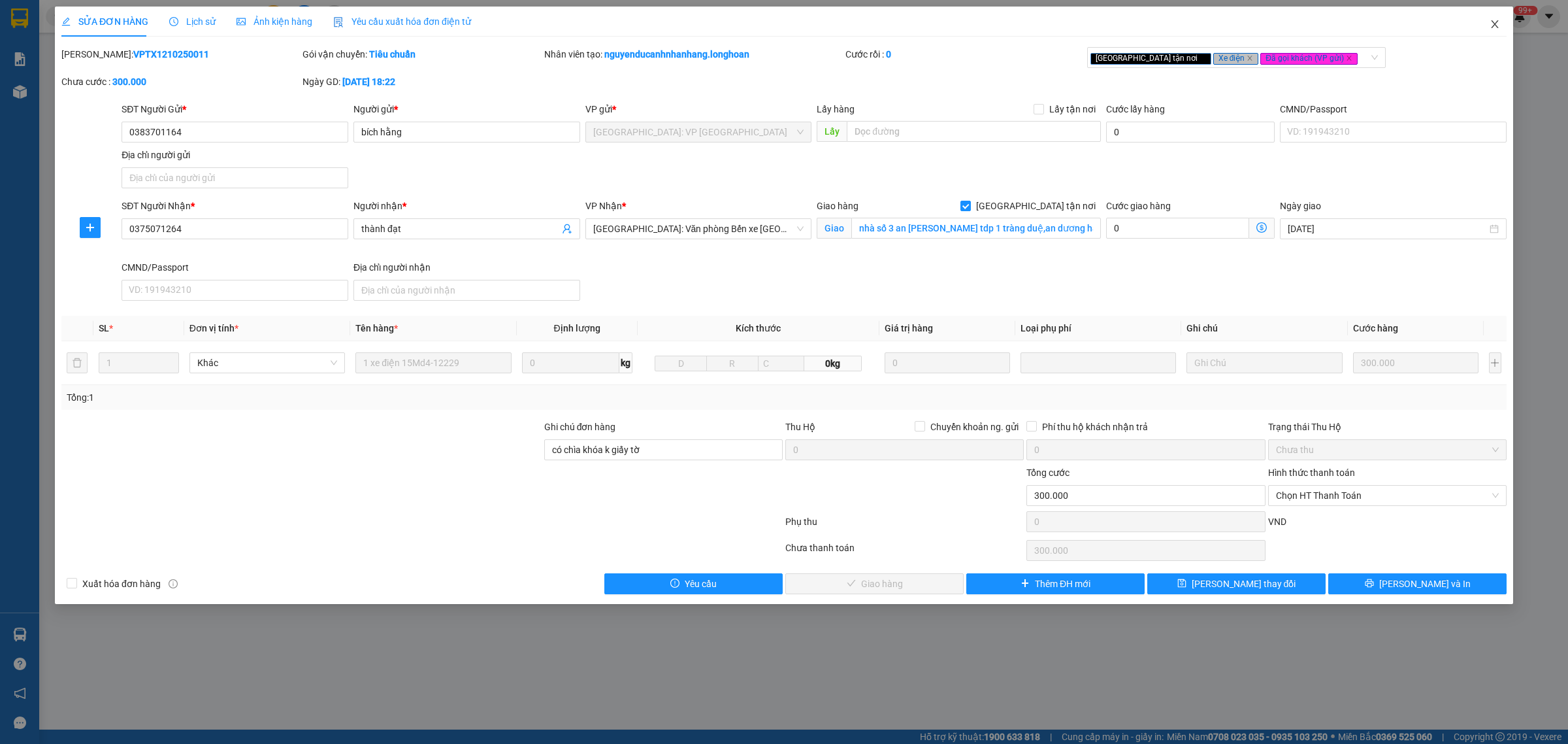
click at [1493, 21] on icon "close" at bounding box center [1495, 24] width 11 height 11
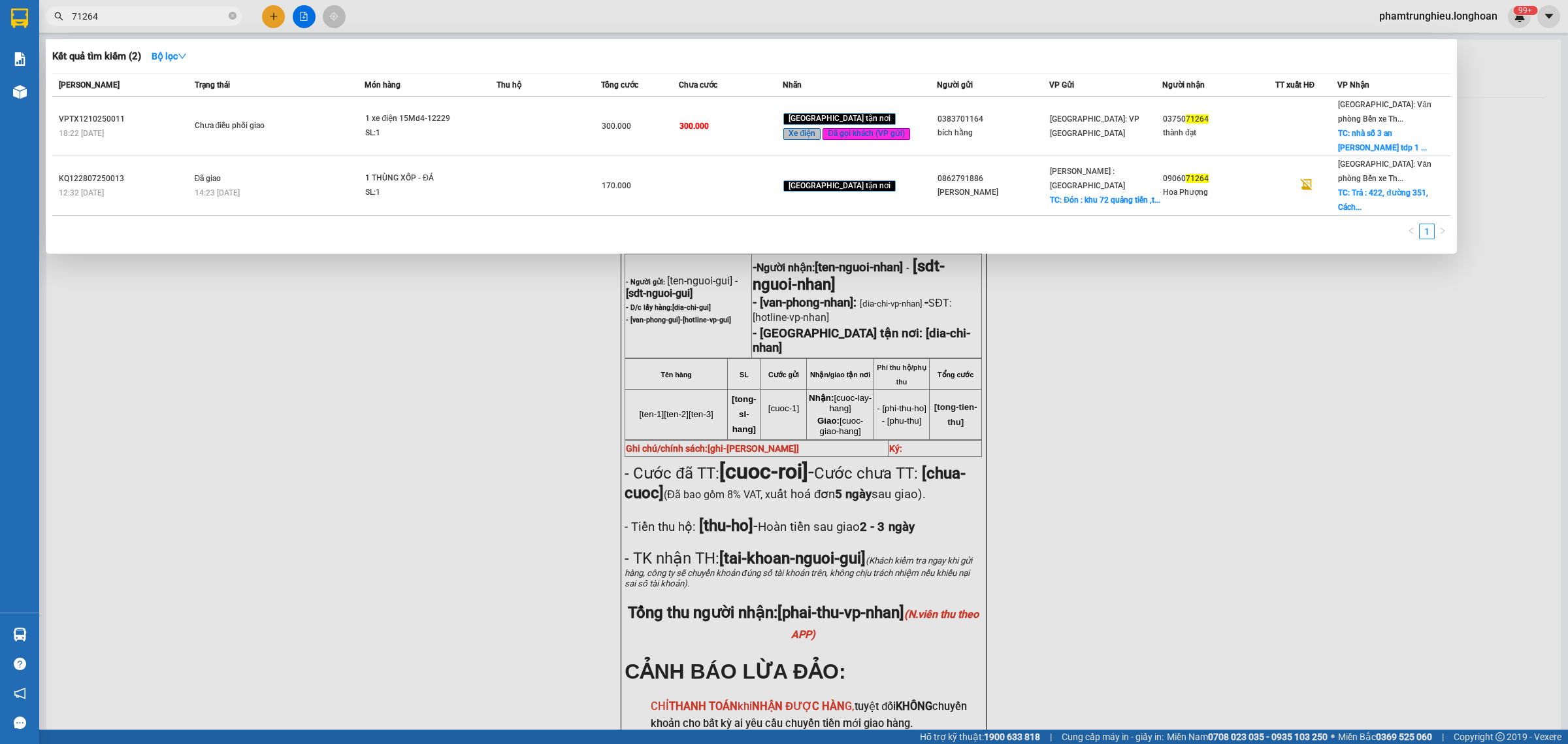
click at [173, 11] on input "71264" at bounding box center [148, 16] width 154 height 14
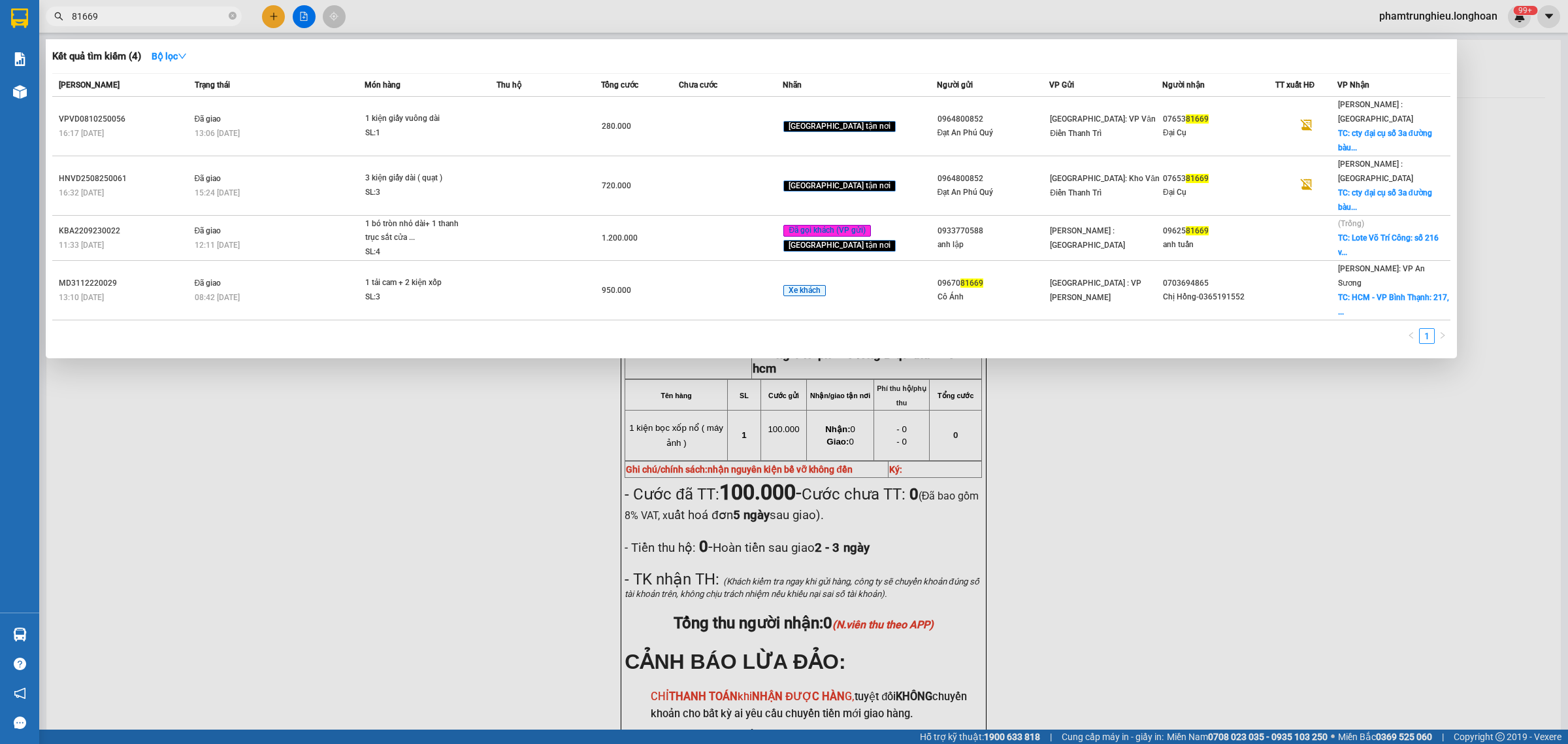
click at [150, 9] on input "81669" at bounding box center [148, 16] width 154 height 14
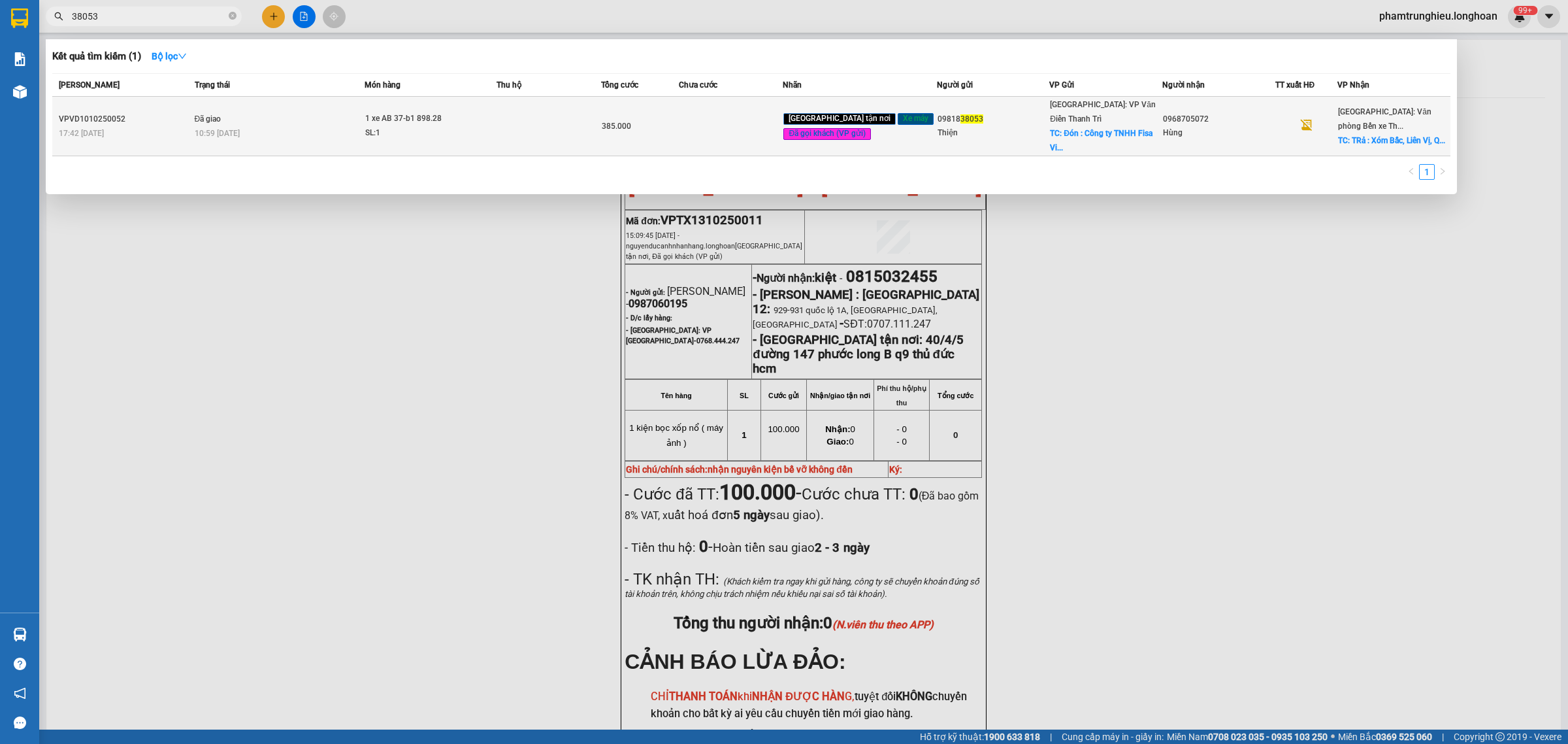
click at [322, 126] on div "10:59 [DATE]" at bounding box center [280, 133] width 170 height 14
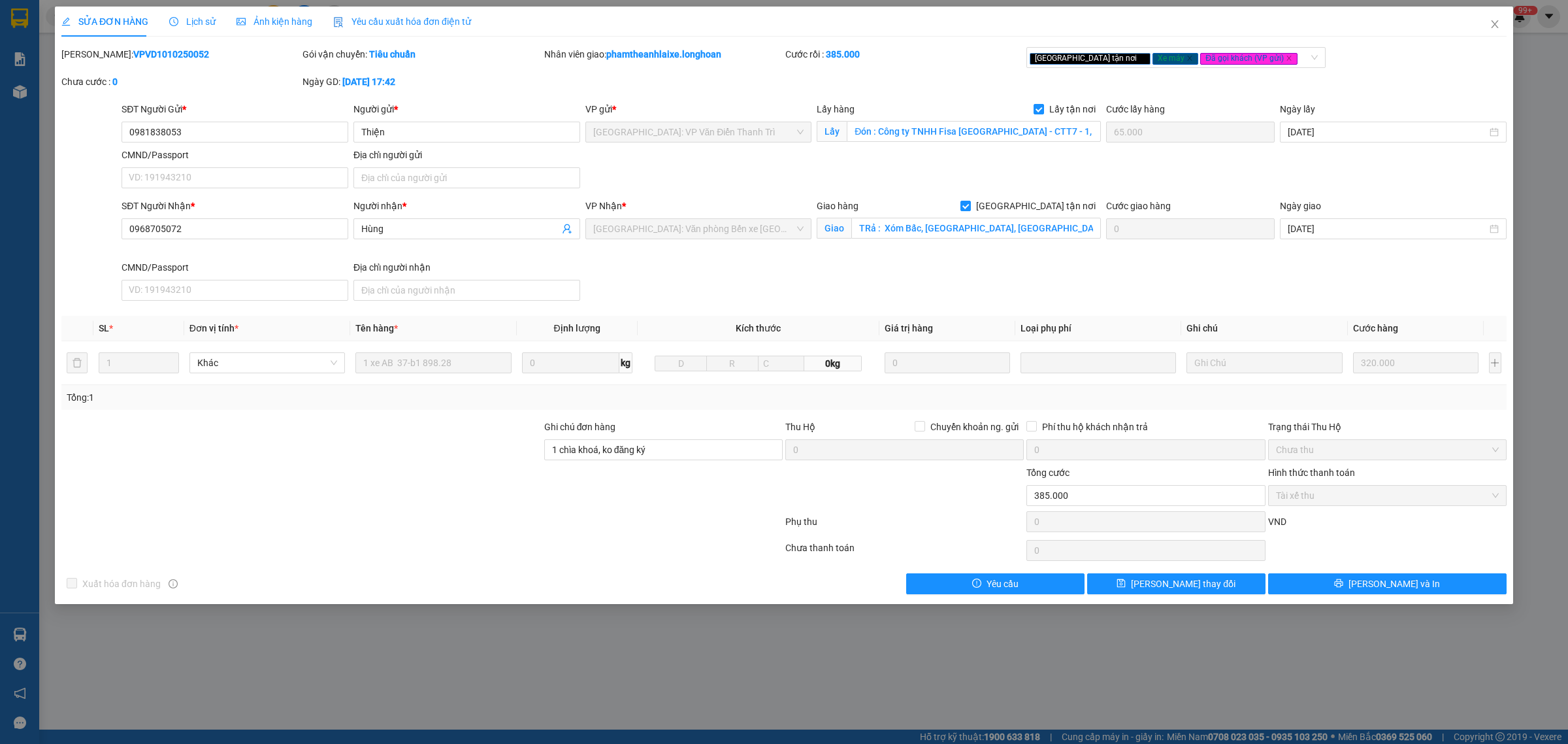
click at [144, 52] on b "VPVD1010250052" at bounding box center [171, 54] width 76 height 11
copy b "VPVD1010250052"
click at [1495, 21] on icon "close" at bounding box center [1495, 24] width 11 height 11
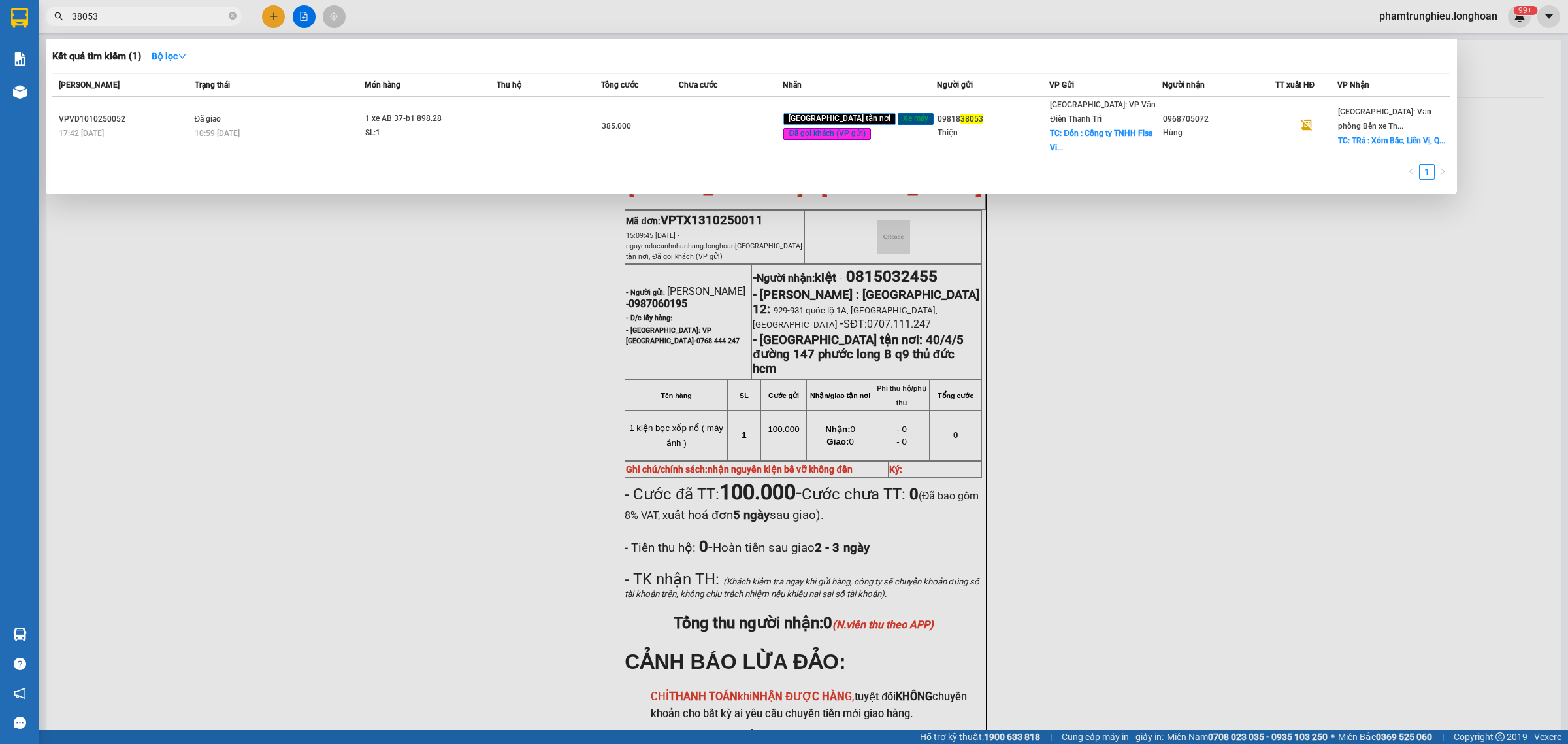
click at [196, 18] on input "38053" at bounding box center [148, 16] width 154 height 14
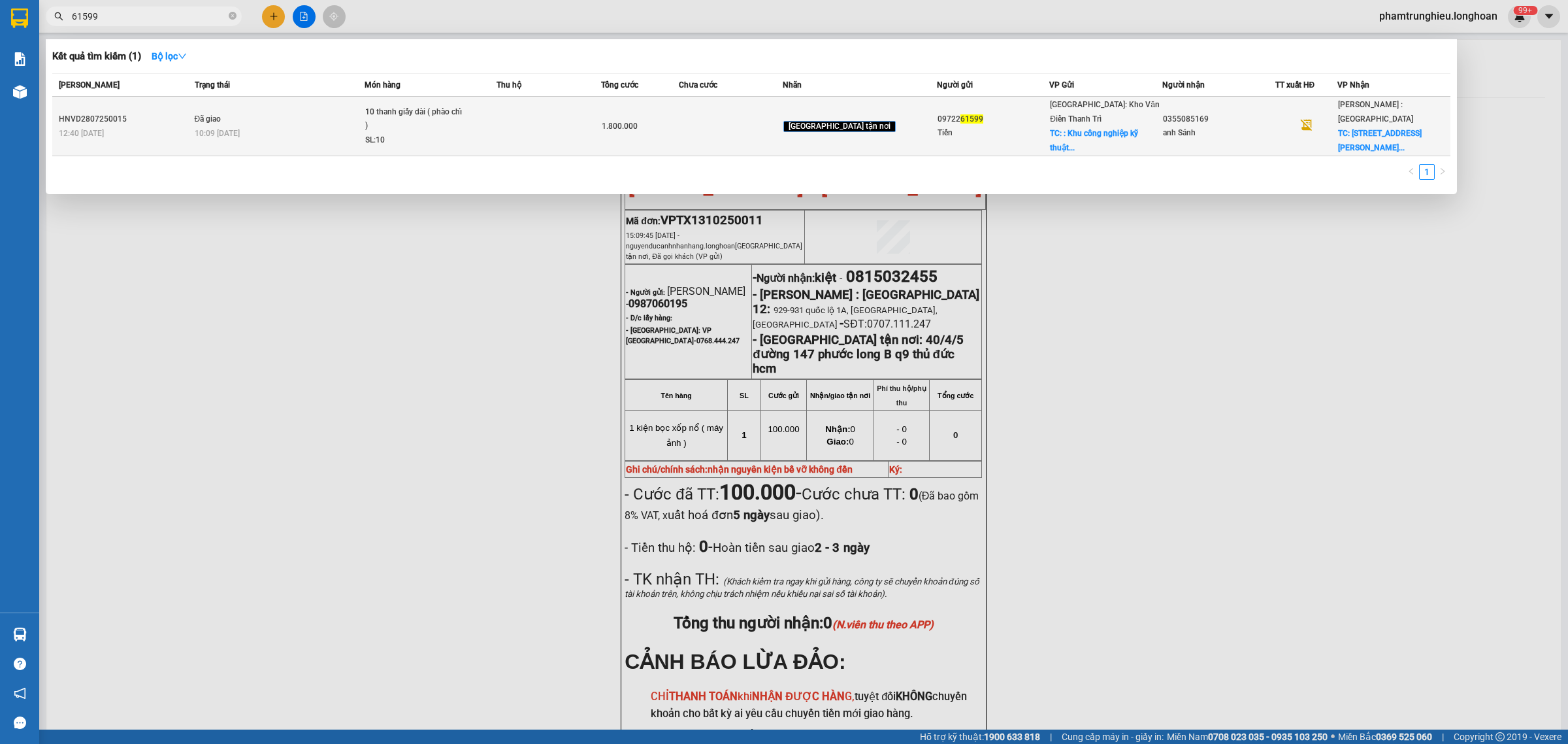
click at [403, 110] on div "10 thanh giấy dài ( phào chỉ )" at bounding box center [414, 119] width 98 height 28
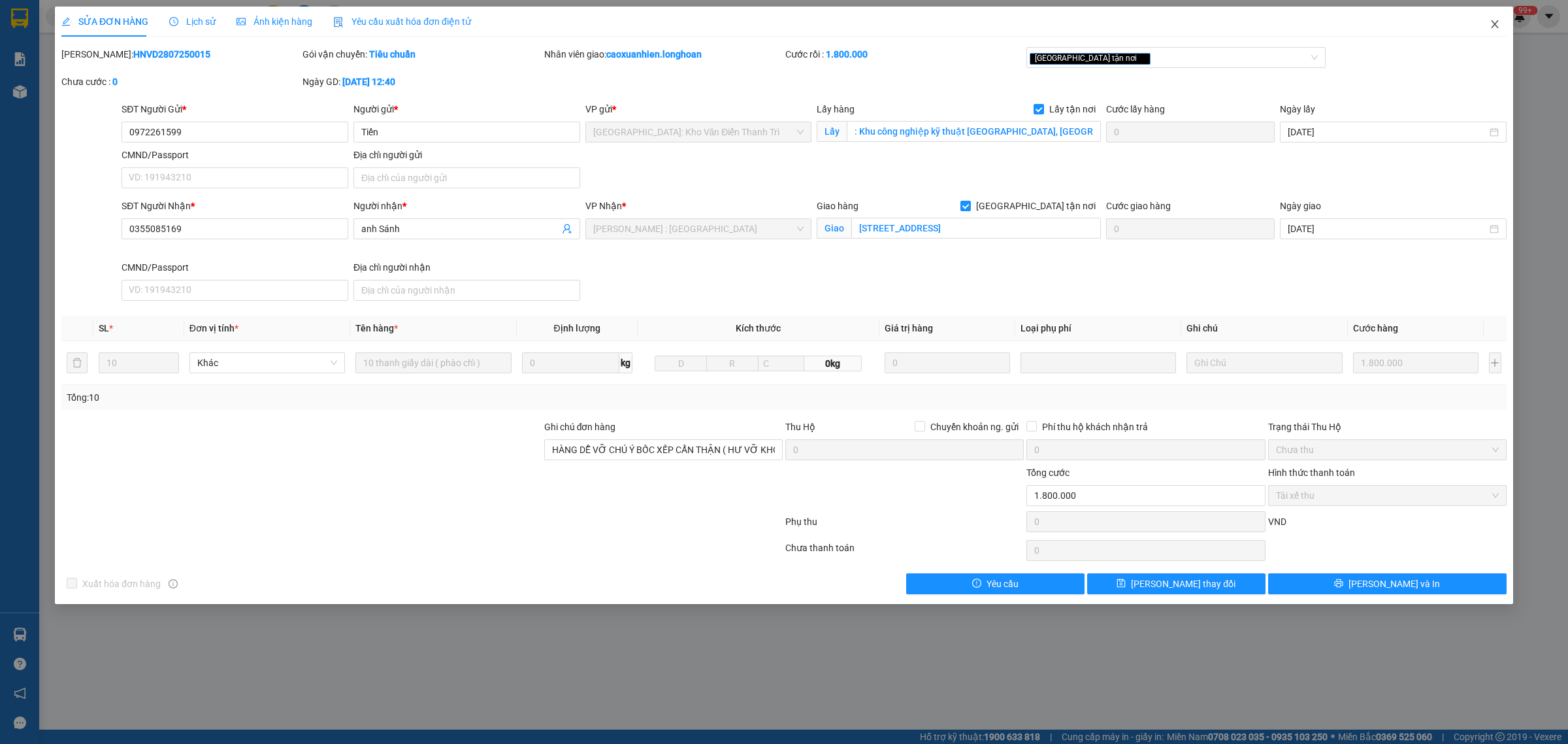
click at [1487, 20] on span "Close" at bounding box center [1494, 24] width 36 height 36
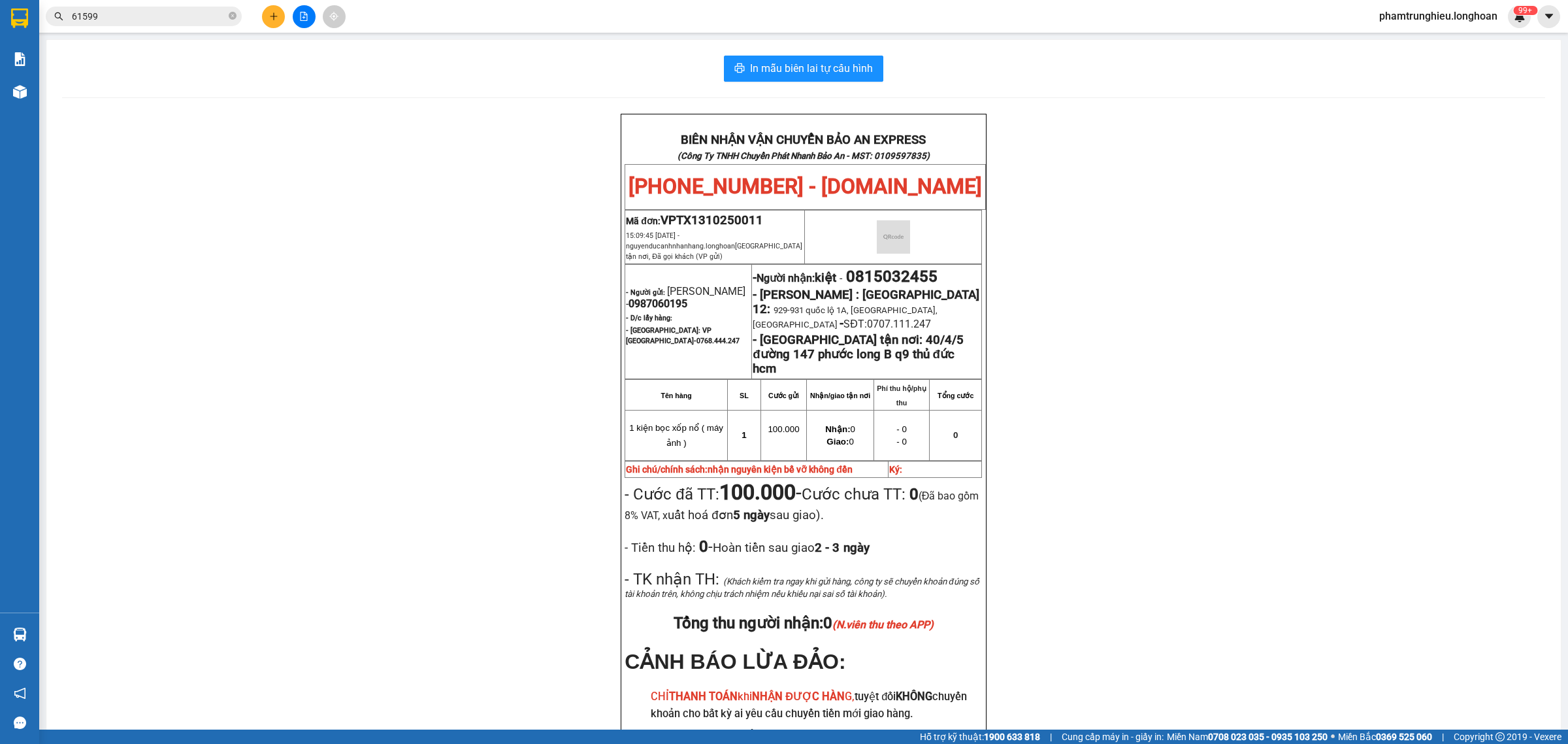
click at [183, 13] on input "61599" at bounding box center [148, 16] width 154 height 14
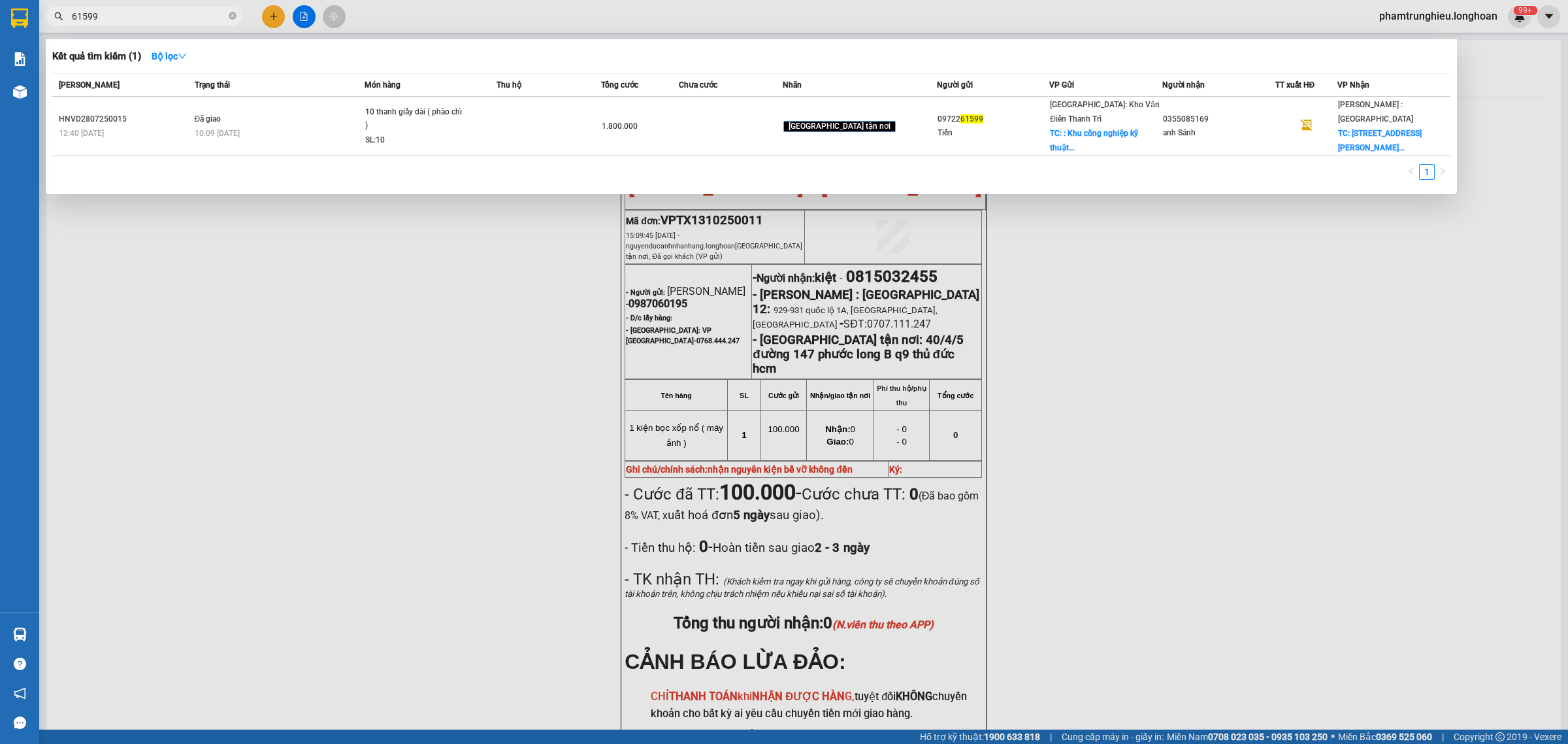
click at [183, 13] on input "61599" at bounding box center [148, 16] width 154 height 14
paste input "09288"
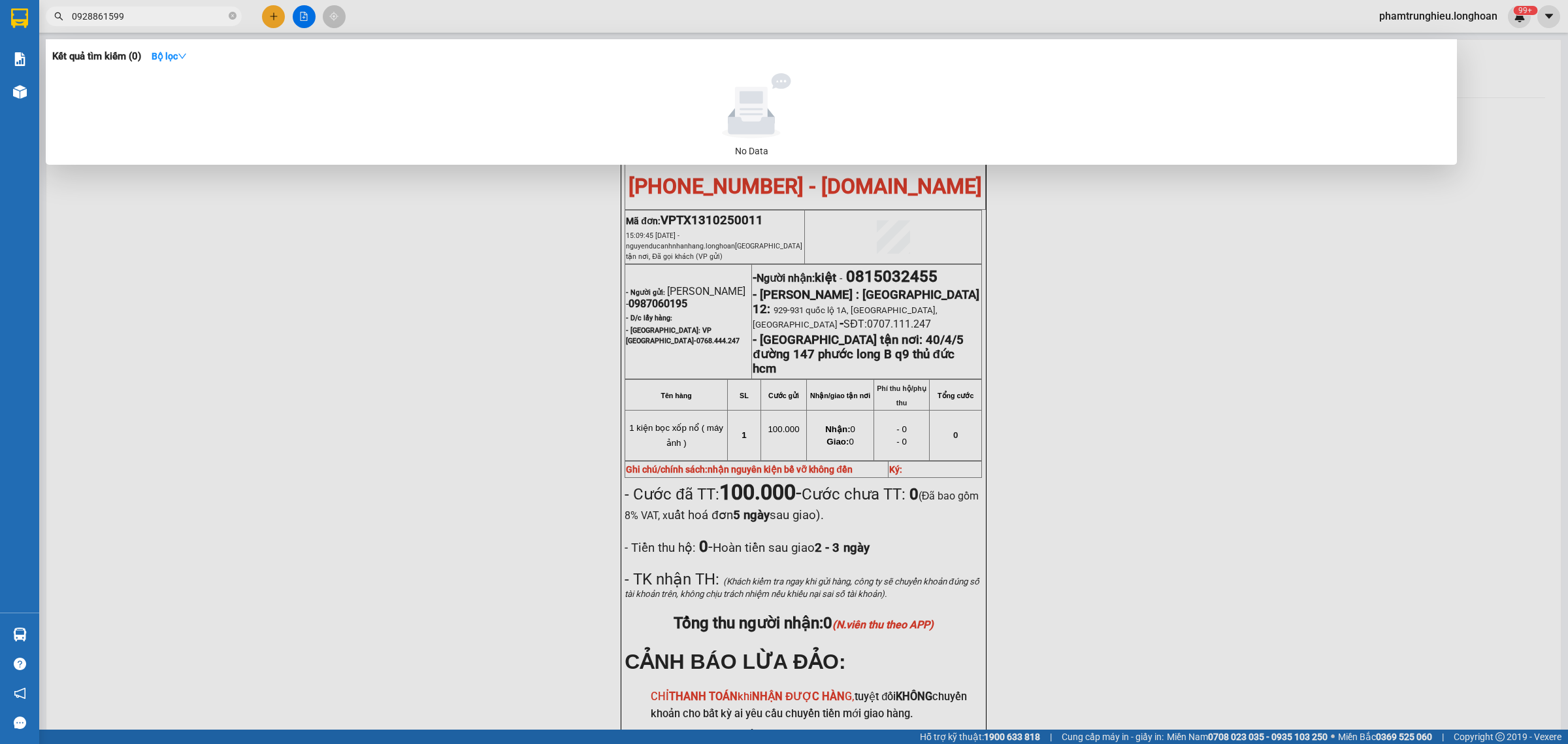
click at [186, 17] on input "0928861599" at bounding box center [148, 16] width 154 height 14
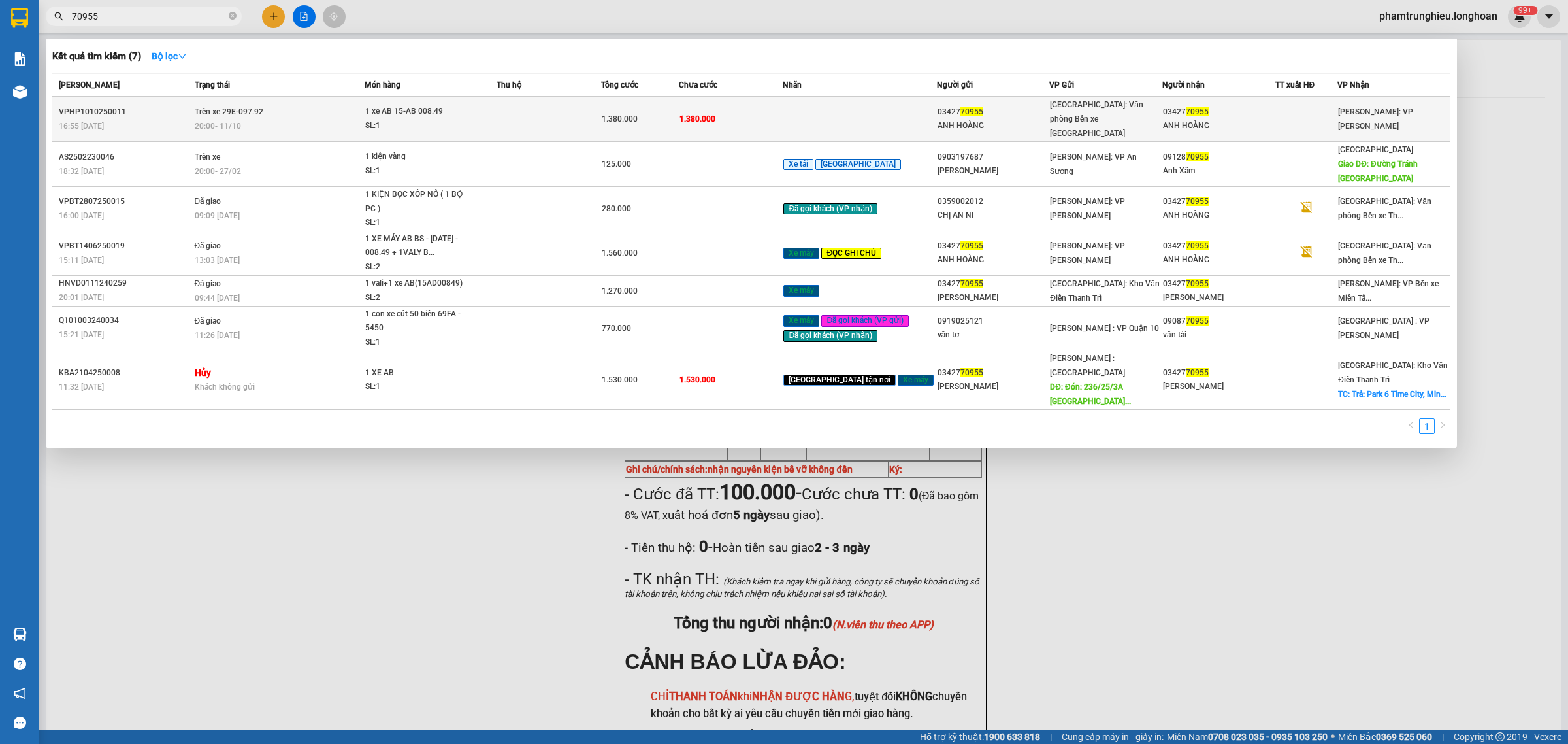
click at [365, 119] on div "20:00 [DATE]" at bounding box center [280, 126] width 170 height 14
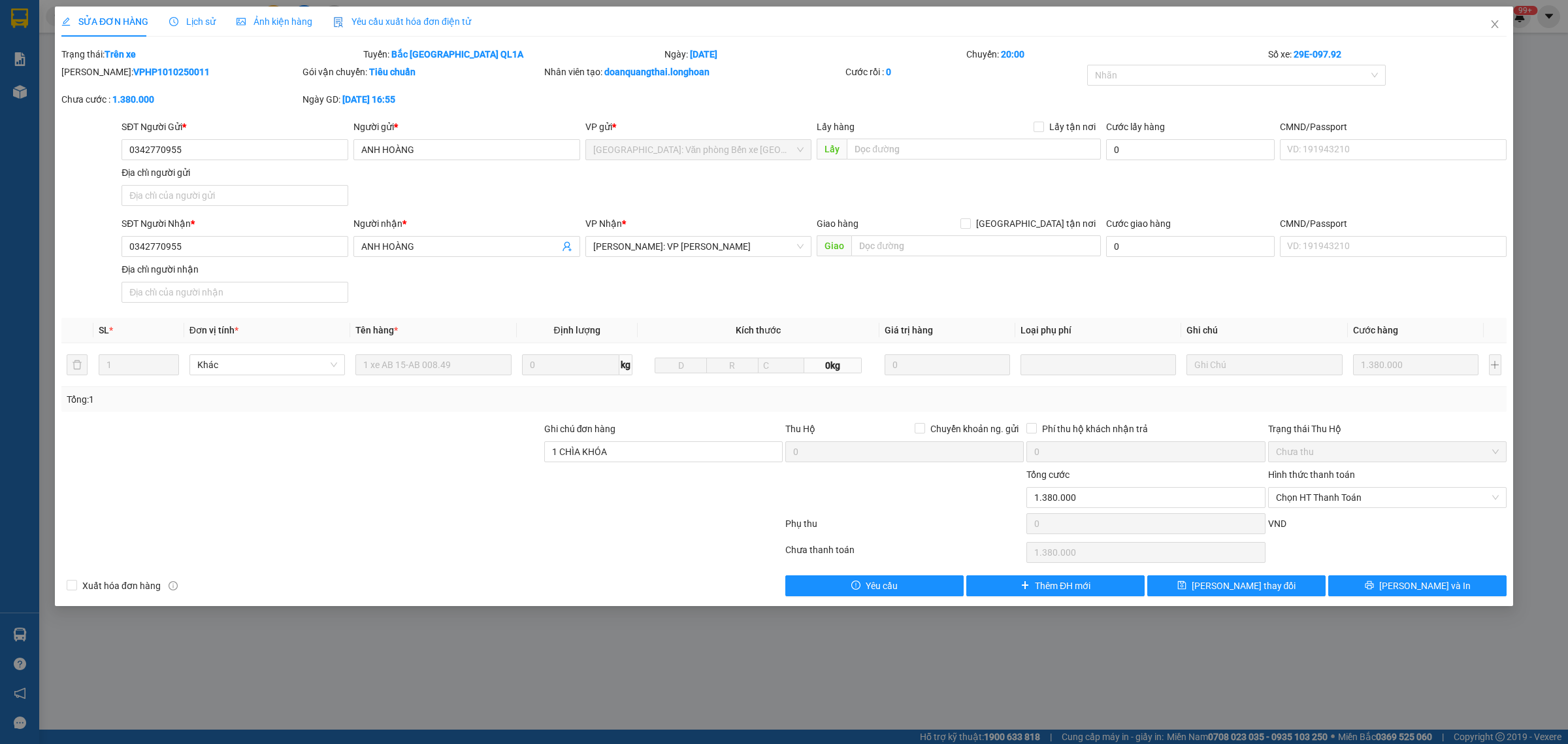
click at [193, 24] on span "Lịch sử" at bounding box center [192, 22] width 46 height 11
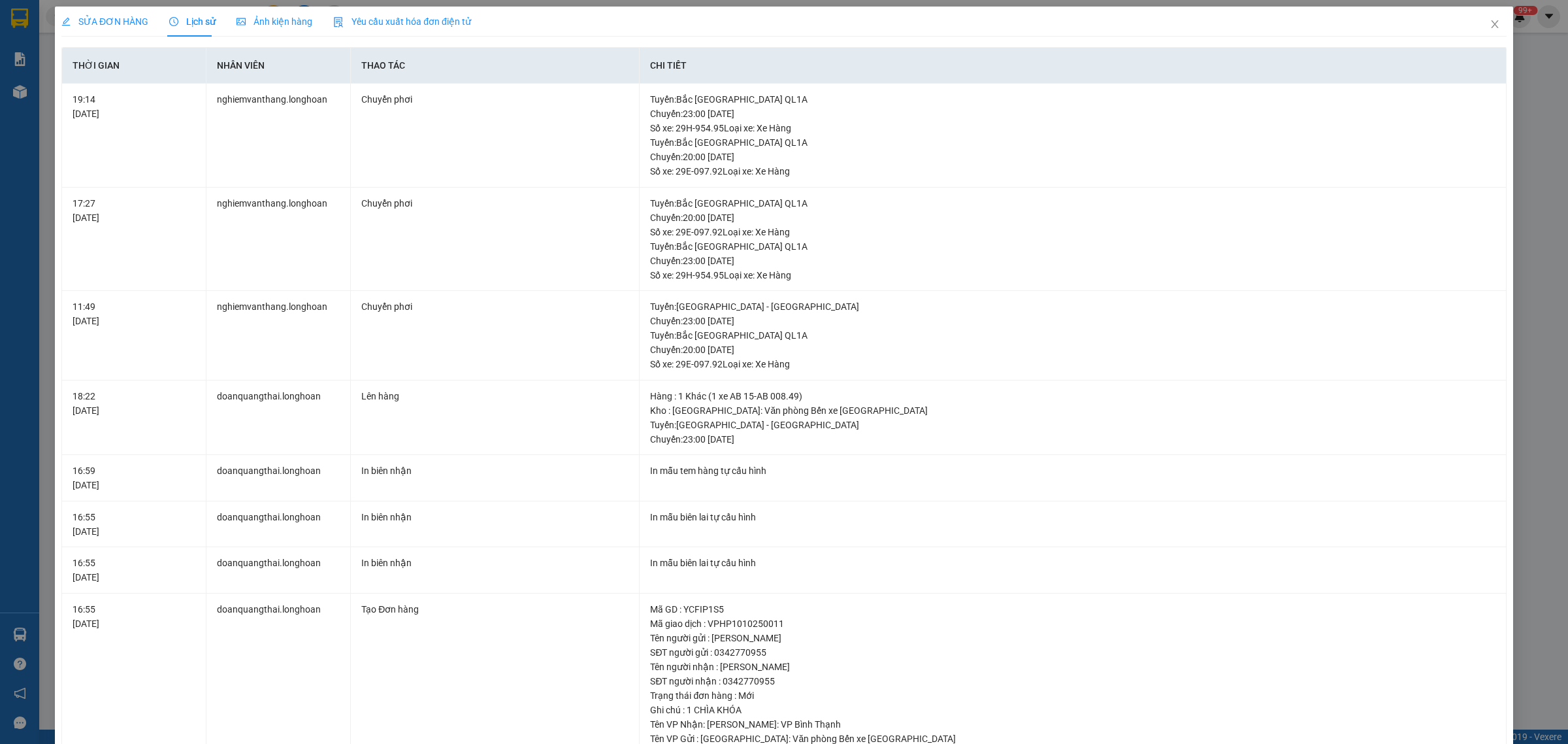
click at [138, 22] on span "SỬA ĐƠN HÀNG" at bounding box center [105, 22] width 87 height 11
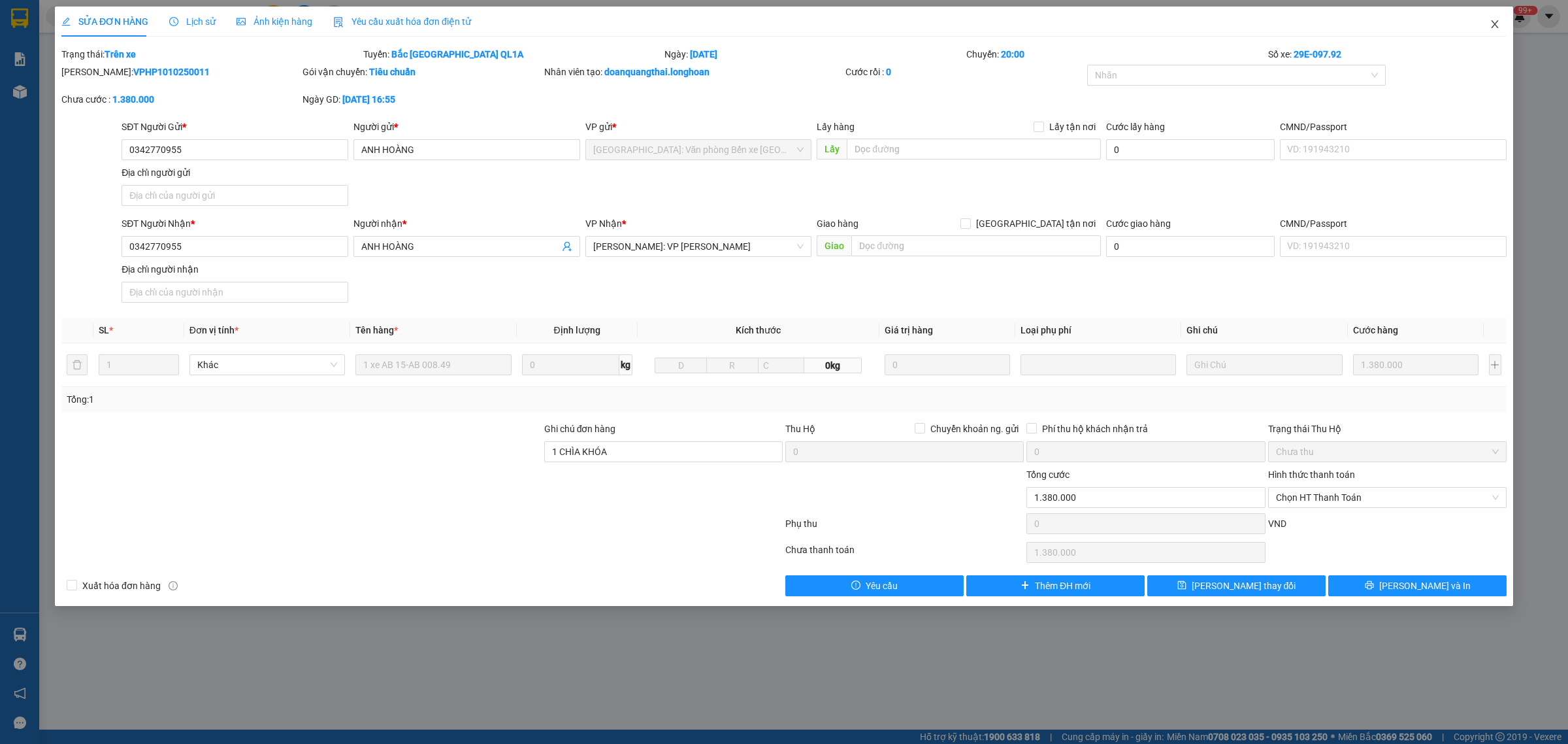
click at [1490, 24] on icon "close" at bounding box center [1495, 24] width 11 height 11
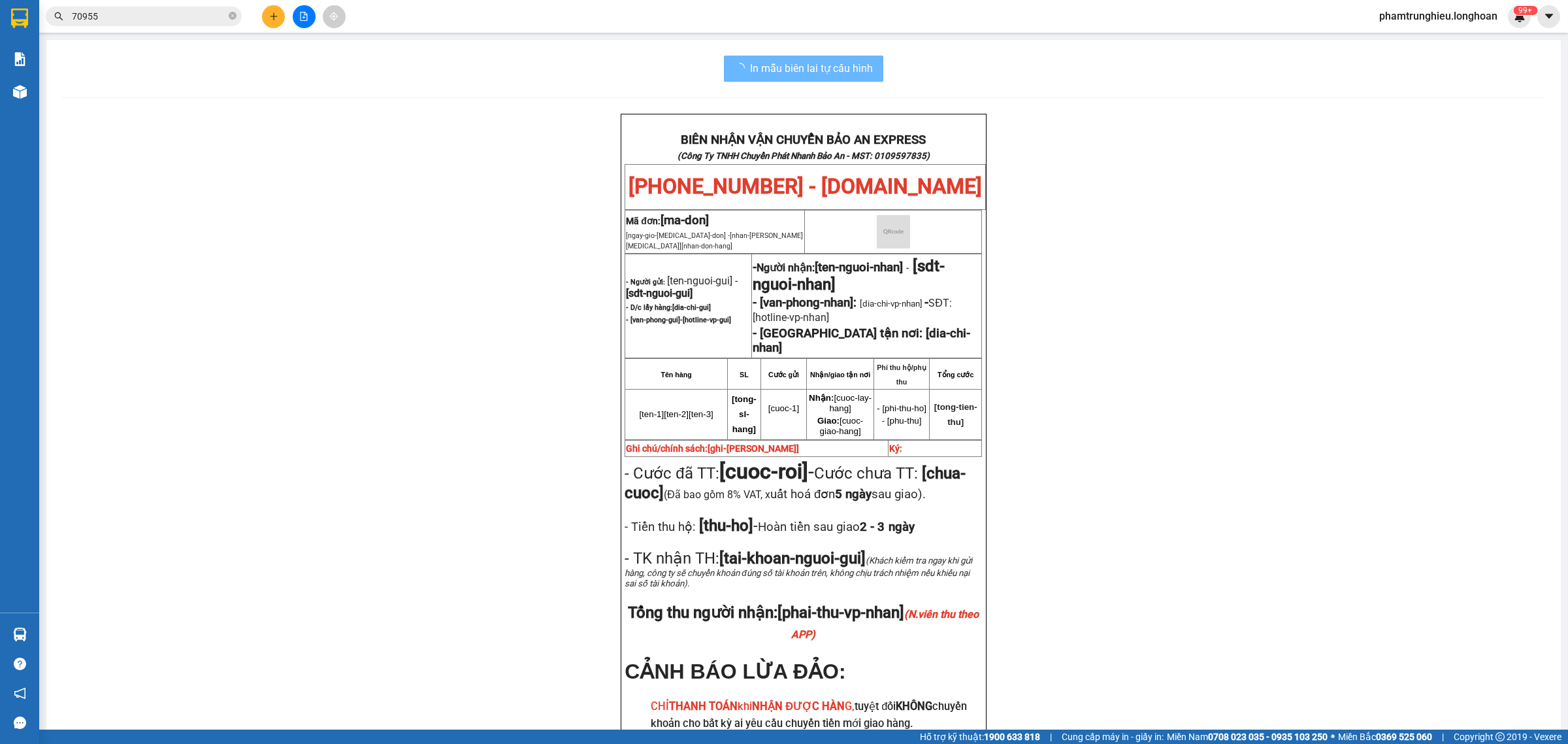
click at [170, 12] on input "70955" at bounding box center [148, 16] width 154 height 14
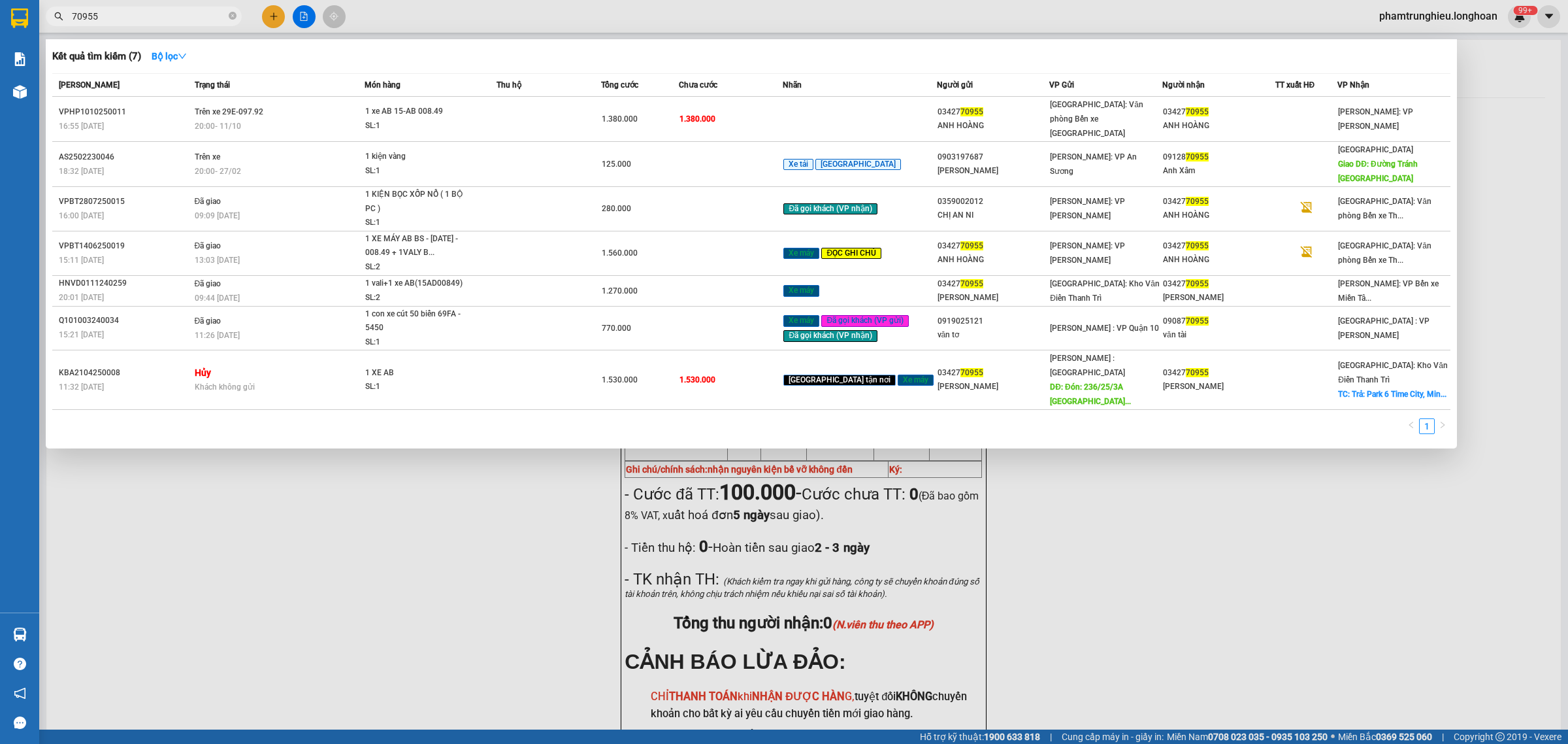
click at [170, 12] on input "70955" at bounding box center [148, 16] width 154 height 14
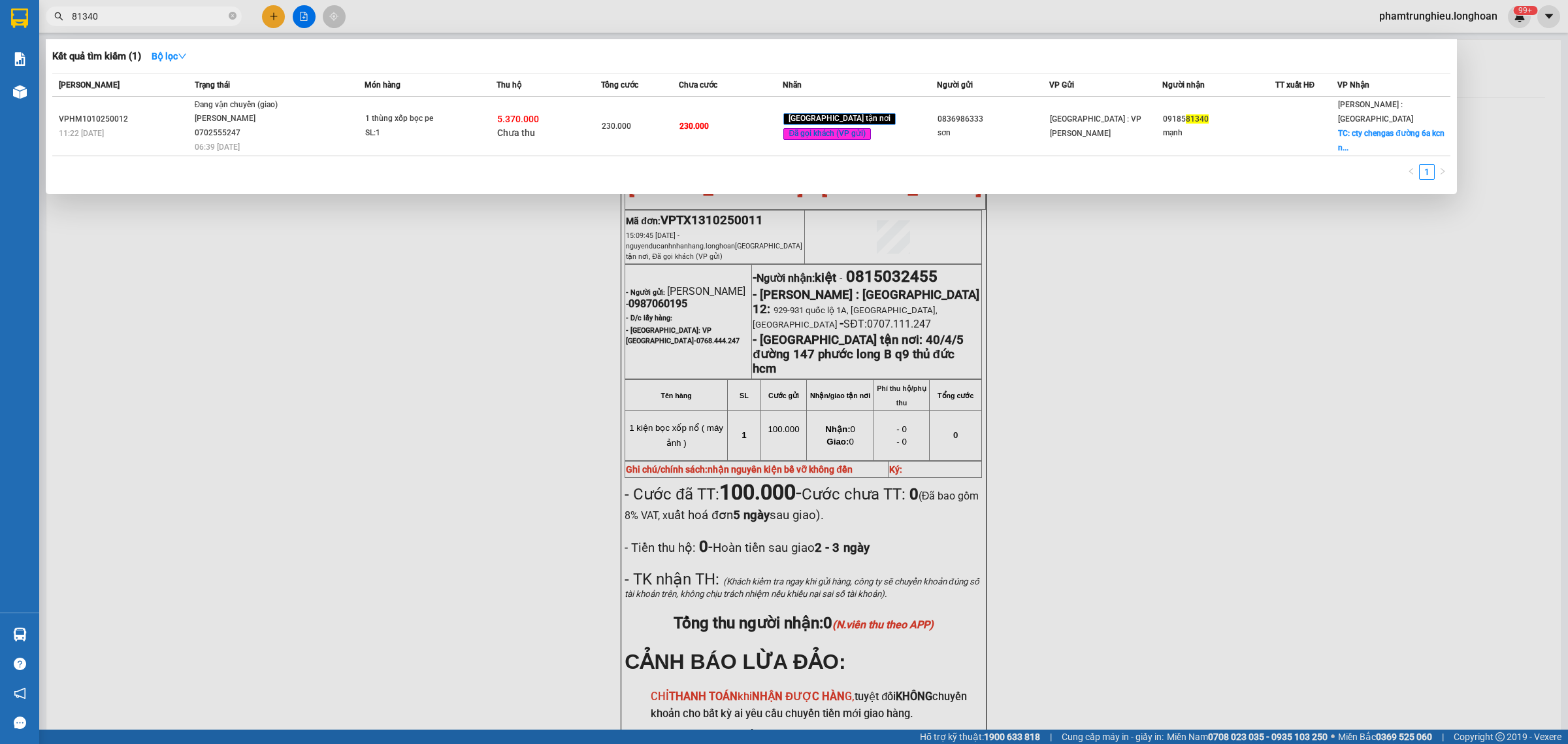
click at [171, 26] on div at bounding box center [784, 372] width 1568 height 744
click at [171, 12] on input "81340" at bounding box center [148, 16] width 154 height 14
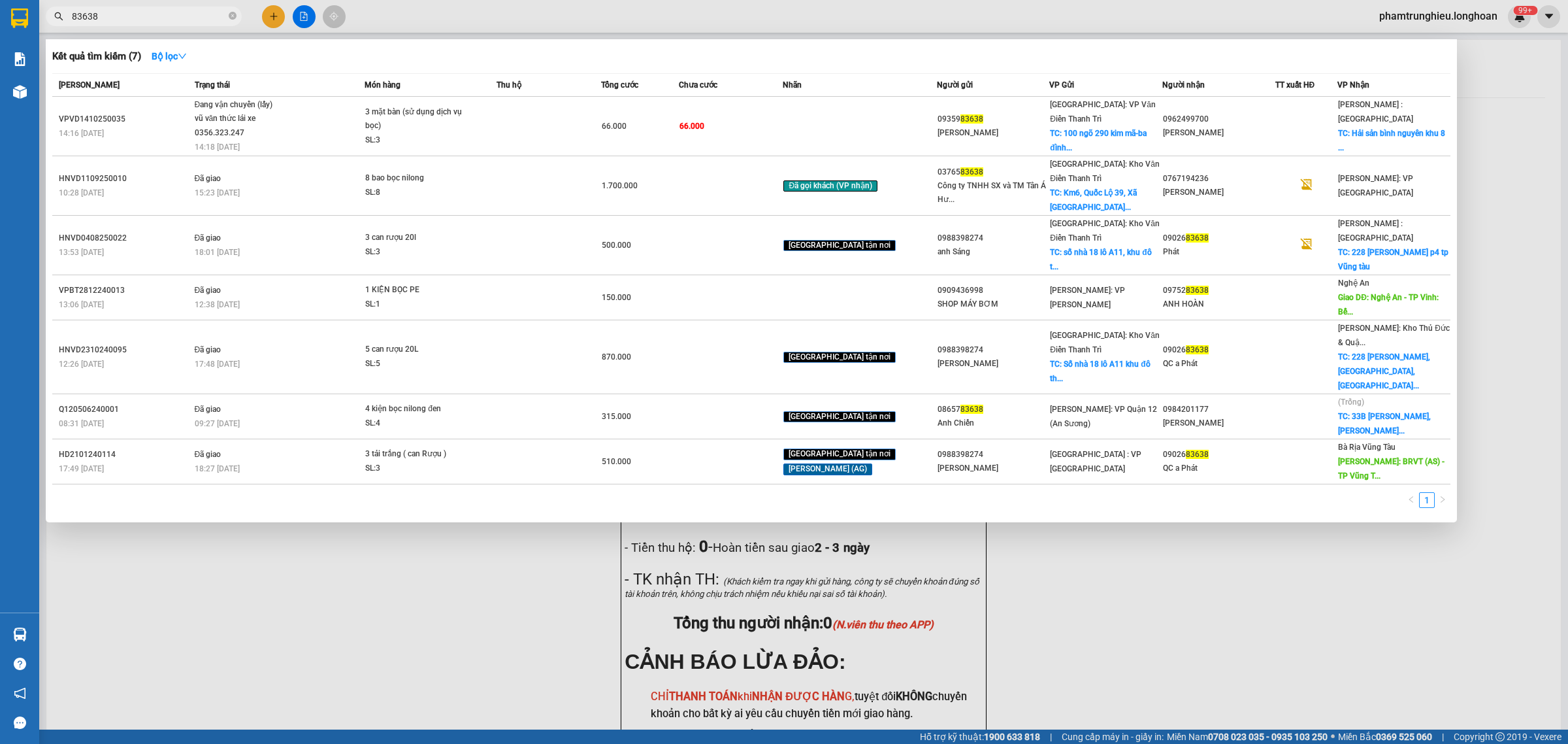
click at [164, 13] on input "83638" at bounding box center [148, 16] width 154 height 14
click at [172, 13] on input "83638" at bounding box center [148, 16] width 154 height 14
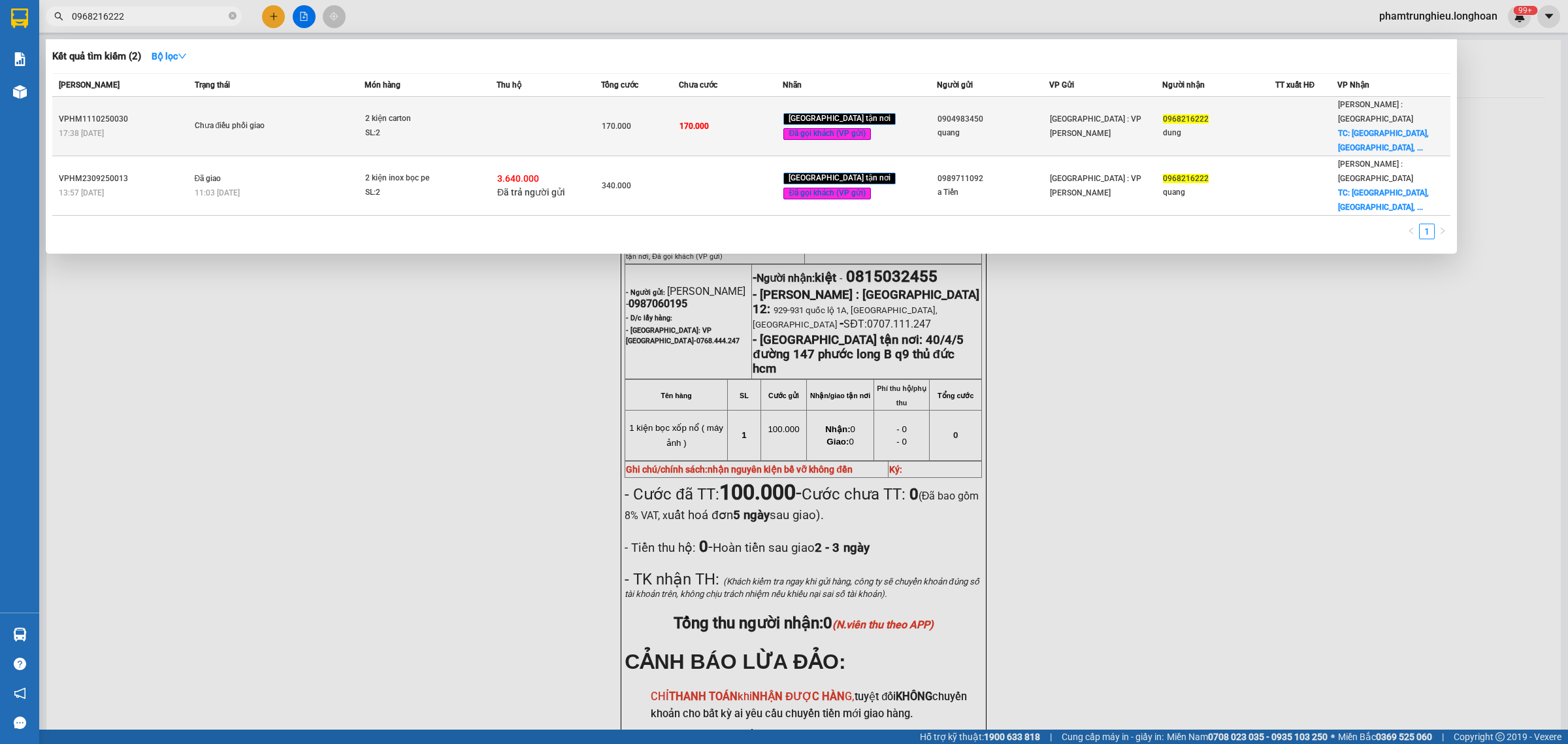
click at [363, 119] on td "Chưa điều phối giao" at bounding box center [279, 127] width 174 height 60
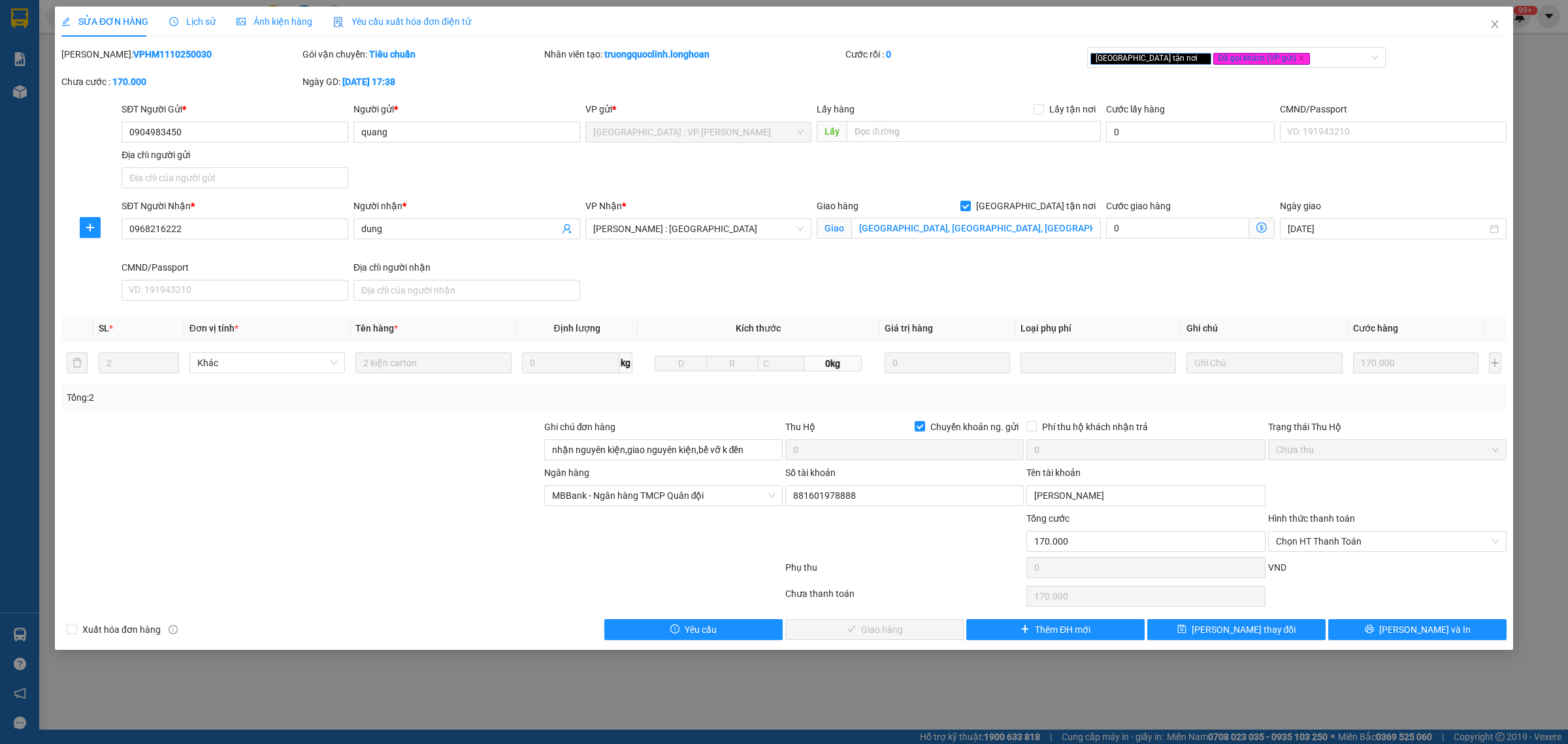
click at [196, 26] on span "Lịch sử" at bounding box center [192, 22] width 46 height 11
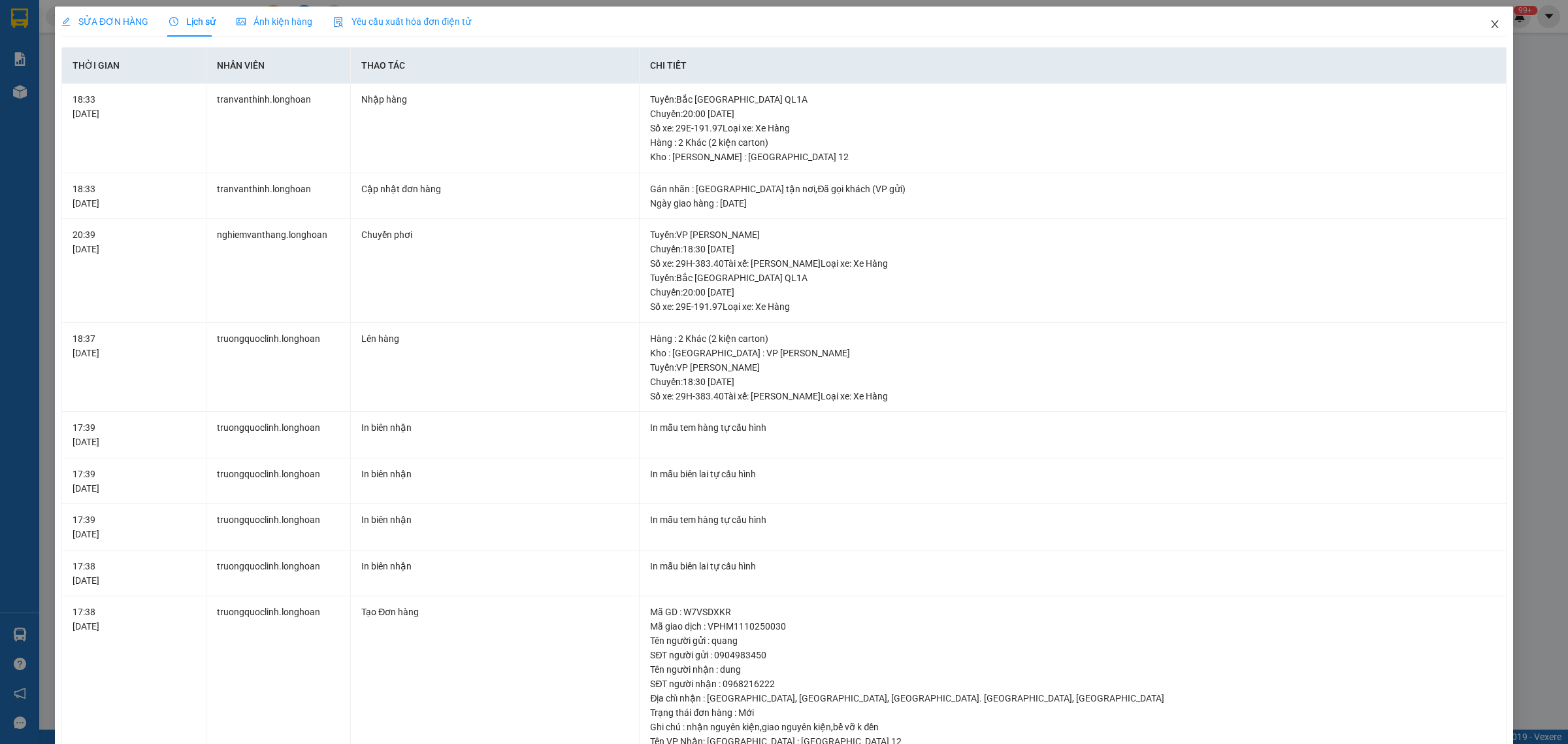
click at [1489, 27] on icon "close" at bounding box center [1495, 24] width 11 height 11
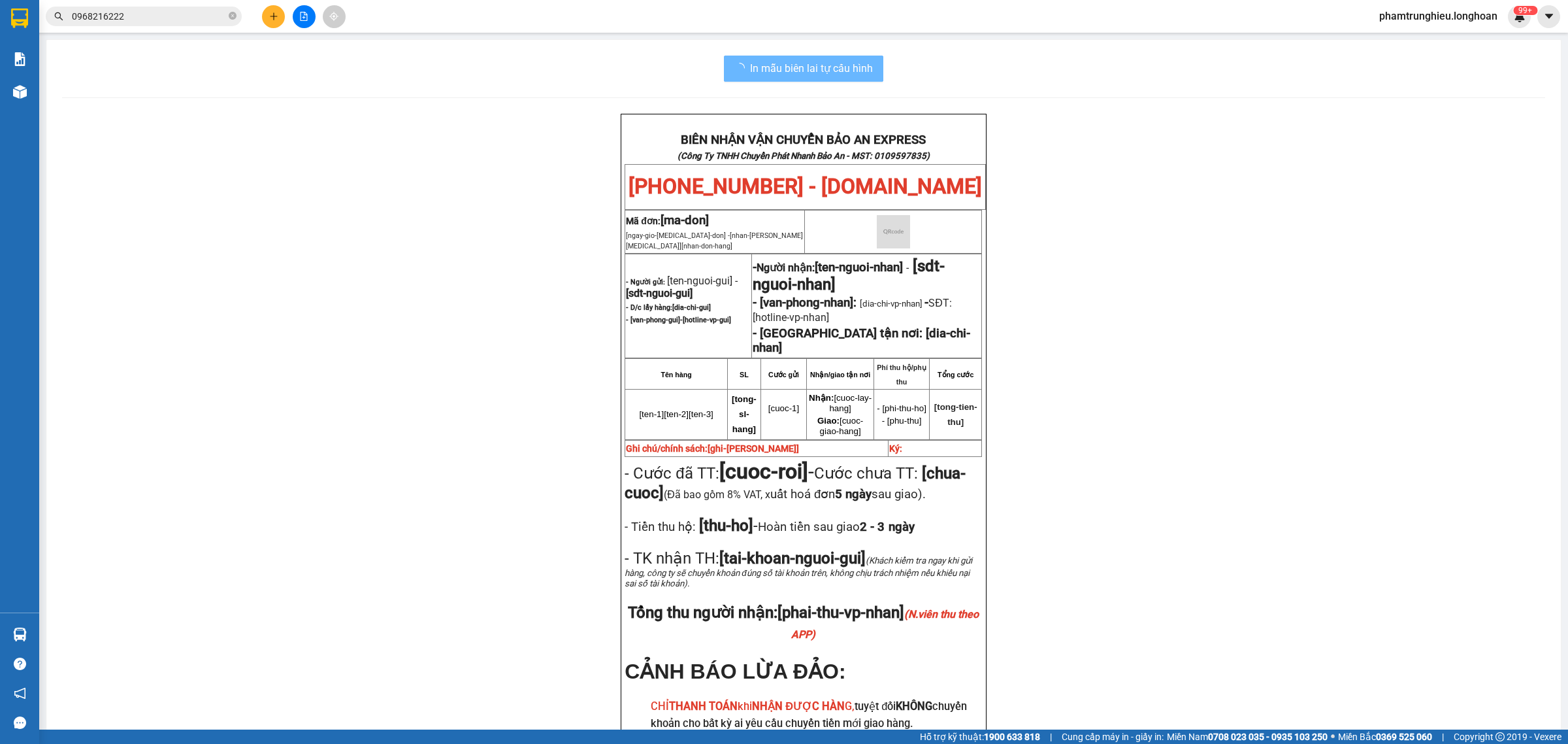
click at [178, 17] on input "0968216222" at bounding box center [148, 16] width 154 height 14
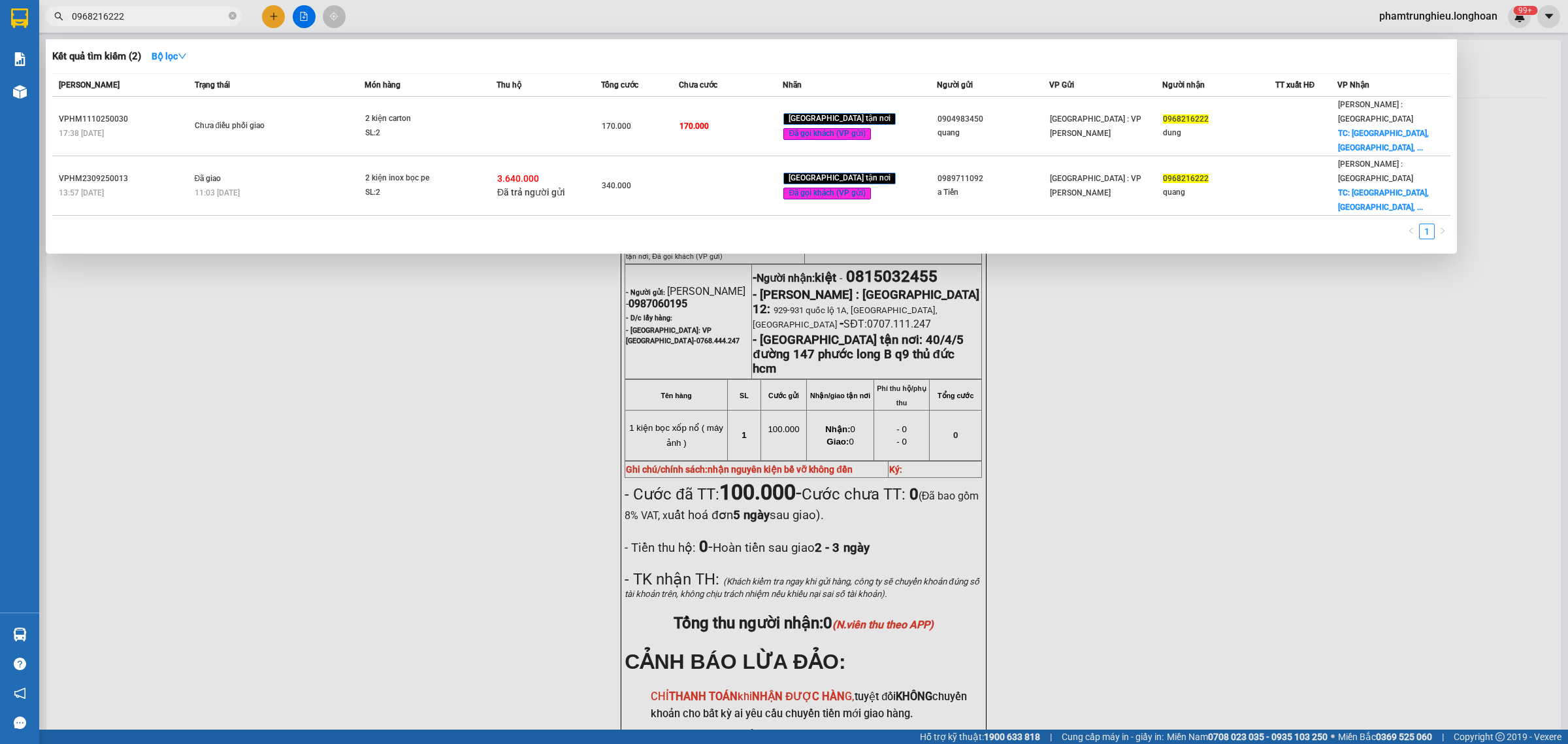
click at [178, 17] on input "0968216222" at bounding box center [148, 16] width 154 height 14
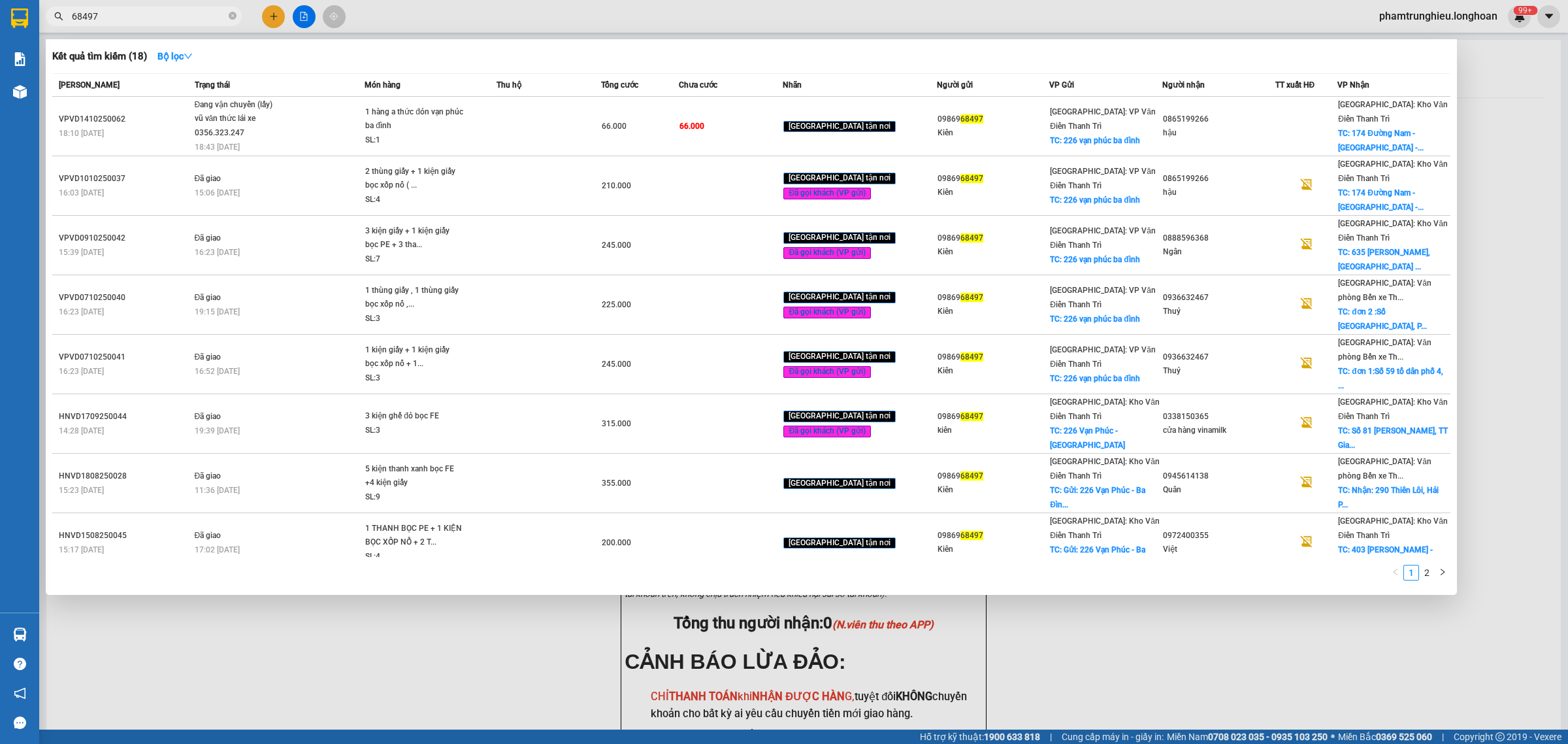
click at [164, 16] on input "68497" at bounding box center [148, 16] width 154 height 14
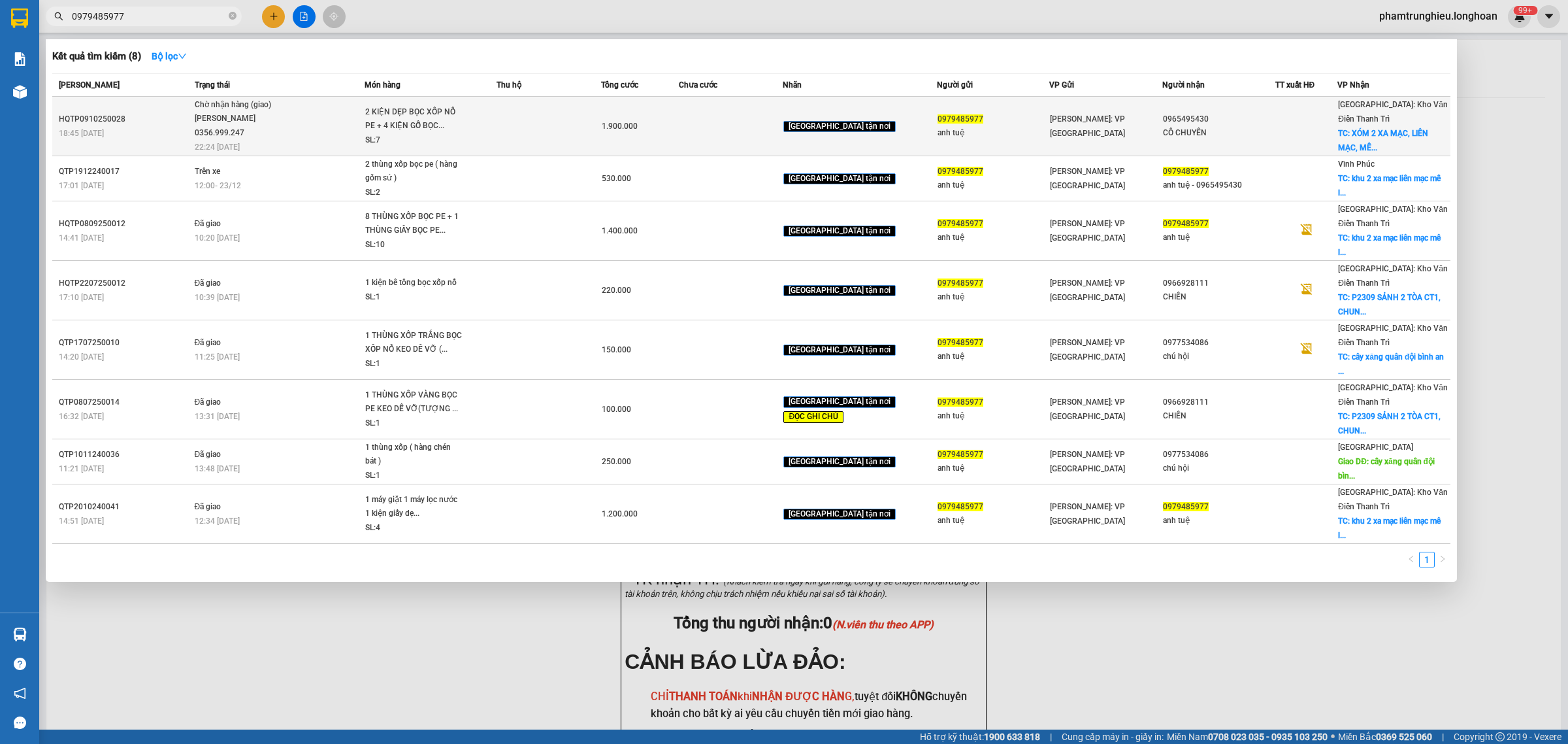
click at [360, 111] on span "Chờ nhận hàng (giao) [PERSON_NAME] 0356.999.247 22:24 [DATE]" at bounding box center [280, 125] width 170 height 54
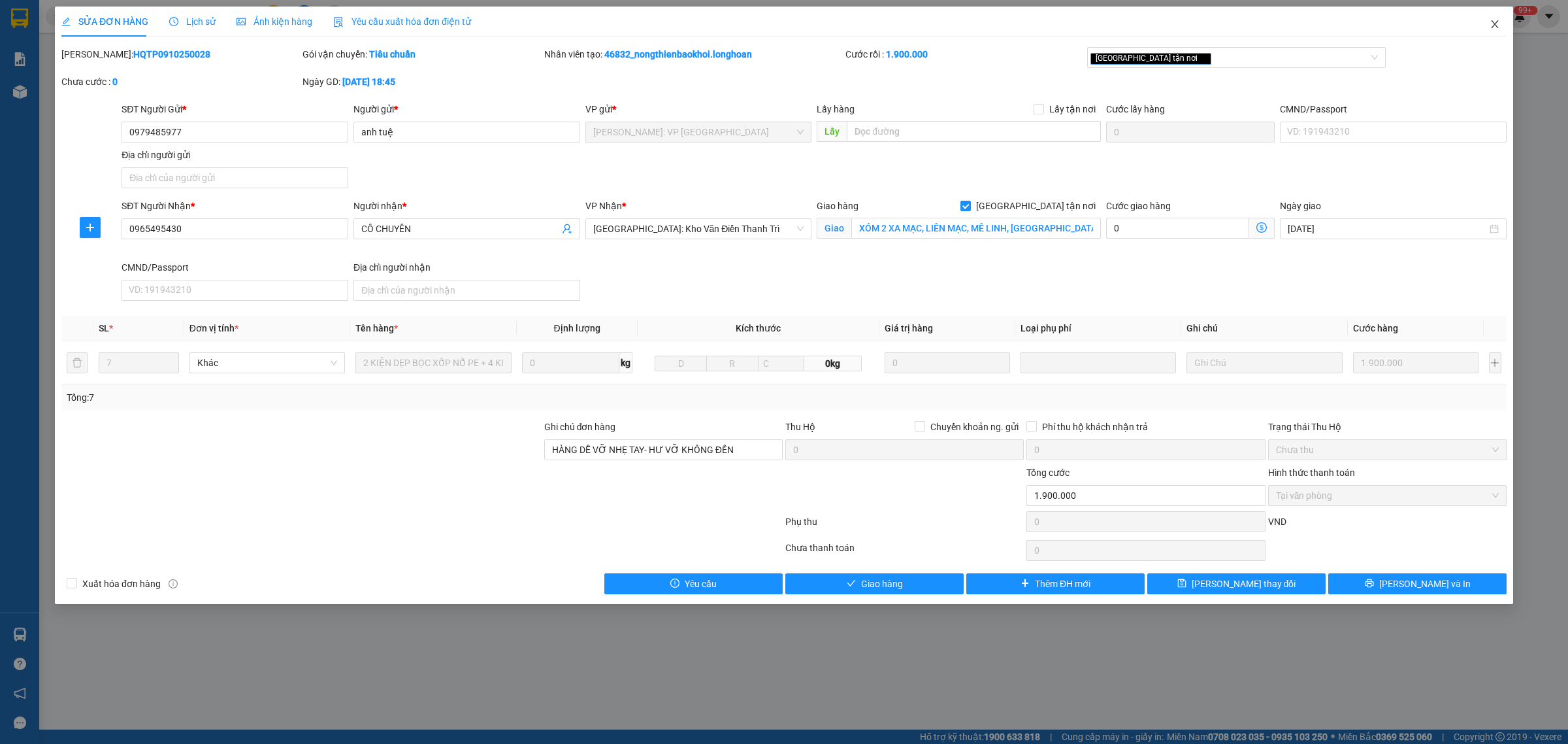
click at [1501, 21] on span "Close" at bounding box center [1494, 24] width 36 height 36
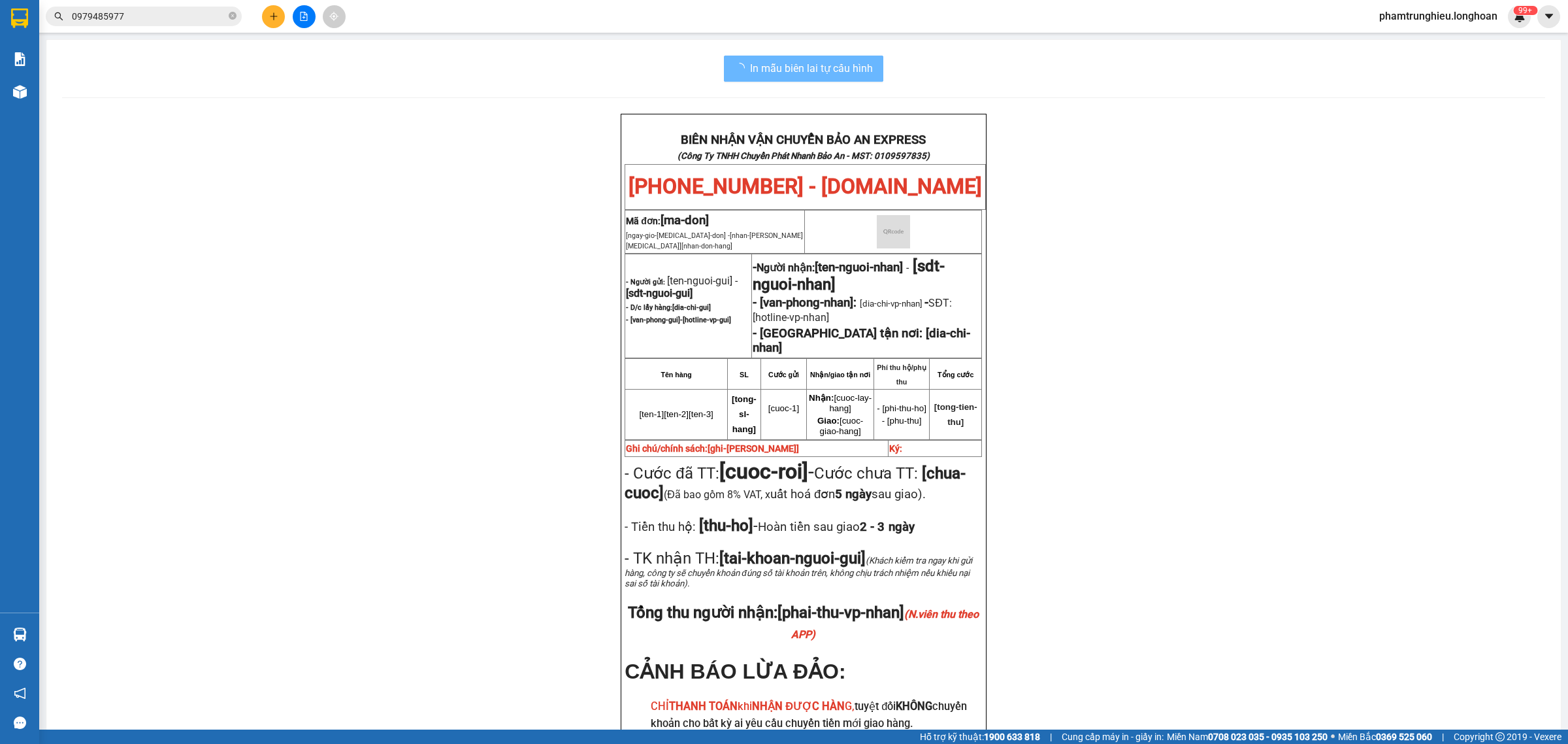
click at [172, 16] on input "0979485977" at bounding box center [148, 16] width 154 height 14
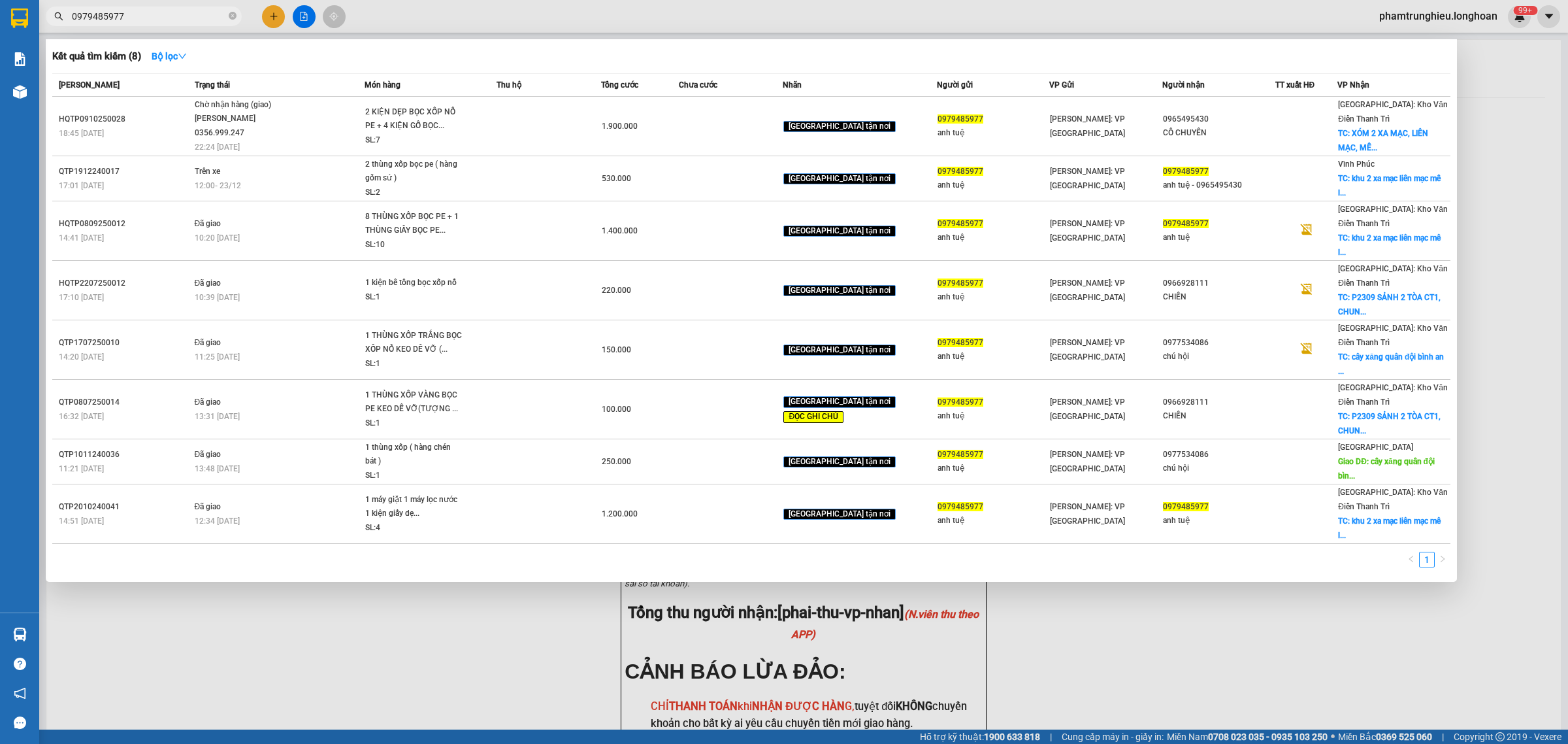
click at [172, 16] on input "0979485977" at bounding box center [148, 16] width 154 height 14
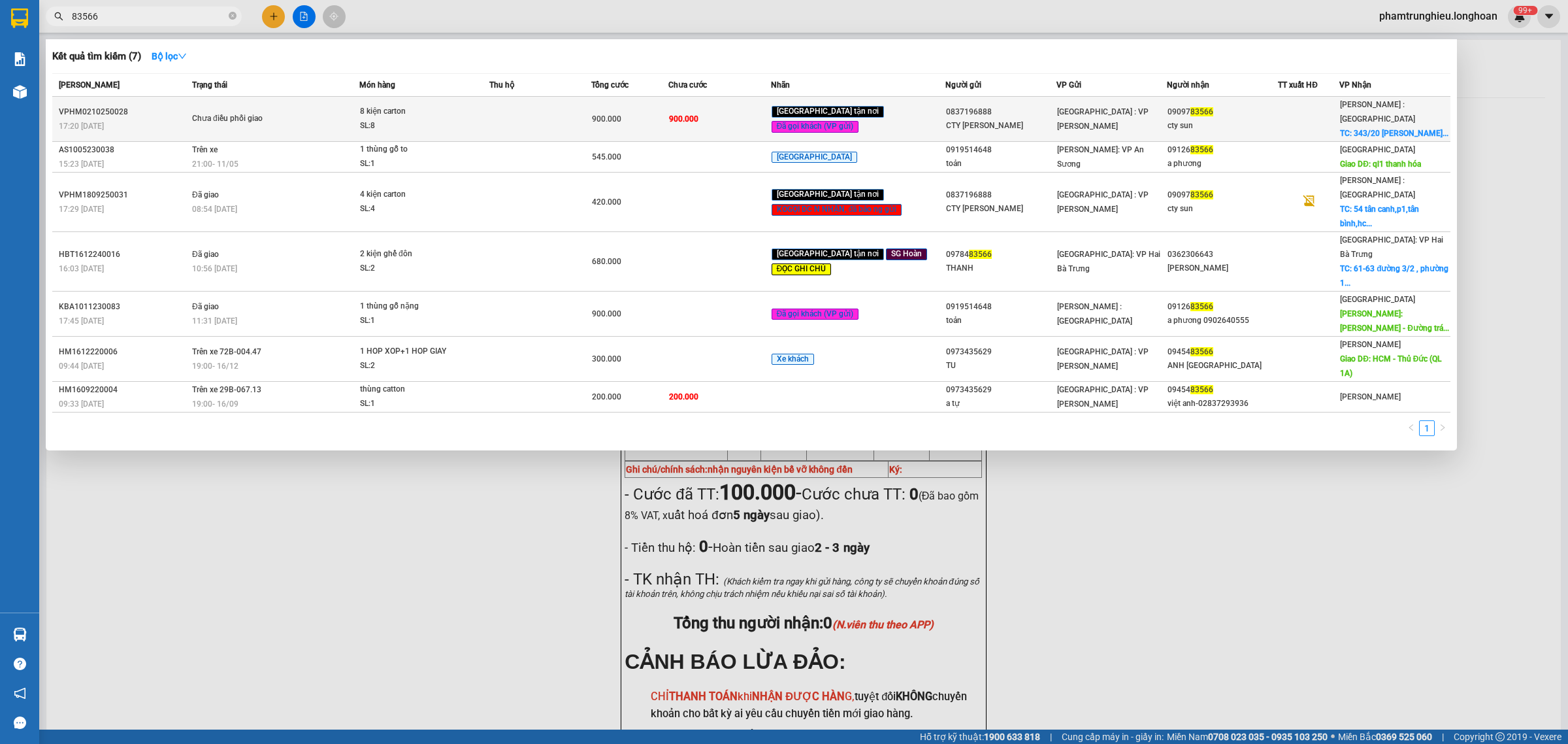
click at [349, 119] on span "Chưa điều phối giao" at bounding box center [275, 119] width 166 height 14
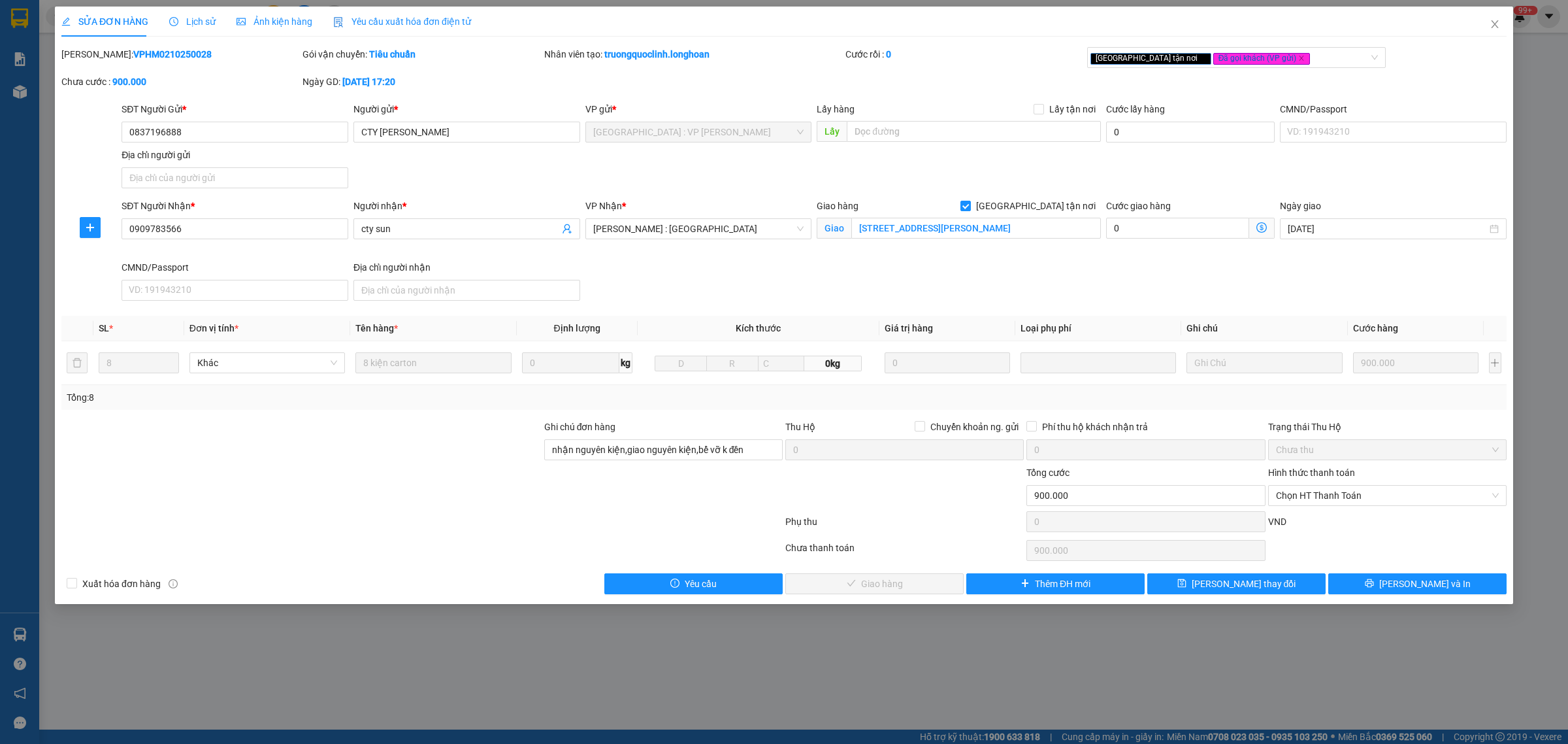
click at [201, 22] on span "Lịch sử" at bounding box center [192, 22] width 46 height 11
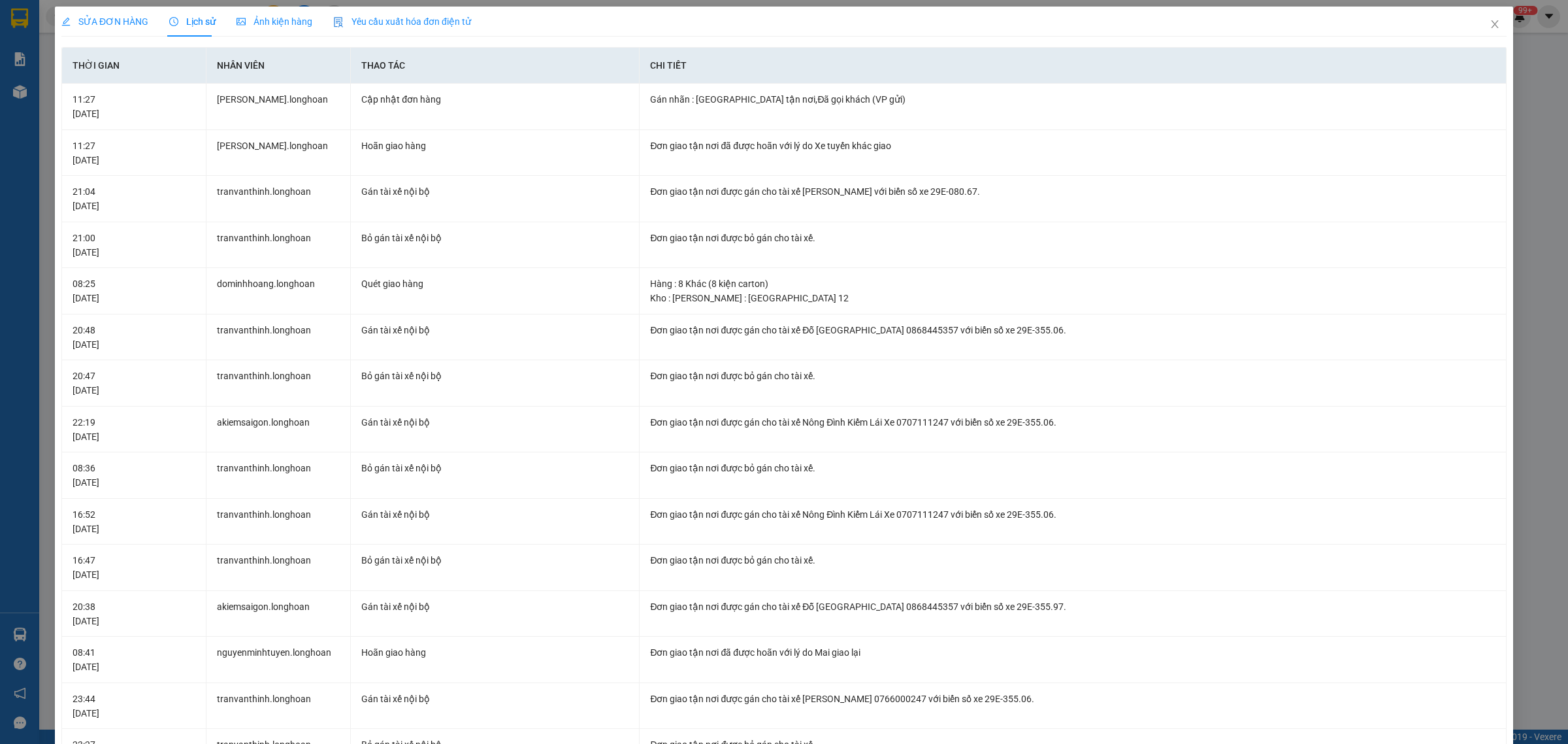
click at [88, 24] on span "SỬA ĐƠN HÀNG" at bounding box center [105, 22] width 87 height 11
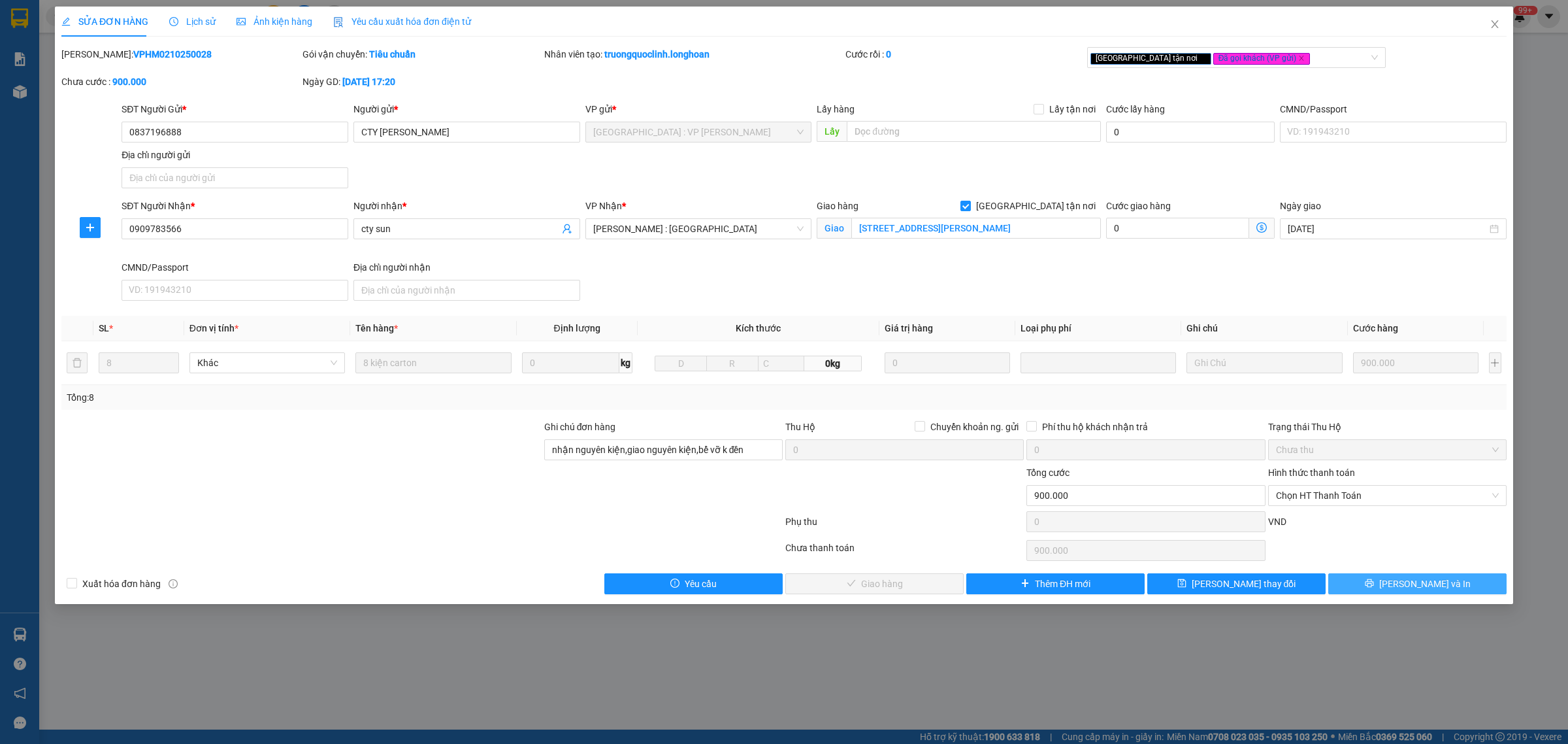
click at [1415, 587] on span "[PERSON_NAME] và In" at bounding box center [1424, 584] width 91 height 14
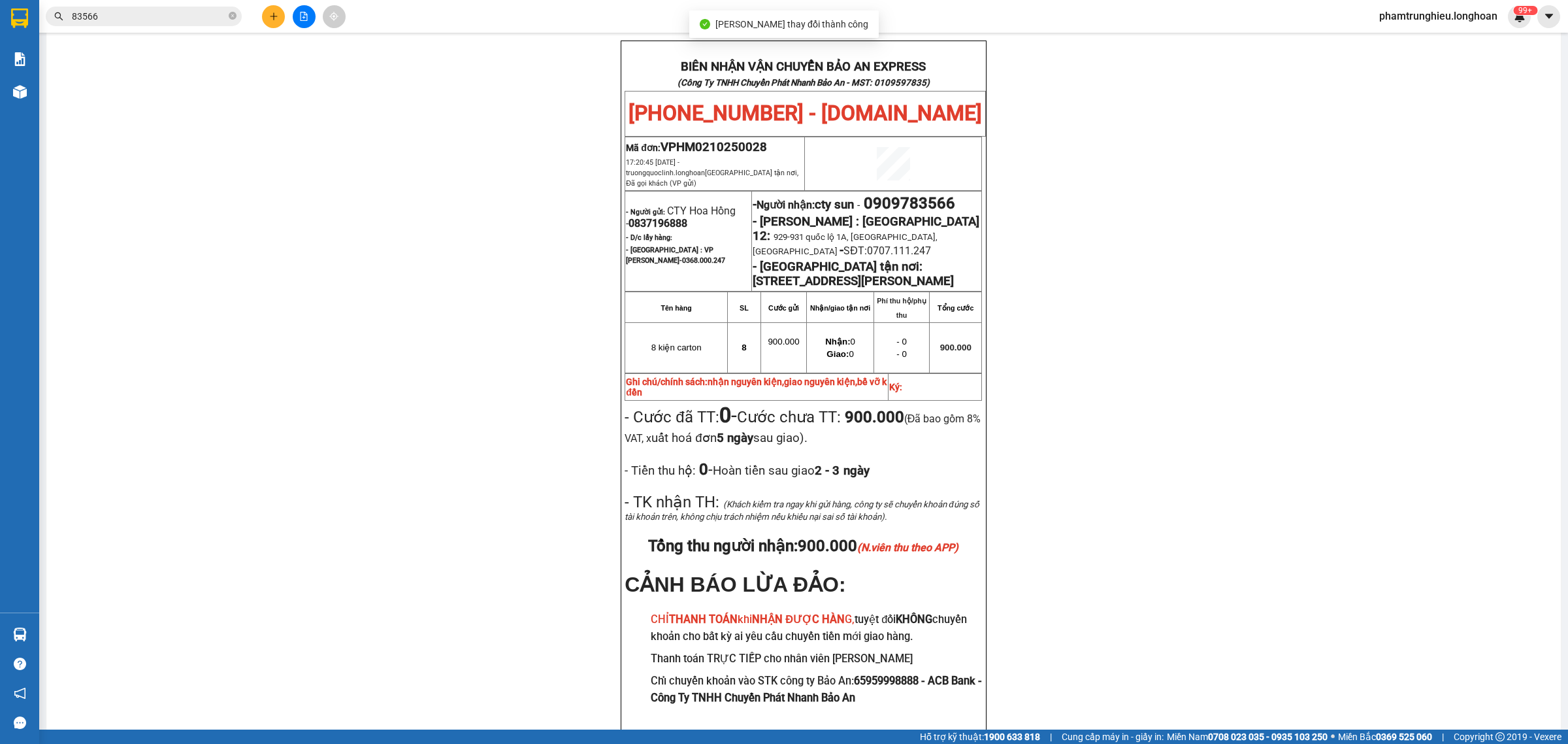
scroll to position [72, 0]
click at [194, 15] on input "83566" at bounding box center [148, 16] width 154 height 14
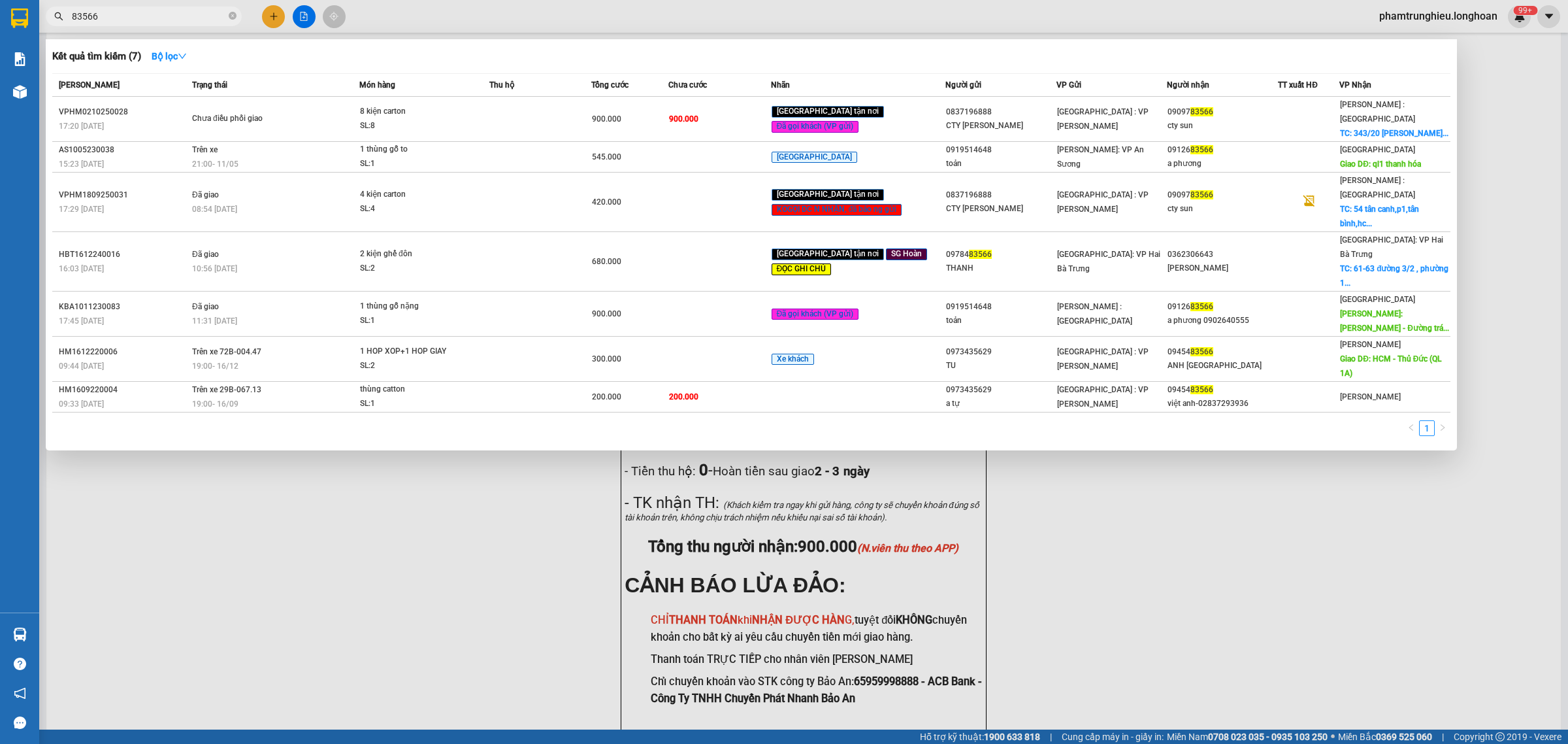
click at [194, 15] on input "83566" at bounding box center [148, 16] width 154 height 14
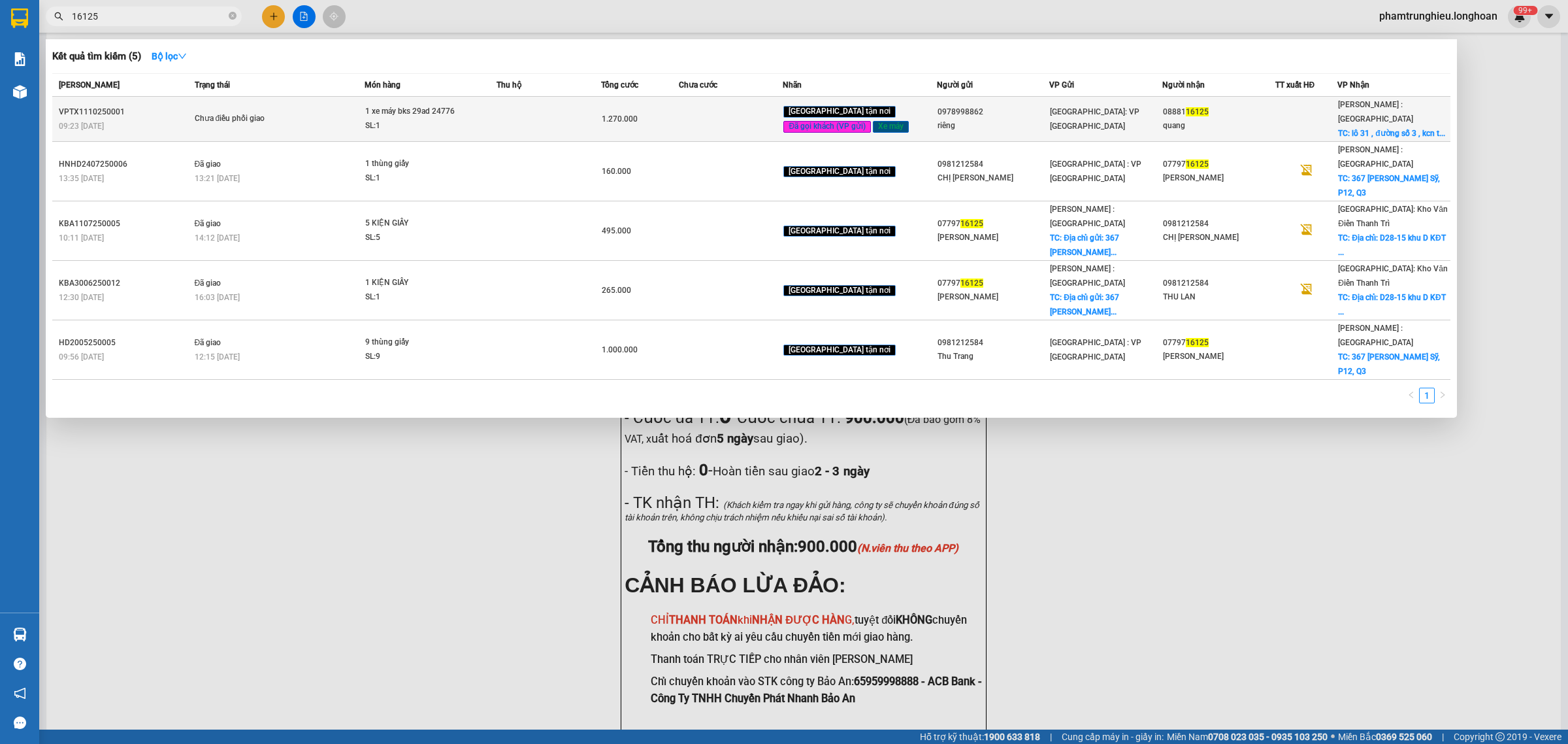
click at [365, 121] on span "Chưa điều phối giao" at bounding box center [280, 119] width 170 height 14
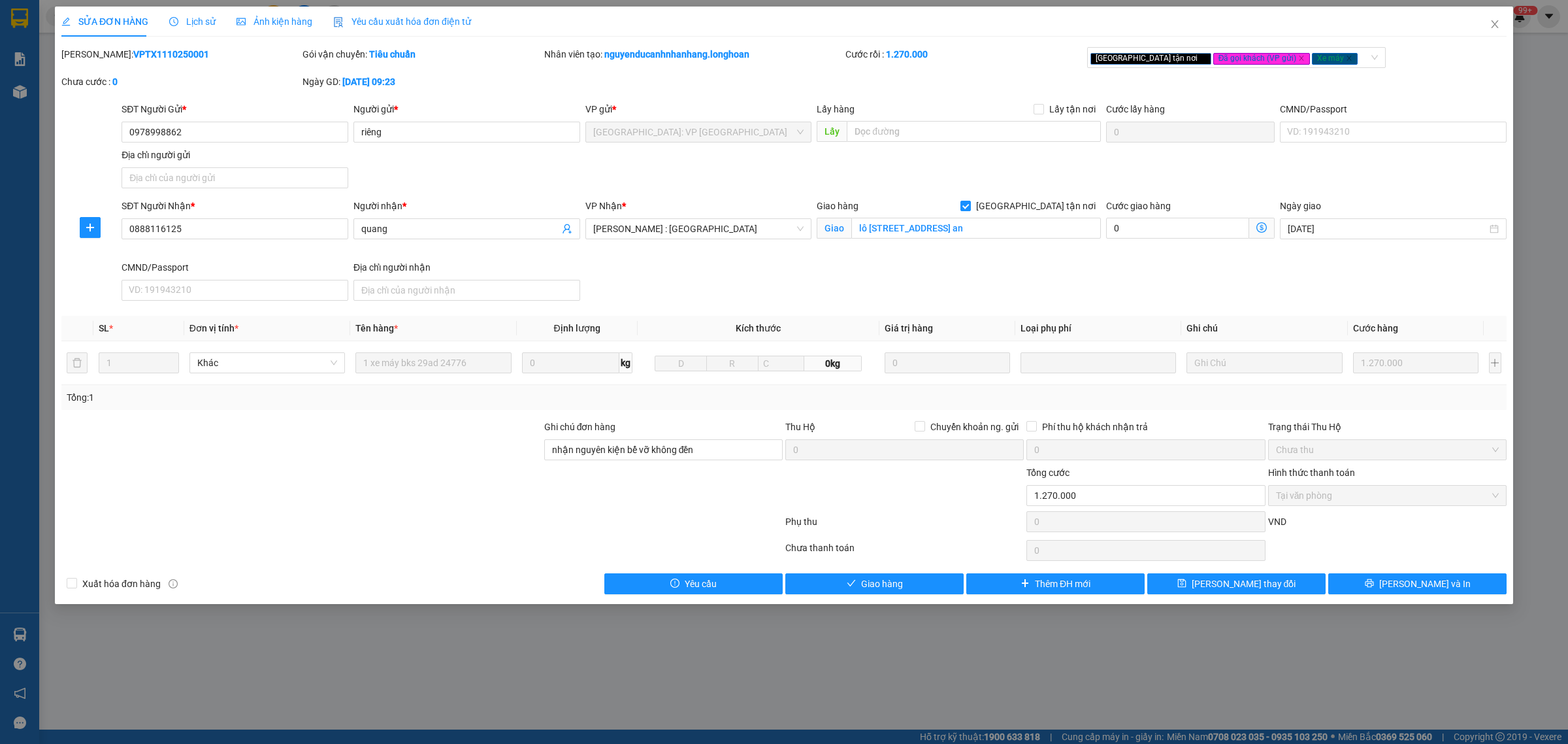
click at [195, 16] on span "Lịch sử" at bounding box center [192, 22] width 46 height 11
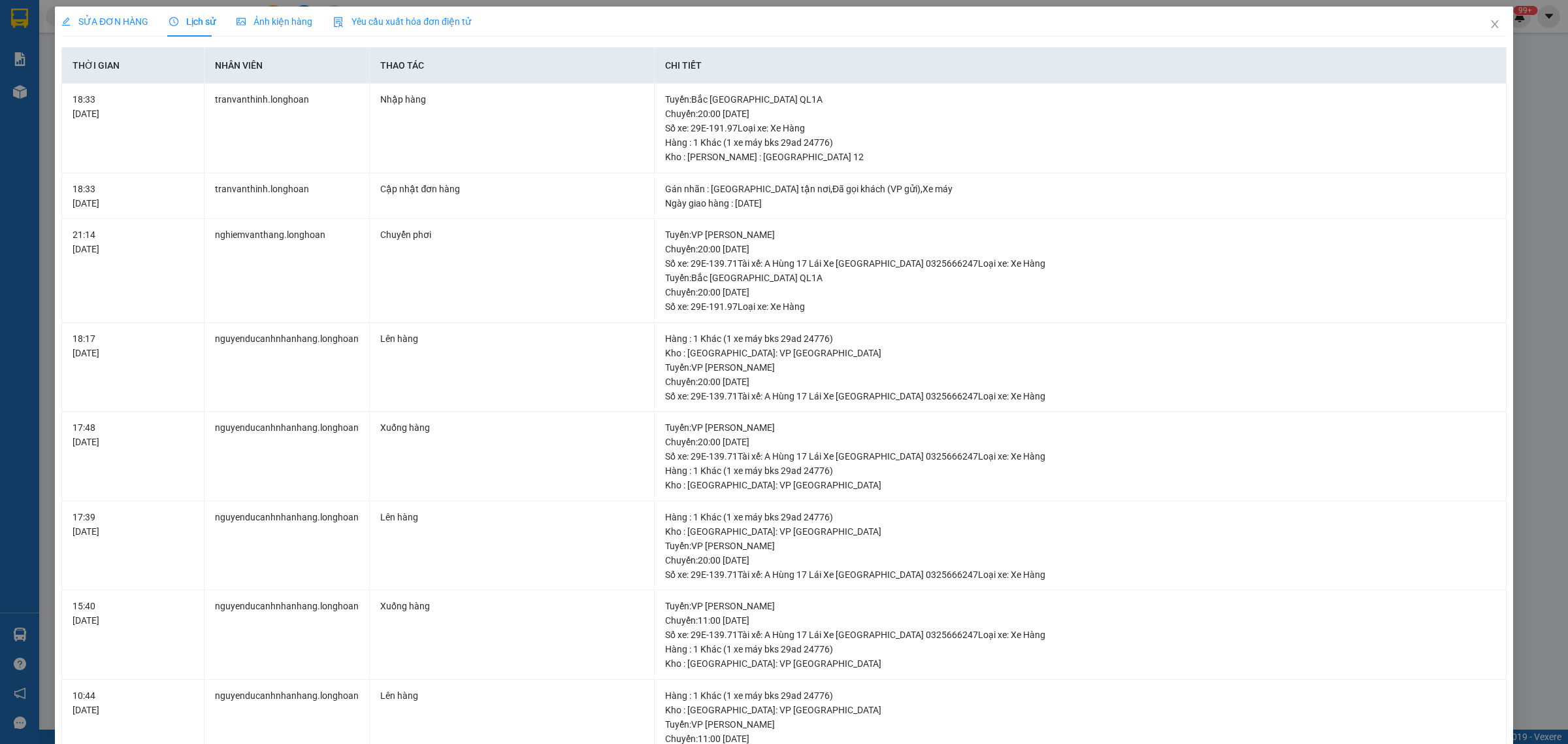
click at [112, 20] on span "SỬA ĐƠN HÀNG" at bounding box center [105, 22] width 87 height 11
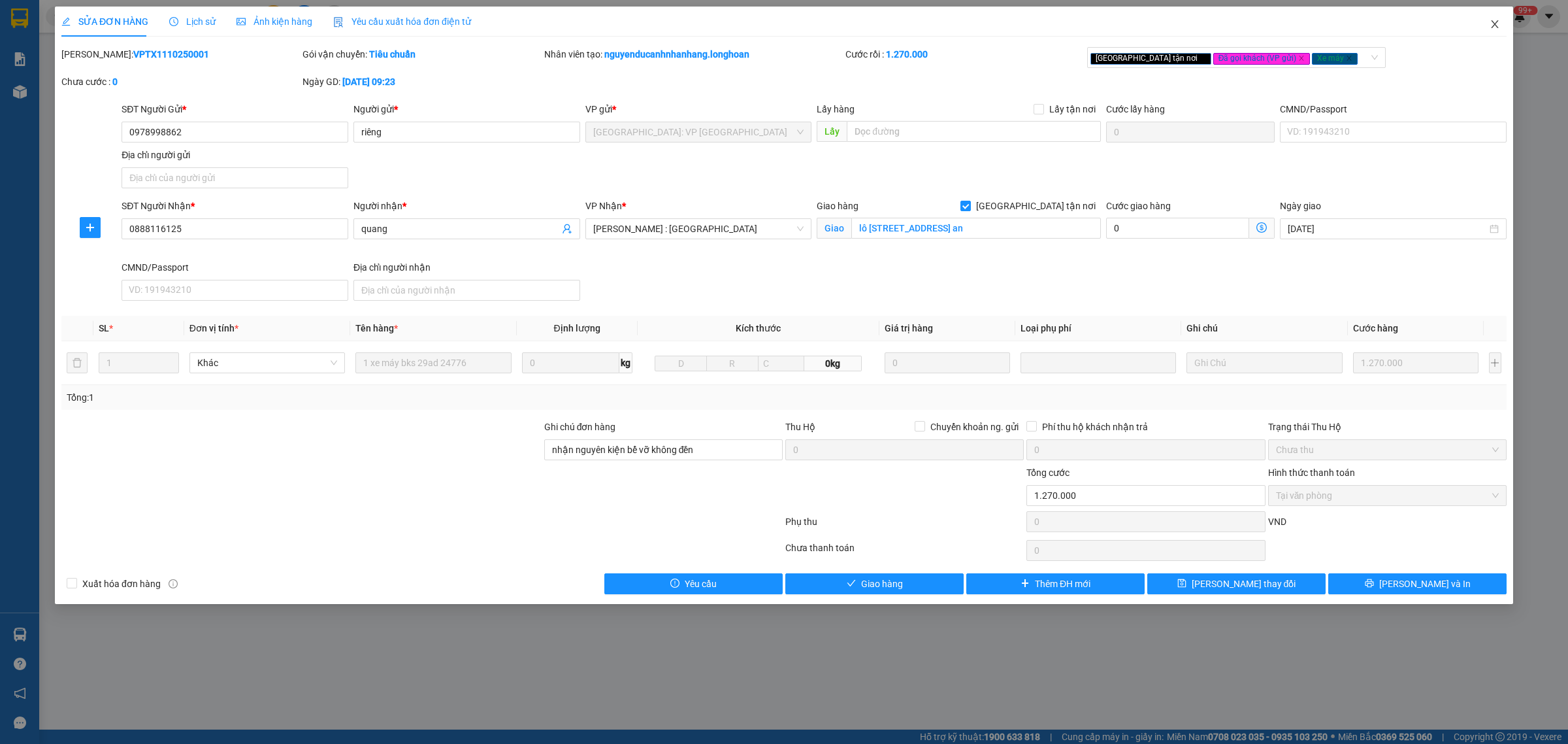
click at [1499, 19] on icon "close" at bounding box center [1495, 24] width 11 height 11
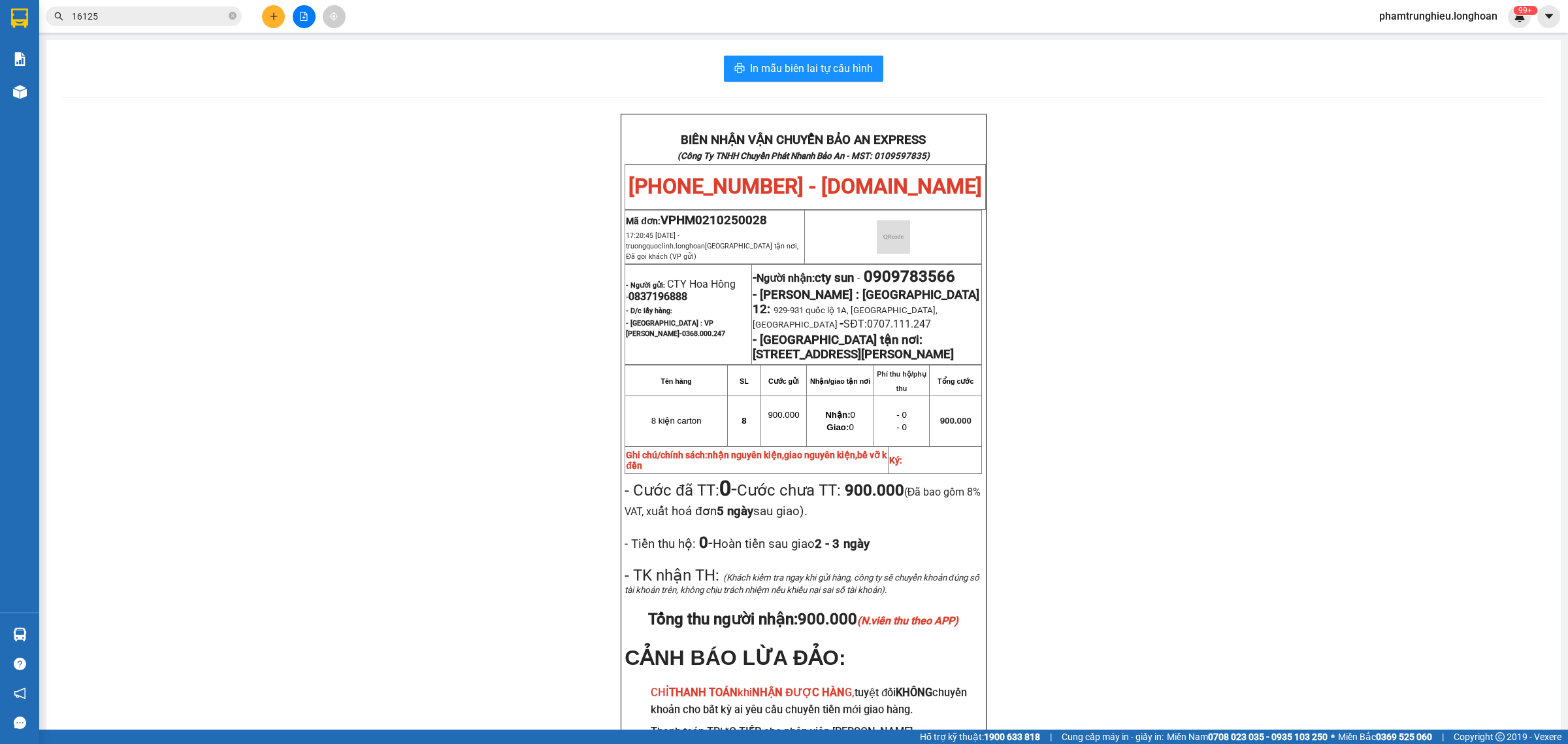
click at [175, 14] on input "16125" at bounding box center [148, 16] width 154 height 14
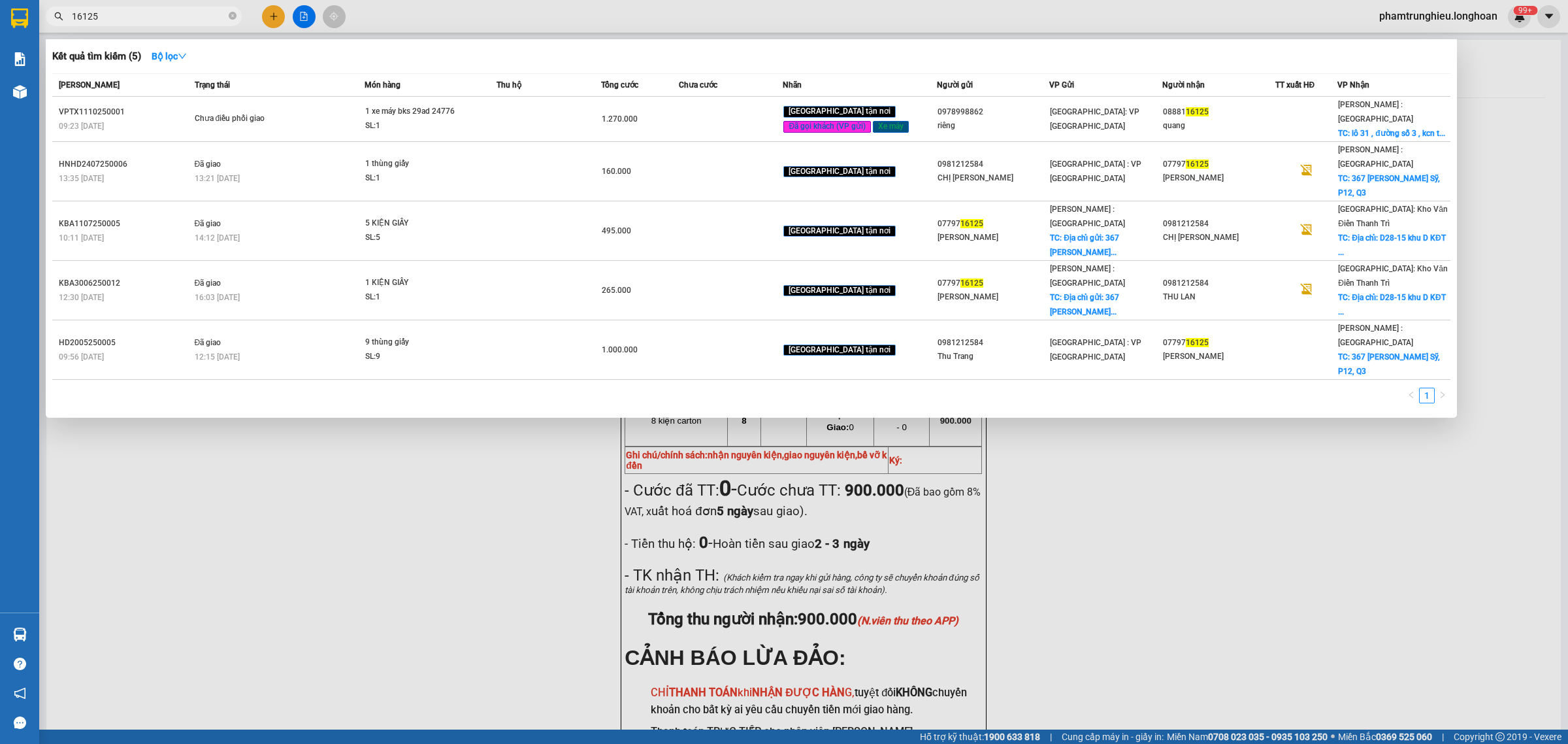
click at [175, 14] on input "16125" at bounding box center [148, 16] width 154 height 14
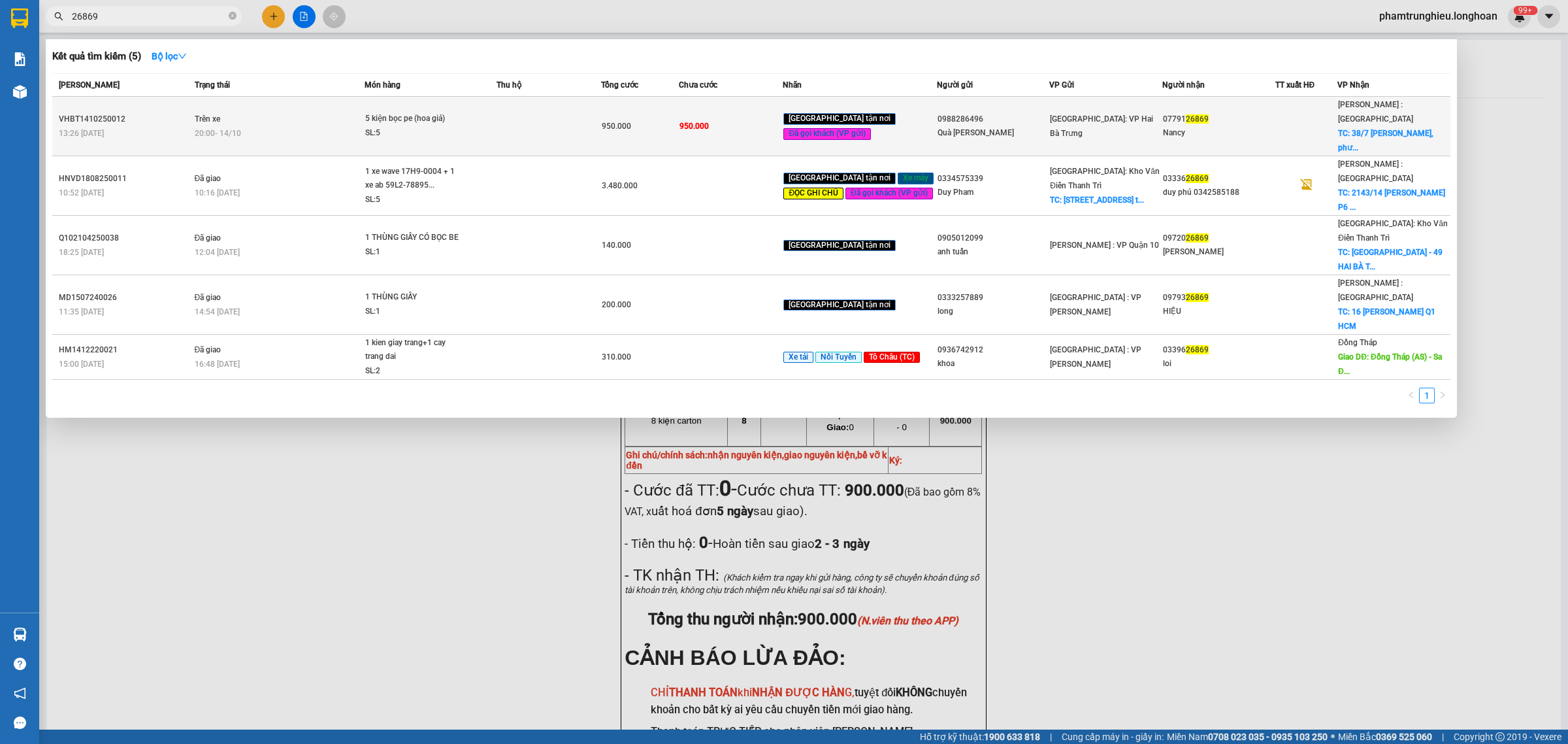
click at [365, 126] on div "20:00 [DATE]" at bounding box center [280, 133] width 170 height 14
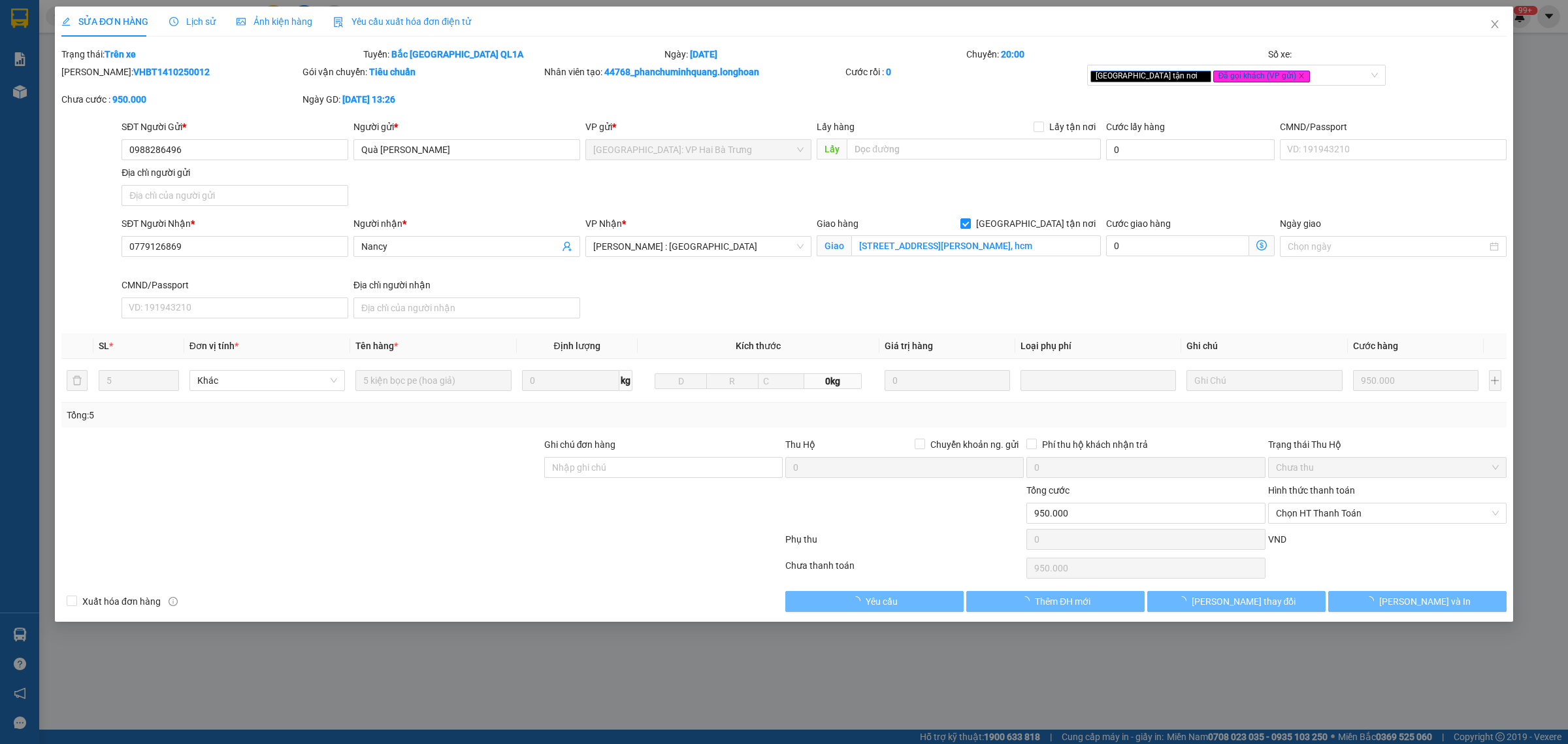
click at [196, 23] on span "Lịch sử" at bounding box center [192, 22] width 46 height 11
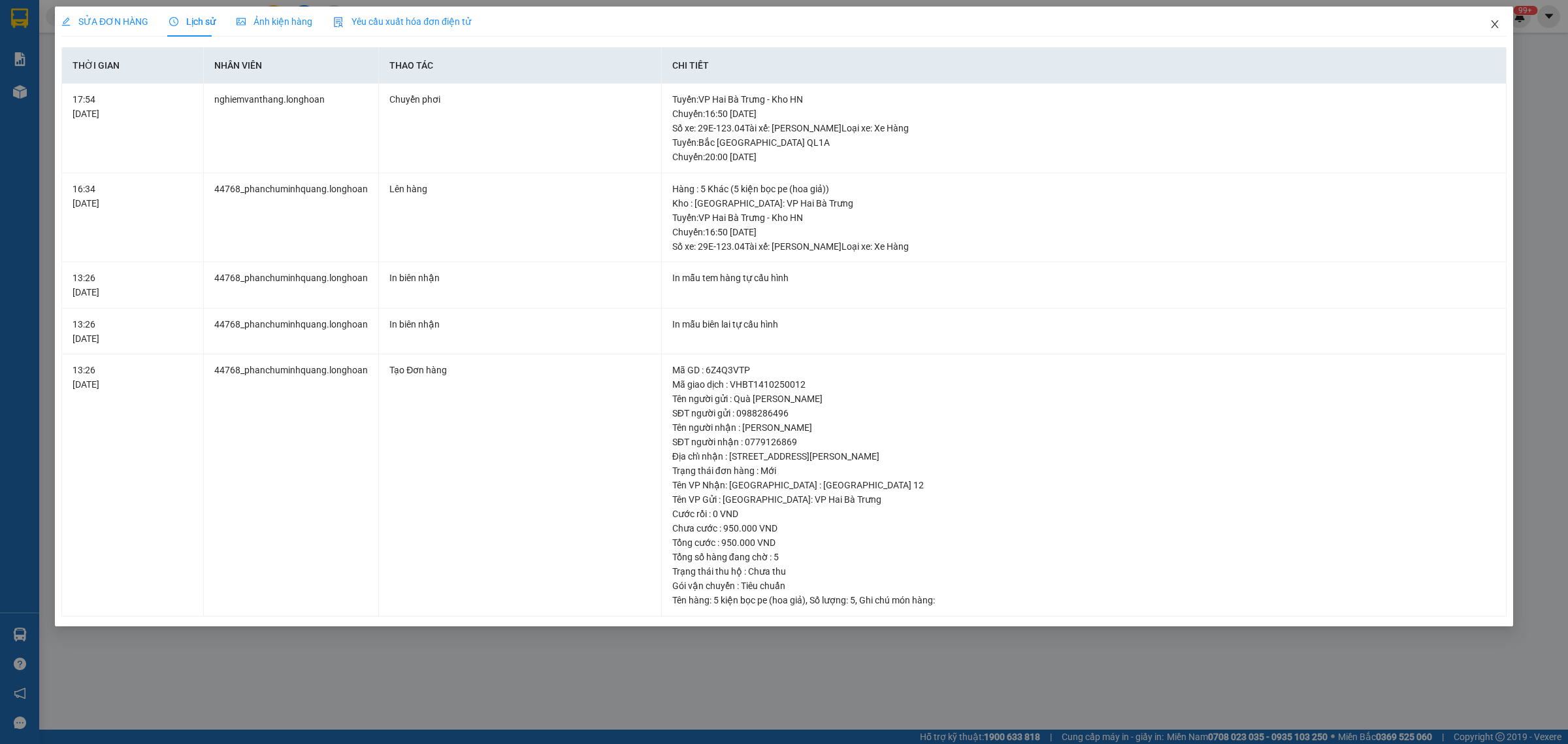
click at [1506, 24] on span "Close" at bounding box center [1494, 24] width 36 height 36
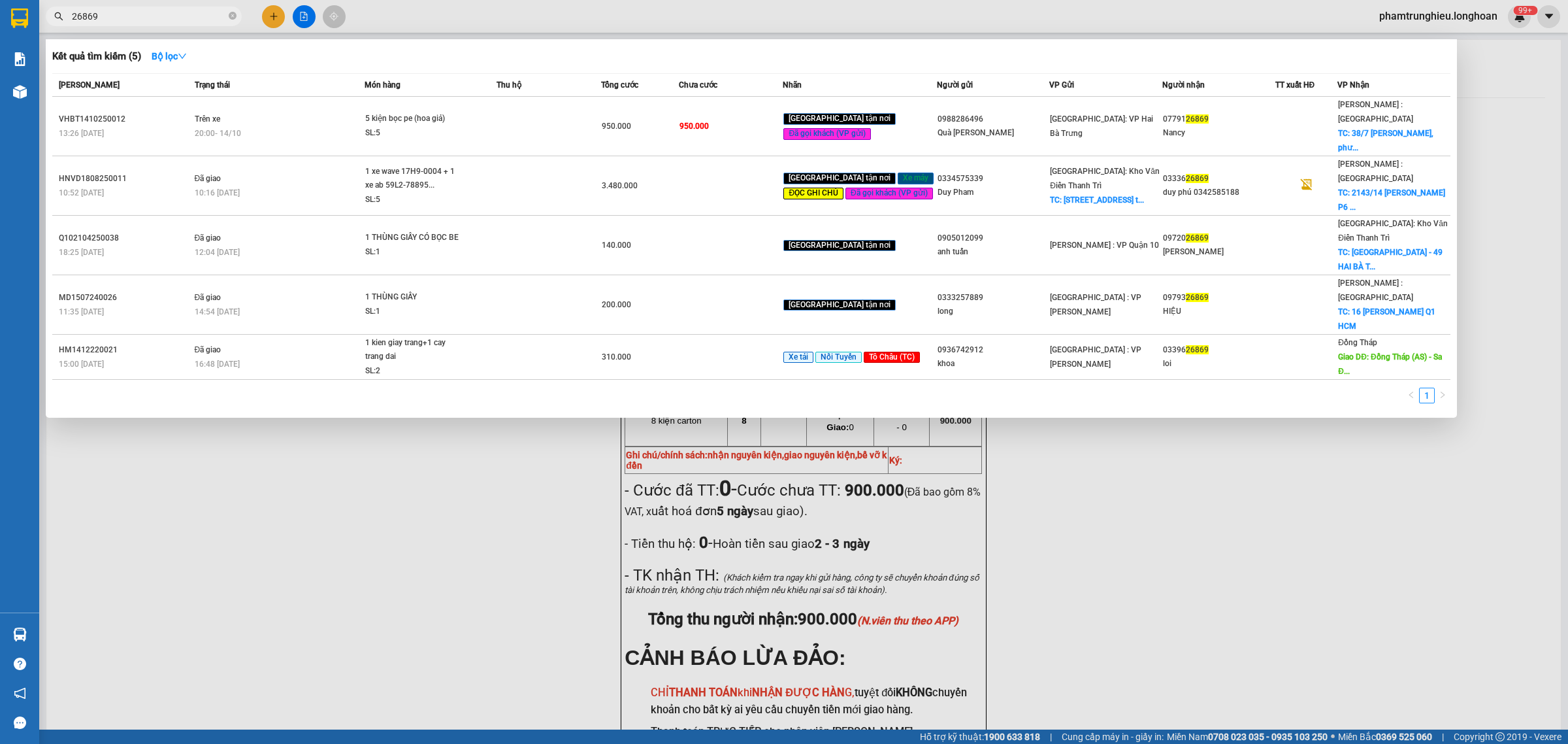
click at [189, 20] on input "26869" at bounding box center [148, 16] width 154 height 14
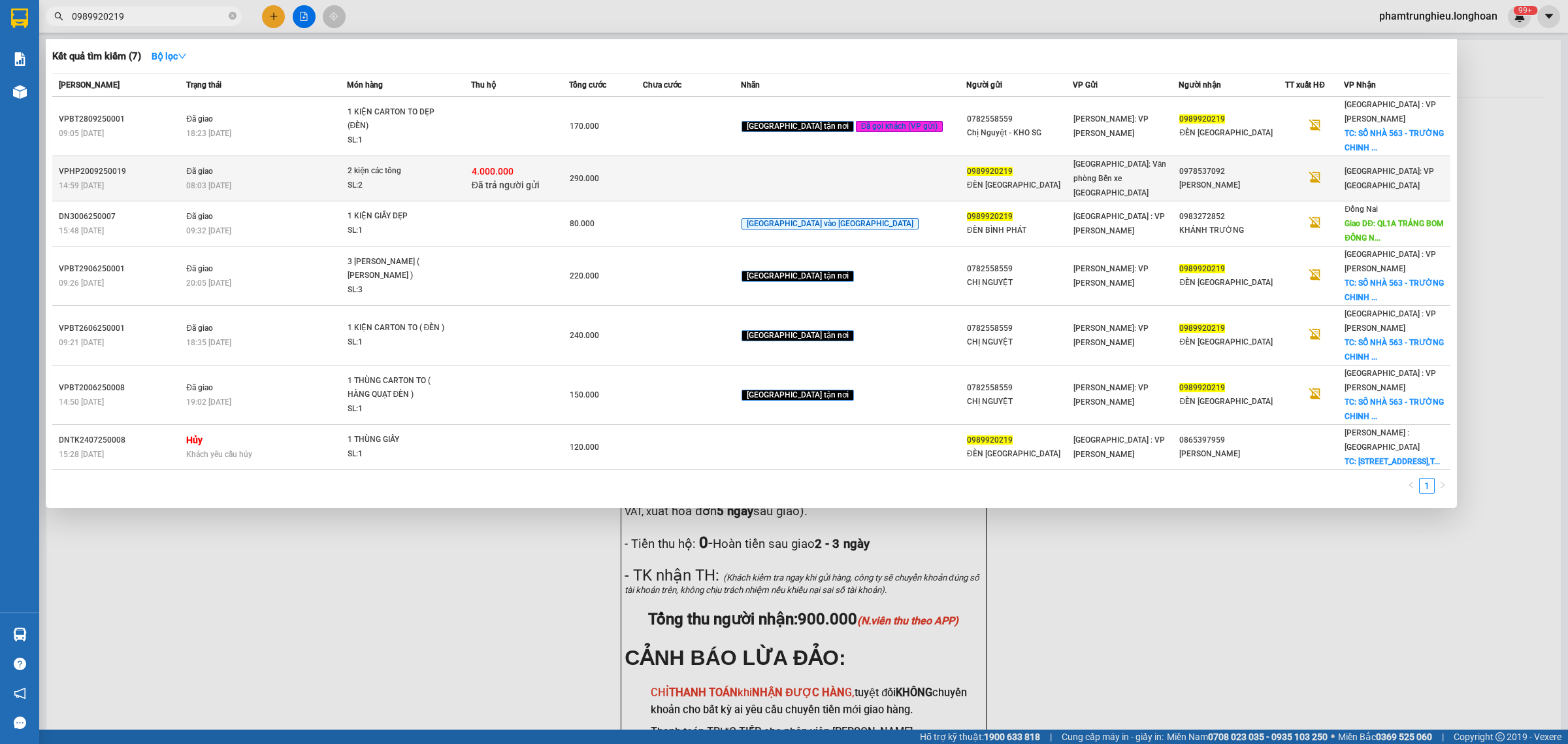
click at [432, 164] on div "2 kiện các tông" at bounding box center [396, 171] width 98 height 14
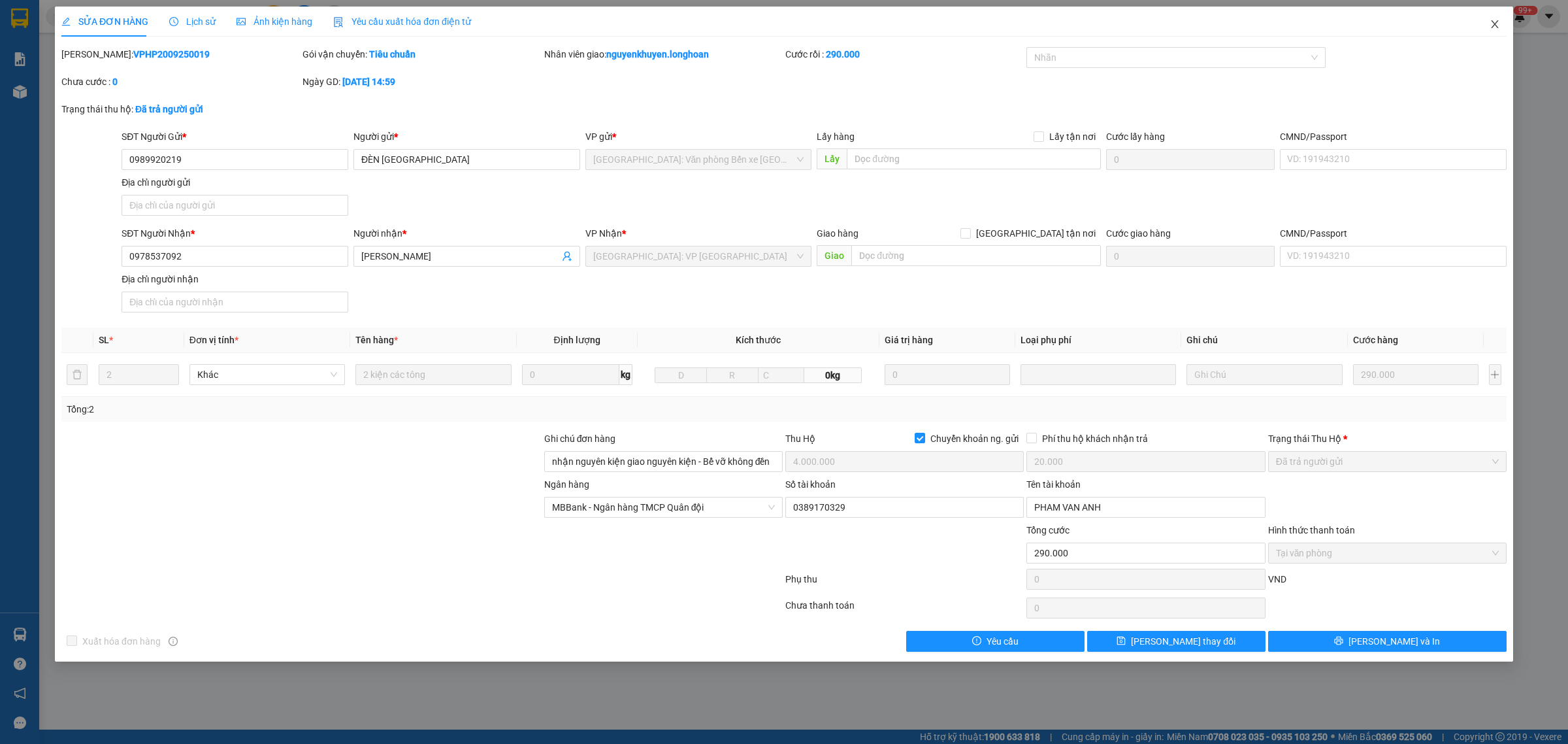
click at [1497, 26] on icon "close" at bounding box center [1495, 24] width 11 height 11
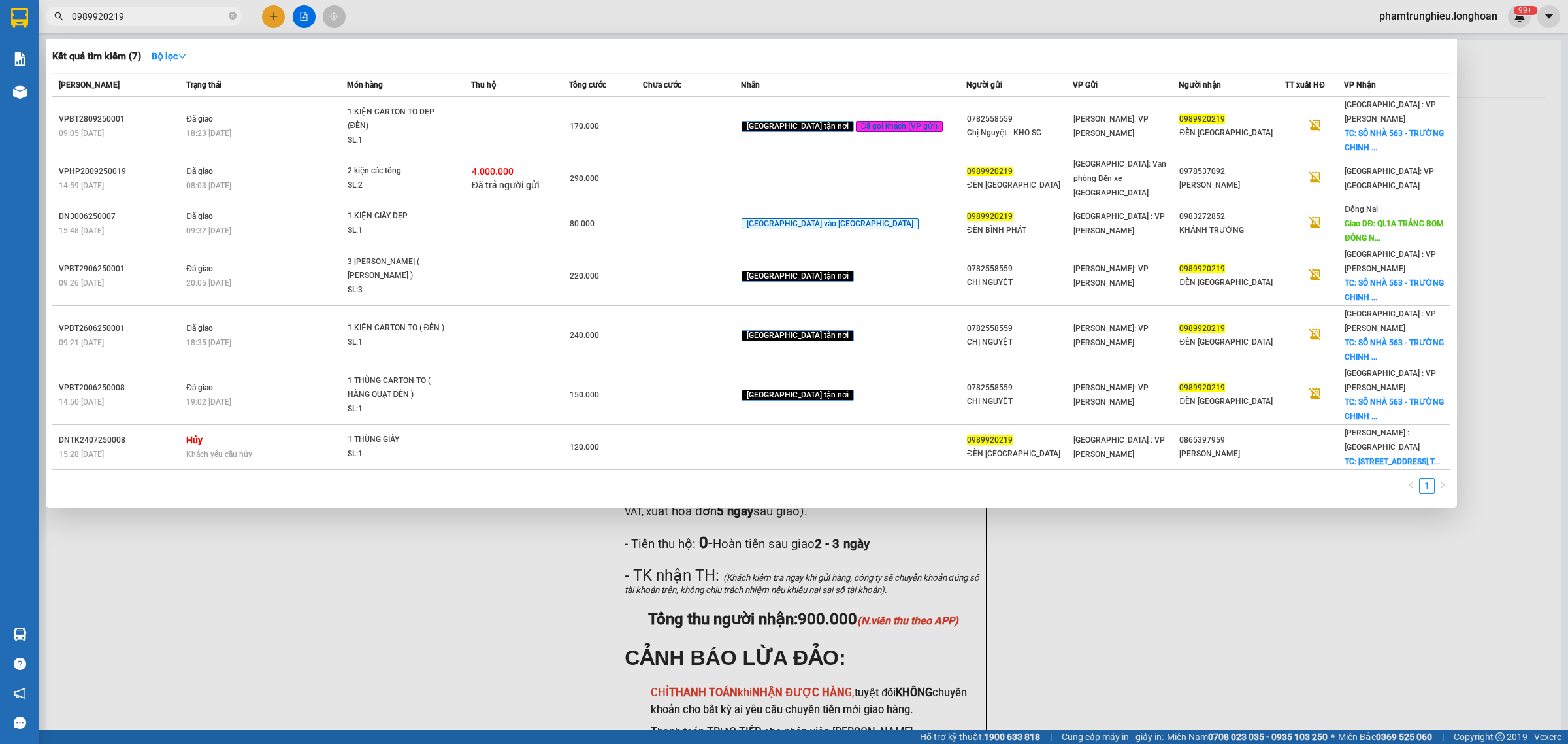
click at [181, 20] on input "0989920219" at bounding box center [148, 16] width 154 height 14
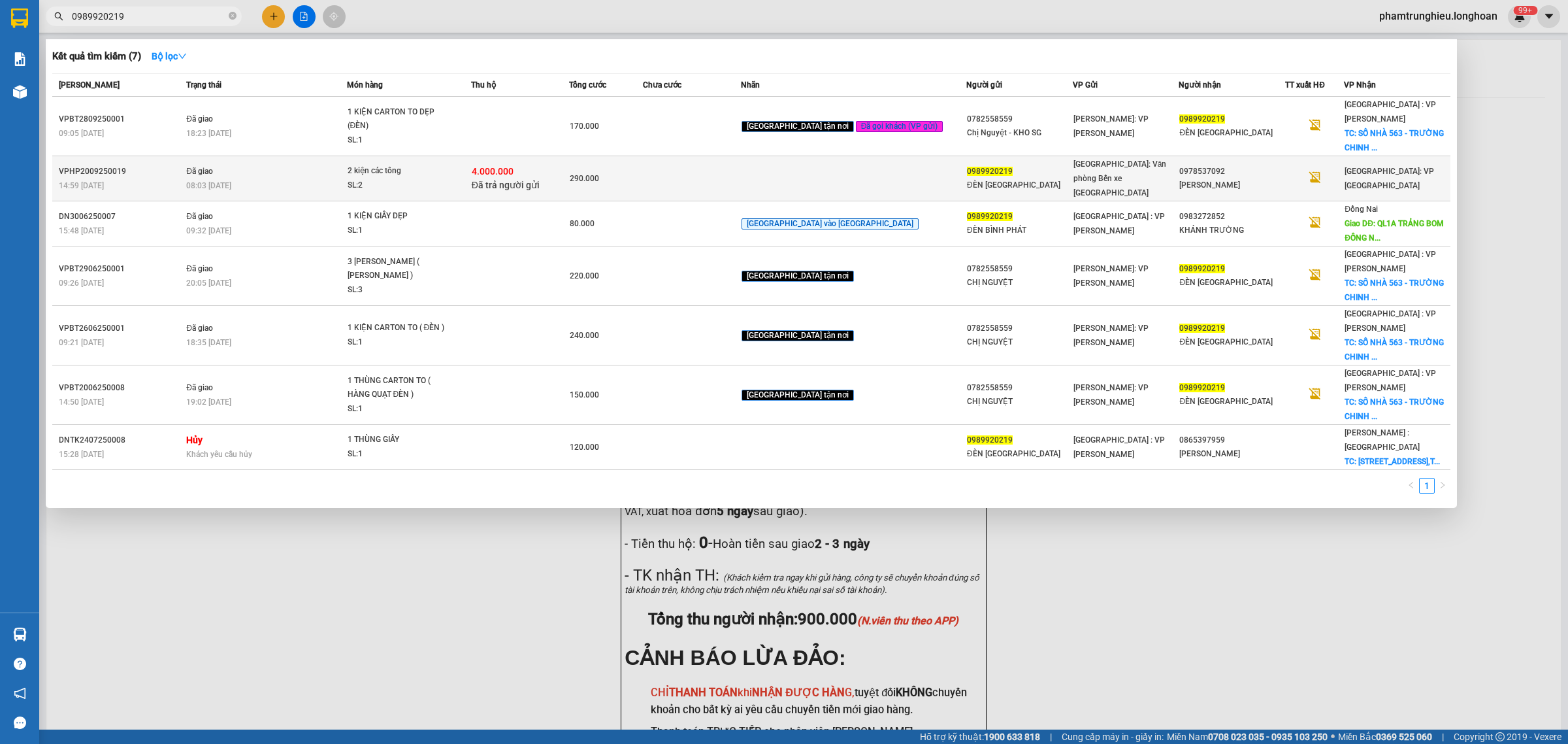
click at [285, 178] on div "08:03 [DATE]" at bounding box center [266, 186] width 159 height 14
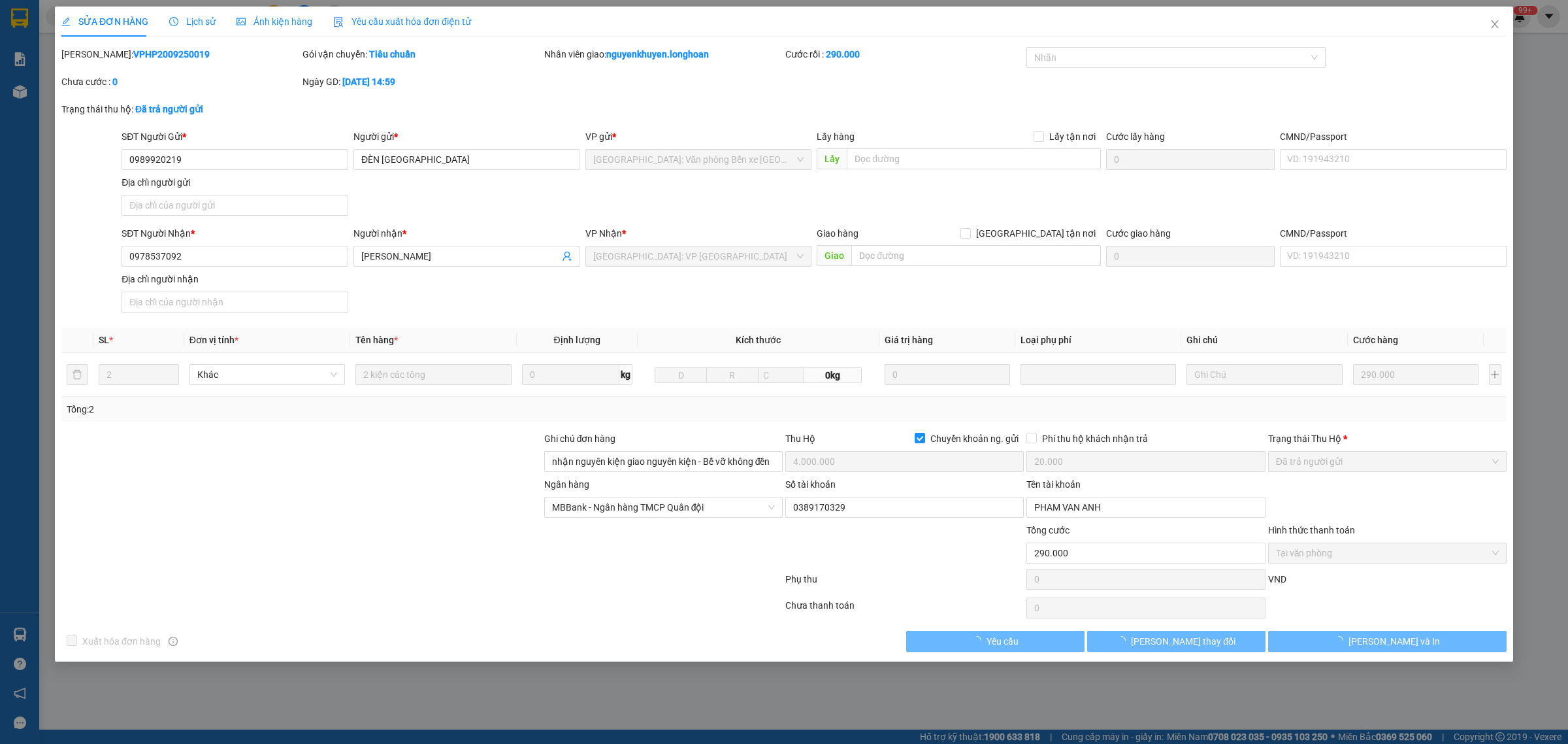
click at [183, 20] on span "Lịch sử" at bounding box center [192, 22] width 46 height 11
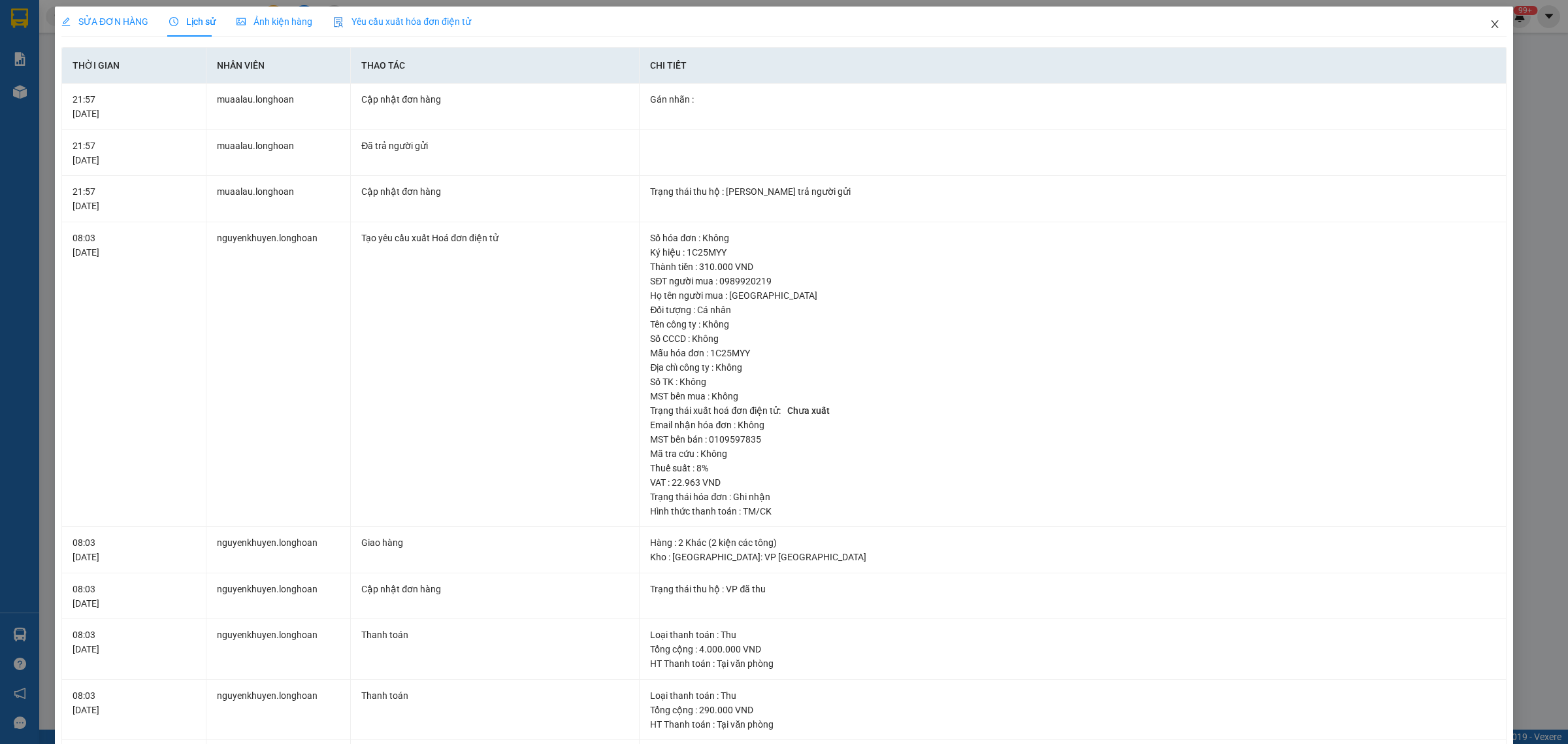
click at [1476, 24] on span "Close" at bounding box center [1494, 24] width 36 height 36
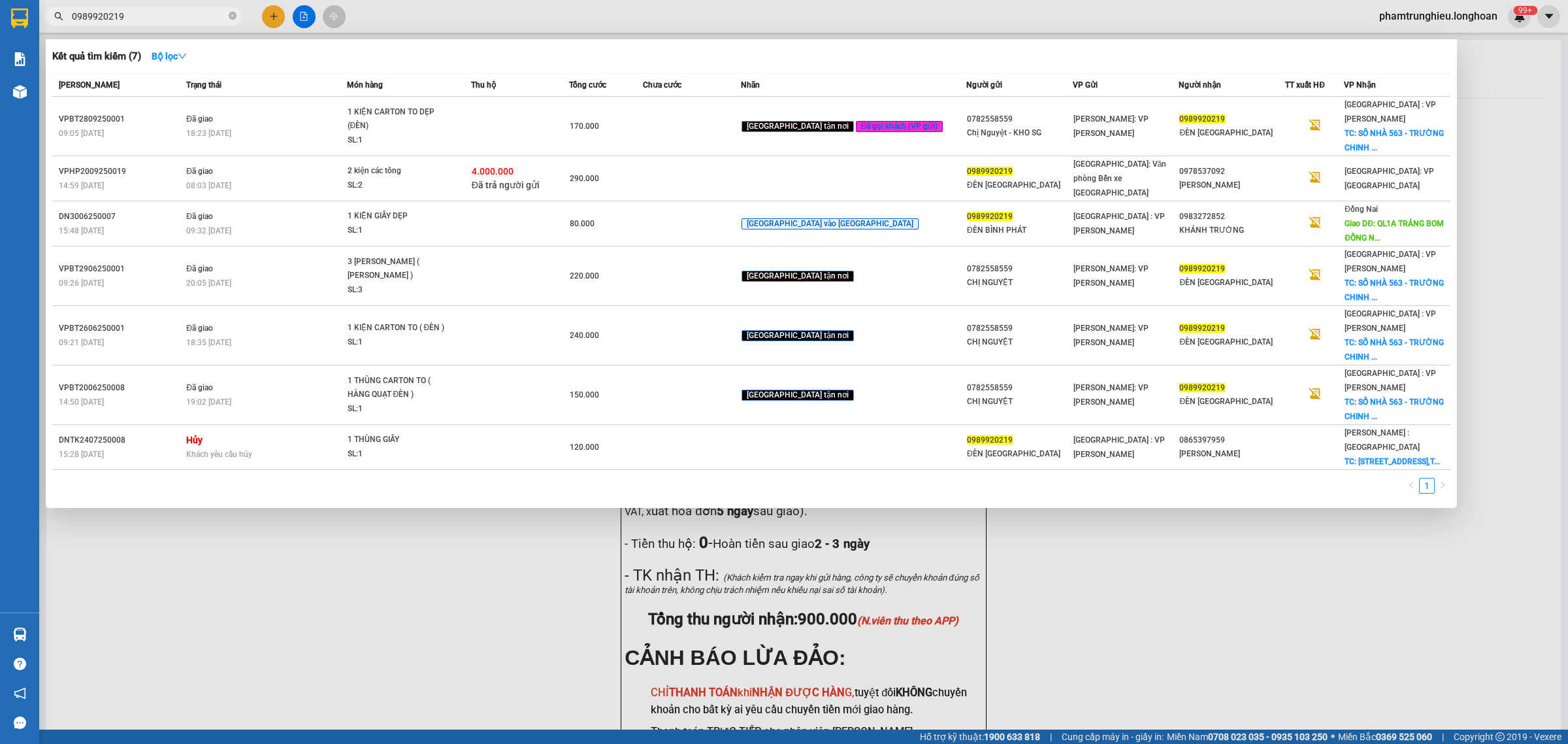
click at [157, 12] on input "0989920219" at bounding box center [148, 16] width 154 height 14
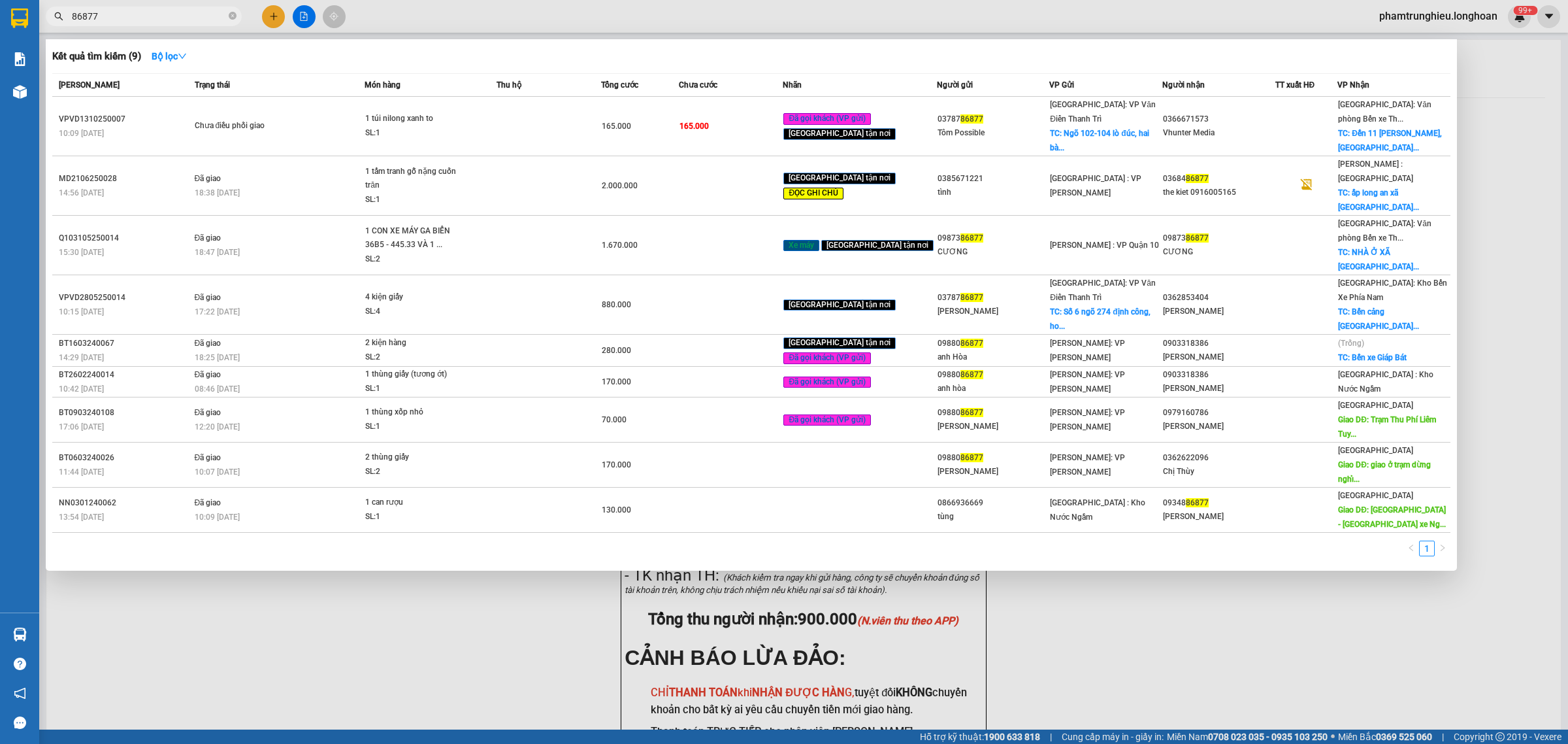
click at [192, 14] on input "86877" at bounding box center [148, 16] width 154 height 14
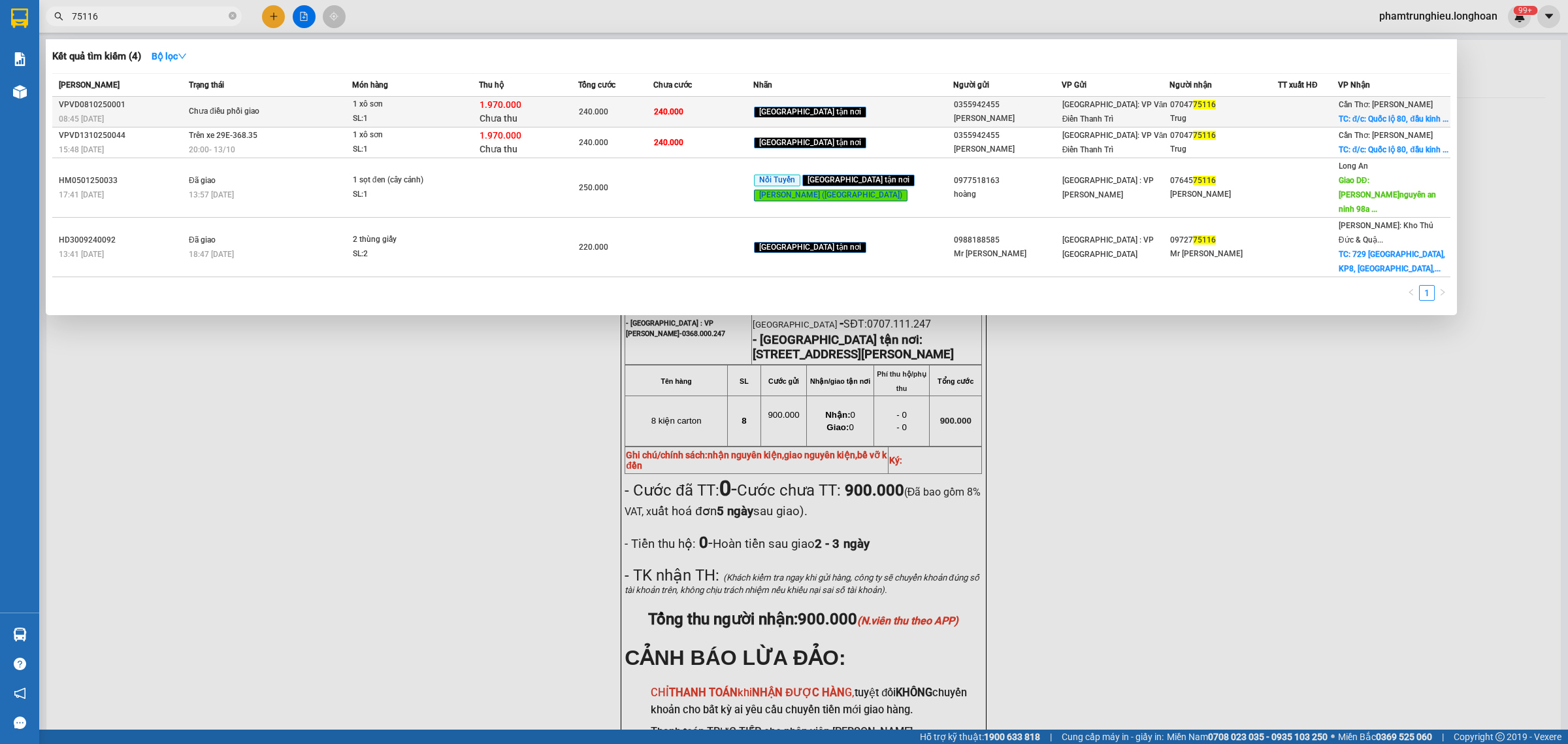
click at [335, 110] on span "Chưa điều phối giao" at bounding box center [271, 112] width 163 height 14
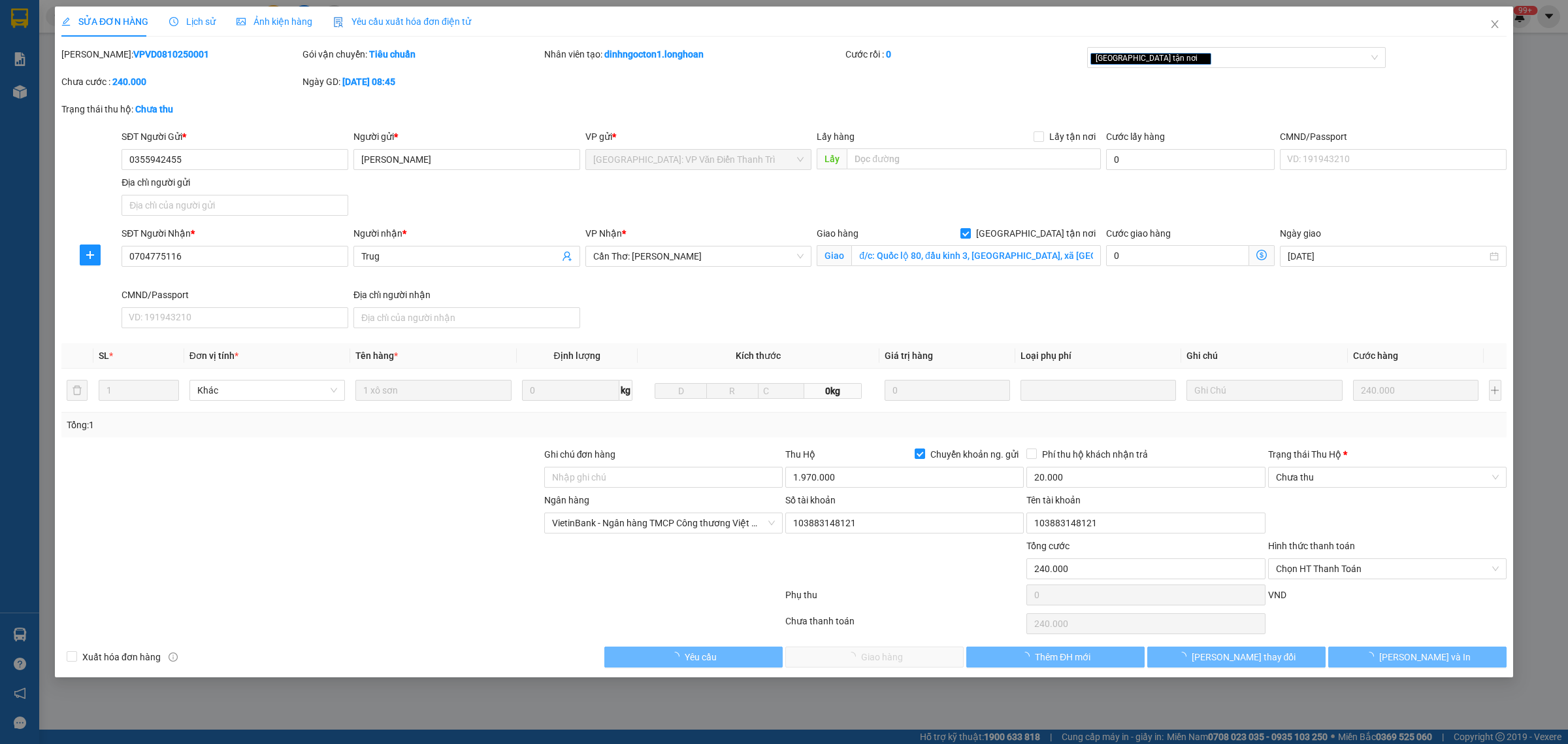
click at [182, 29] on div "Lịch sử" at bounding box center [192, 21] width 46 height 30
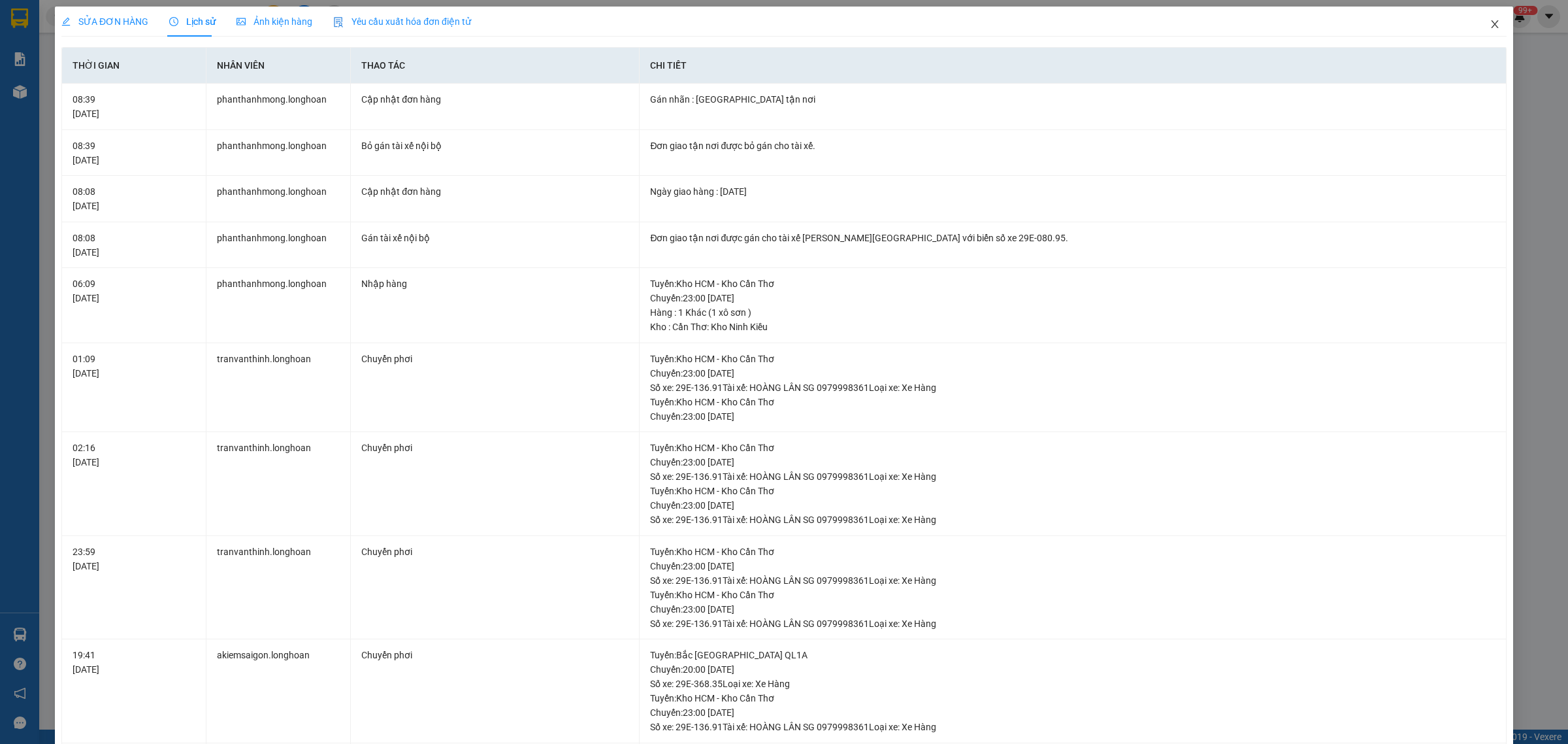
click at [1489, 24] on icon "close" at bounding box center [1495, 24] width 11 height 11
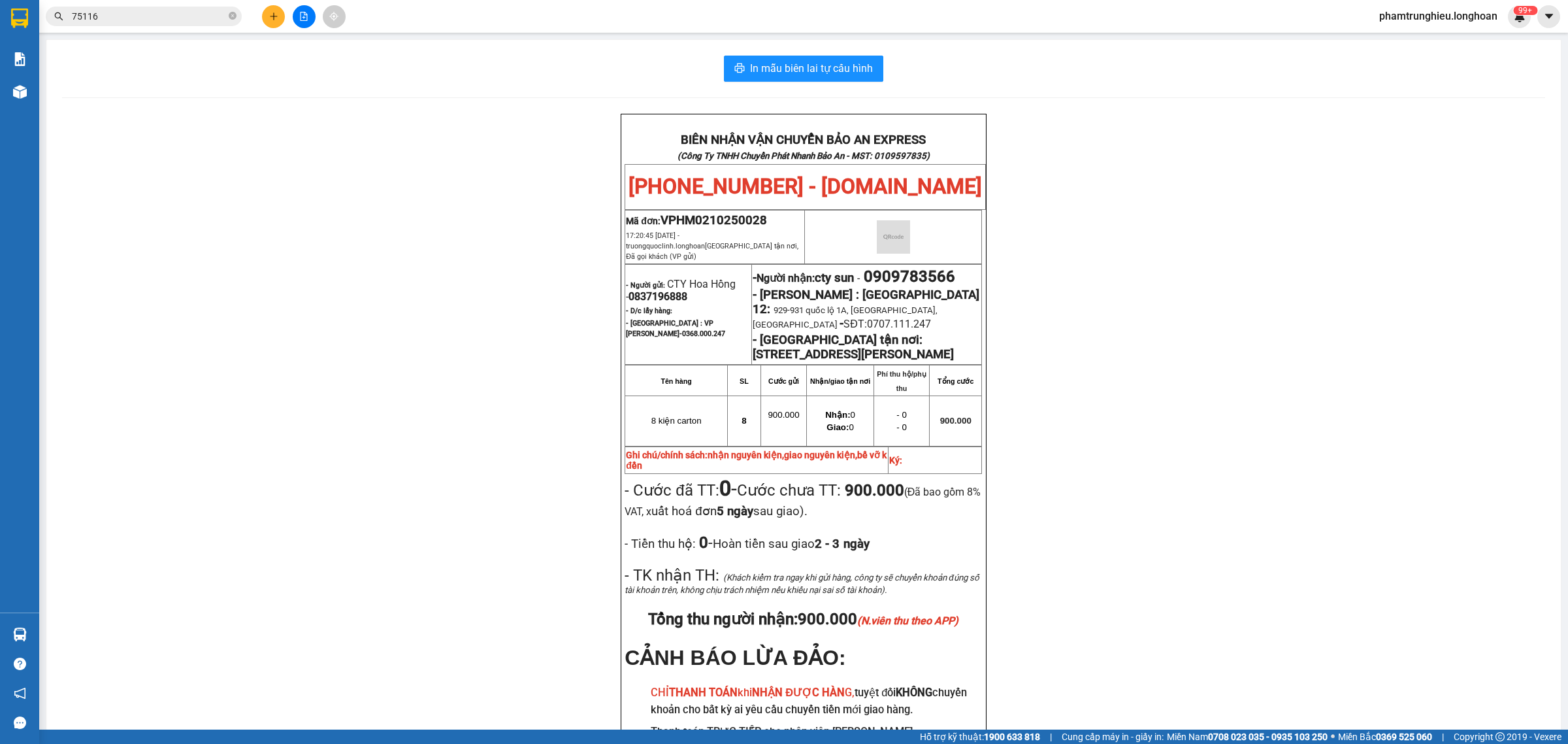
click at [161, 17] on input "75116" at bounding box center [148, 16] width 154 height 14
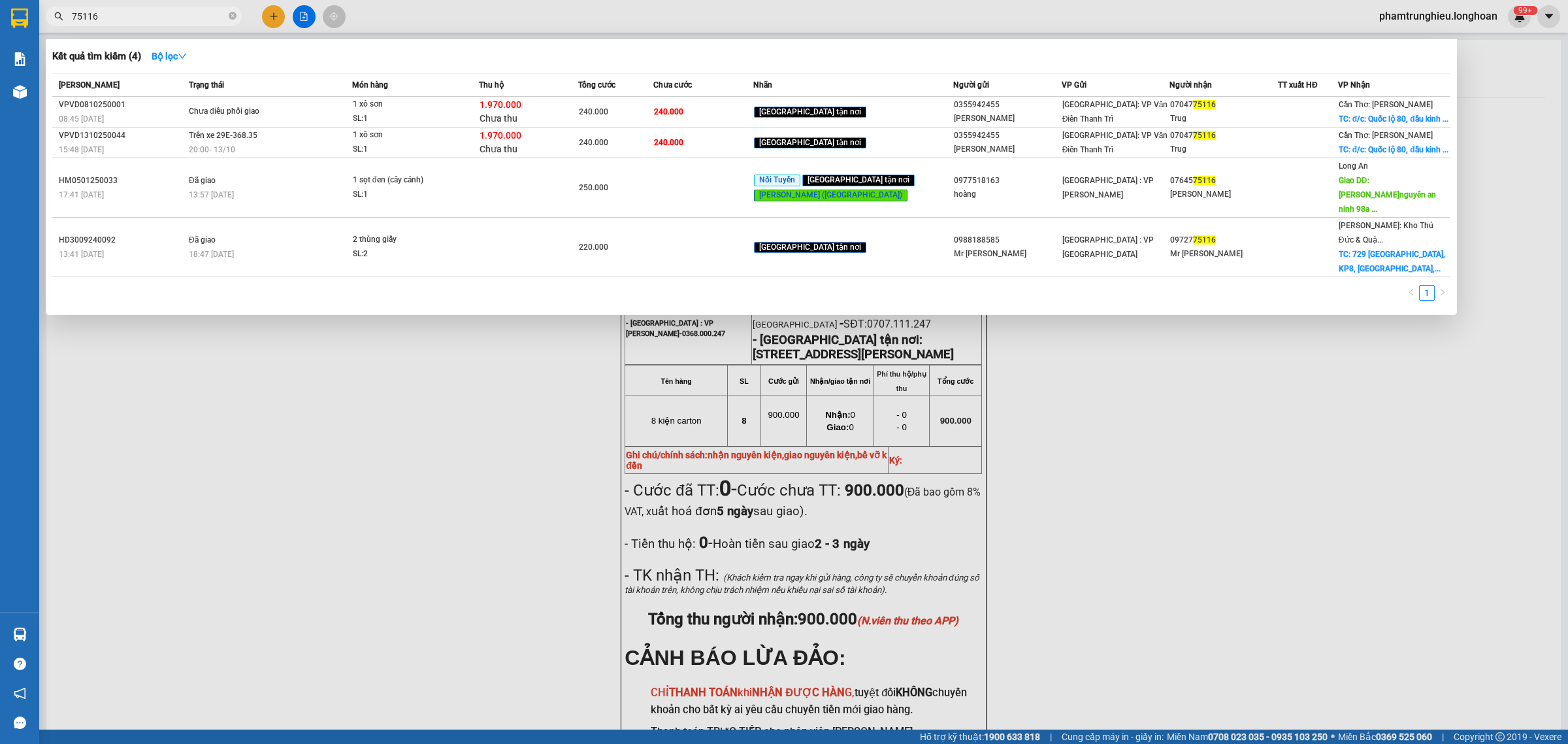
click at [161, 17] on input "75116" at bounding box center [148, 16] width 154 height 14
paste input "0344357550"
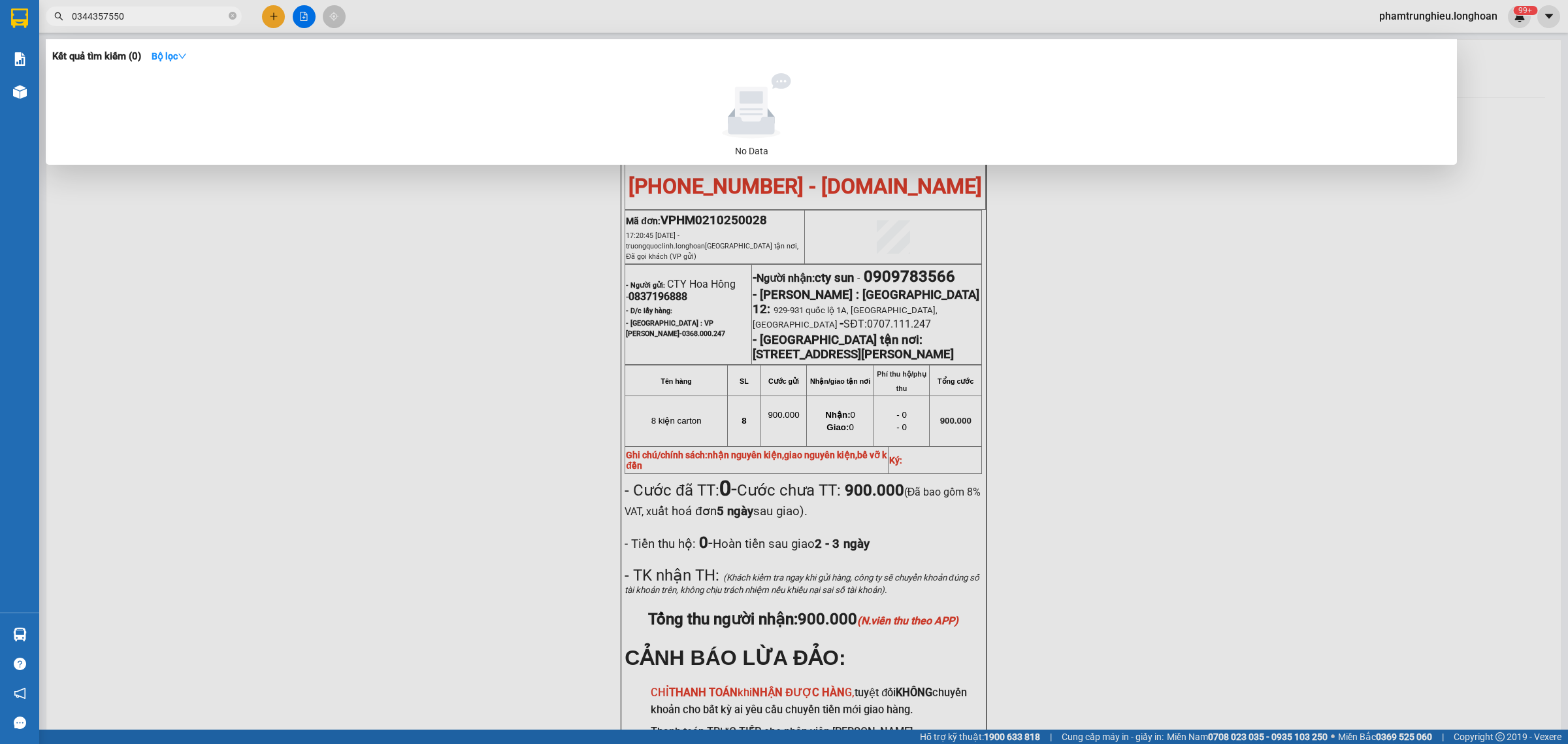
click at [199, 21] on input "0344357550" at bounding box center [148, 16] width 154 height 14
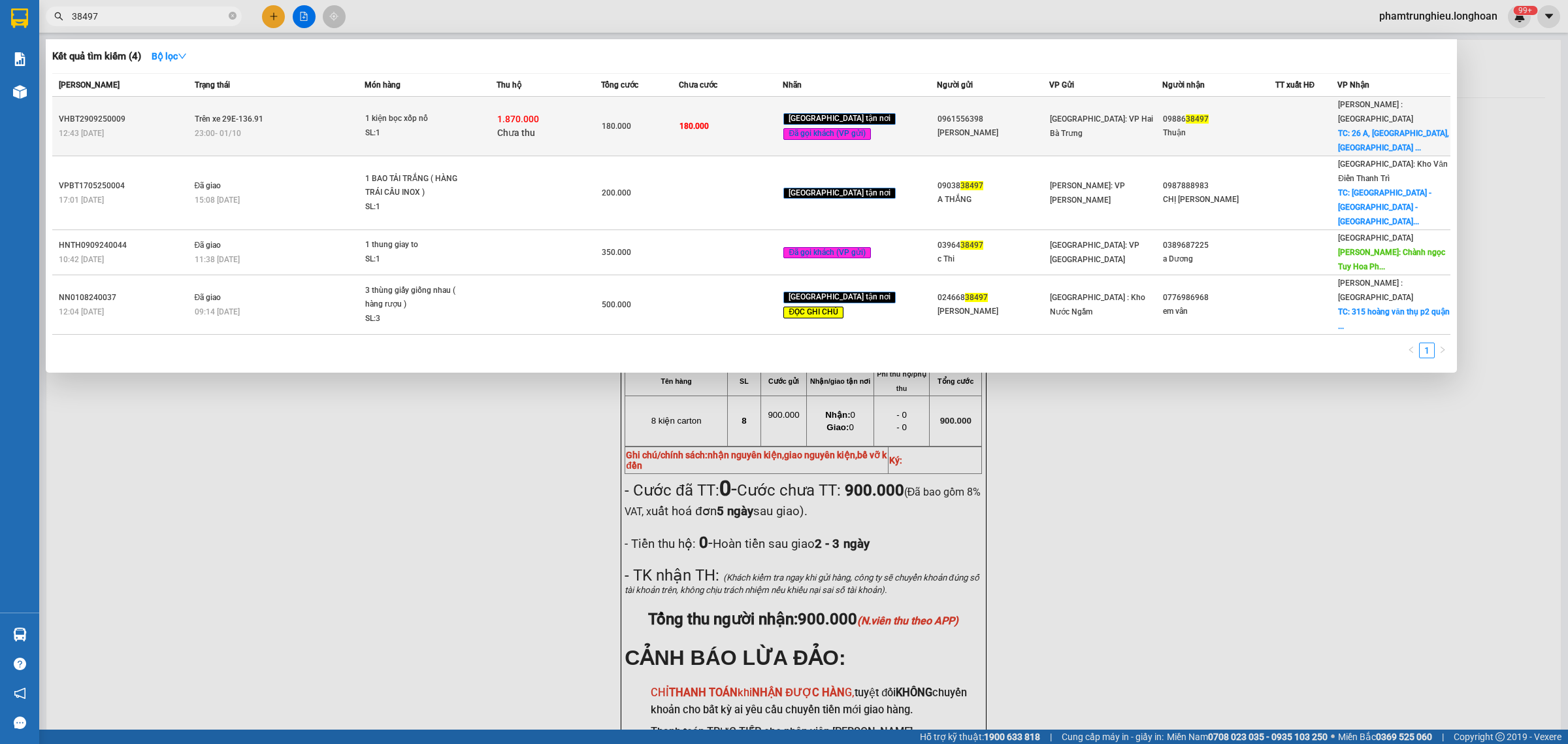
click at [297, 116] on td "Trên xe 29E-136.91 23:00 [DATE]" at bounding box center [279, 127] width 174 height 60
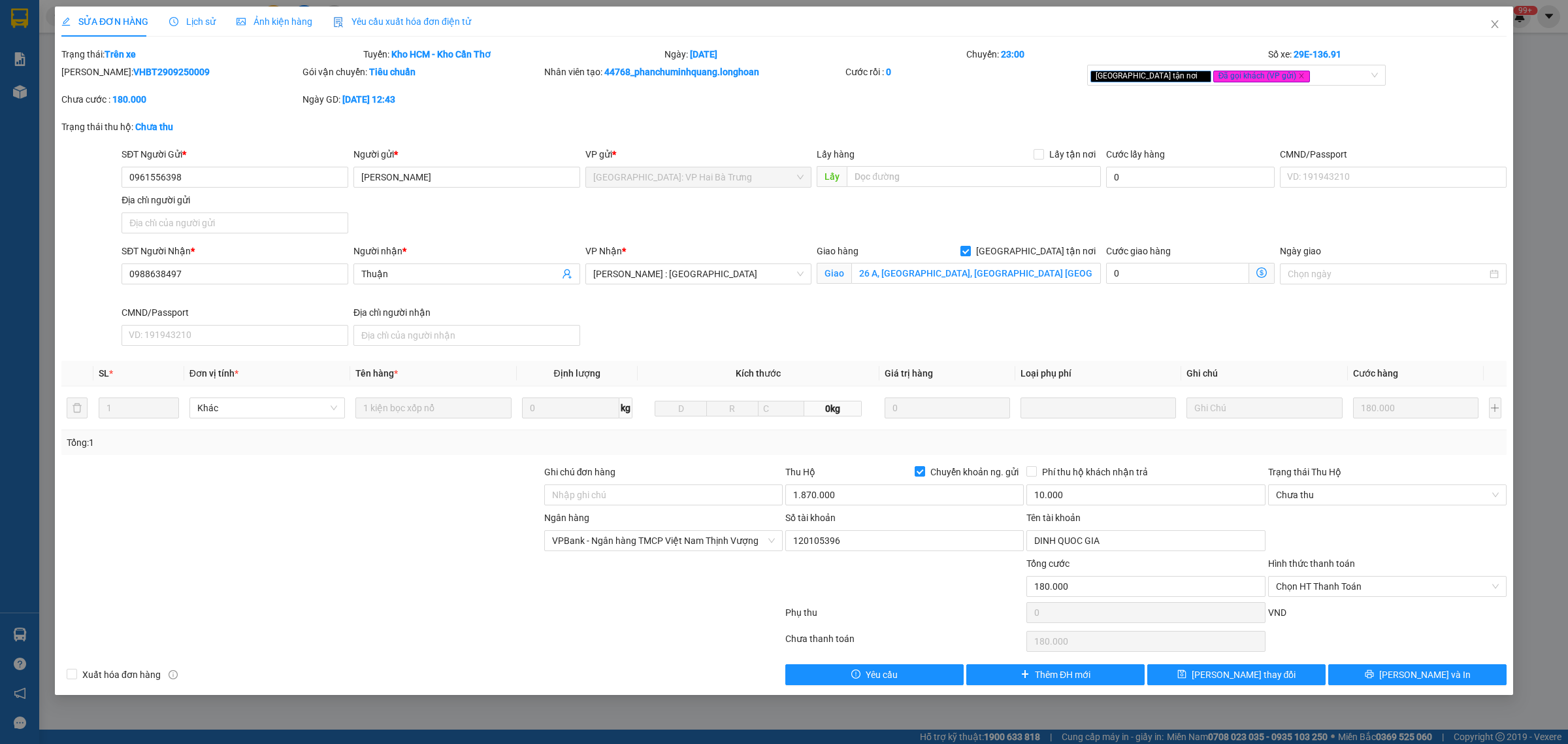
click at [194, 20] on span "Lịch sử" at bounding box center [192, 22] width 46 height 11
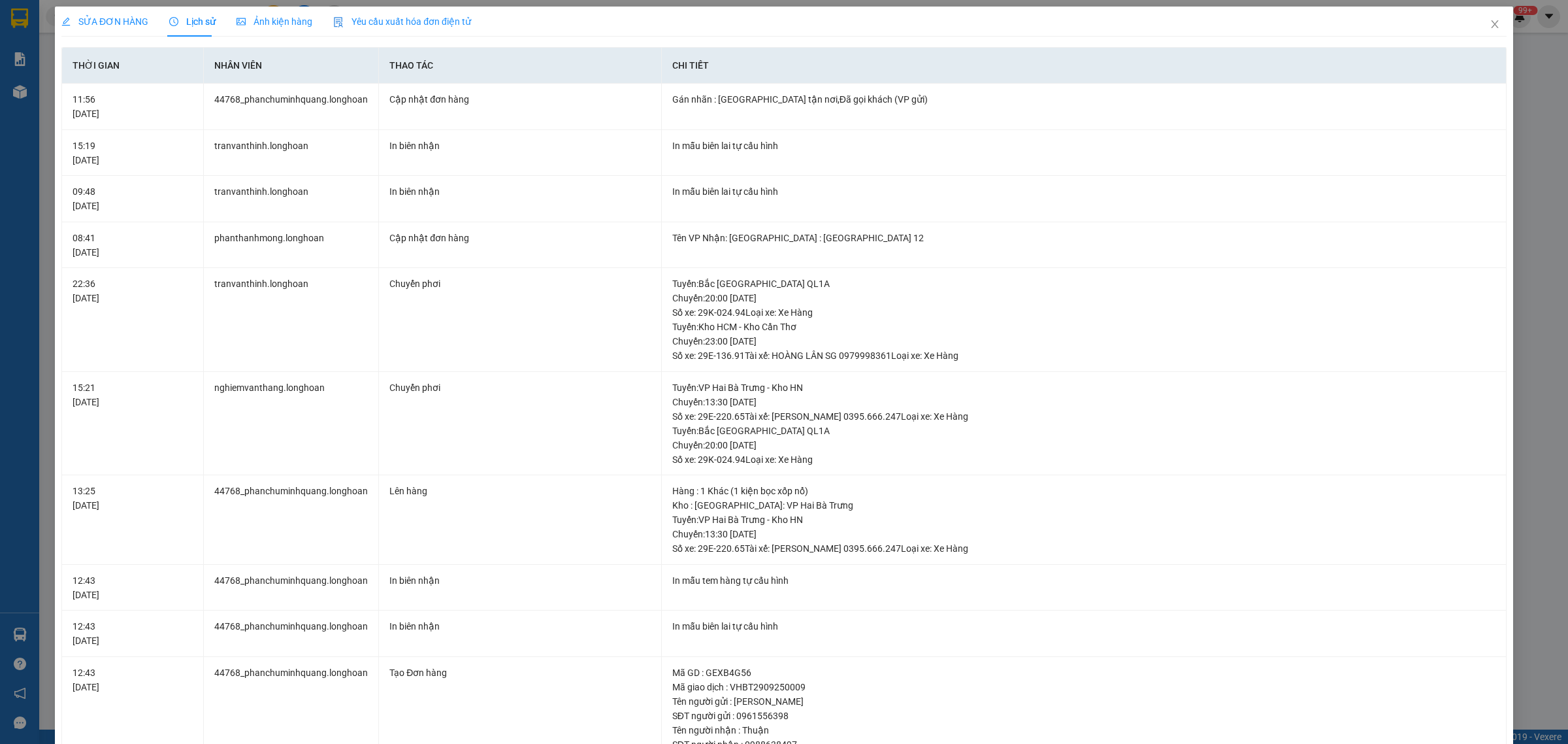
click at [112, 16] on span "SỬA ĐƠN HÀNG" at bounding box center [105, 22] width 87 height 11
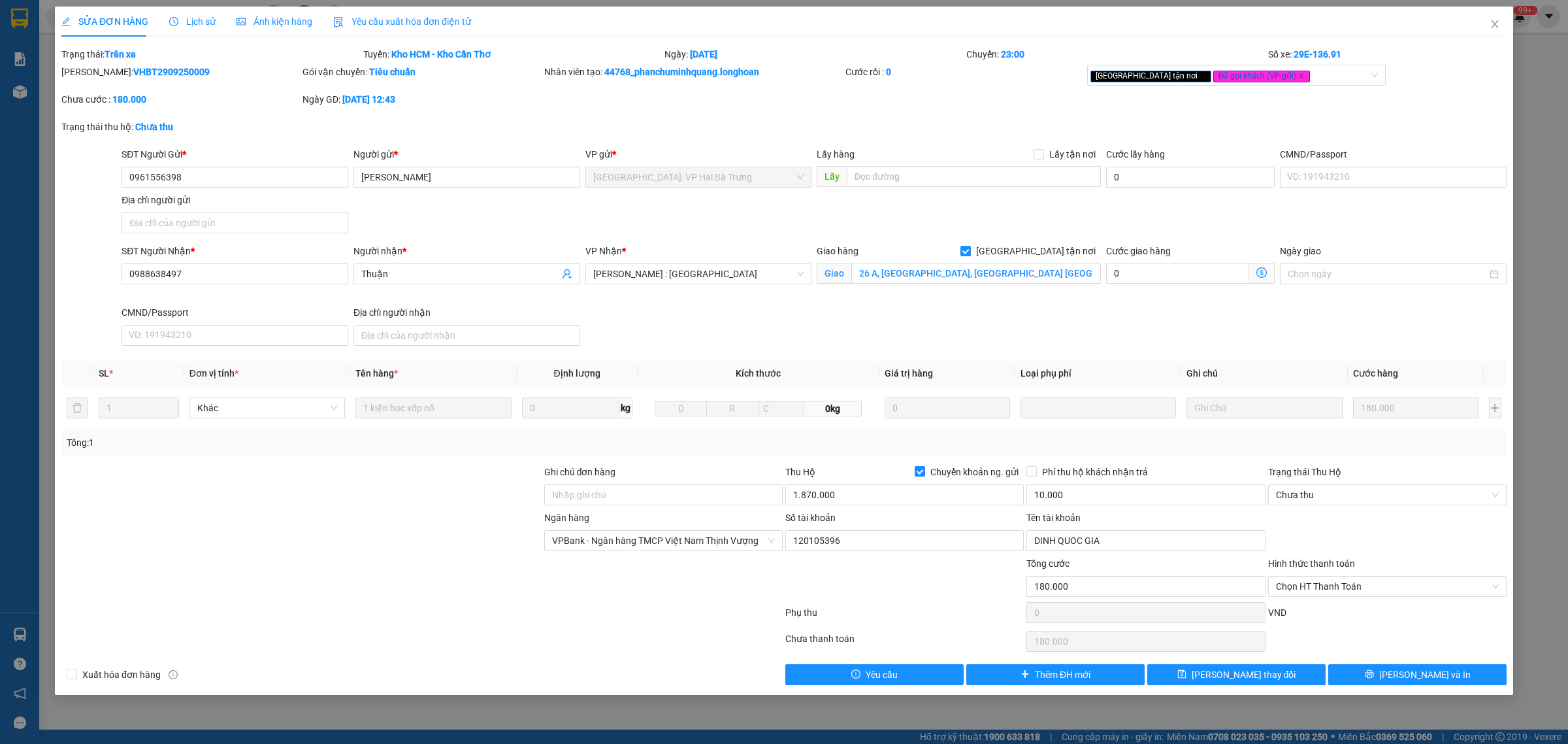
click at [194, 26] on span "Lịch sử" at bounding box center [192, 22] width 46 height 11
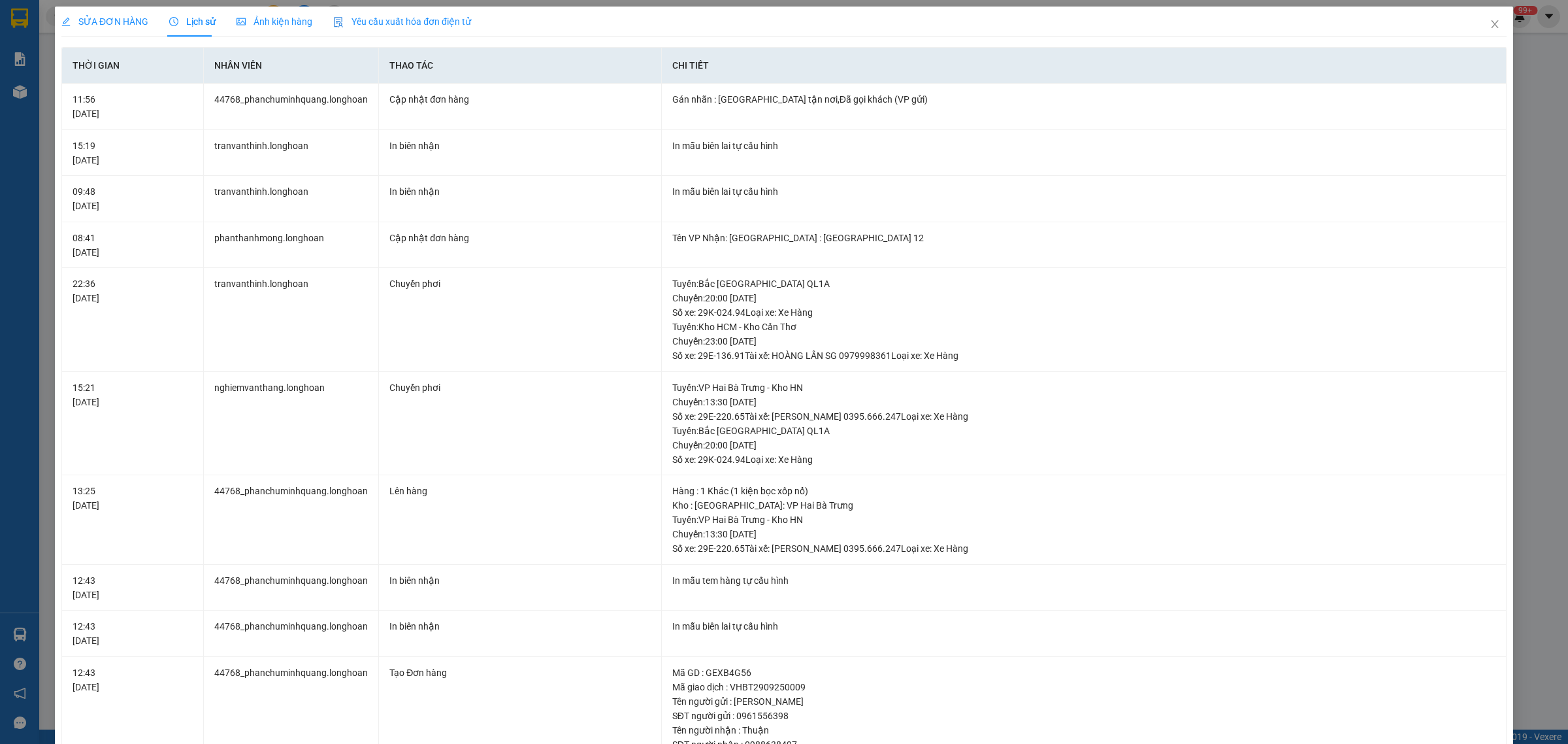
click at [102, 24] on span "SỬA ĐƠN HÀNG" at bounding box center [105, 22] width 87 height 11
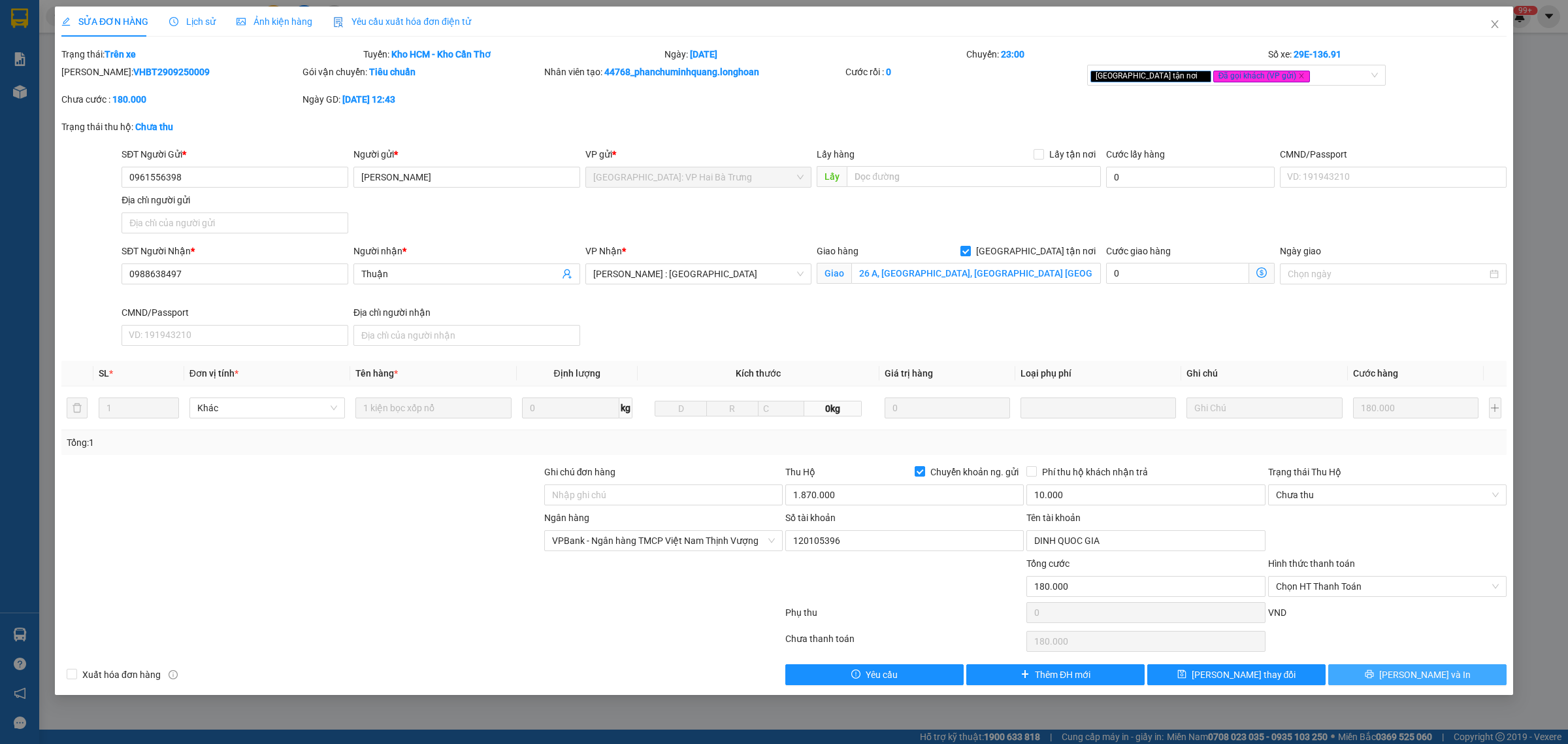
click at [1373, 676] on icon "printer" at bounding box center [1368, 673] width 8 height 8
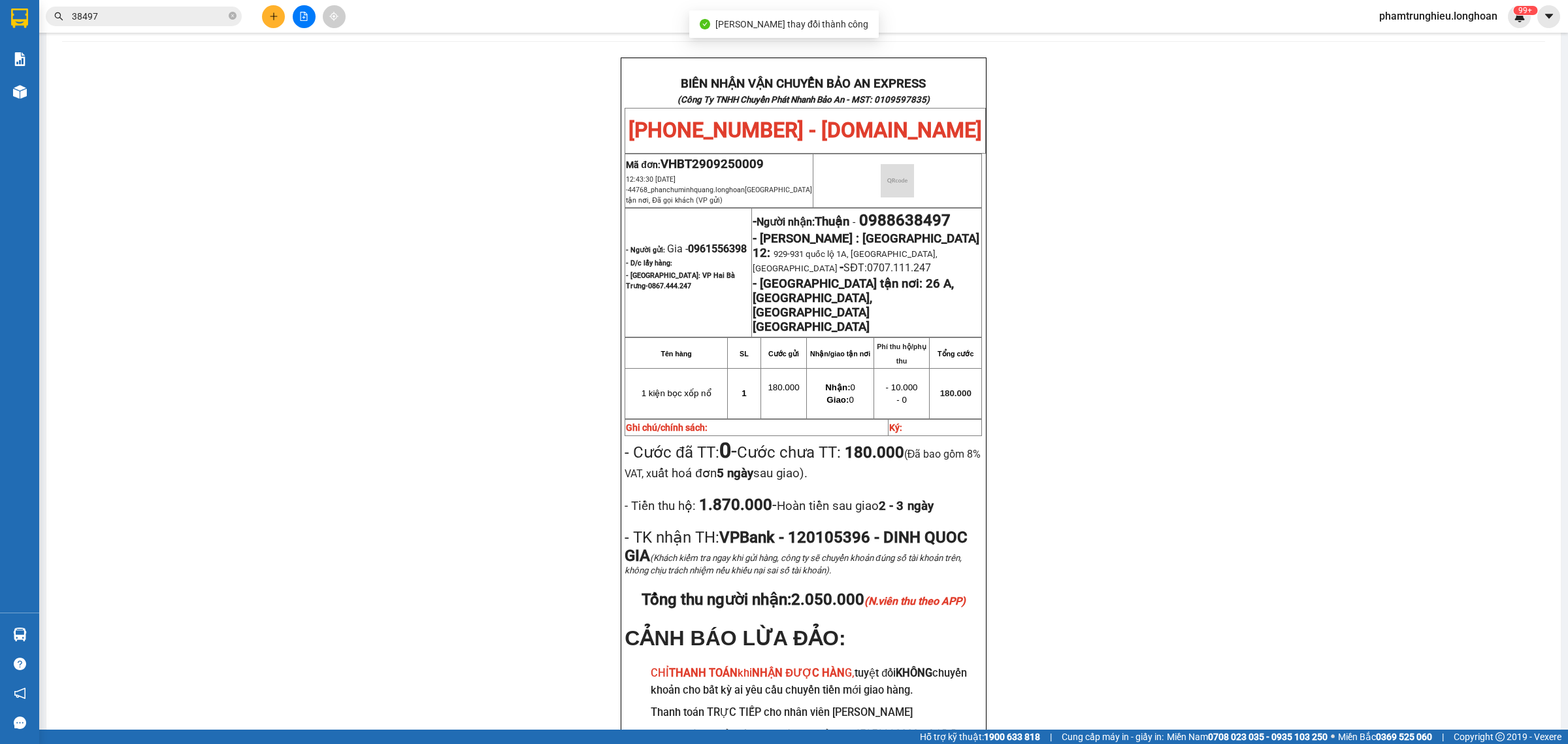
scroll to position [81, 0]
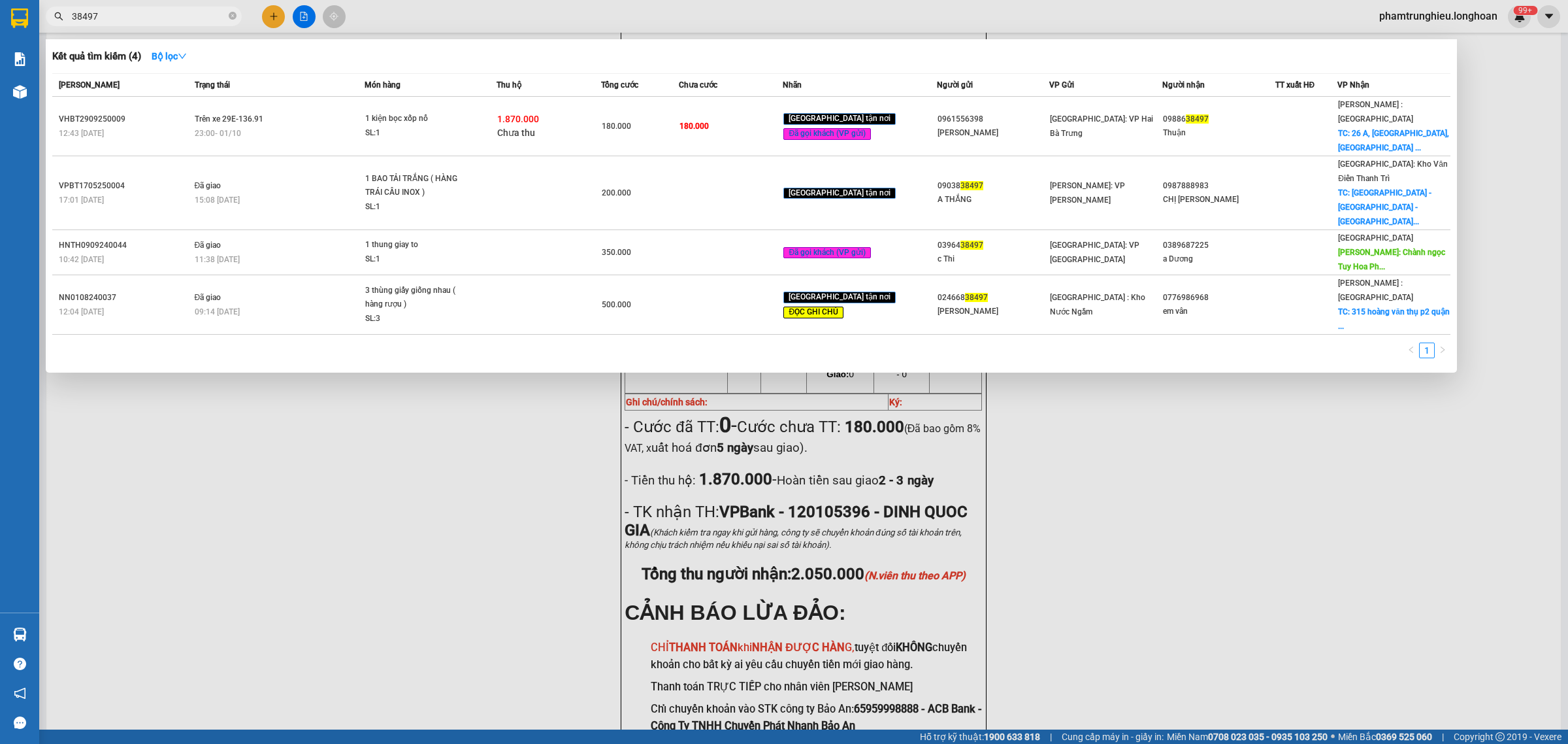
click at [177, 7] on span "38497" at bounding box center [144, 16] width 196 height 20
click at [138, 16] on input "38497" at bounding box center [148, 16] width 154 height 14
paste input "0982557163"
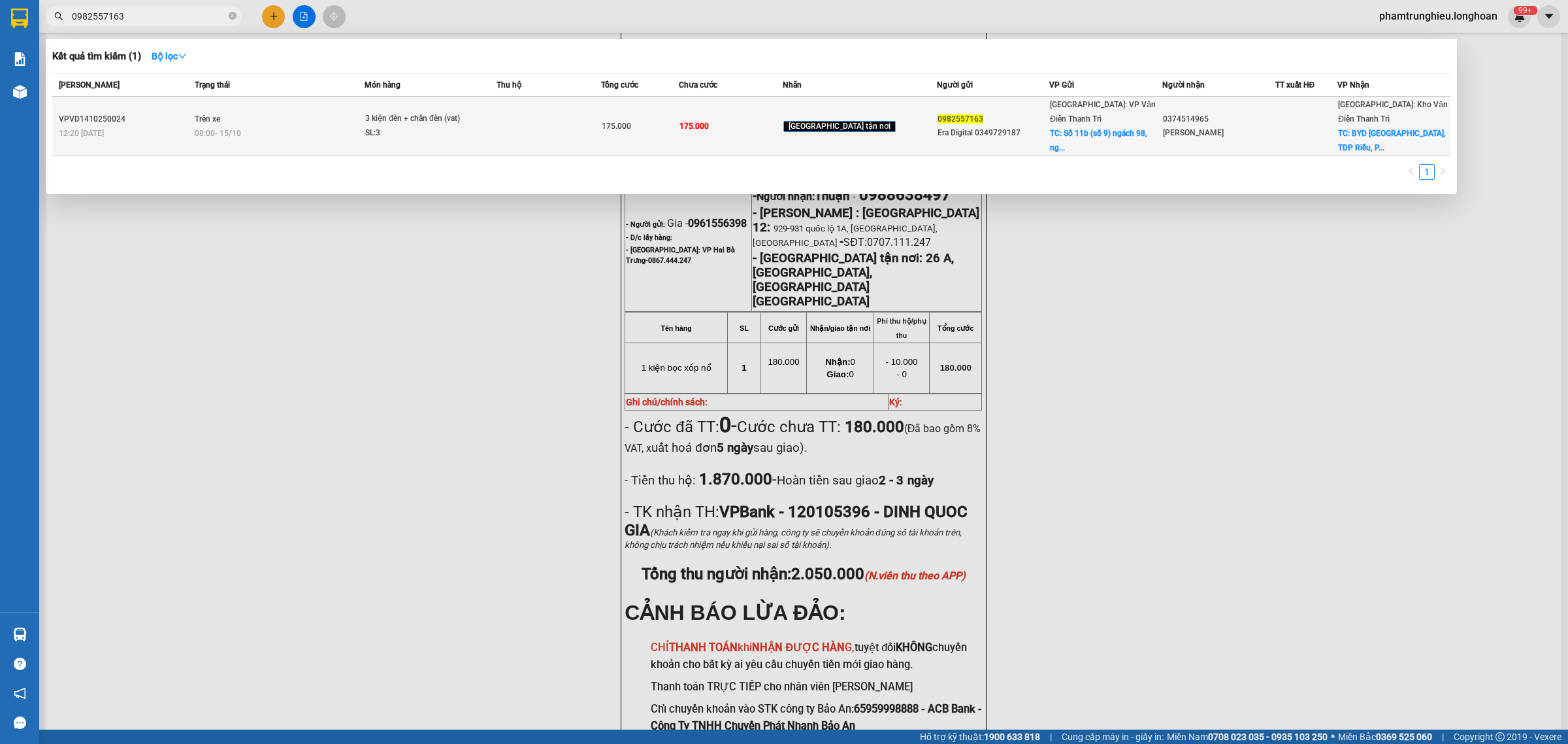
click at [463, 111] on div "3 kiện đèn + chân đèn (vat)" at bounding box center [414, 119] width 98 height 14
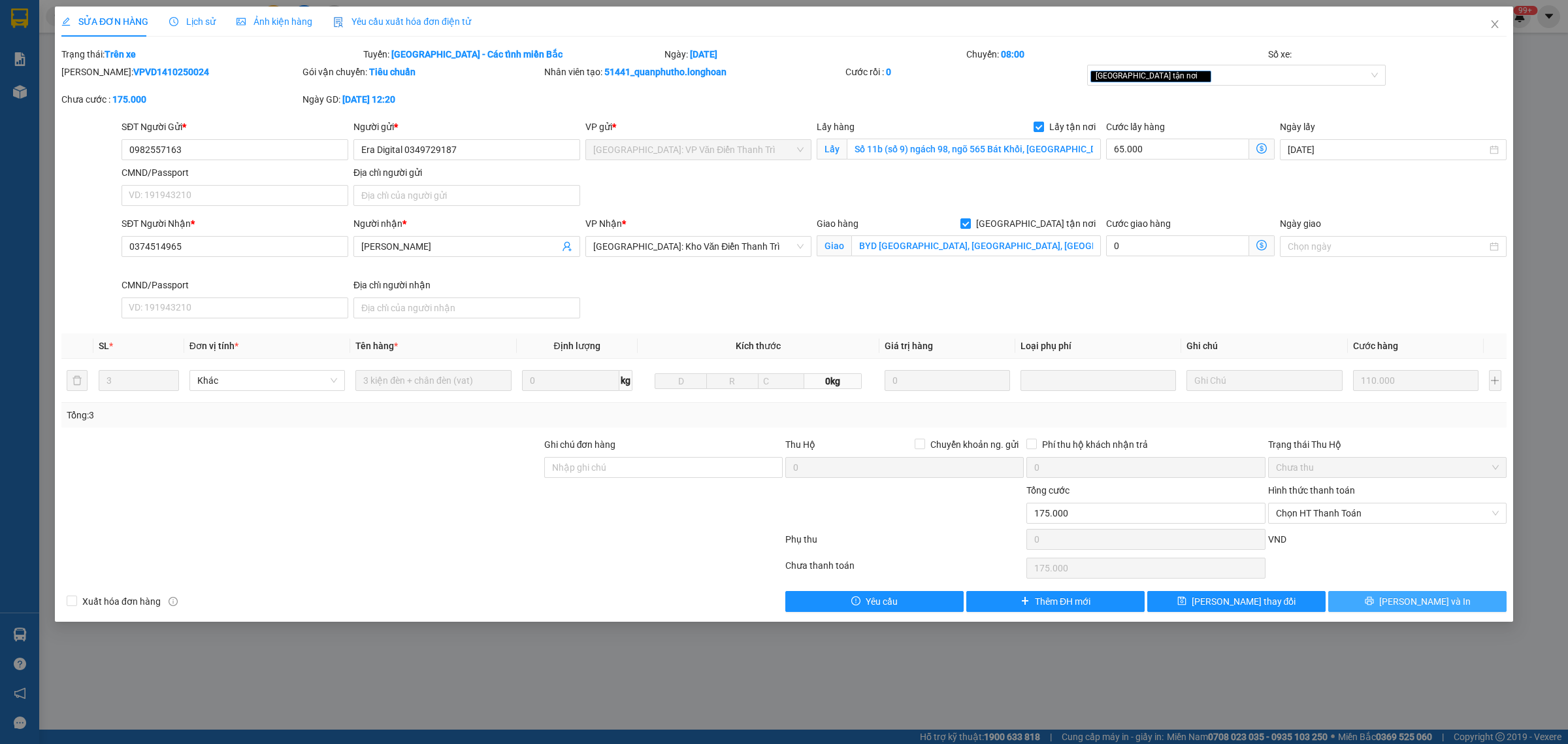
click at [1383, 598] on button "[PERSON_NAME] và In" at bounding box center [1417, 601] width 178 height 21
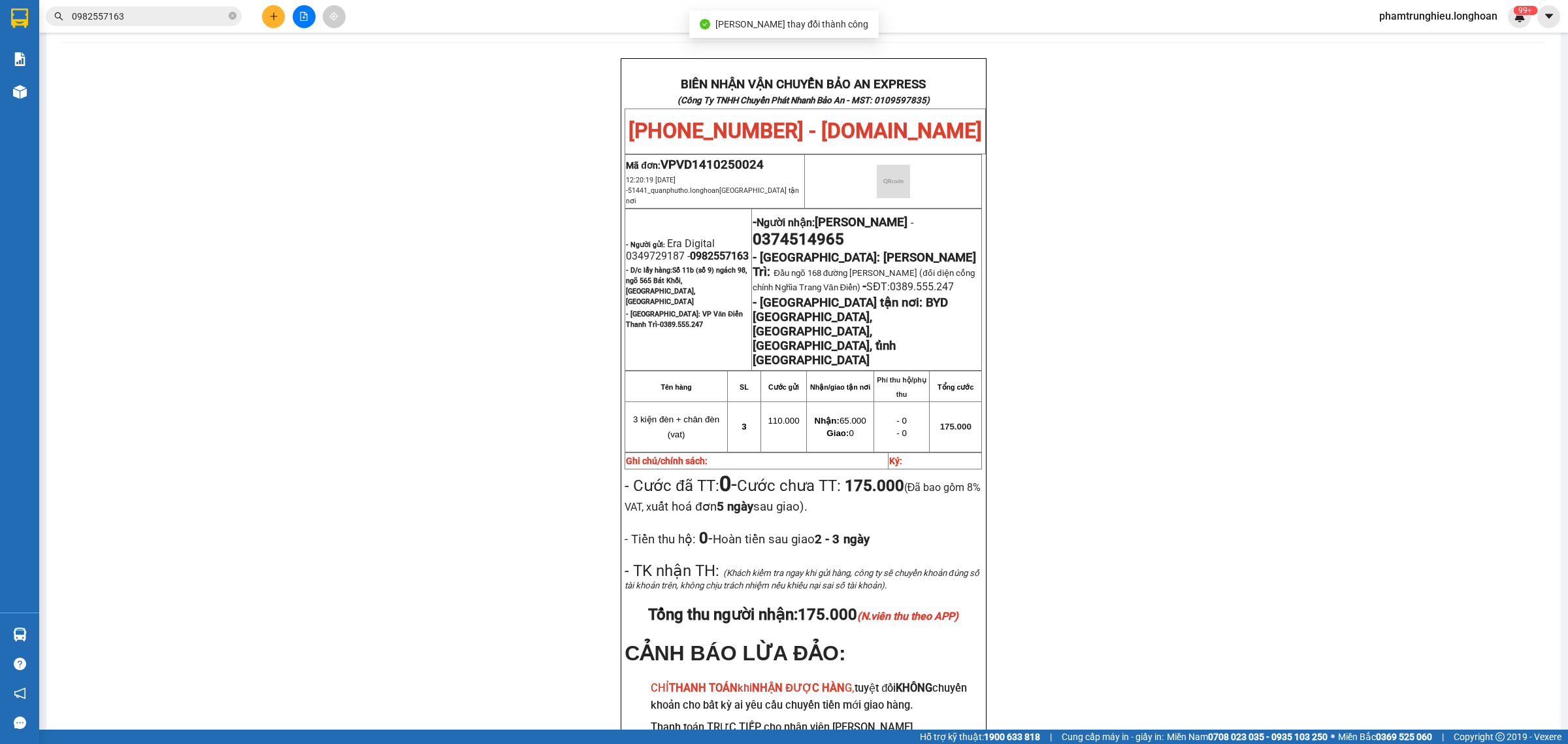
scroll to position [81, 0]
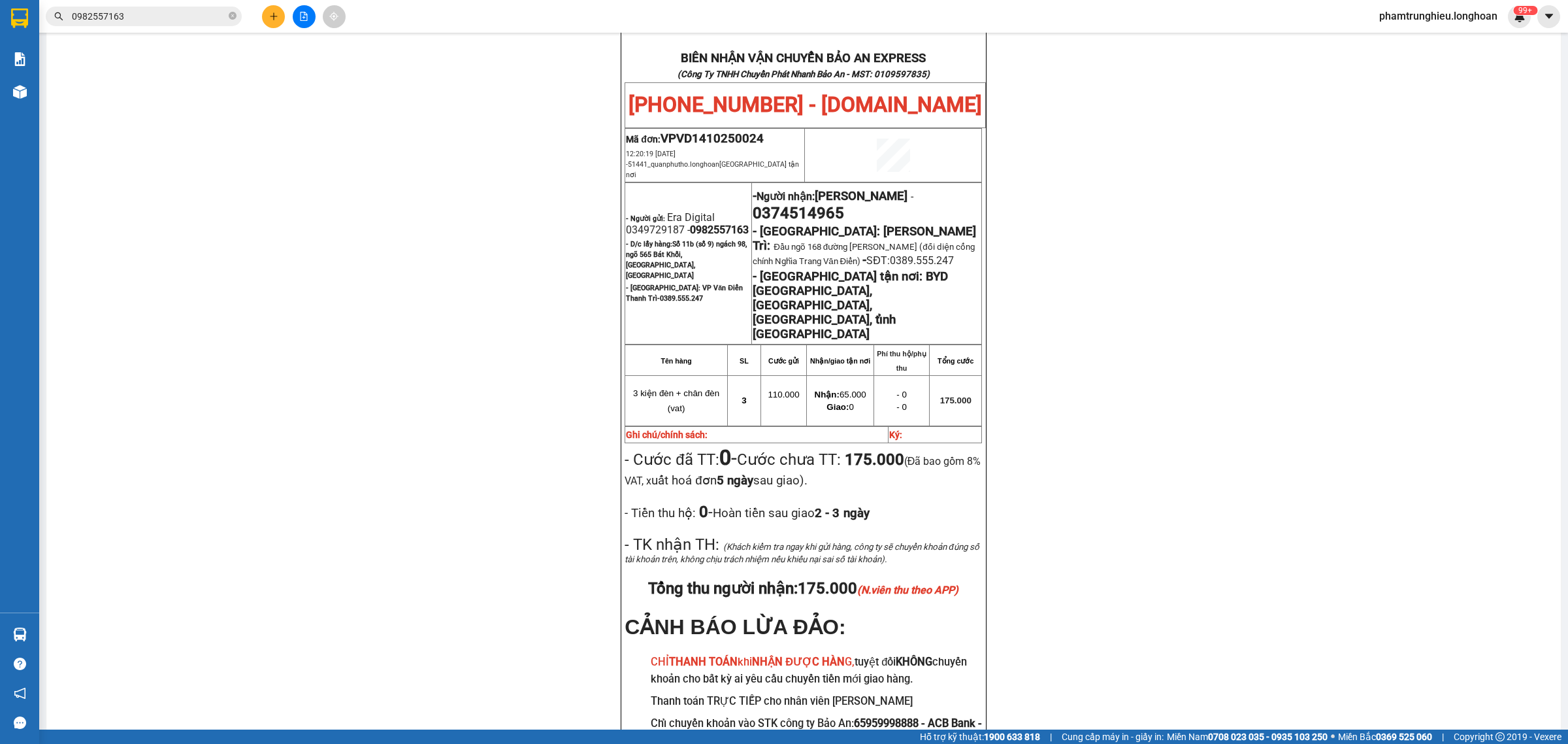
click at [142, 16] on input "0982557163" at bounding box center [148, 16] width 154 height 14
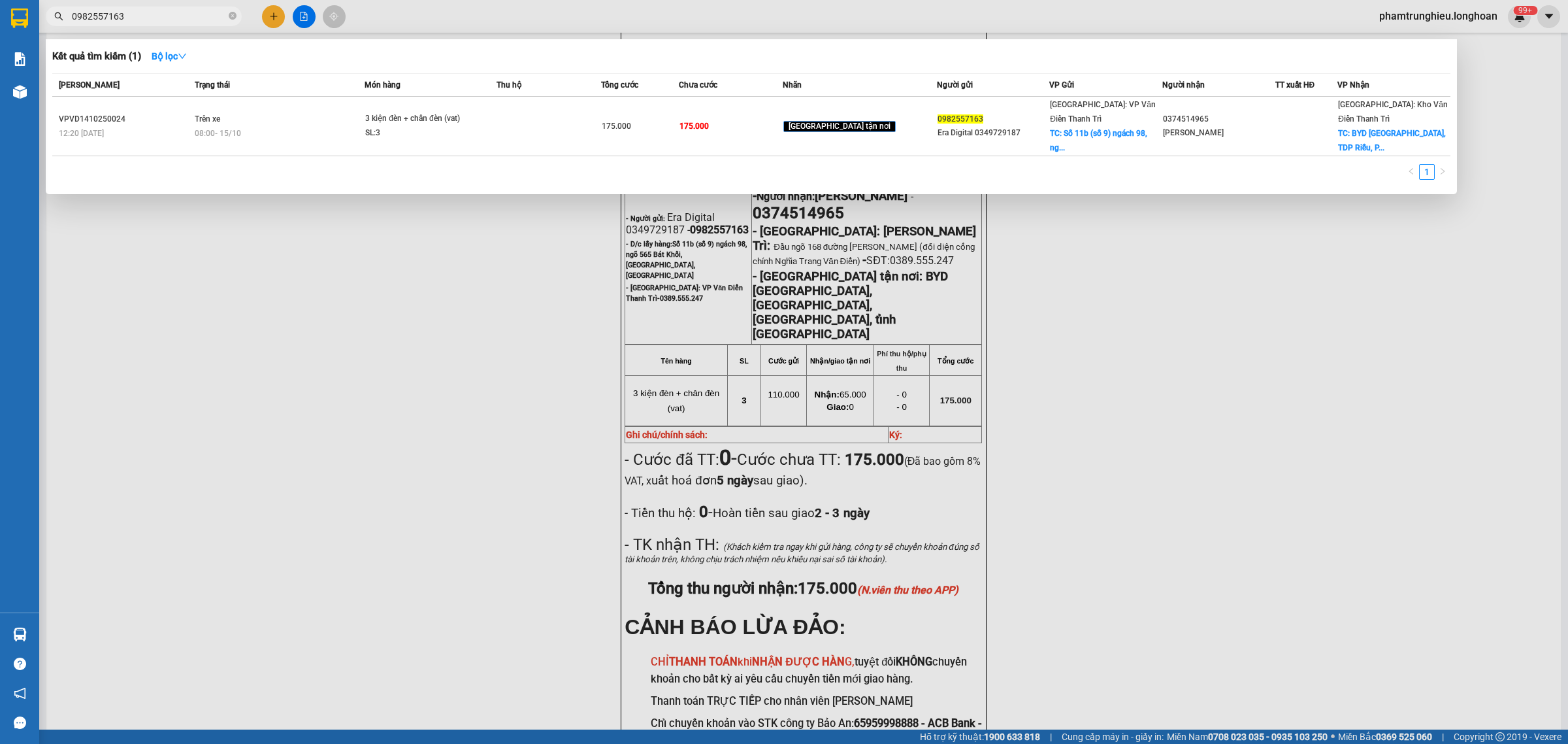
click at [142, 16] on input "0982557163" at bounding box center [148, 16] width 154 height 14
paste input "VP101310250015"
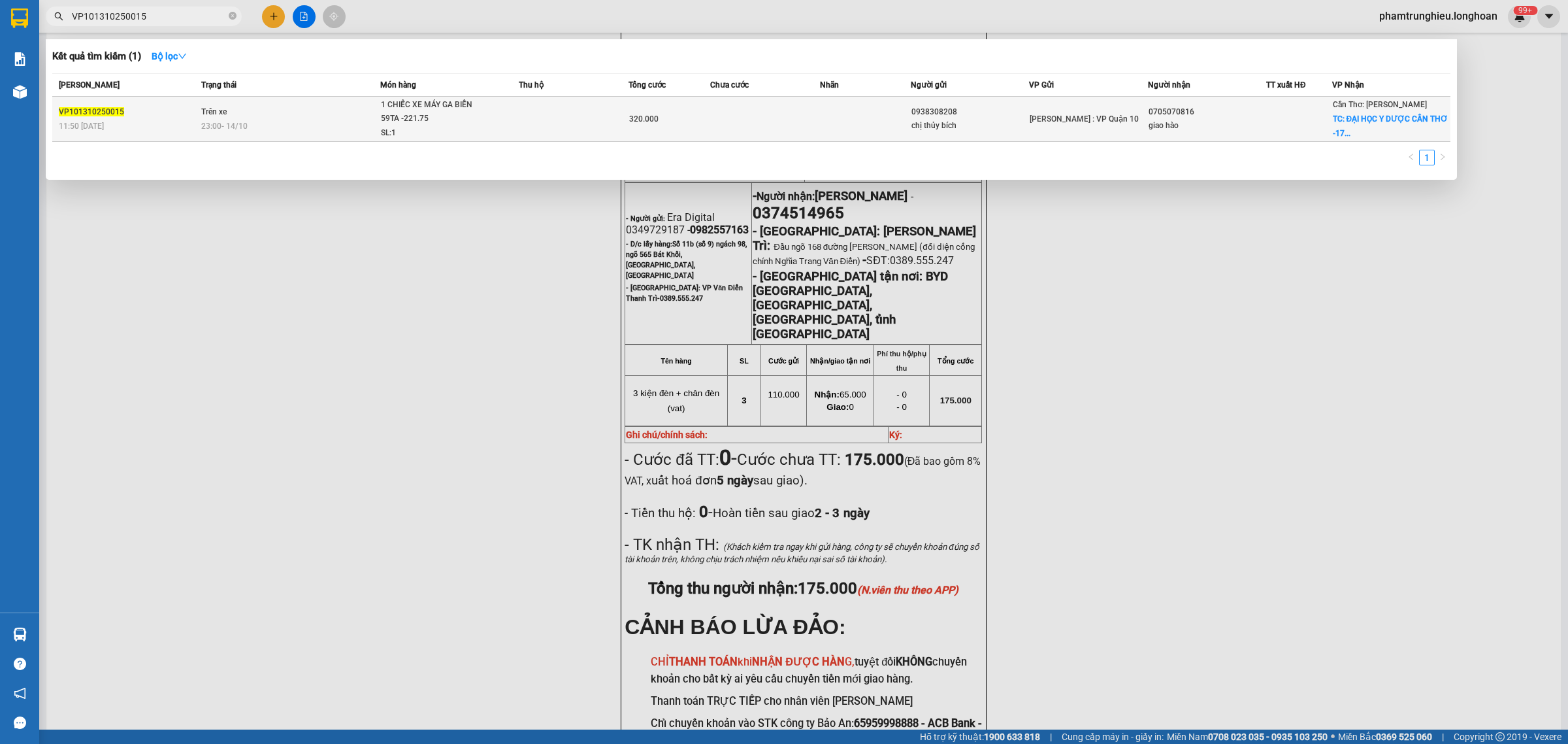
click at [429, 112] on div "1 CHIẾC XE MÁY GA BIỂN 59TA -221.75" at bounding box center [430, 111] width 98 height 28
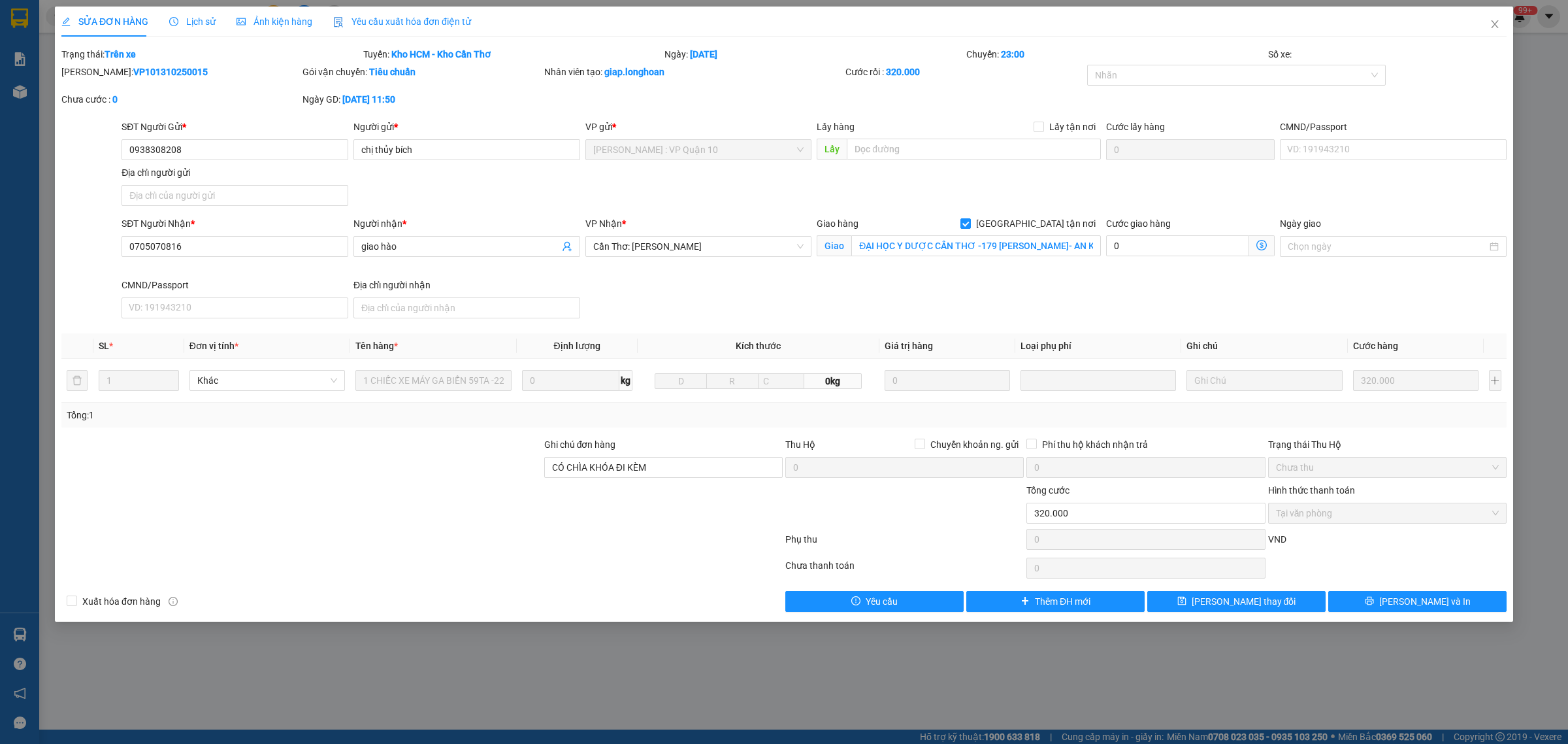
click at [177, 24] on span "Lịch sử" at bounding box center [192, 22] width 46 height 11
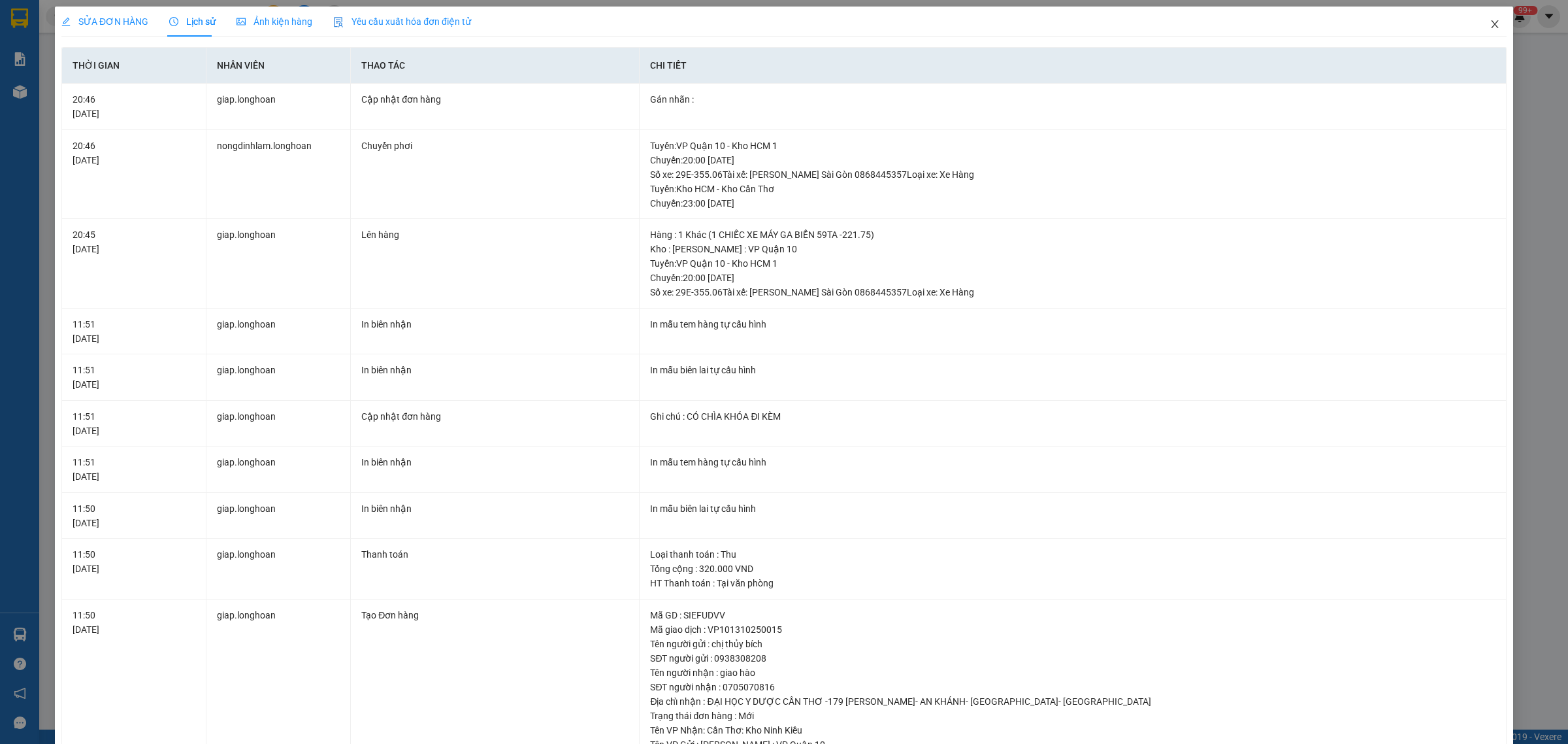
click at [1476, 28] on span "Close" at bounding box center [1494, 24] width 36 height 36
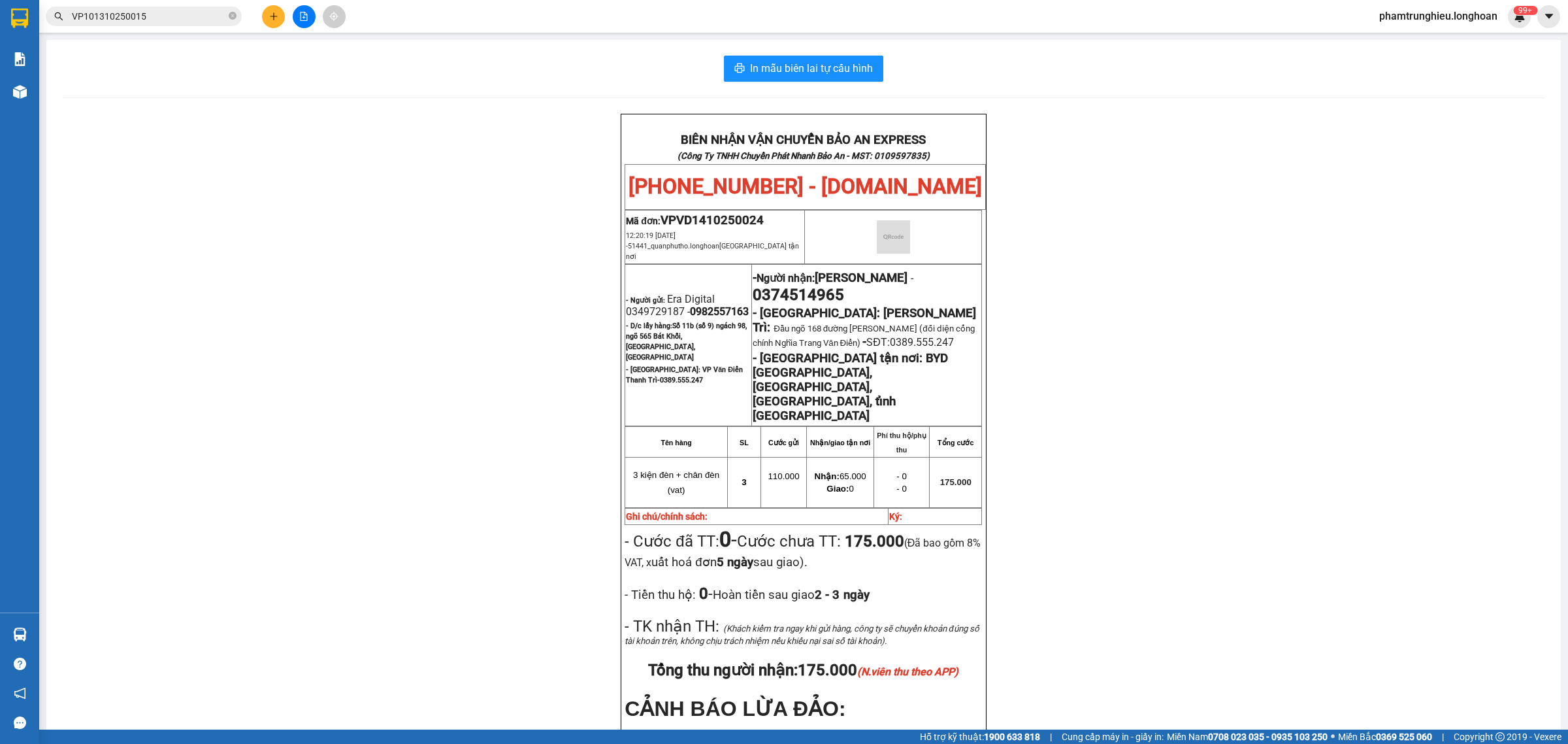
click at [186, 14] on input "VP101310250015" at bounding box center [148, 16] width 154 height 14
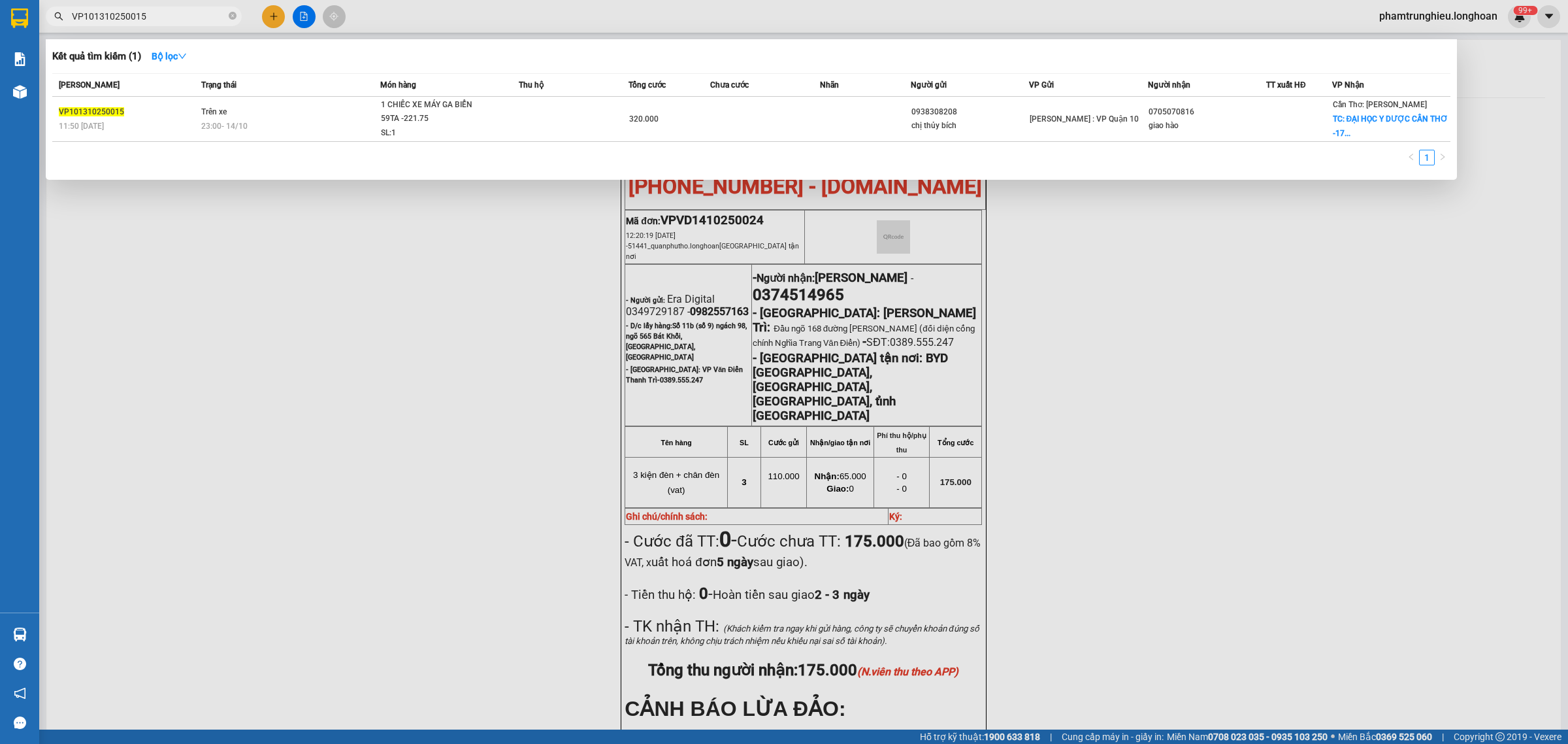
click at [186, 14] on input "VP101310250015" at bounding box center [148, 16] width 154 height 14
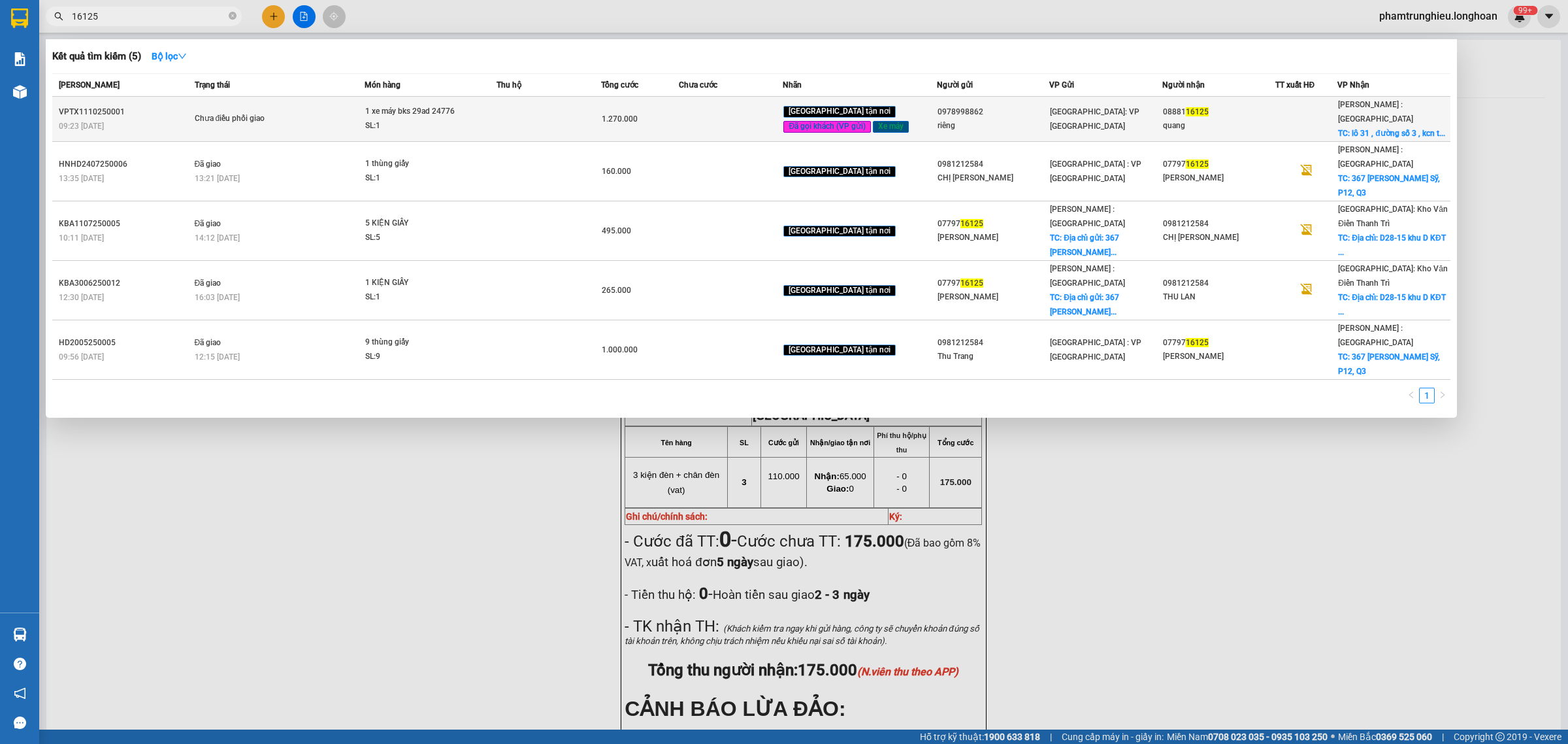
click at [334, 116] on span "Chưa điều phối giao" at bounding box center [280, 119] width 170 height 14
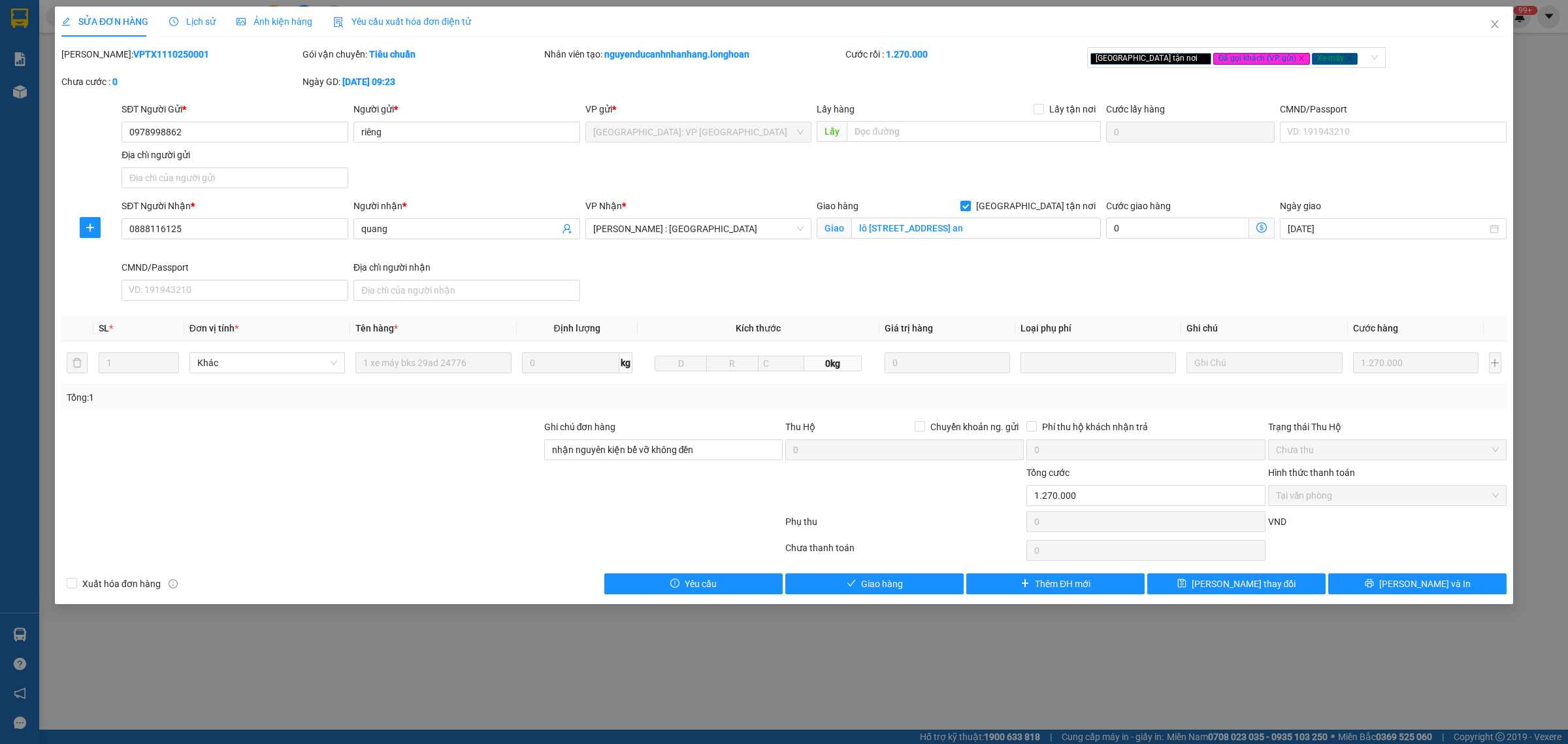
click at [195, 24] on span "Lịch sử" at bounding box center [192, 22] width 46 height 11
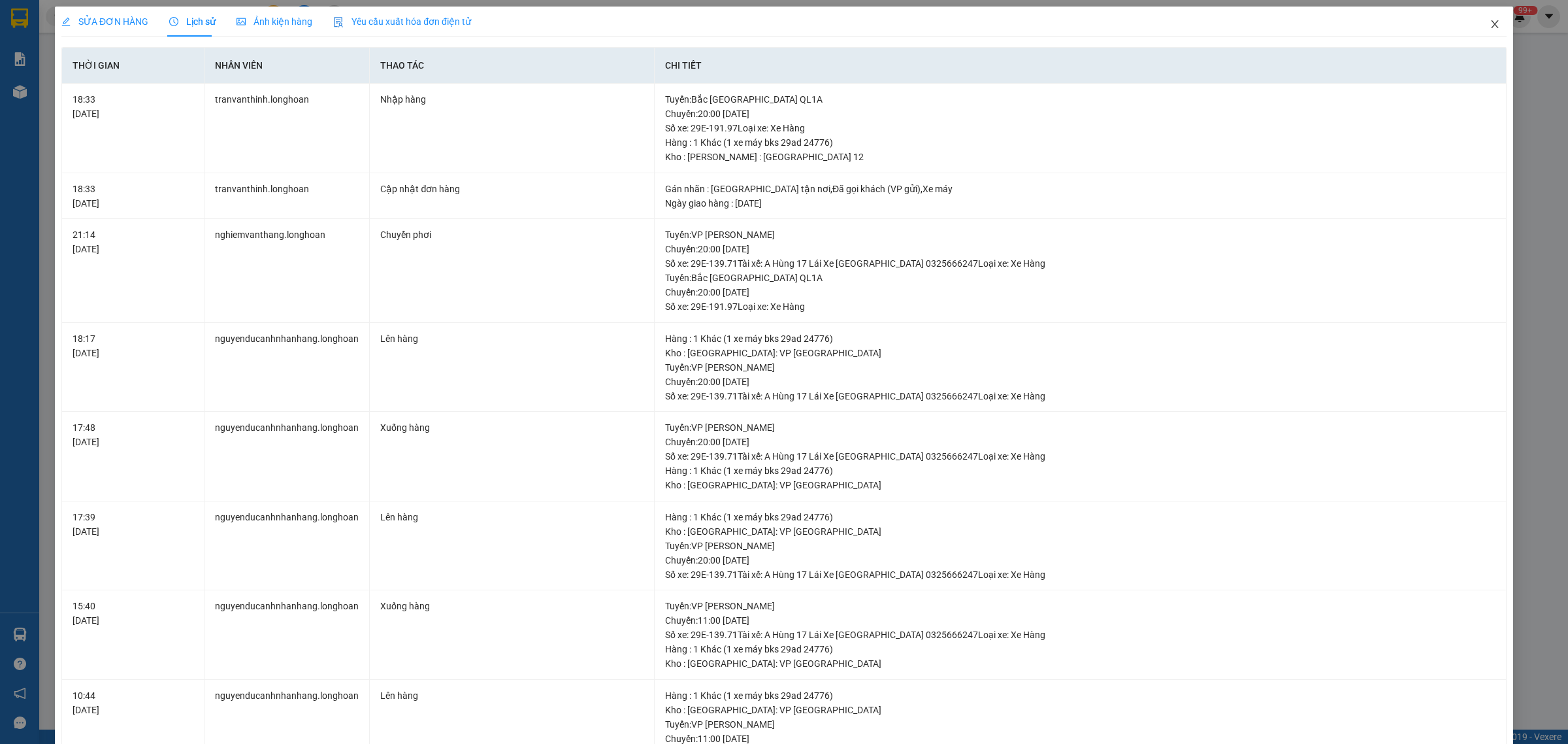
click at [1490, 27] on icon "close" at bounding box center [1494, 24] width 7 height 8
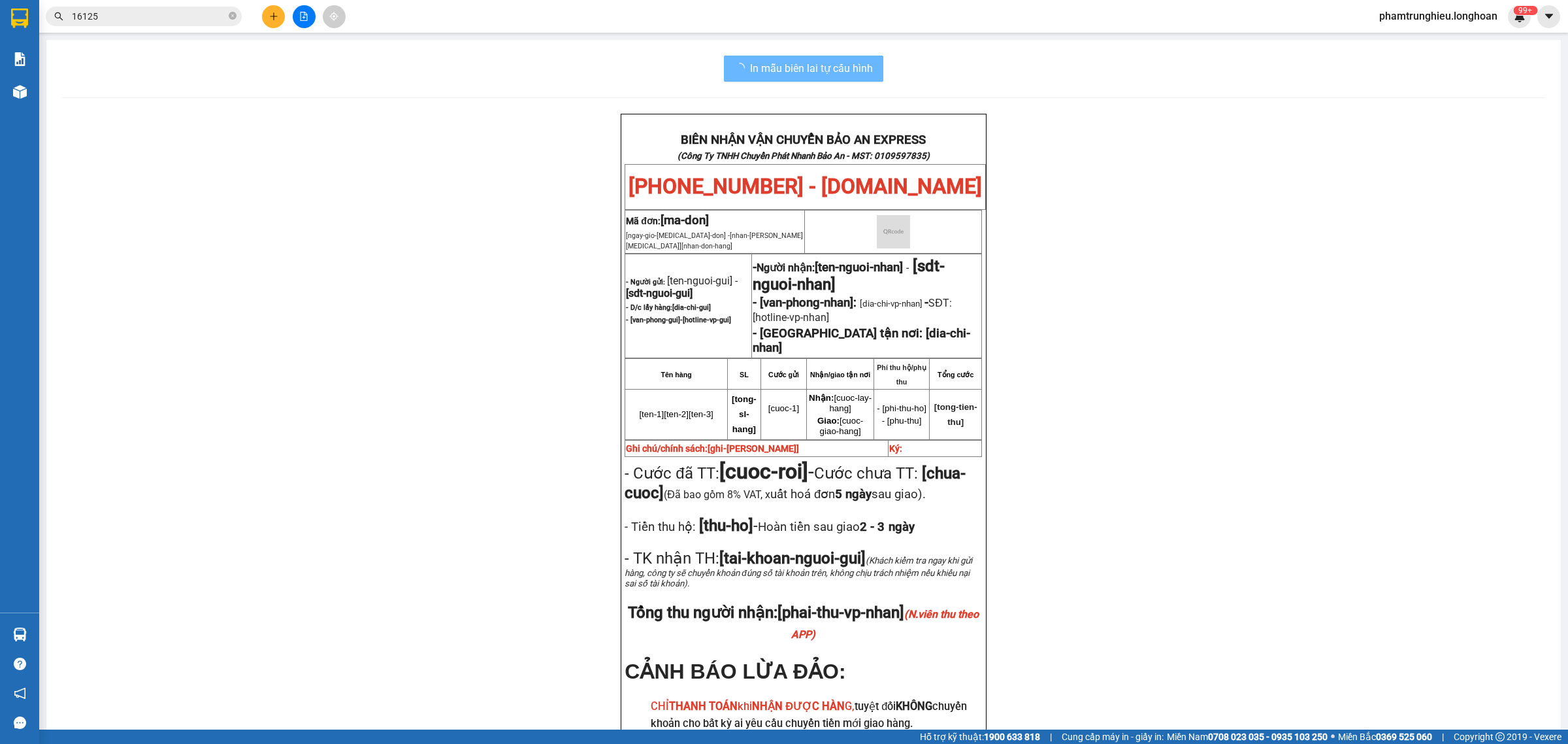
click at [173, 15] on input "16125" at bounding box center [148, 16] width 154 height 14
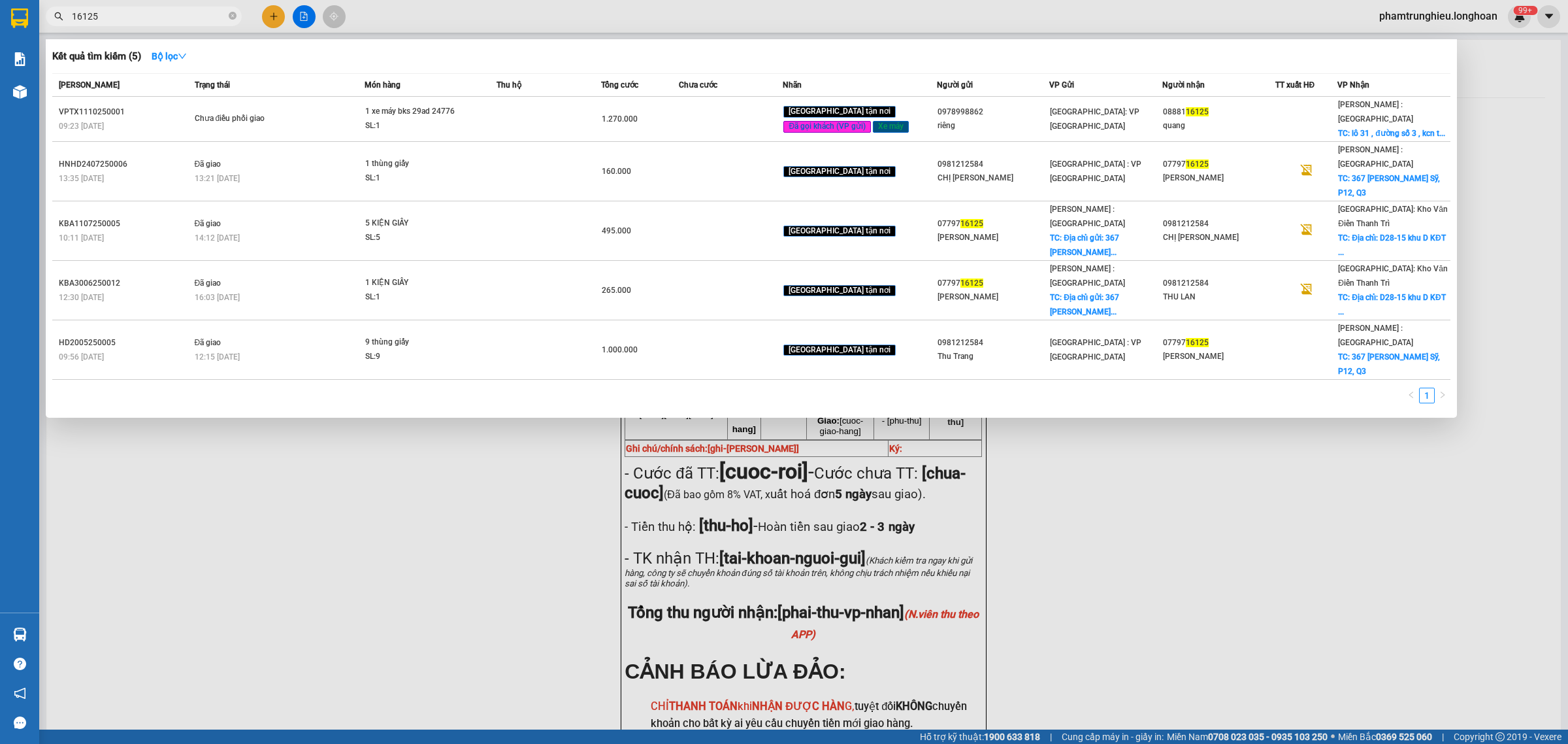
click at [173, 15] on input "16125" at bounding box center [148, 16] width 154 height 14
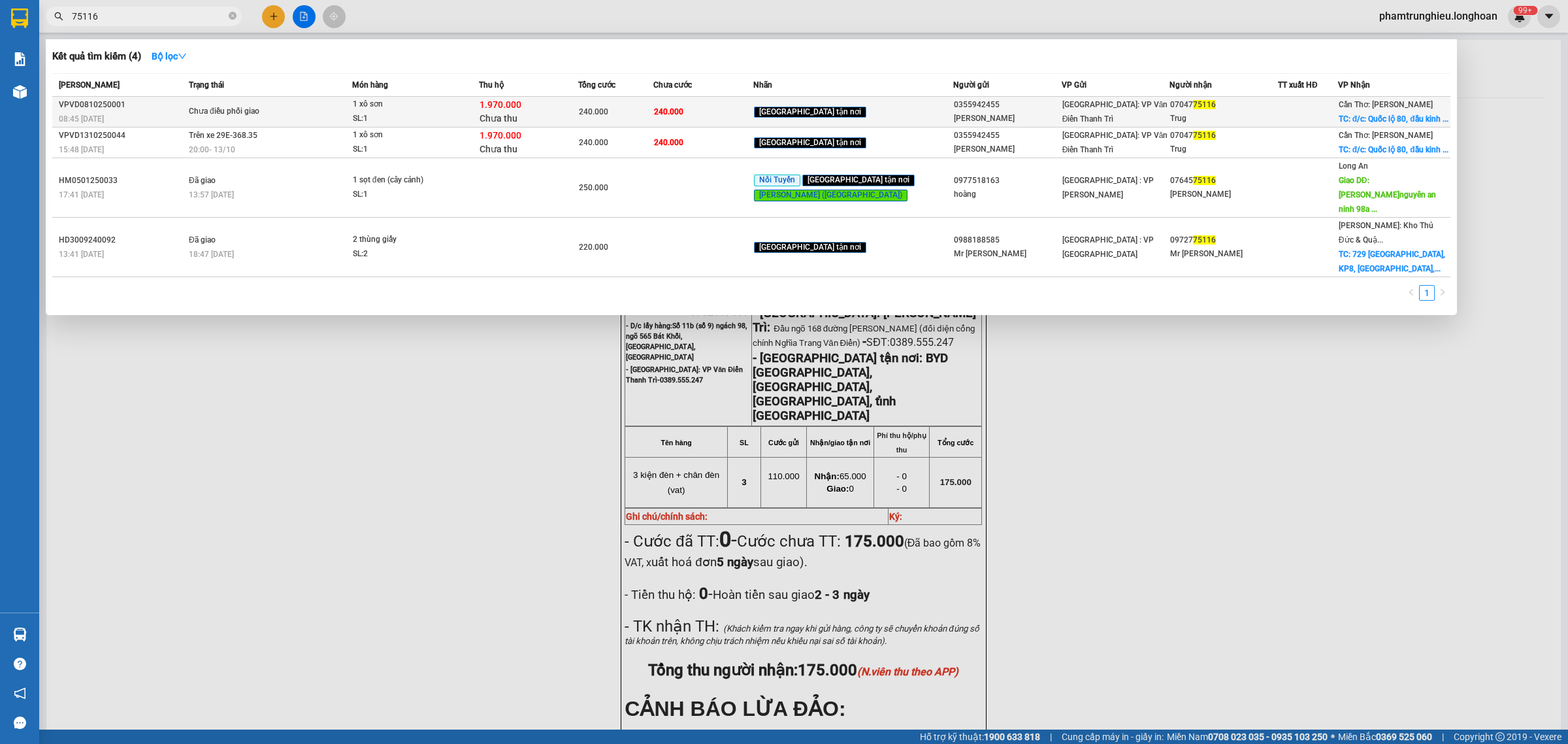
click at [401, 102] on div "1 xô sơn" at bounding box center [402, 105] width 98 height 14
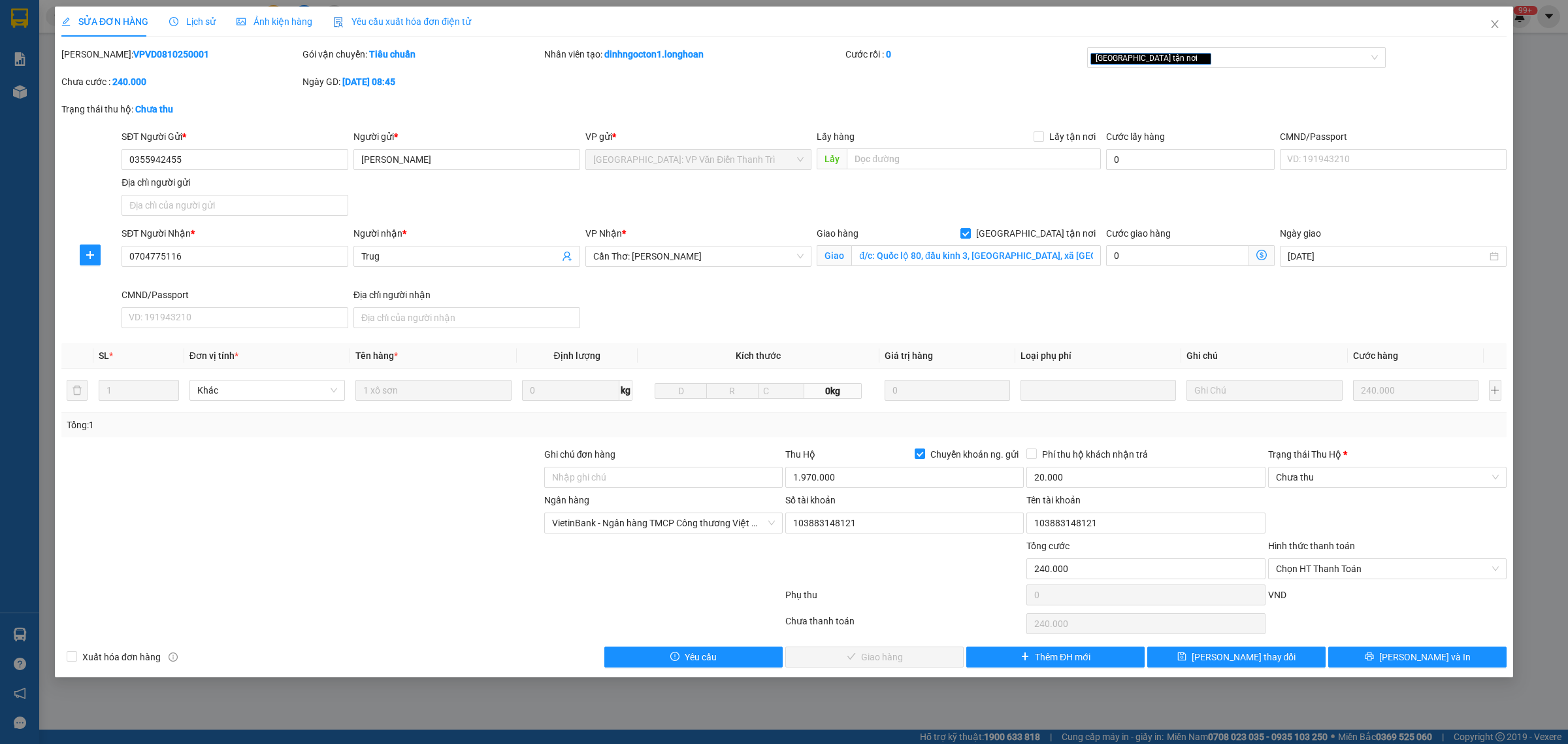
click at [175, 14] on div "Lịch sử" at bounding box center [192, 22] width 46 height 14
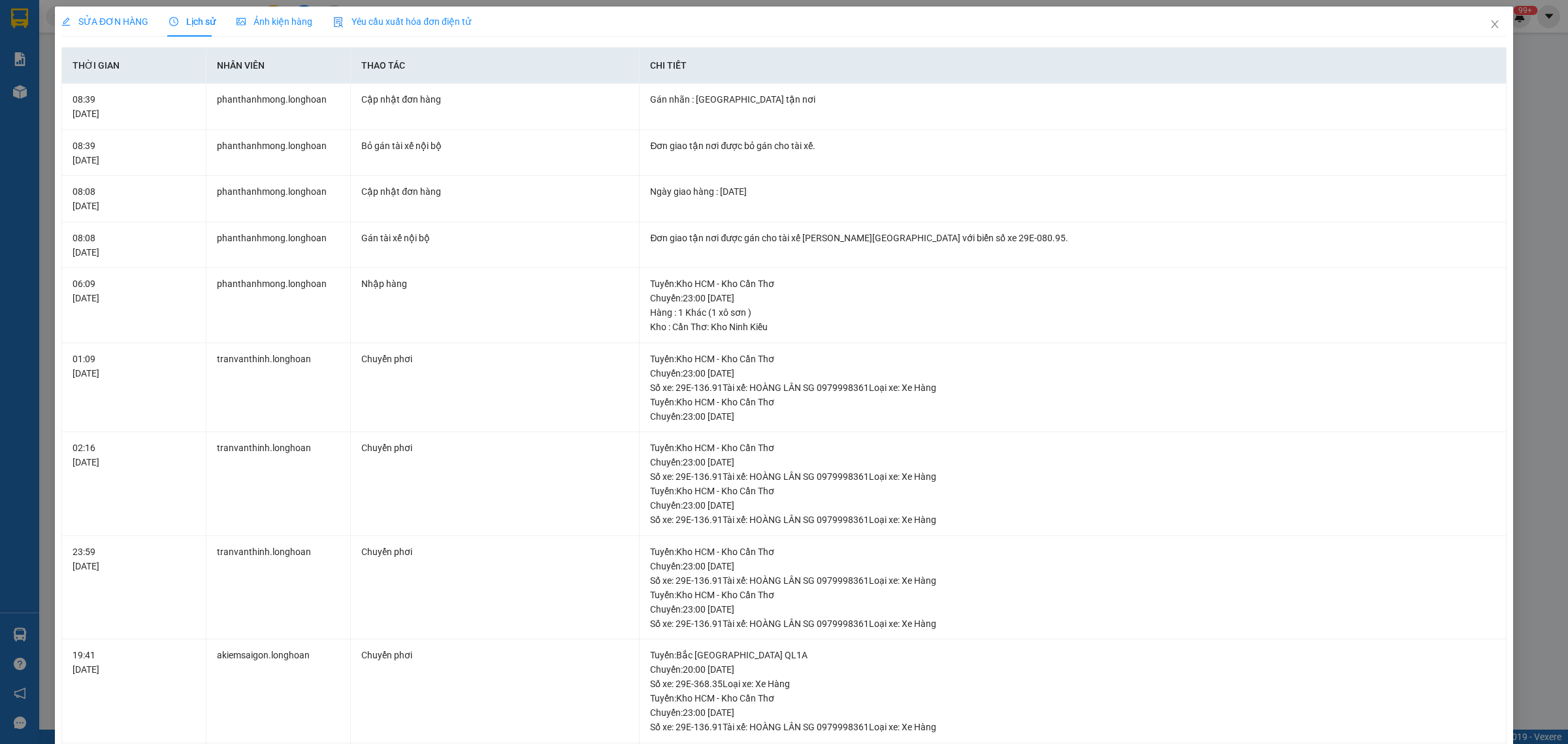
drag, startPoint x: 126, startPoint y: 17, endPoint x: 223, endPoint y: 88, distance: 120.2
click at [126, 17] on span "SỬA ĐƠN HÀNG" at bounding box center [105, 22] width 87 height 11
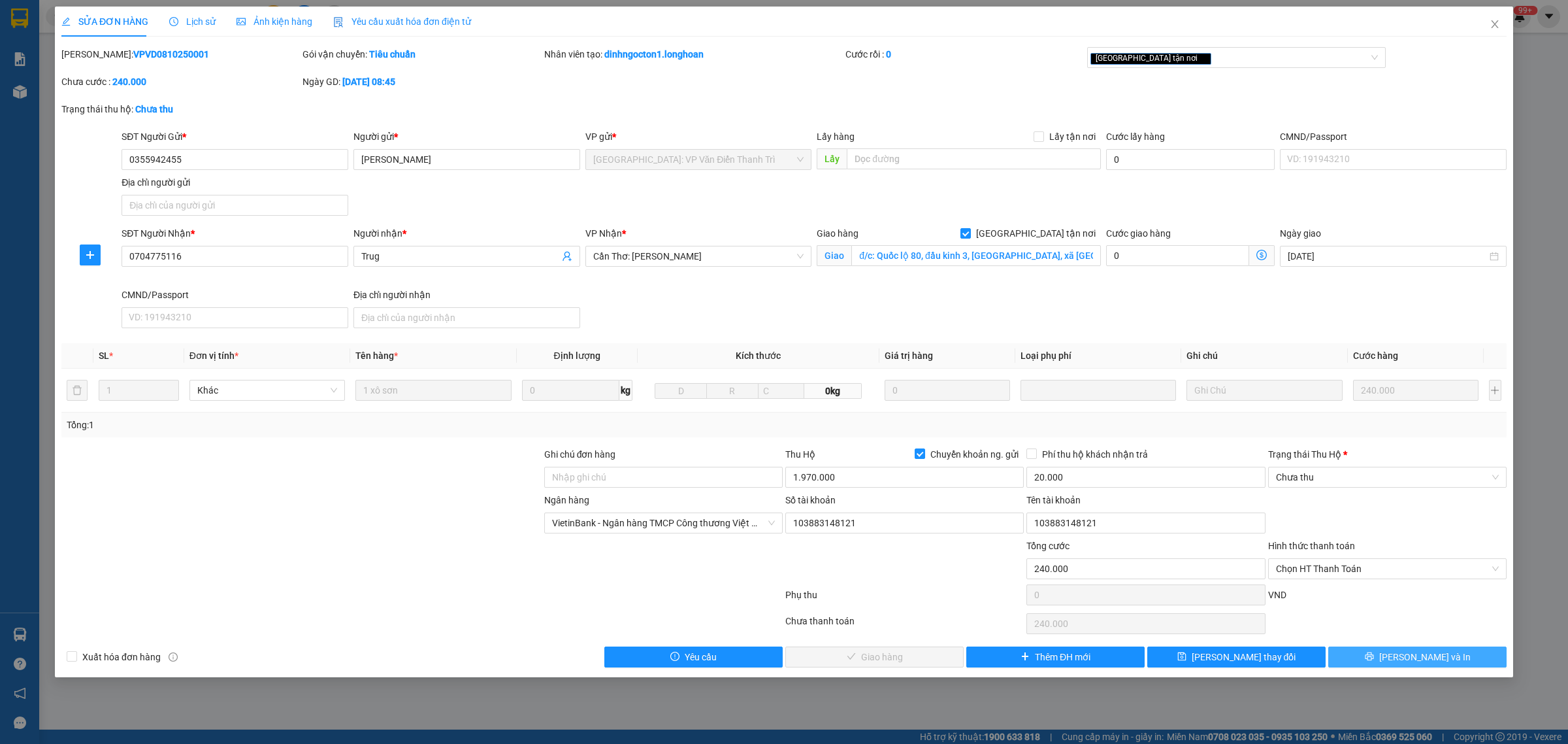
click at [1387, 661] on button "[PERSON_NAME] và In" at bounding box center [1417, 656] width 178 height 21
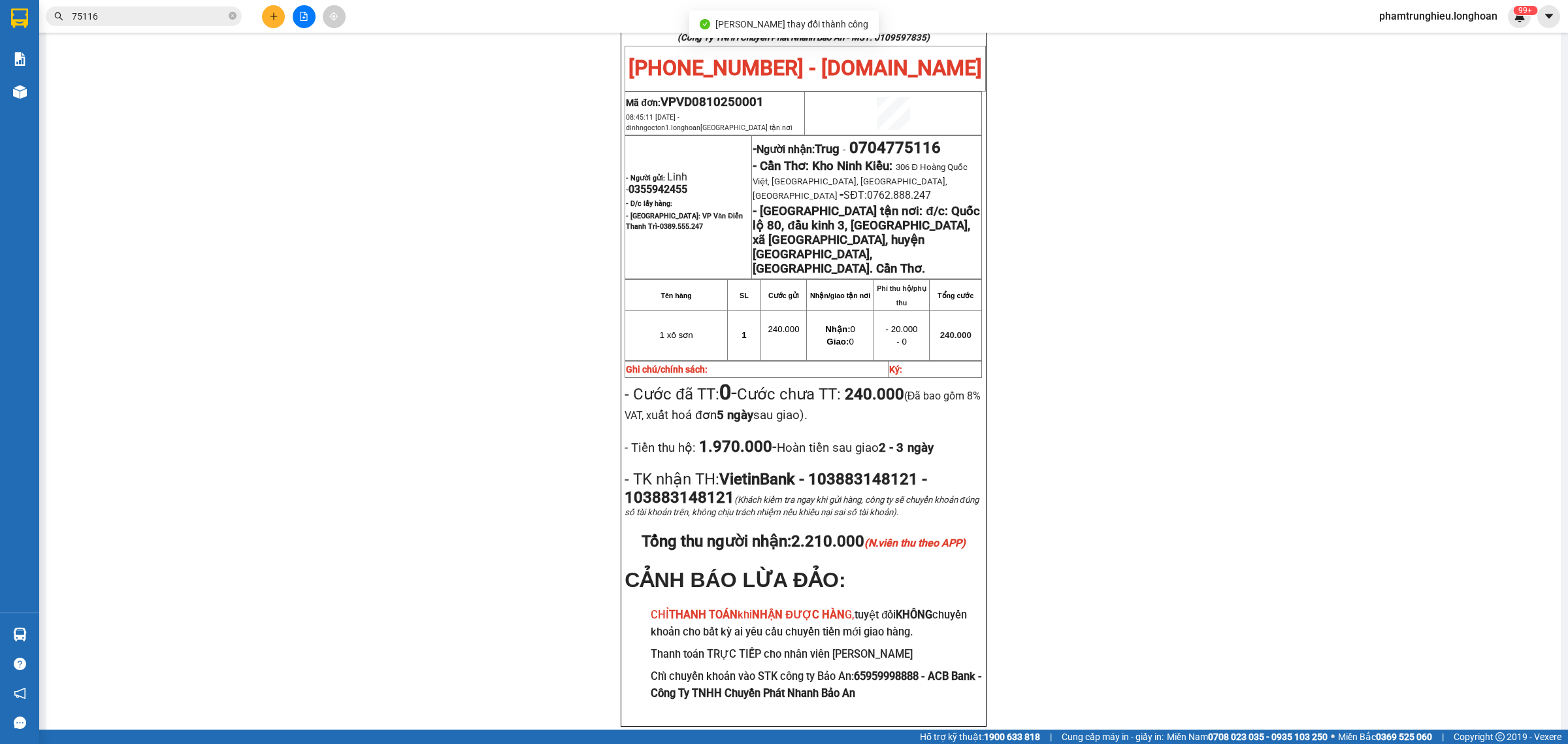
scroll to position [81, 0]
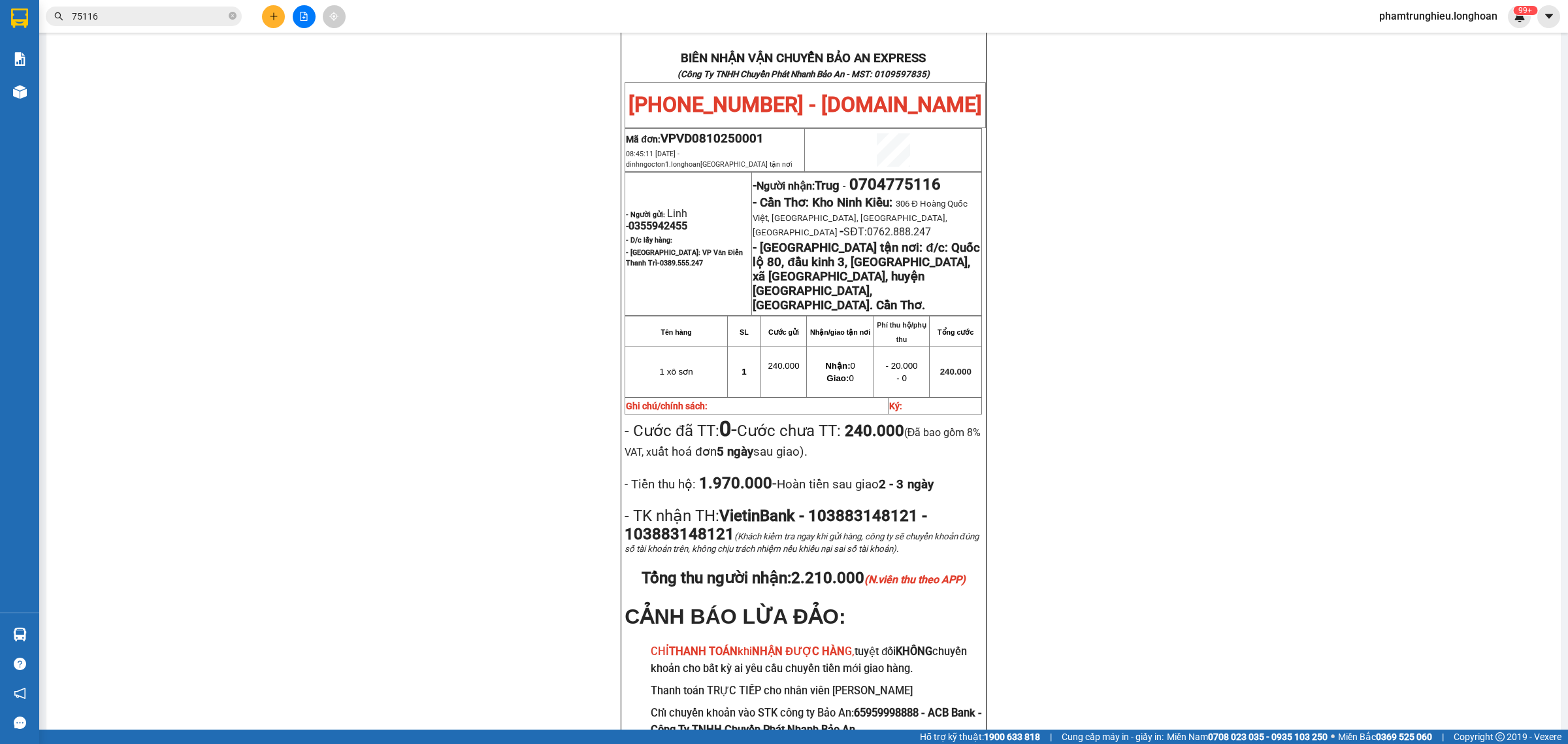
click at [200, 13] on input "75116" at bounding box center [148, 16] width 154 height 14
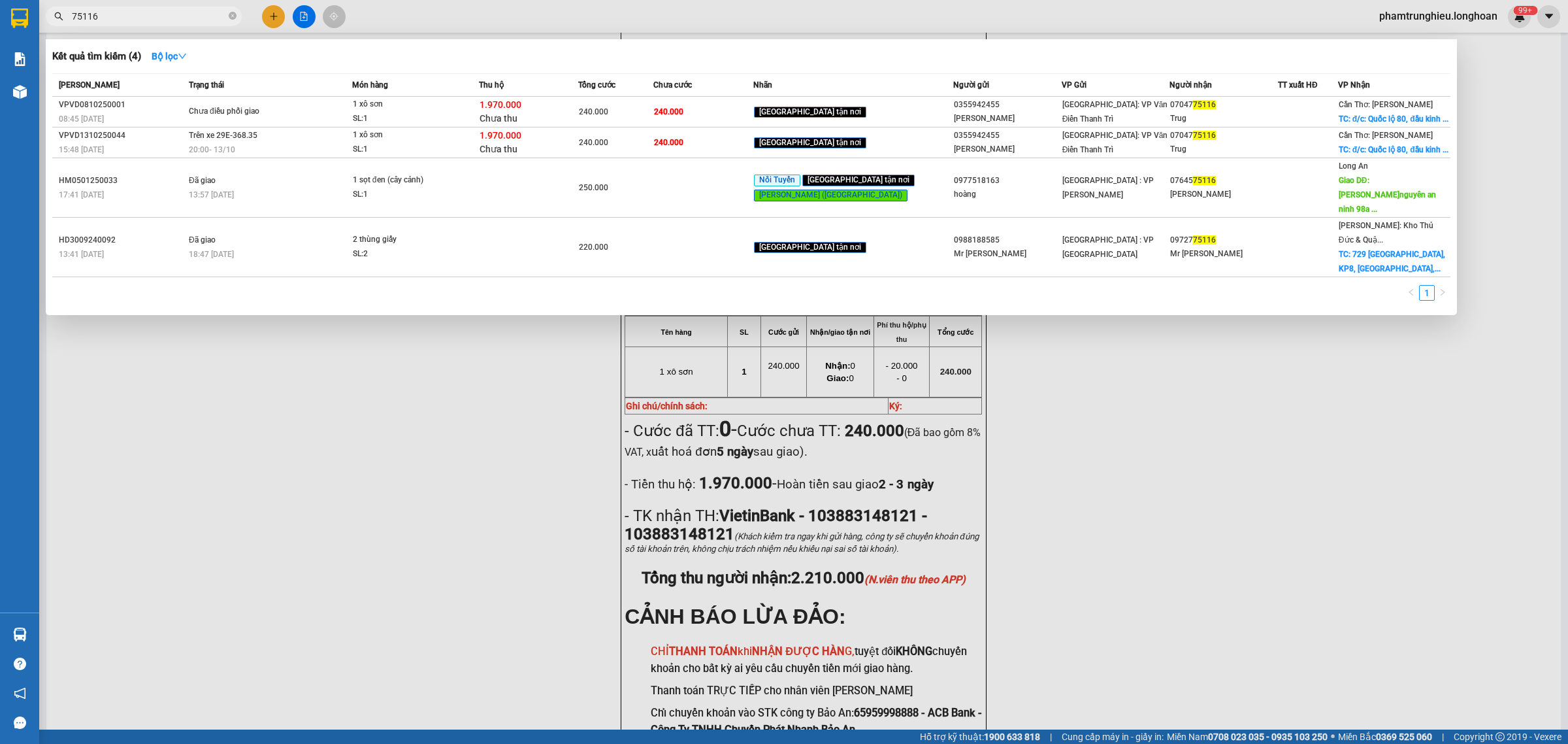
click at [200, 13] on input "75116" at bounding box center [148, 16] width 154 height 14
paste input "0949304304"
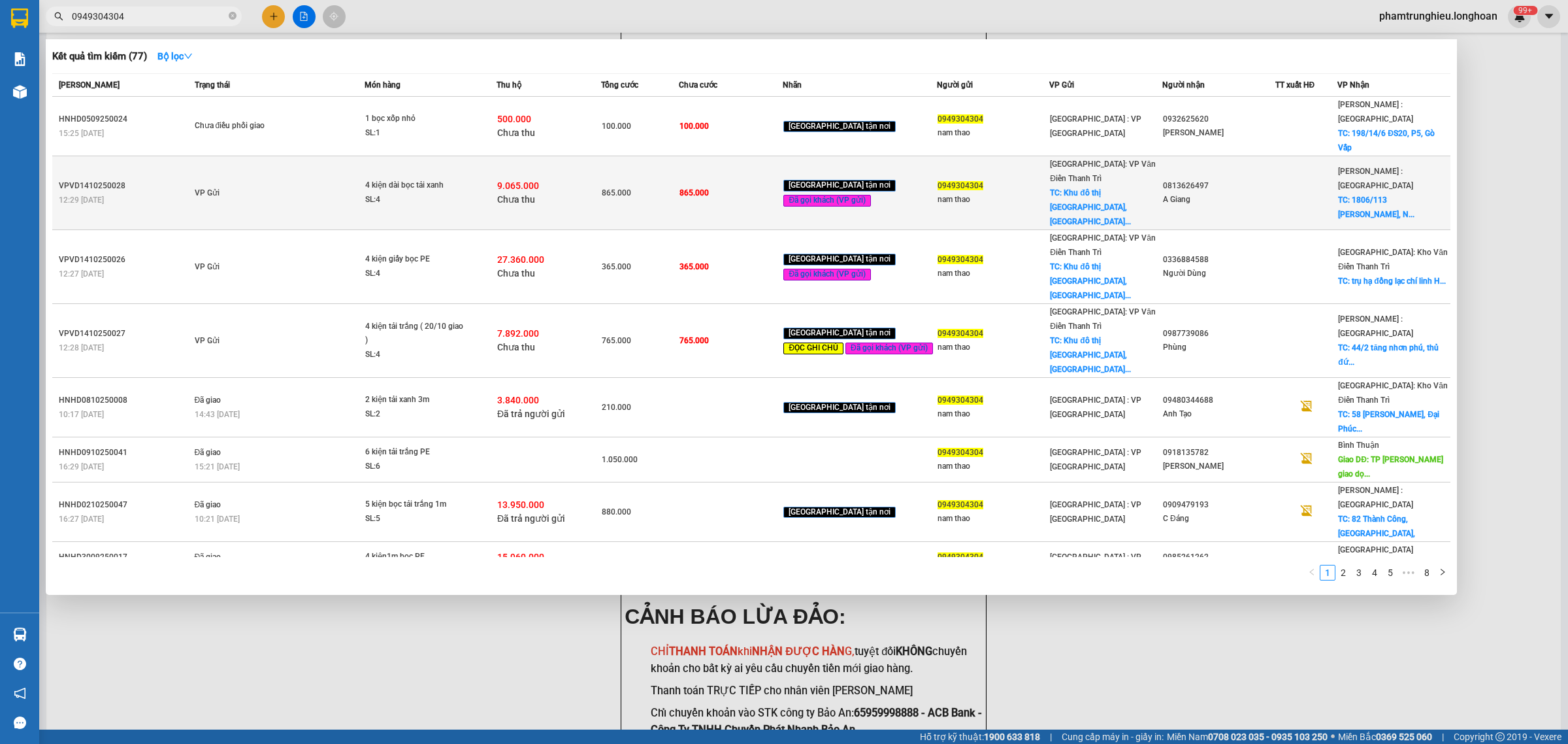
click at [423, 178] on div "4 kiện dài bọc tải xanh" at bounding box center [414, 186] width 98 height 14
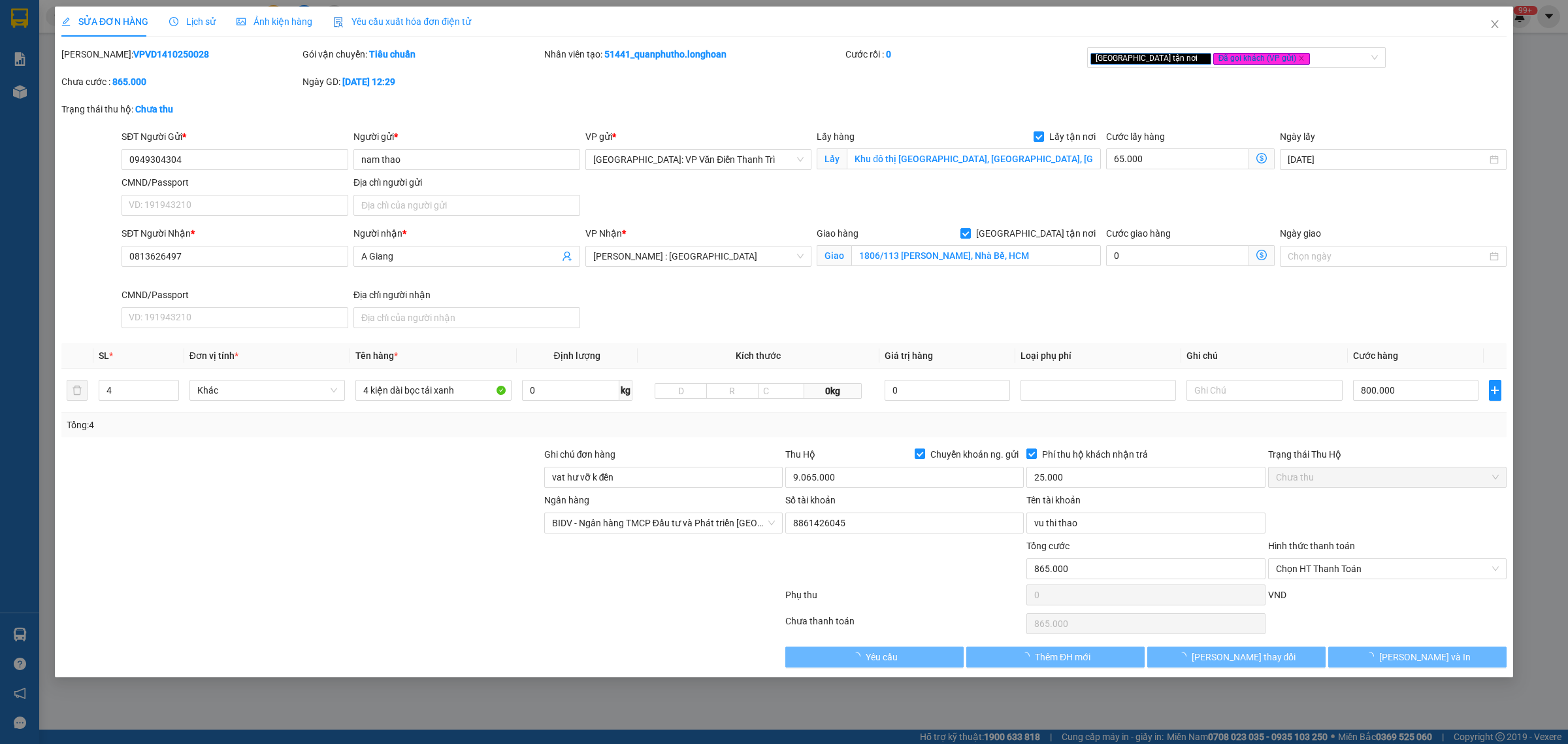
click at [201, 24] on span "Lịch sử" at bounding box center [192, 22] width 46 height 11
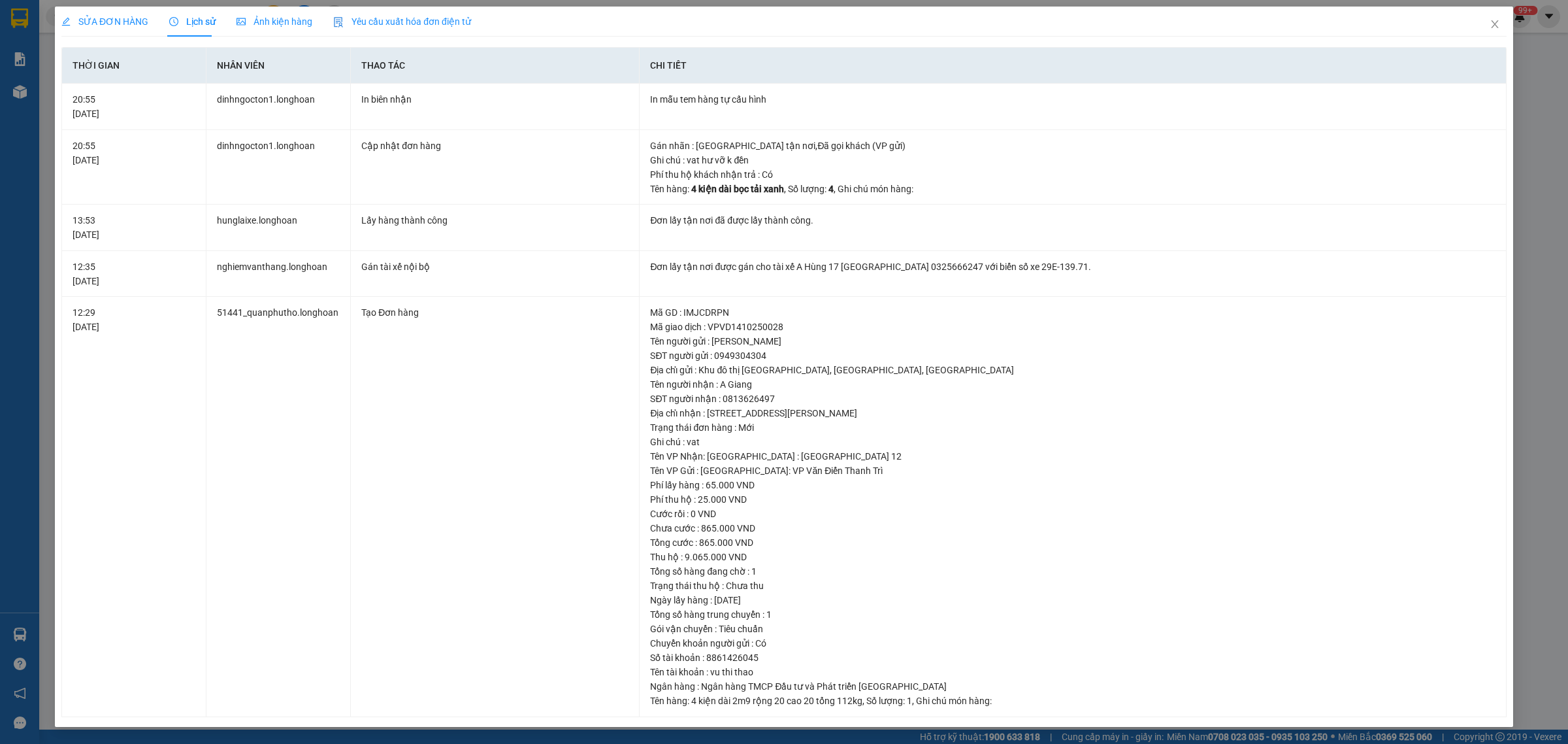
click at [119, 20] on span "SỬA ĐƠN HÀNG" at bounding box center [105, 22] width 87 height 11
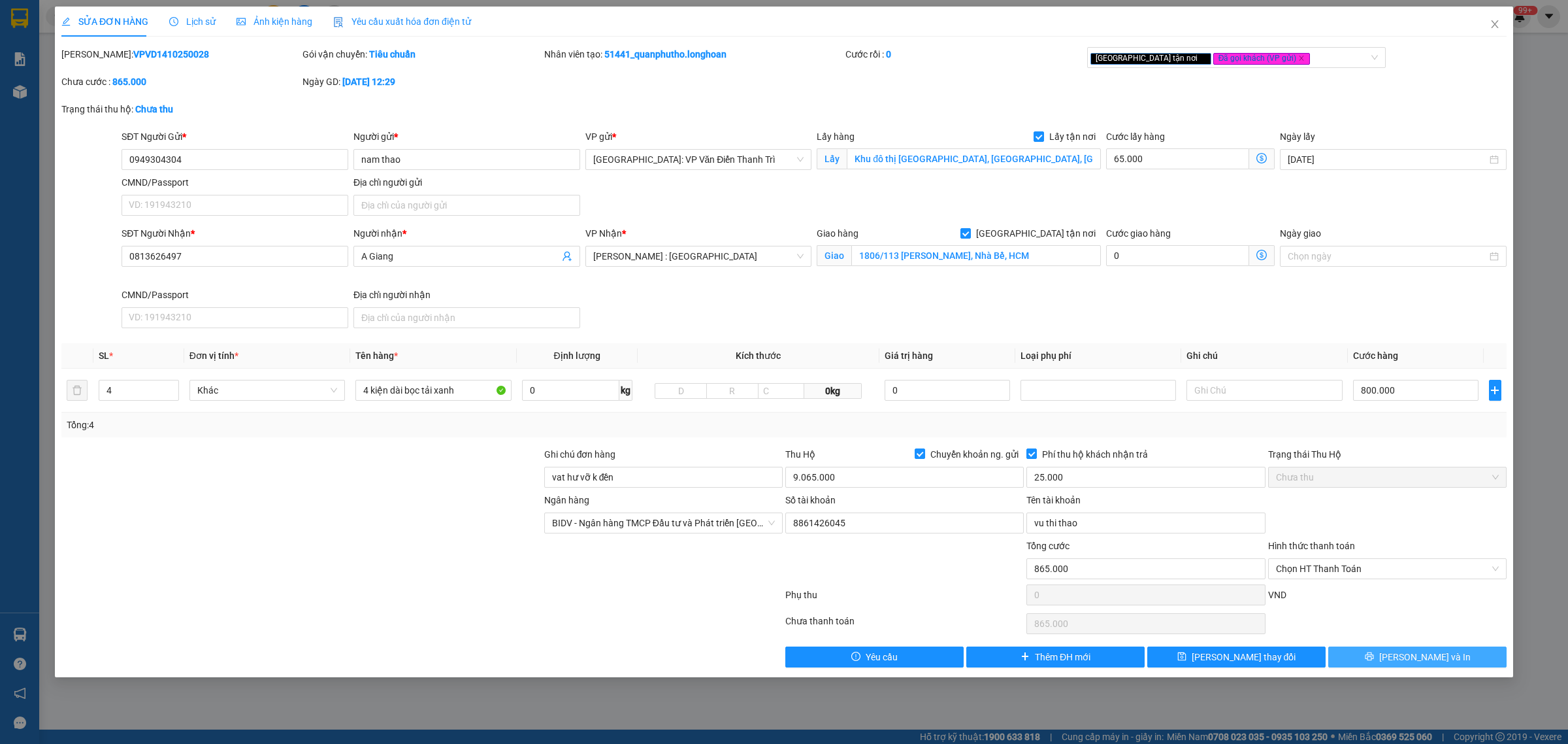
click at [1412, 653] on span "[PERSON_NAME] và In" at bounding box center [1424, 657] width 91 height 14
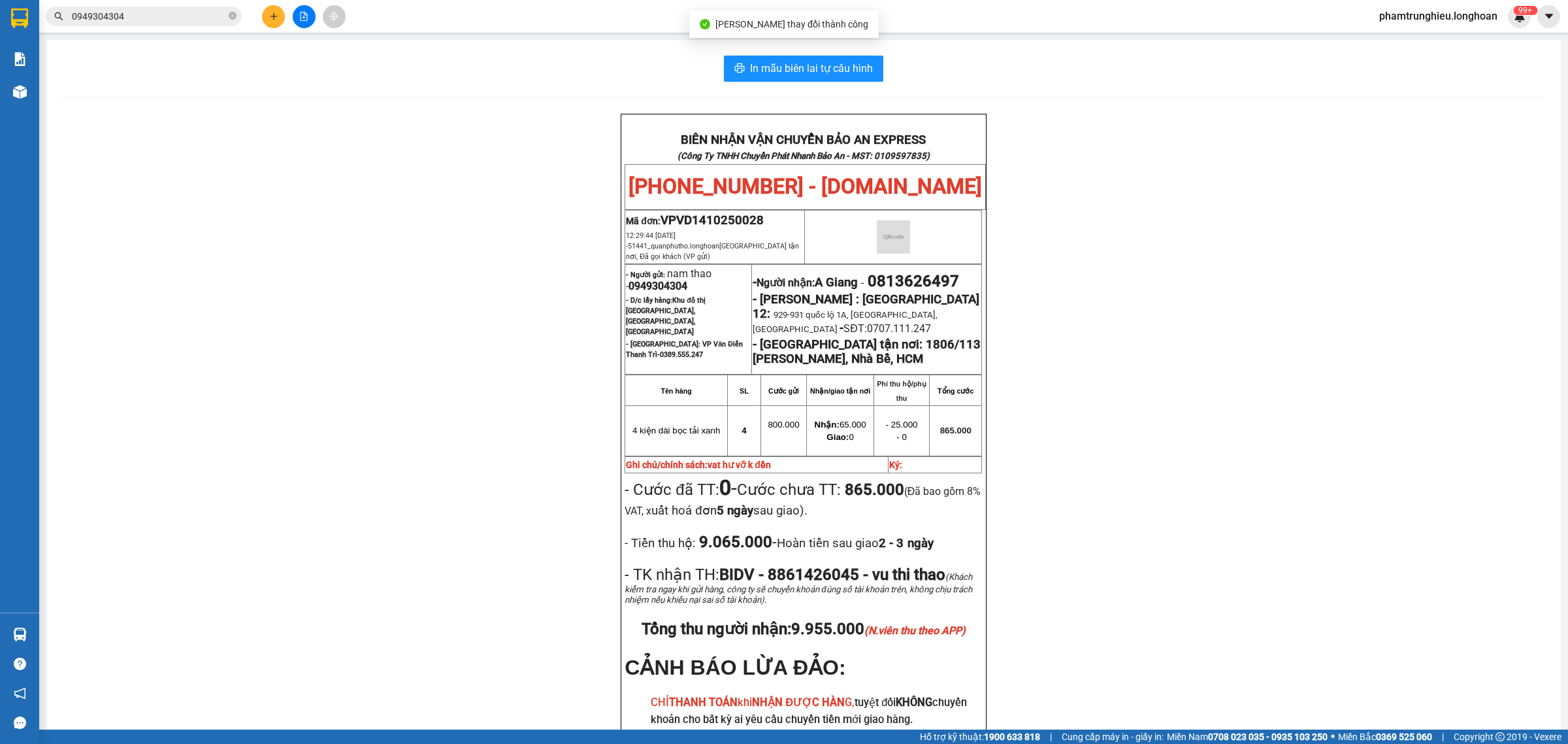
scroll to position [81, 0]
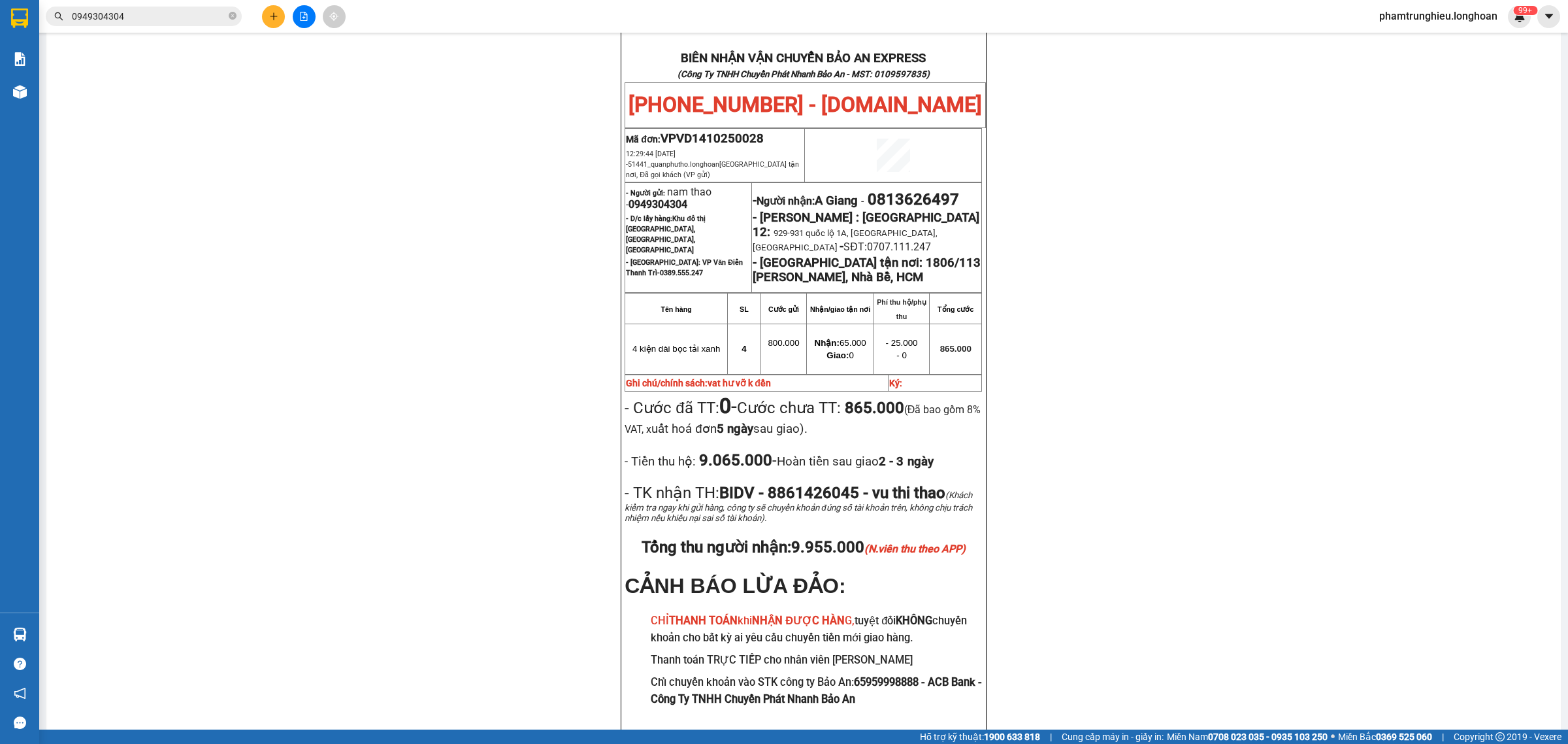
click at [142, 17] on input "0949304304" at bounding box center [148, 16] width 154 height 14
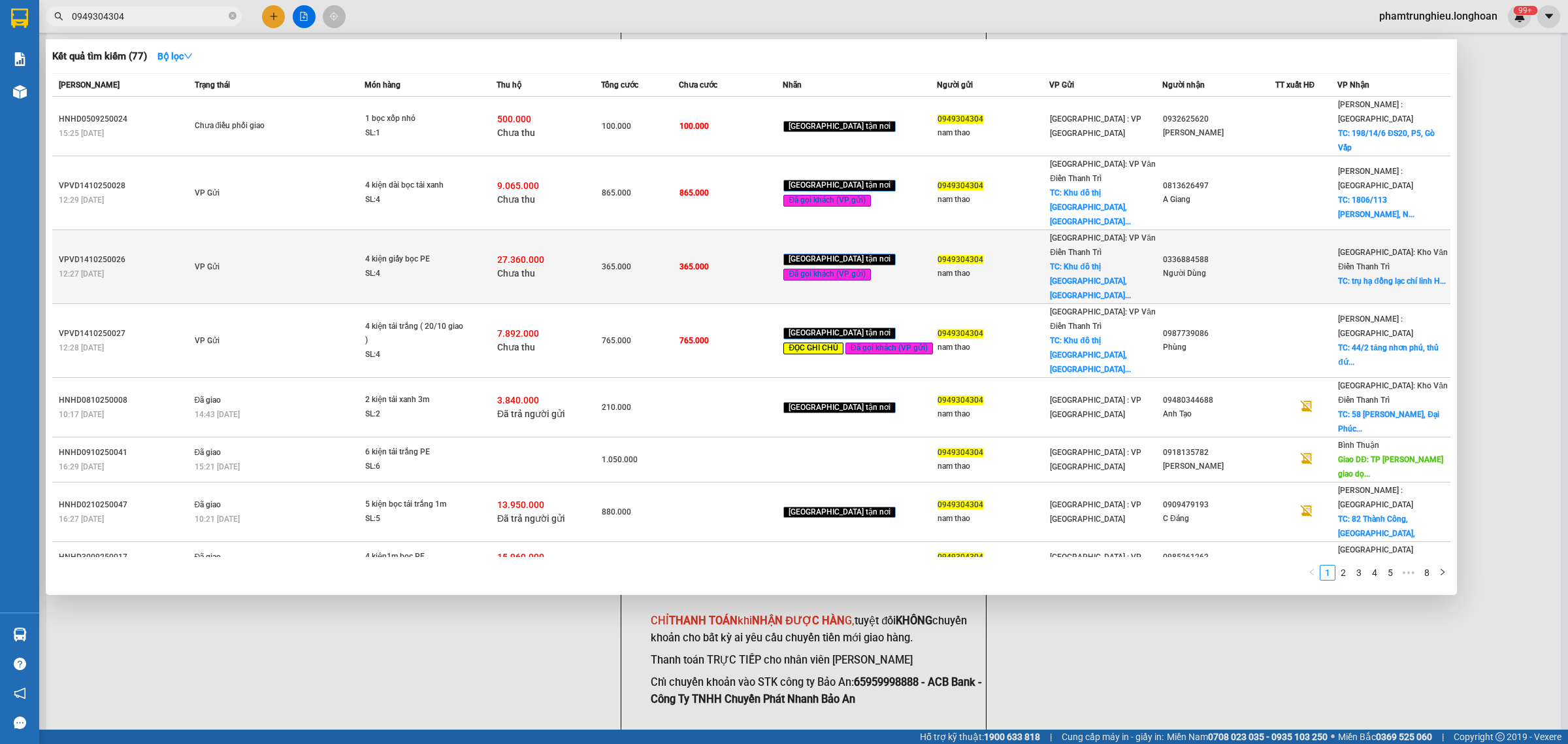
click at [330, 230] on td "VP Gửi" at bounding box center [279, 267] width 174 height 74
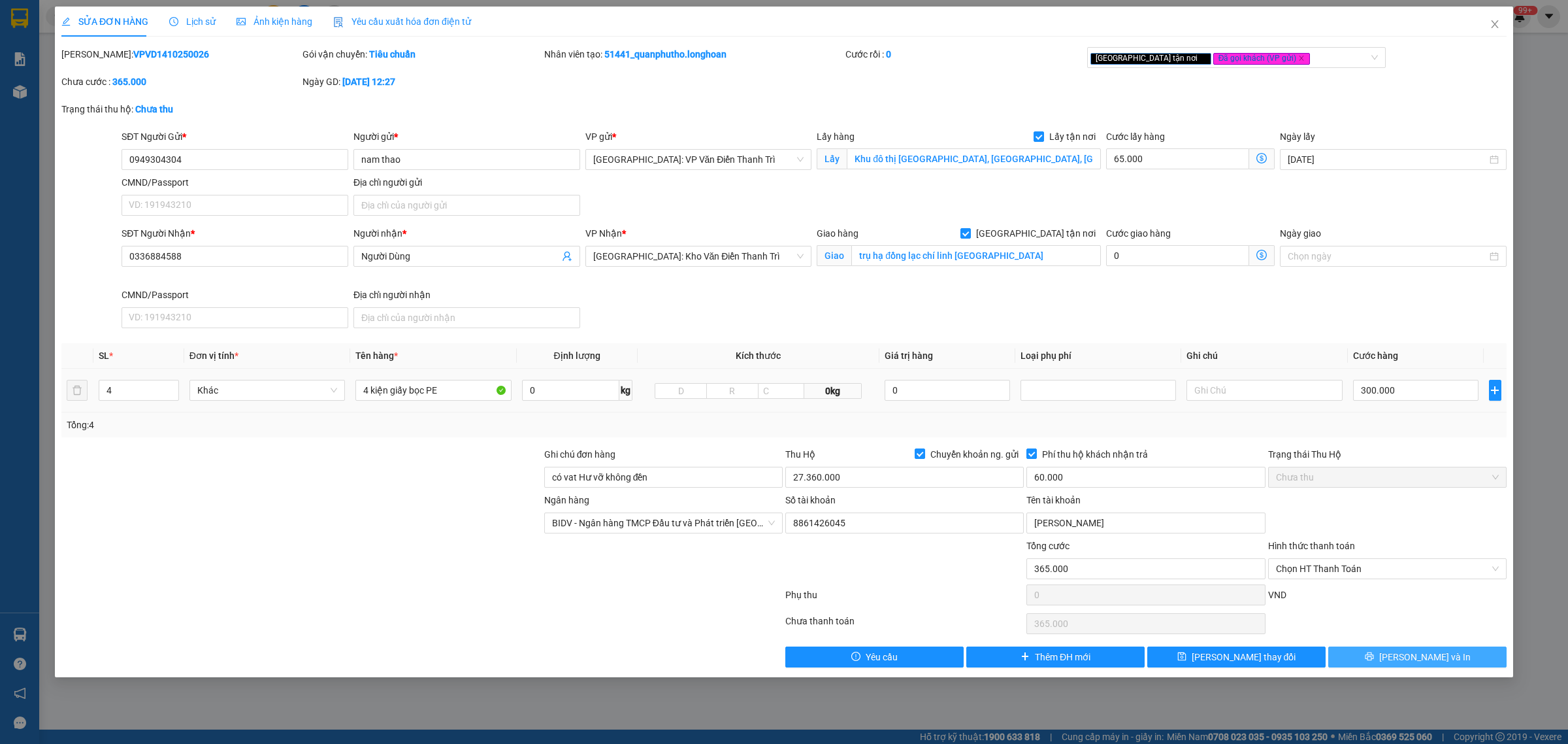
click at [1404, 655] on button "[PERSON_NAME] và In" at bounding box center [1417, 656] width 178 height 21
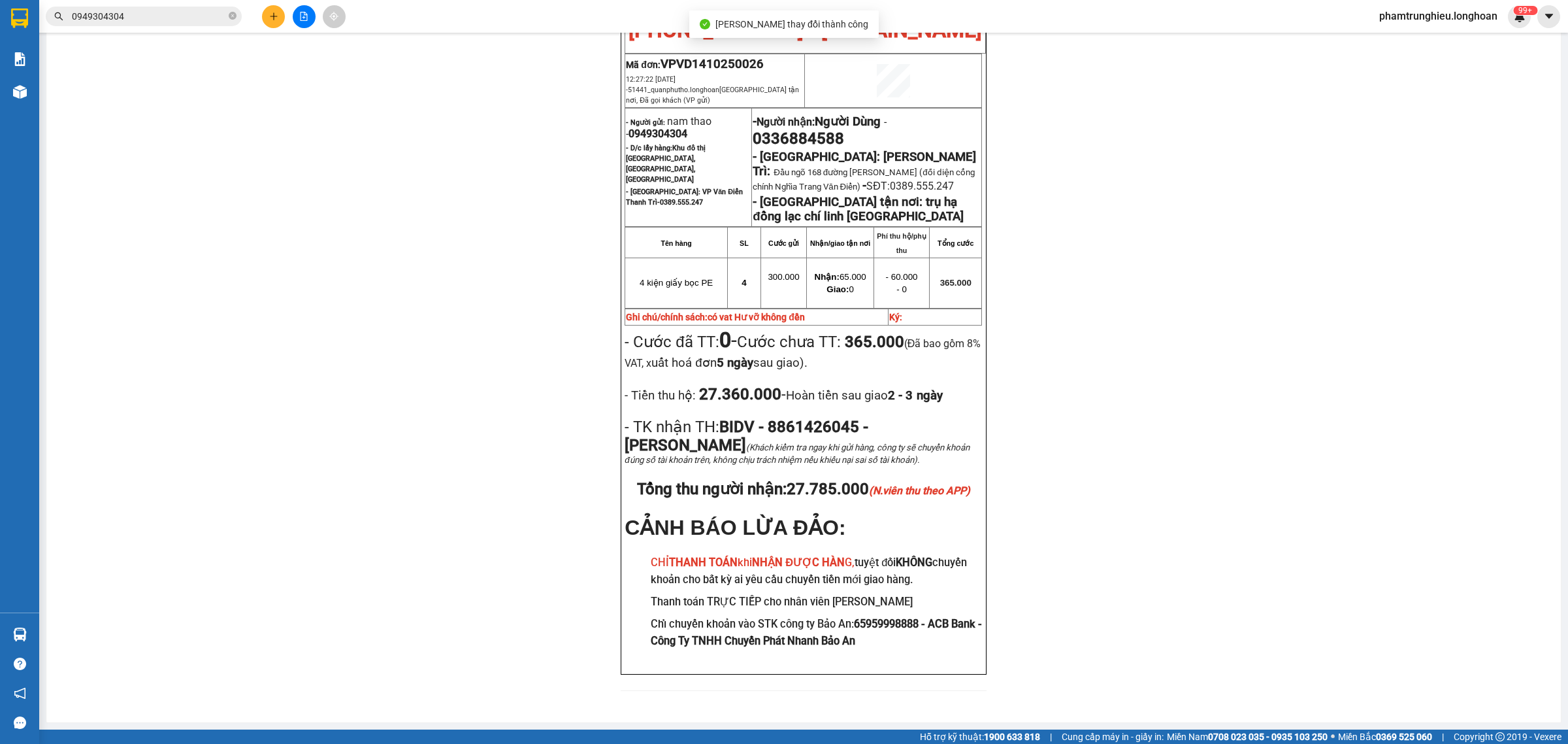
scroll to position [81, 0]
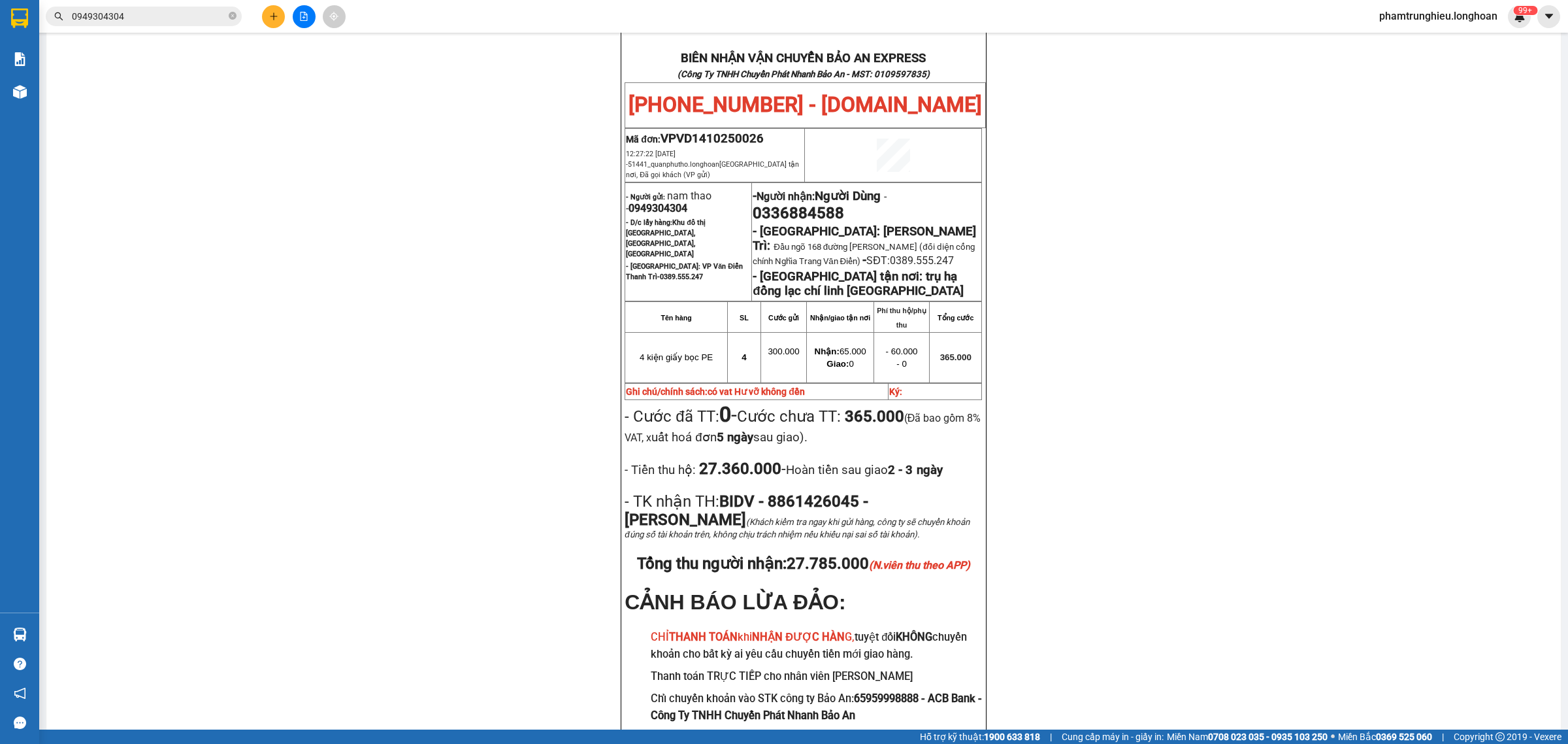
click at [167, 18] on input "0949304304" at bounding box center [148, 16] width 154 height 14
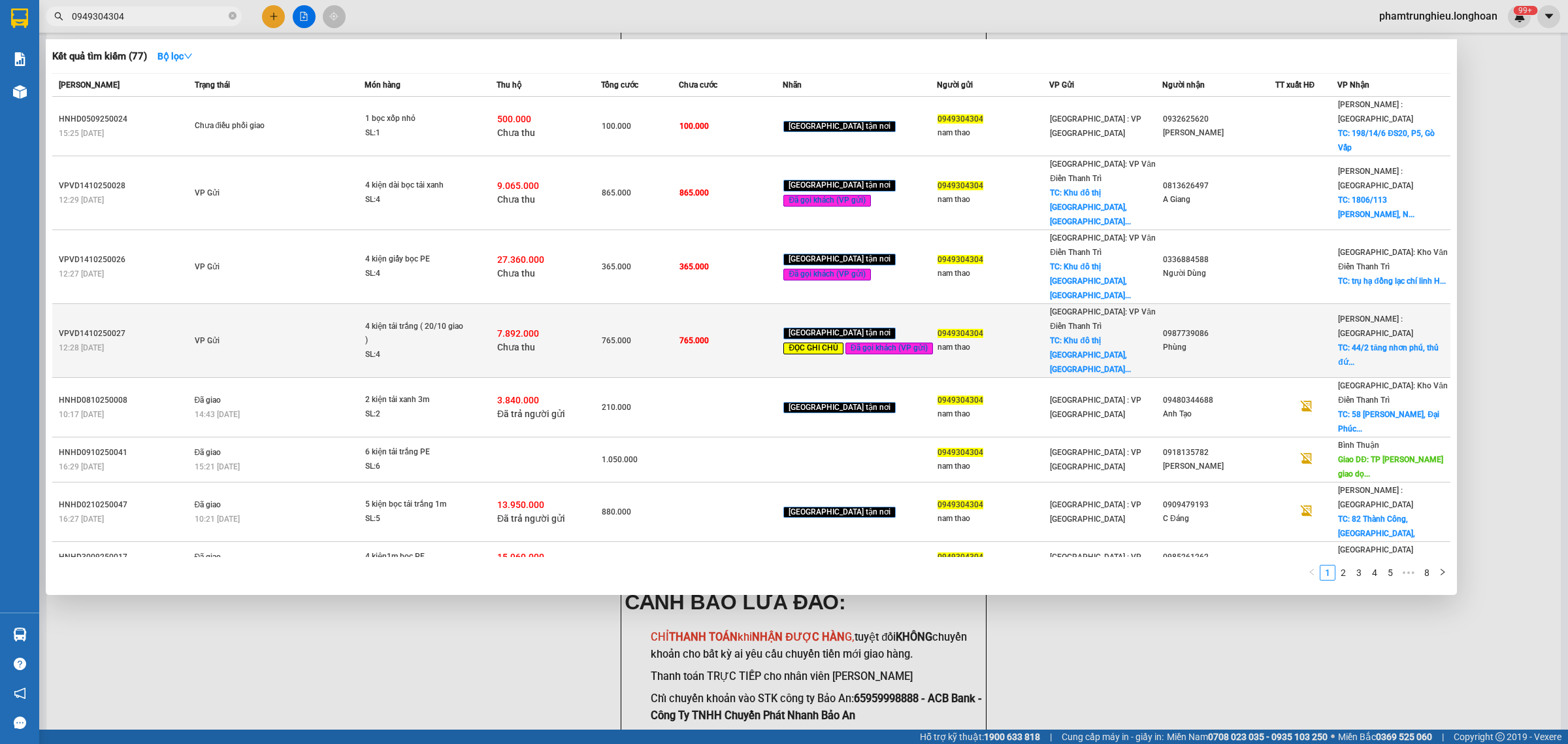
click at [325, 304] on td "VP Gửi" at bounding box center [279, 341] width 174 height 74
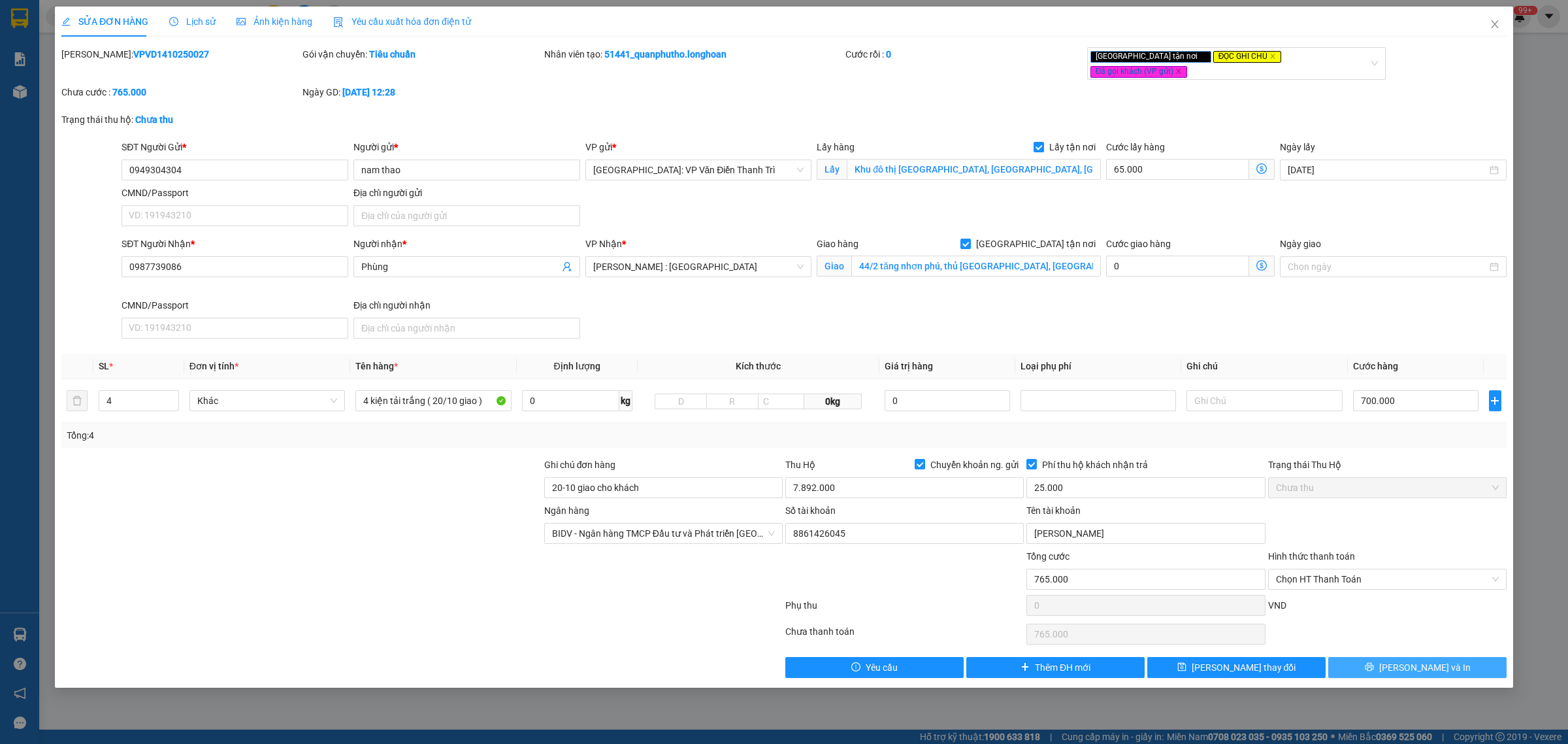
click at [1408, 660] on span "[PERSON_NAME] và In" at bounding box center [1424, 667] width 91 height 14
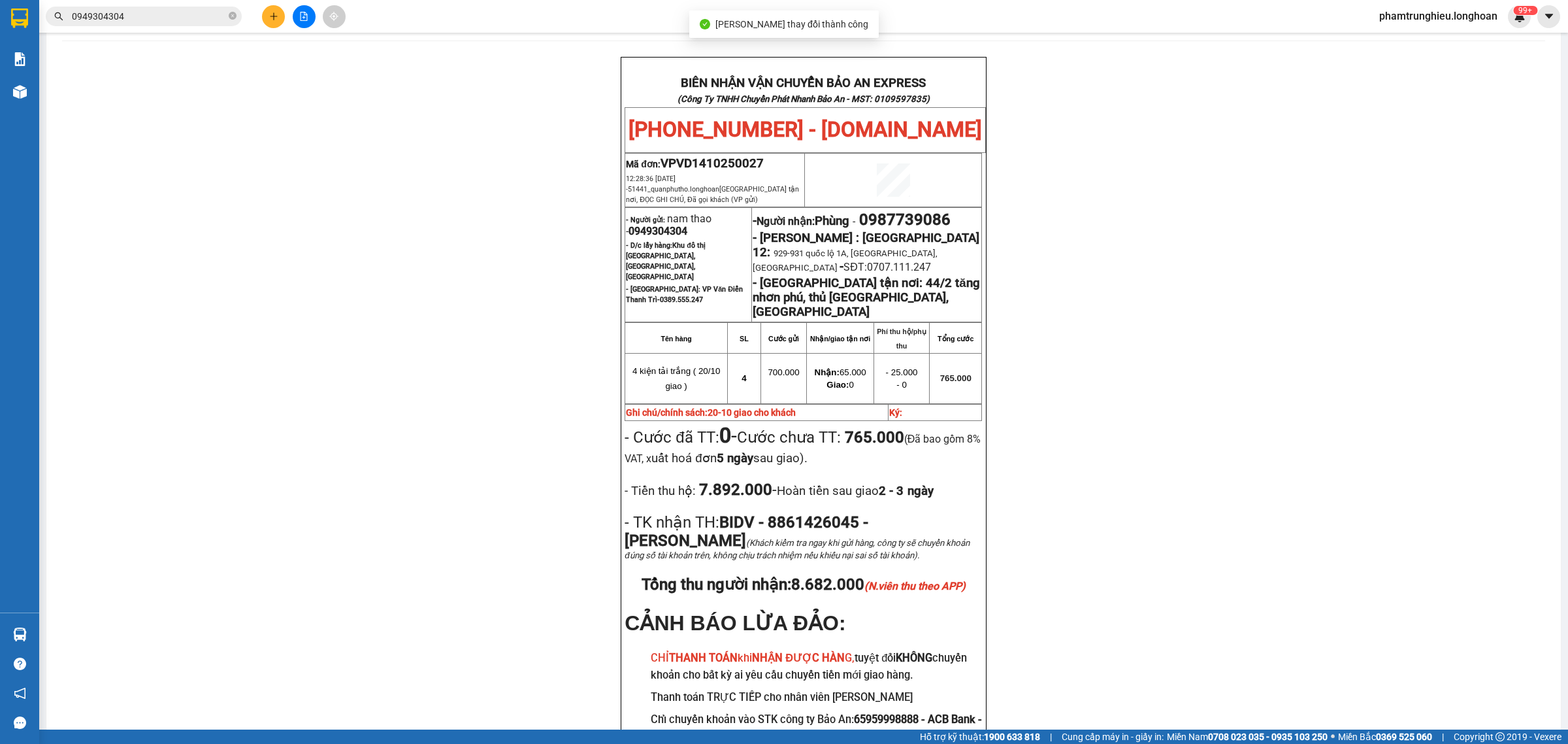
scroll to position [81, 0]
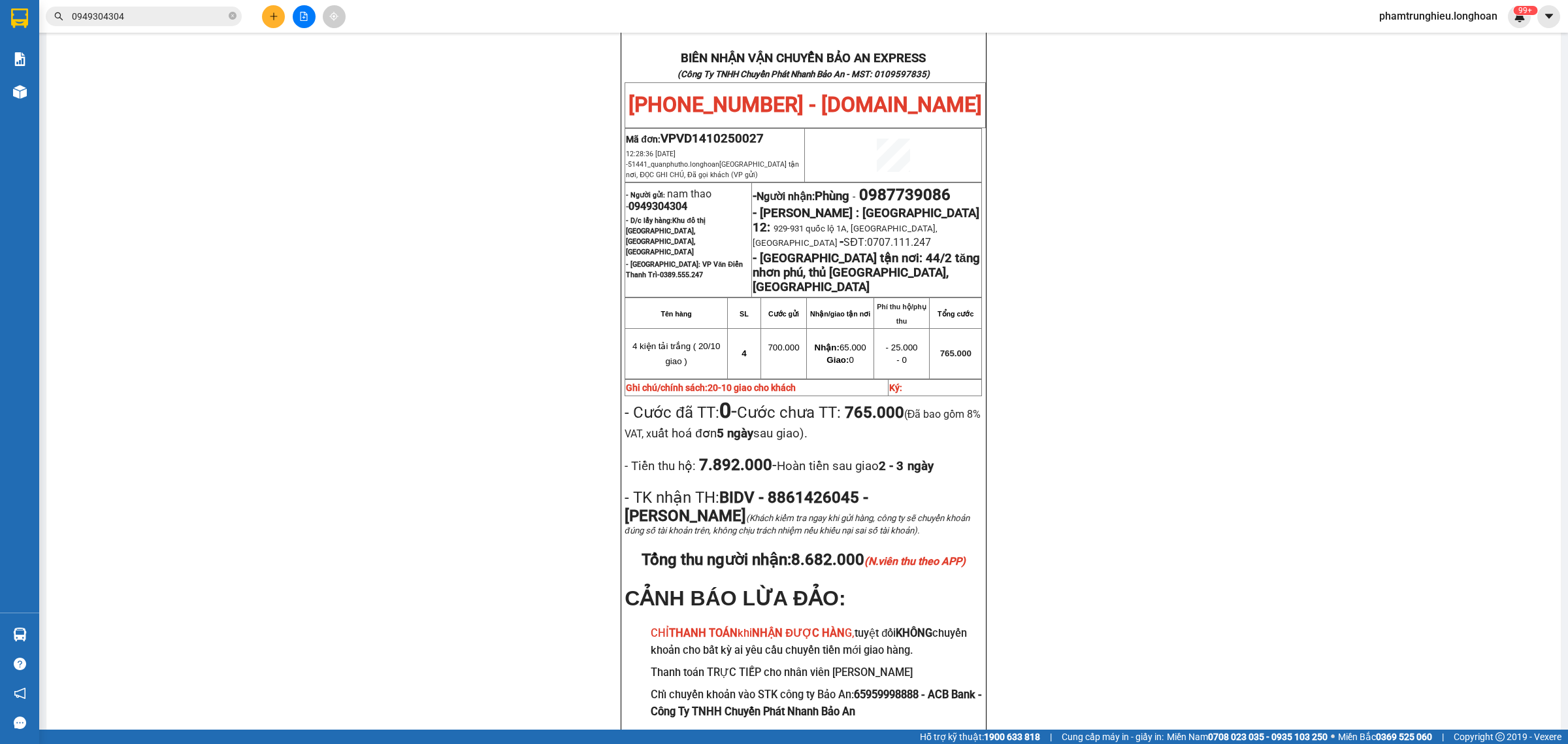
click at [184, 14] on input "0949304304" at bounding box center [148, 16] width 154 height 14
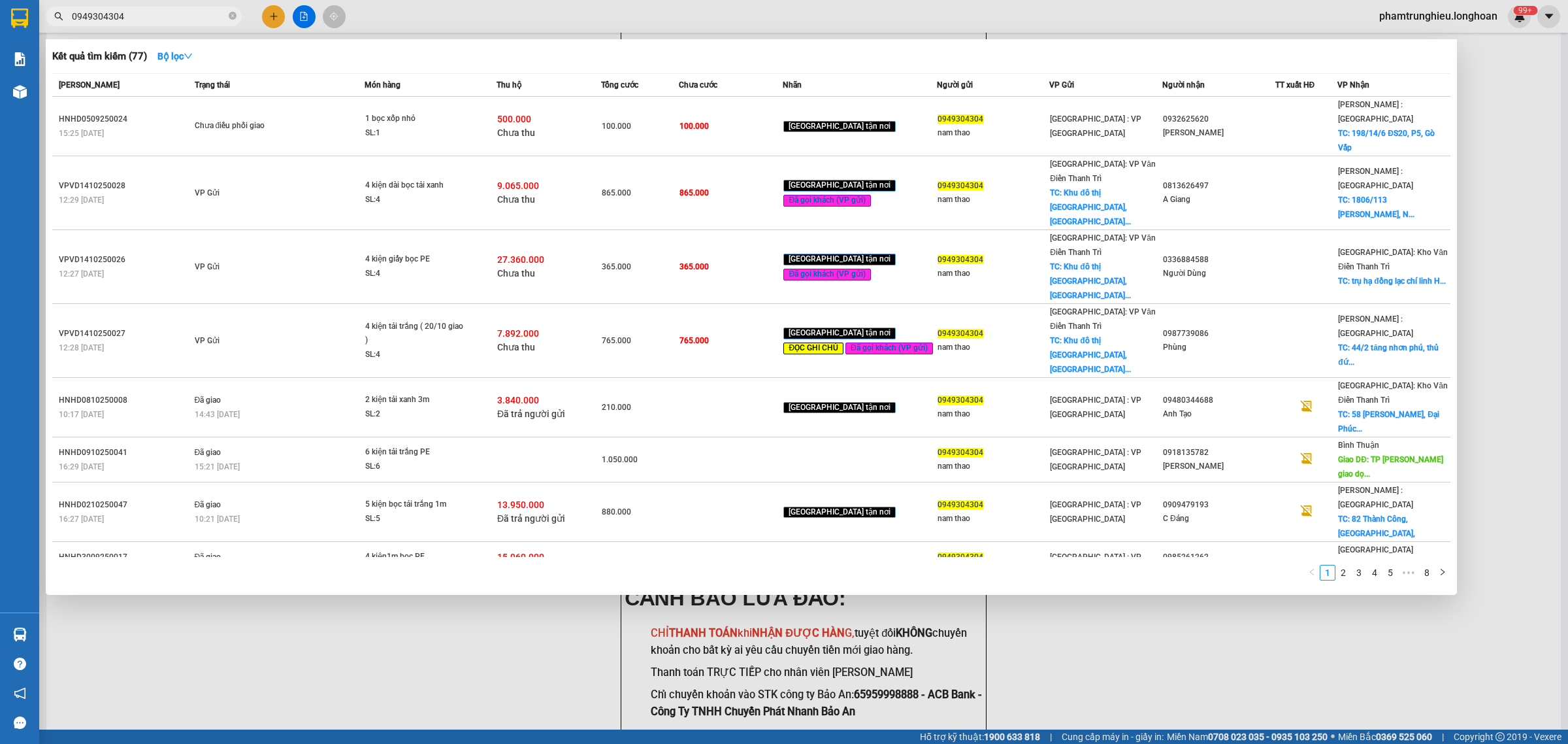
click at [184, 14] on input "0949304304" at bounding box center [148, 16] width 154 height 14
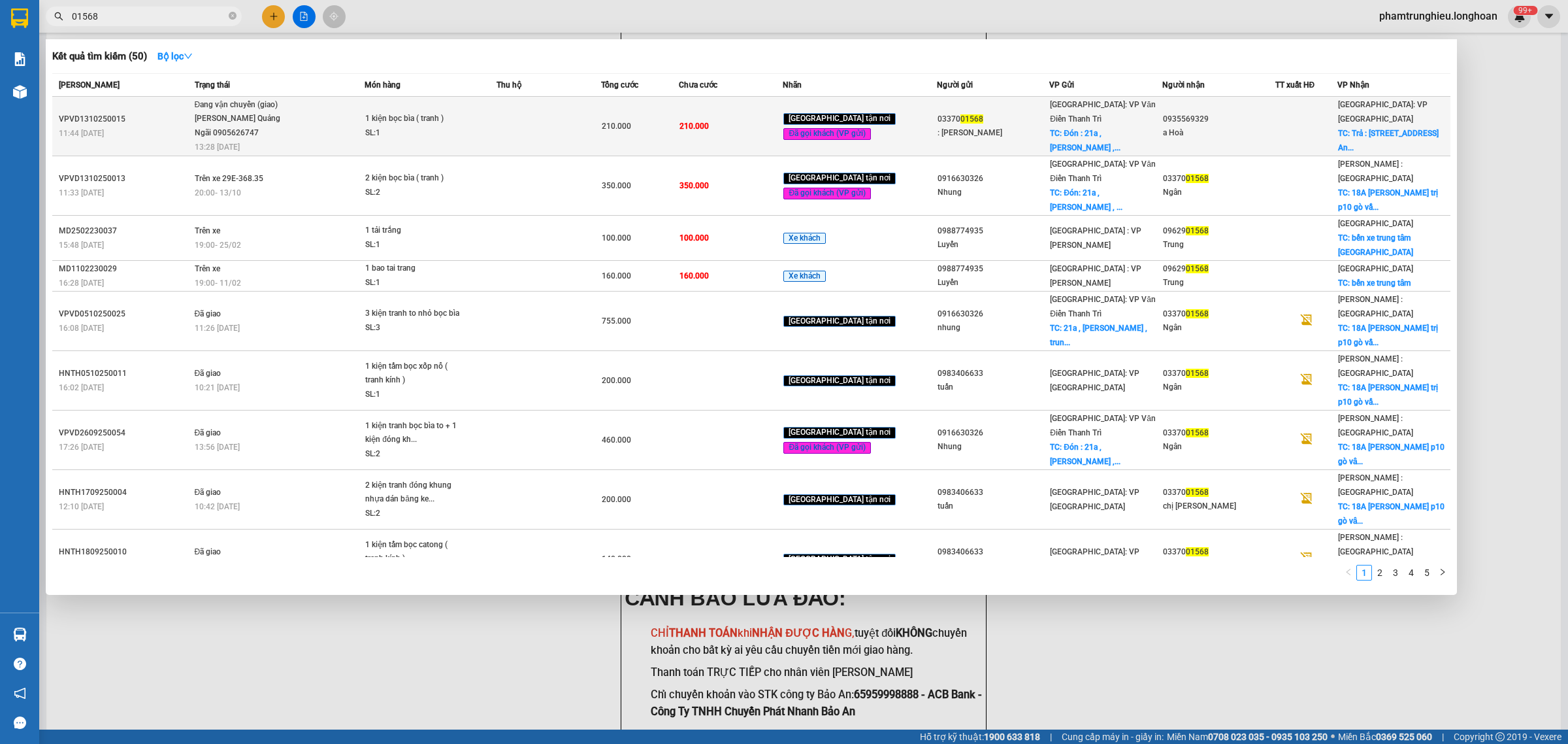
click at [459, 126] on div "SL: 1" at bounding box center [414, 133] width 98 height 14
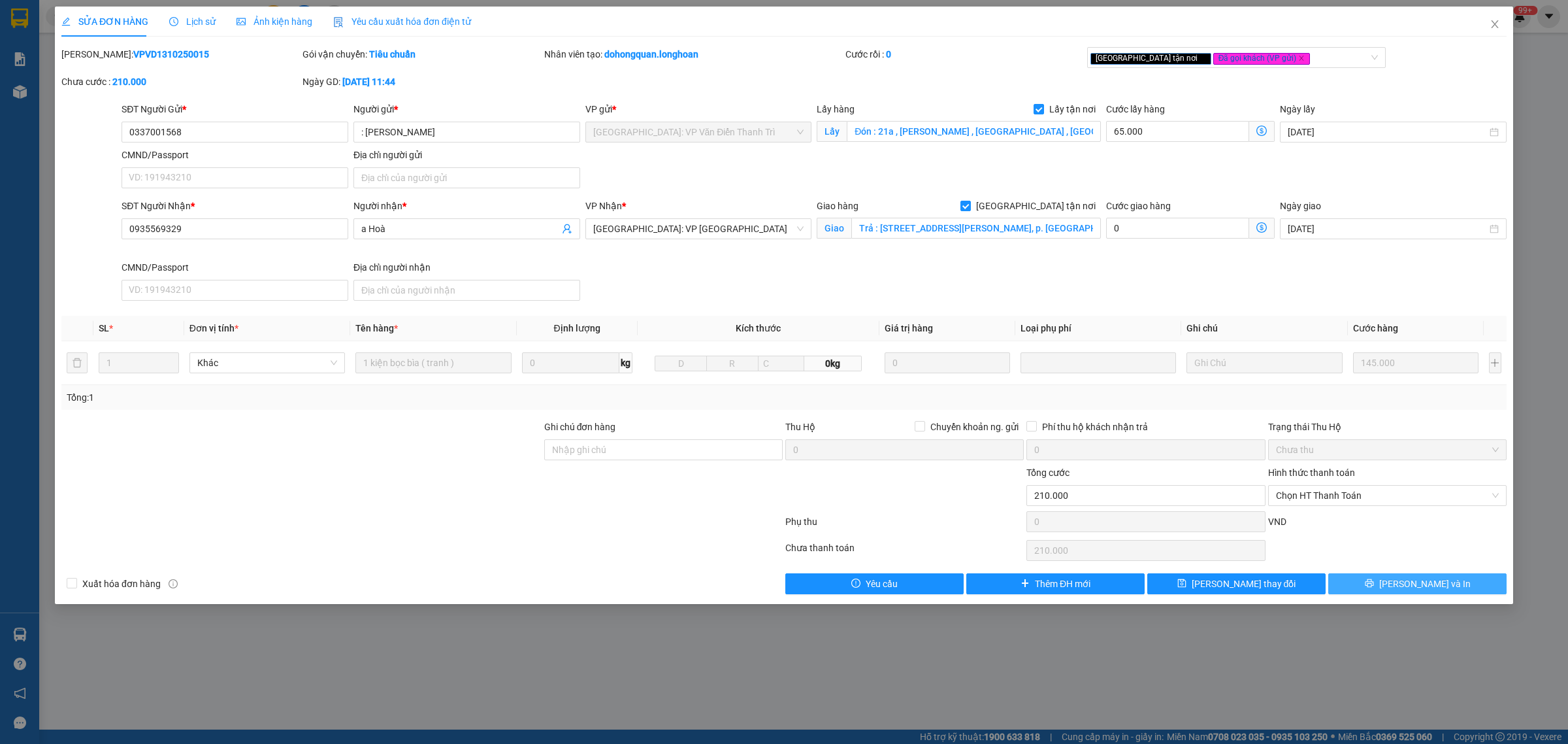
click at [1366, 584] on button "[PERSON_NAME] và In" at bounding box center [1417, 583] width 178 height 21
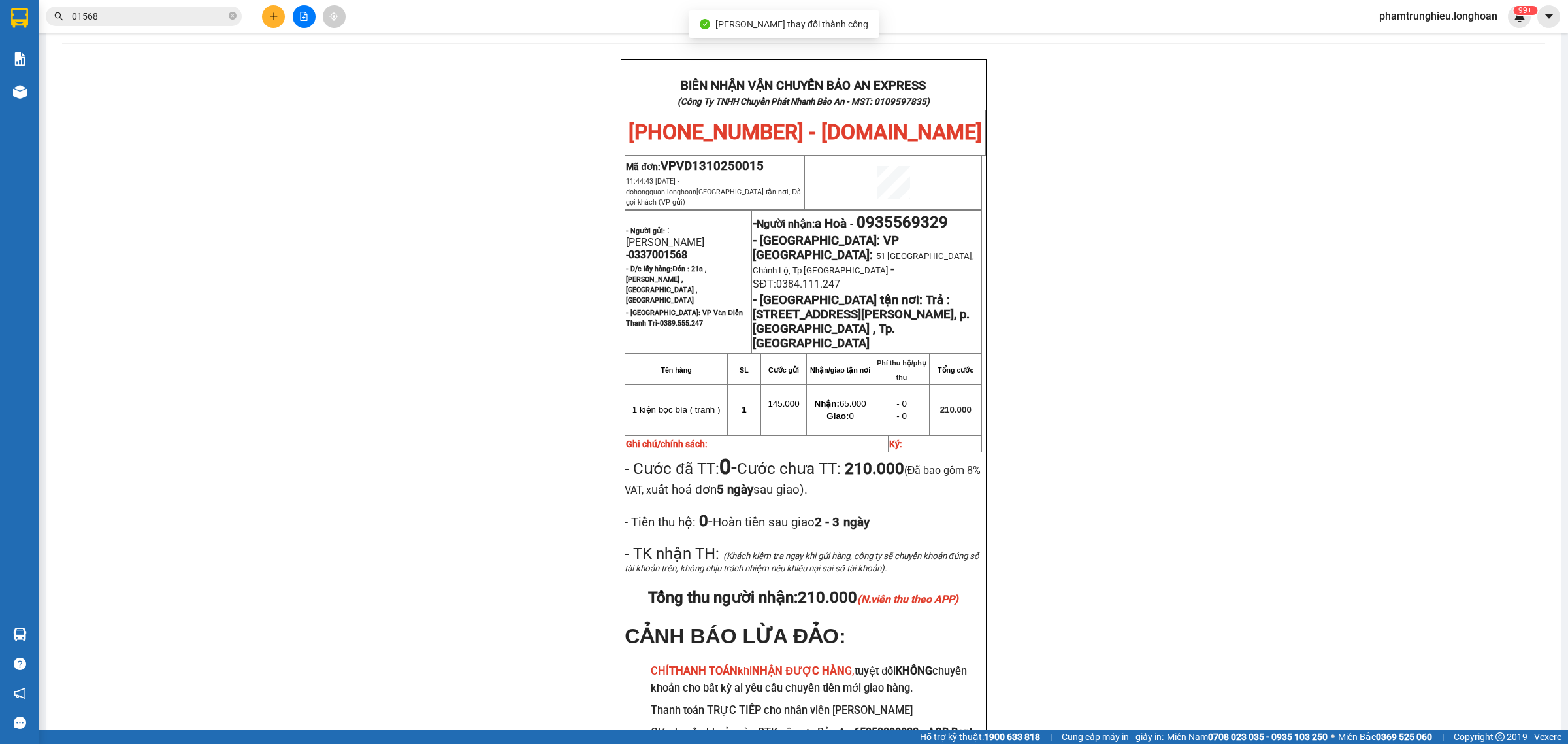
scroll to position [81, 0]
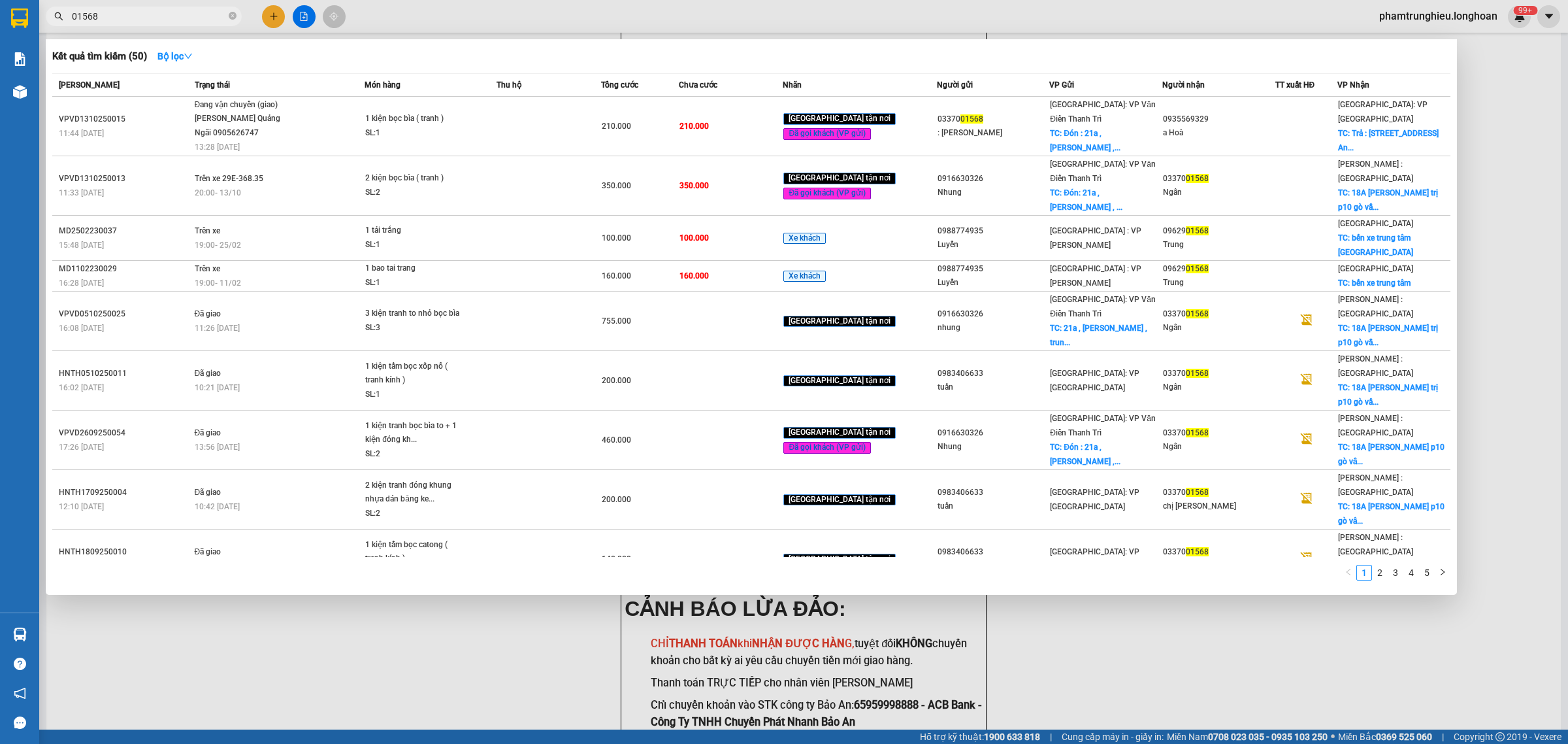
click at [196, 9] on input "01568" at bounding box center [148, 16] width 154 height 14
paste input "03370"
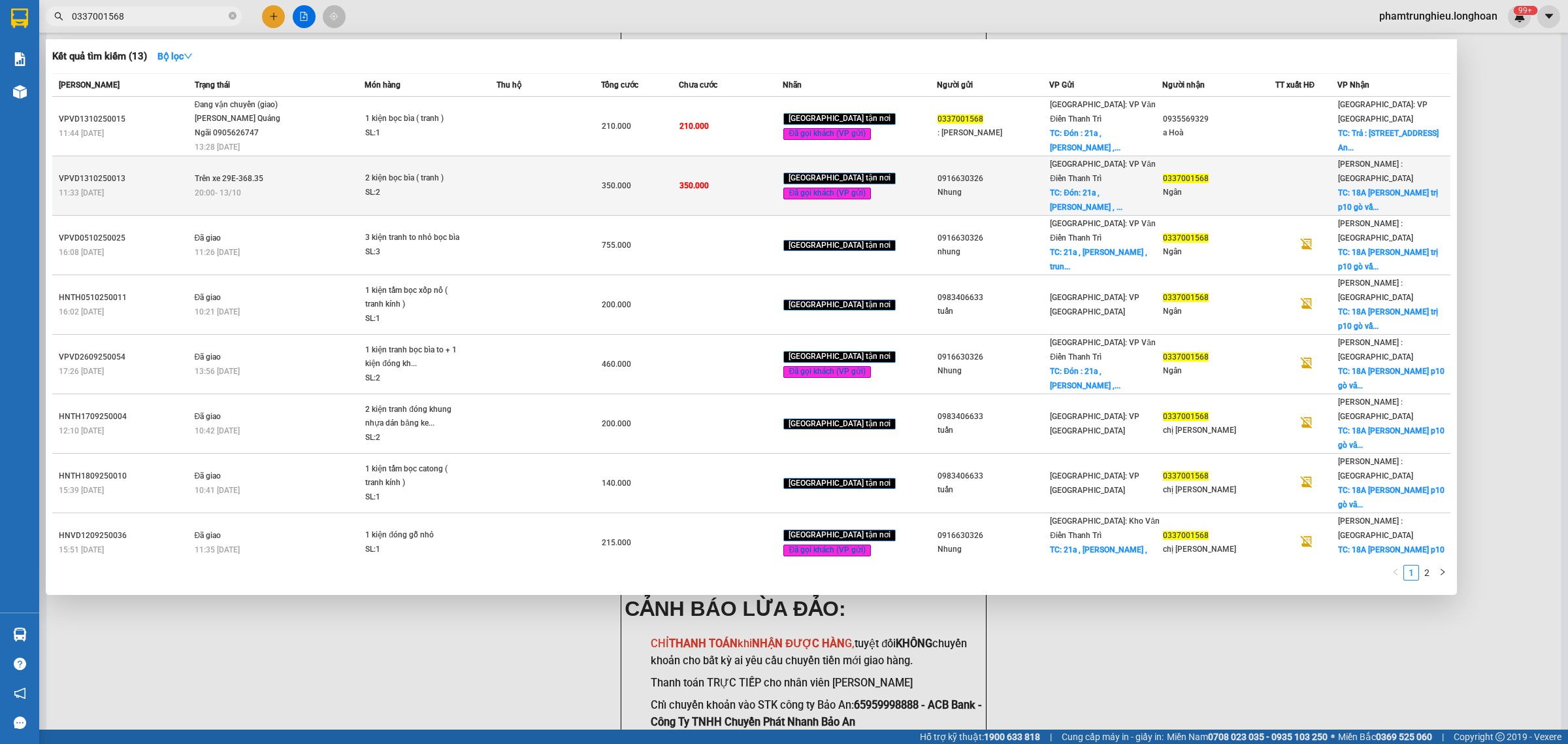
click at [320, 186] on div "20:00 [DATE]" at bounding box center [280, 193] width 170 height 14
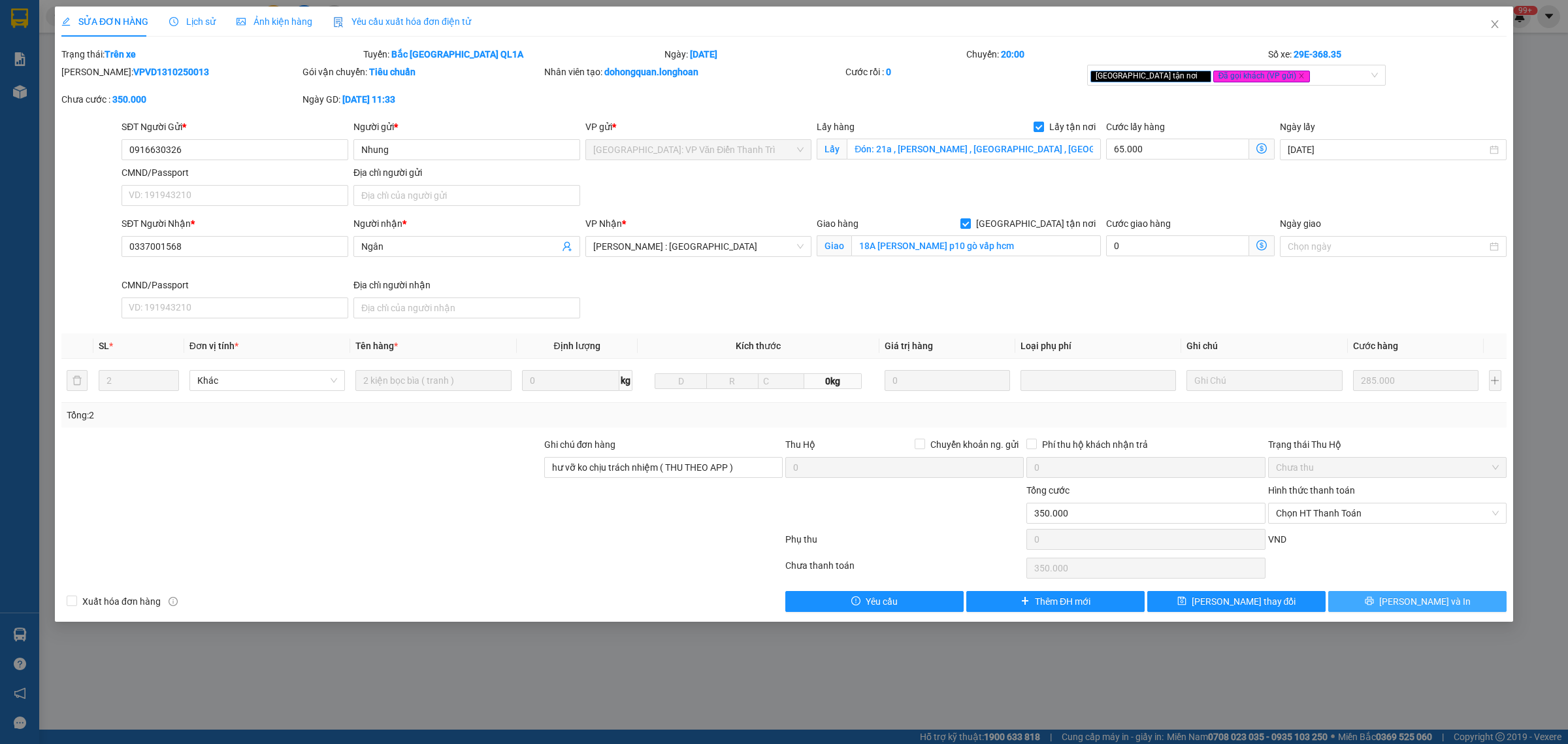
click at [1377, 606] on button "[PERSON_NAME] và In" at bounding box center [1417, 601] width 178 height 21
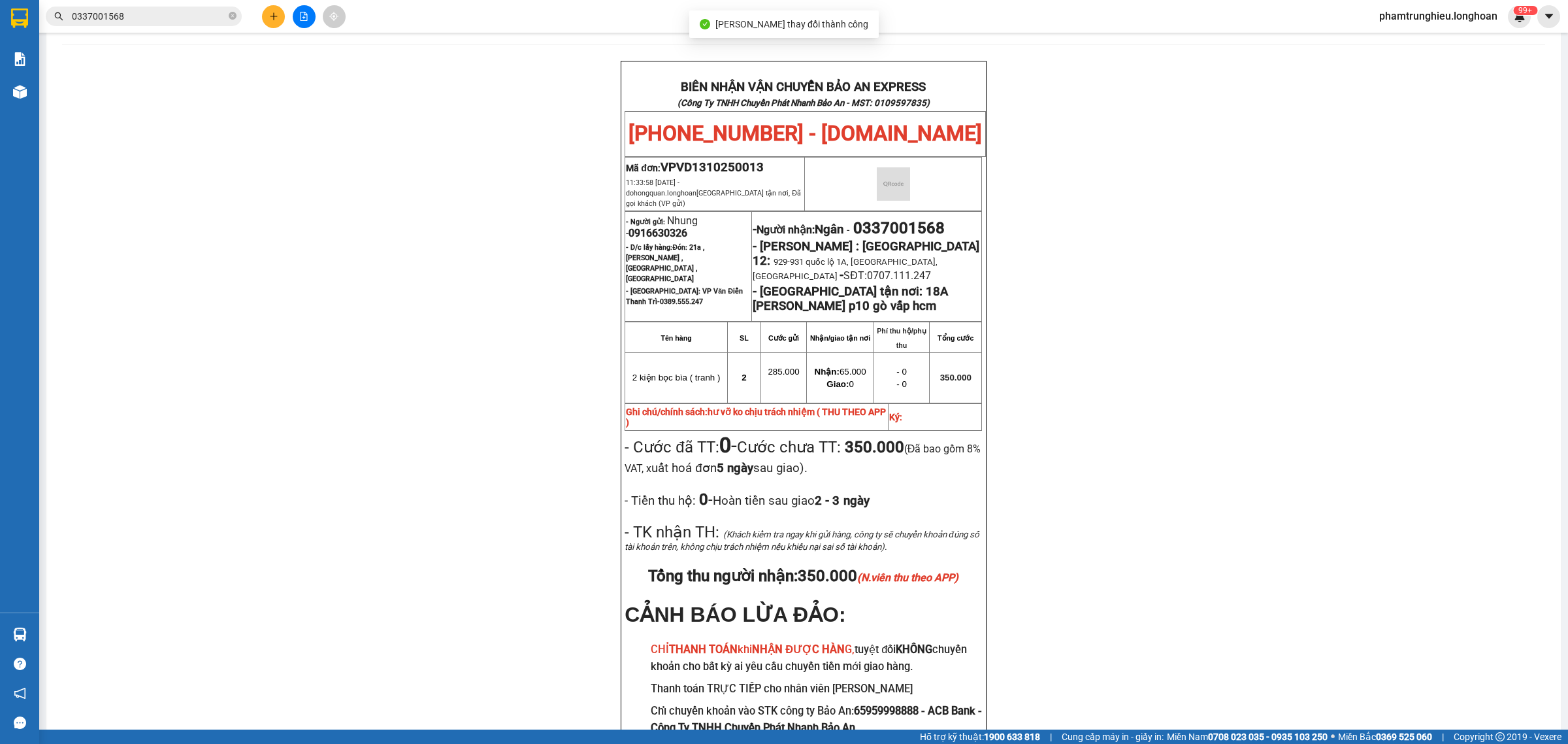
scroll to position [81, 0]
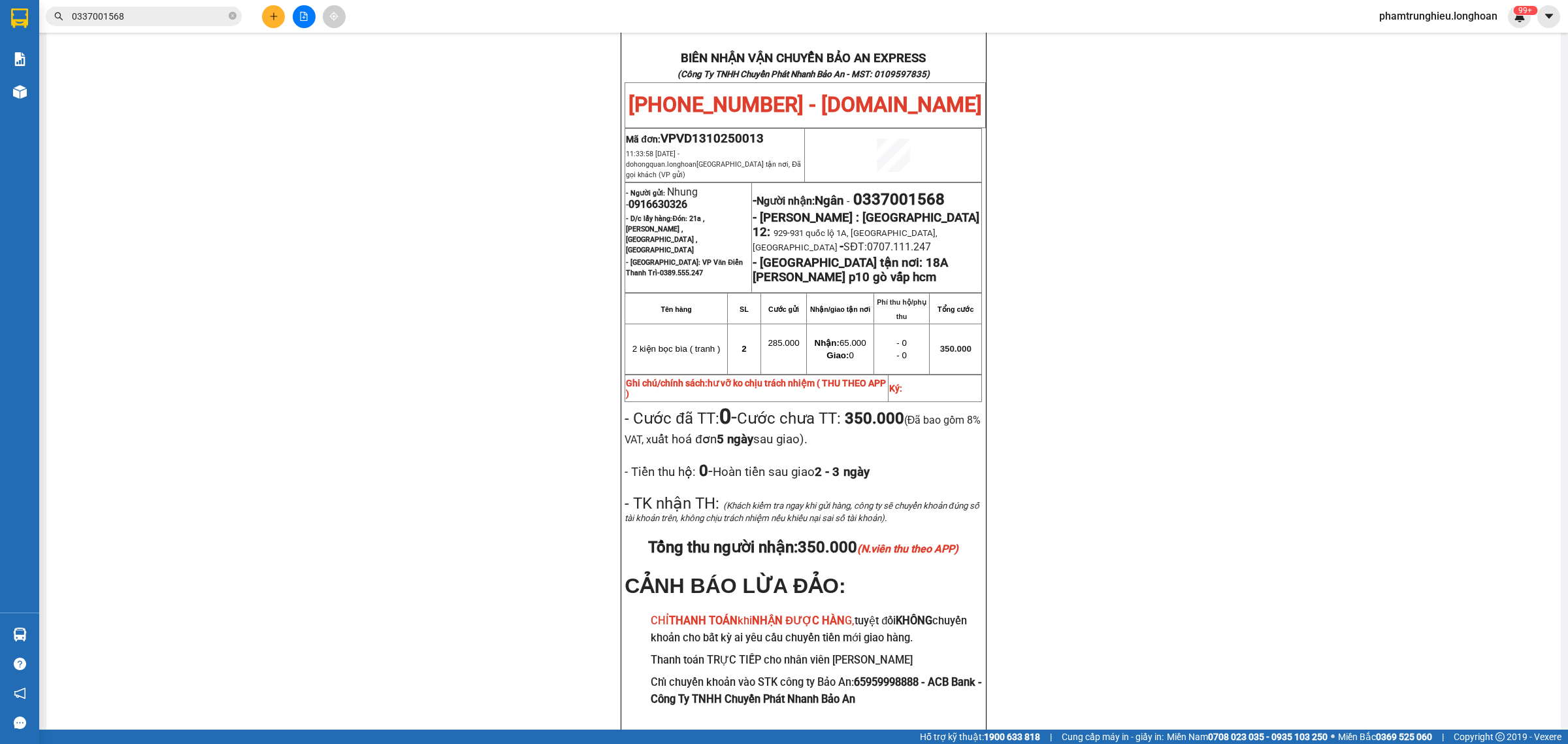
click at [206, 16] on input "0337001568" at bounding box center [148, 16] width 154 height 14
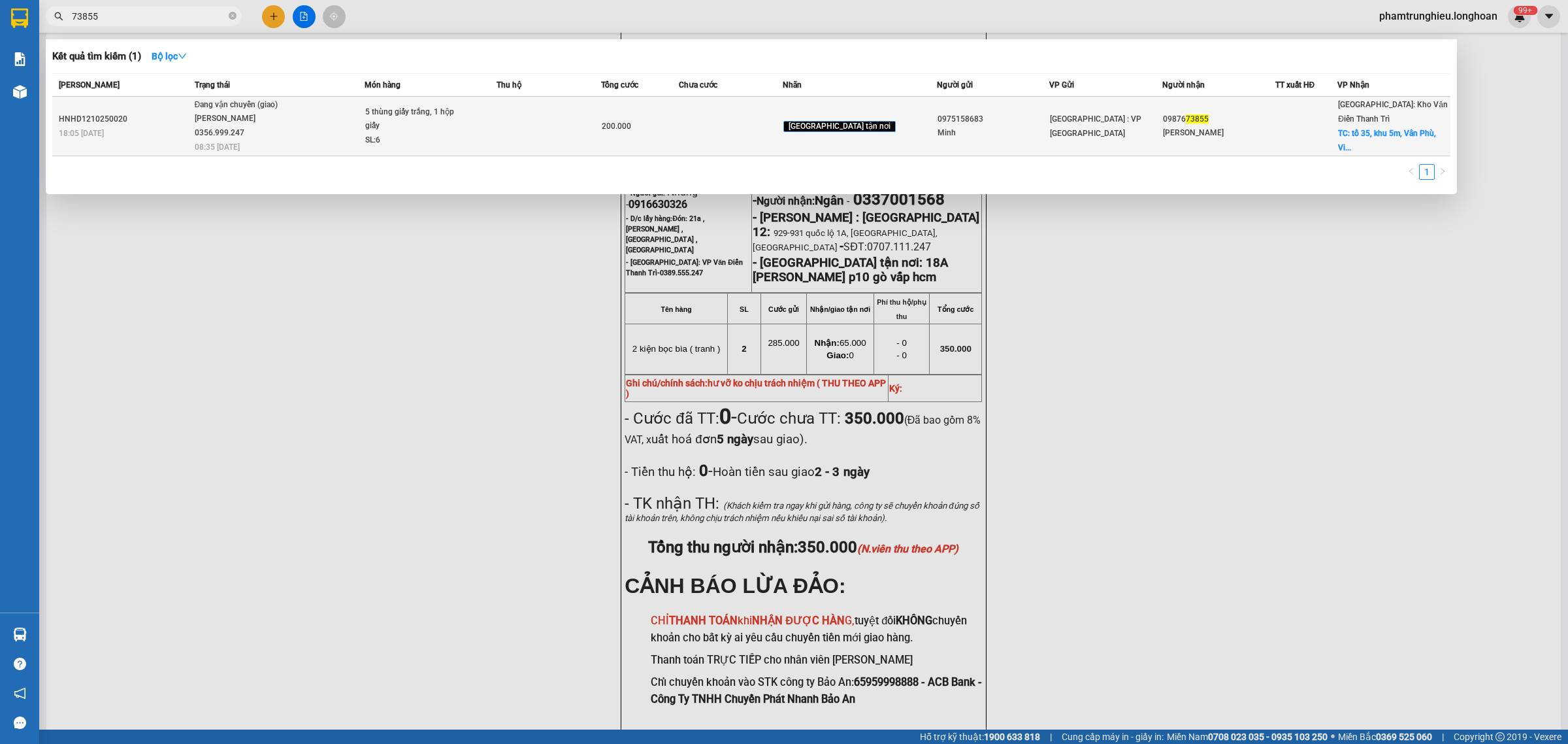
click at [556, 122] on td at bounding box center [548, 127] width 104 height 60
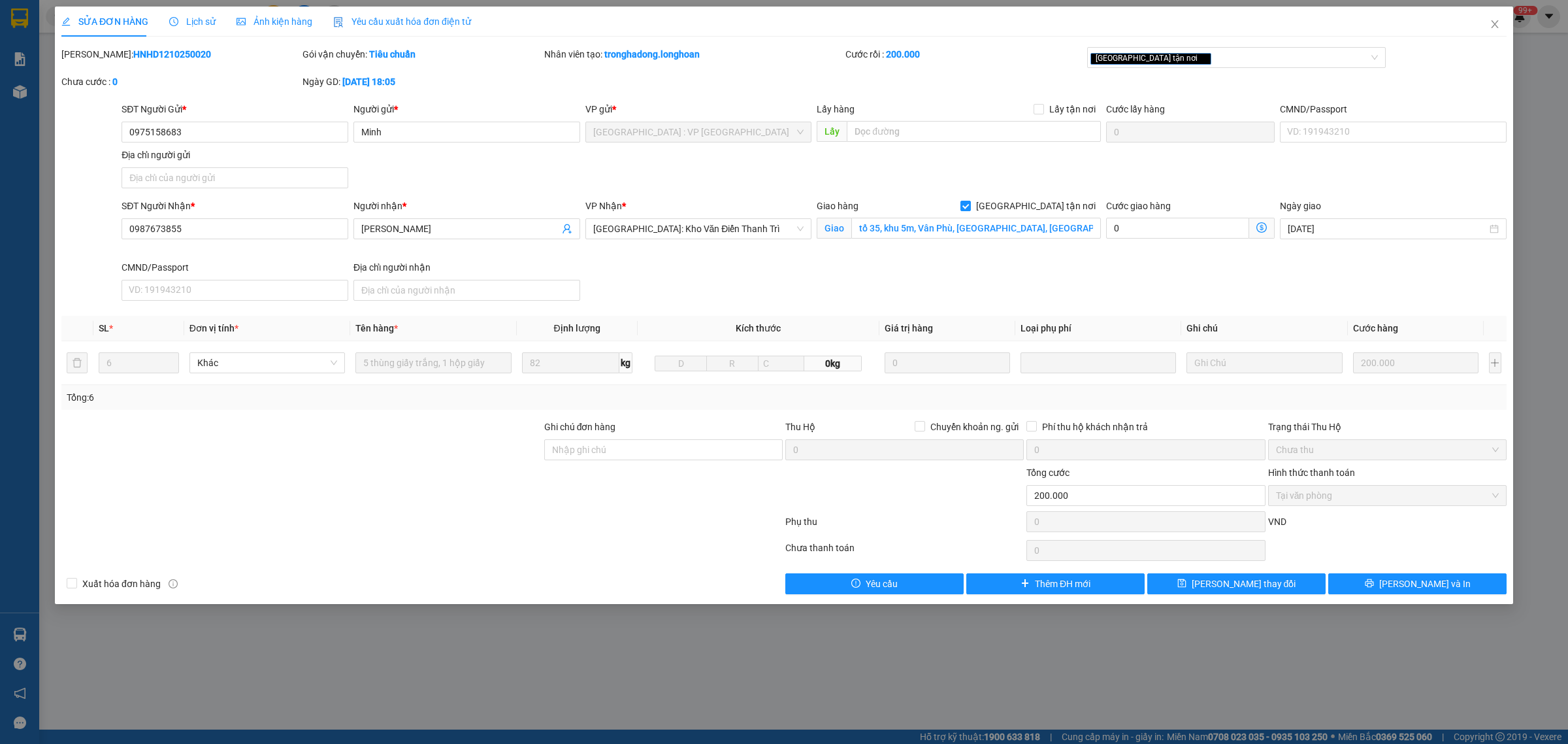
click at [187, 18] on span "Lịch sử" at bounding box center [192, 22] width 46 height 11
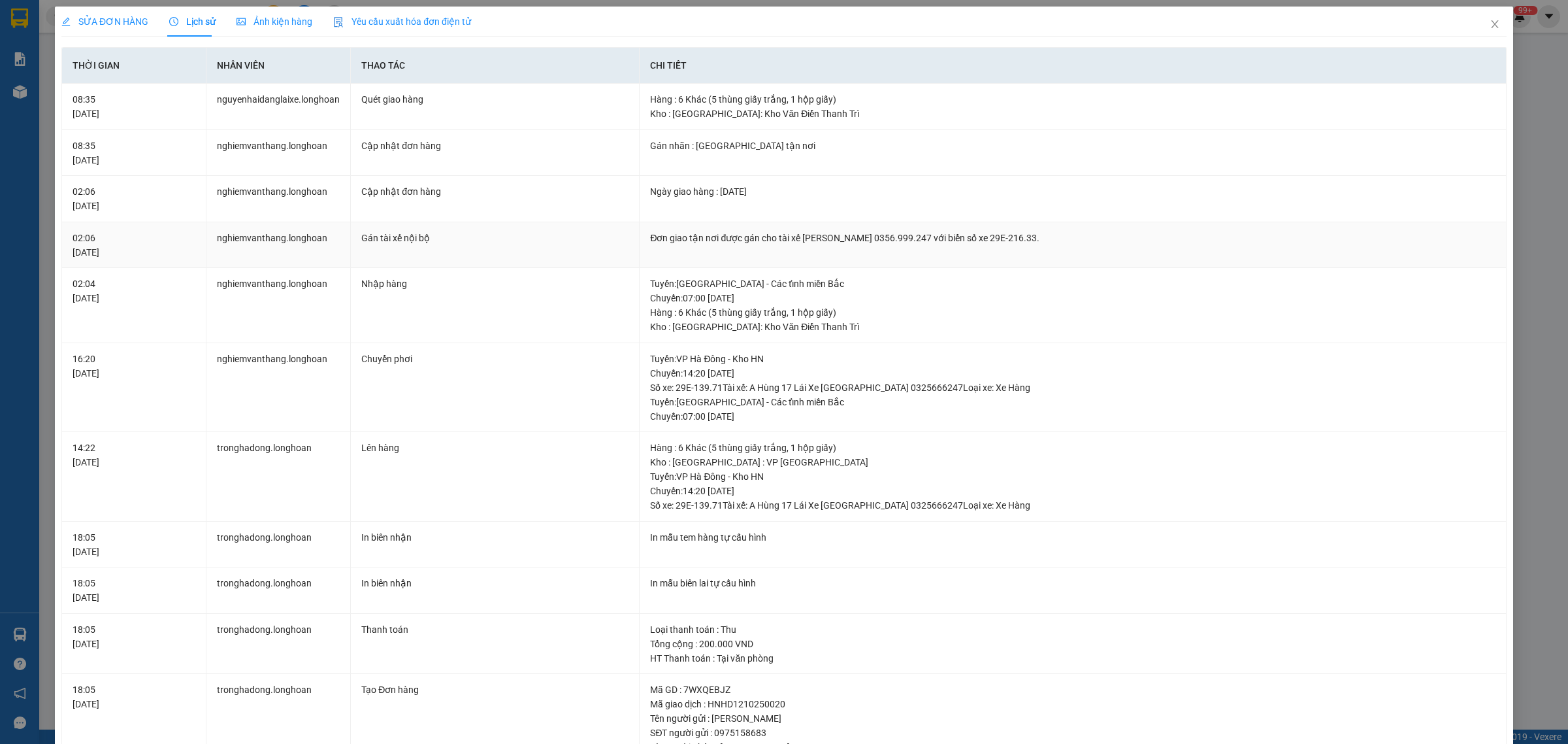
click at [893, 236] on div "Đơn giao tận nơi được gán cho tài xế [PERSON_NAME] 0356.999.247 với biển số xe …" at bounding box center [1072, 238] width 845 height 14
copy div "0356.999.247"
click at [1489, 22] on icon "close" at bounding box center [1495, 24] width 11 height 11
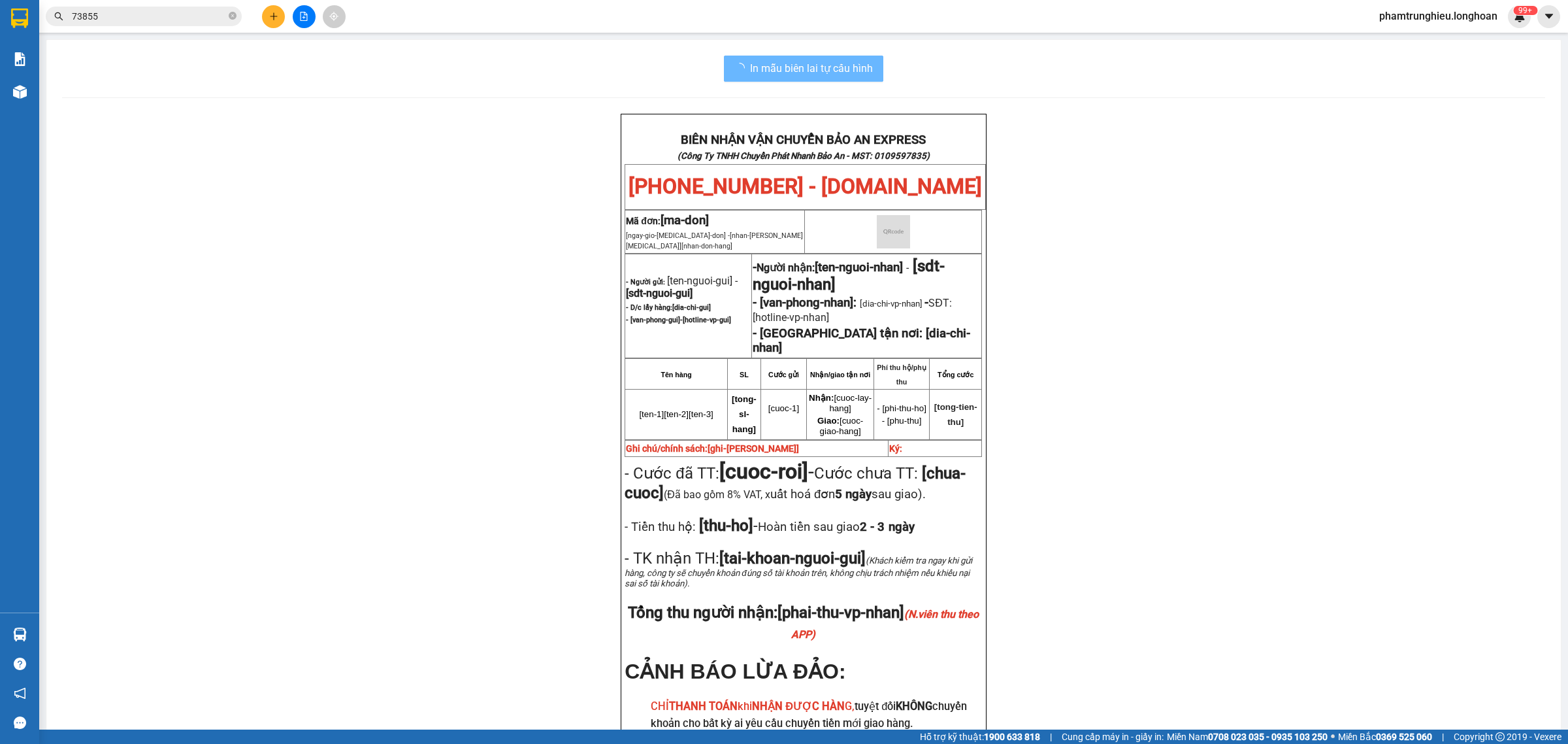
click at [166, 21] on input "73855" at bounding box center [148, 16] width 154 height 14
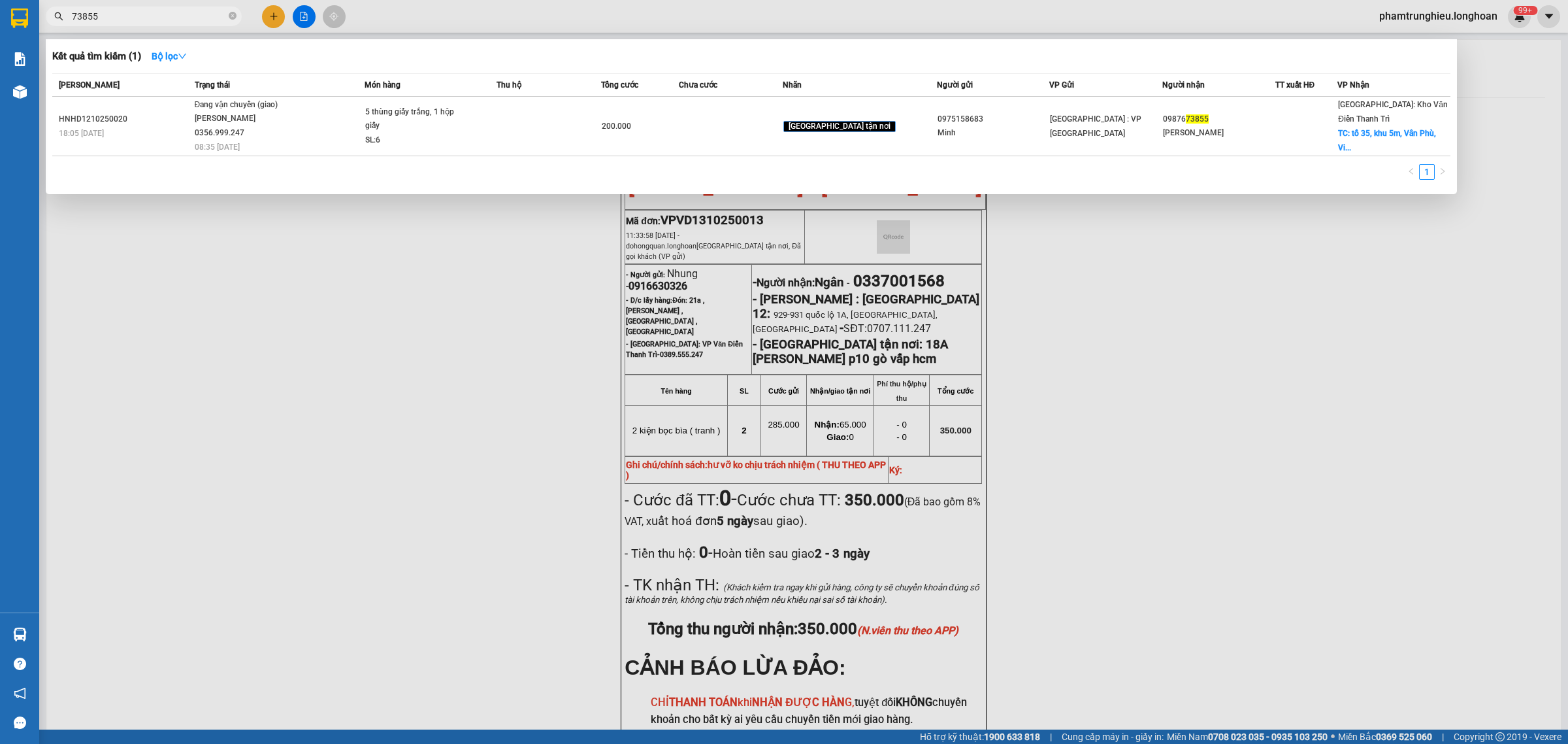
click at [166, 21] on input "73855" at bounding box center [148, 16] width 154 height 14
